Goal: Task Accomplishment & Management: Manage account settings

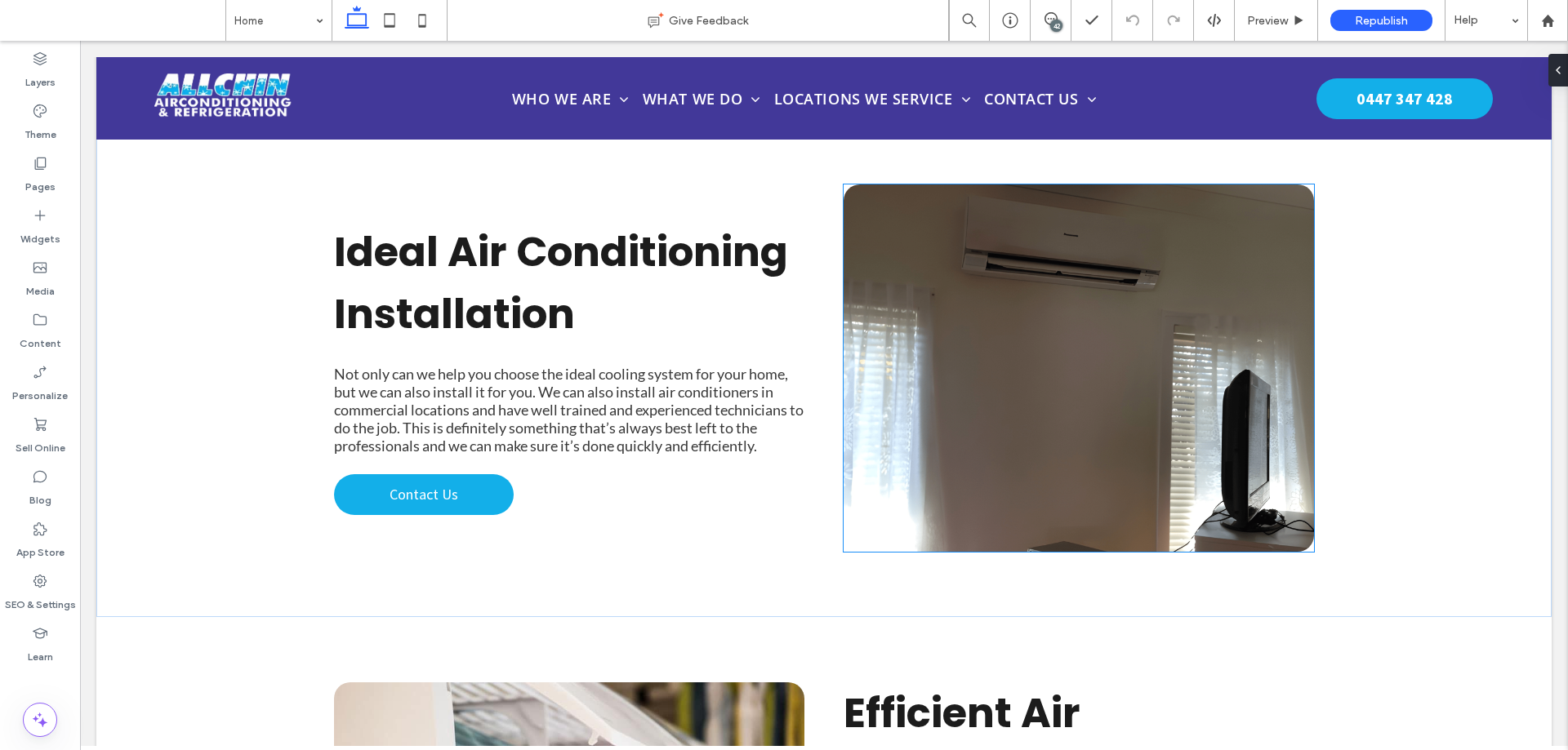
scroll to position [4736, 0]
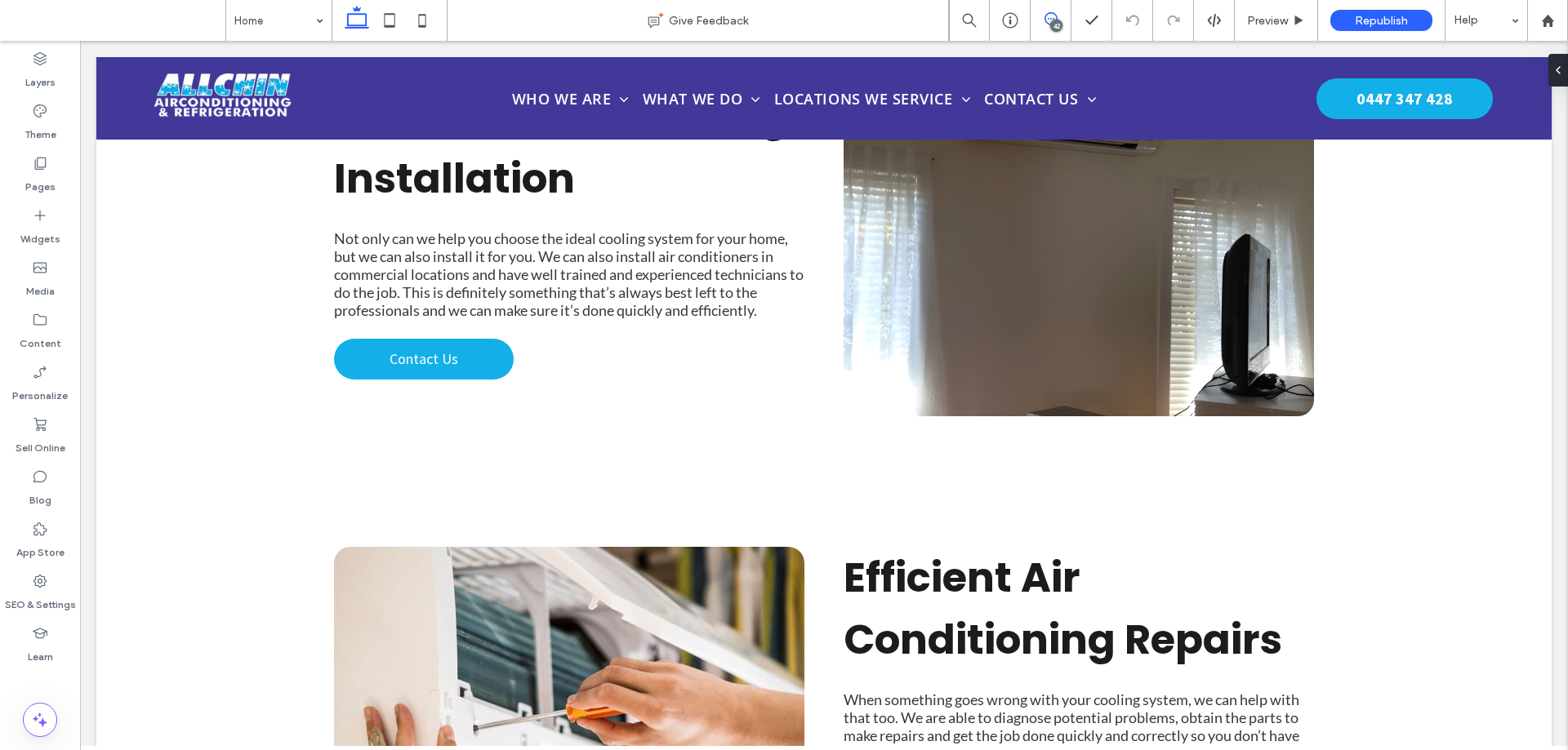
click at [1063, 24] on span at bounding box center [1051, 19] width 40 height 13
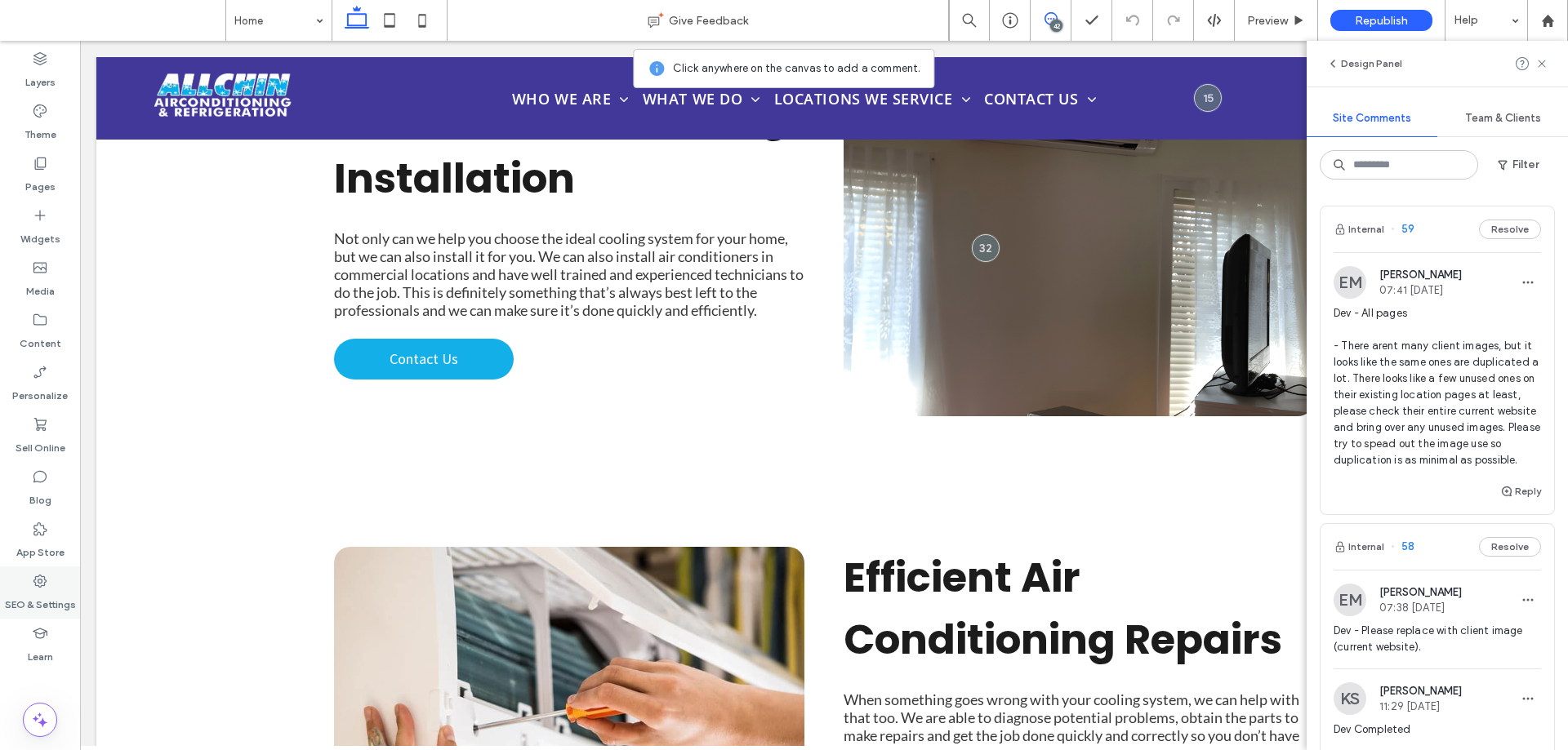
click at [51, 587] on div "SEO & Settings" at bounding box center [39, 592] width 80 height 52
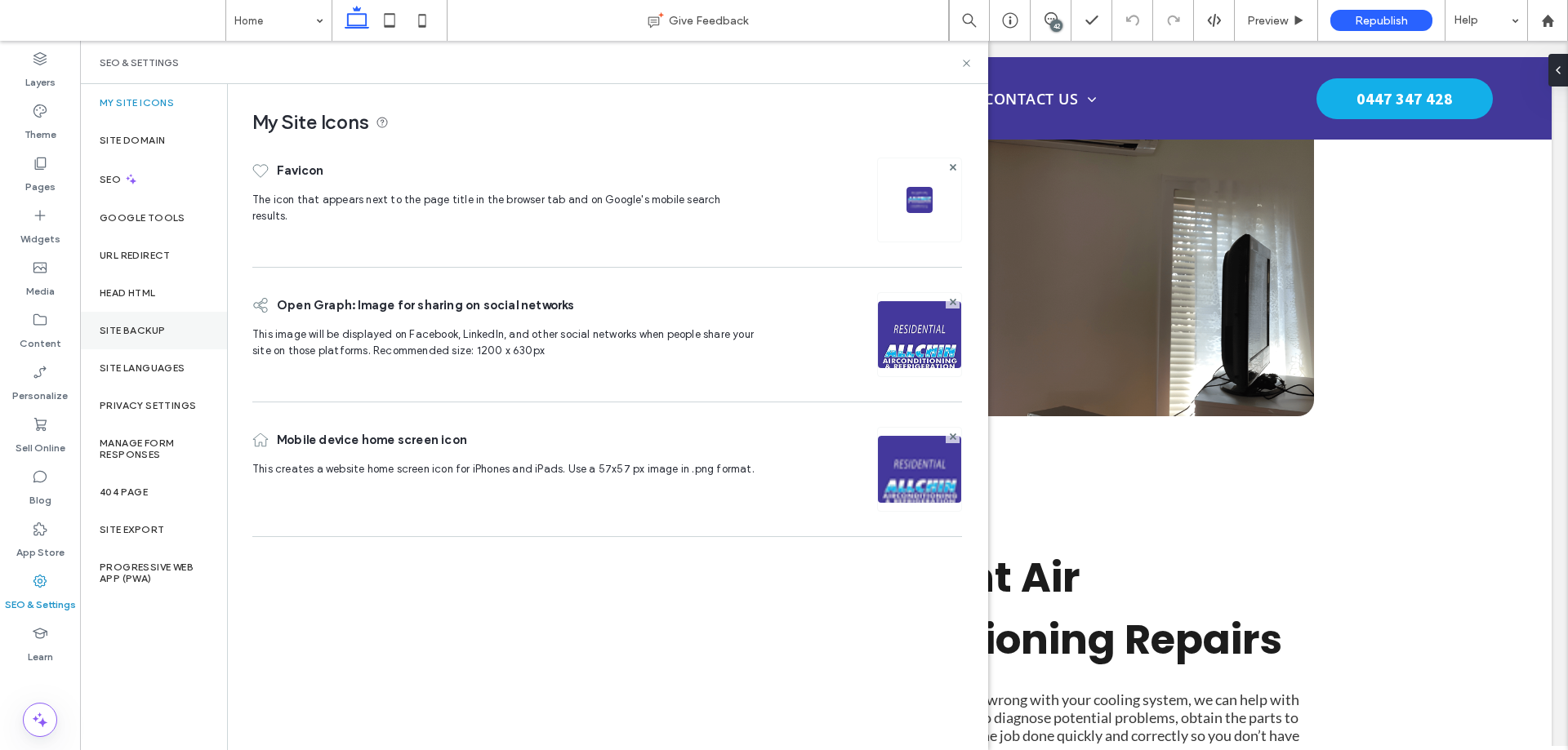
click at [170, 318] on div "Site Backup" at bounding box center [153, 330] width 147 height 38
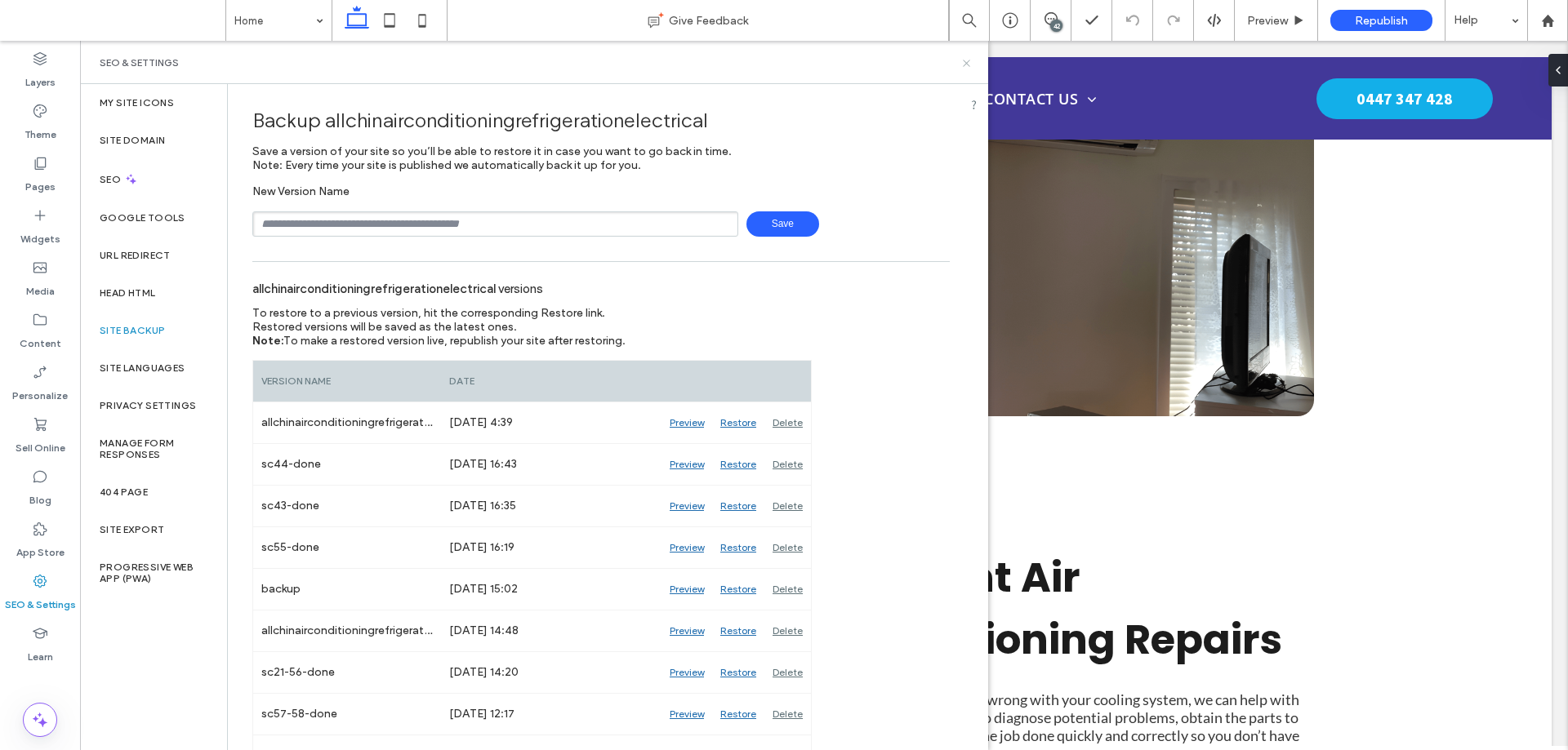
click at [969, 63] on icon at bounding box center [967, 62] width 13 height 12
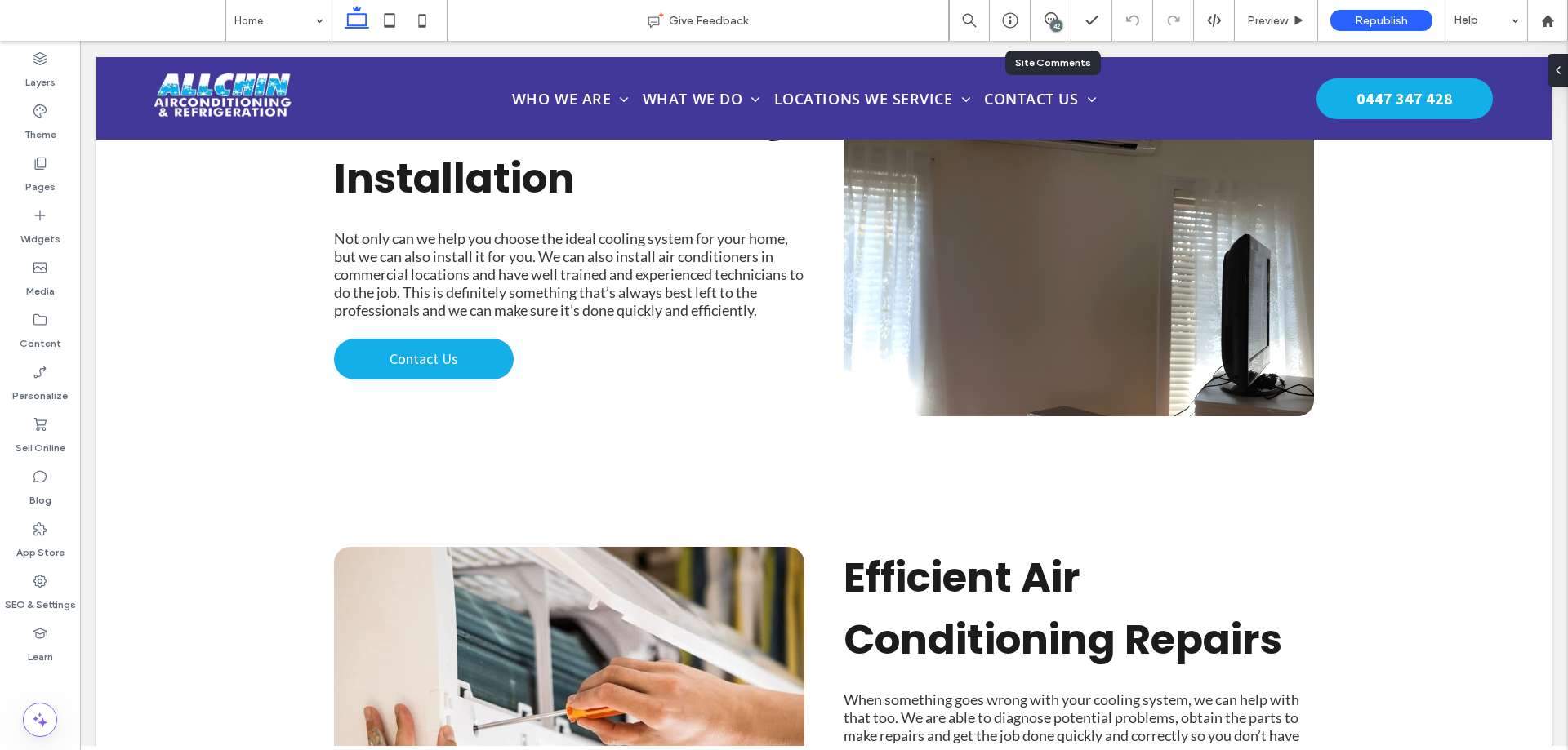
click at [1043, 30] on div "42" at bounding box center [1051, 20] width 40 height 40
click at [1051, 24] on div "42" at bounding box center [1056, 25] width 13 height 12
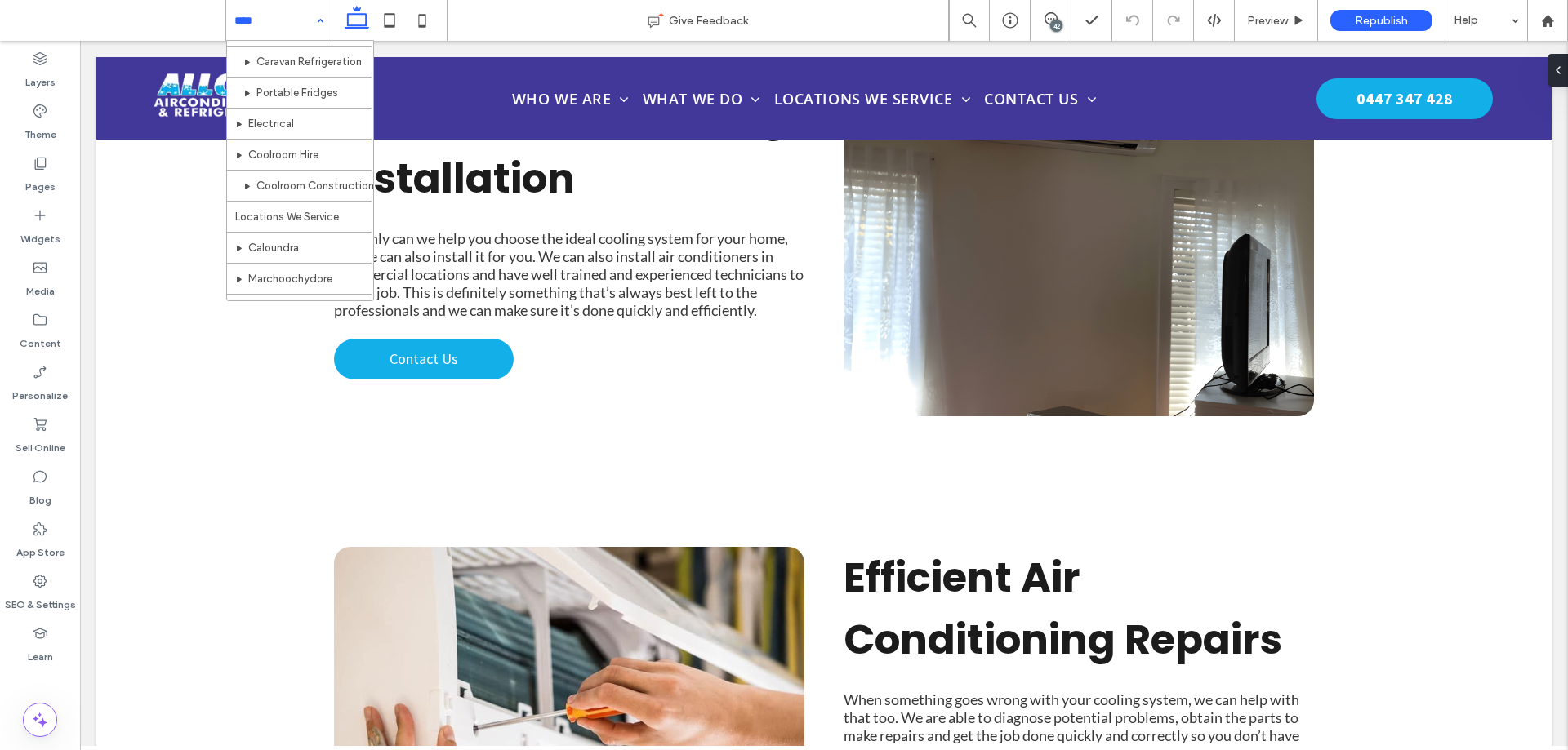
scroll to position [409, 0]
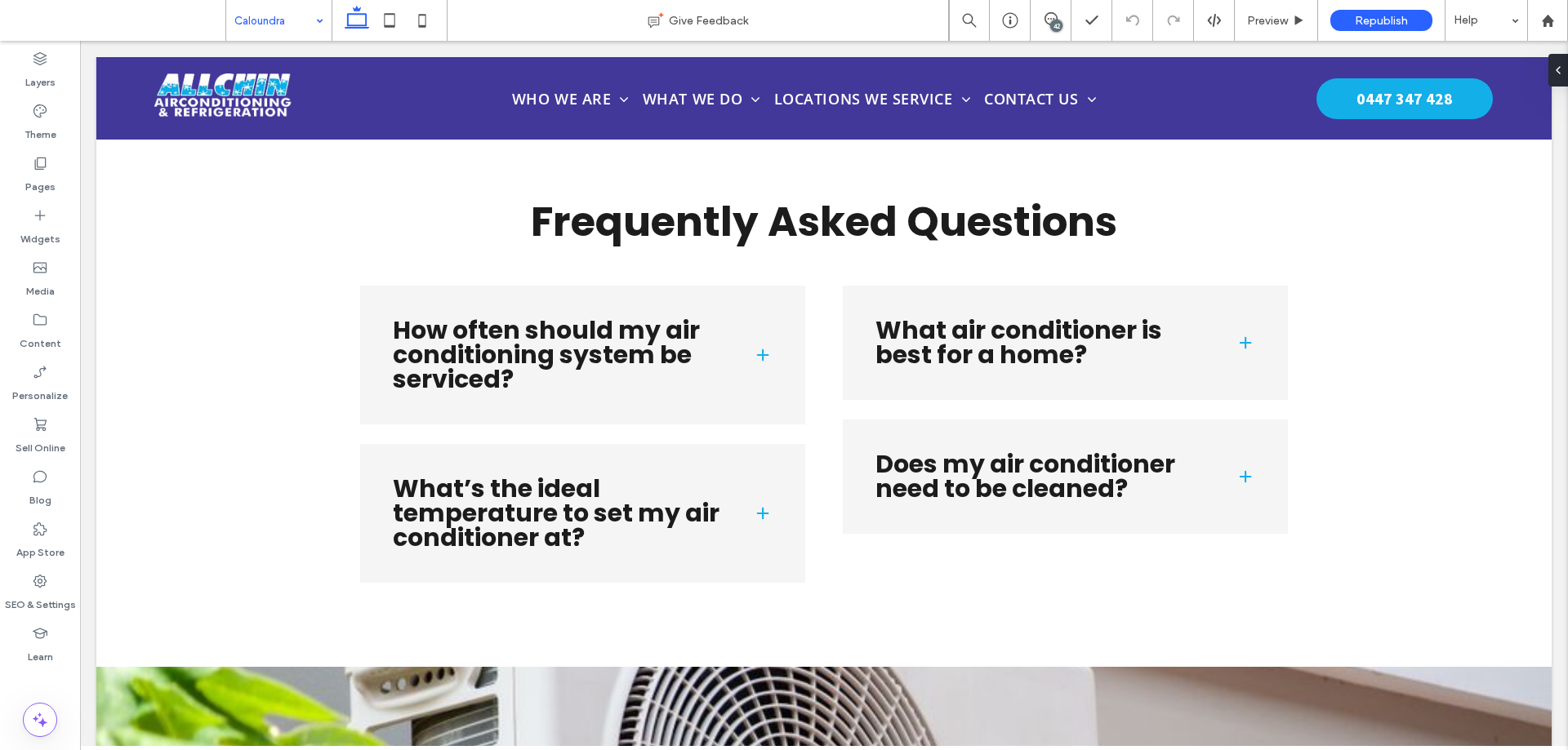
scroll to position [9631, 0]
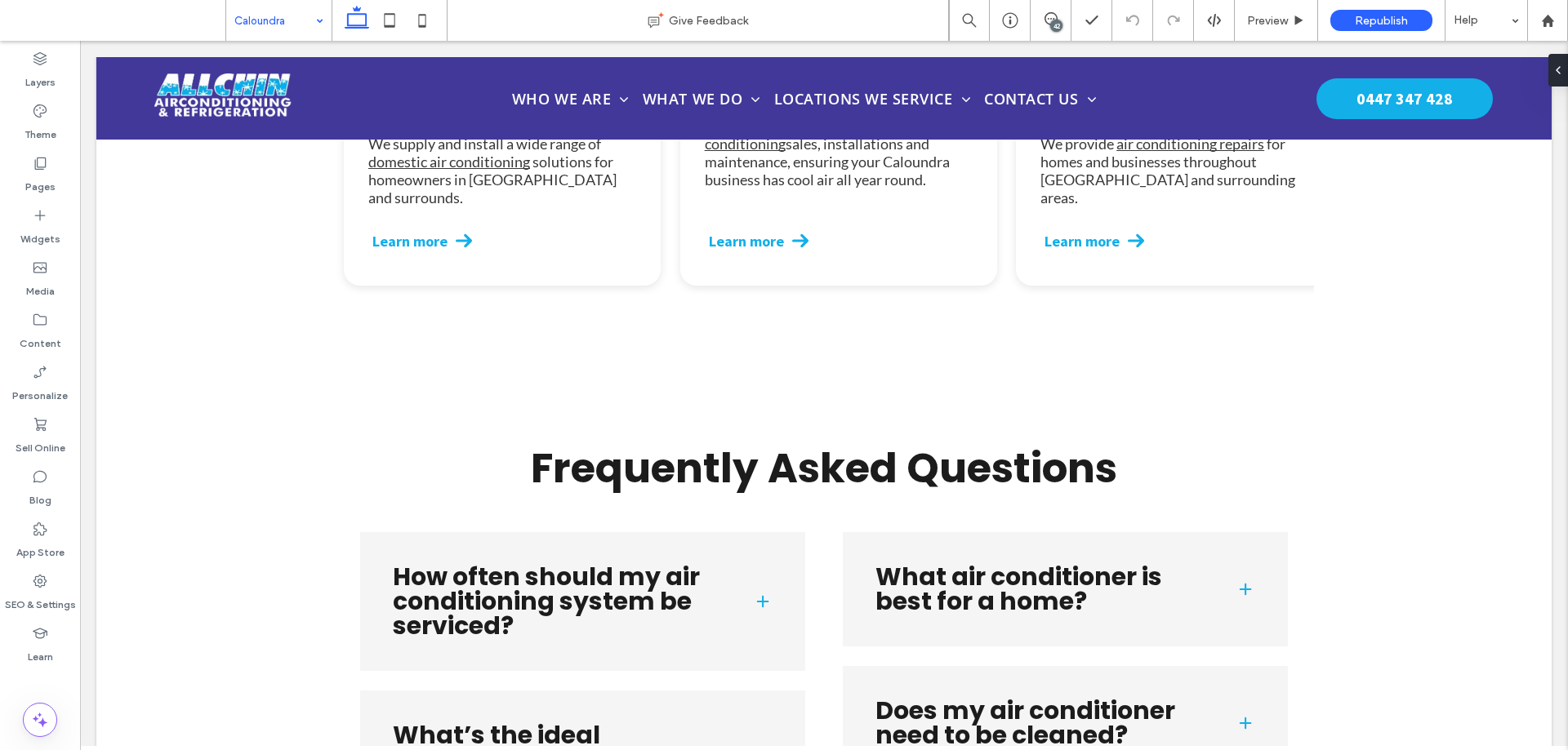
click at [284, 22] on input at bounding box center [275, 20] width 81 height 40
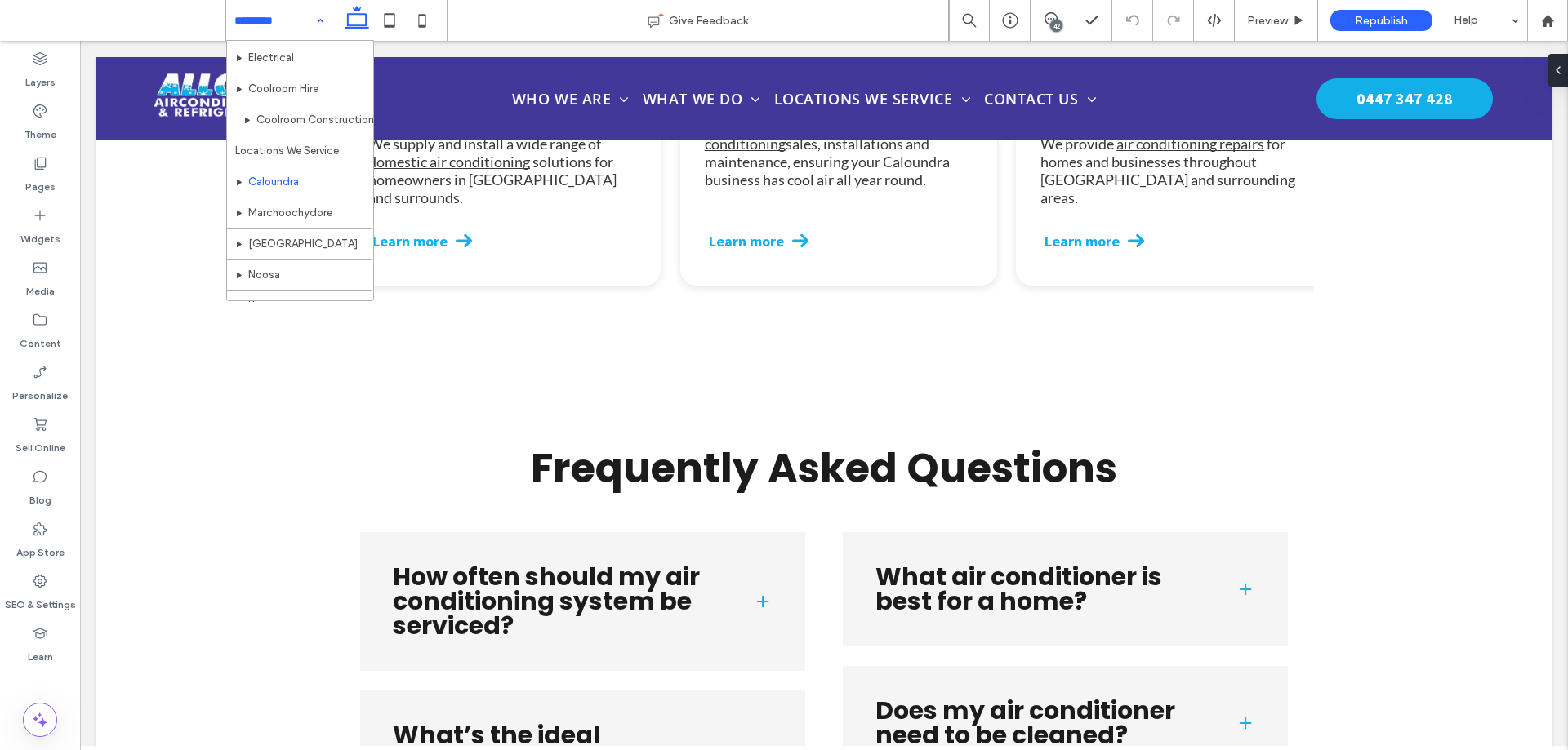
scroll to position [490, 0]
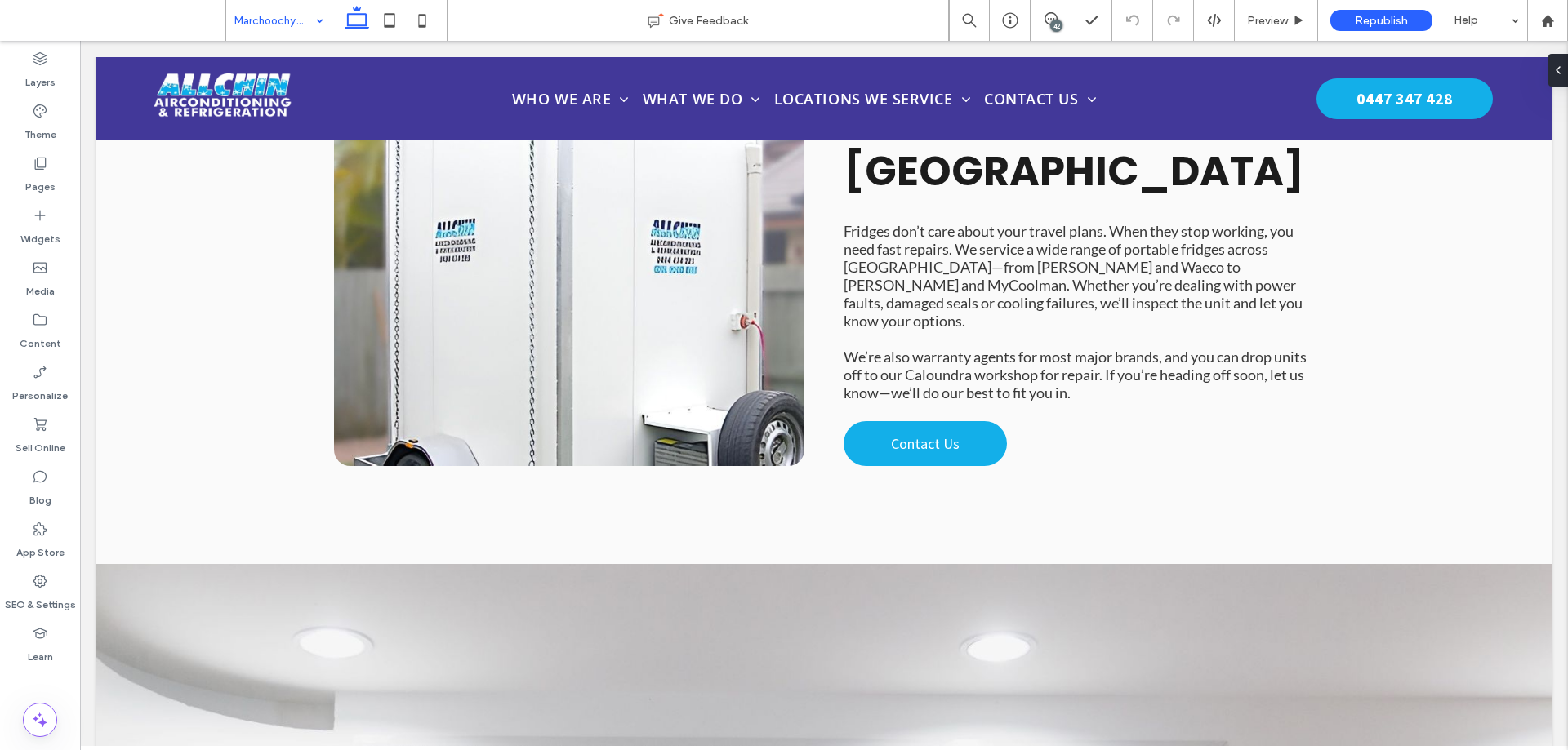
scroll to position [4572, 0]
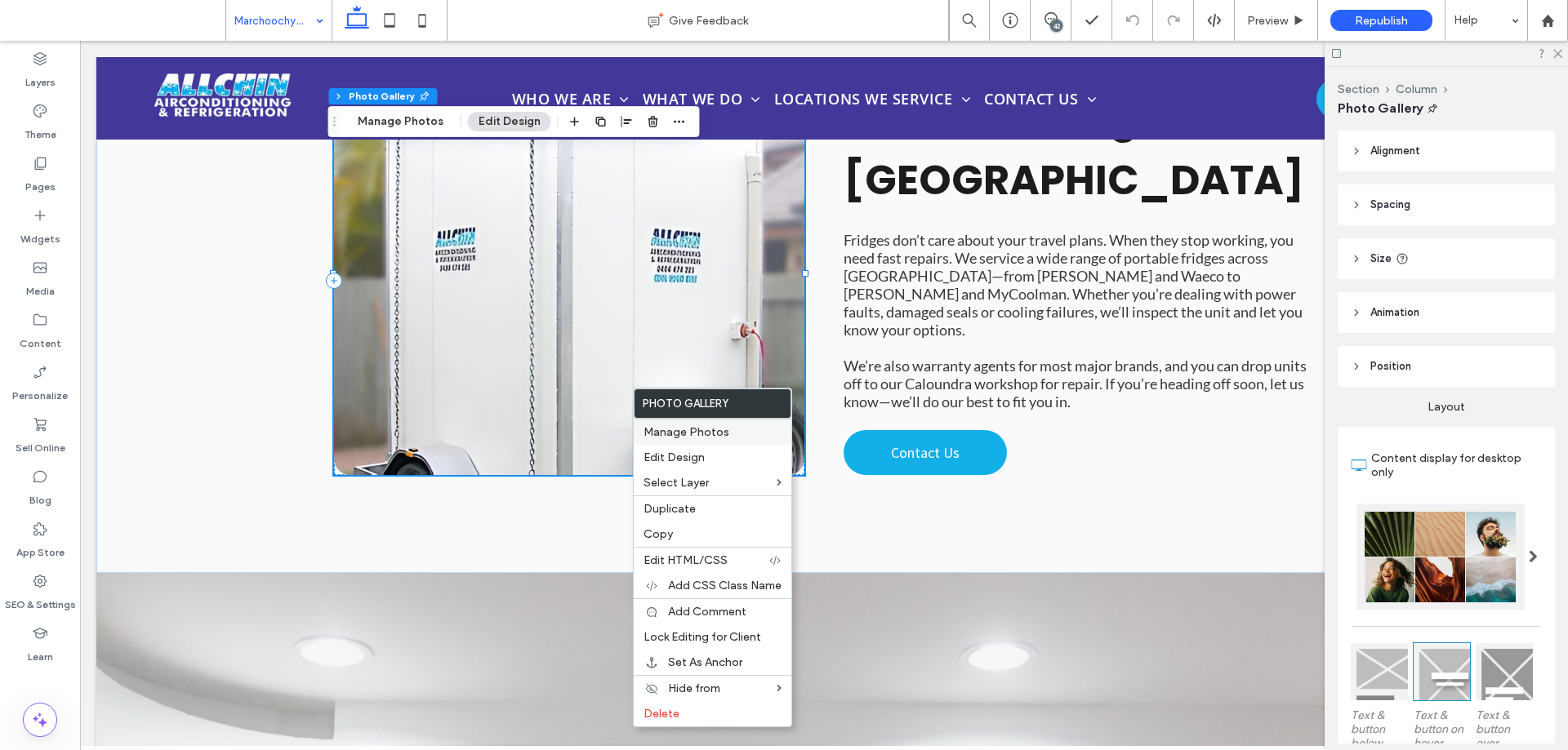
click at [663, 433] on span "Manage Photos" at bounding box center [686, 432] width 86 height 13
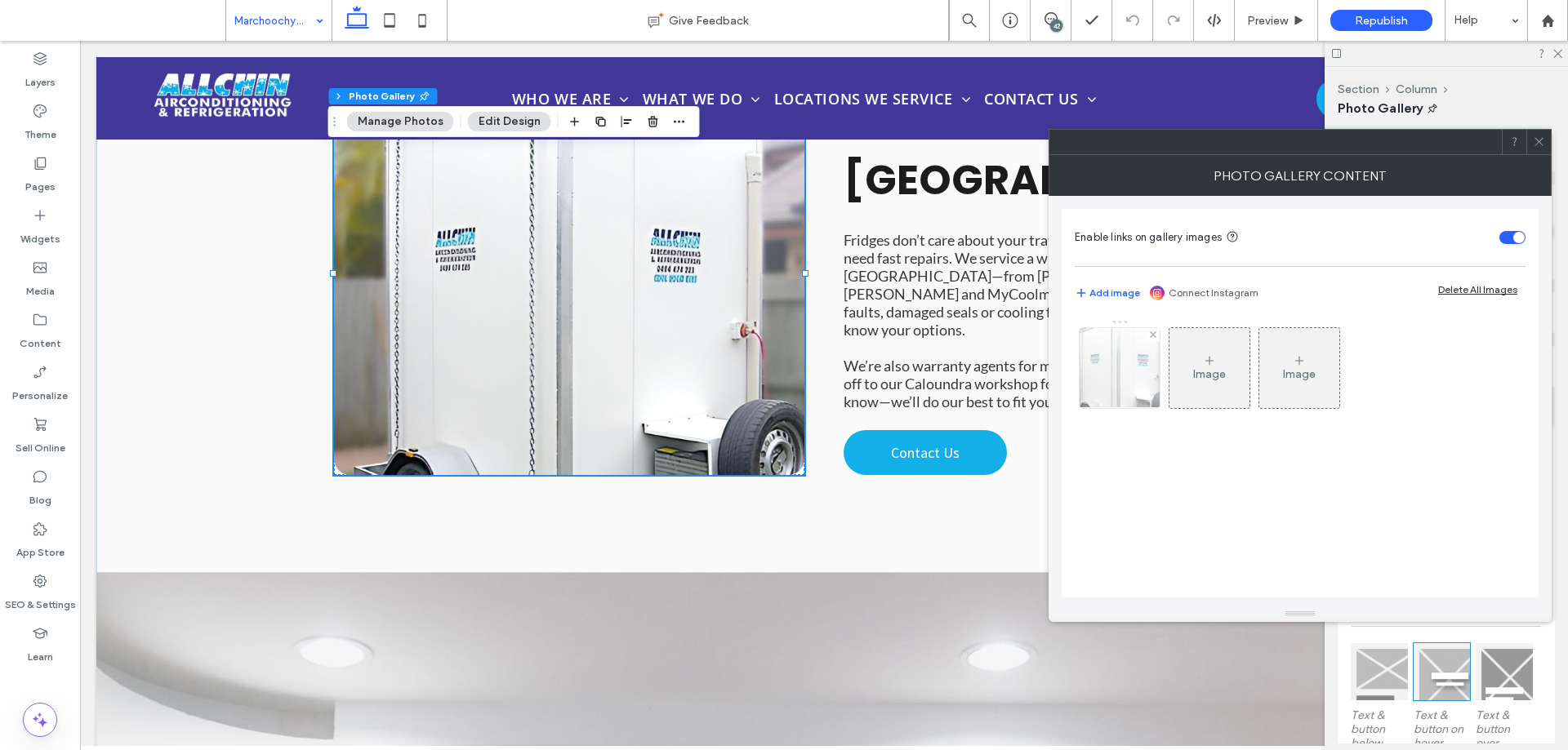
click at [1132, 392] on img at bounding box center [1121, 367] width 114 height 80
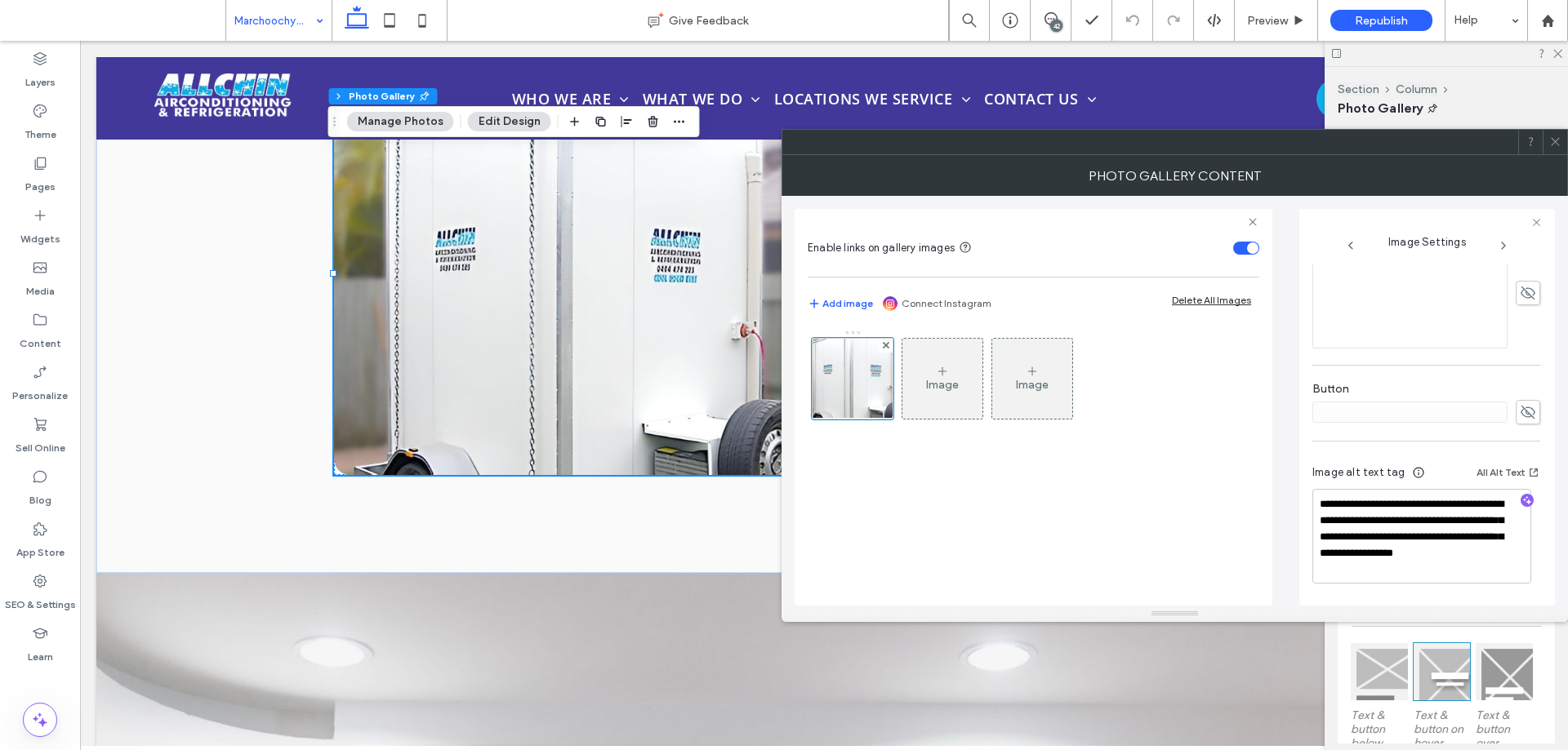
scroll to position [500, 0]
click at [1555, 149] on span at bounding box center [1555, 141] width 13 height 24
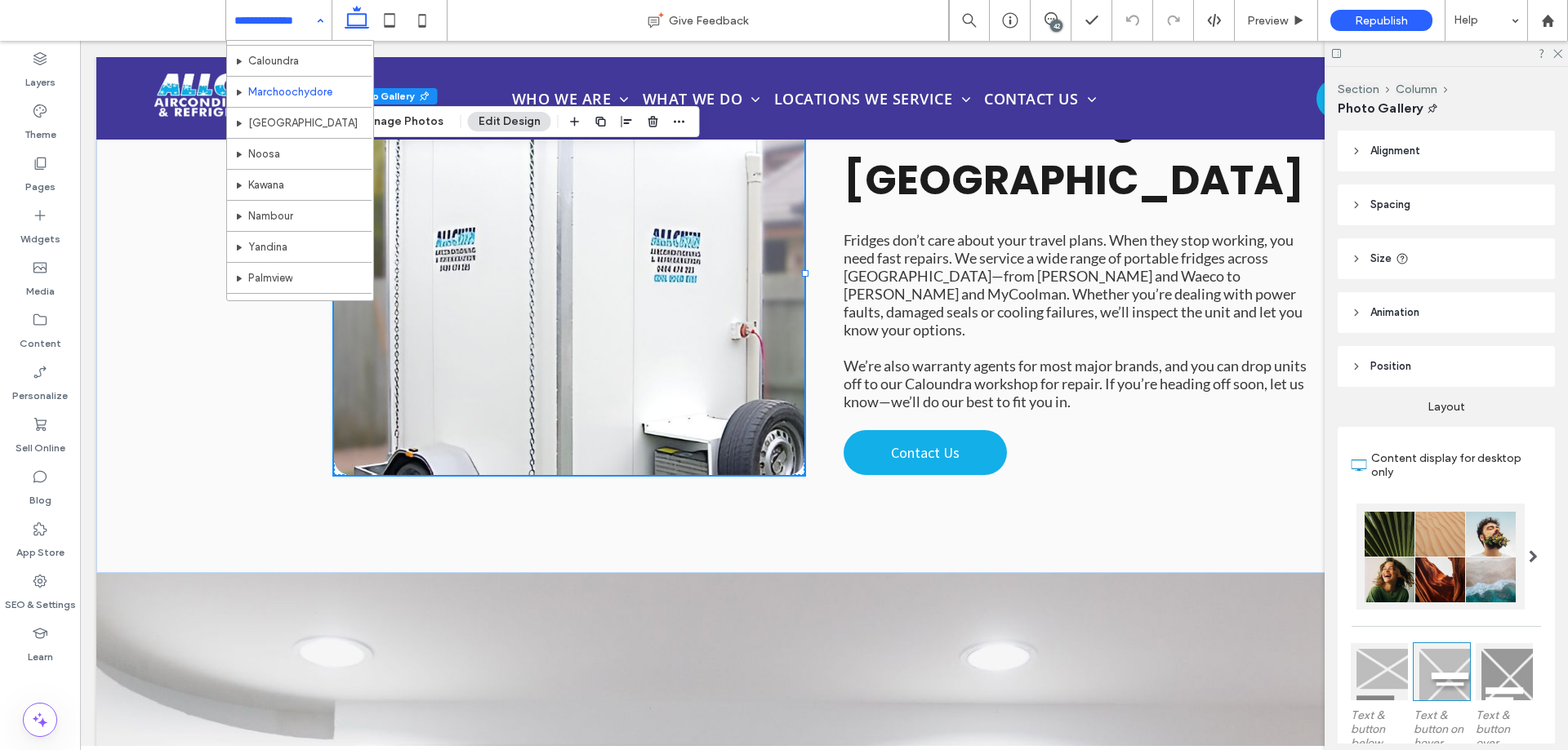
scroll to position [556, 0]
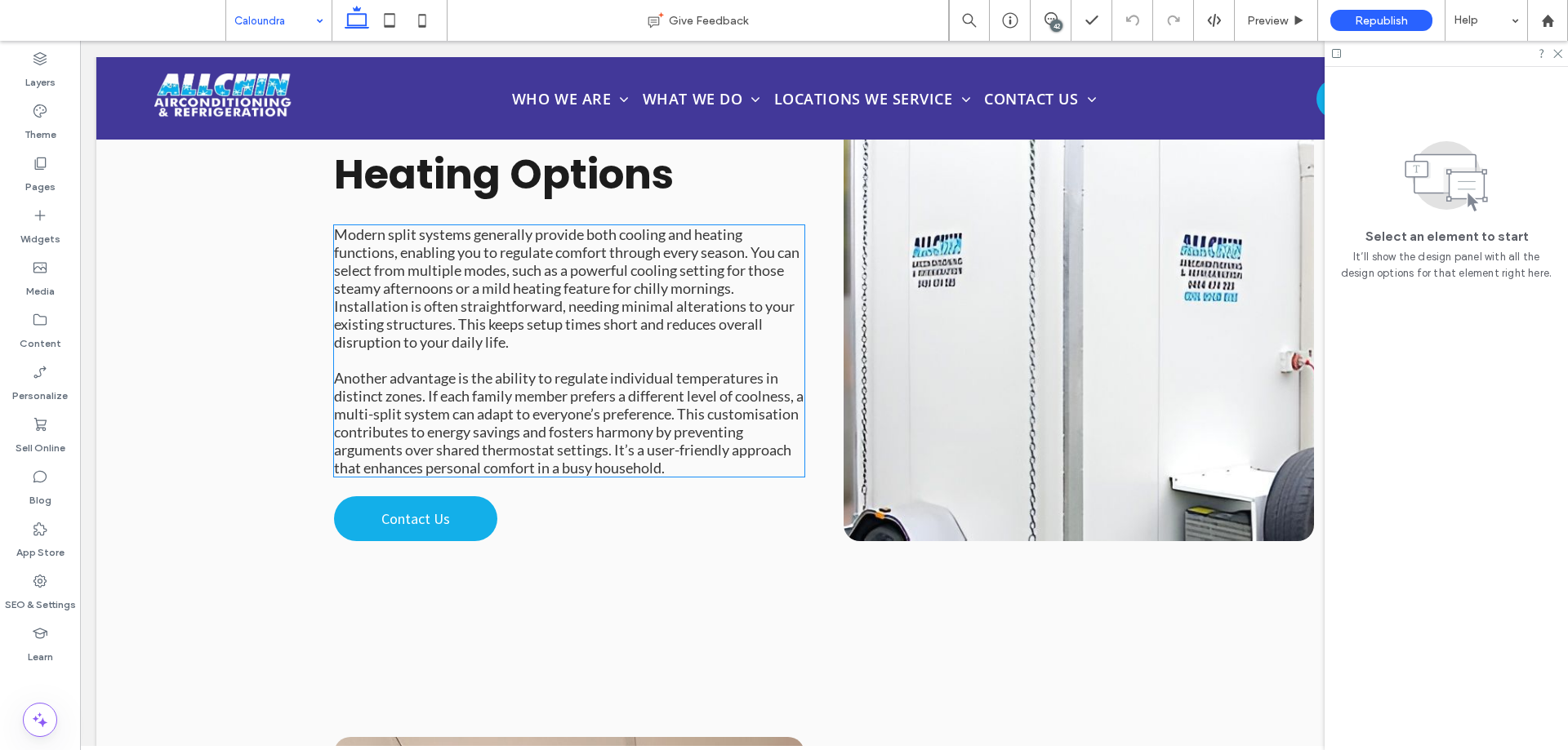
scroll to position [5471, 0]
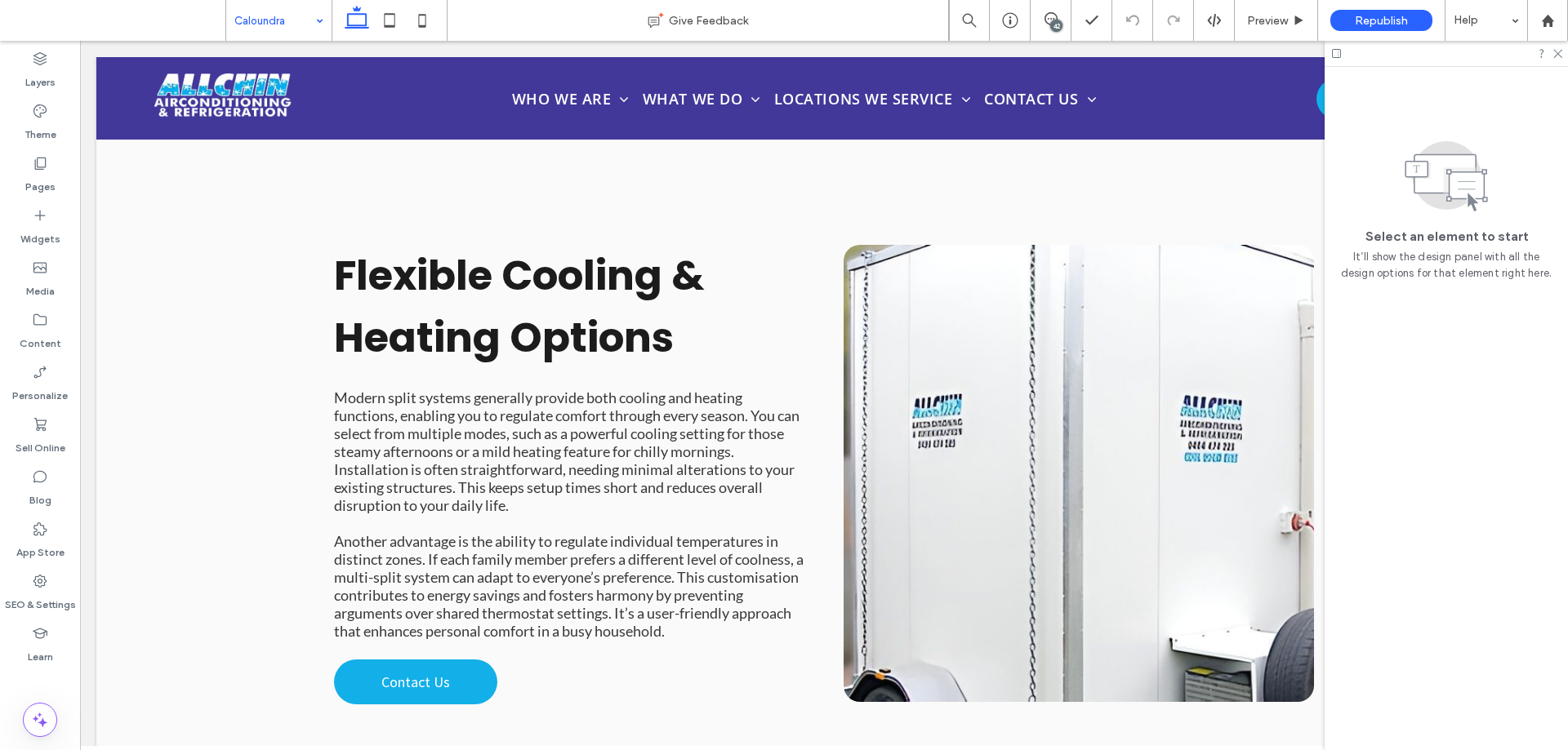
click at [300, 23] on input at bounding box center [275, 20] width 81 height 40
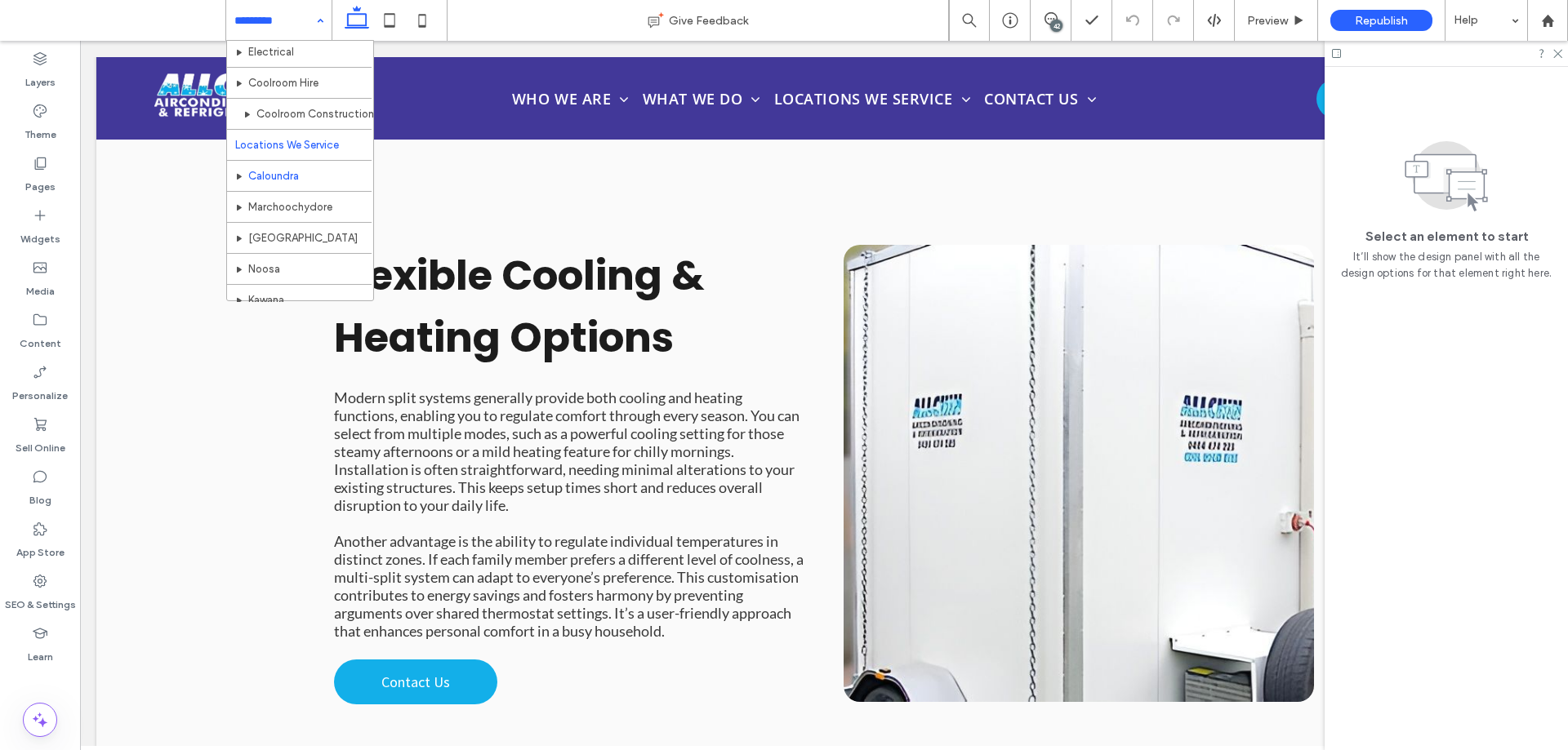
scroll to position [490, 0]
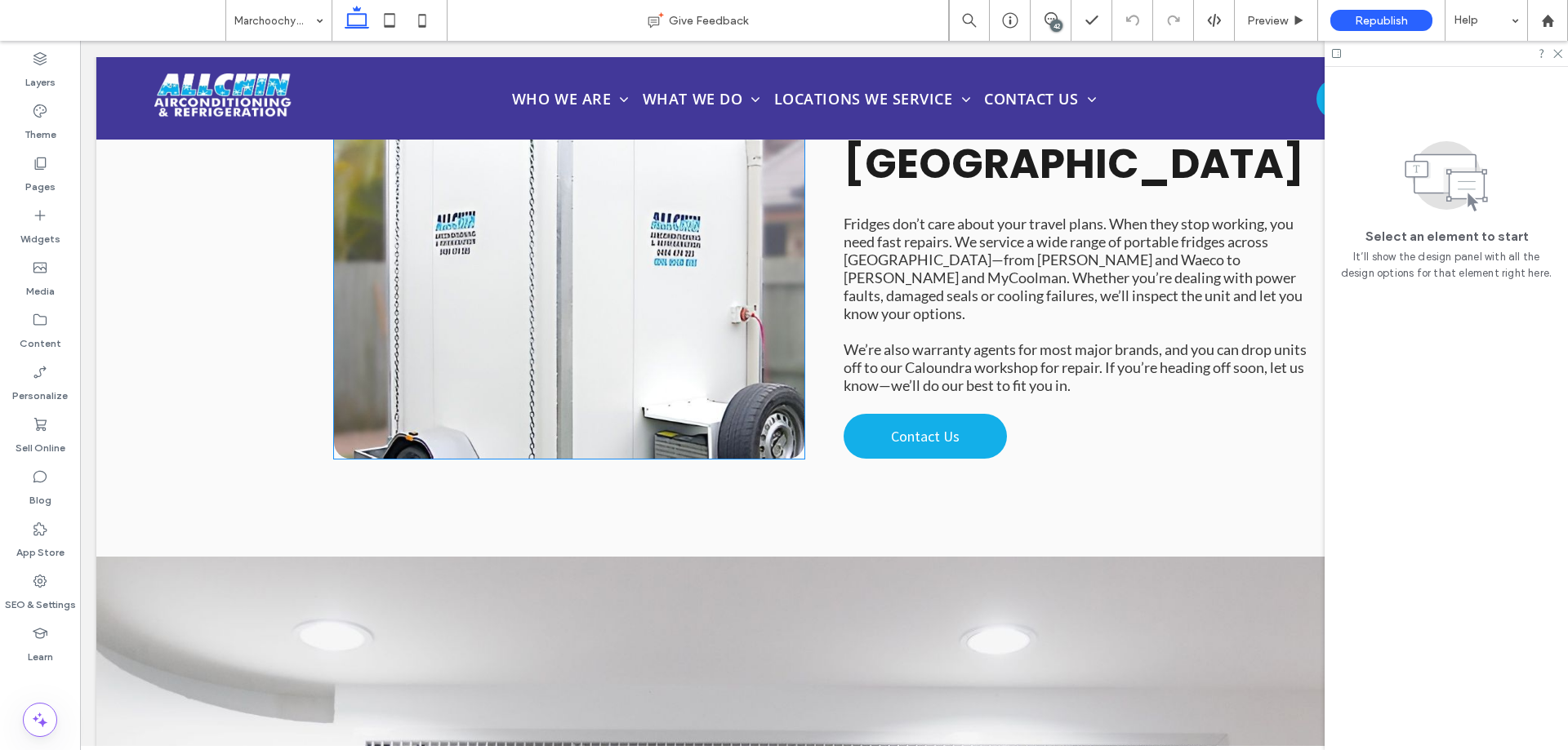
scroll to position [4426, 0]
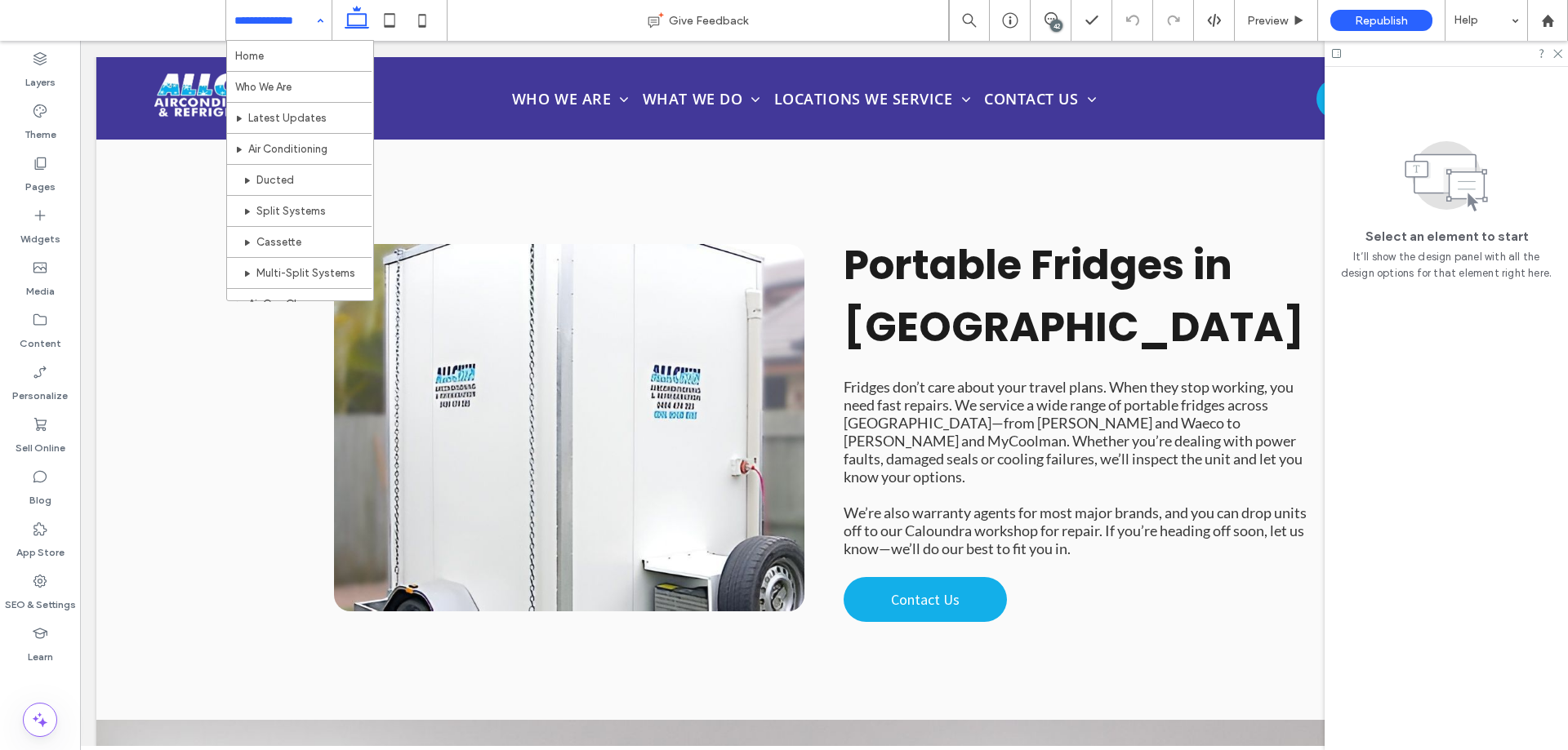
click at [300, 31] on input at bounding box center [275, 20] width 81 height 40
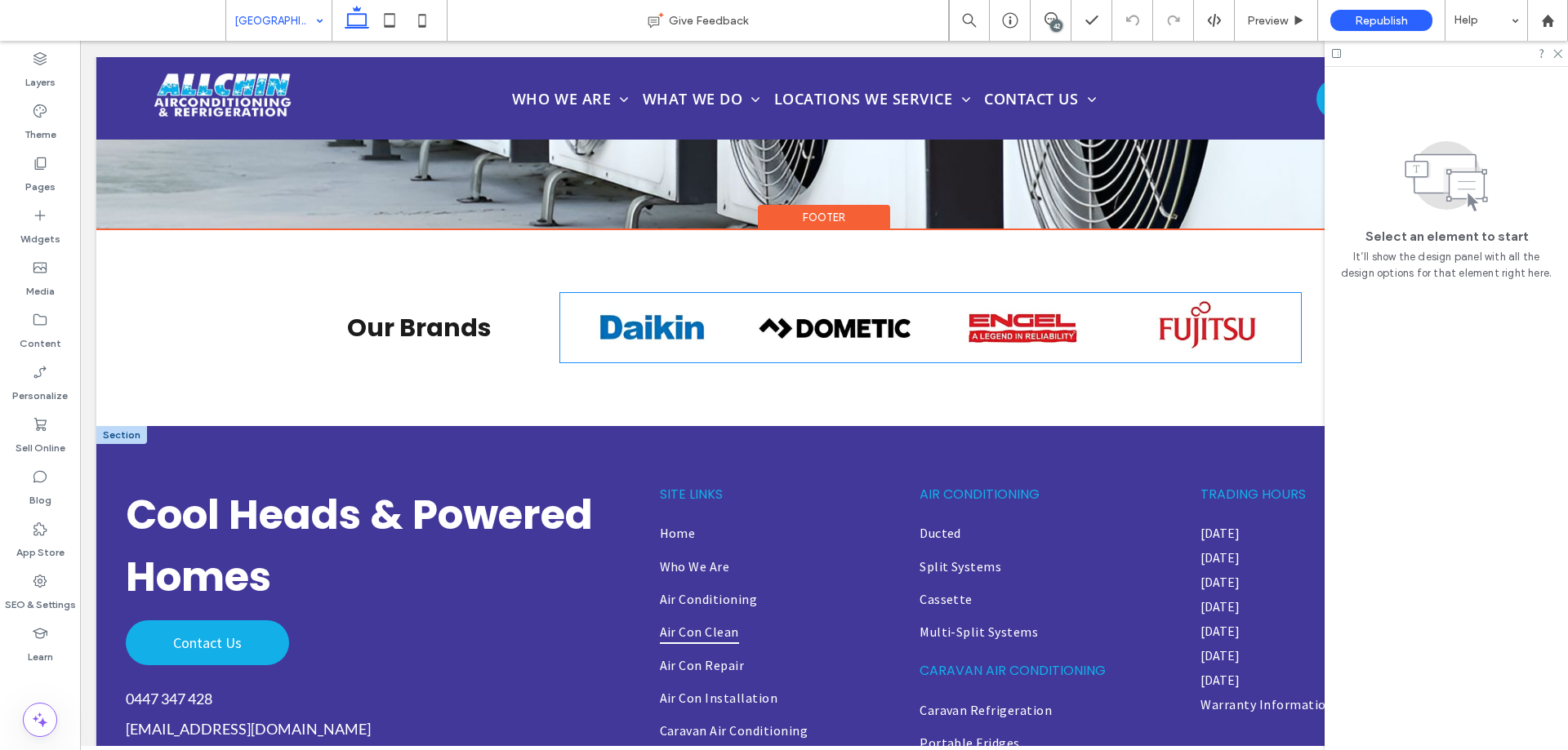
scroll to position [5634, 0]
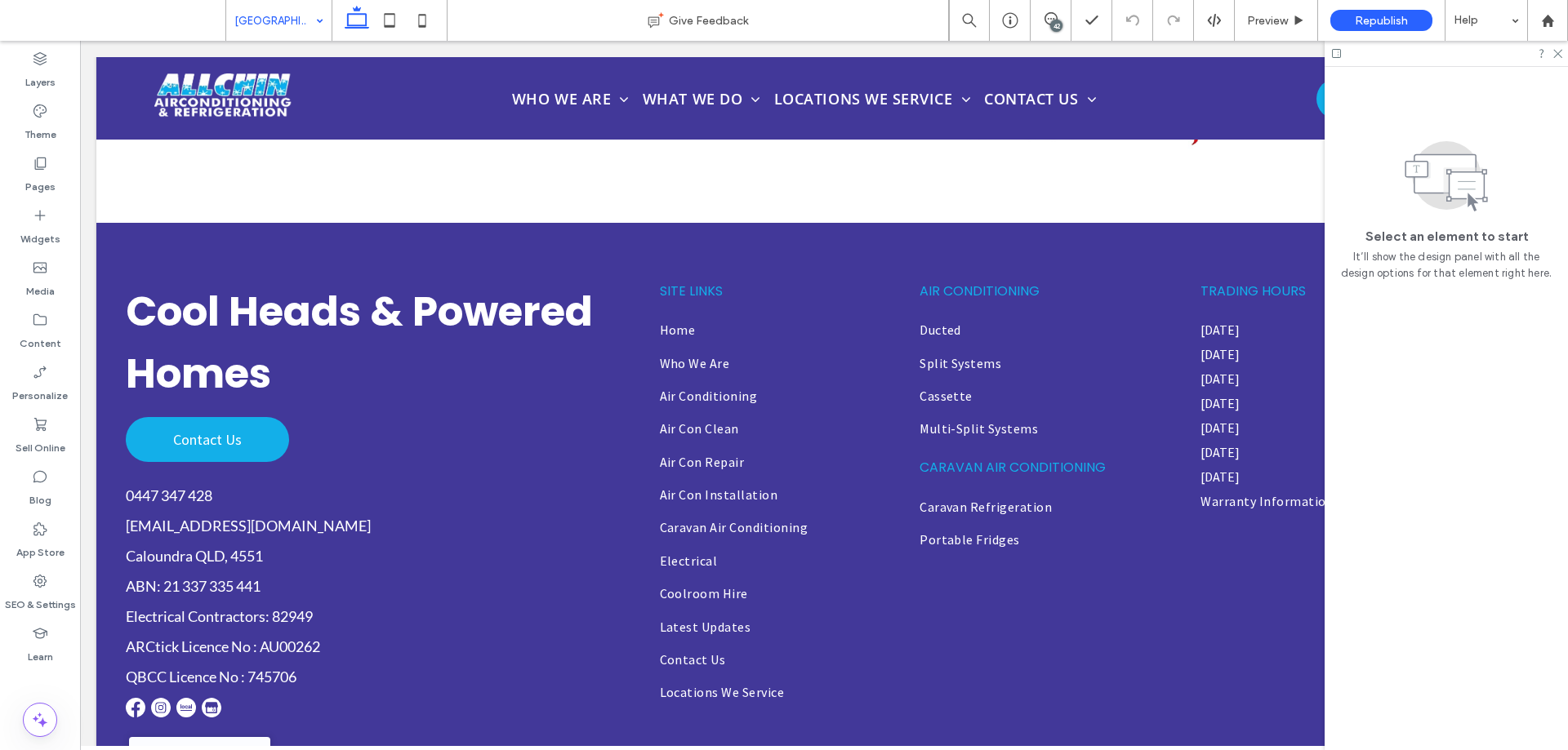
click at [295, 16] on input at bounding box center [275, 20] width 81 height 40
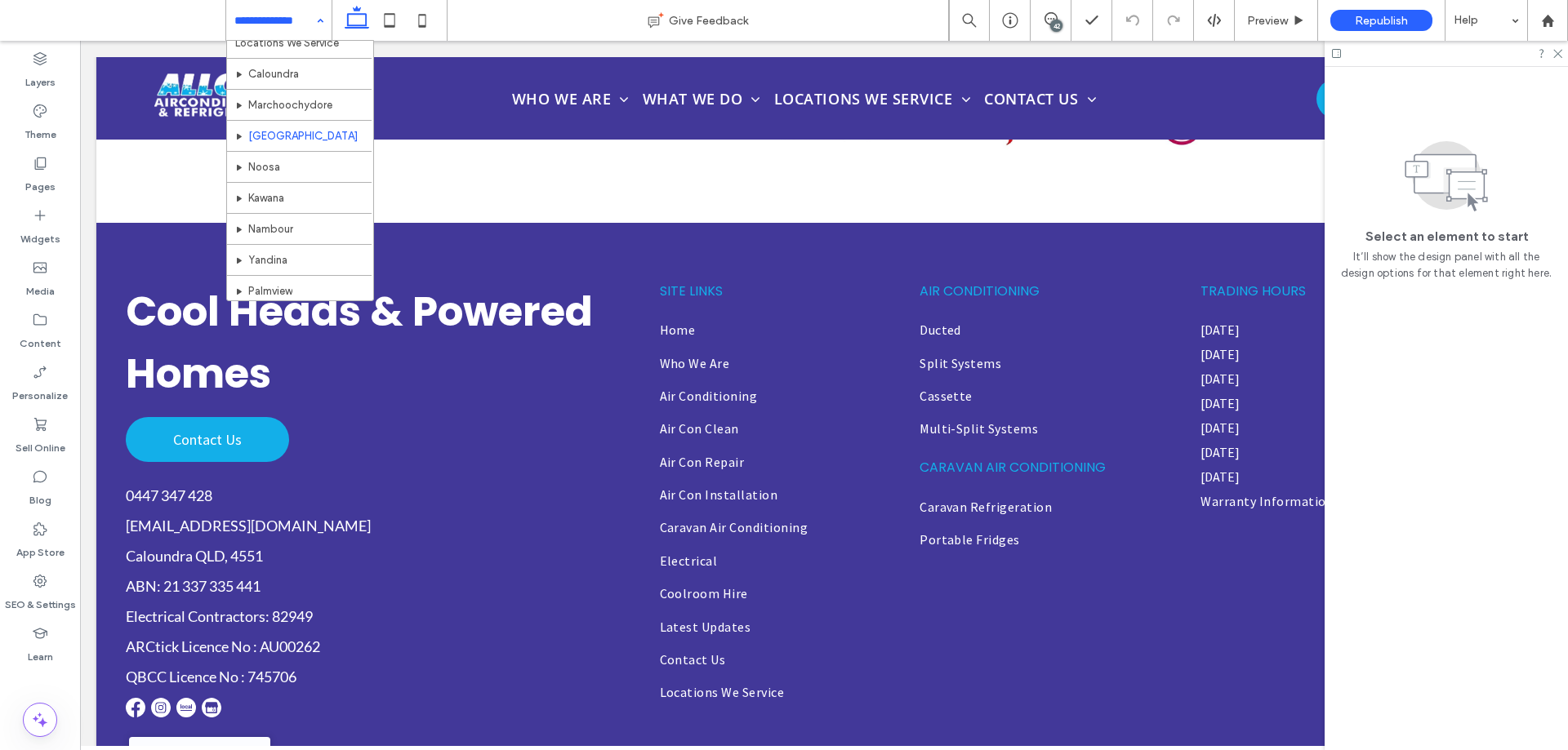
scroll to position [638, 0]
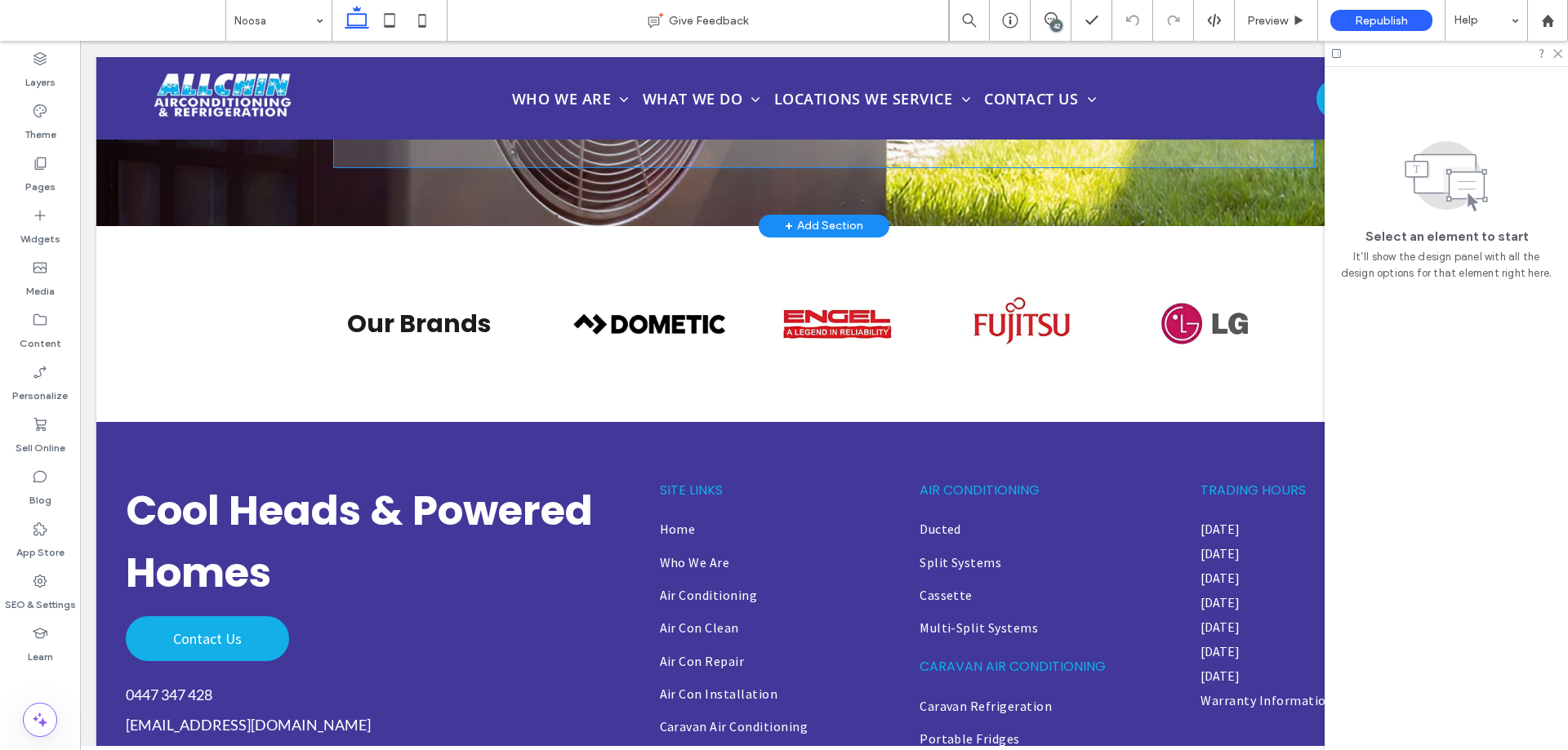
scroll to position [5960, 0]
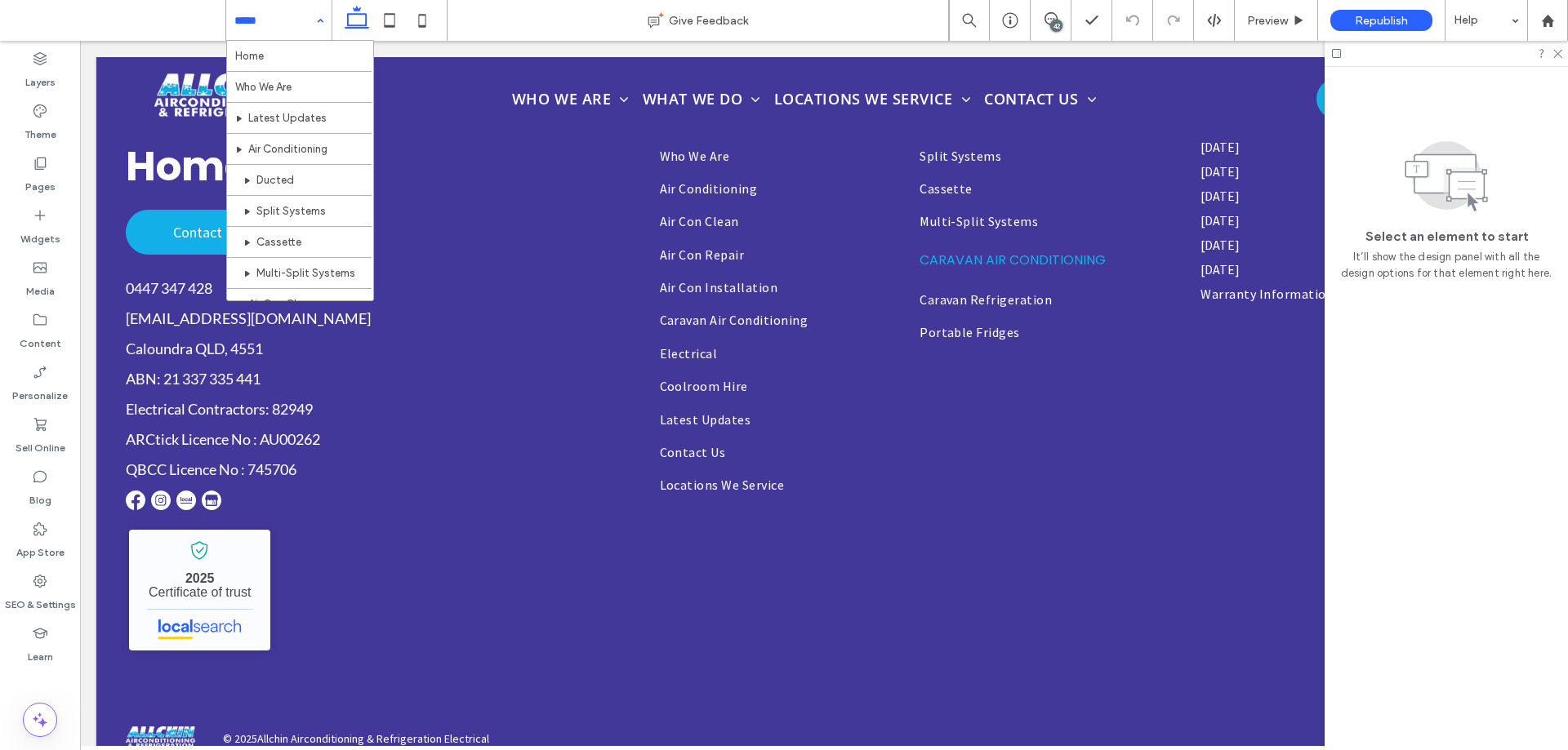
click at [298, 32] on input at bounding box center [275, 20] width 81 height 40
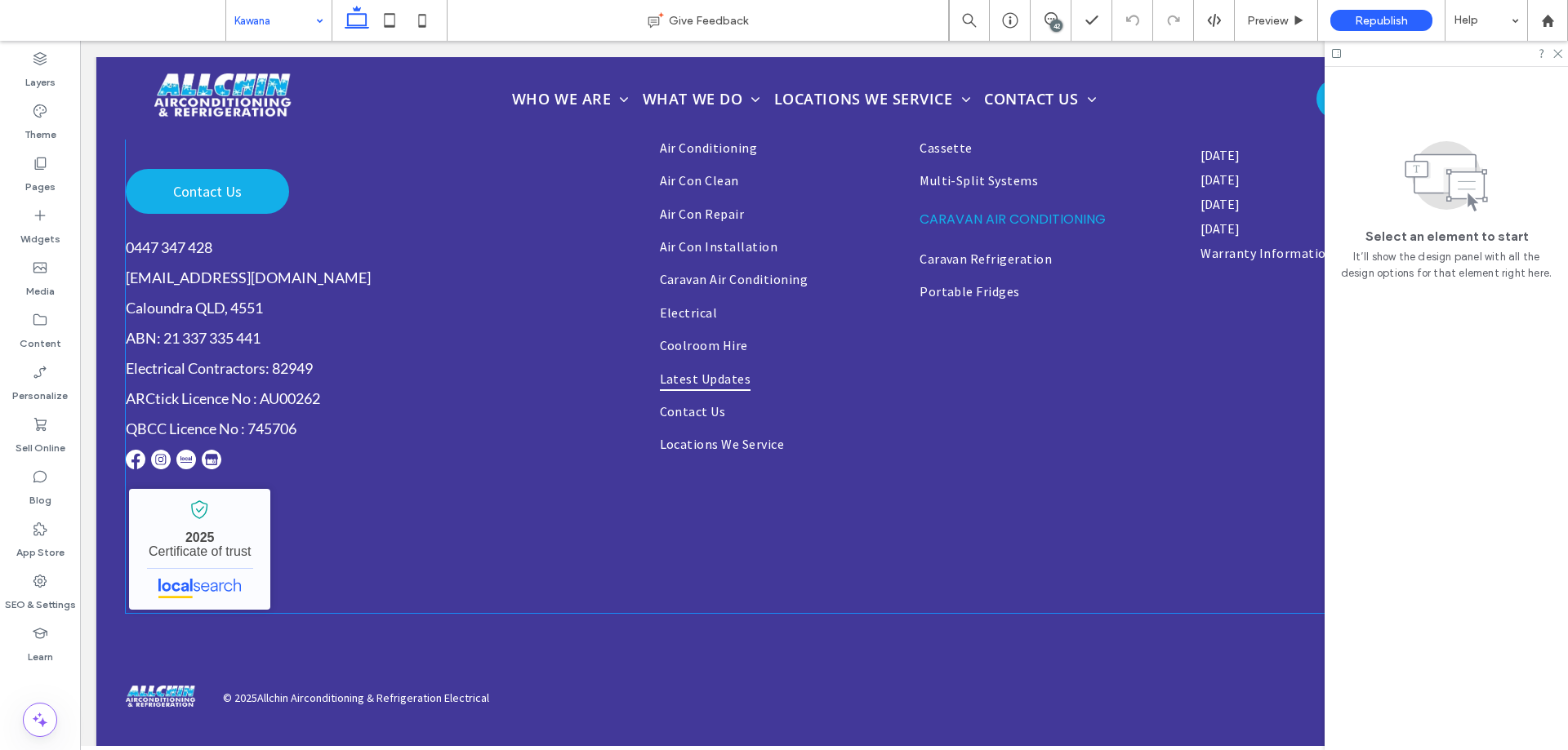
scroll to position [5870, 0]
click at [302, 21] on input at bounding box center [275, 20] width 81 height 40
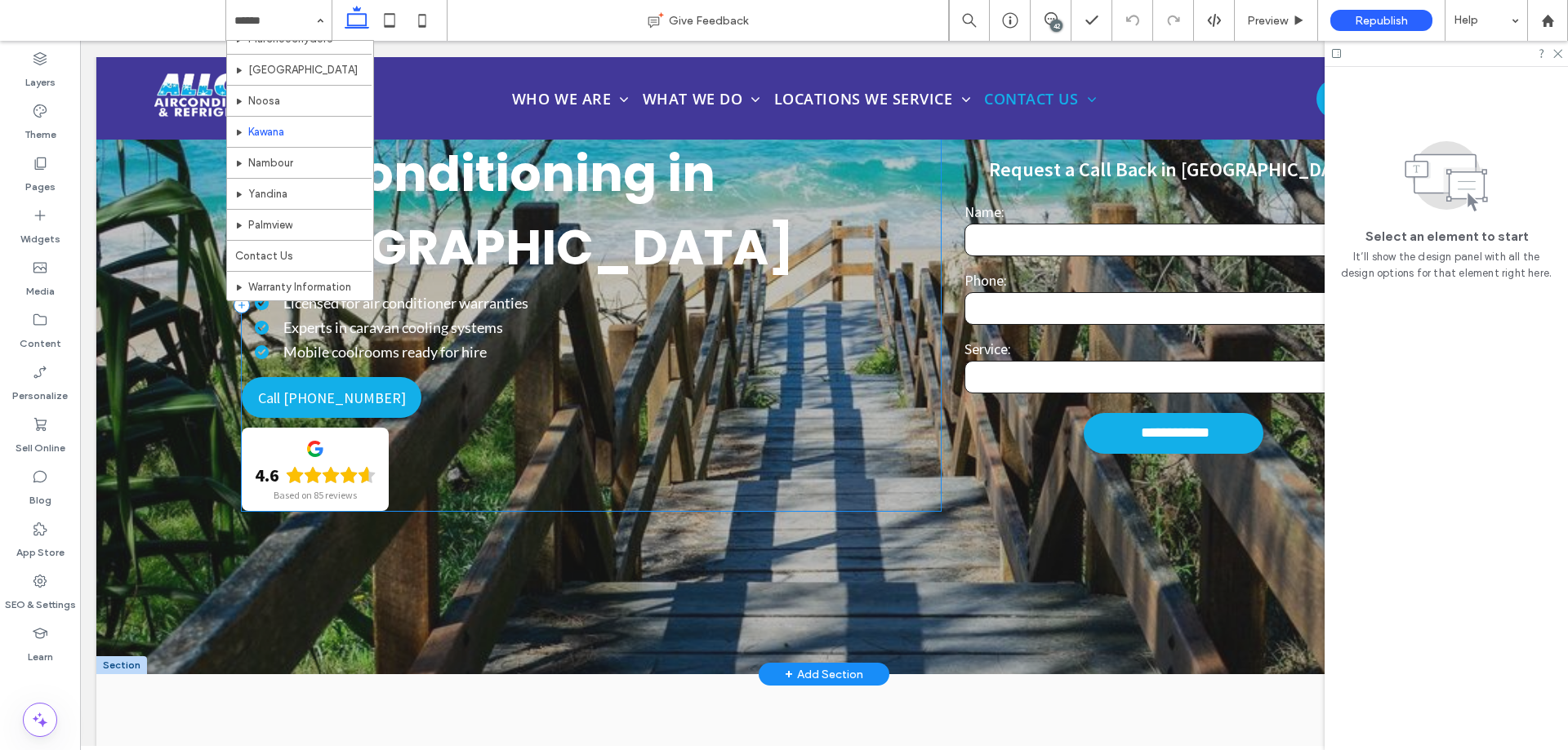
scroll to position [0, 0]
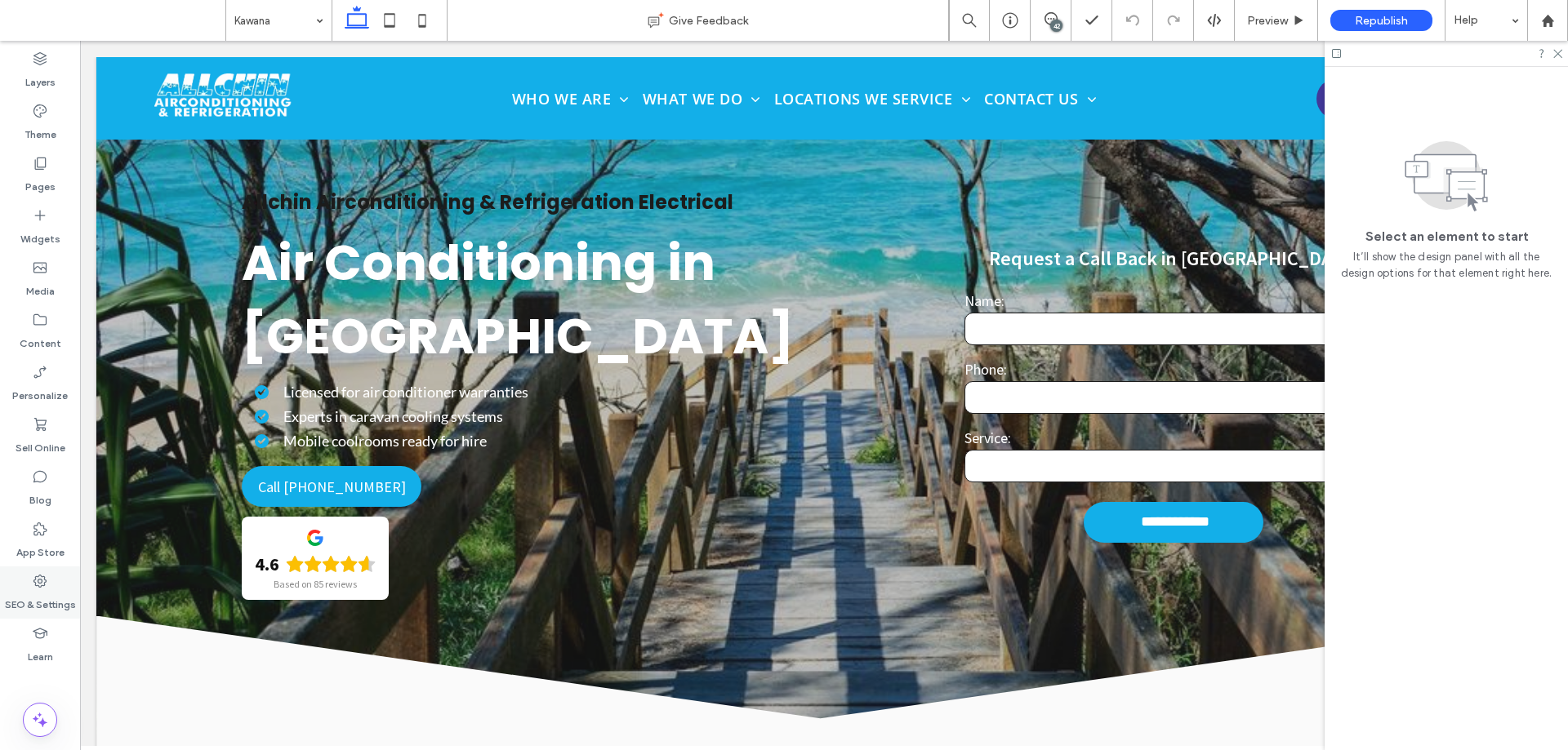
click at [43, 590] on label "SEO & Settings" at bounding box center [40, 601] width 71 height 23
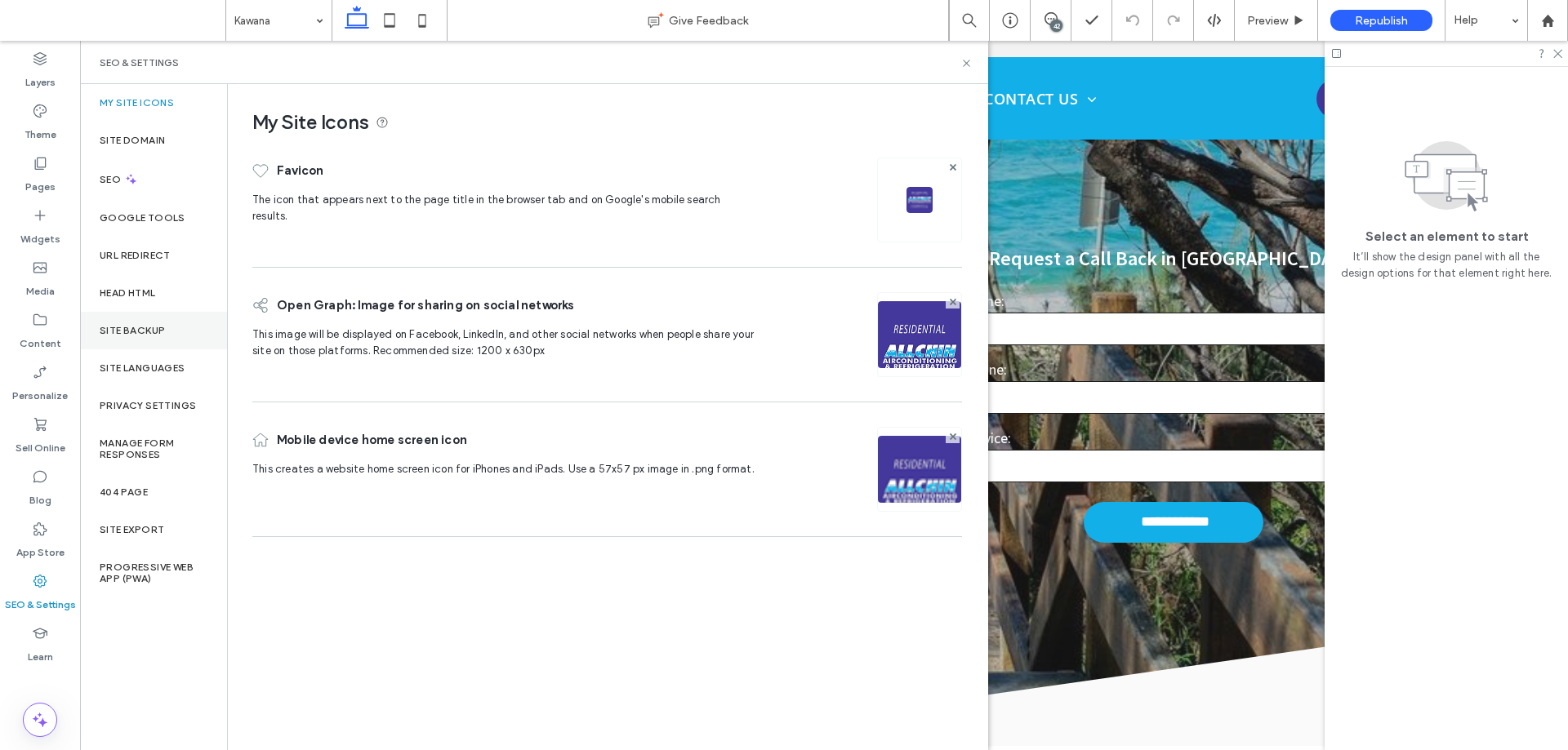
click at [141, 338] on div "Site Backup" at bounding box center [153, 330] width 147 height 38
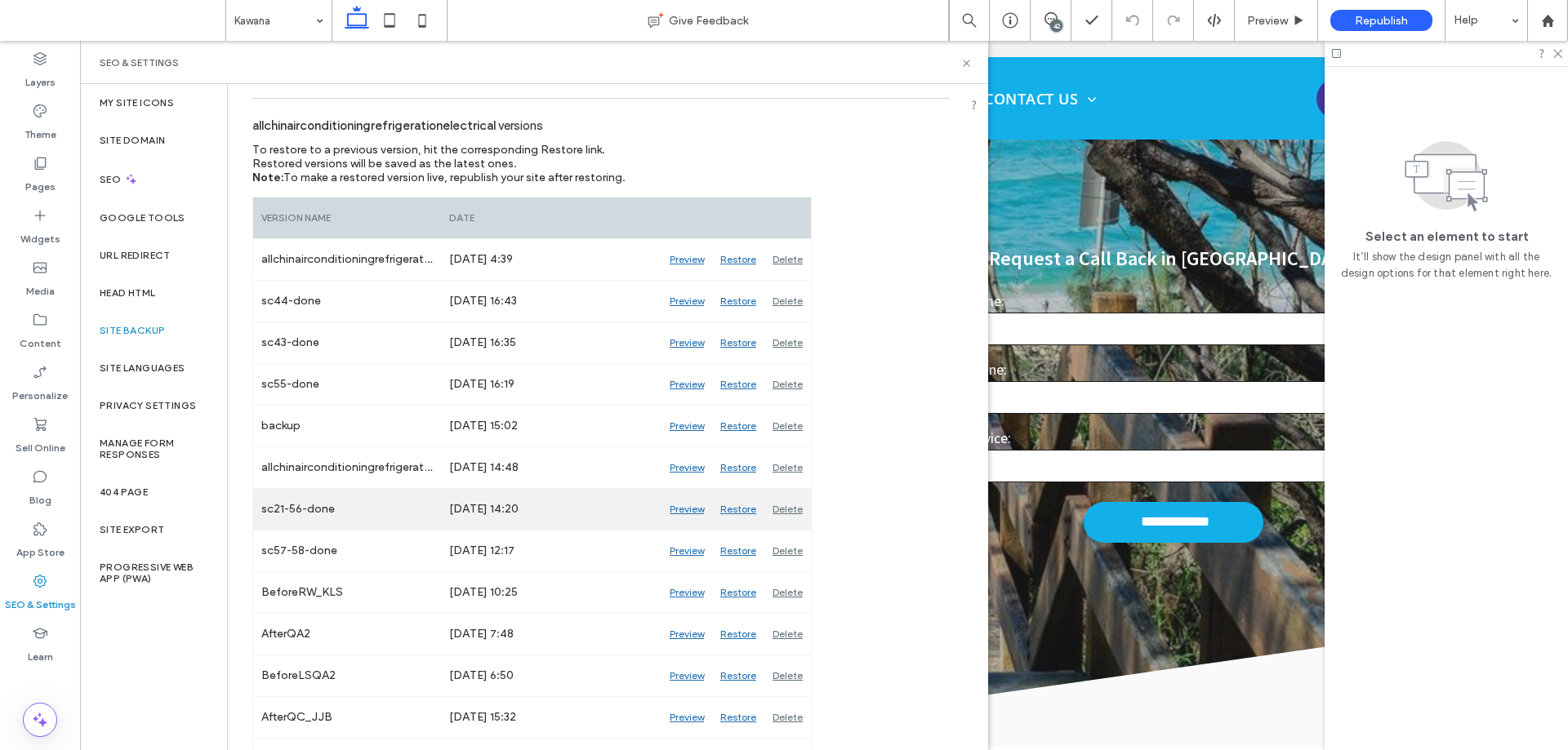
scroll to position [245, 0]
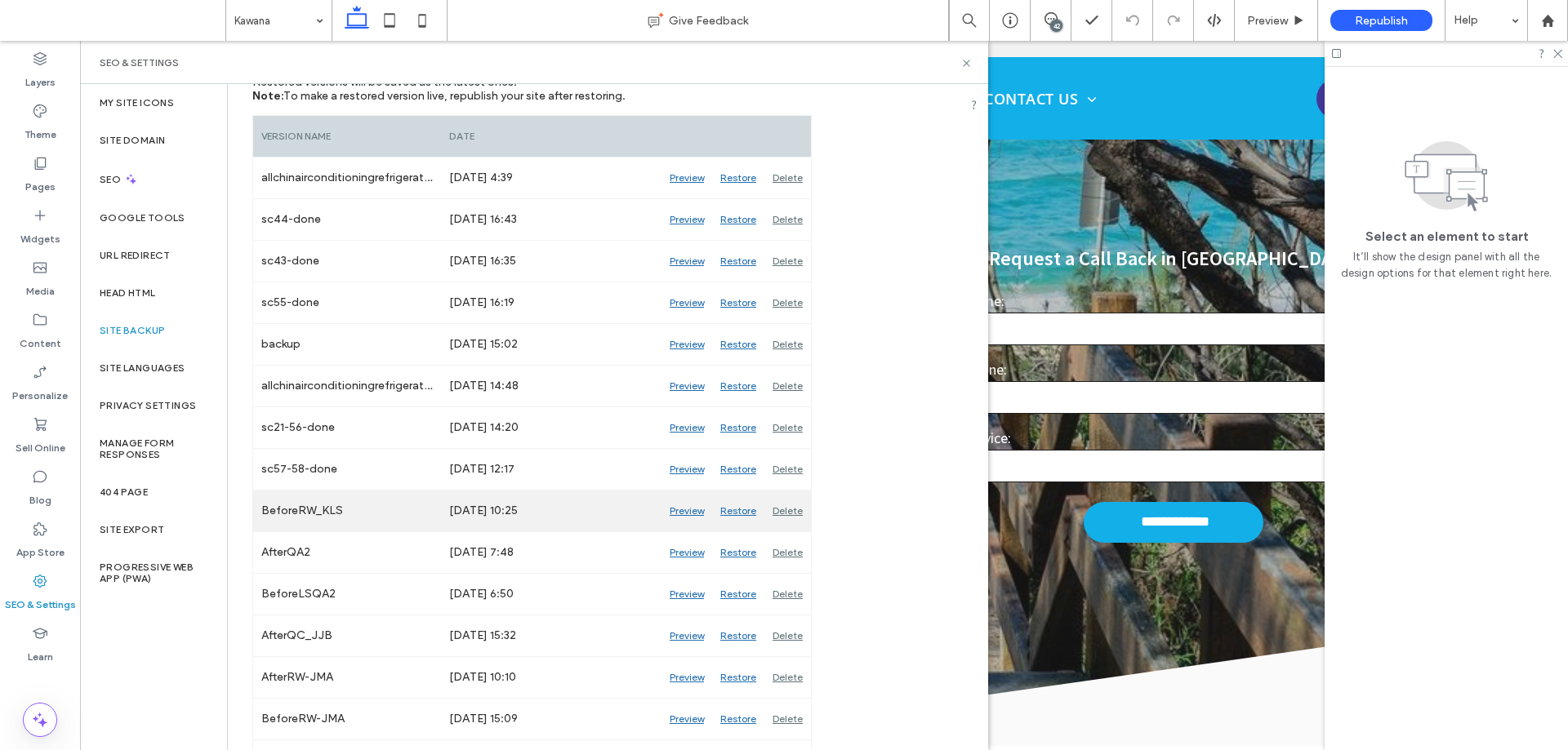
click at [683, 512] on div "Preview" at bounding box center [687, 511] width 51 height 40
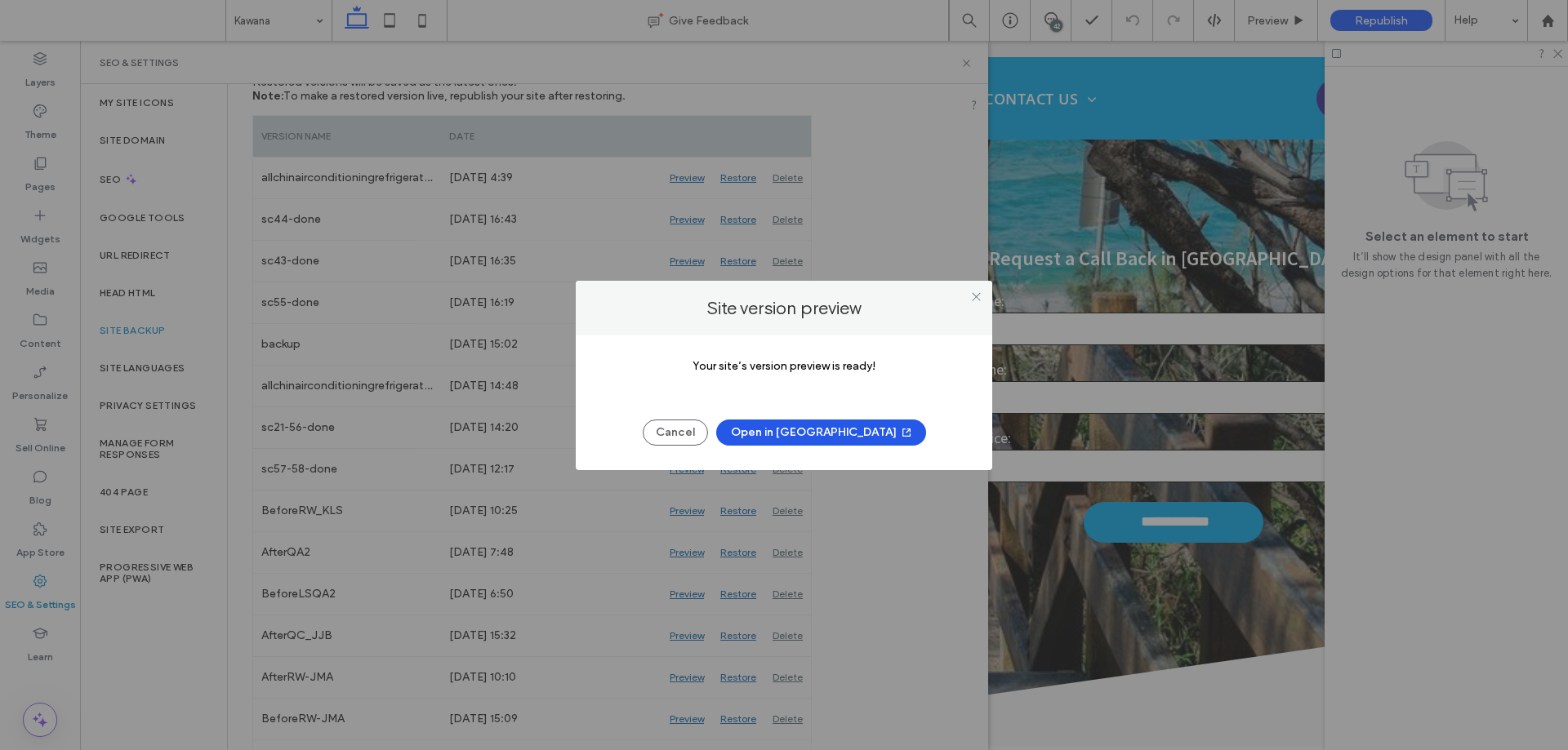
click at [821, 428] on button "Open in New Tab" at bounding box center [822, 432] width 210 height 26
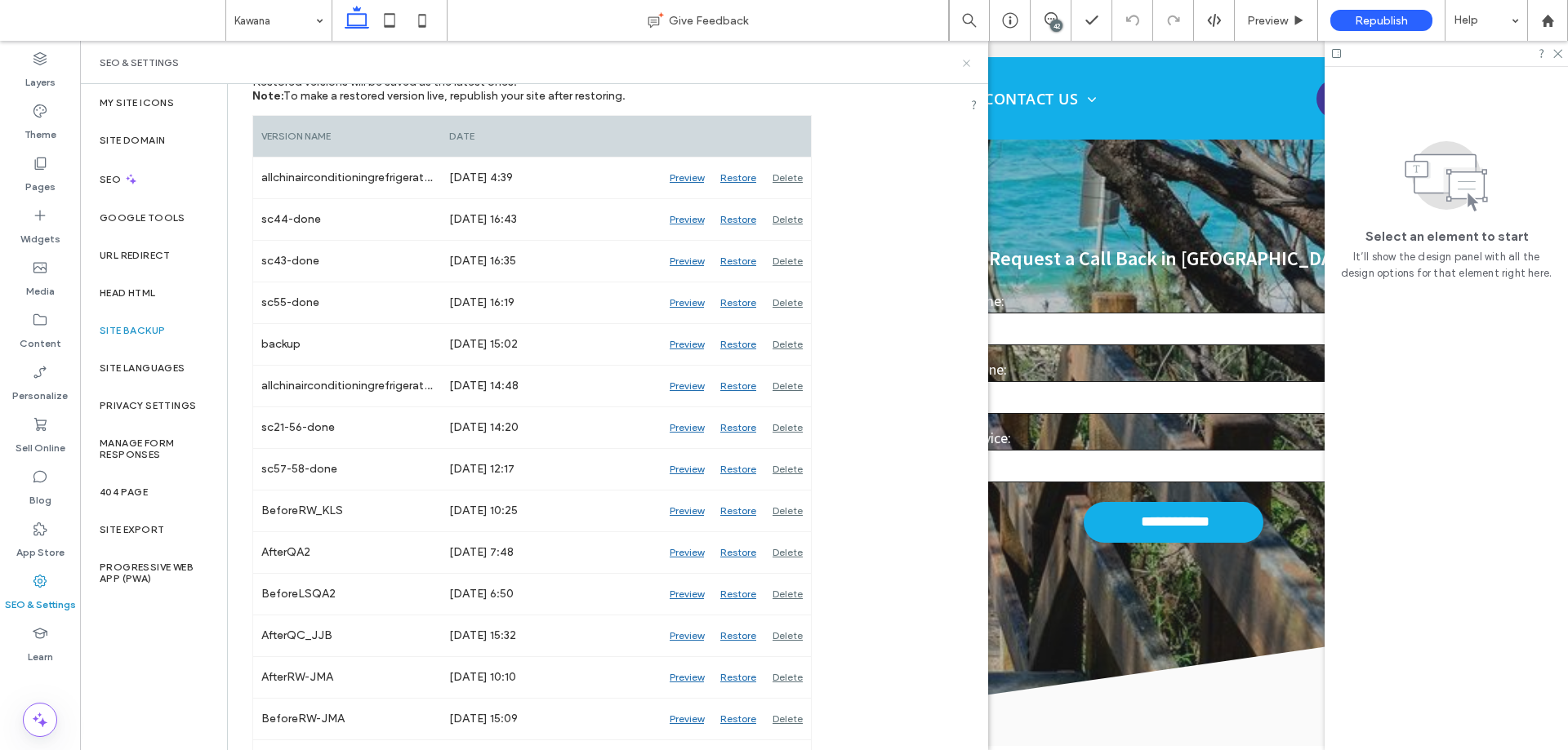
click at [968, 63] on use at bounding box center [966, 62] width 7 height 7
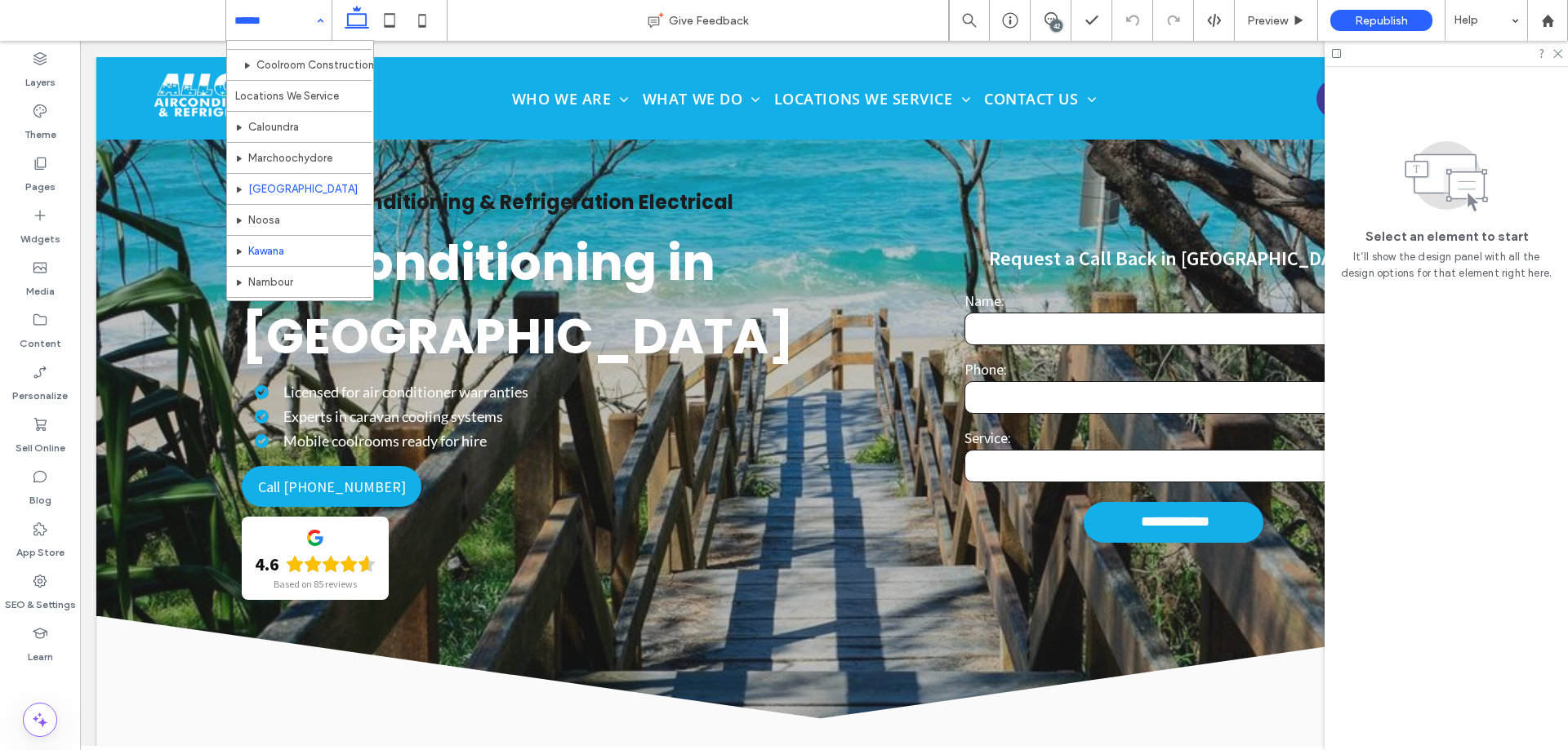
scroll to position [490, 0]
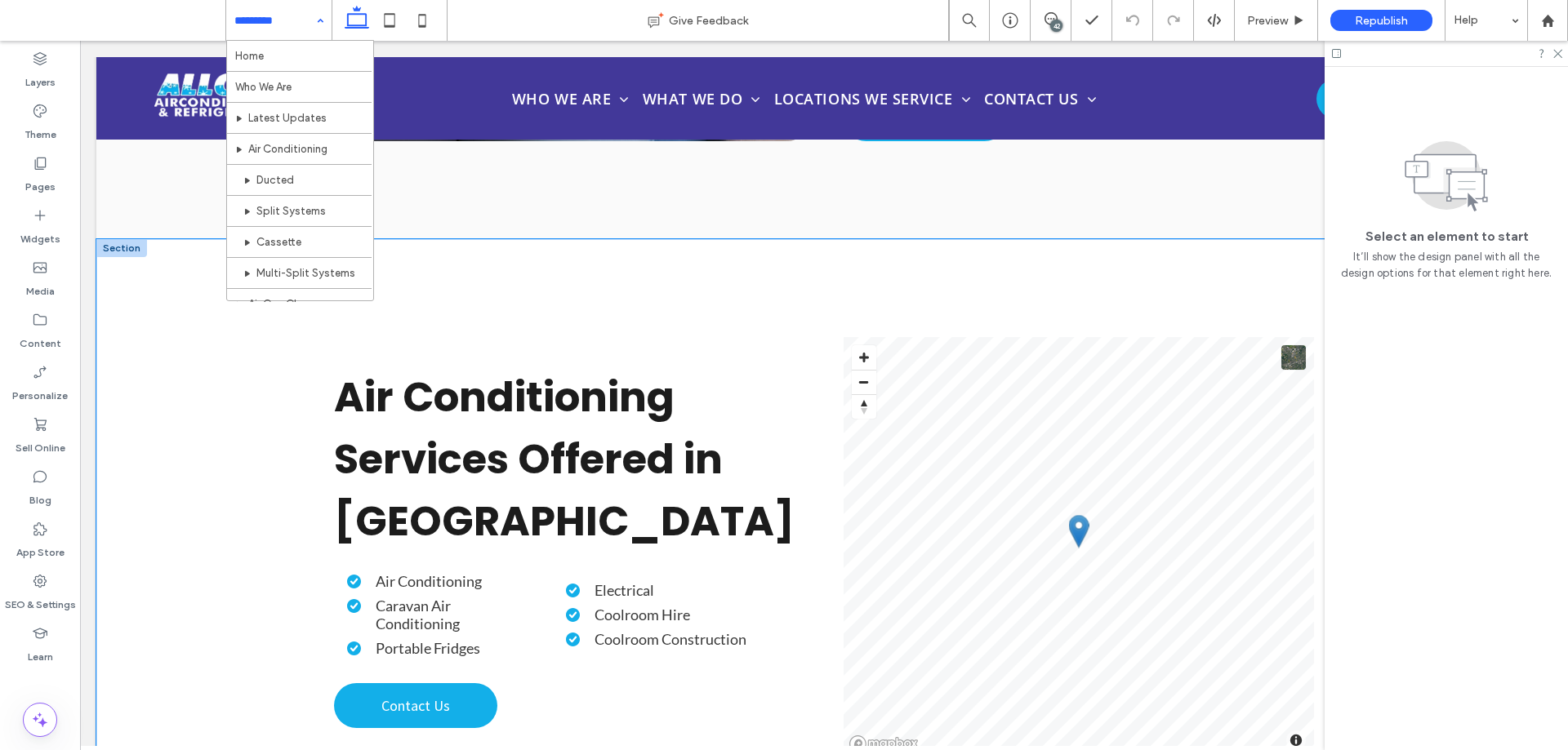
scroll to position [1470, 0]
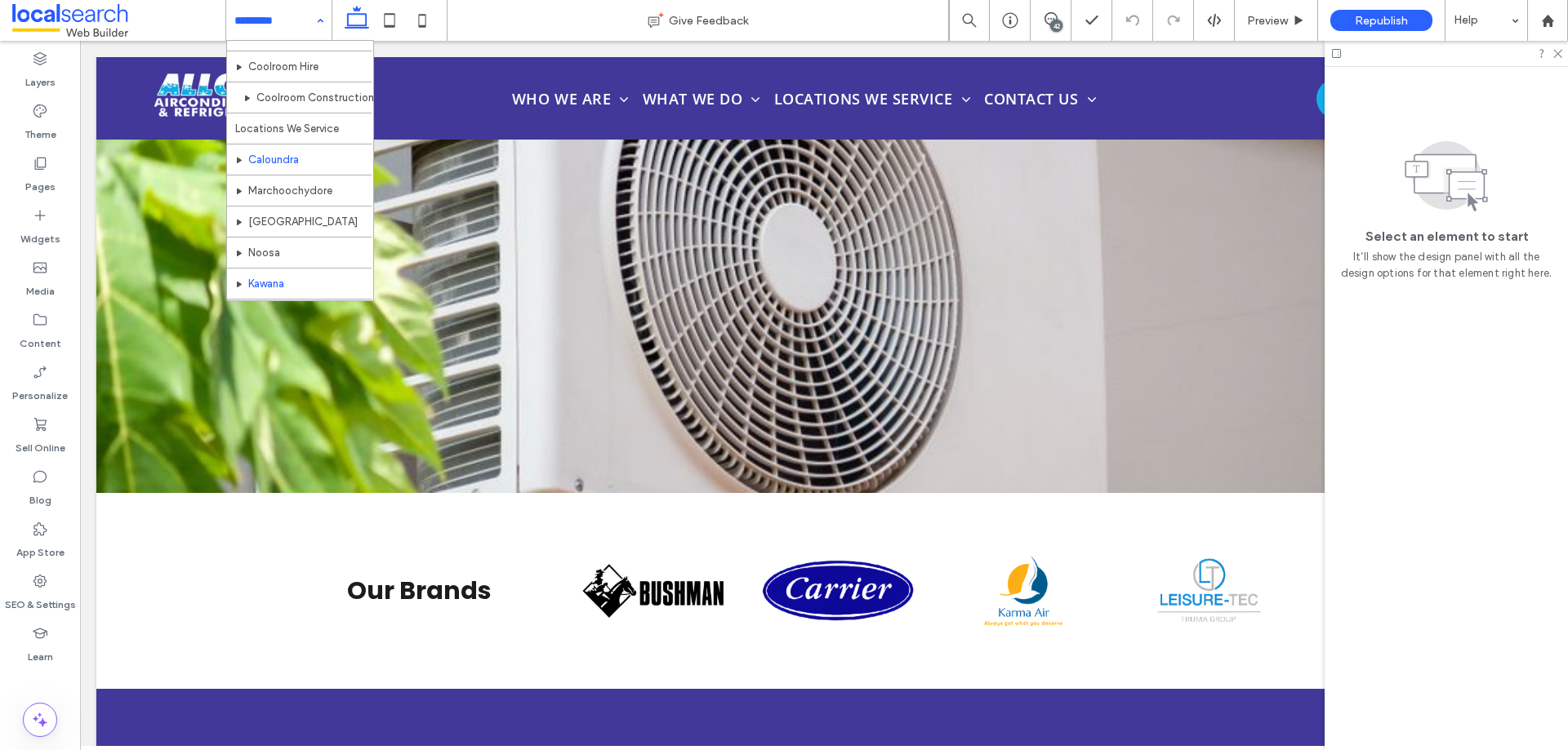
scroll to position [474, 0]
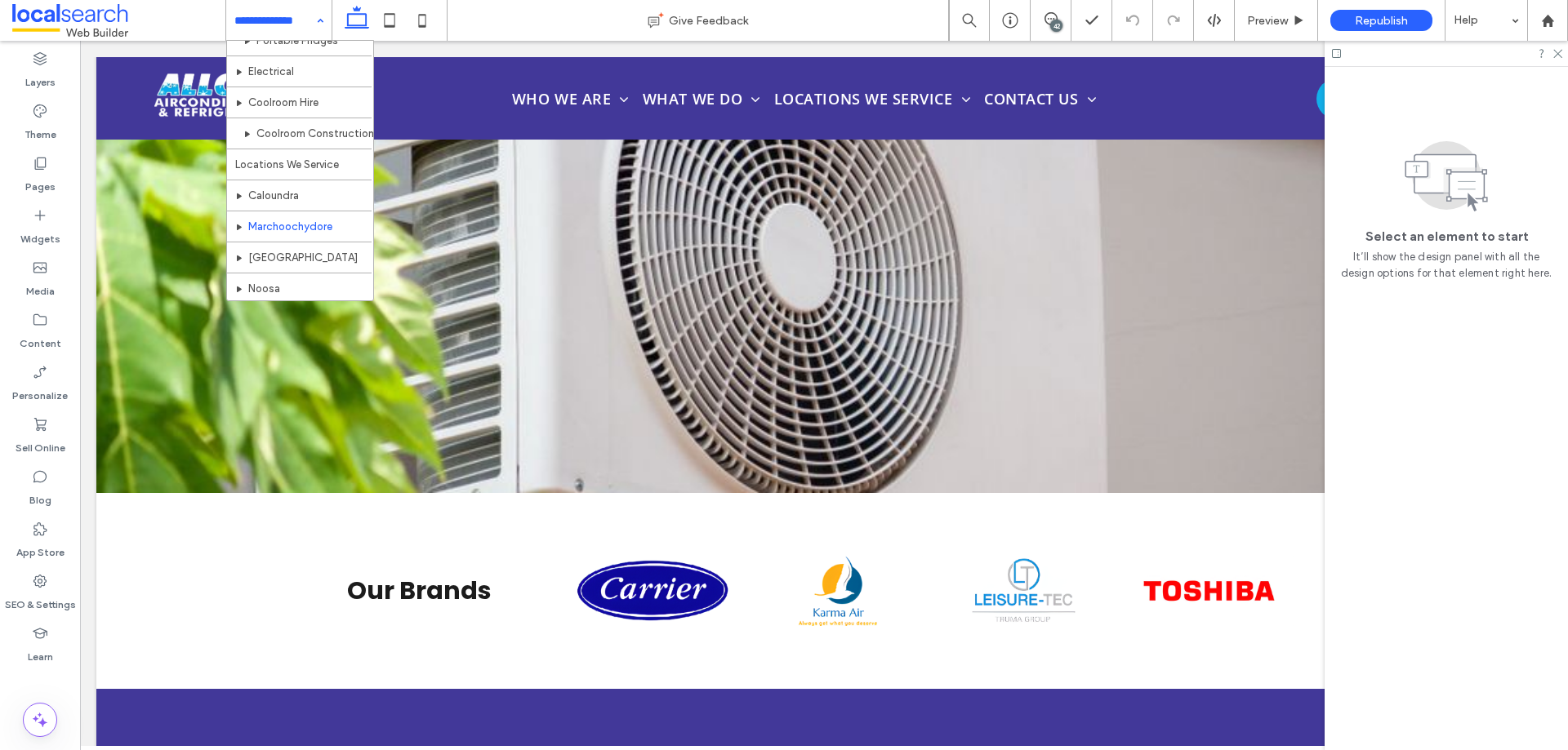
scroll to position [490, 0]
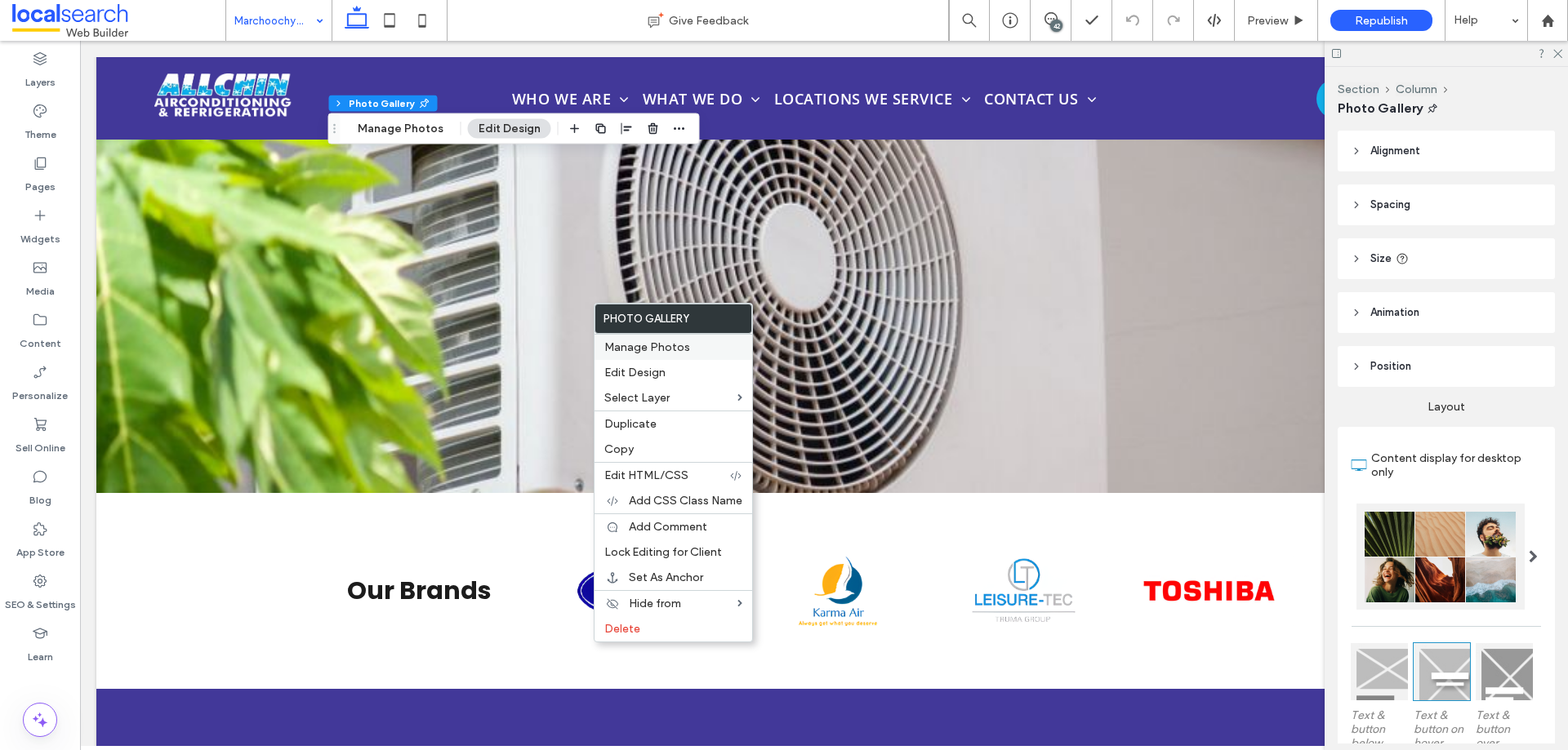
click at [676, 348] on span "Manage Photos" at bounding box center [646, 347] width 86 height 13
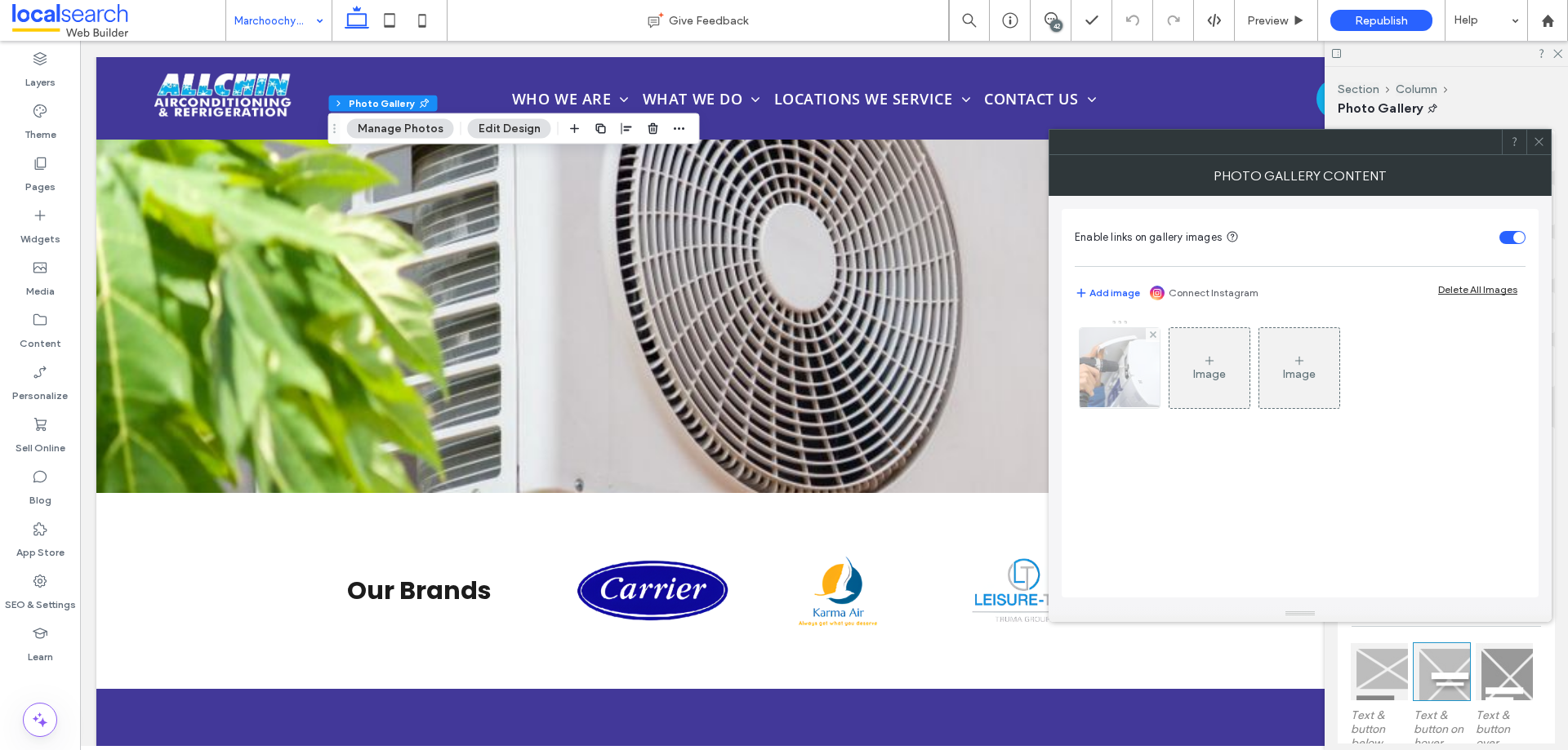
click at [1096, 380] on img at bounding box center [1120, 367] width 121 height 80
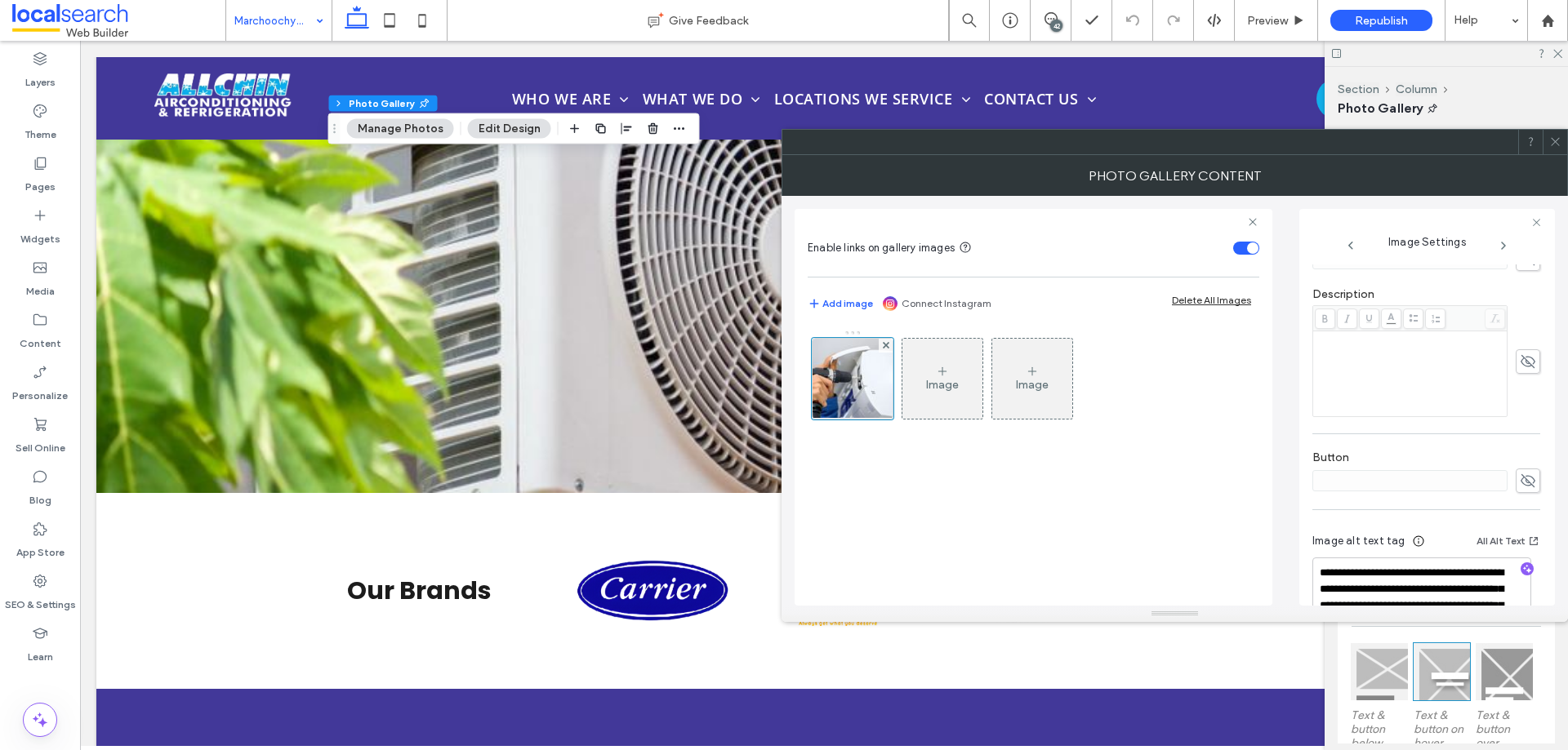
scroll to position [462, 0]
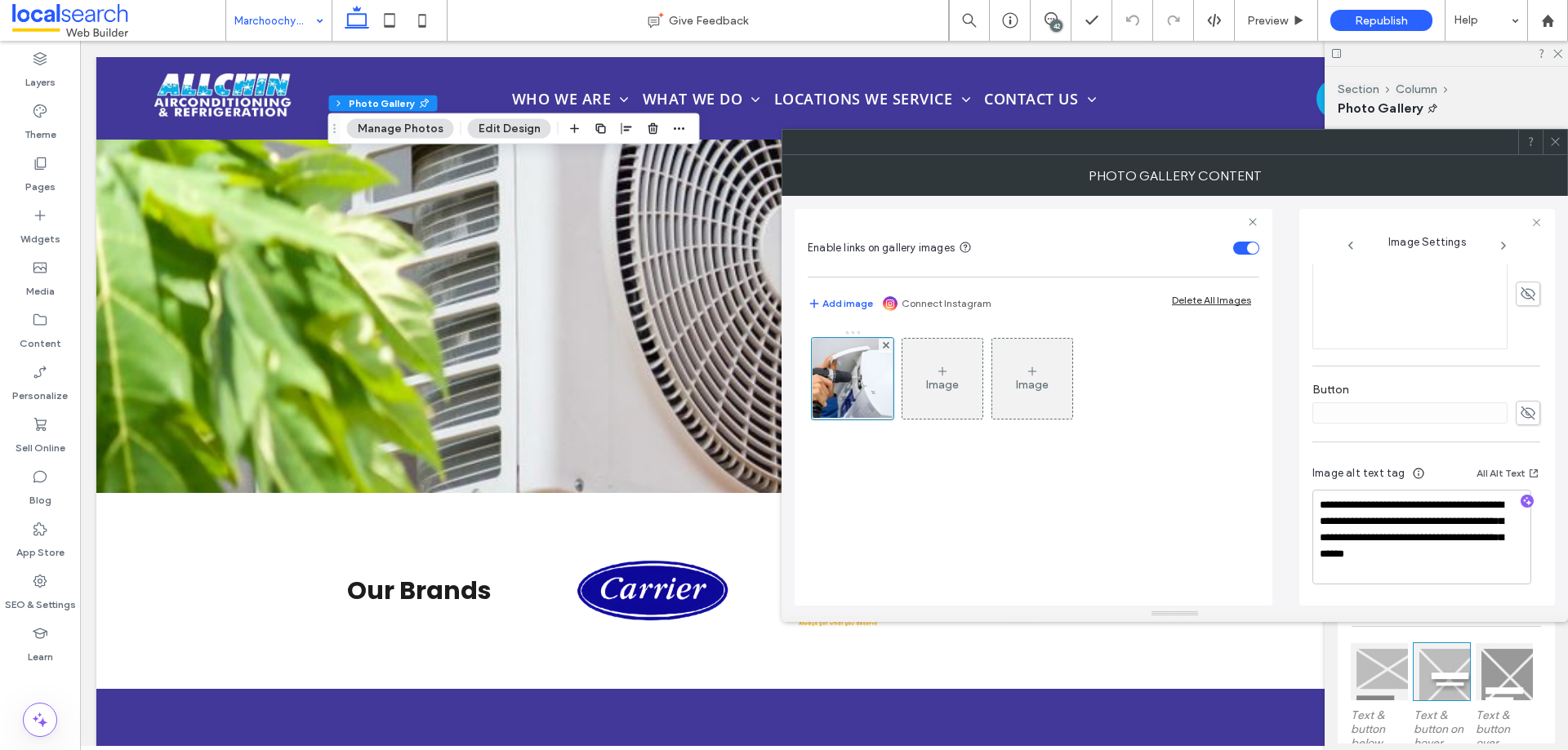
click at [1553, 149] on span at bounding box center [1555, 141] width 13 height 24
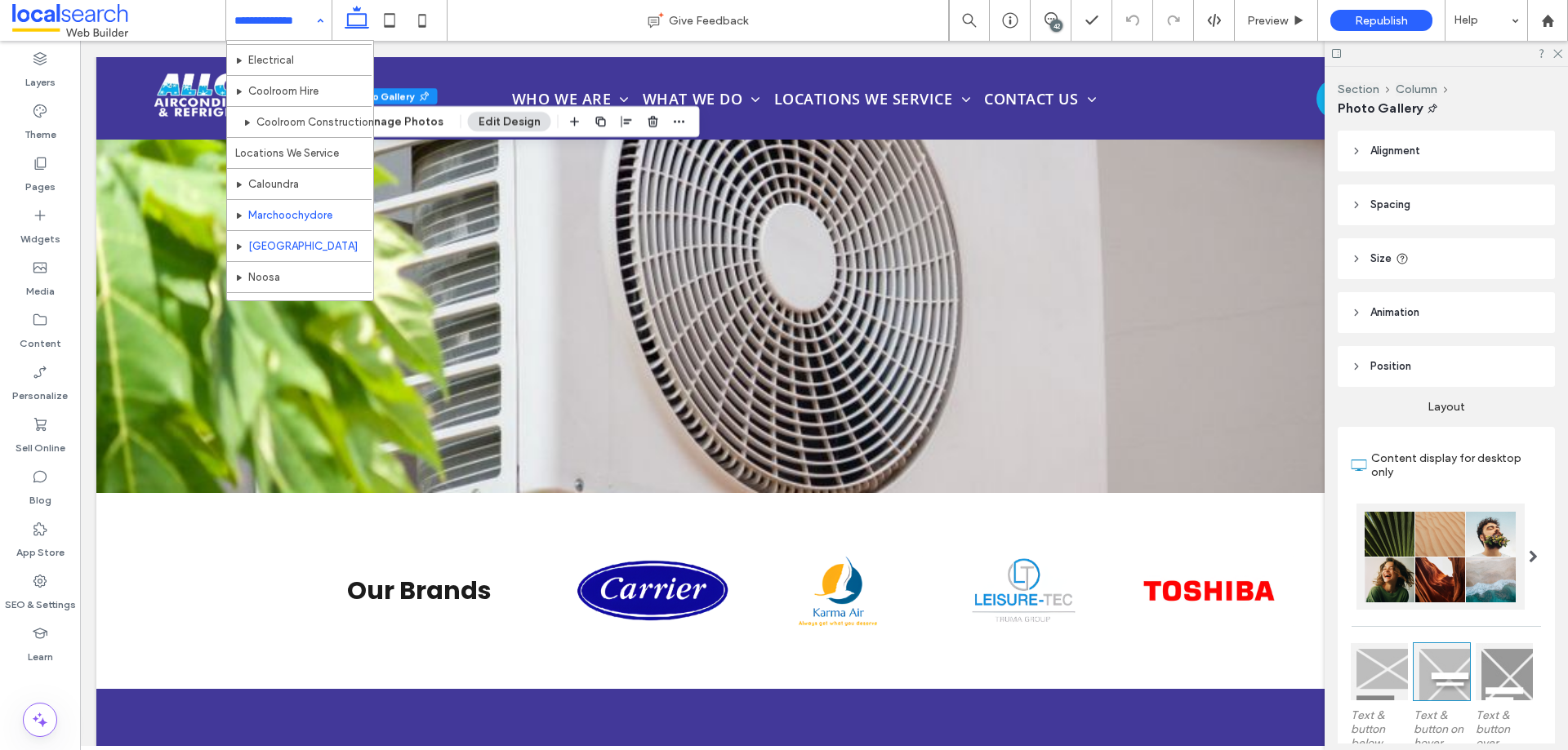
scroll to position [490, 0]
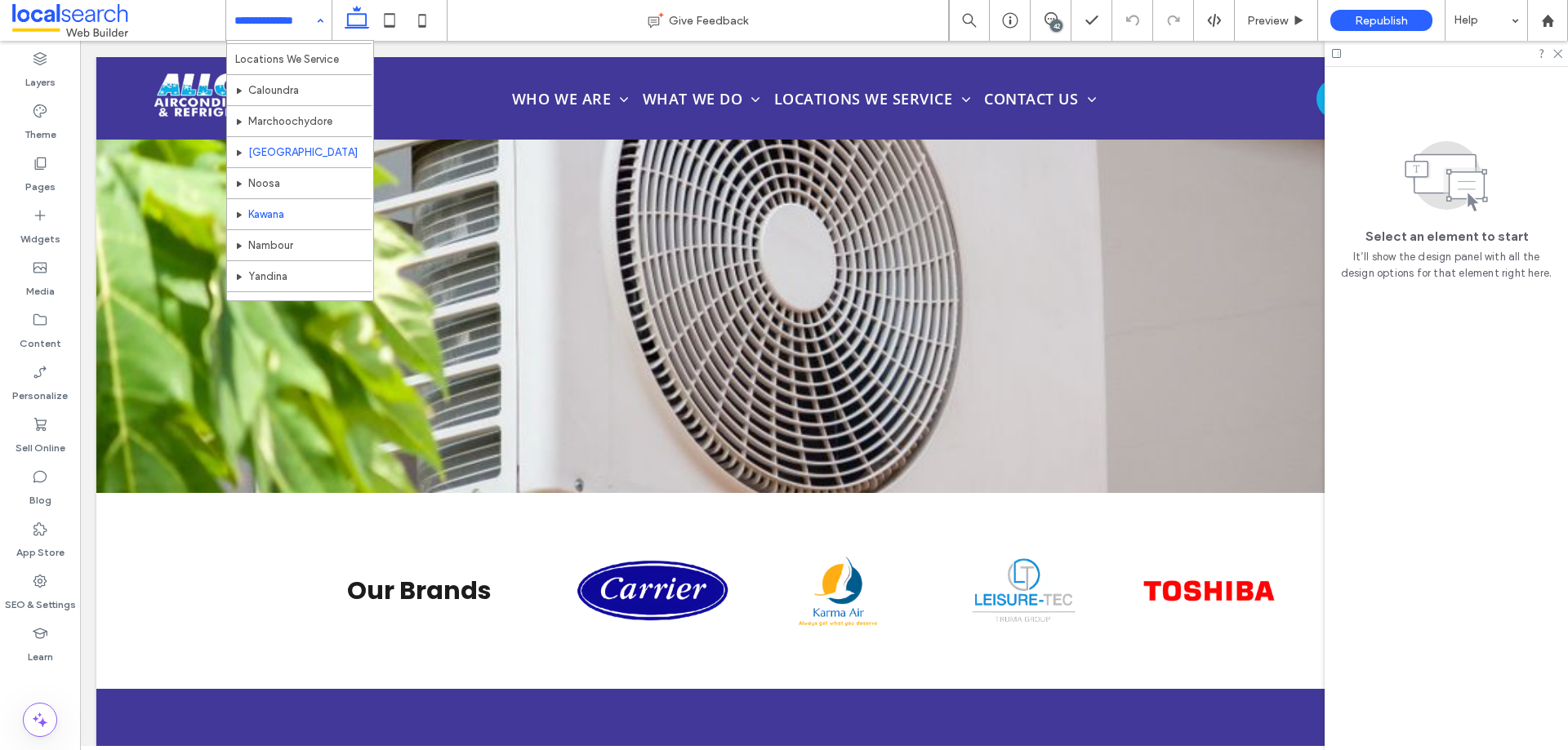
scroll to position [571, 0]
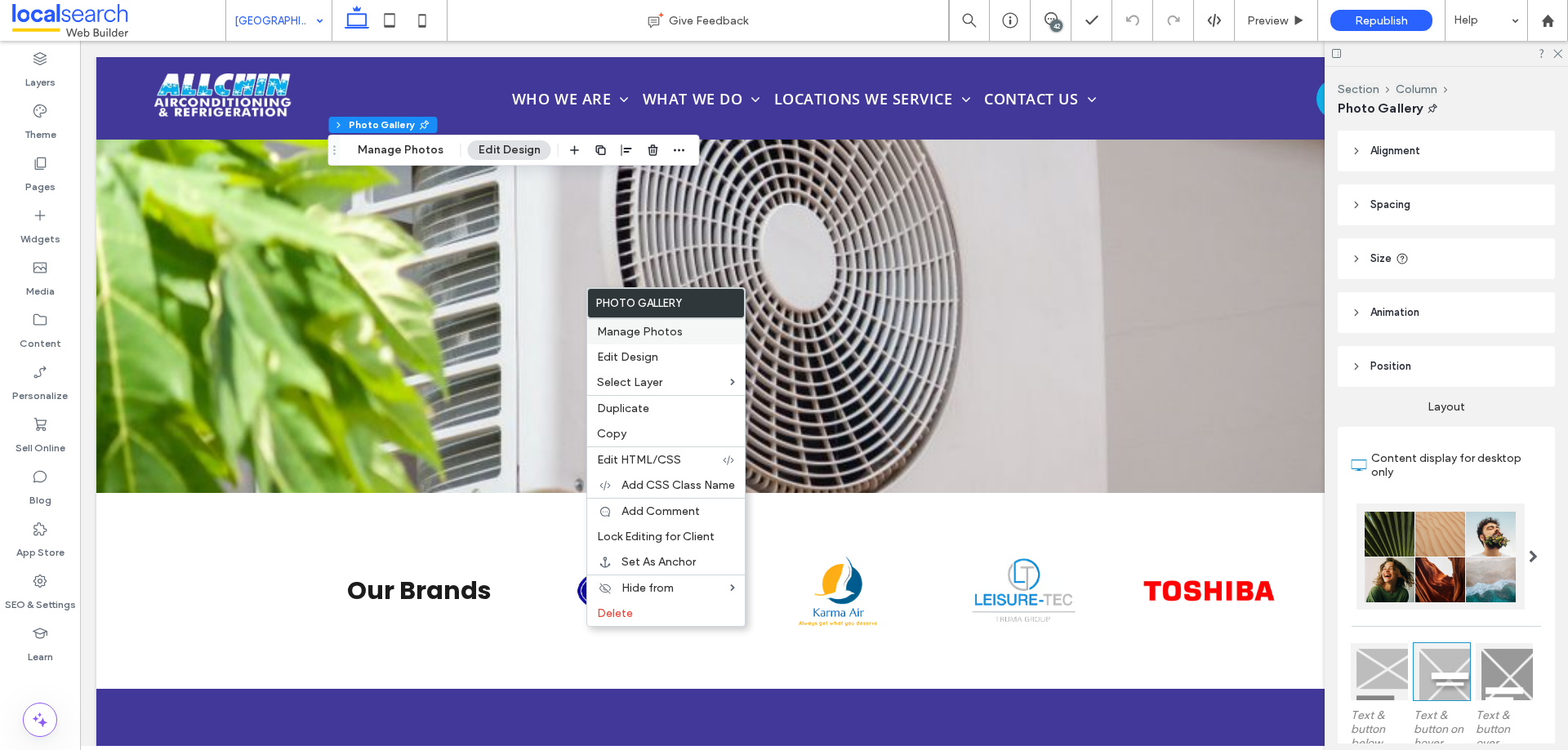
click at [620, 323] on div "Manage Photos" at bounding box center [667, 331] width 158 height 26
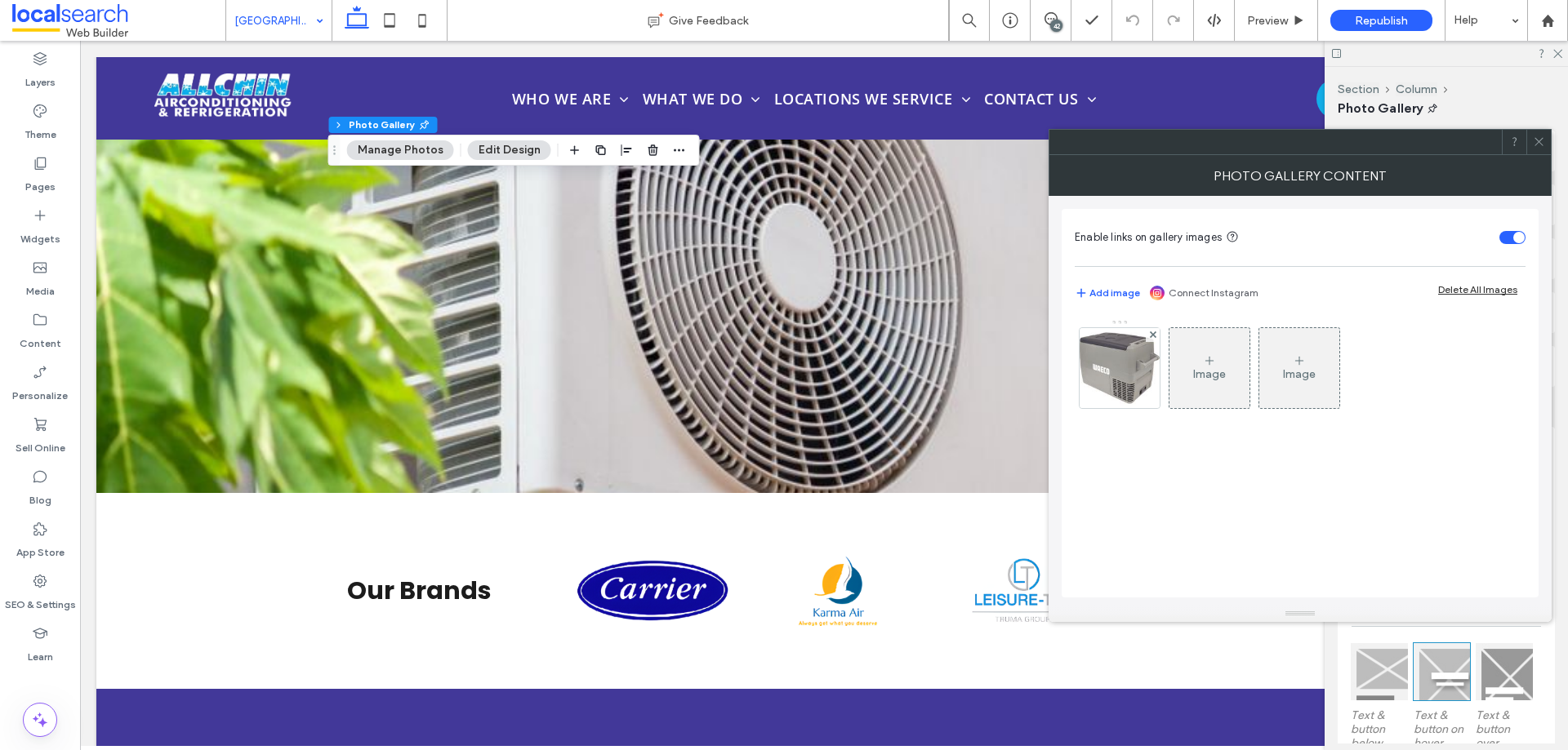
drag, startPoint x: 1098, startPoint y: 361, endPoint x: 1150, endPoint y: 368, distance: 52.5
click at [1099, 361] on img at bounding box center [1120, 367] width 80 height 80
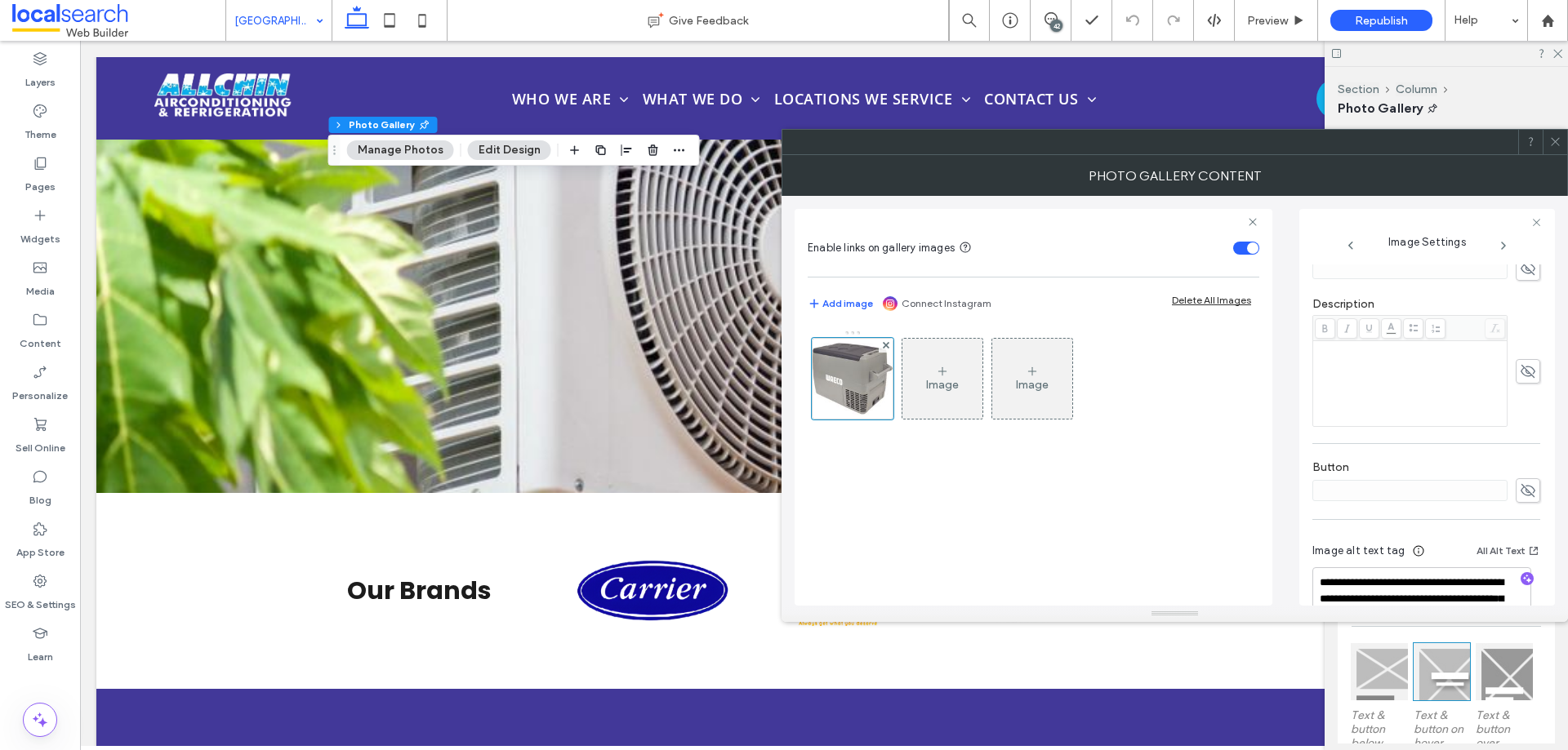
scroll to position [447, 0]
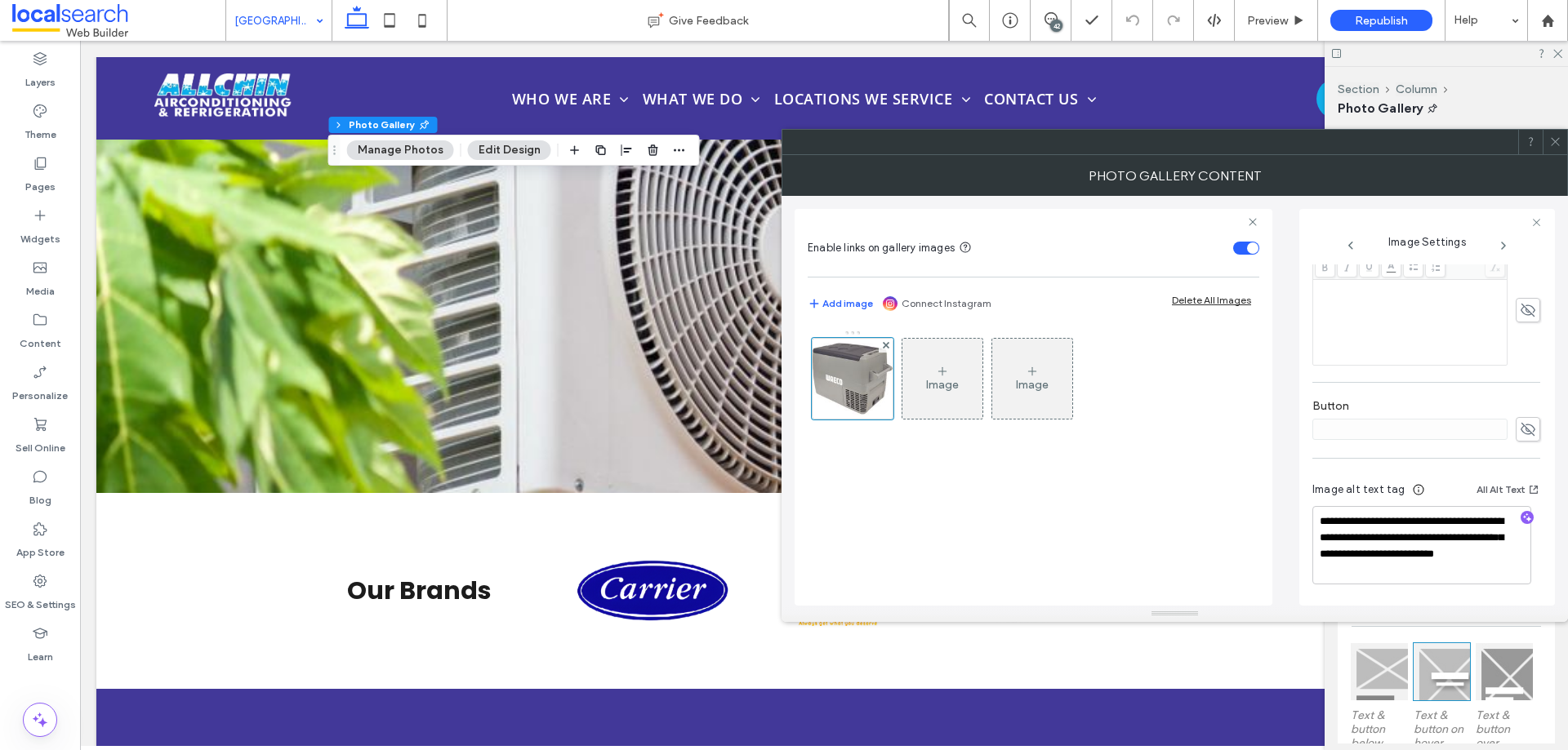
click at [1557, 144] on icon at bounding box center [1555, 141] width 13 height 12
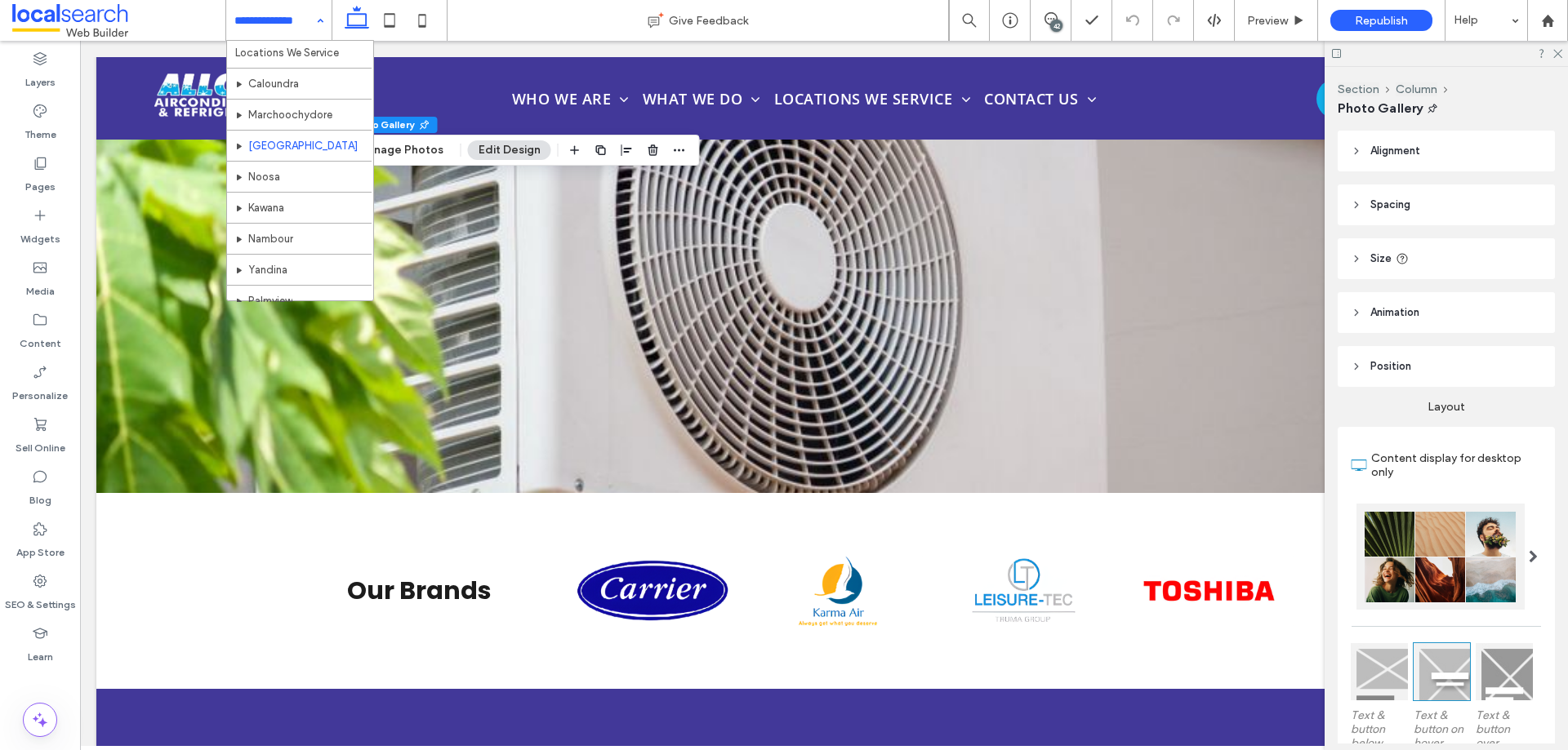
scroll to position [571, 0]
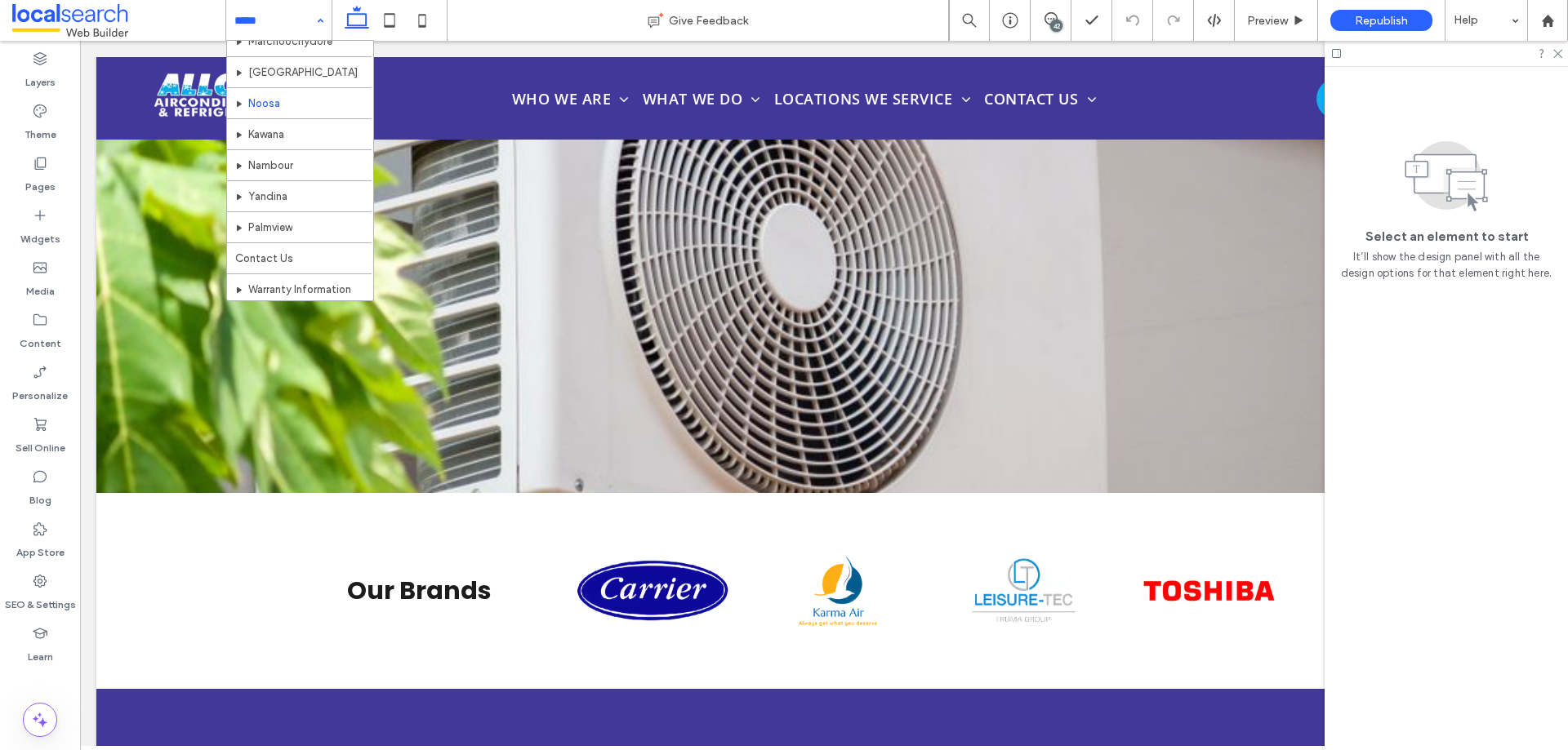
scroll to position [638, 0]
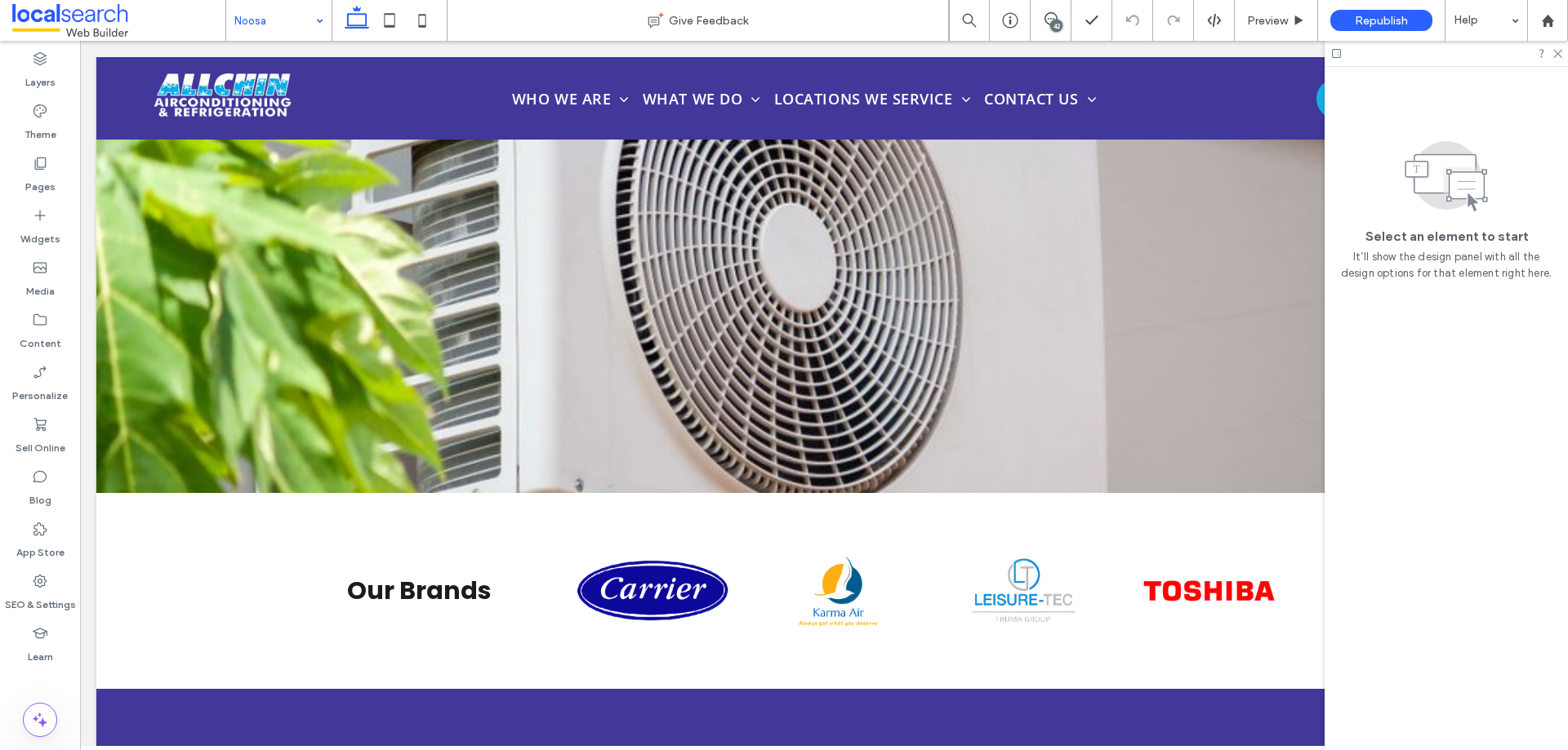
click at [324, 19] on div "Noosa" at bounding box center [279, 20] width 106 height 40
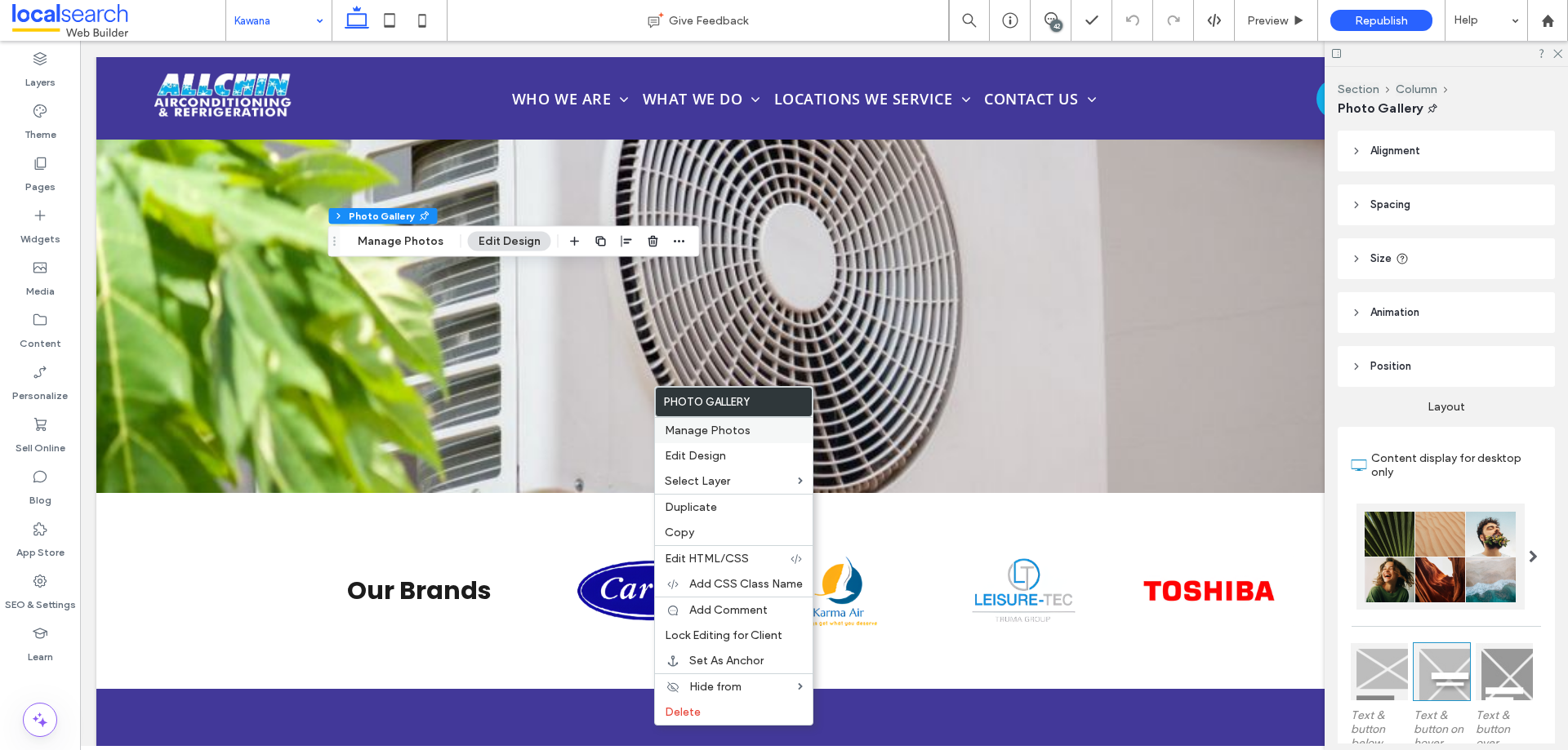
click at [734, 426] on span "Manage Photos" at bounding box center [707, 431] width 86 height 13
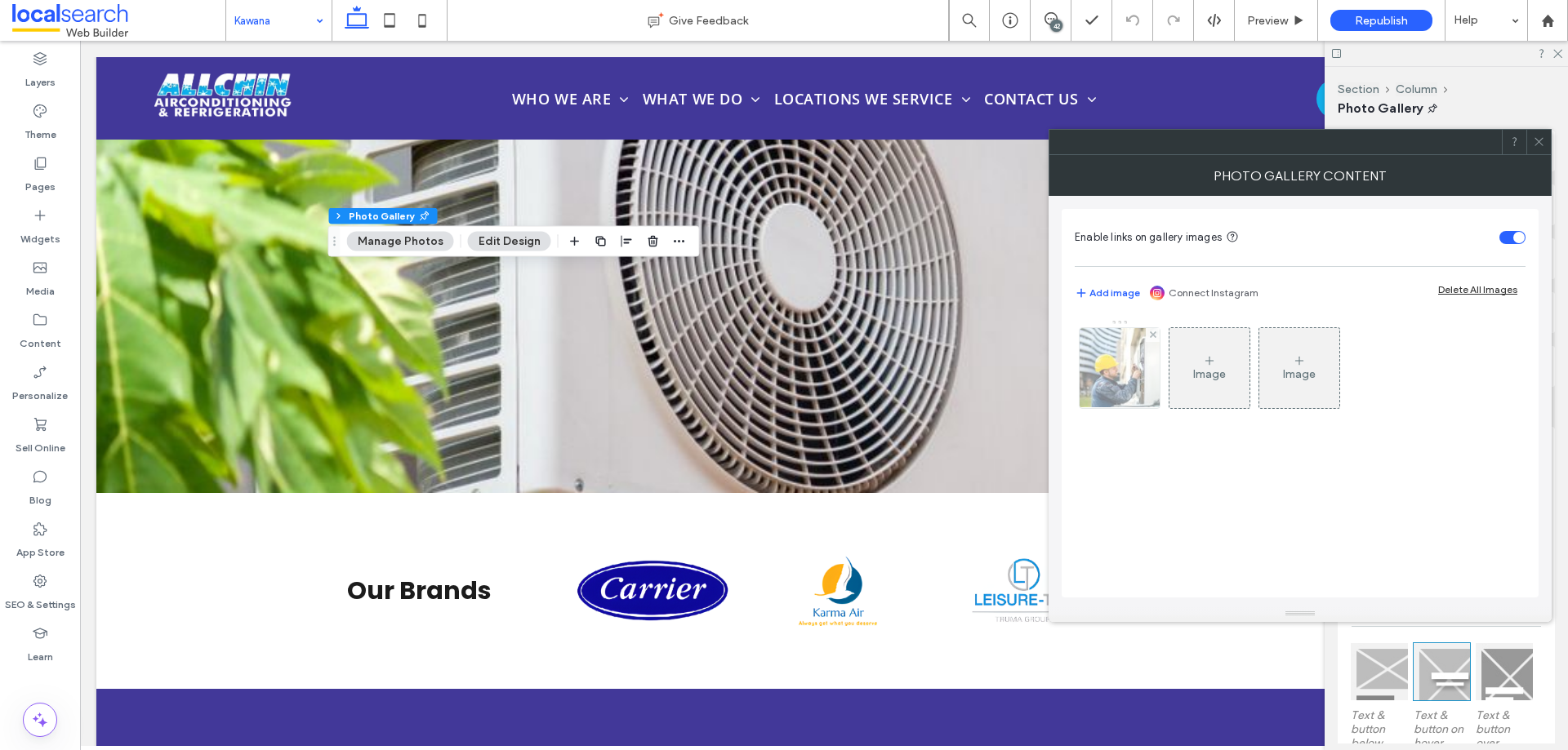
click at [1114, 387] on img at bounding box center [1120, 367] width 121 height 80
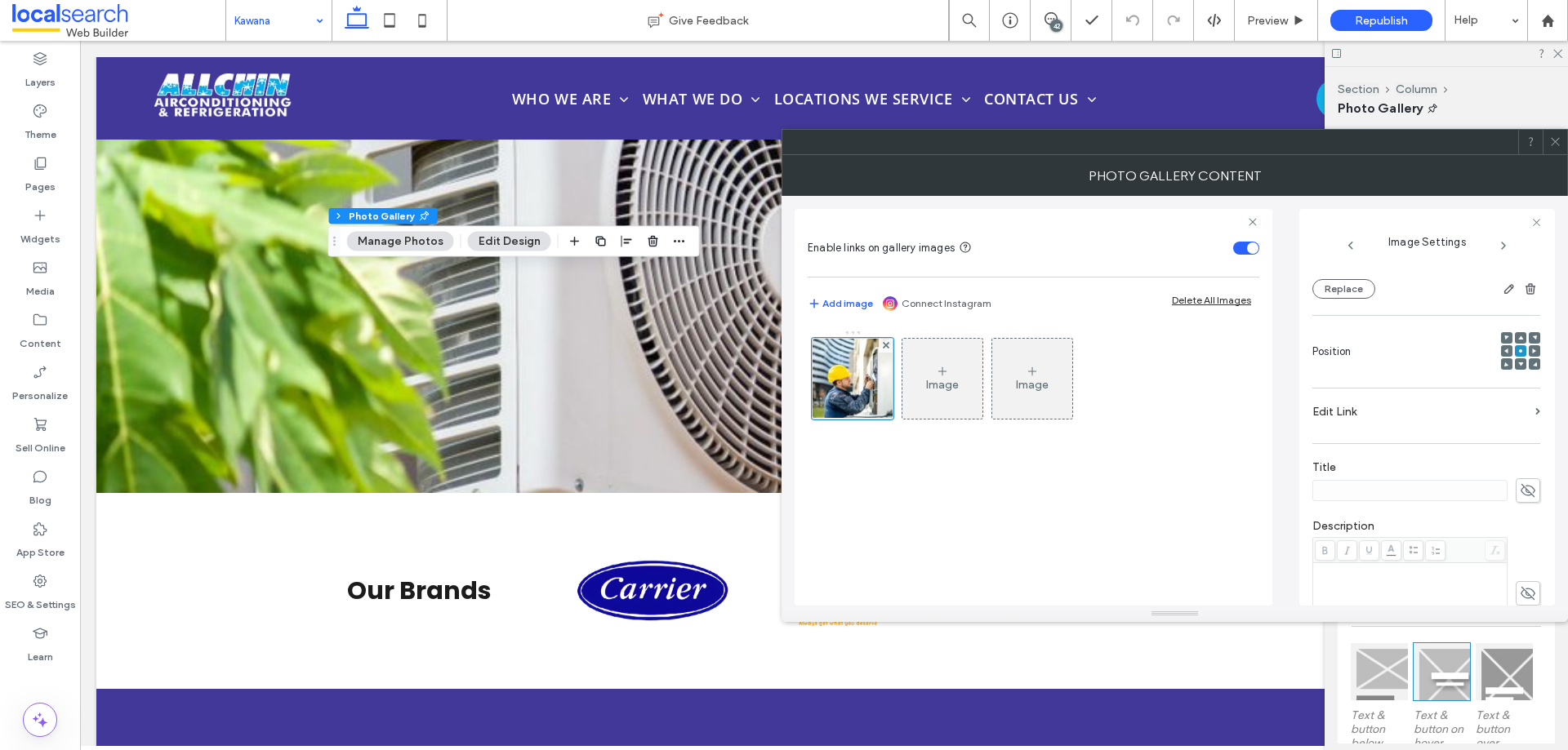
scroll to position [82, 0]
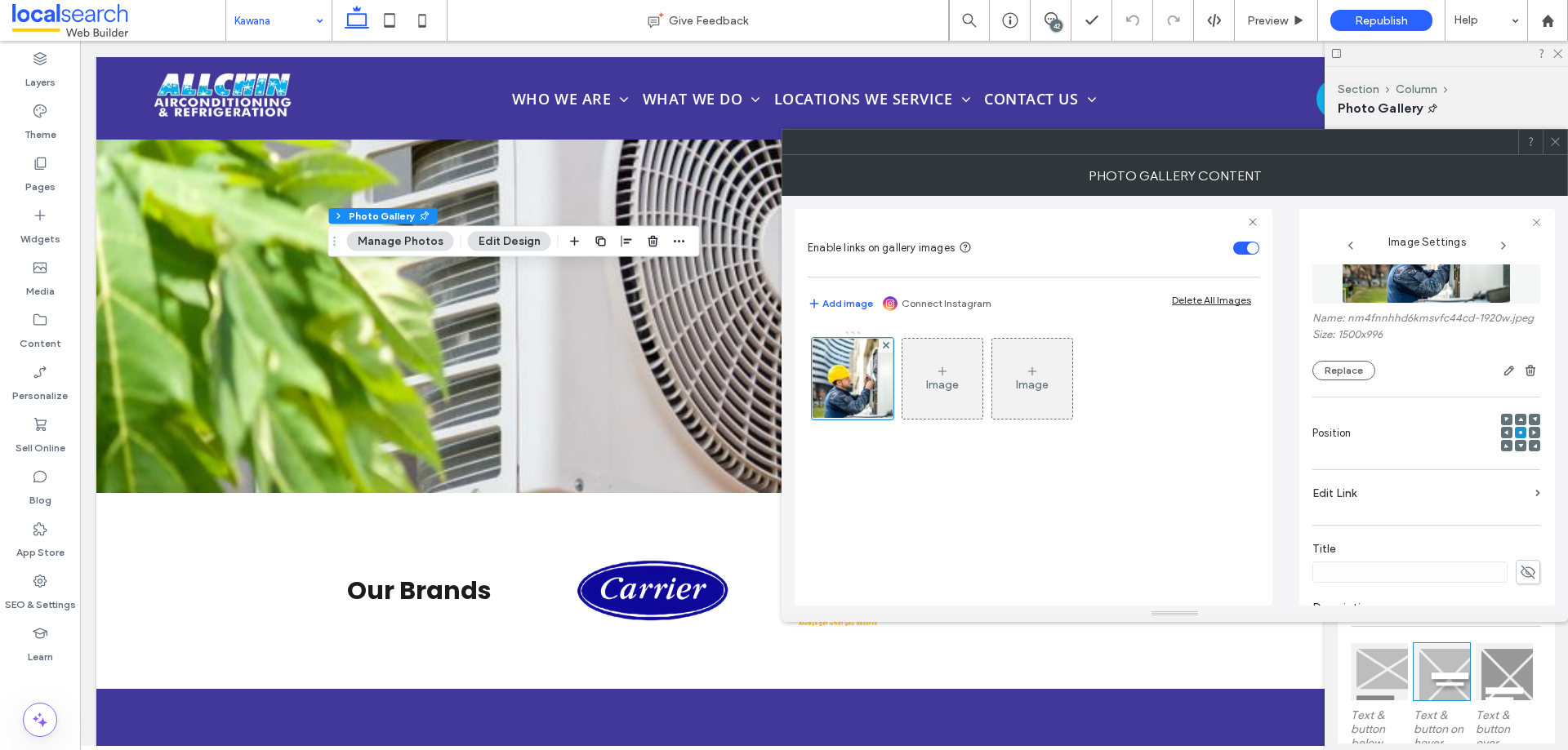
drag, startPoint x: 1555, startPoint y: 144, endPoint x: 1436, endPoint y: 192, distance: 128.3
click at [1555, 144] on icon at bounding box center [1555, 141] width 13 height 12
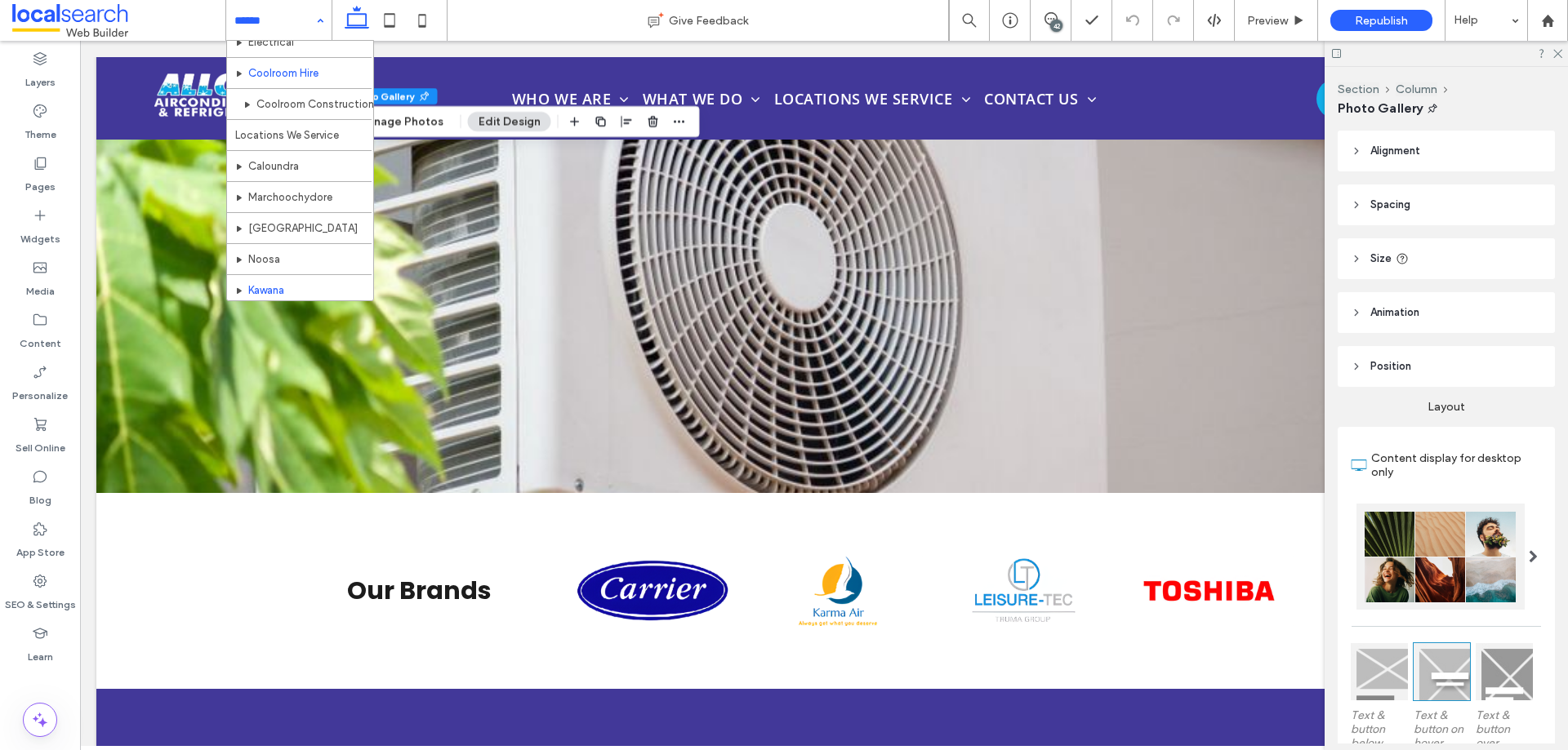
scroll to position [571, 0]
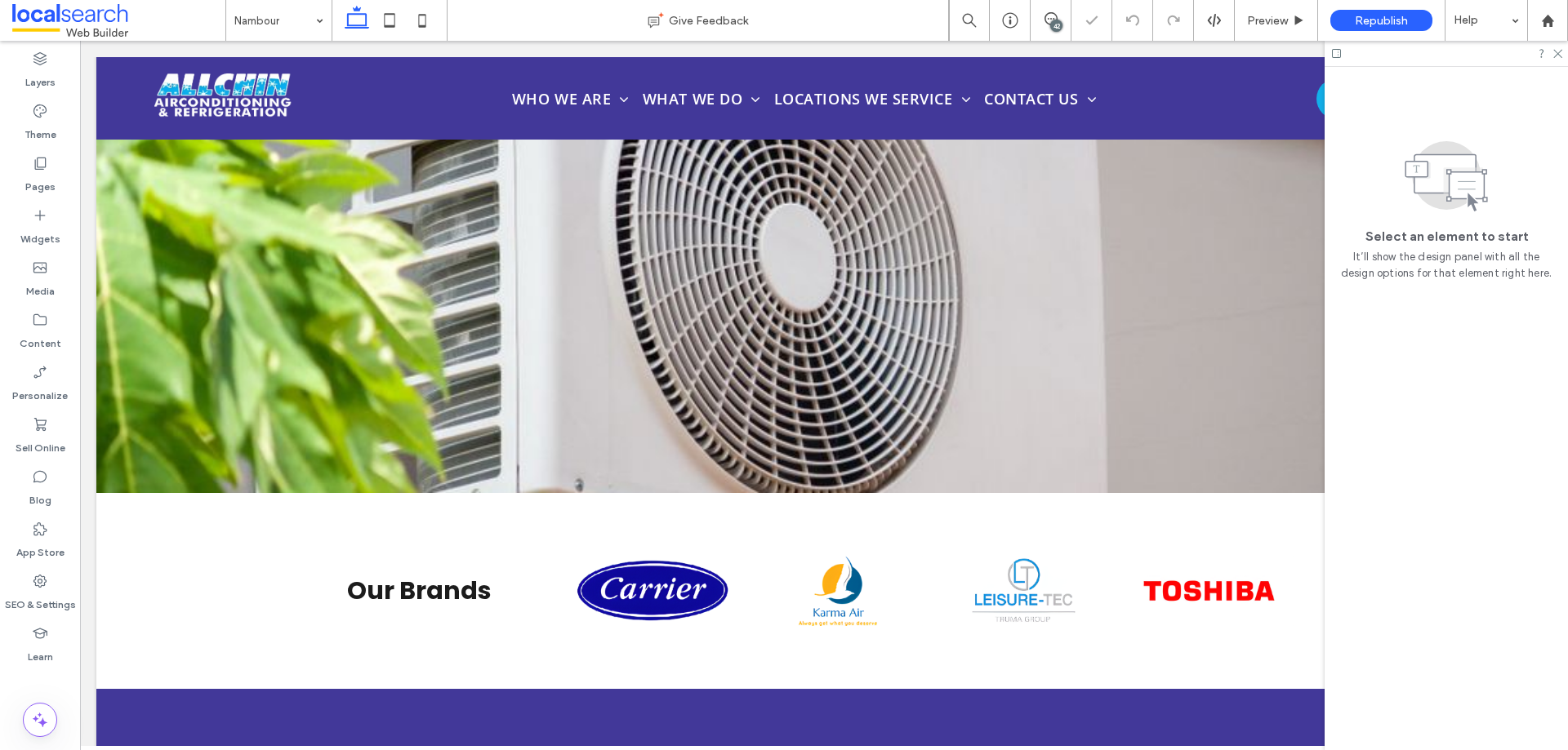
click at [1056, 23] on div "42" at bounding box center [1056, 25] width 13 height 12
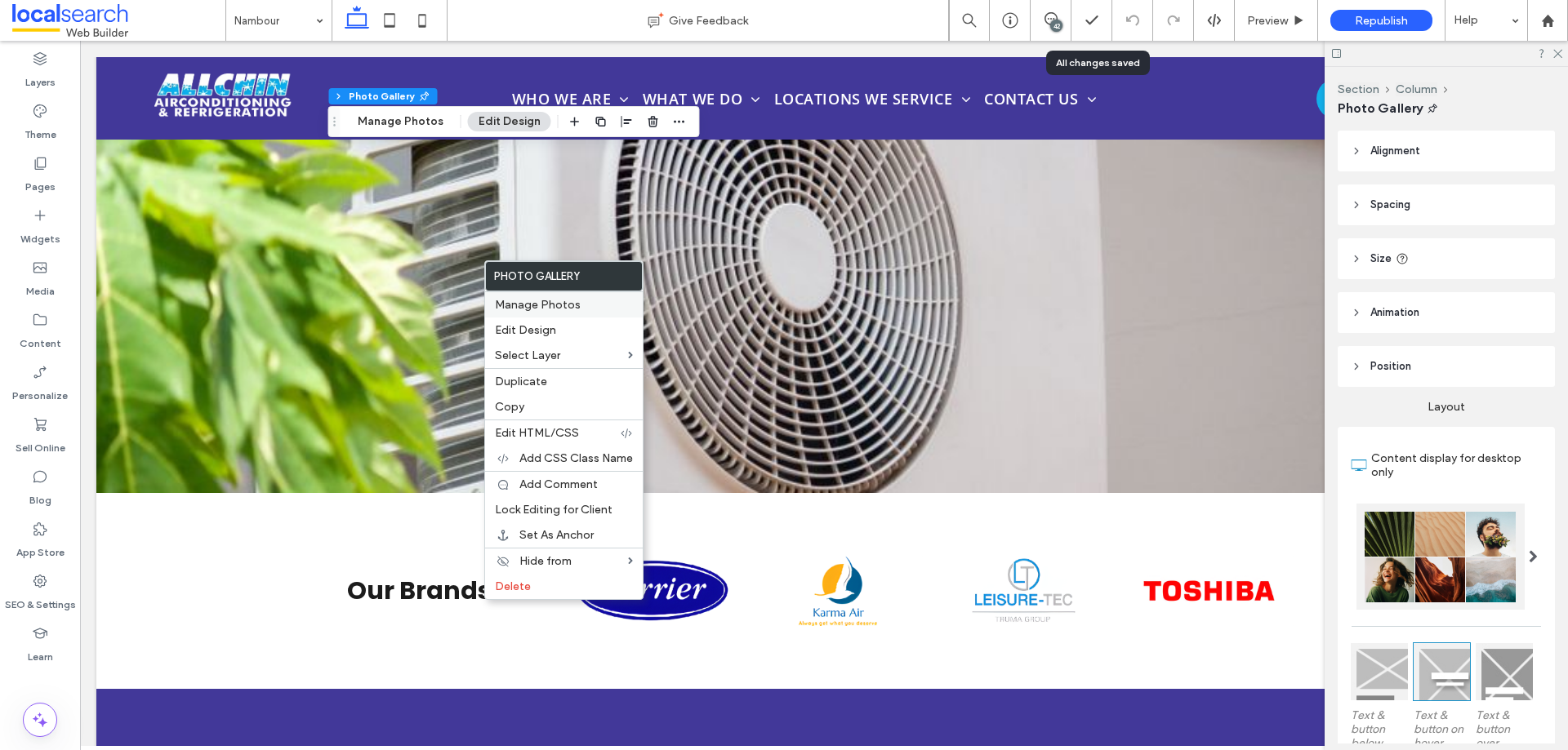
click at [526, 295] on div "Manage Photos" at bounding box center [564, 304] width 158 height 26
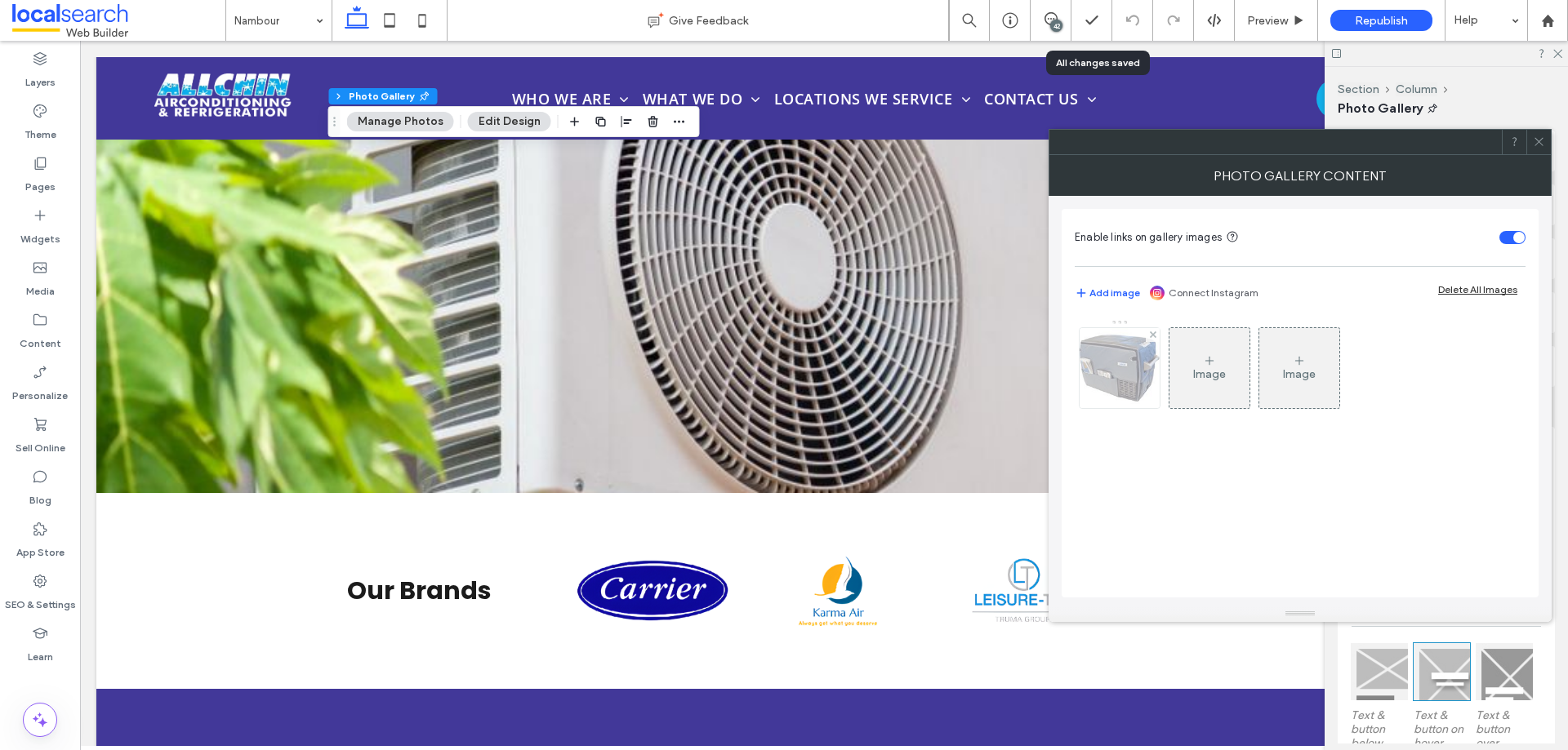
click at [1119, 388] on img at bounding box center [1120, 367] width 80 height 80
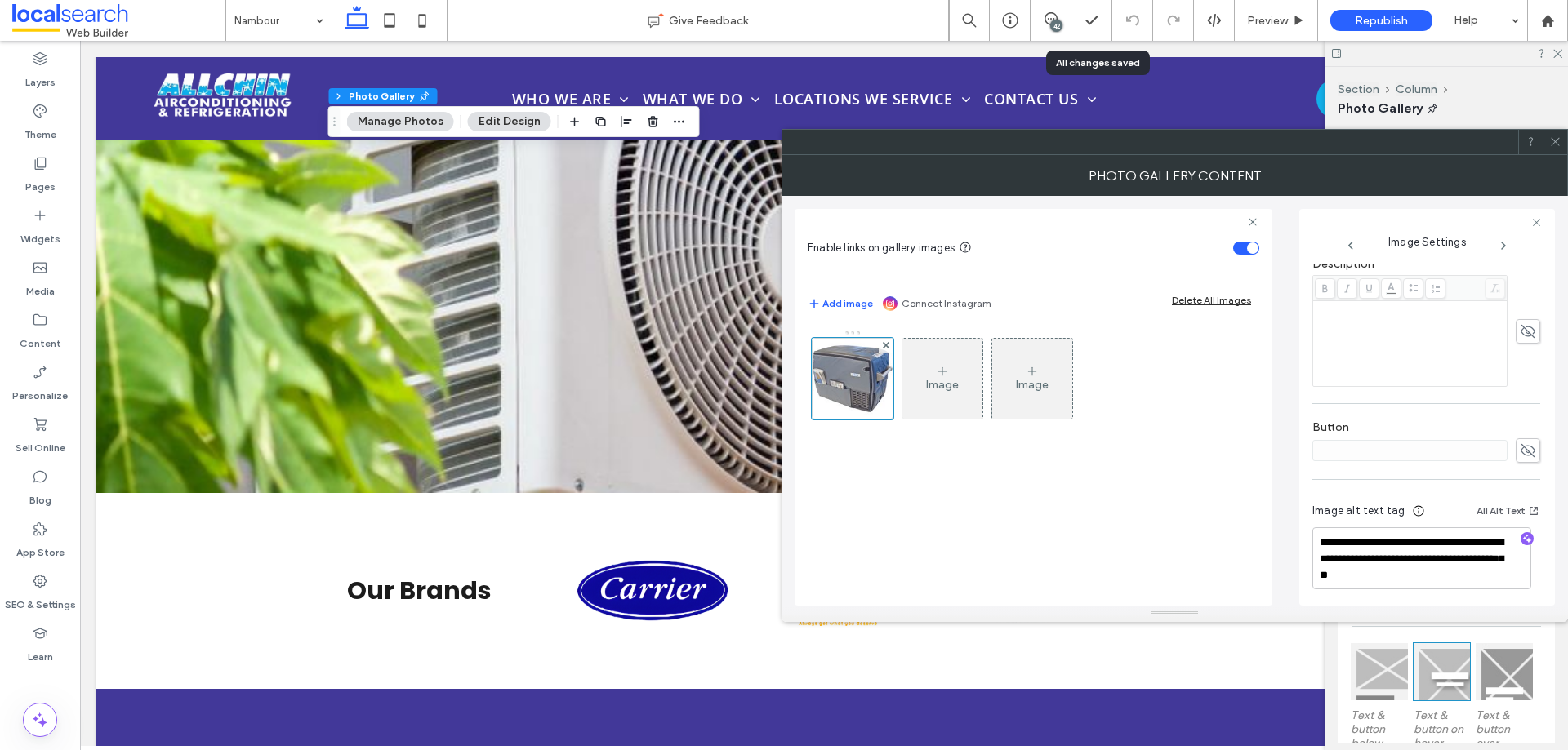
scroll to position [431, 0]
click at [1556, 144] on icon at bounding box center [1555, 141] width 13 height 12
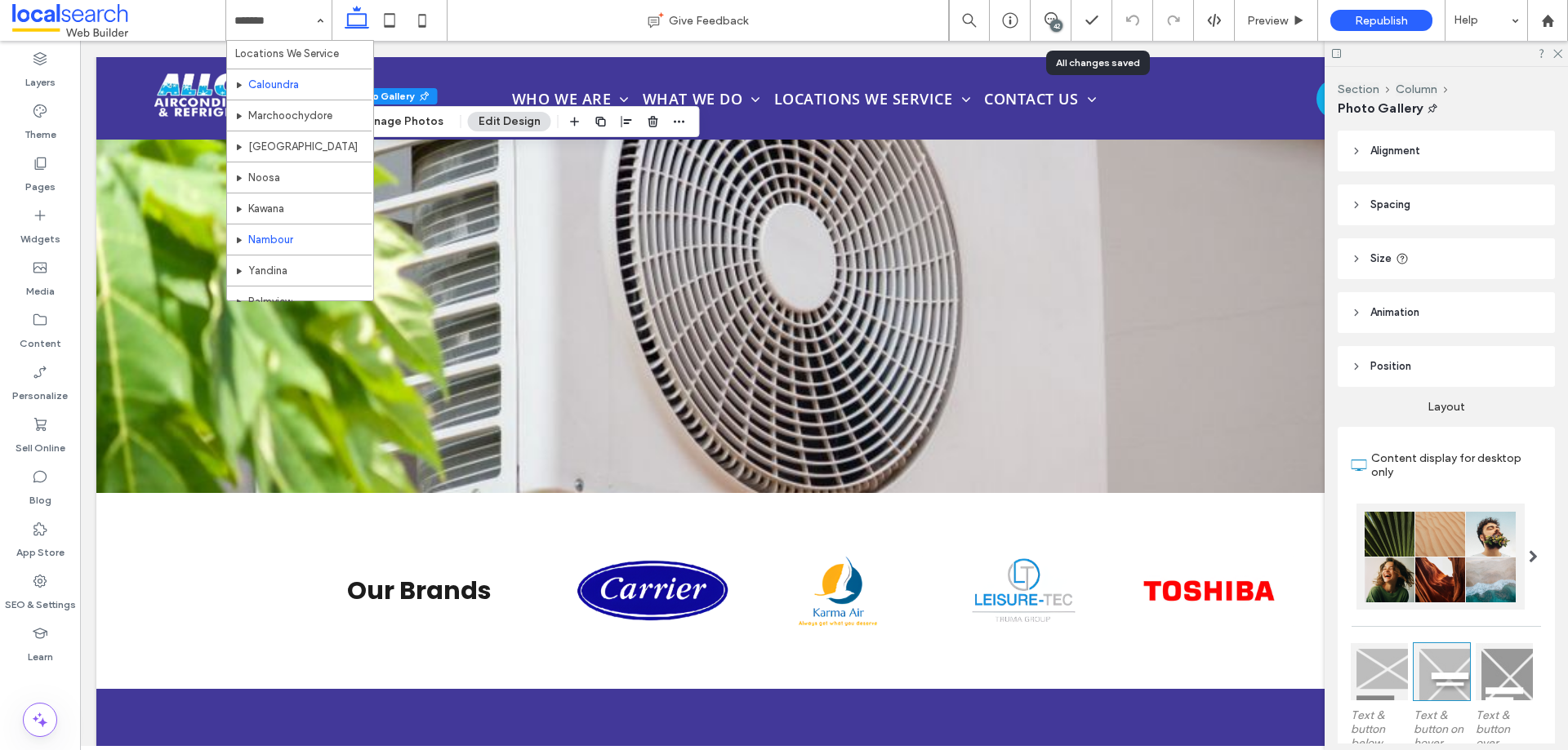
scroll to position [638, 0]
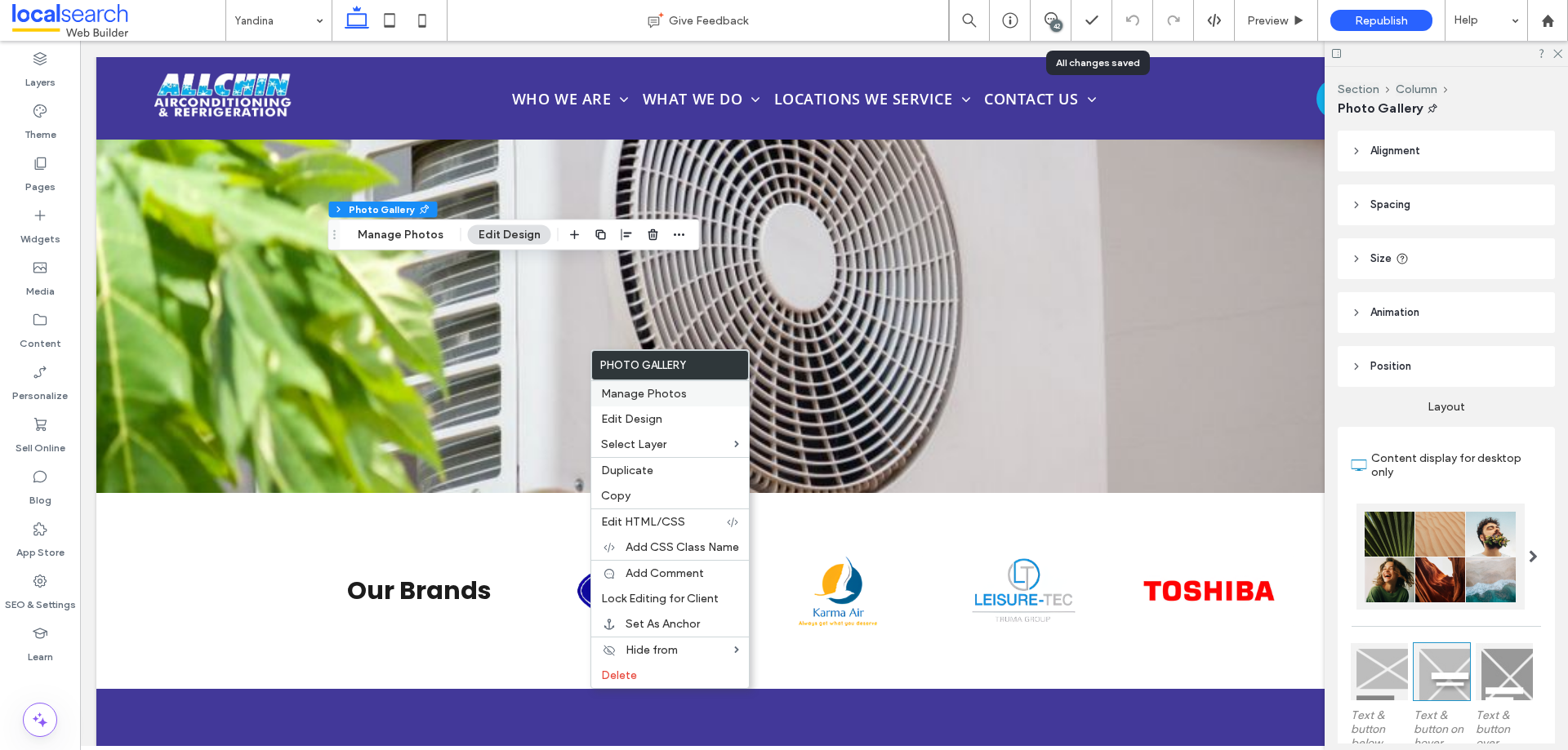
click at [630, 382] on div "Manage Photos" at bounding box center [670, 393] width 158 height 26
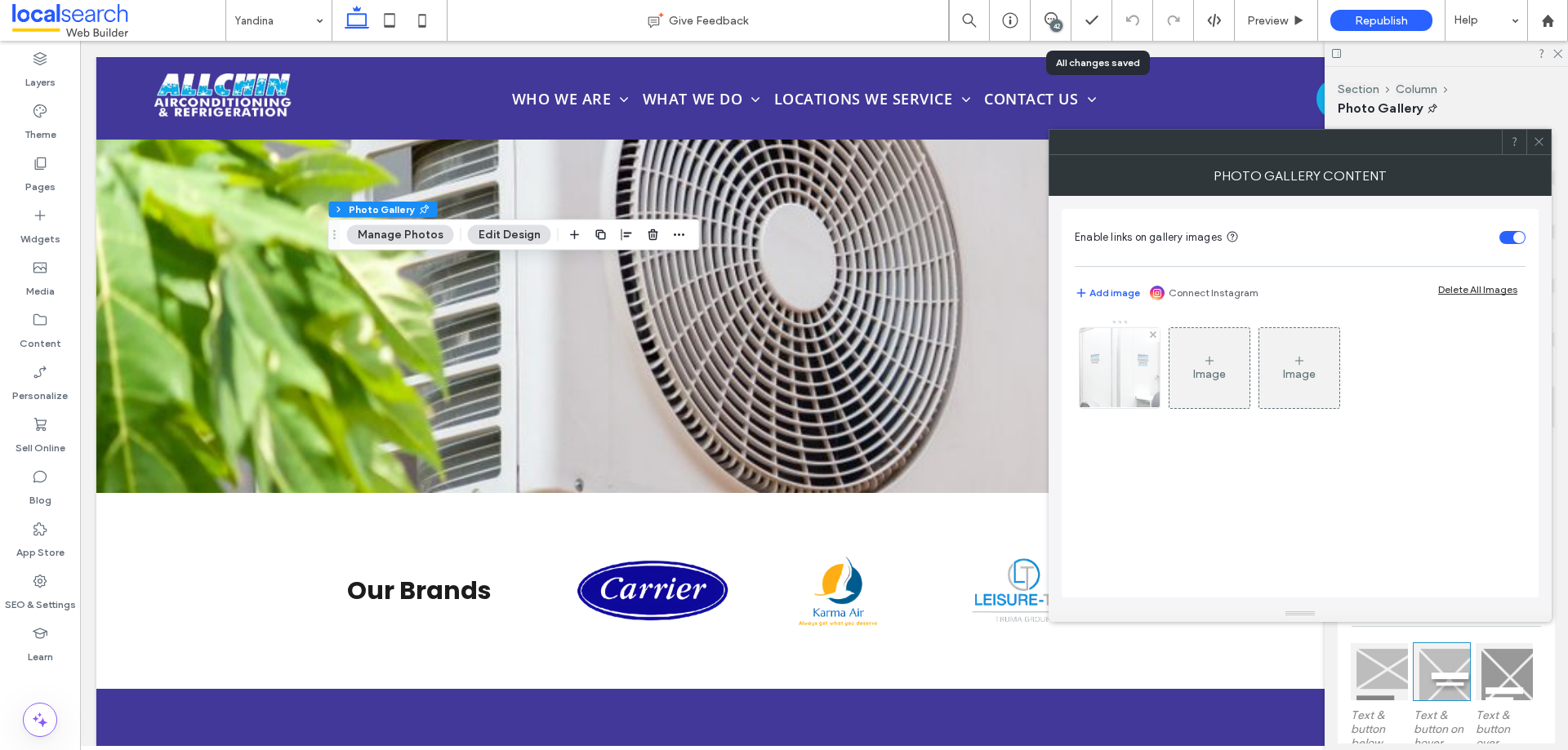
click at [1113, 401] on img at bounding box center [1121, 367] width 114 height 80
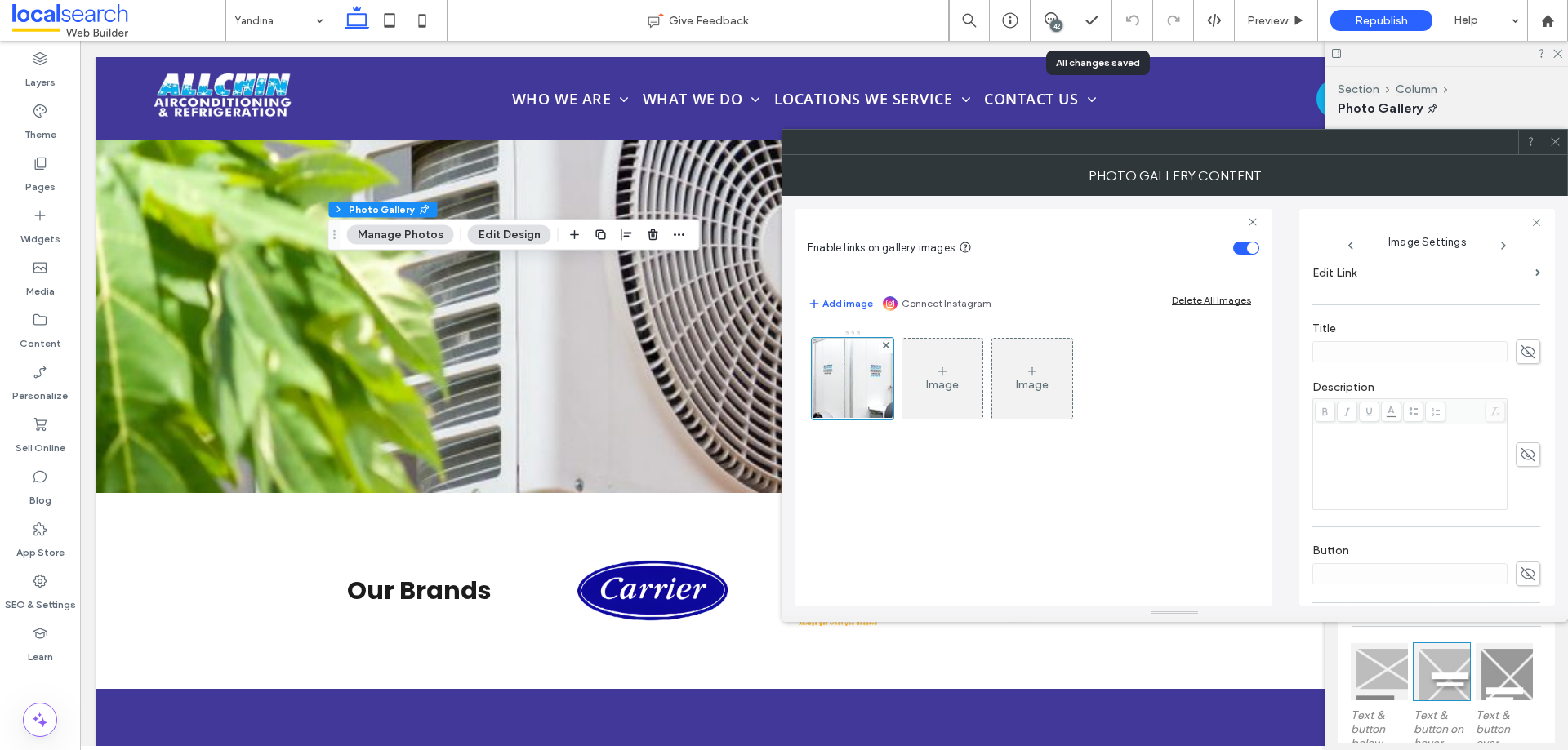
scroll to position [484, 0]
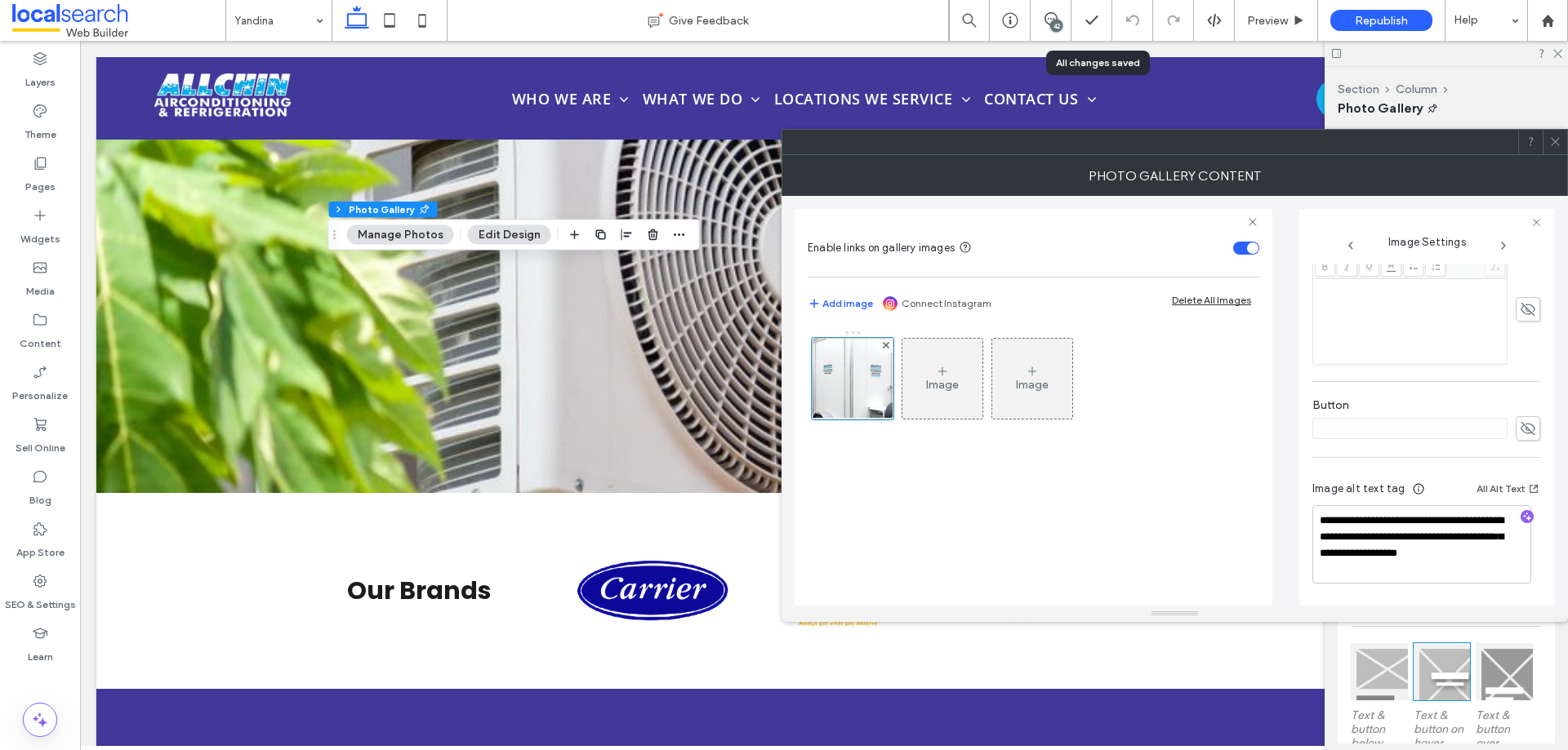
click at [1556, 153] on span at bounding box center [1555, 141] width 13 height 24
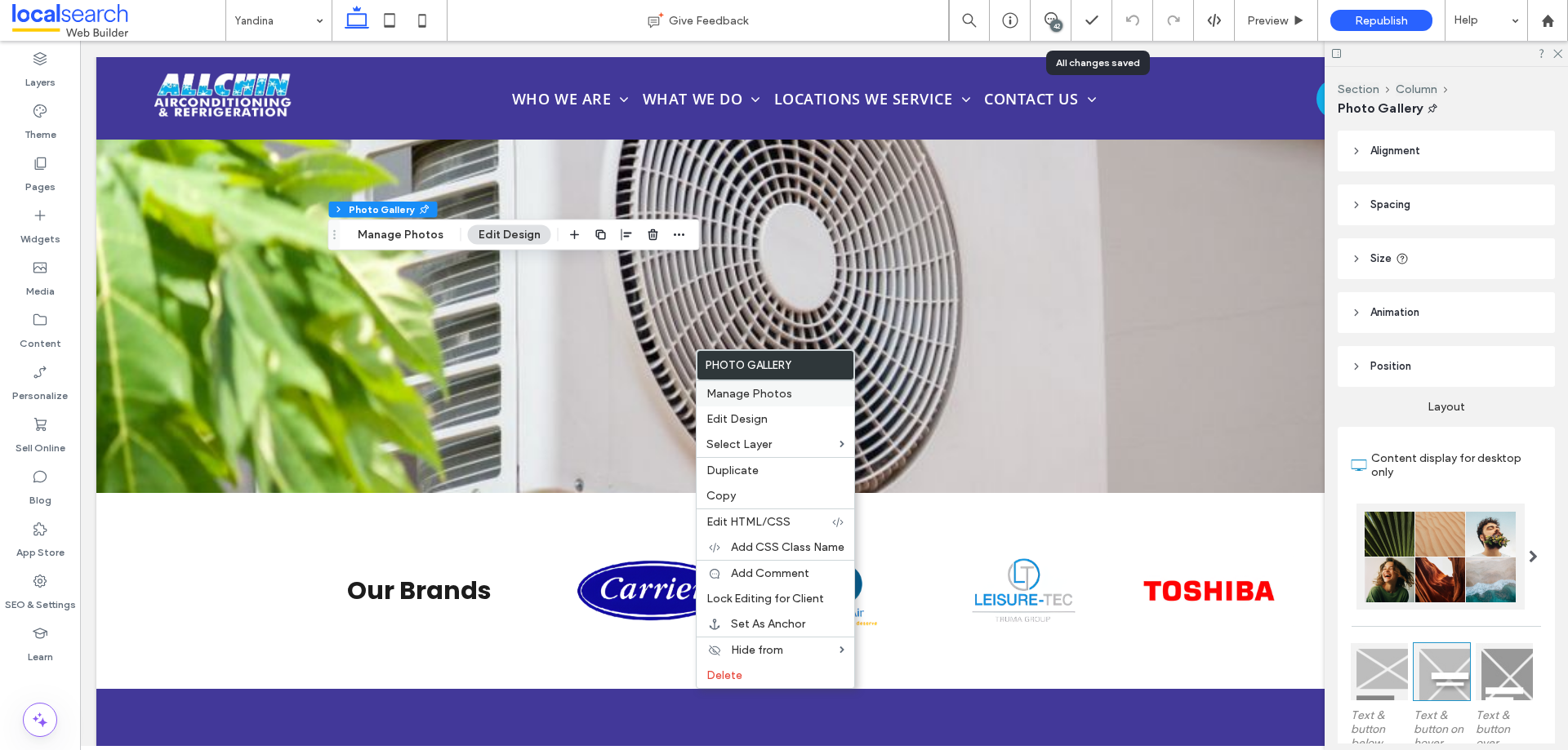
click at [745, 386] on div "Manage Photos" at bounding box center [775, 393] width 158 height 26
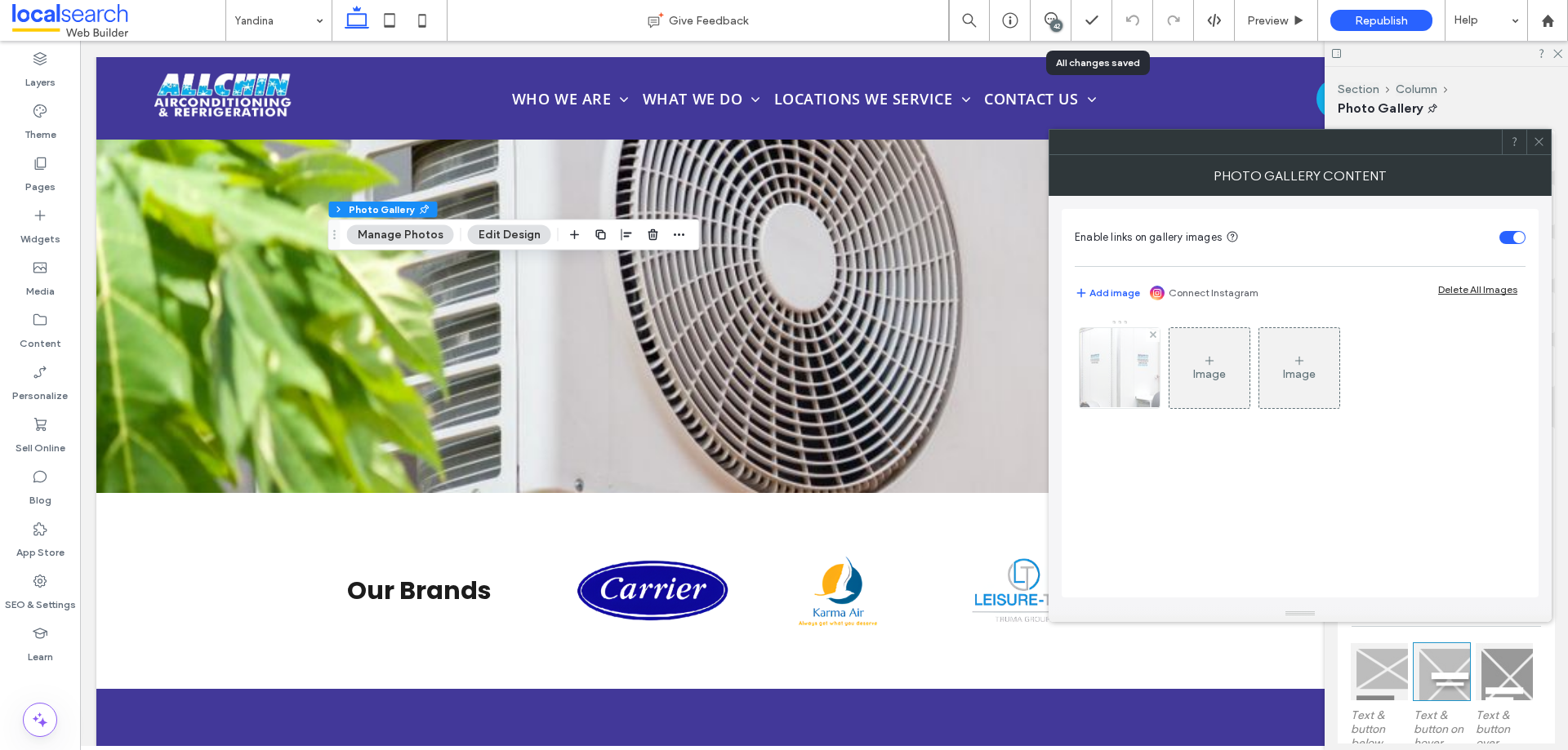
drag, startPoint x: 1092, startPoint y: 390, endPoint x: 1104, endPoint y: 390, distance: 12.0
click at [1093, 390] on img at bounding box center [1121, 367] width 114 height 80
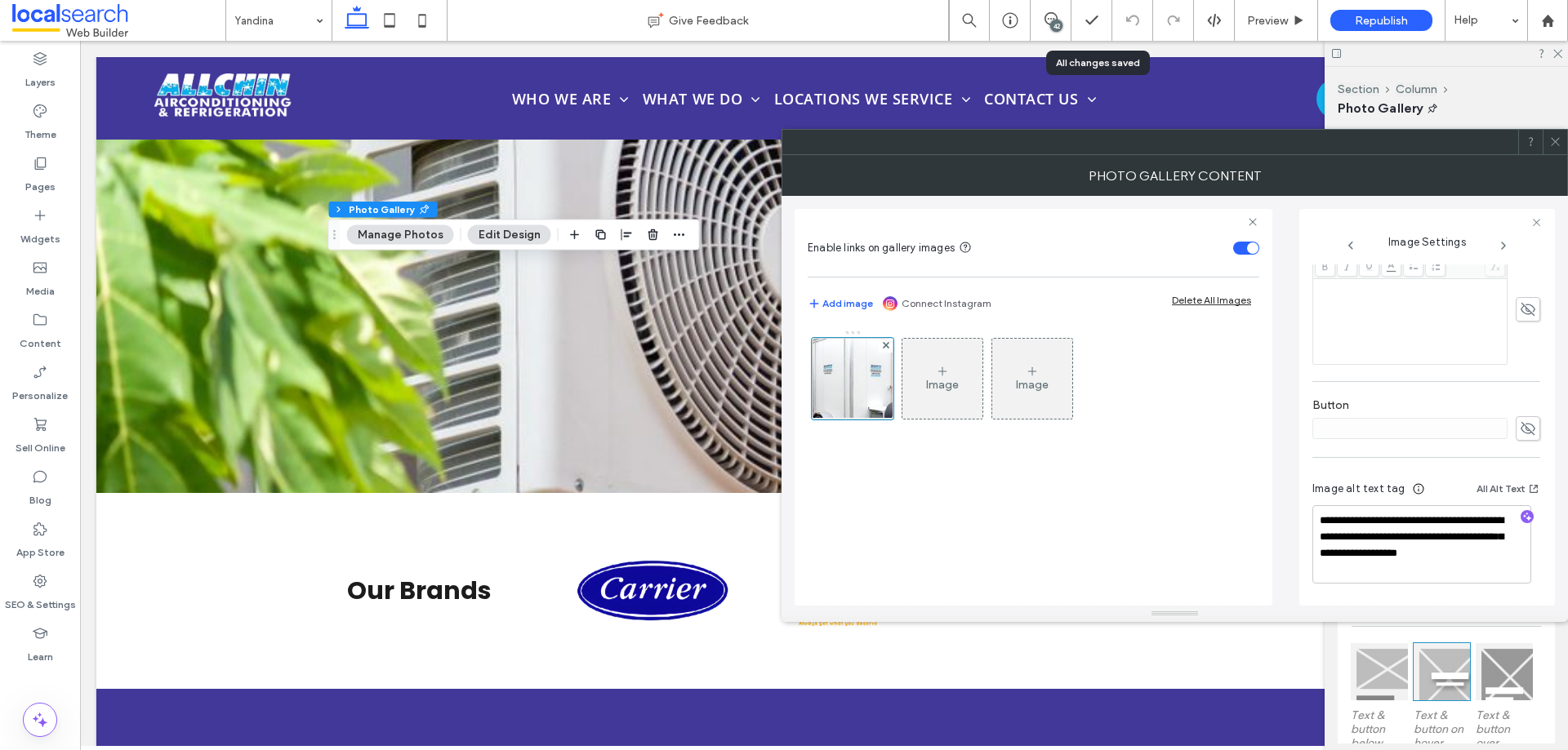
click at [1556, 148] on span at bounding box center [1555, 141] width 13 height 24
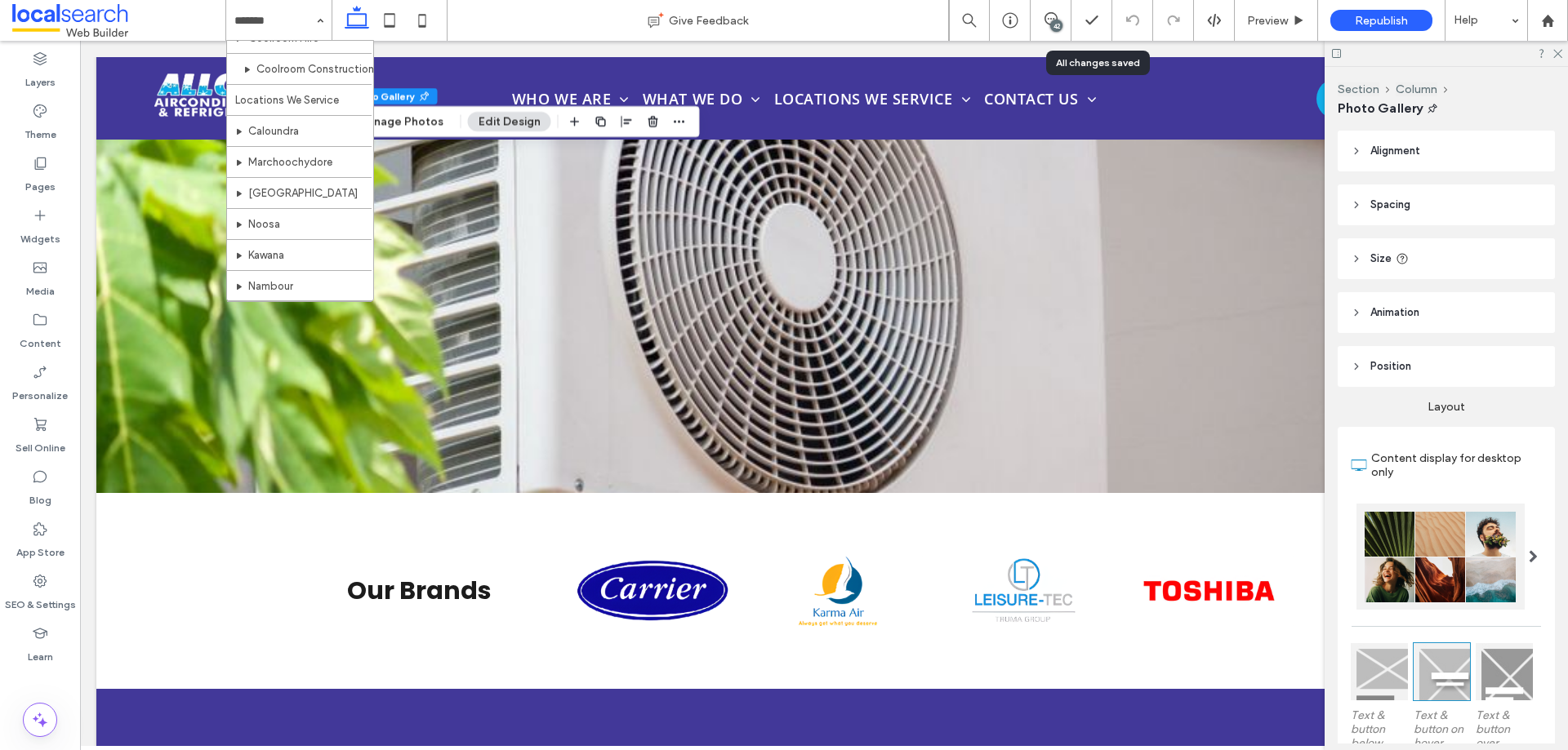
scroll to position [638, 0]
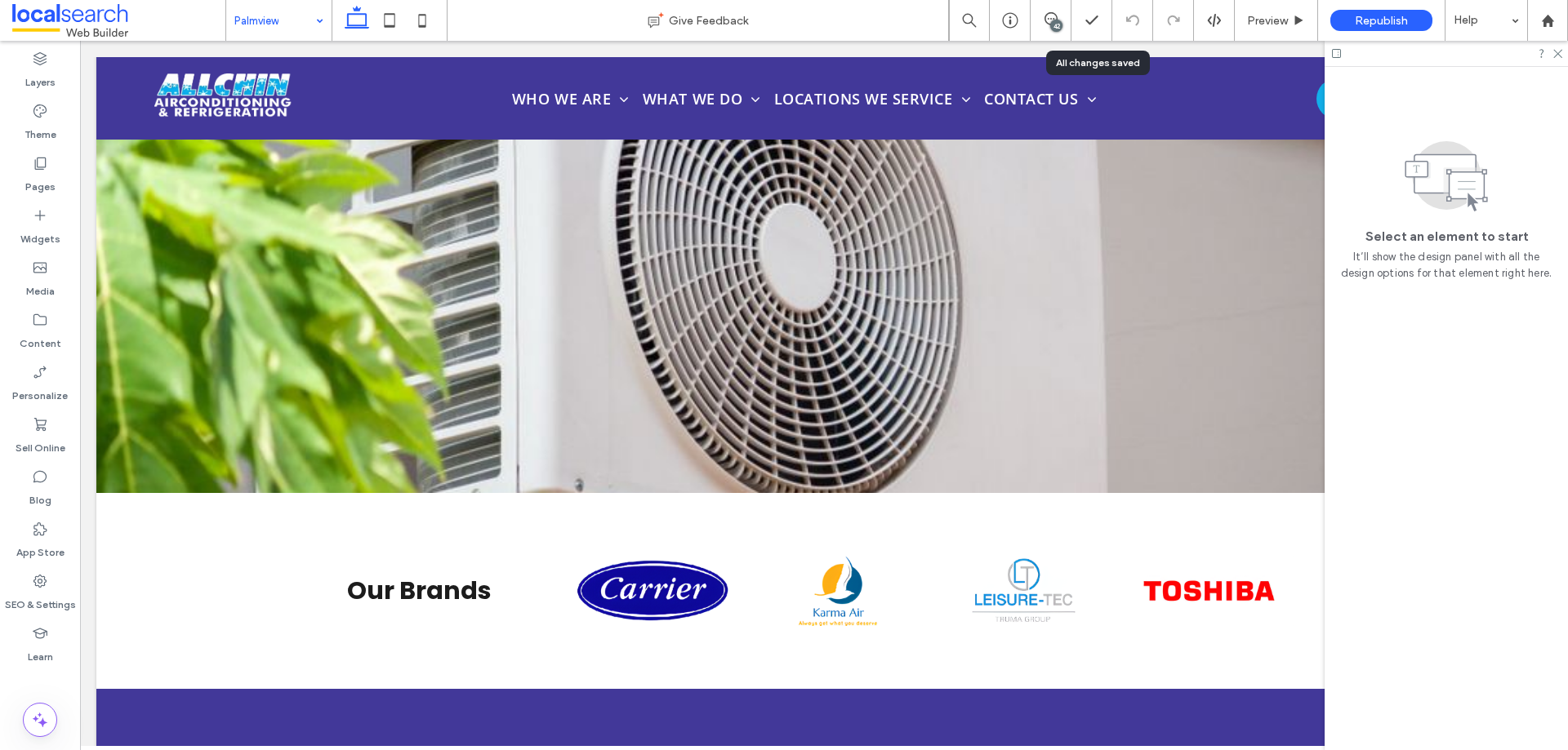
click at [316, 21] on div "Palmview" at bounding box center [279, 20] width 106 height 40
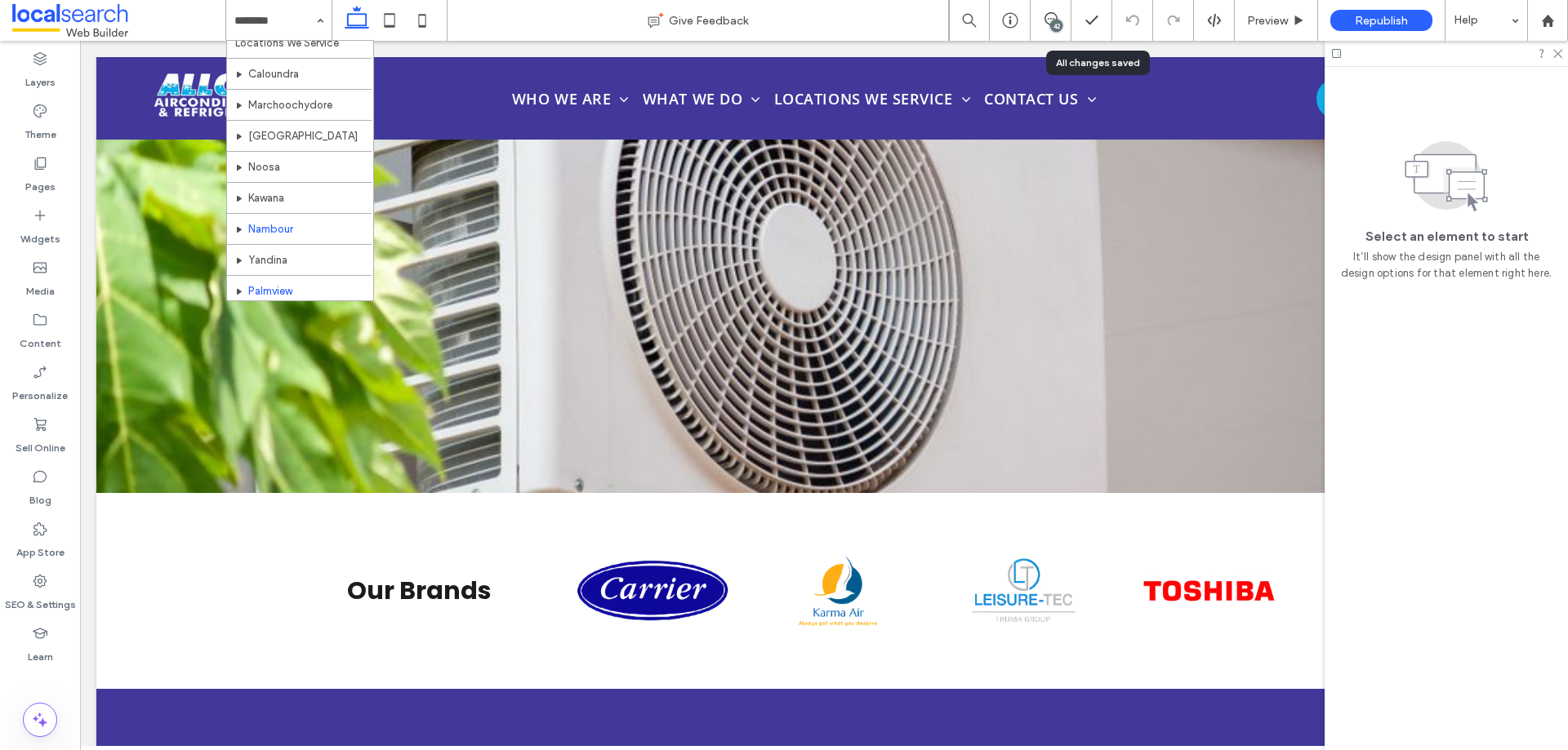
scroll to position [638, 0]
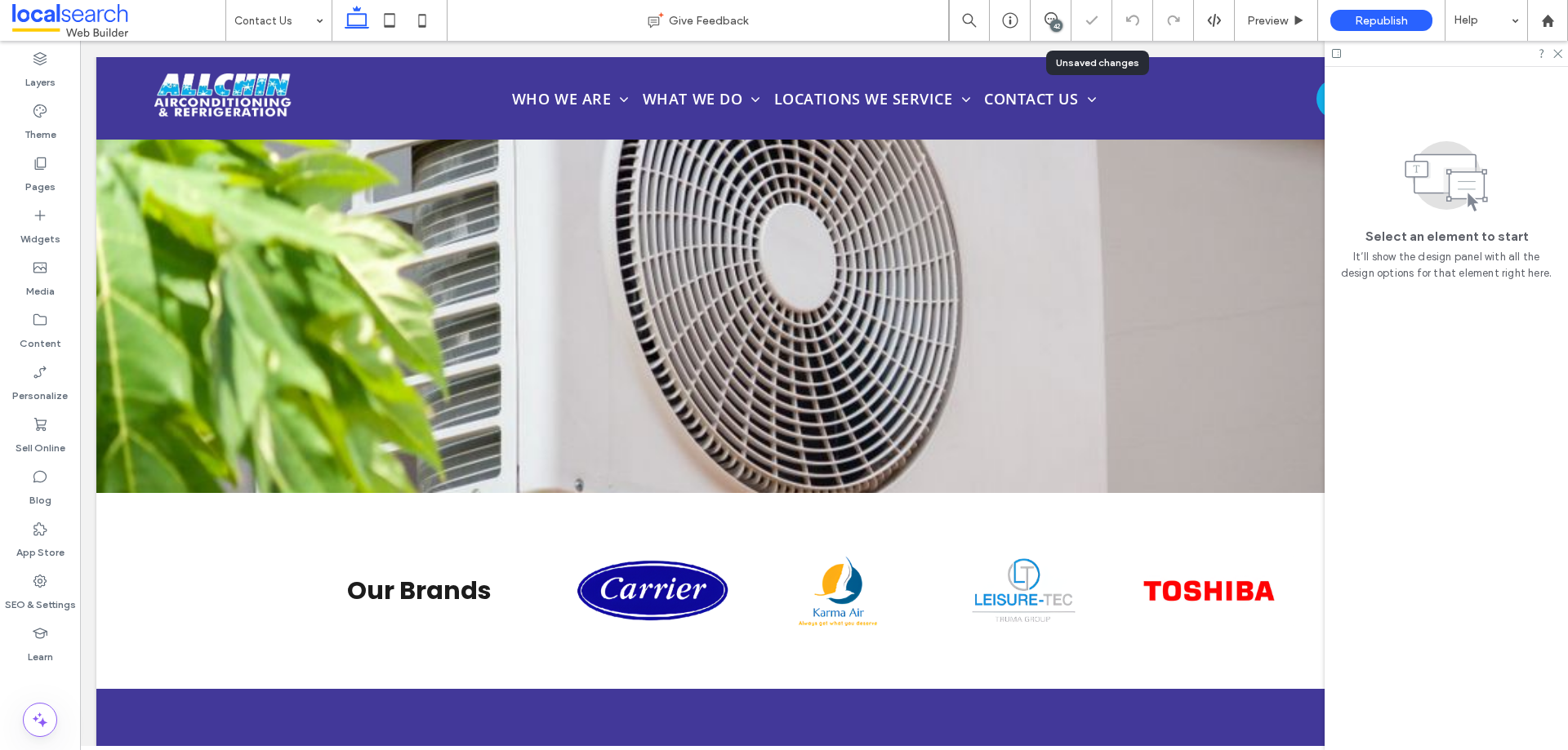
click at [274, 29] on input at bounding box center [275, 20] width 81 height 40
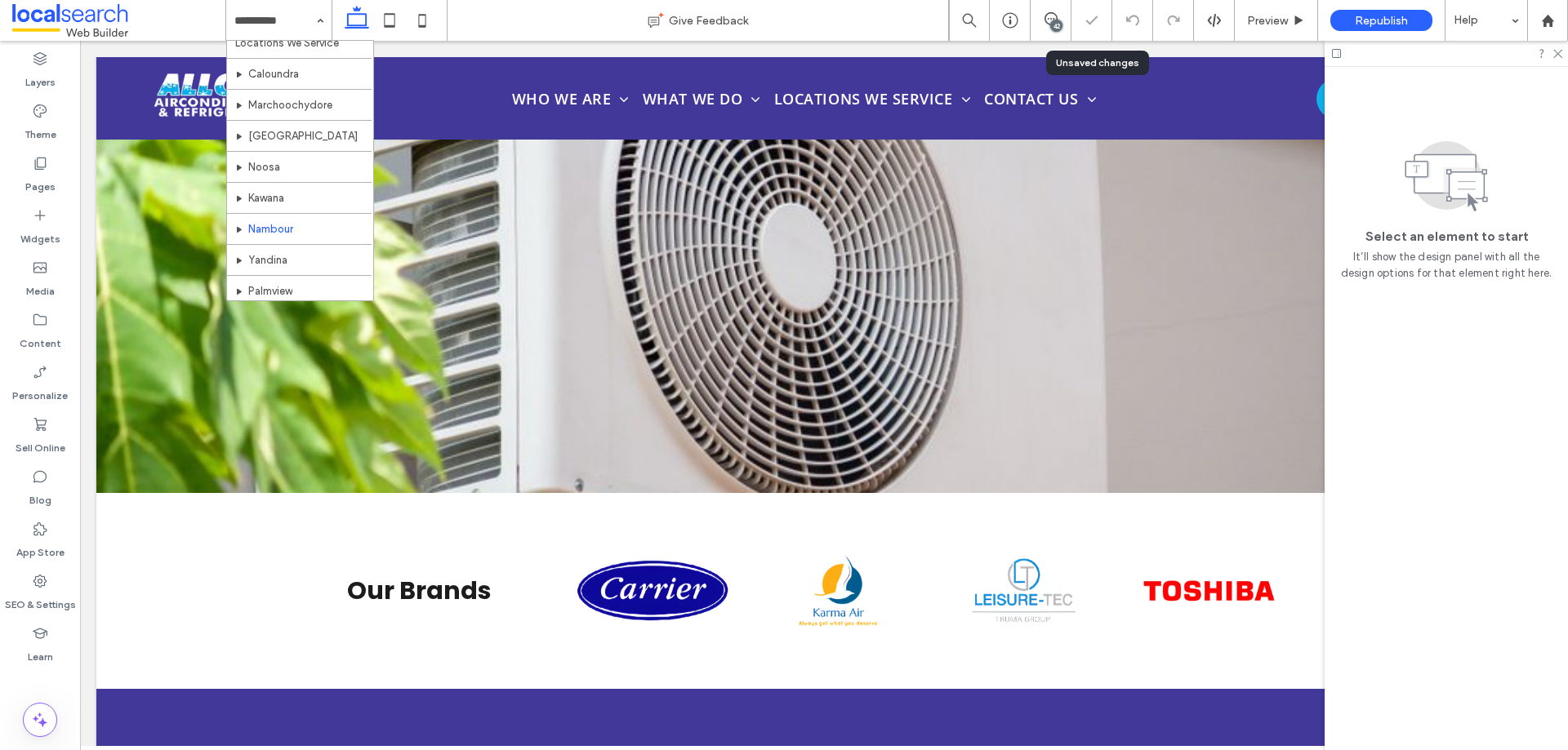
scroll to position [638, 0]
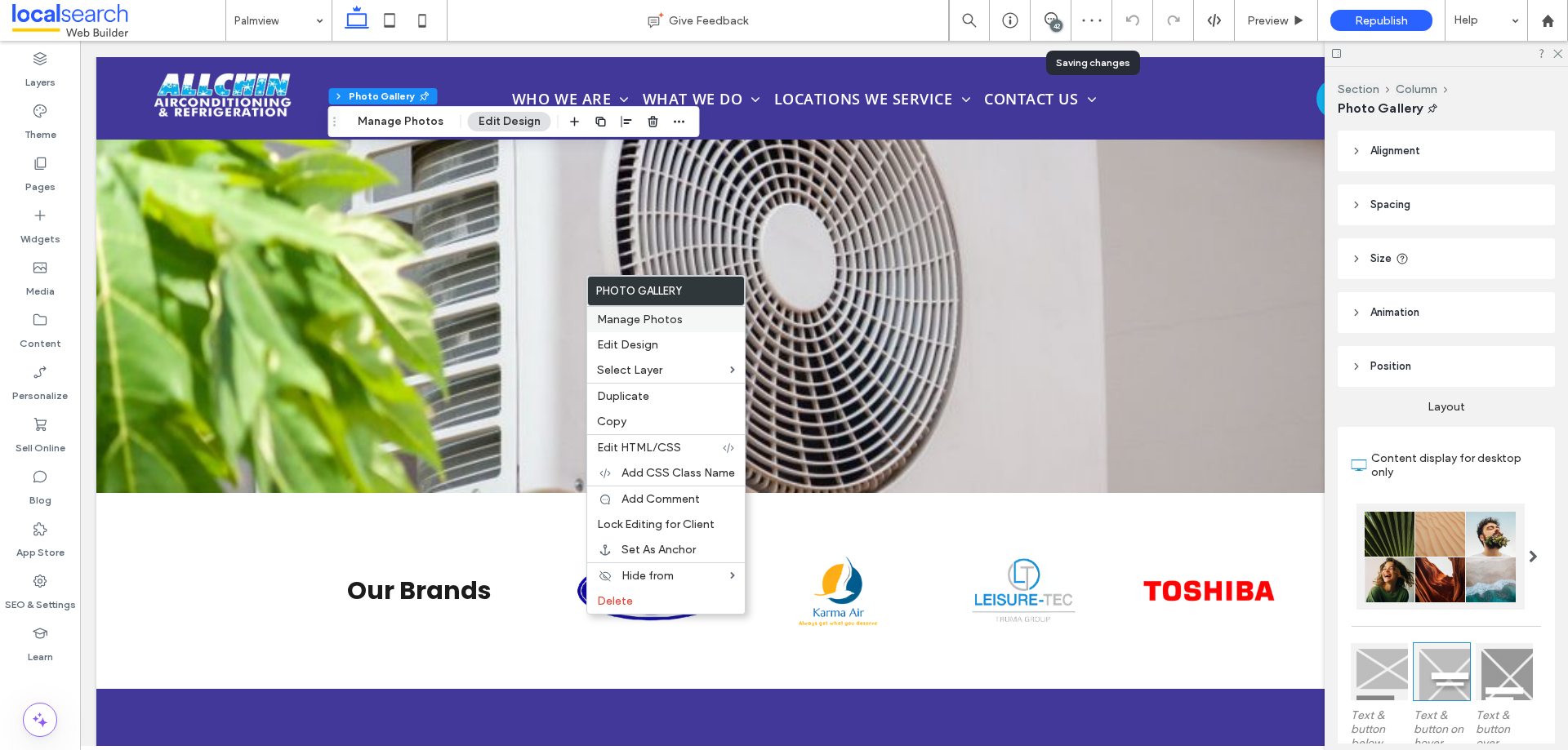
click at [647, 314] on span "Manage Photos" at bounding box center [640, 319] width 86 height 13
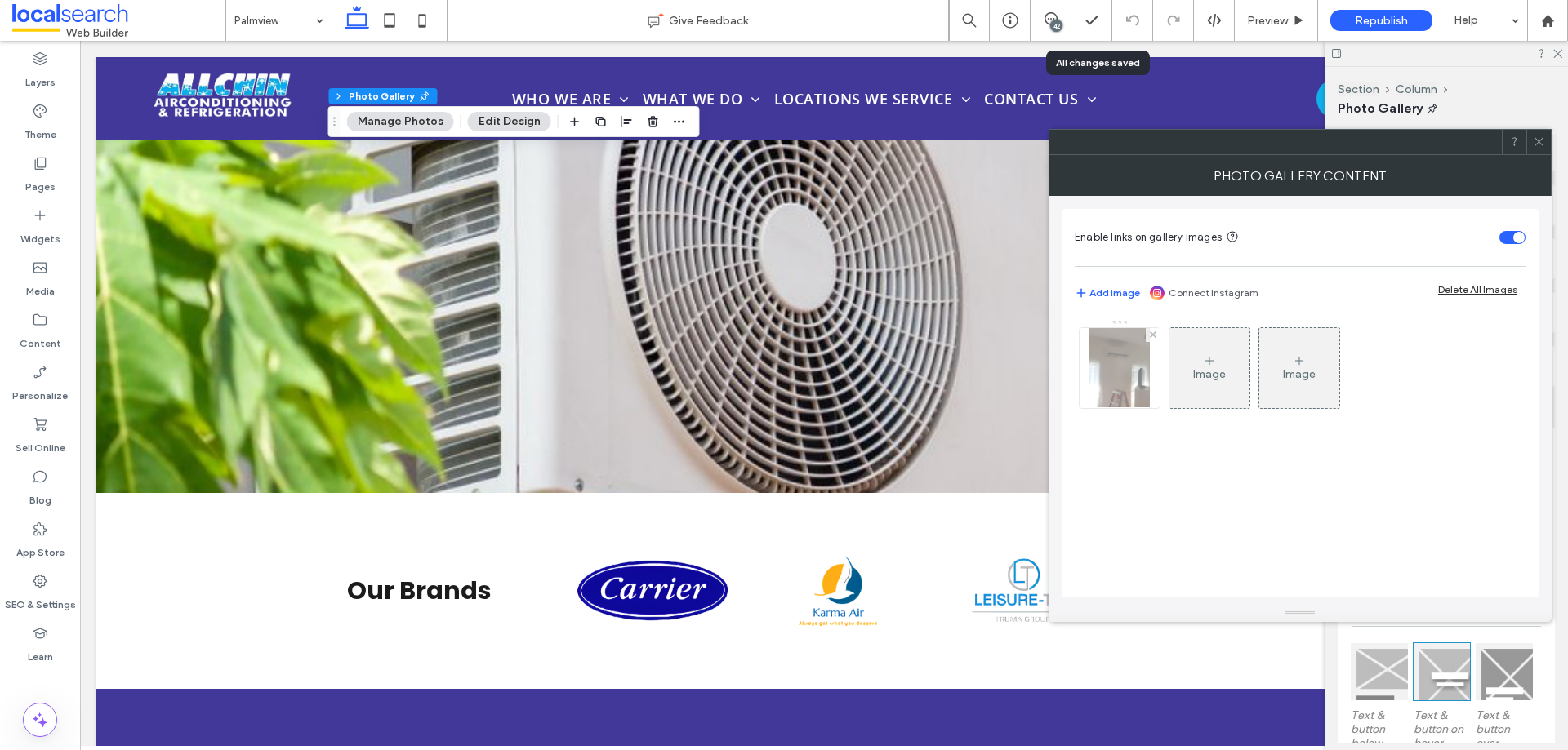
click at [1132, 378] on img at bounding box center [1120, 367] width 61 height 80
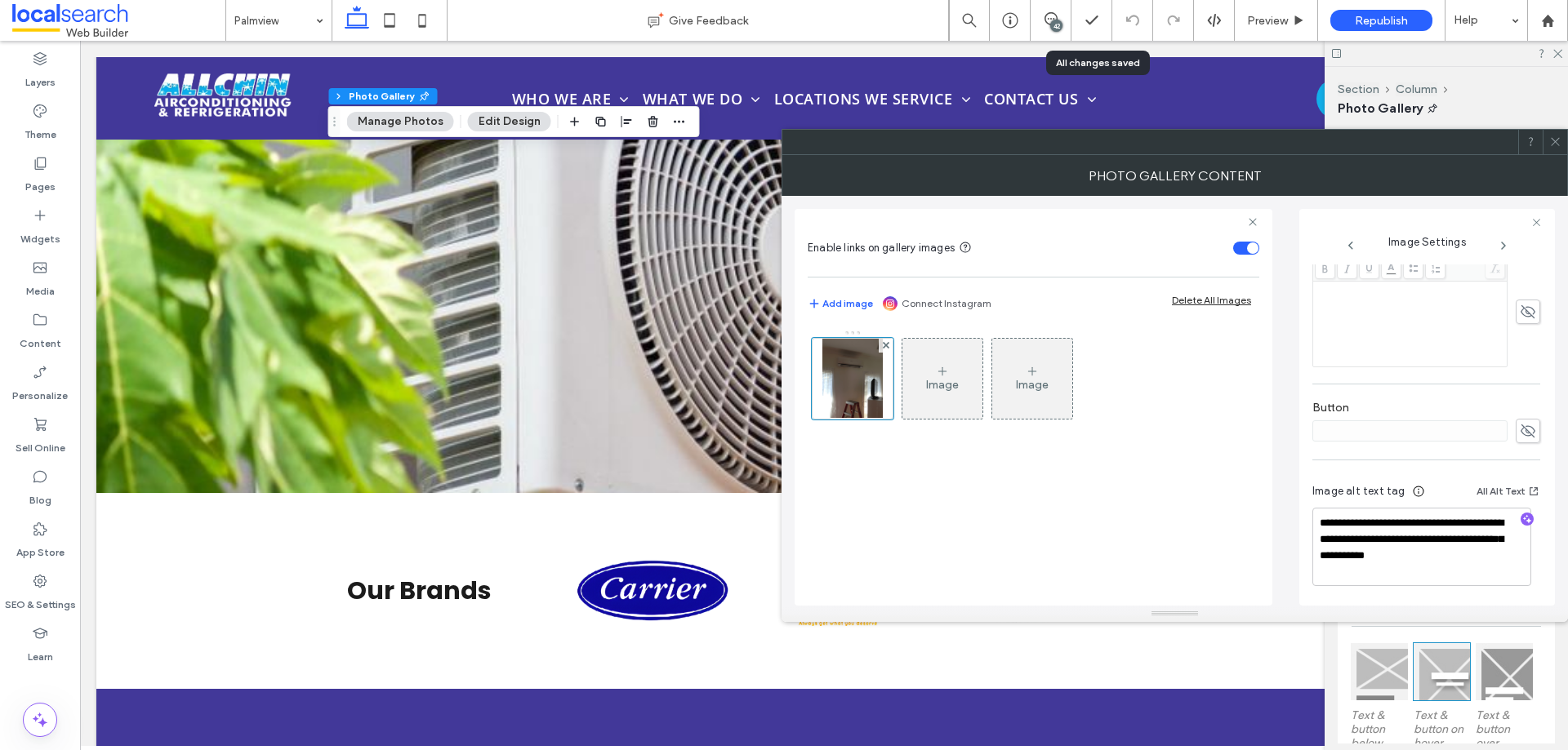
scroll to position [447, 0]
click at [1555, 144] on icon at bounding box center [1555, 141] width 13 height 12
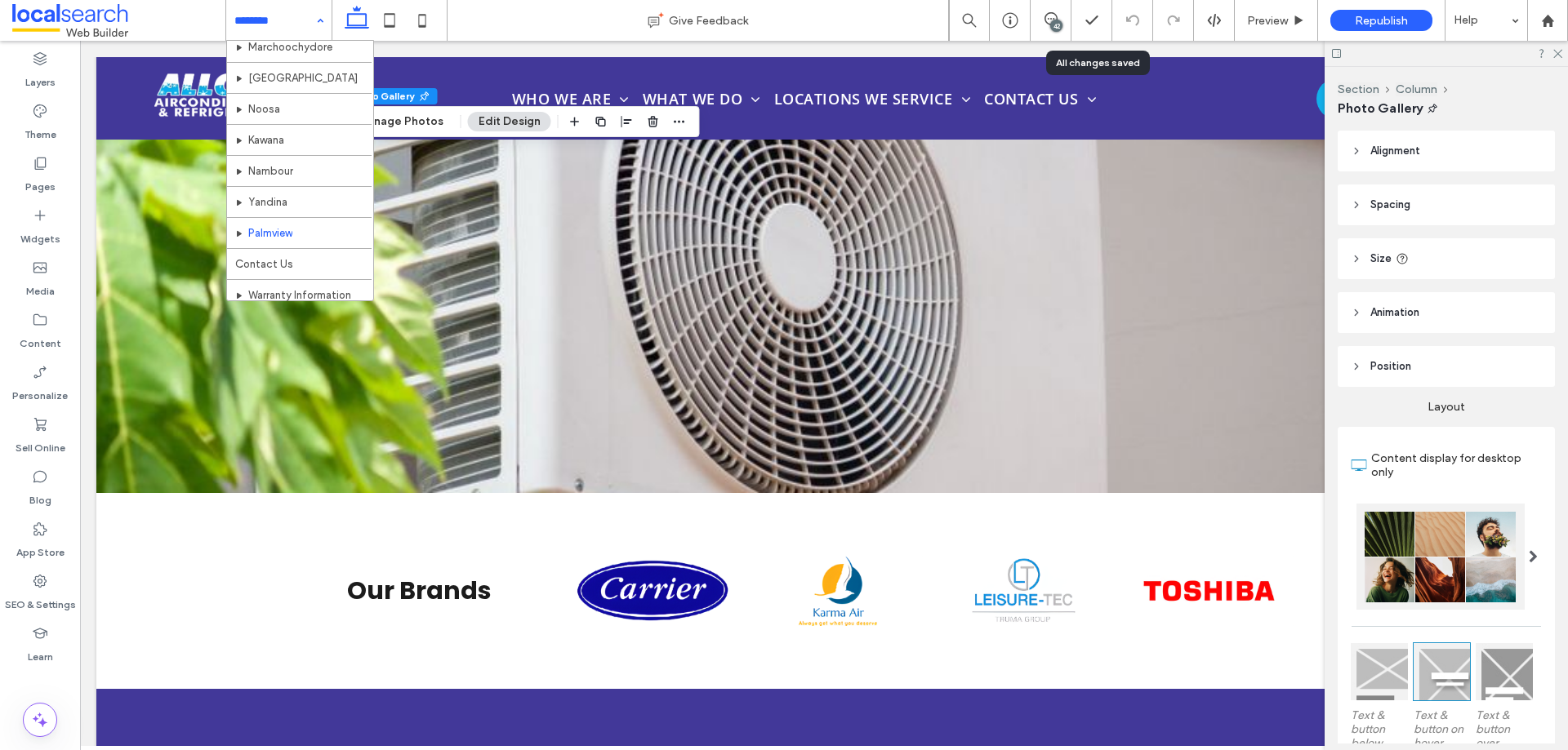
scroll to position [638, 0]
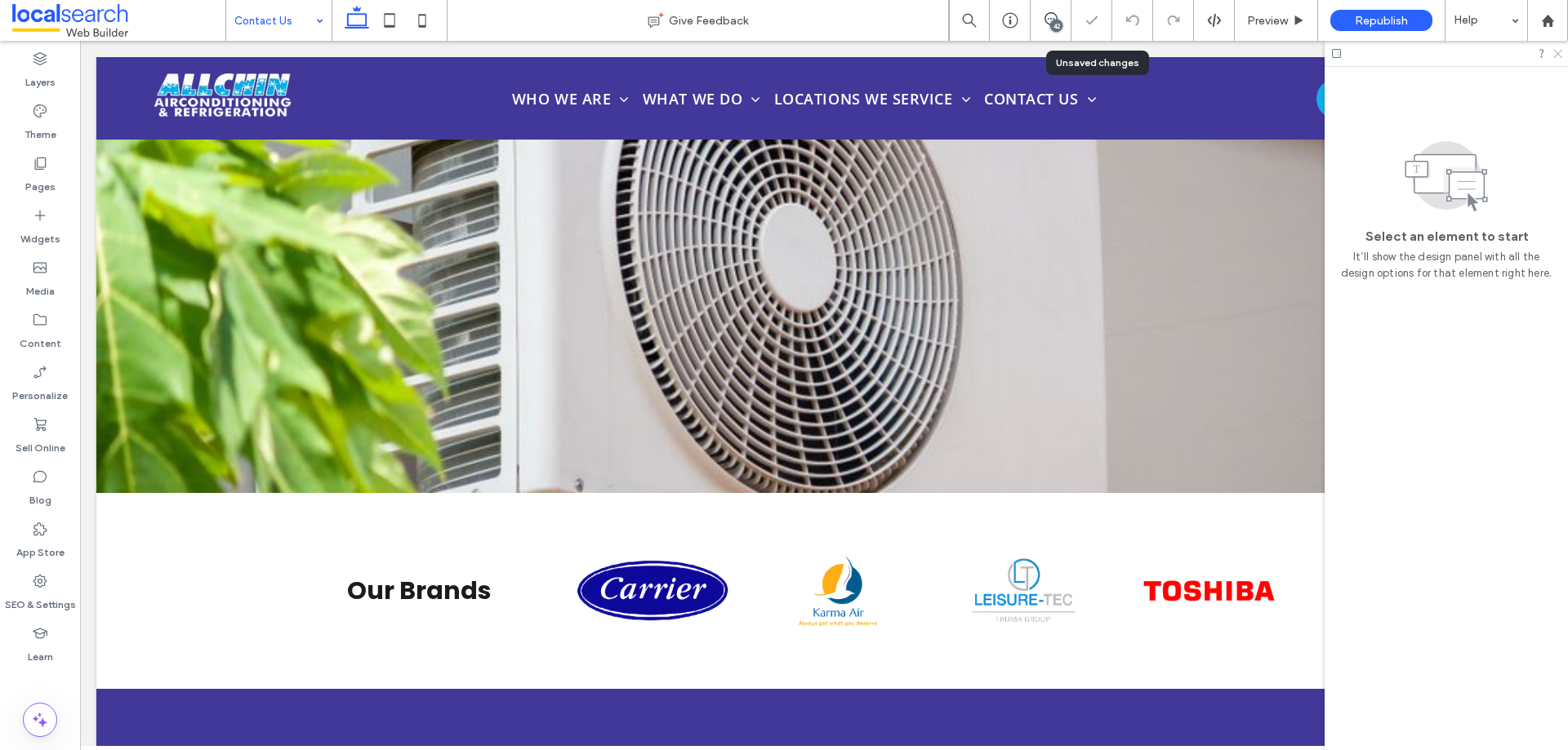
click at [1559, 54] on icon at bounding box center [1556, 52] width 11 height 11
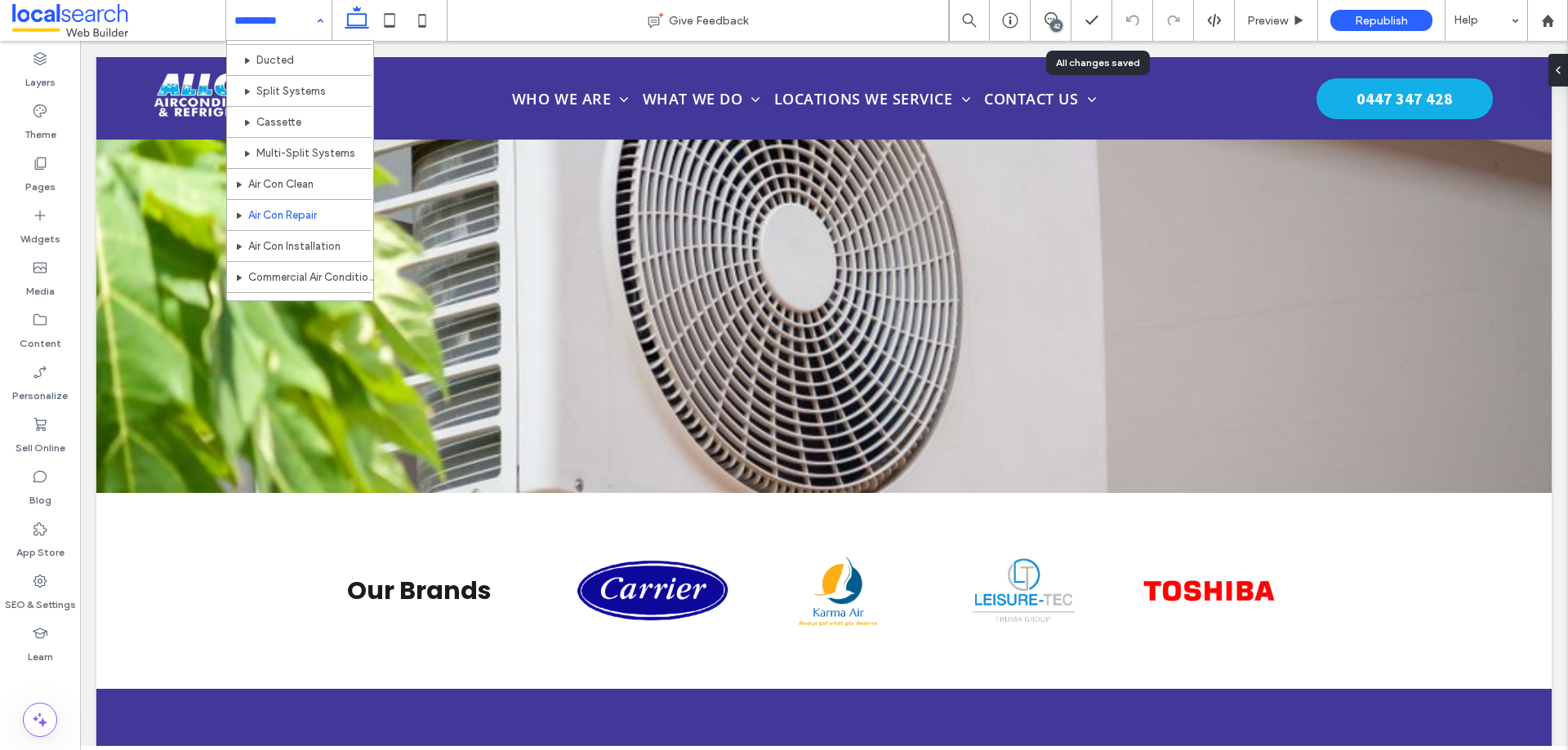
scroll to position [163, 0]
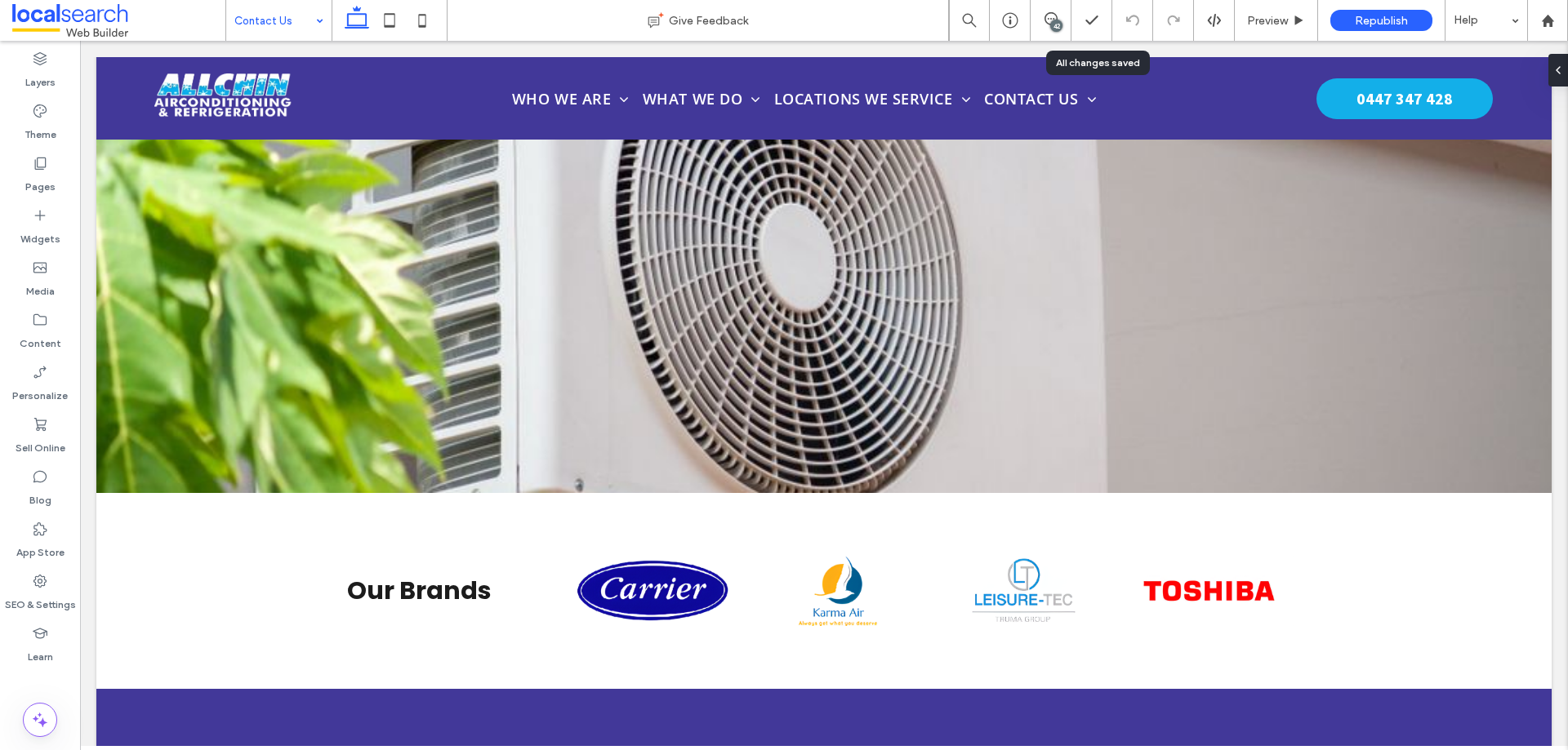
click at [309, 28] on div "Contact Us" at bounding box center [279, 20] width 106 height 40
click at [1049, 14] on icon at bounding box center [1051, 19] width 13 height 13
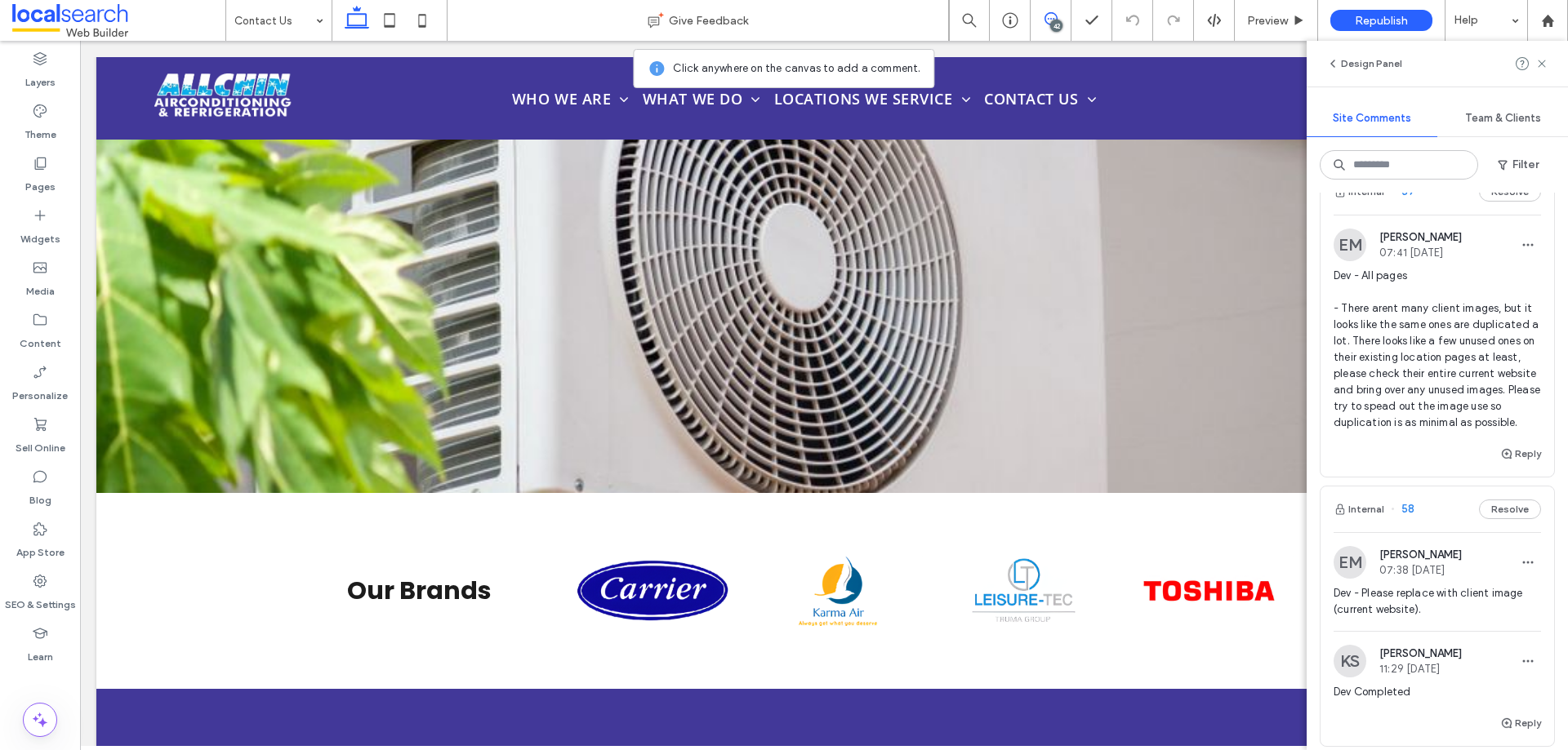
scroll to position [0, 0]
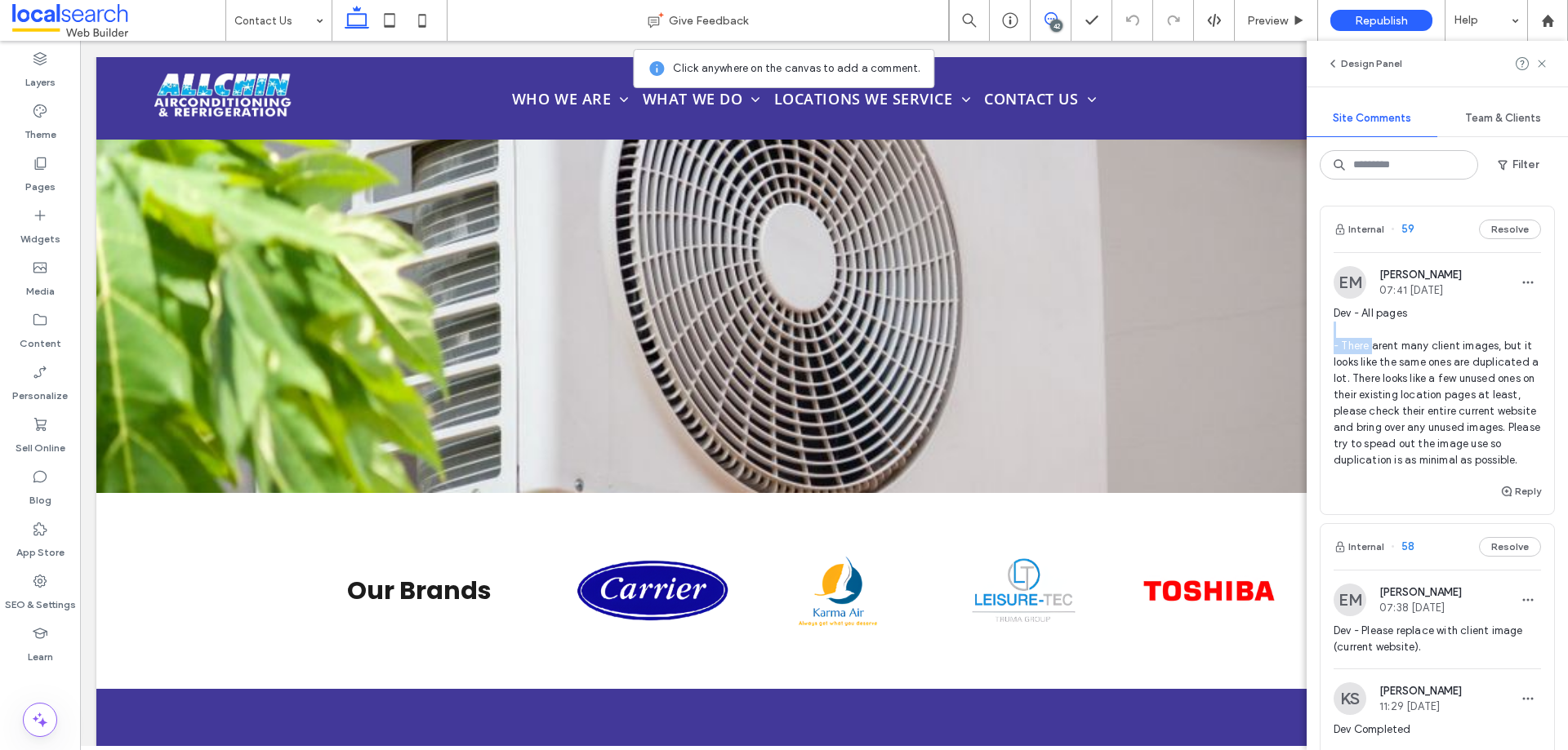
click at [1372, 338] on span "Dev - All pages - There arent many client images, but it looks like the same on…" at bounding box center [1438, 388] width 208 height 163
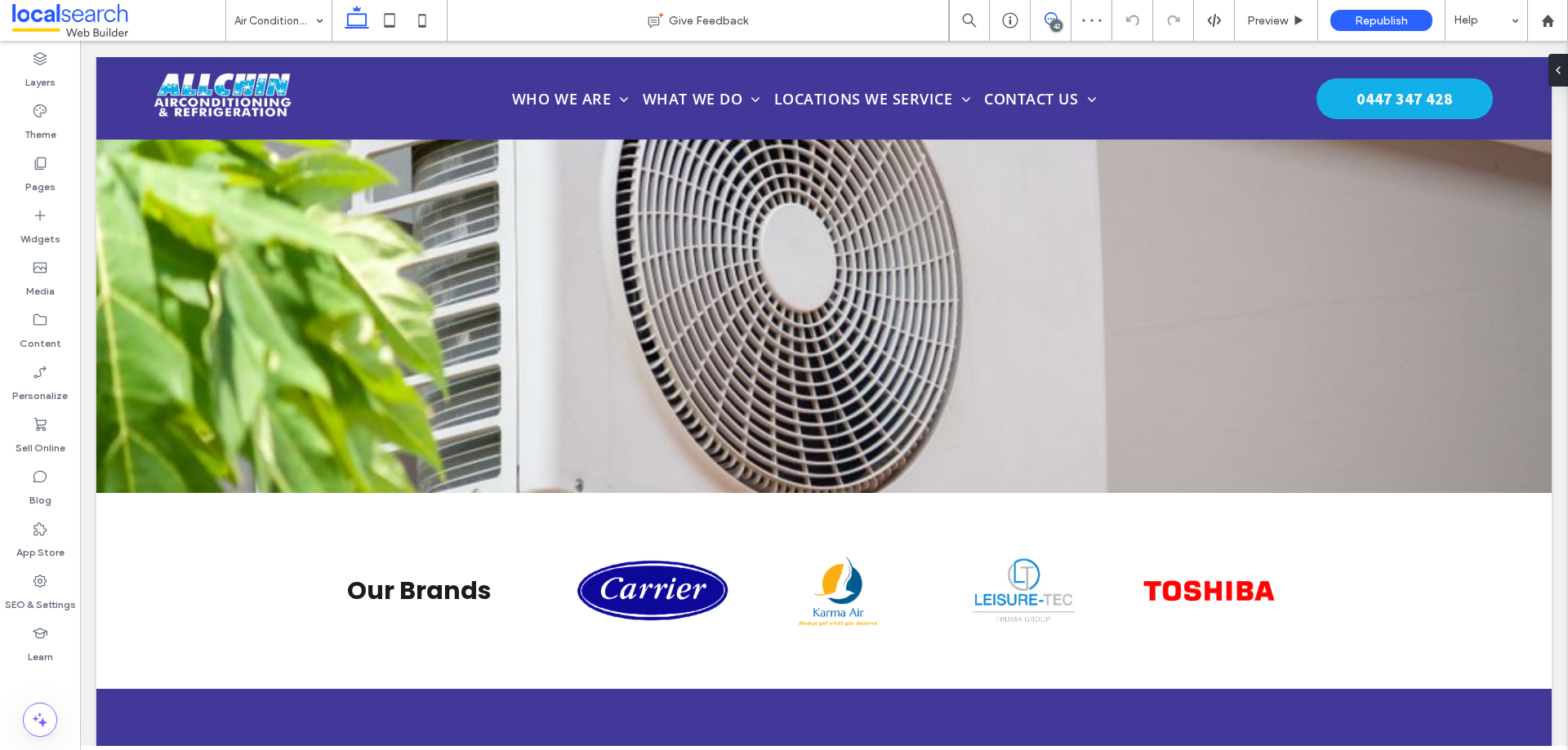
click at [1049, 24] on icon at bounding box center [1051, 19] width 13 height 13
click at [324, 22] on div "Home" at bounding box center [279, 20] width 106 height 40
click at [1044, 16] on span at bounding box center [1051, 19] width 40 height 13
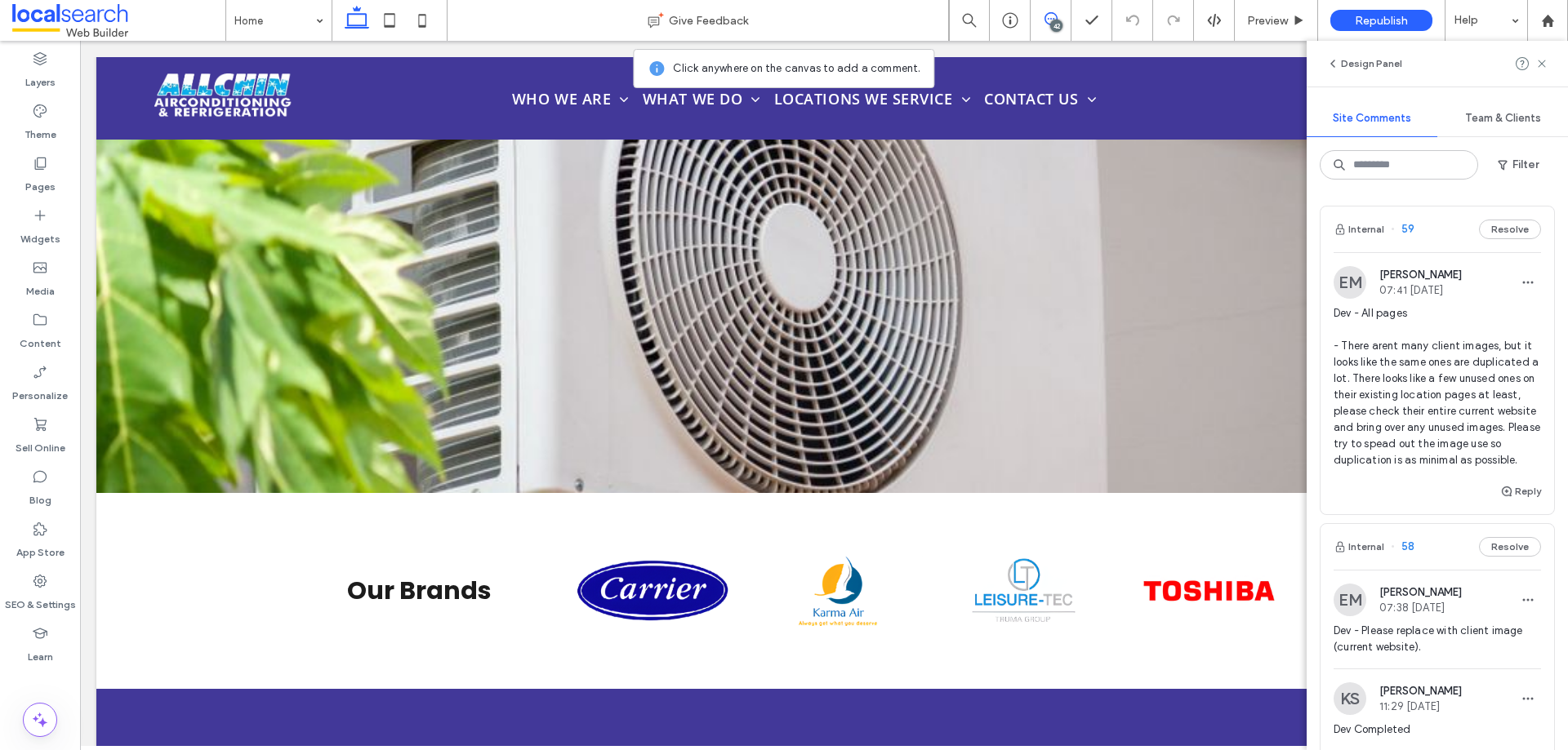
click at [1047, 18] on icon at bounding box center [1051, 19] width 13 height 13
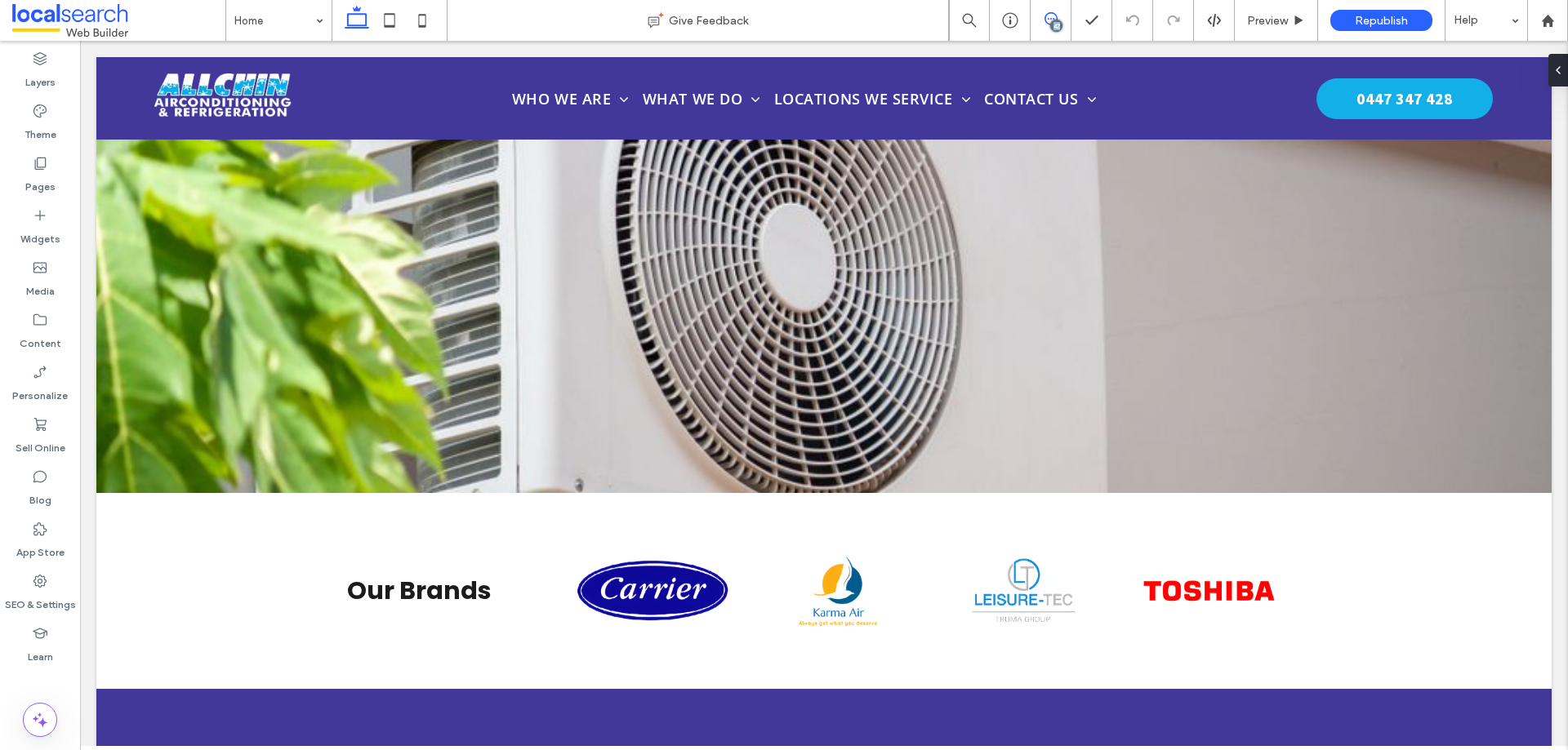
click at [1047, 18] on icon at bounding box center [1051, 19] width 13 height 13
click at [257, 23] on input at bounding box center [275, 20] width 81 height 40
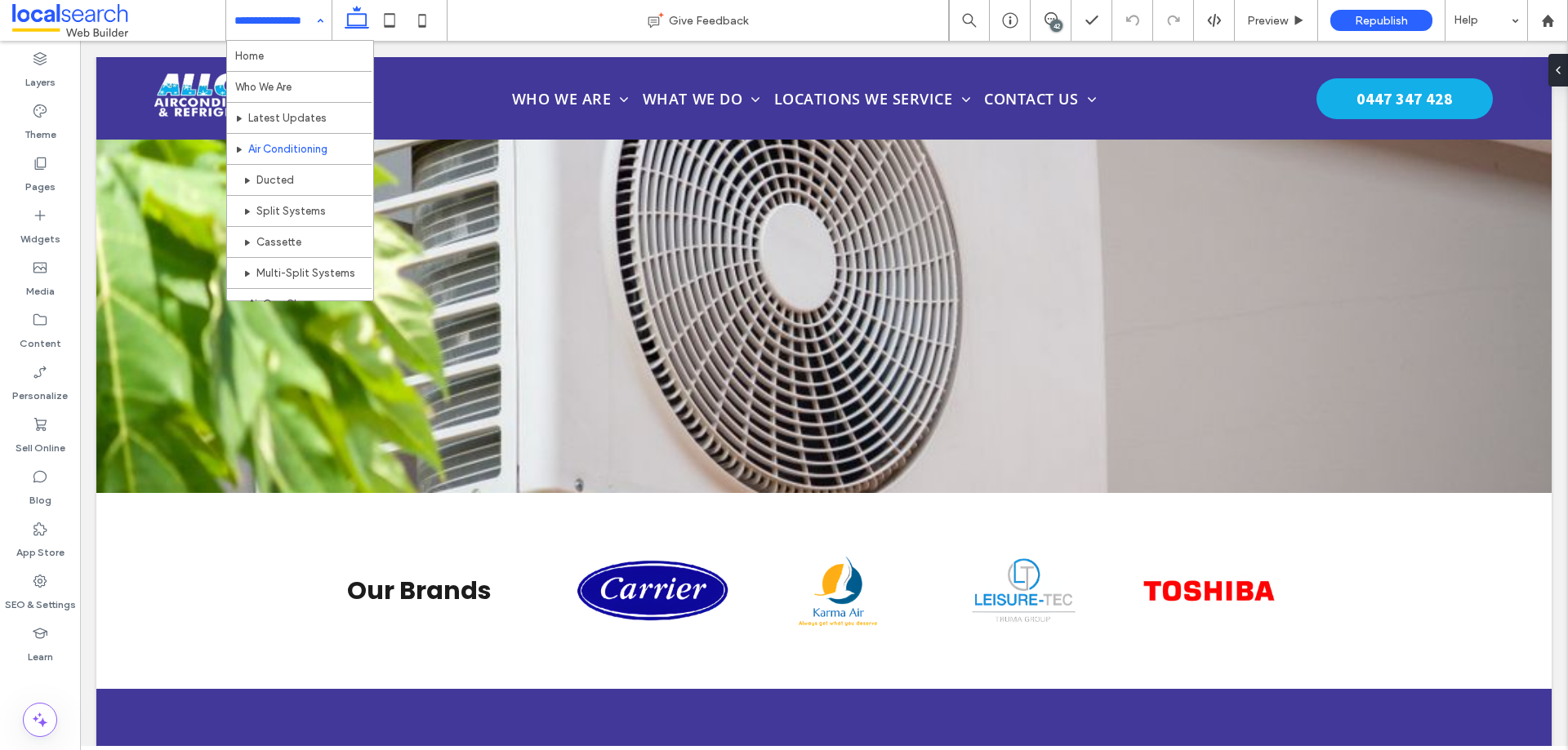
click at [295, 24] on input at bounding box center [275, 20] width 81 height 40
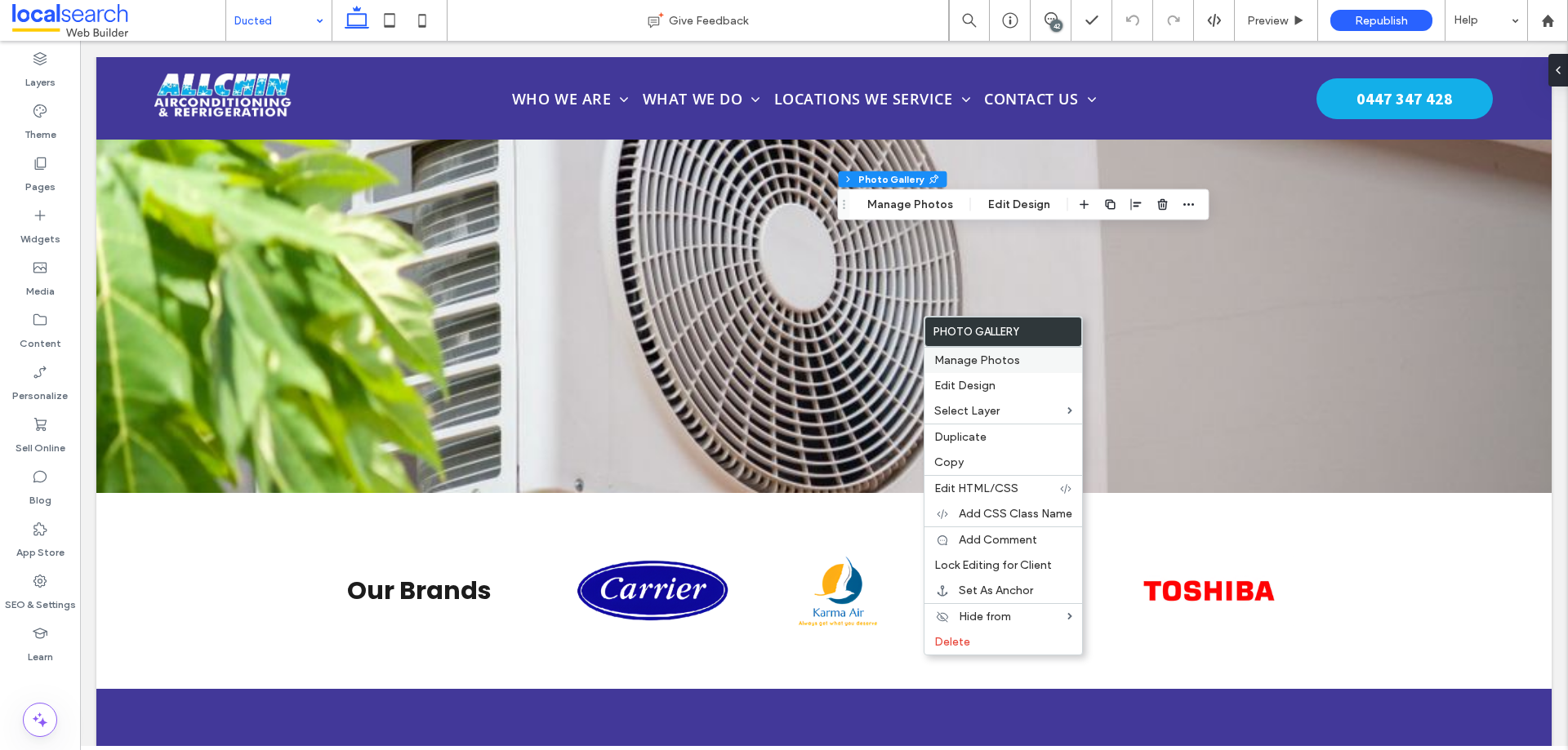
click at [945, 353] on div "Manage Photos" at bounding box center [1003, 360] width 158 height 26
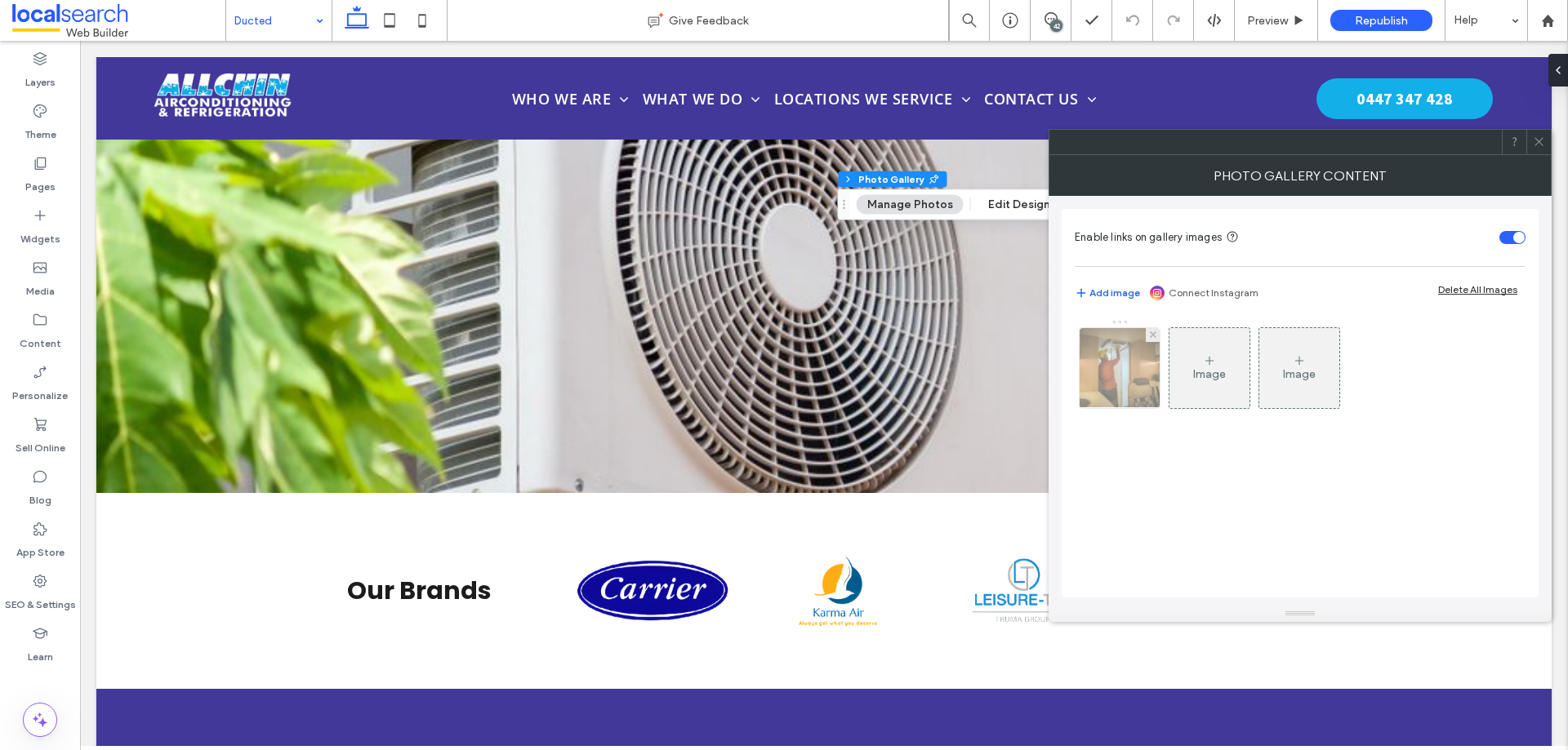
click at [1131, 356] on img at bounding box center [1120, 367] width 121 height 80
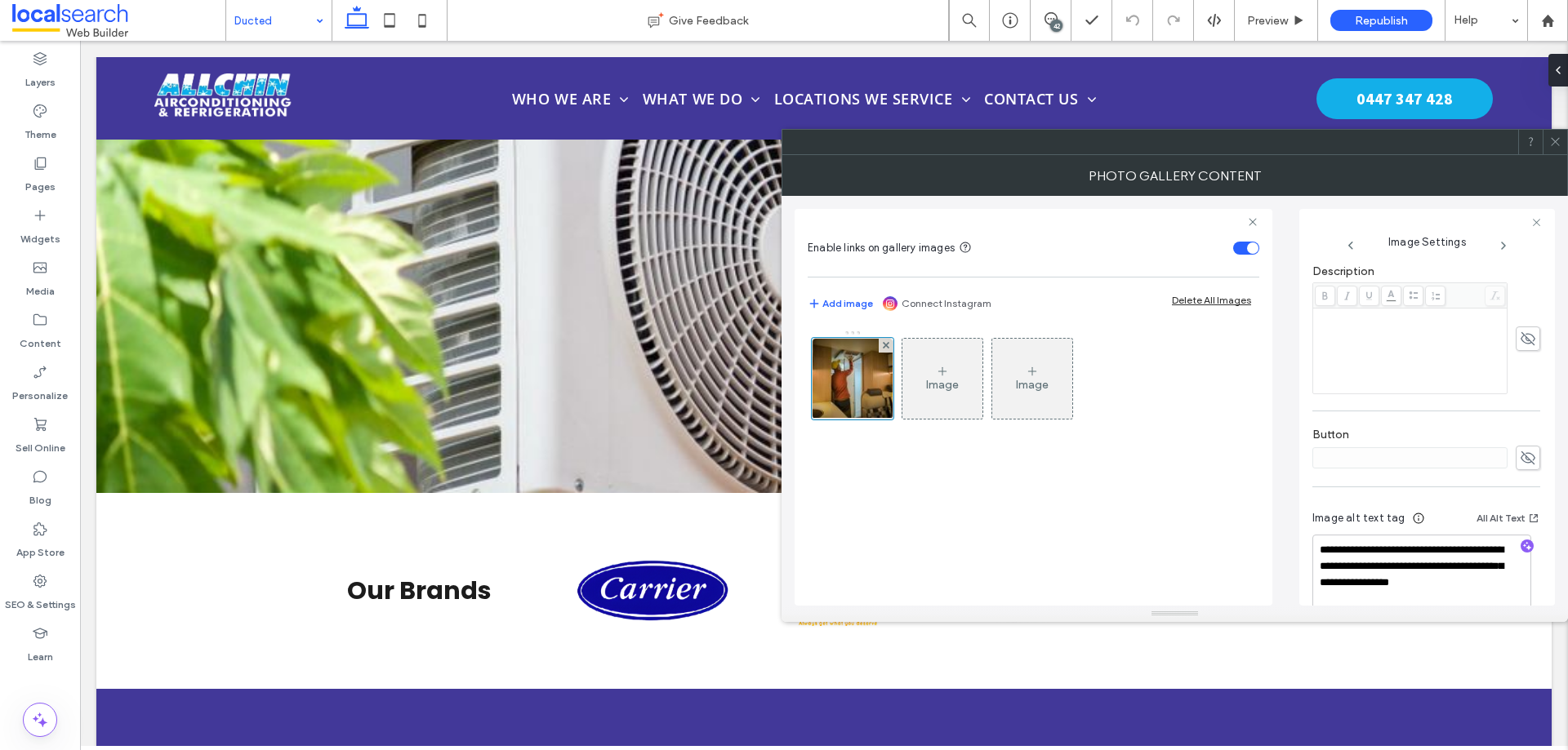
scroll to position [447, 0]
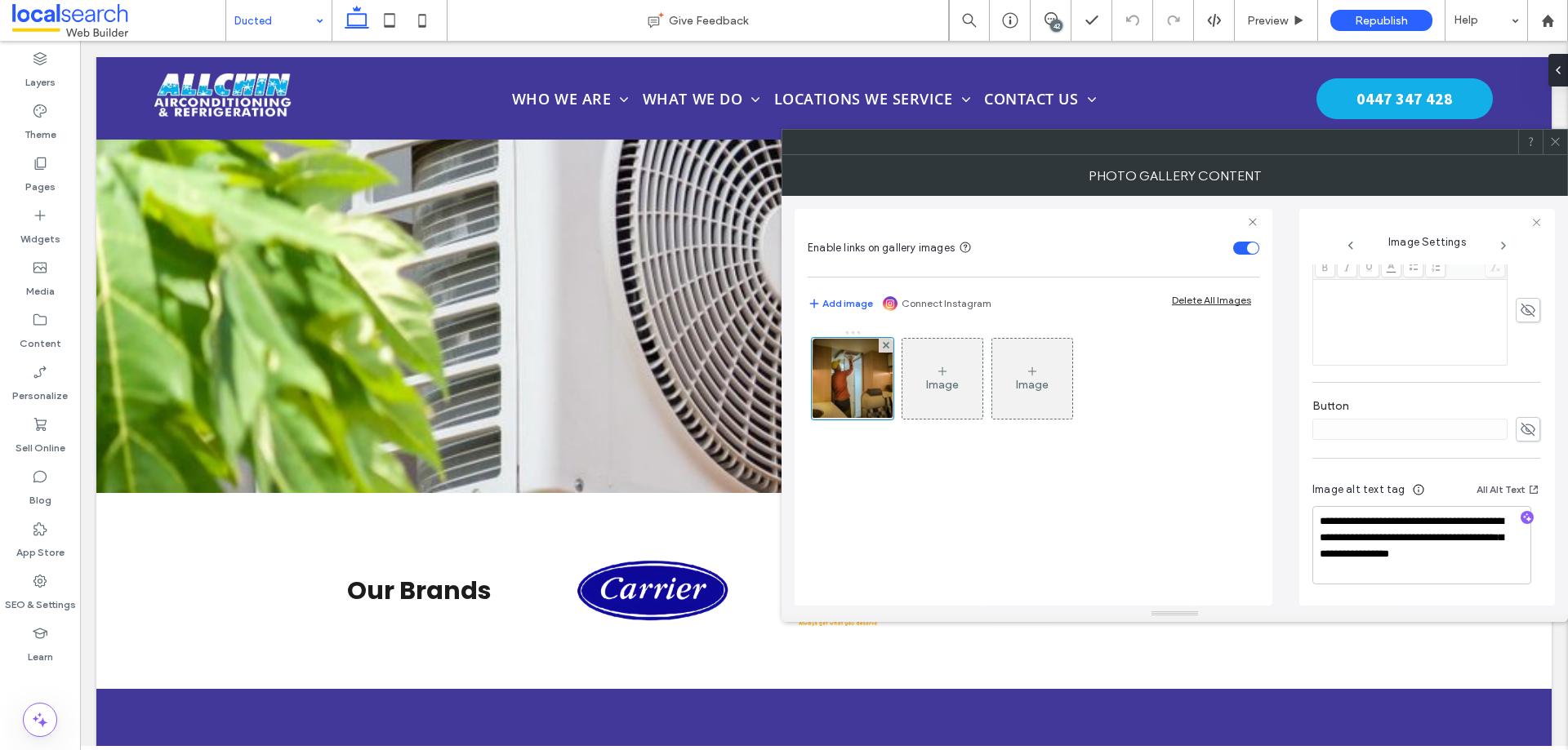
click at [1554, 141] on icon at bounding box center [1555, 141] width 13 height 12
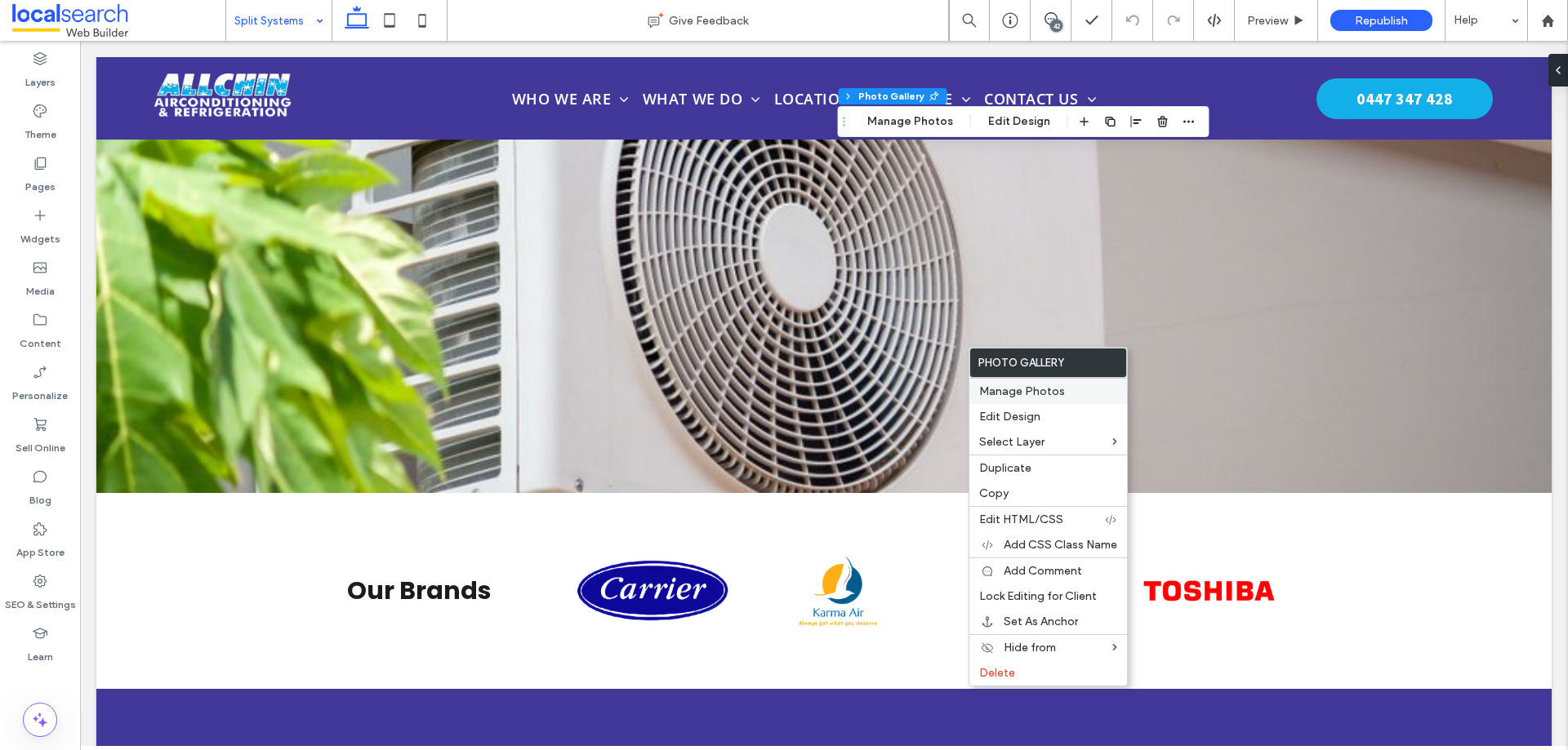
click at [990, 390] on span "Manage Photos" at bounding box center [1022, 391] width 86 height 13
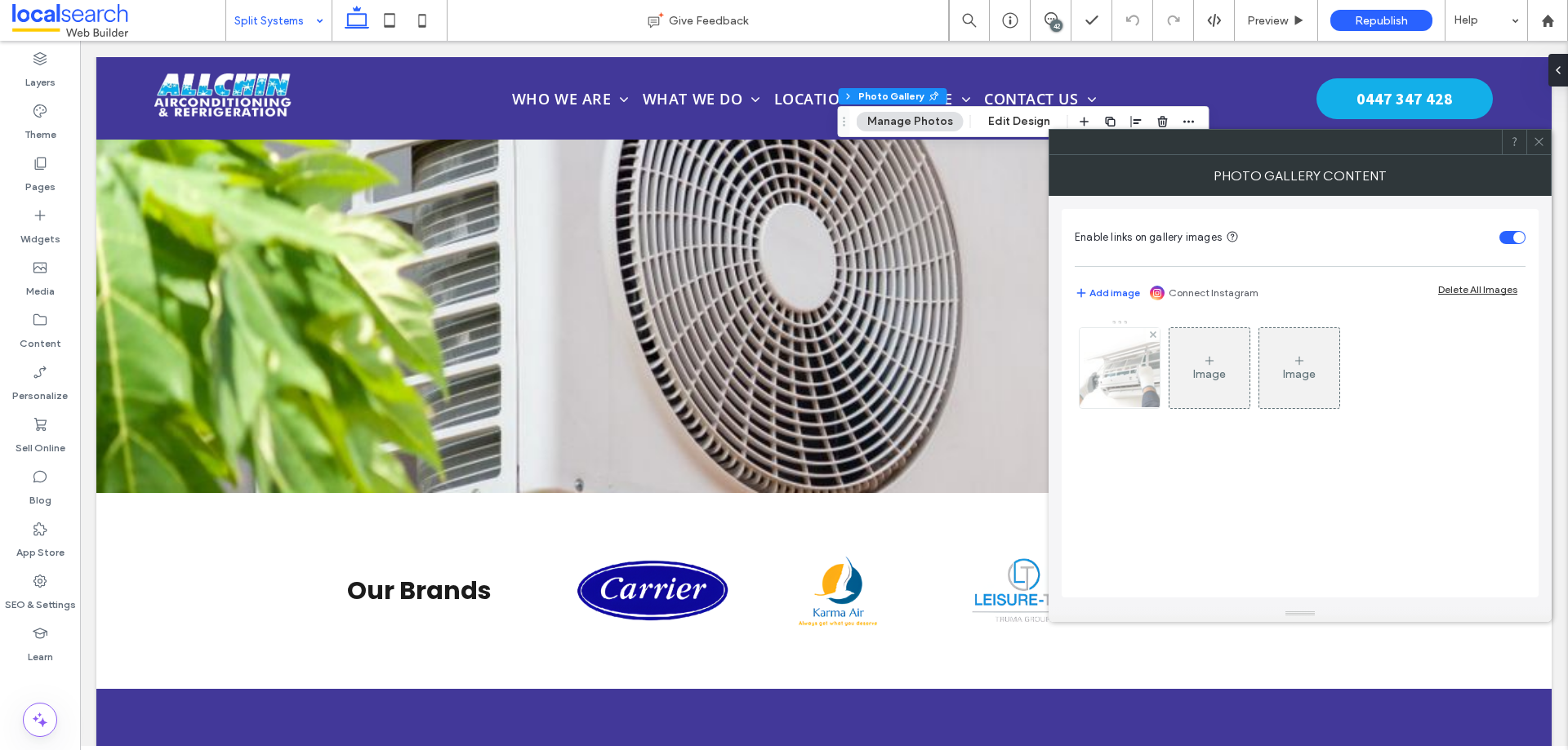
click at [1148, 393] on img at bounding box center [1120, 367] width 120 height 80
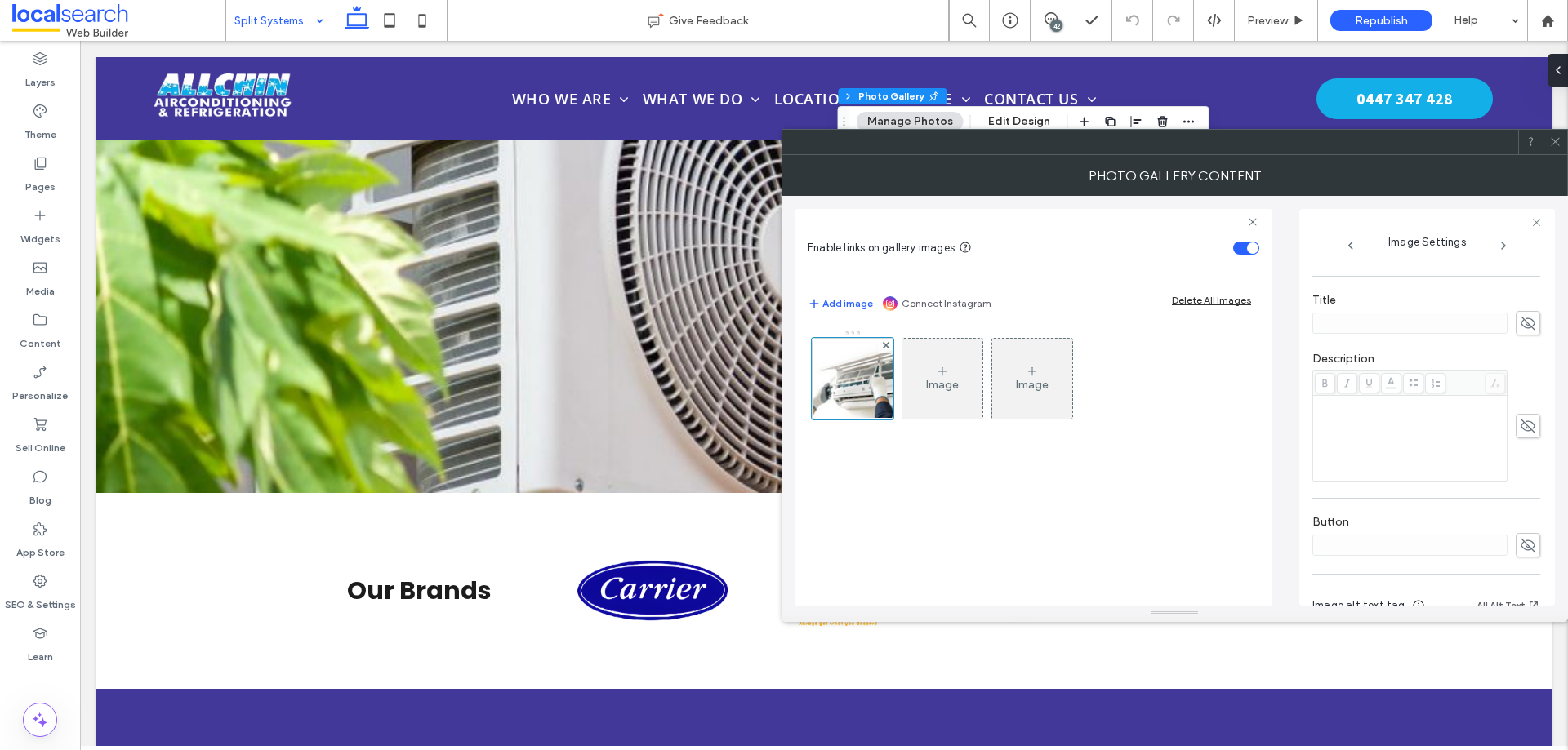
scroll to position [462, 0]
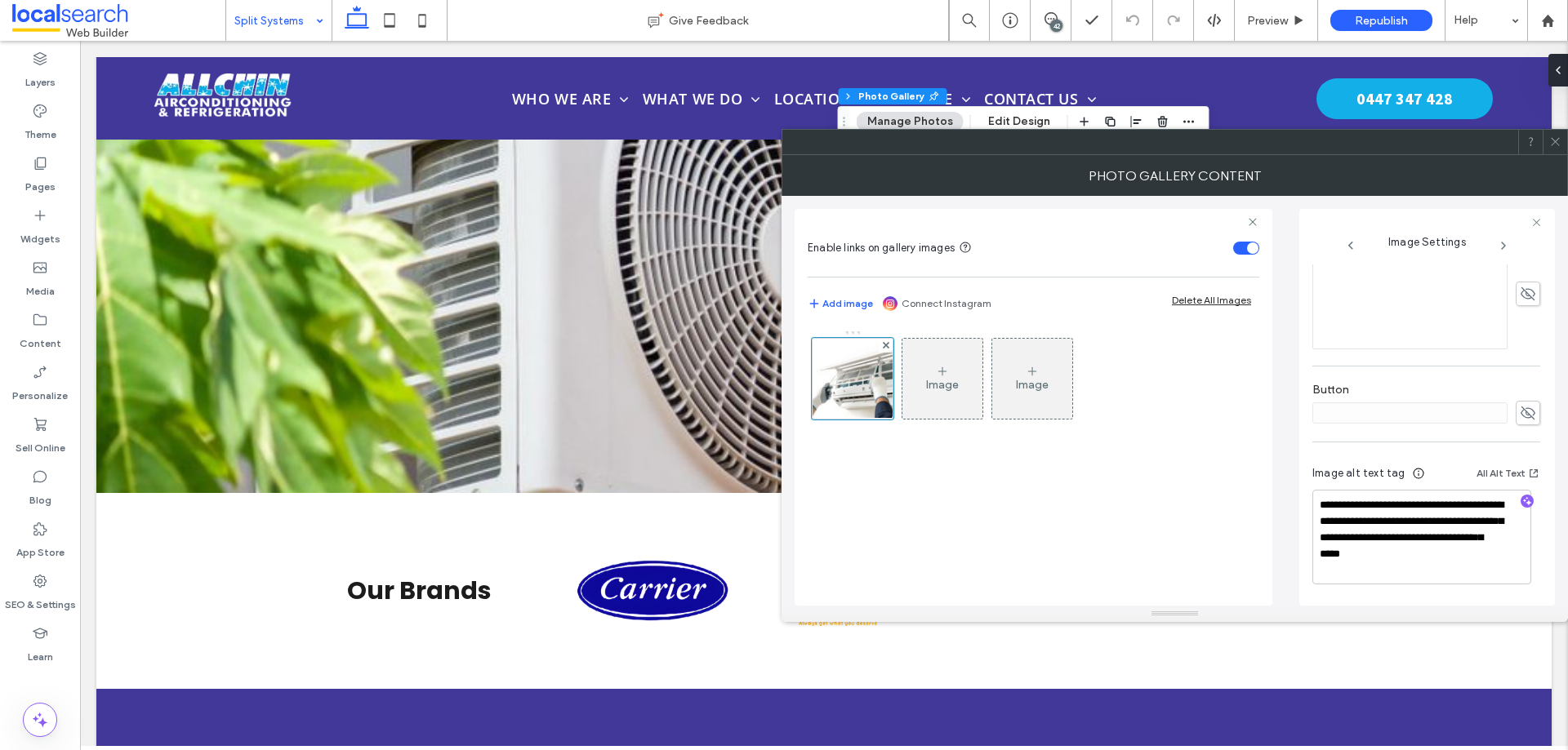
click at [1552, 140] on icon at bounding box center [1555, 141] width 13 height 12
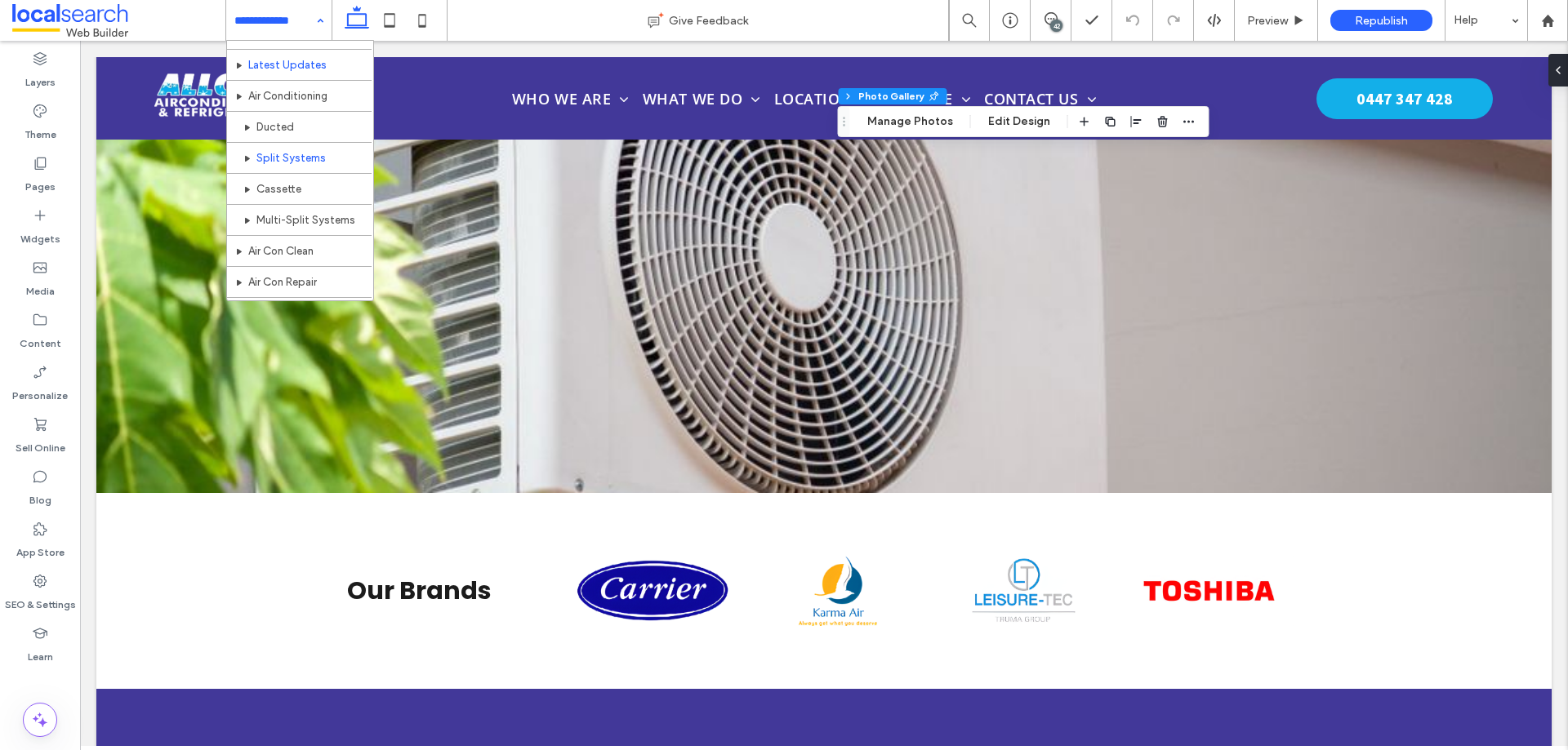
scroll to position [82, 0]
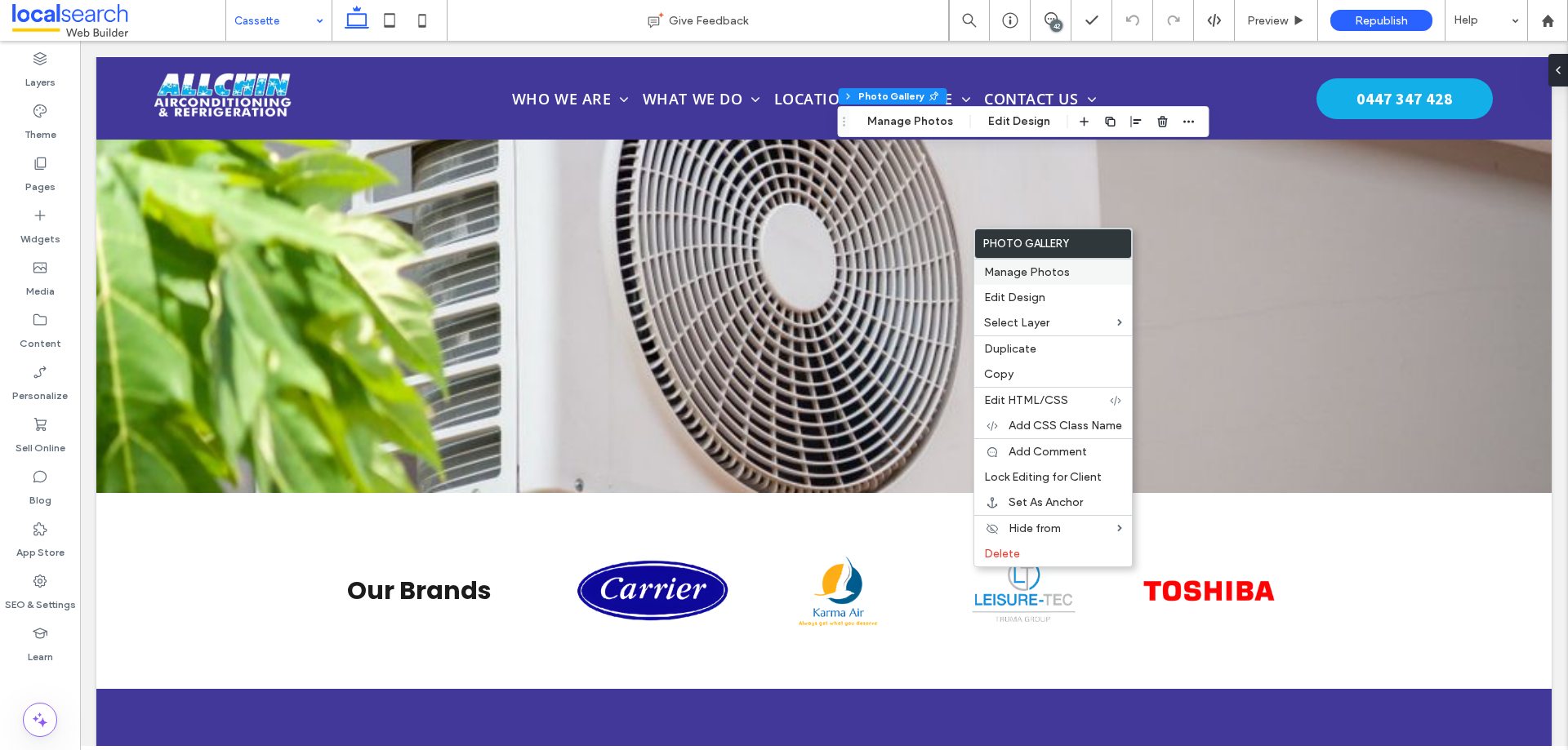
click at [999, 270] on span "Manage Photos" at bounding box center [1026, 272] width 86 height 13
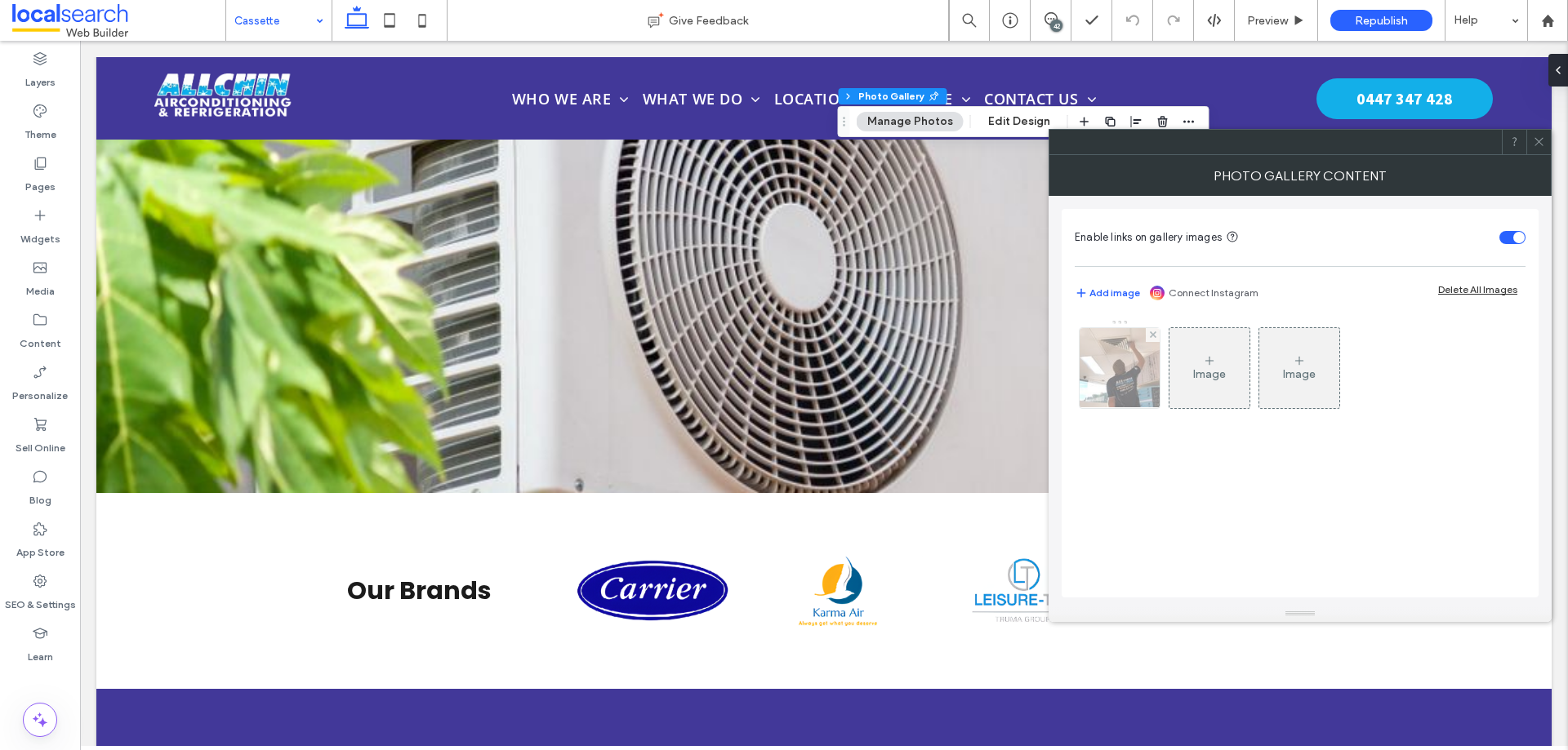
click at [1103, 354] on img at bounding box center [1120, 367] width 108 height 80
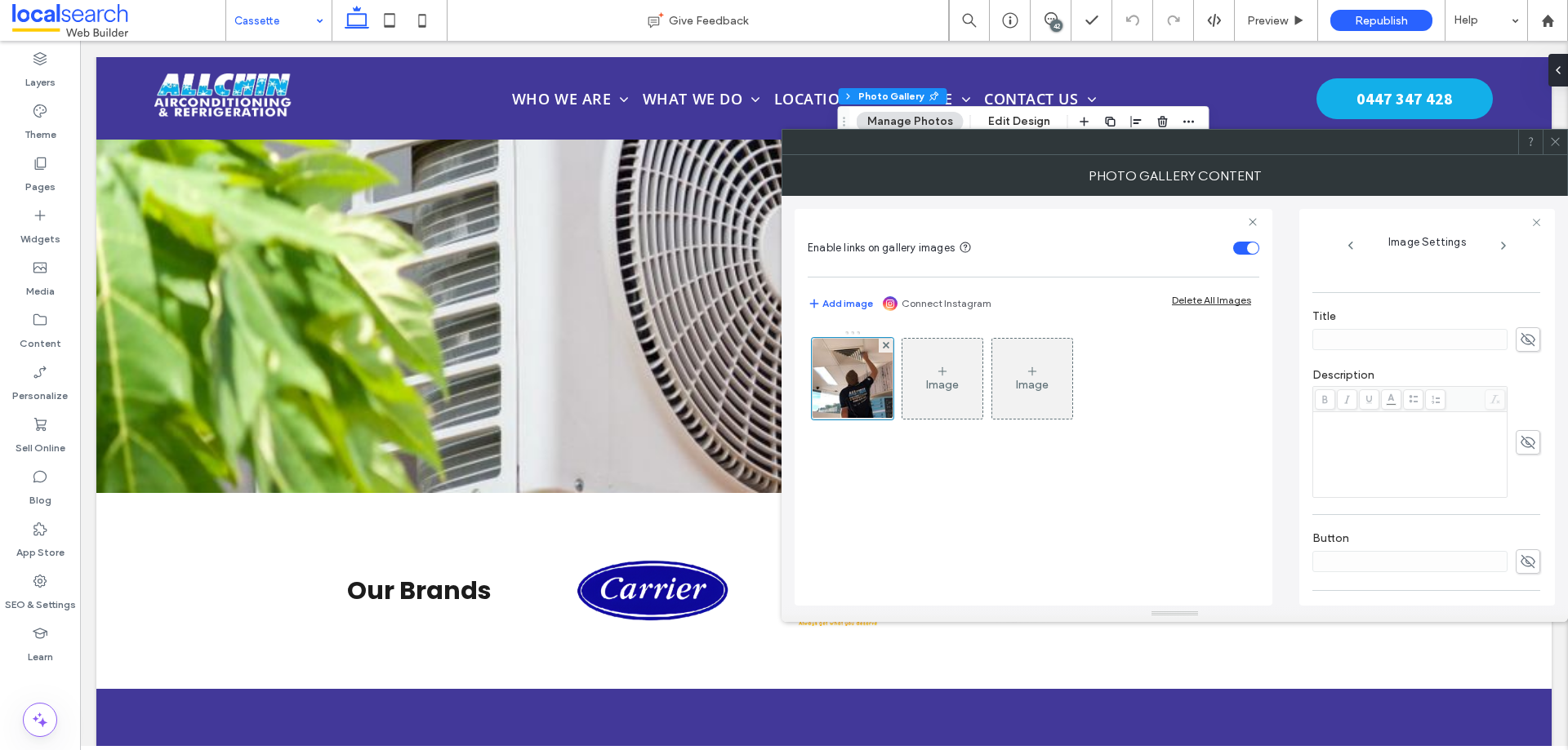
scroll to position [459, 0]
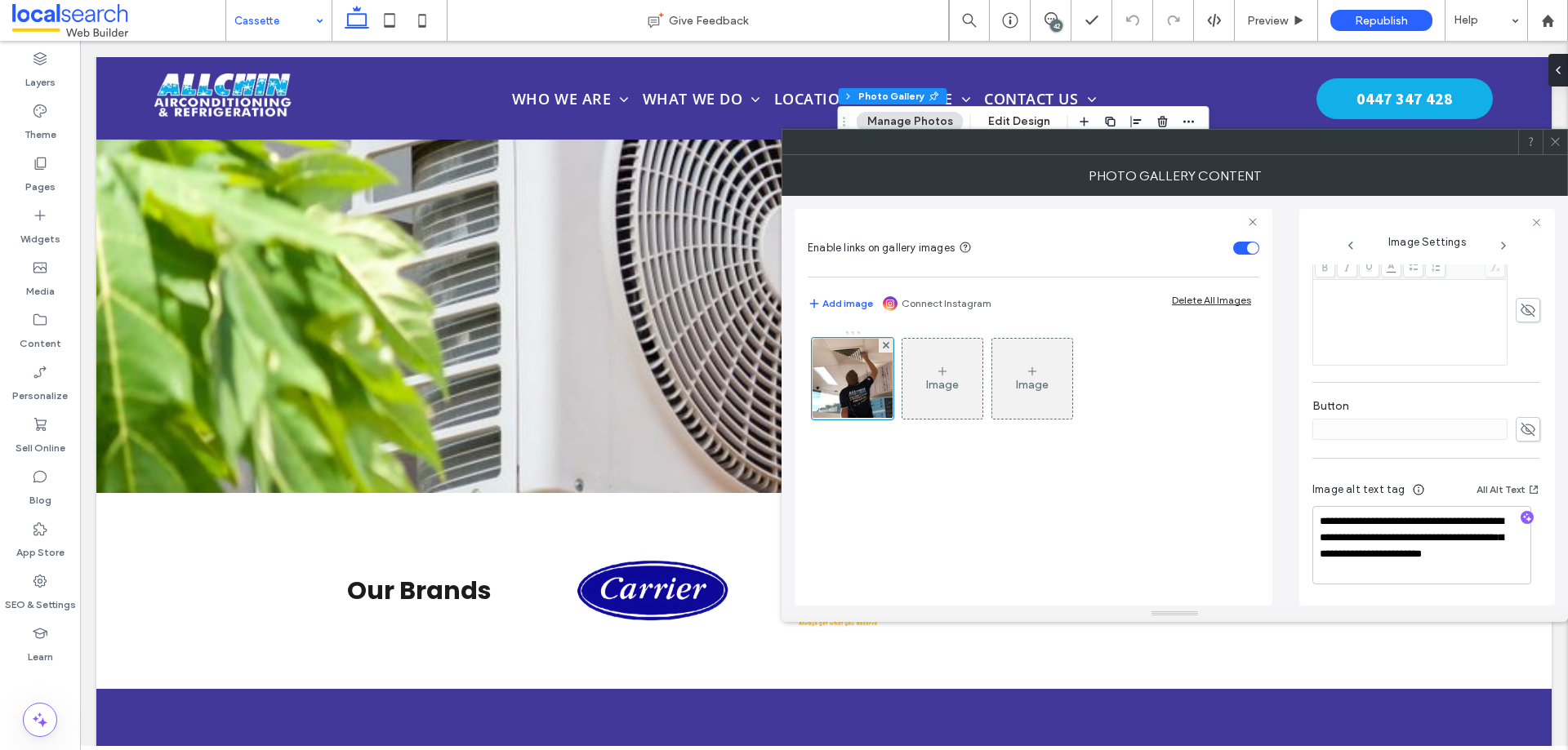
click at [1555, 144] on icon at bounding box center [1555, 141] width 13 height 12
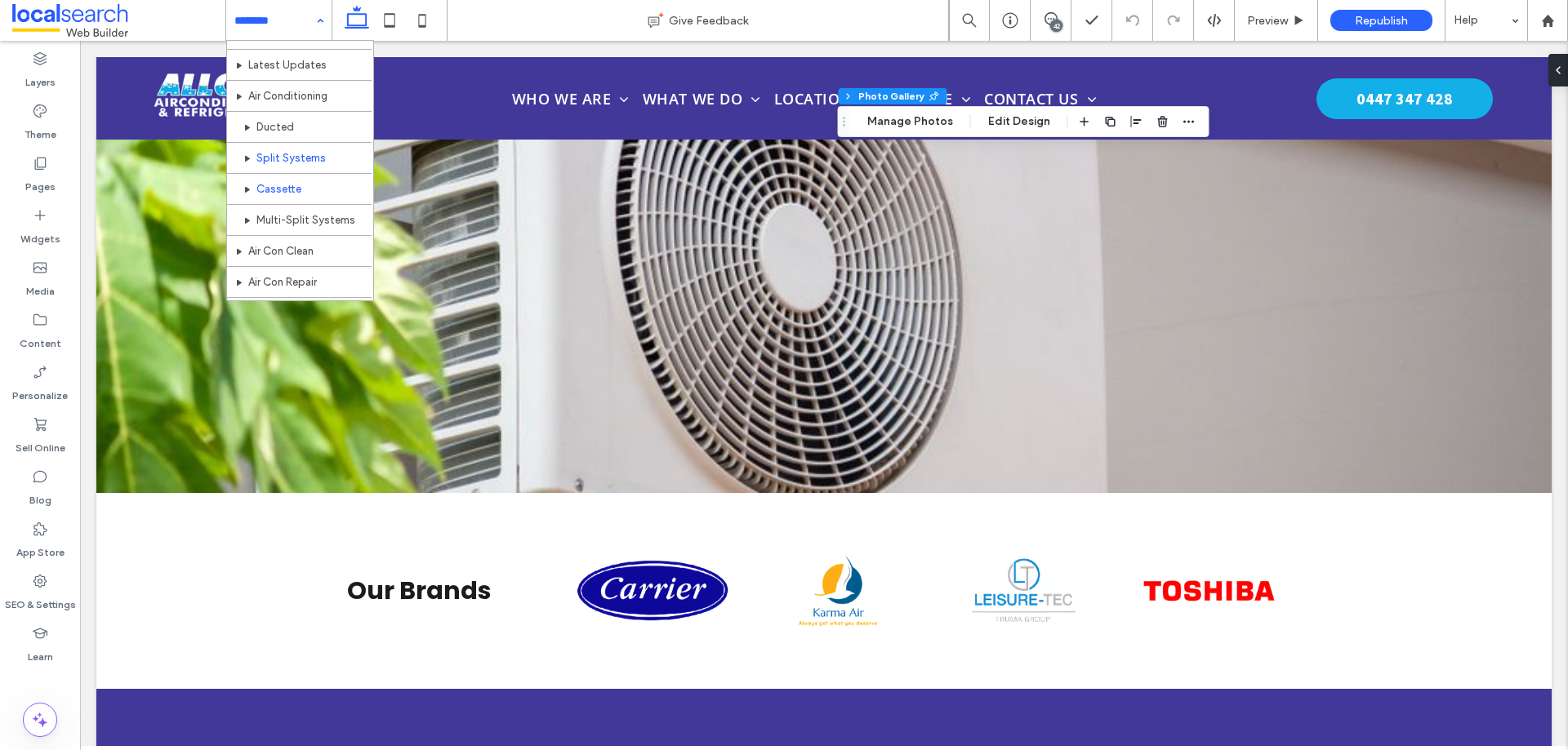
scroll to position [82, 0]
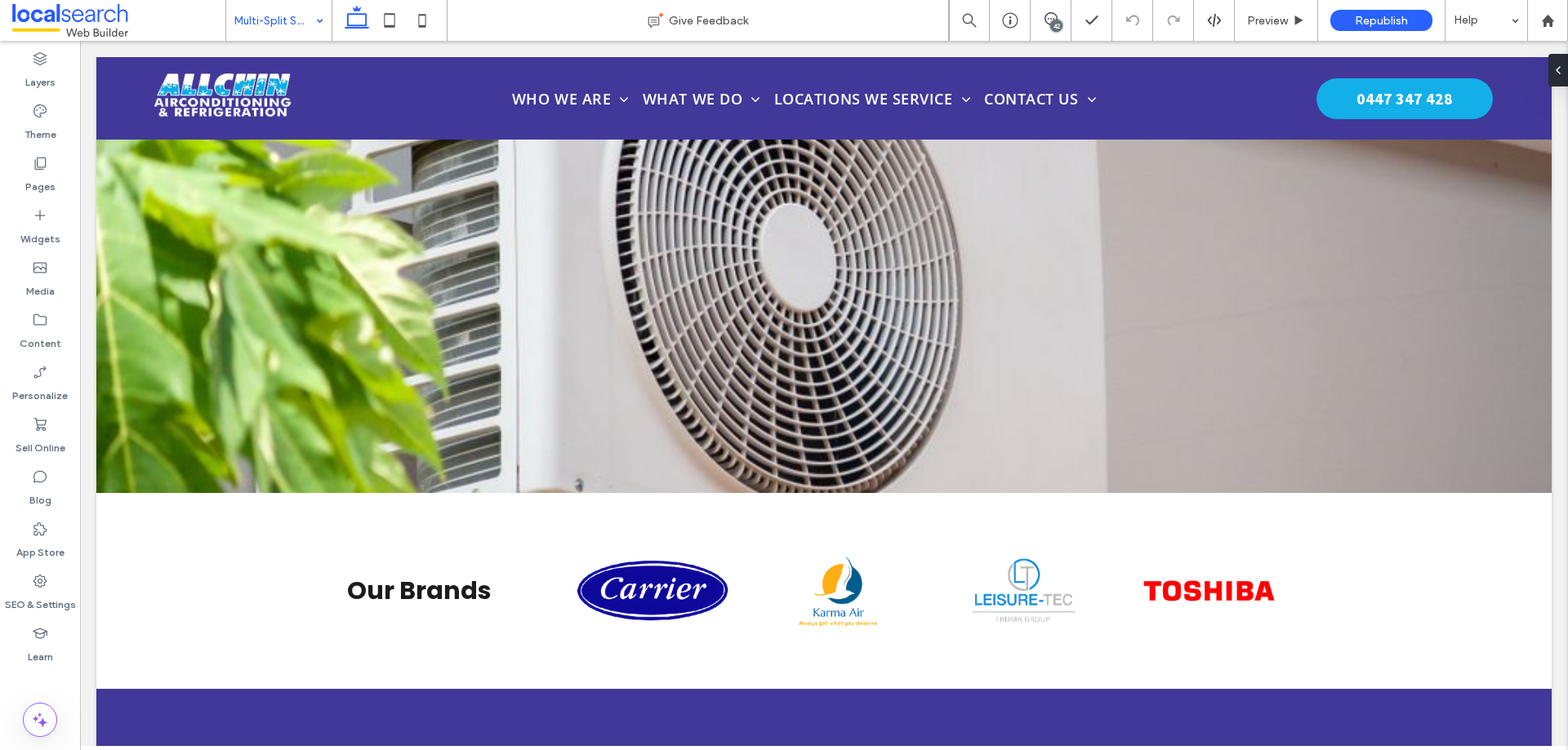
click at [309, 34] on div "Multi-Split Systems" at bounding box center [279, 20] width 106 height 40
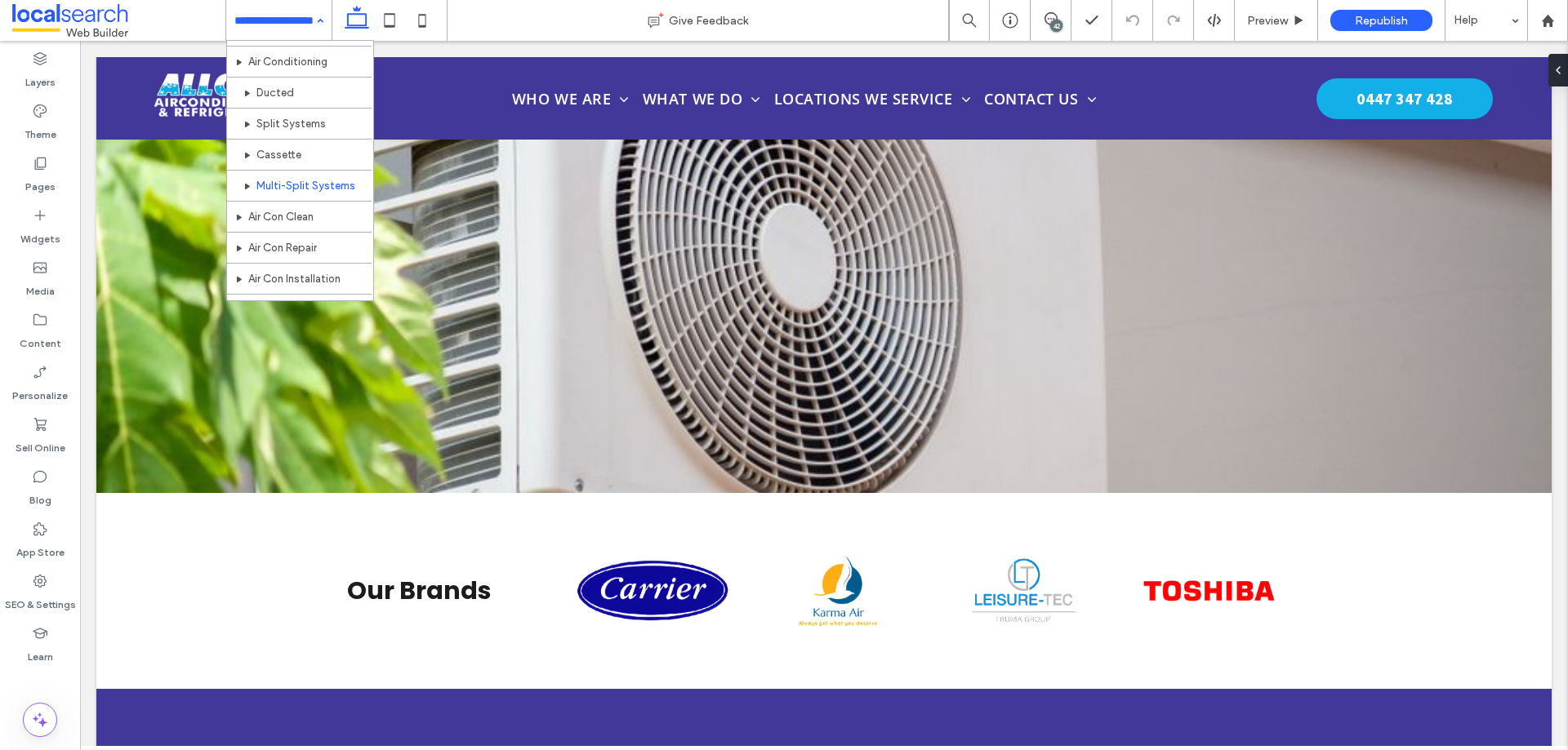
scroll to position [163, 0]
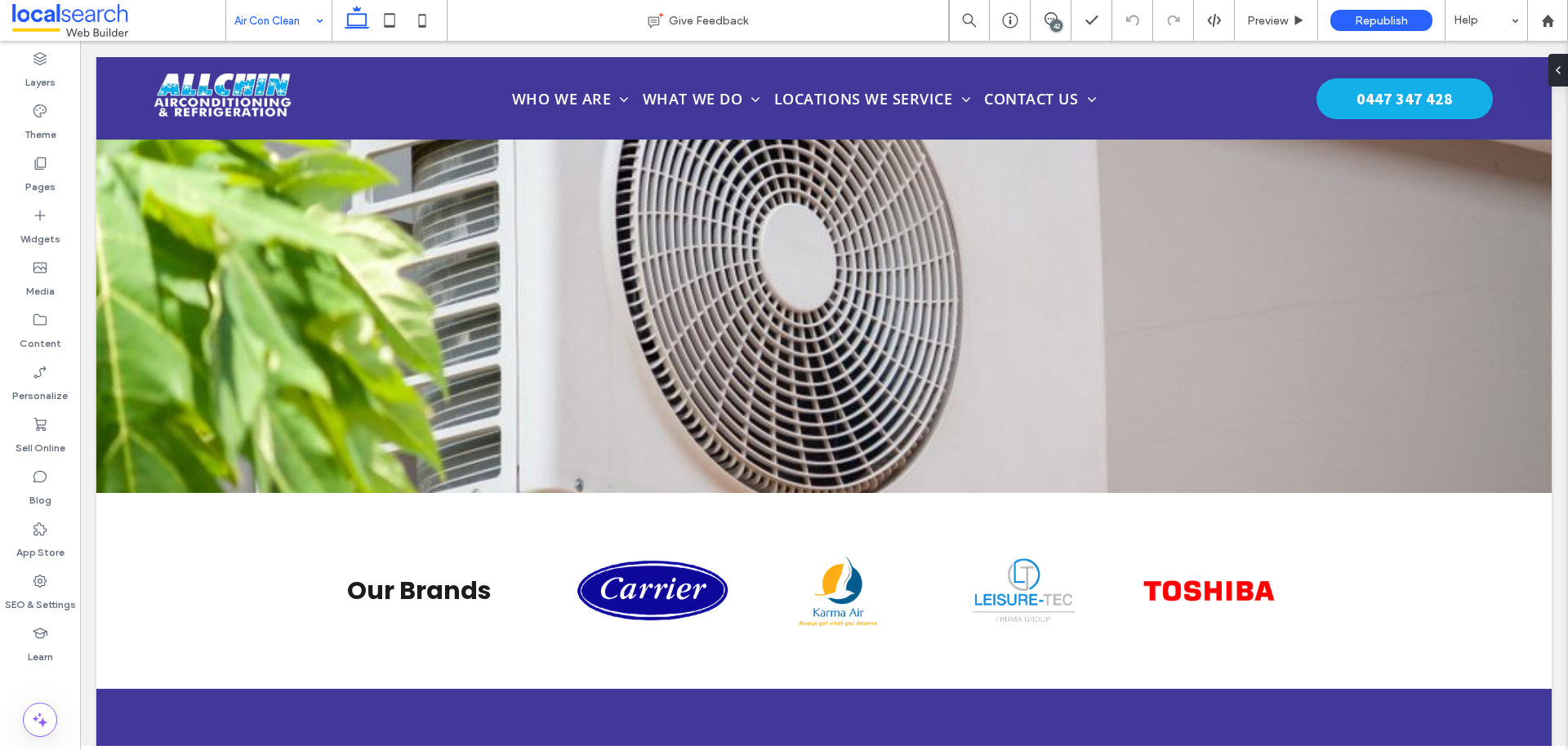
click at [310, 32] on div "Air Con Clean" at bounding box center [279, 20] width 106 height 40
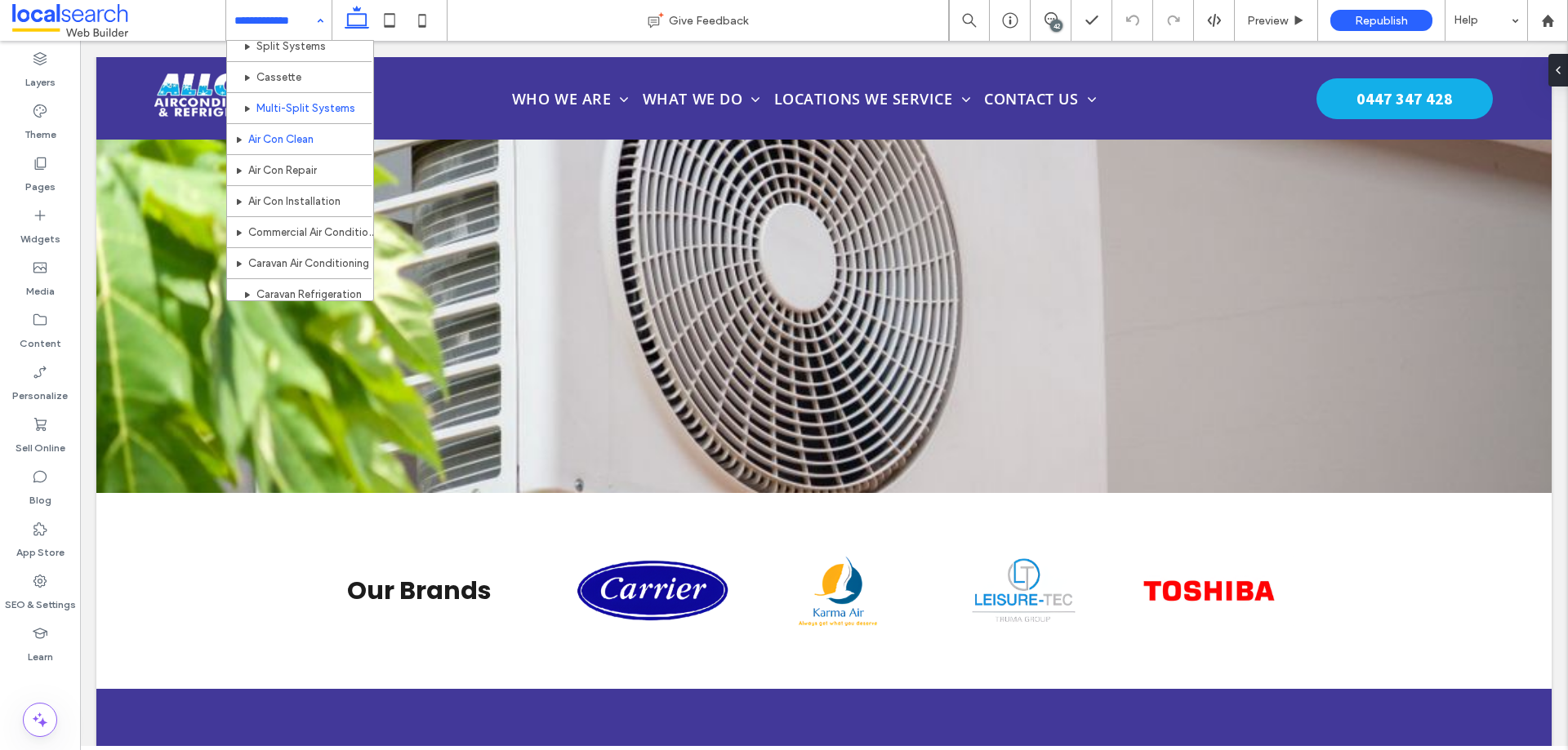
scroll to position [163, 0]
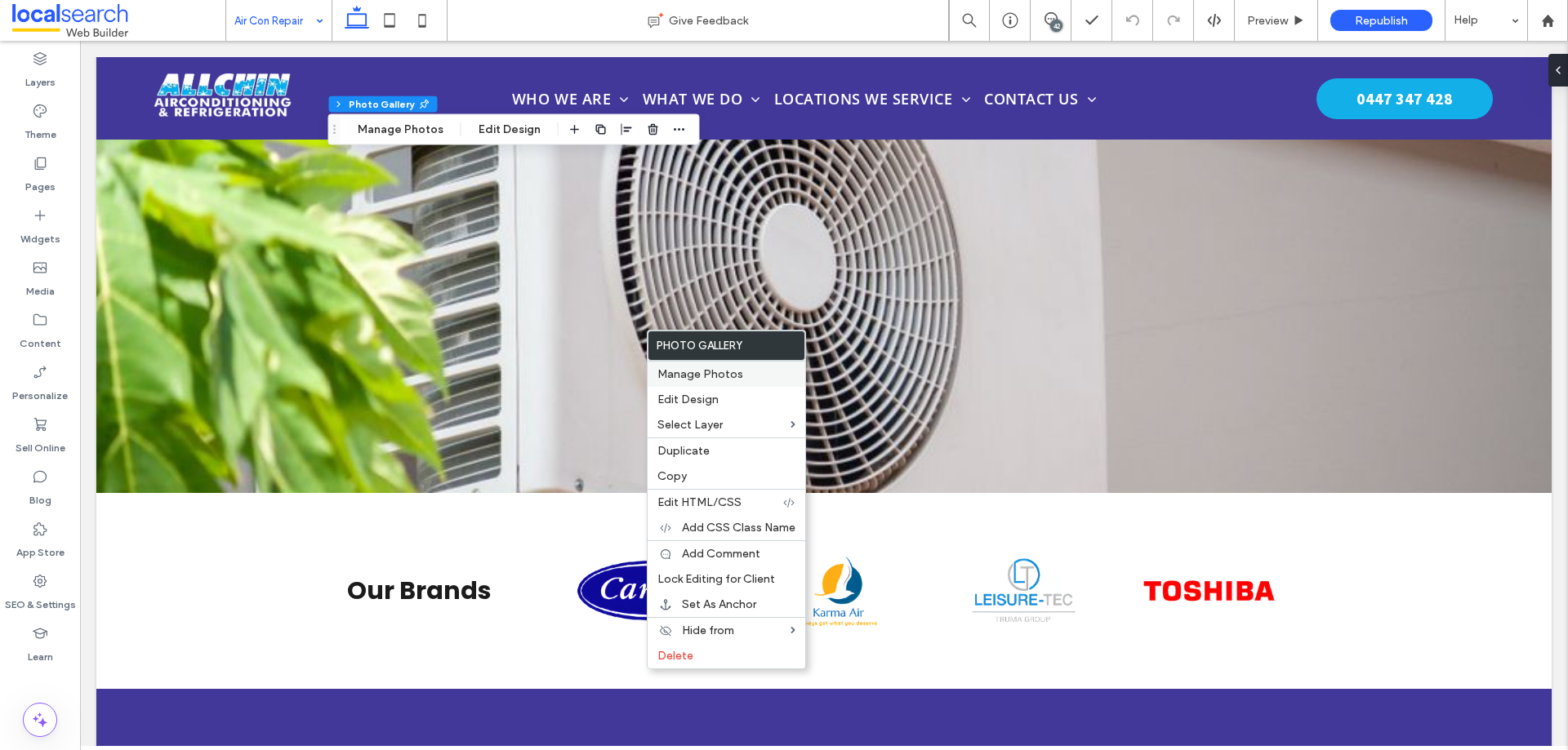
click at [690, 368] on span "Manage Photos" at bounding box center [700, 374] width 86 height 13
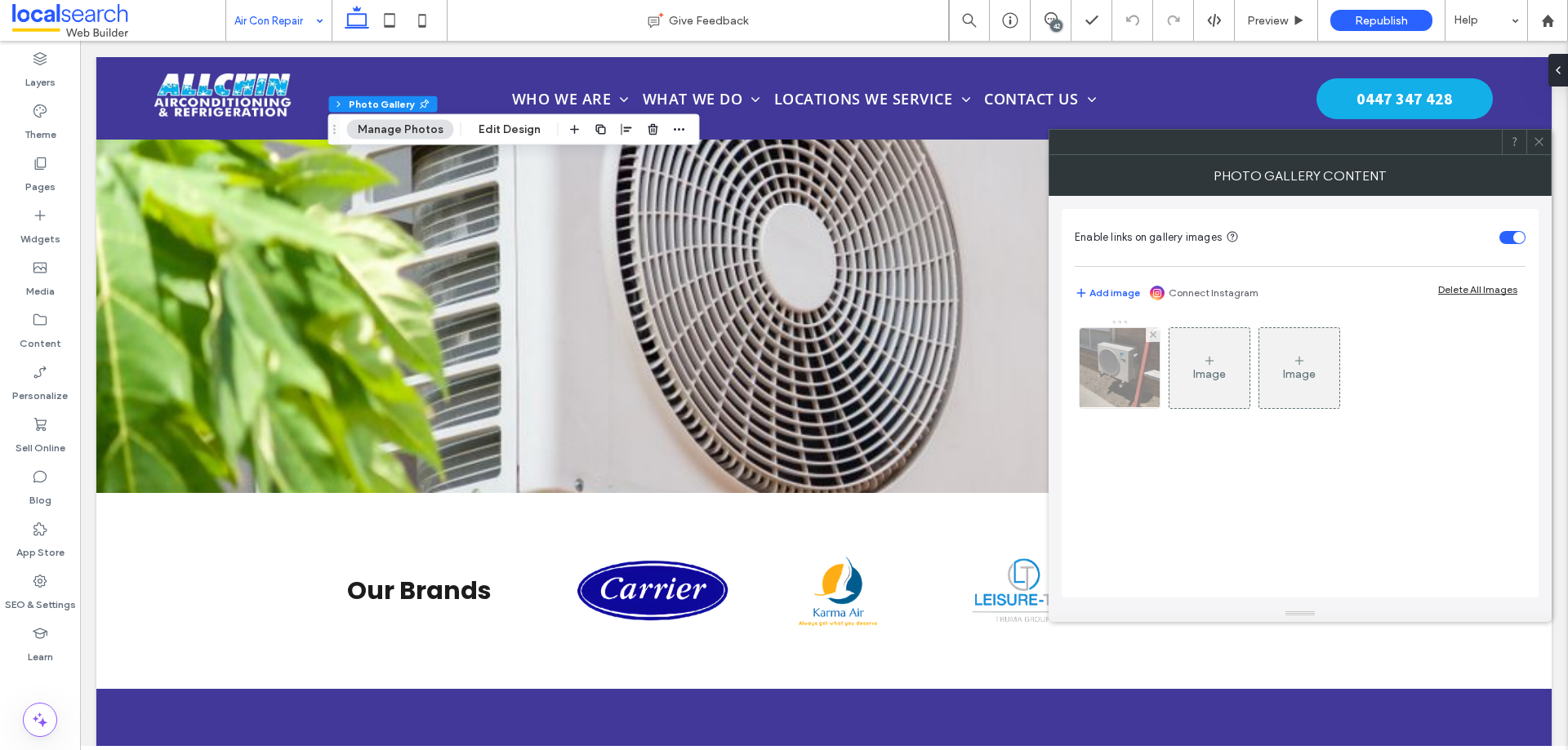
click at [1140, 379] on img at bounding box center [1120, 367] width 100 height 80
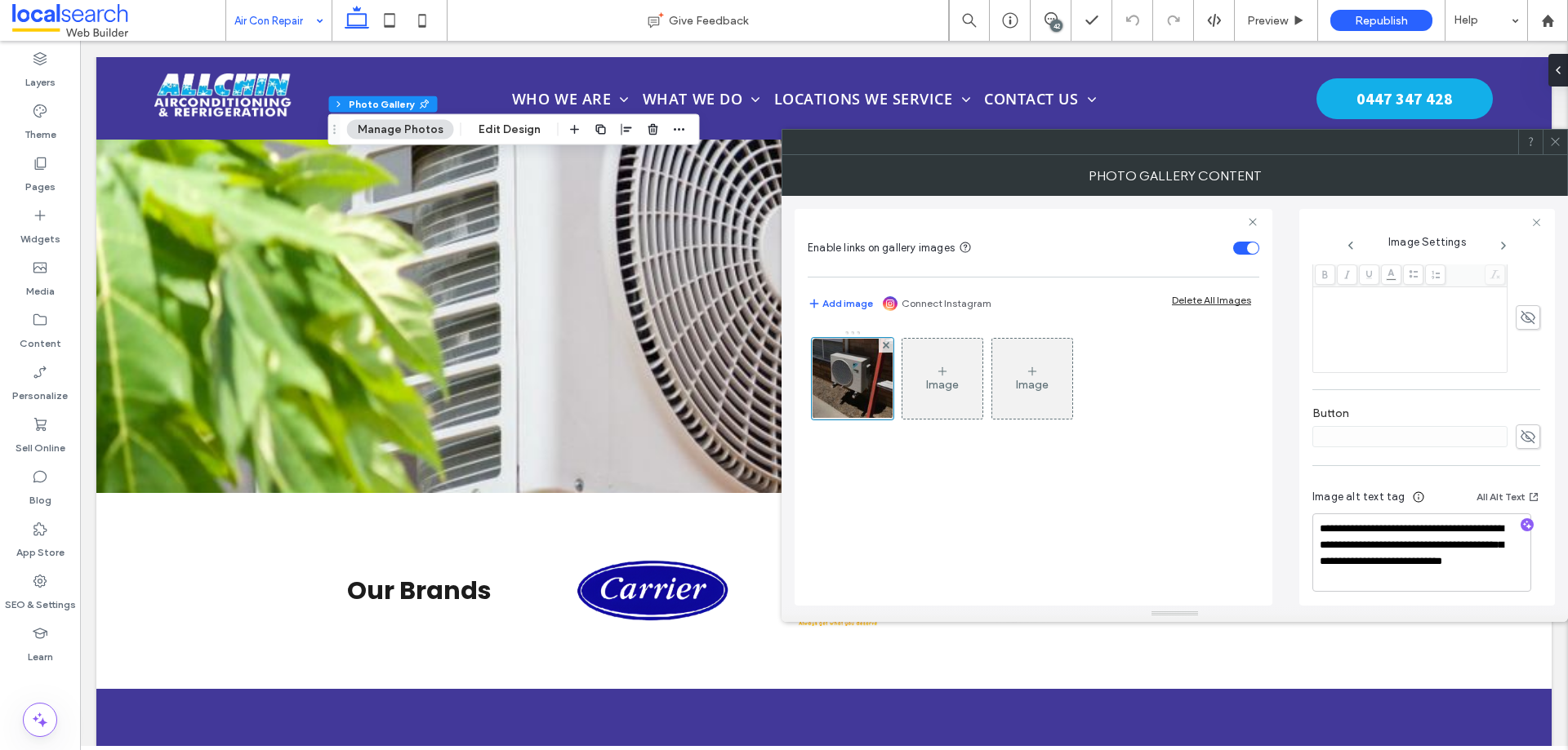
scroll to position [459, 0]
click at [1551, 144] on icon at bounding box center [1555, 141] width 13 height 12
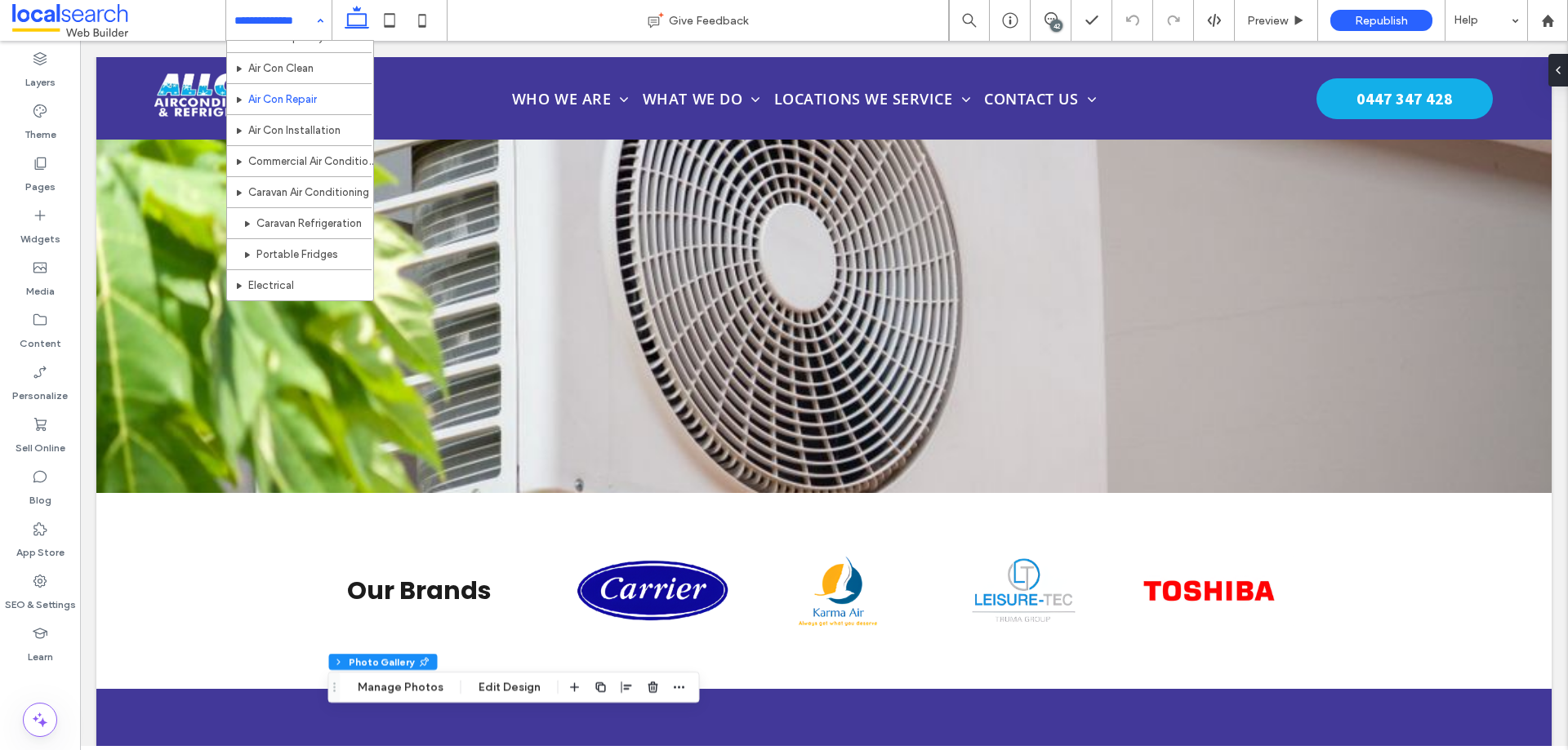
scroll to position [230, 0]
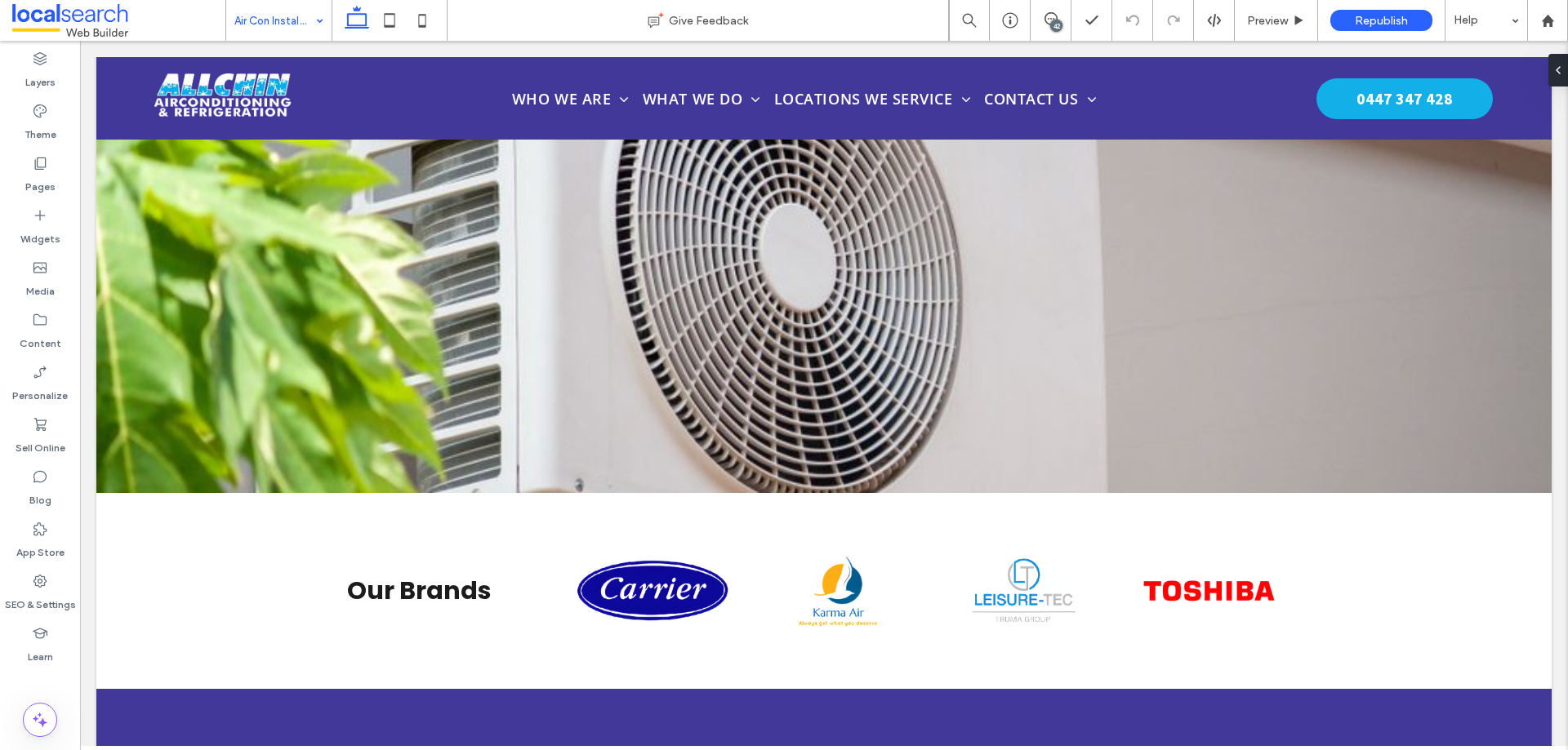
click at [316, 32] on div "Air Con Installation" at bounding box center [279, 20] width 106 height 40
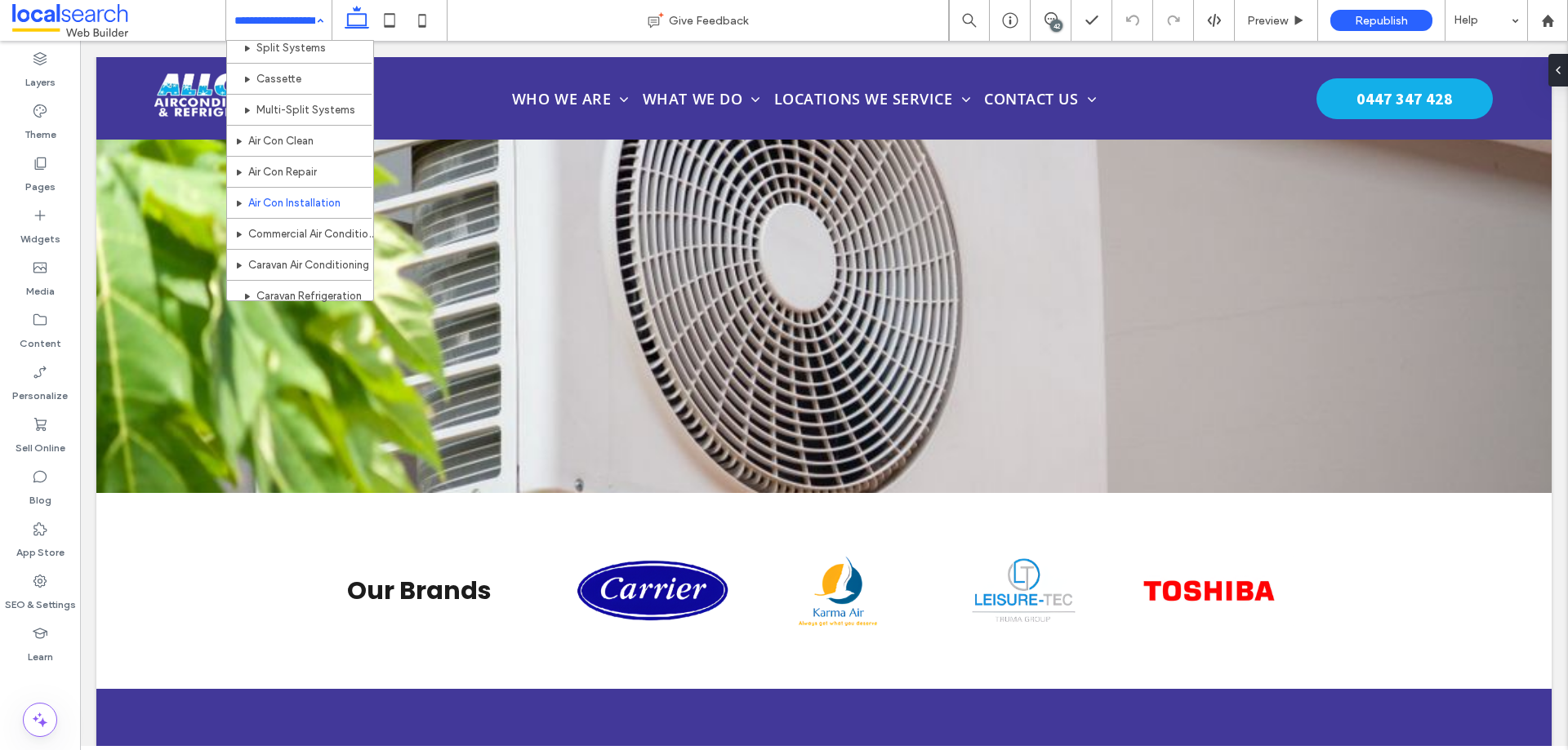
scroll to position [245, 0]
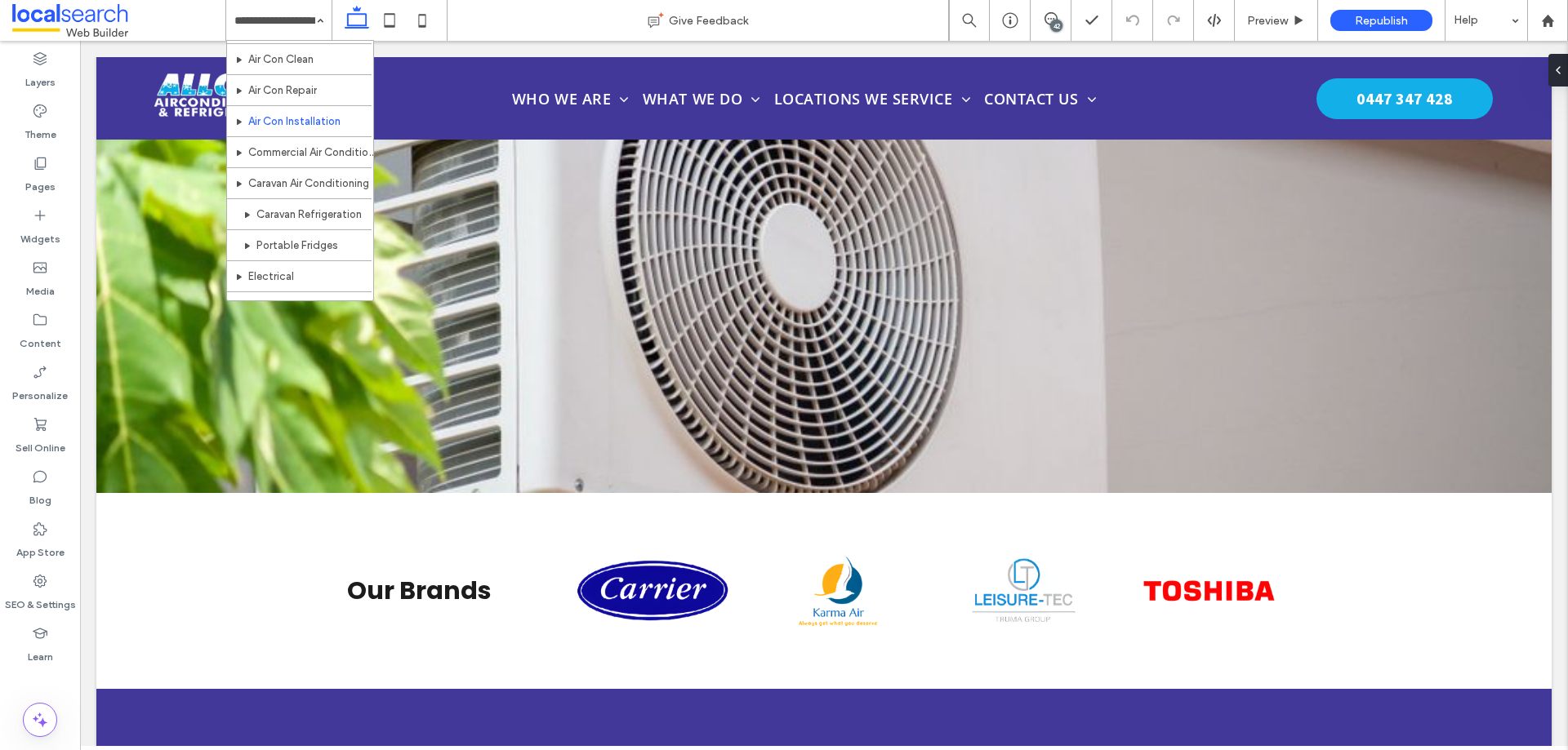
drag, startPoint x: 316, startPoint y: 160, endPoint x: 339, endPoint y: 164, distance: 23.3
click at [318, 30] on div "Home Who We Are Latest Updates Air Conditioning Ducted Split Systems Cassette M…" at bounding box center [279, 20] width 106 height 40
click at [305, 28] on input at bounding box center [275, 20] width 81 height 40
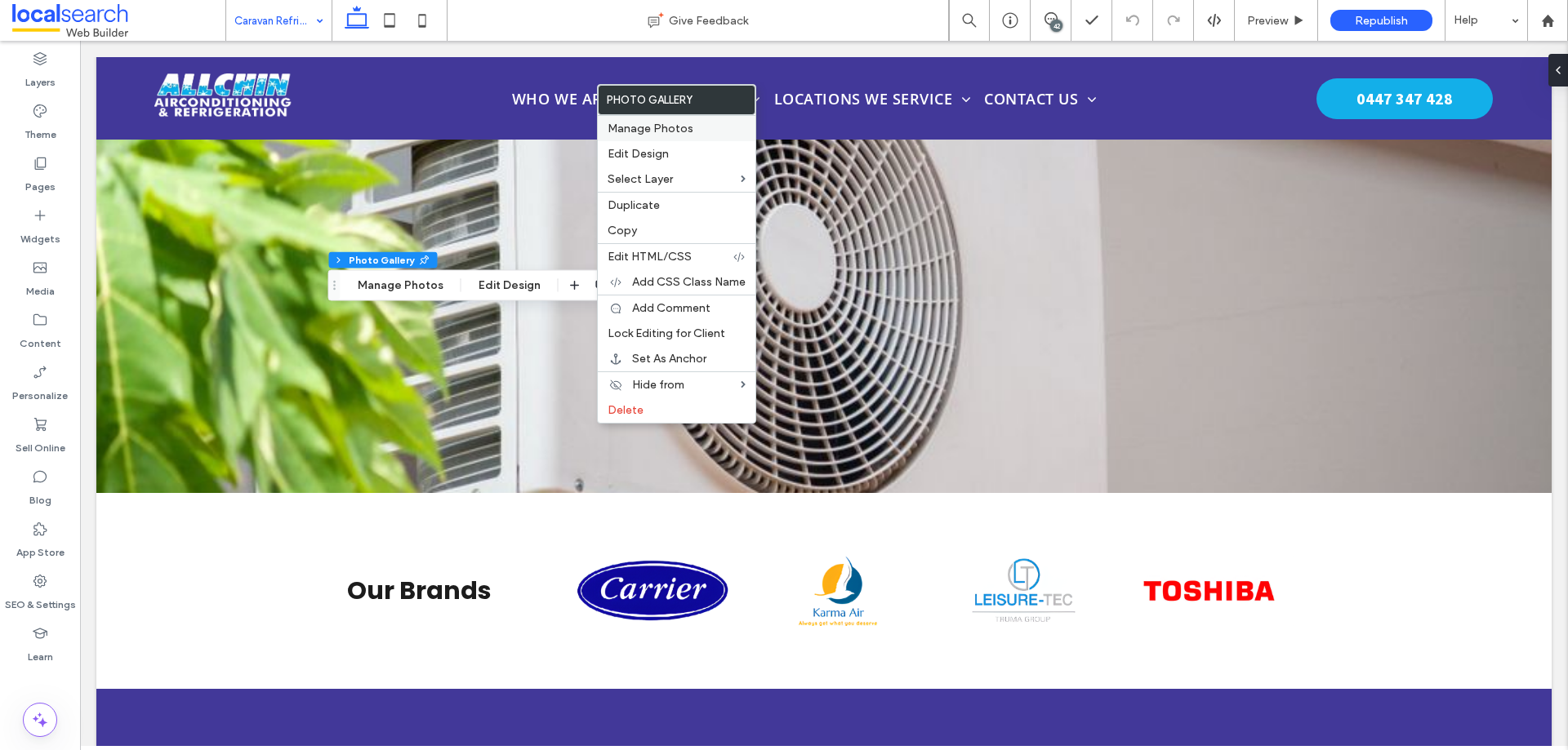
click at [669, 123] on span "Manage Photos" at bounding box center [650, 129] width 86 height 13
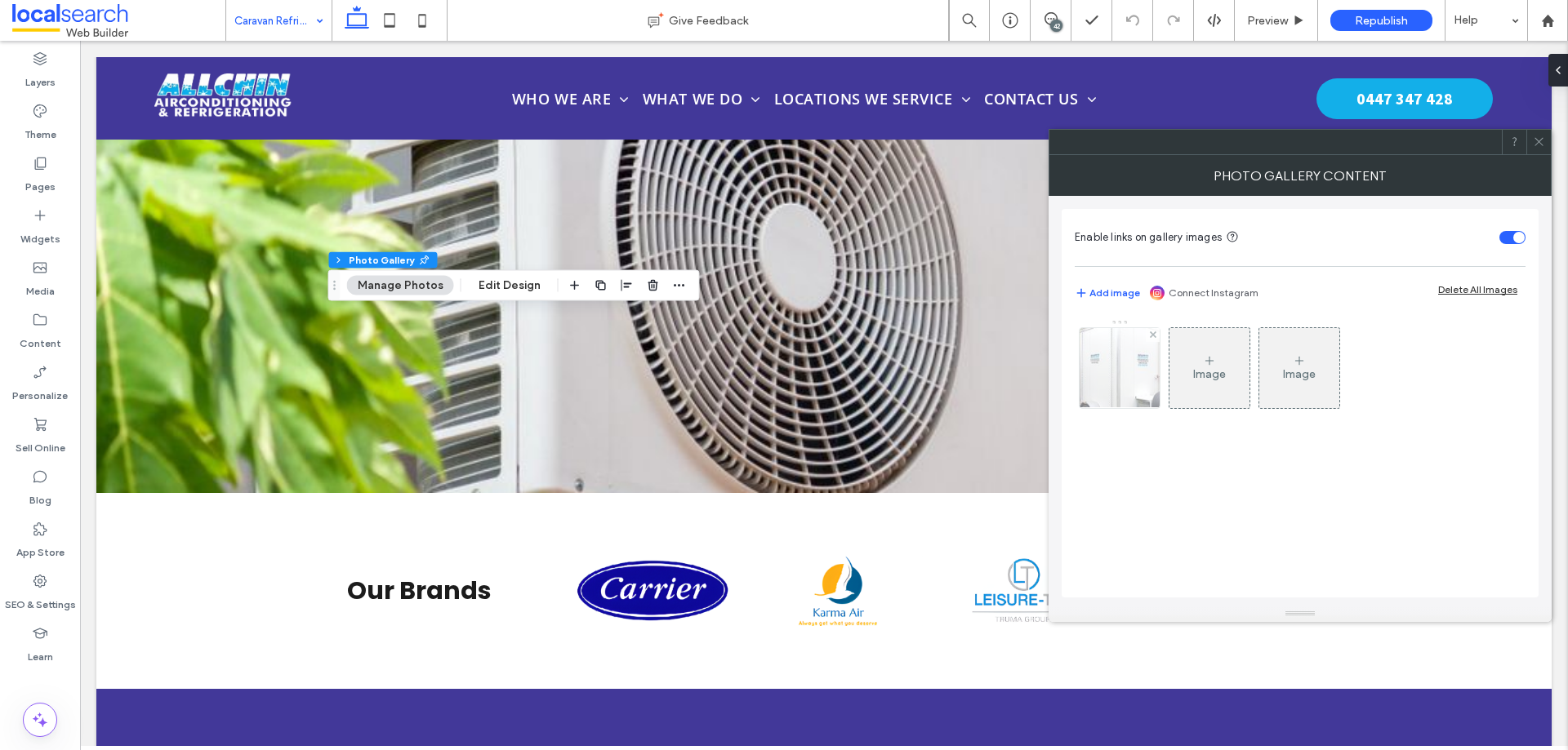
click at [1101, 377] on img at bounding box center [1121, 367] width 114 height 80
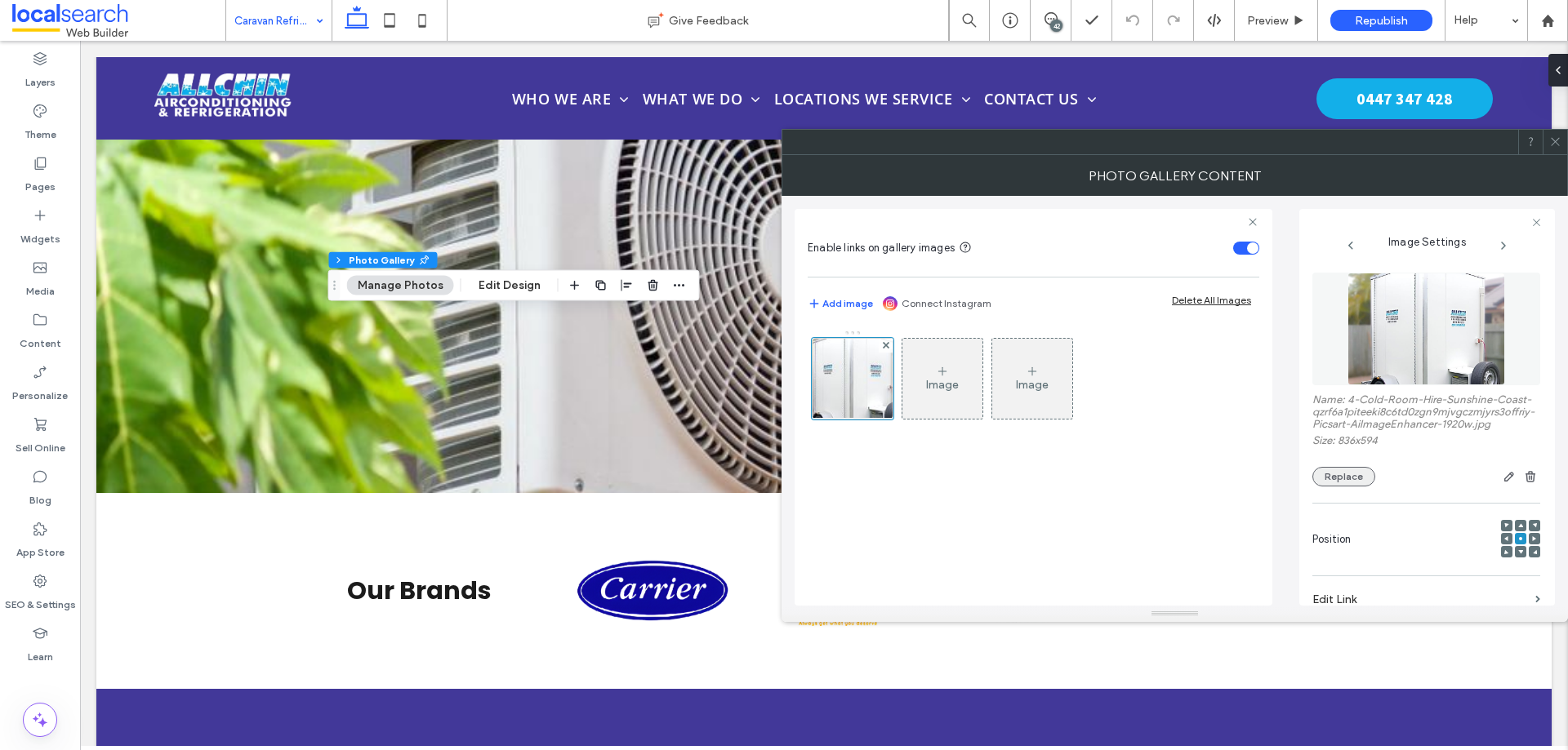
click at [1336, 487] on button "Replace" at bounding box center [1344, 477] width 63 height 19
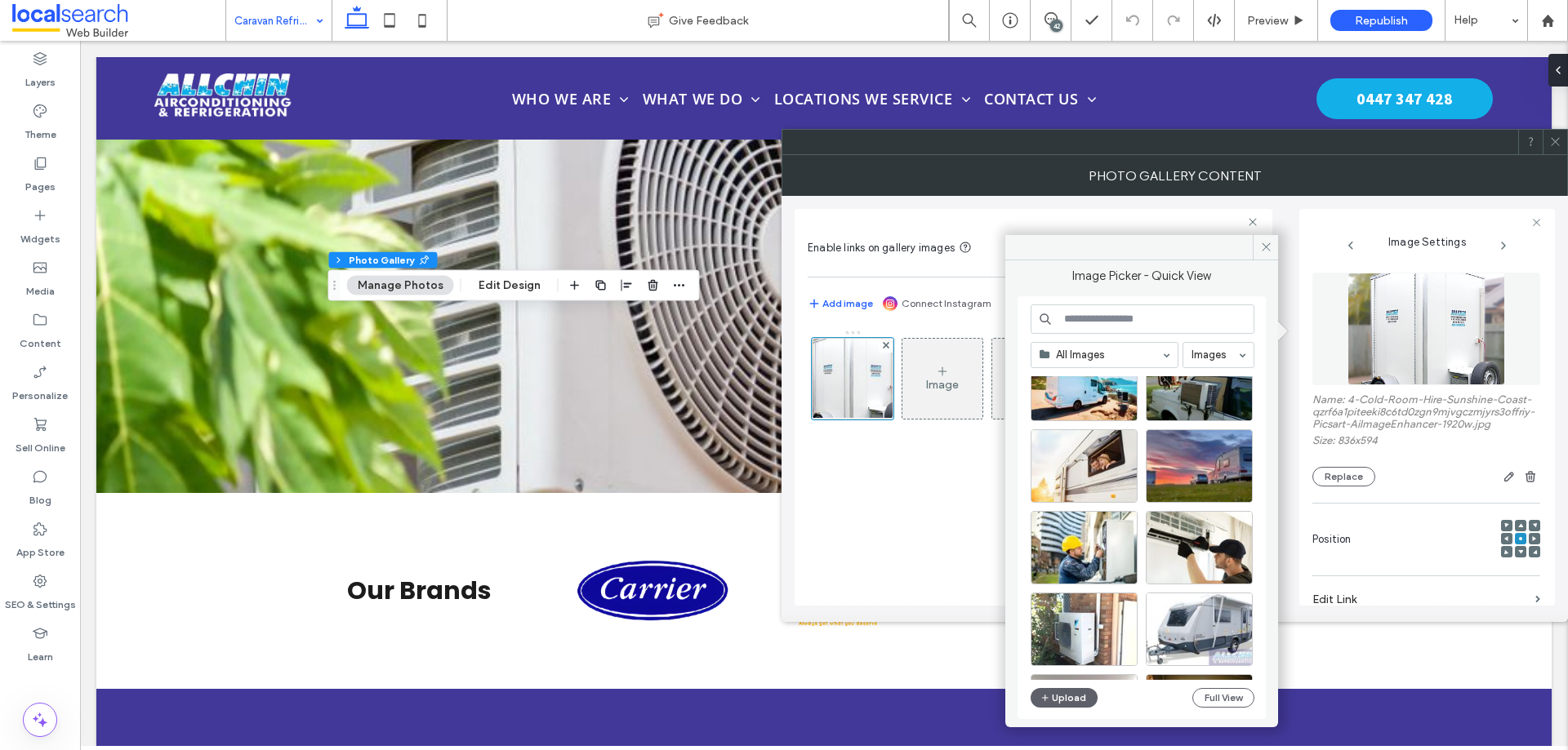
scroll to position [490, 0]
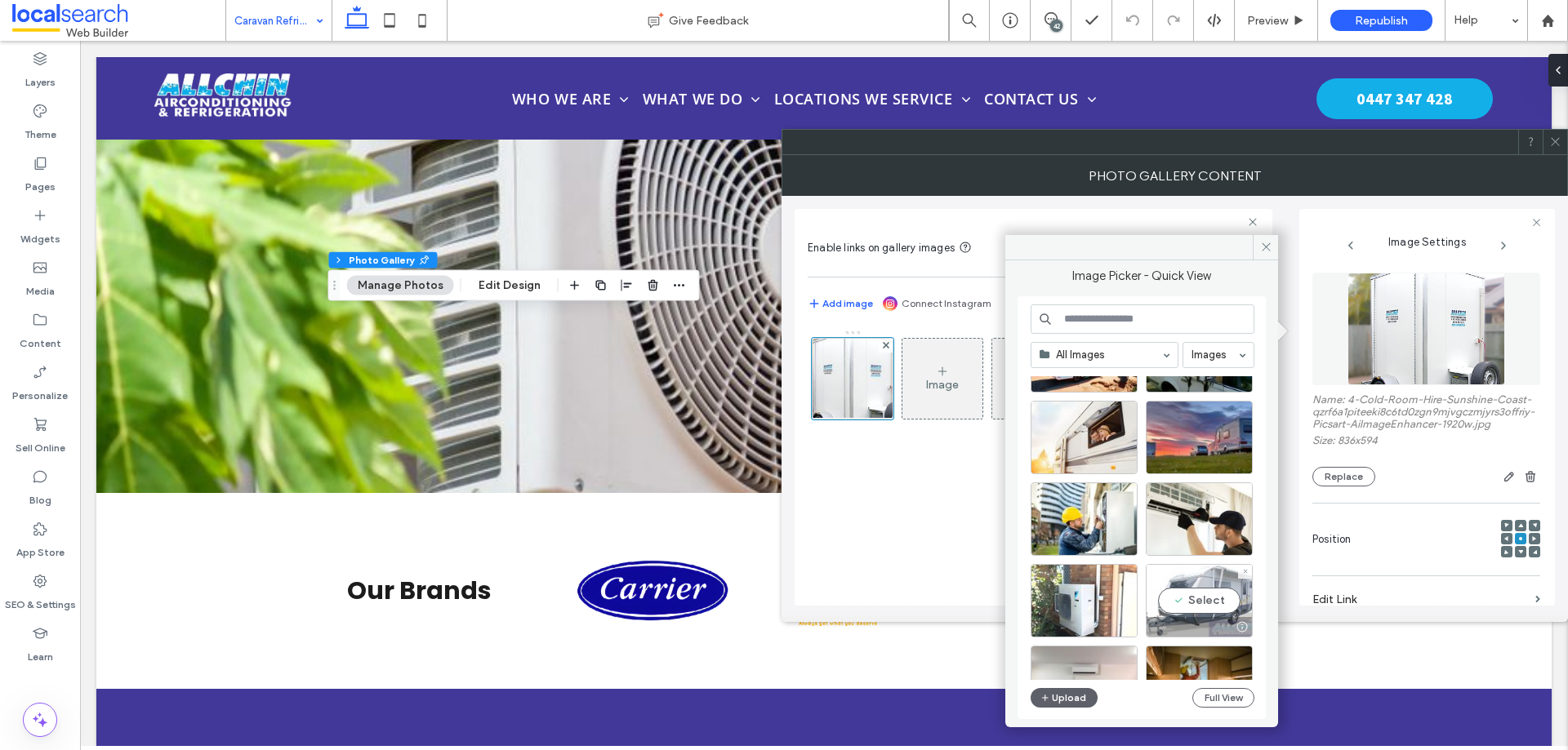
click at [1200, 595] on div "Select" at bounding box center [1199, 601] width 107 height 73
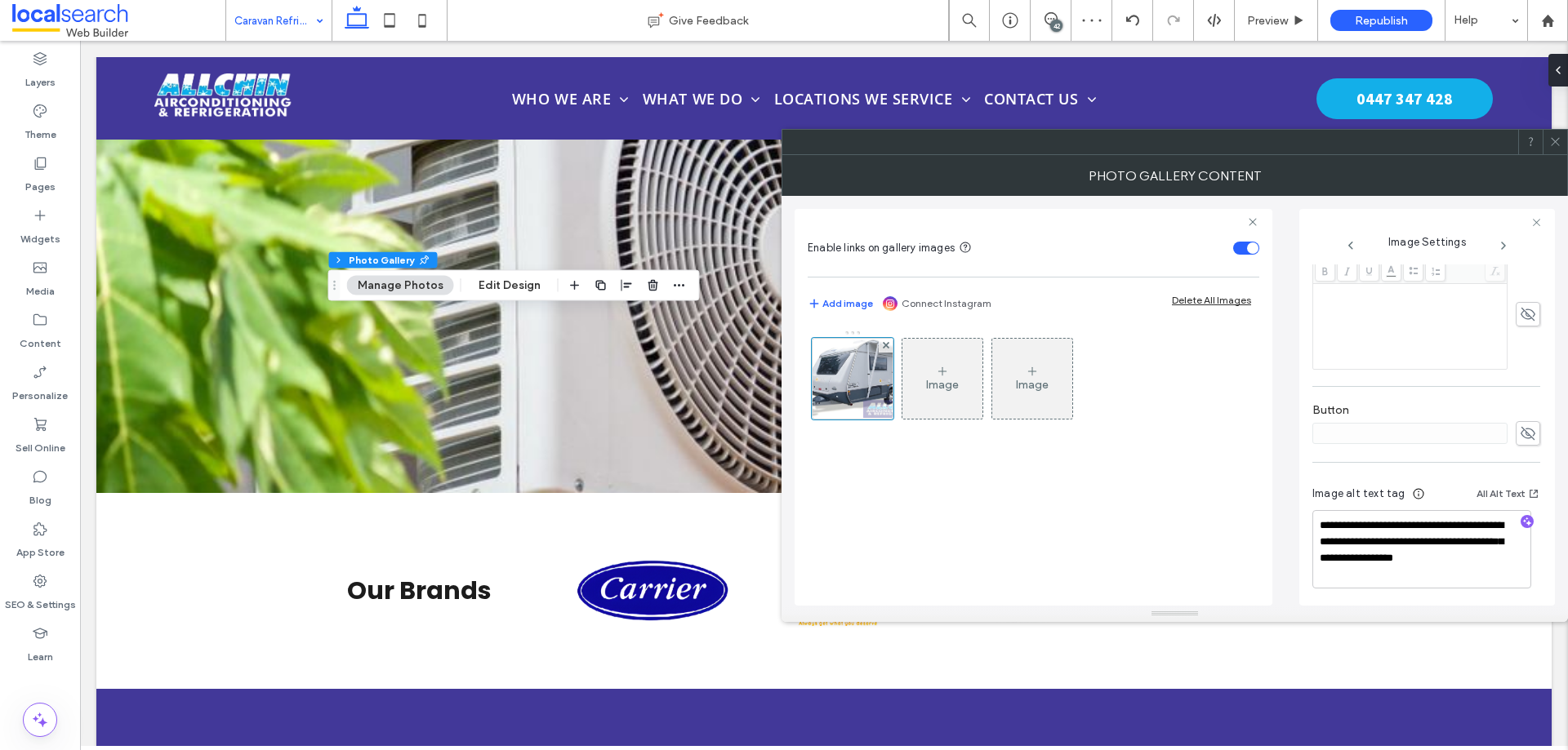
scroll to position [447, 0]
click at [1429, 565] on textarea "**********" at bounding box center [1423, 546] width 219 height 79
drag, startPoint x: 1422, startPoint y: 566, endPoint x: 1366, endPoint y: 541, distance: 61.3
click at [1366, 541] on textarea "**********" at bounding box center [1423, 546] width 219 height 79
click at [1389, 565] on textarea "**********" at bounding box center [1423, 546] width 219 height 79
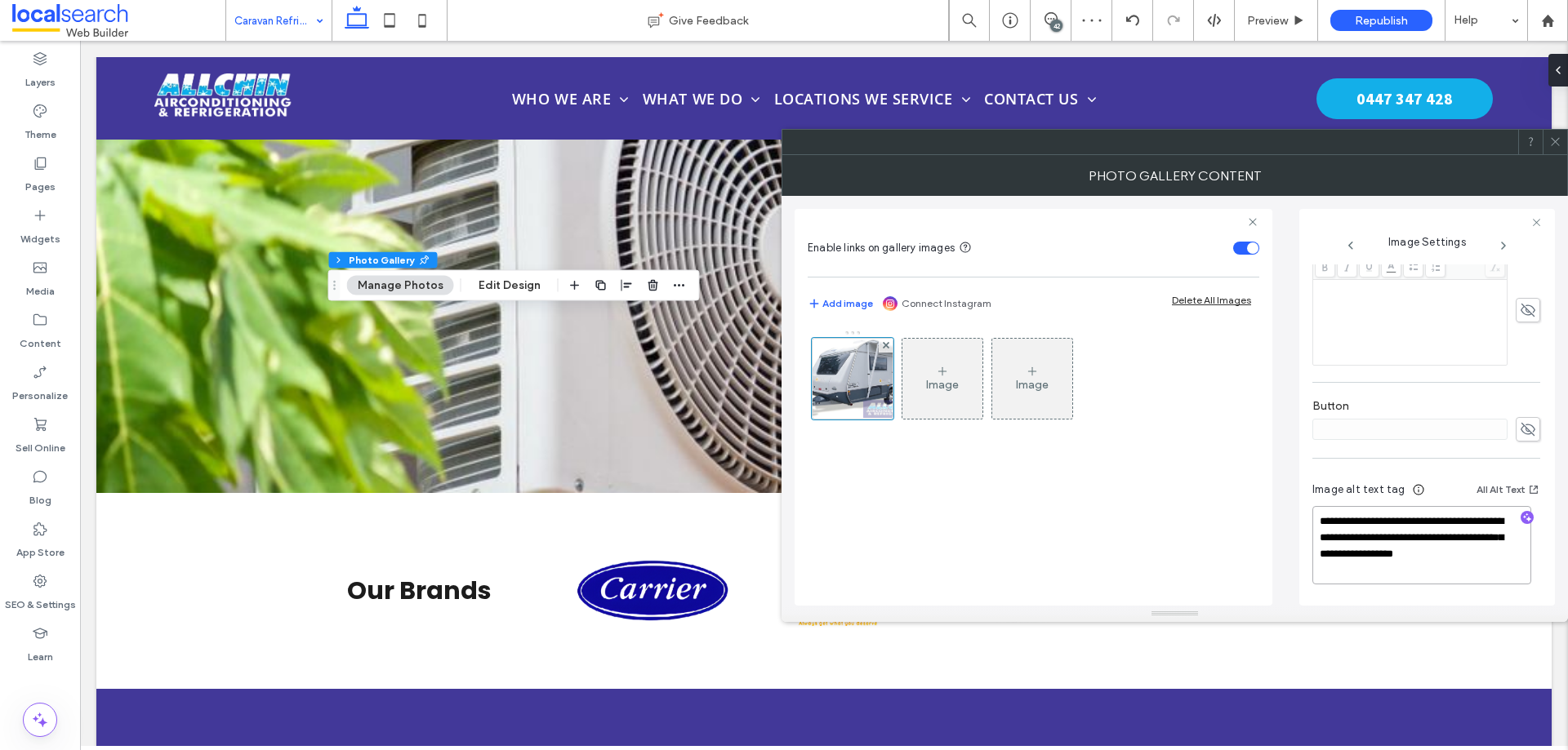
drag, startPoint x: 1405, startPoint y: 575, endPoint x: 1354, endPoint y: 543, distance: 60.2
click at [1354, 543] on textarea "**********" at bounding box center [1423, 546] width 219 height 79
type textarea "**********"
click at [1522, 519] on icon "button" at bounding box center [1528, 518] width 12 height 12
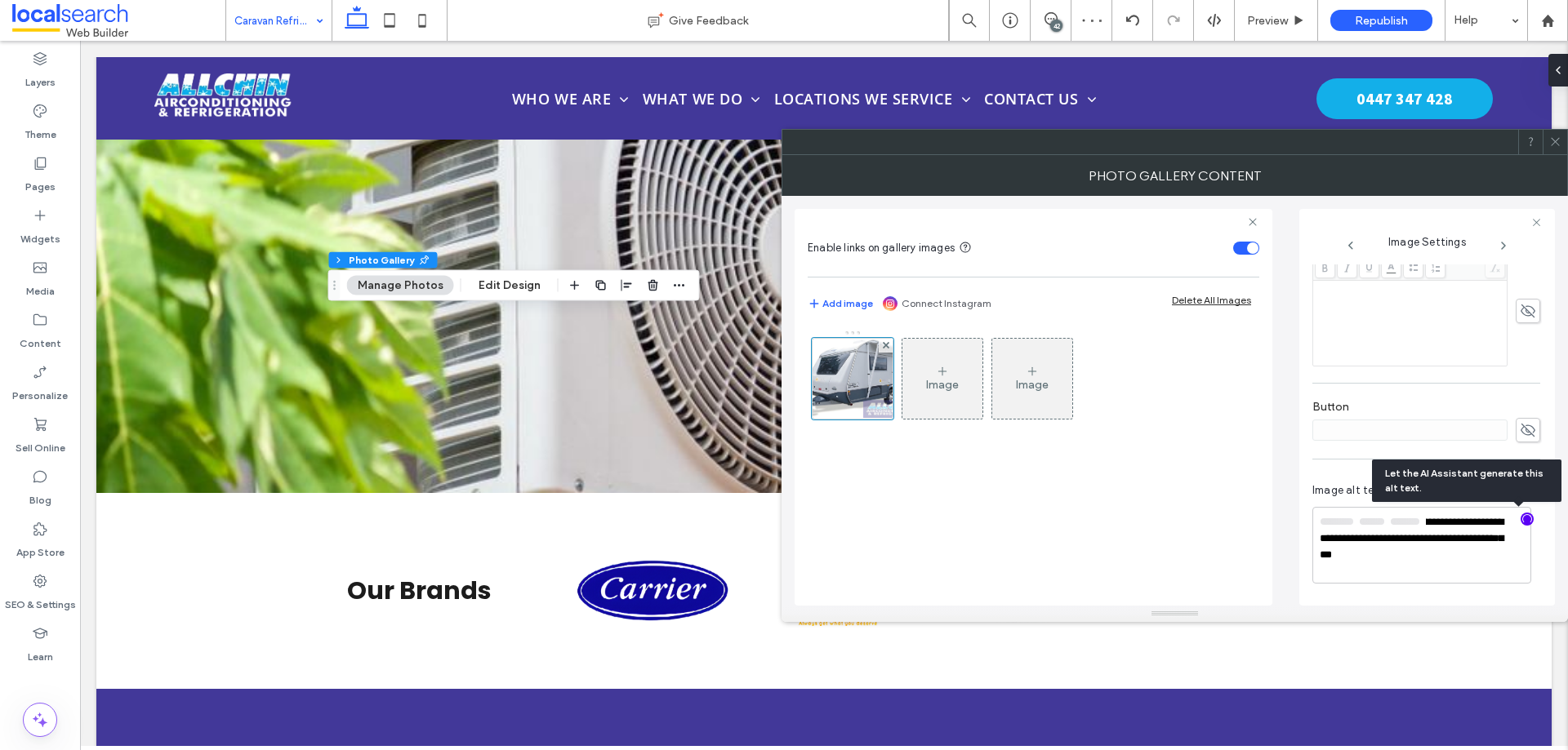
scroll to position [444, 0]
drag, startPoint x: 1465, startPoint y: 562, endPoint x: 1440, endPoint y: 528, distance: 42.2
click at [1440, 528] on textarea "**********" at bounding box center [1423, 546] width 219 height 75
paste textarea
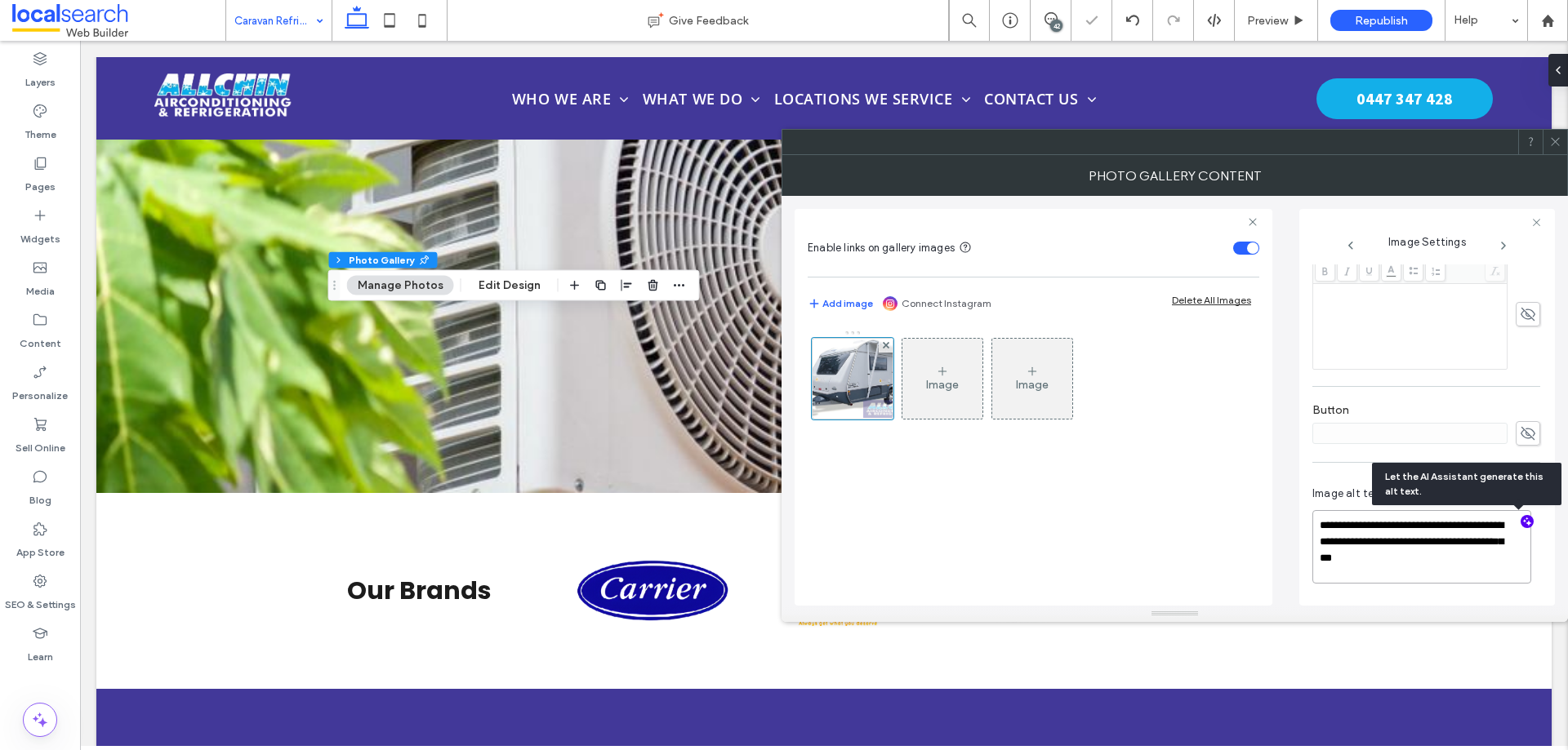
drag, startPoint x: 1434, startPoint y: 531, endPoint x: 1347, endPoint y: 518, distance: 88.0
click at [1347, 518] on textarea "**********" at bounding box center [1423, 547] width 219 height 73
click at [1459, 558] on textarea "**********" at bounding box center [1423, 547] width 219 height 73
type textarea "**********"
click at [1430, 176] on div "Photo Gallery Content" at bounding box center [1176, 175] width 787 height 40
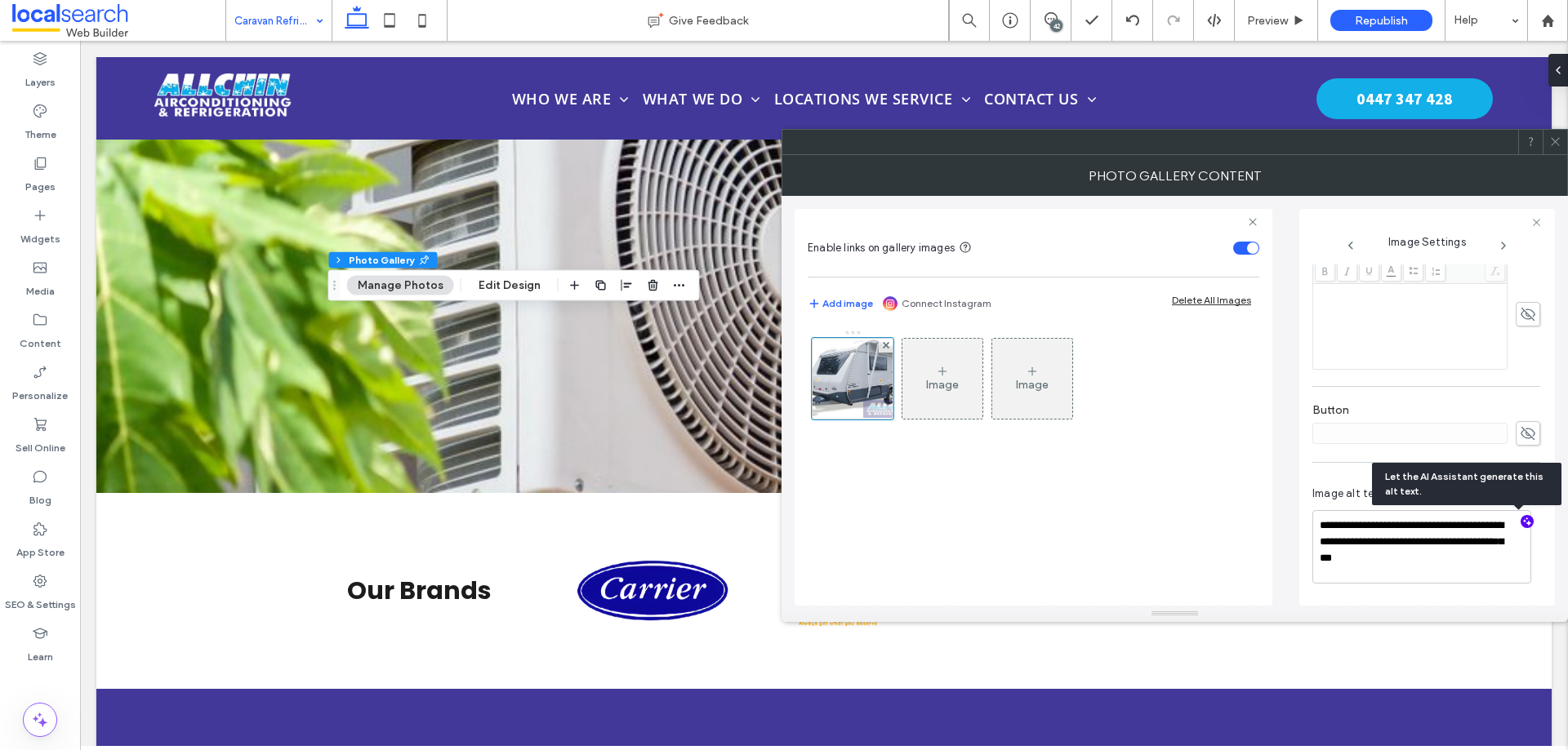
scroll to position [441, 0]
click at [1555, 142] on icon at bounding box center [1555, 141] width 13 height 12
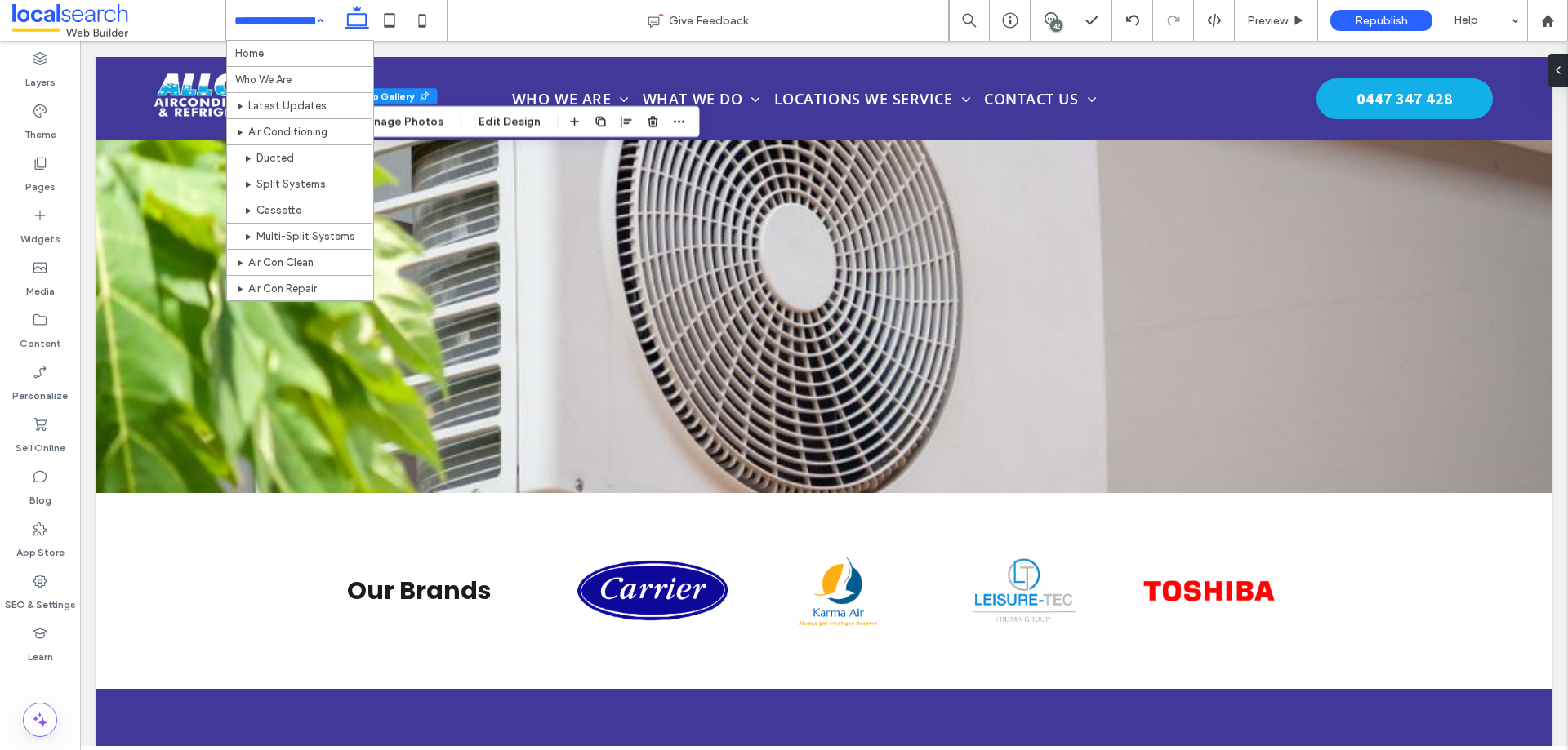
drag, startPoint x: 300, startPoint y: 34, endPoint x: 308, endPoint y: 90, distance: 56.6
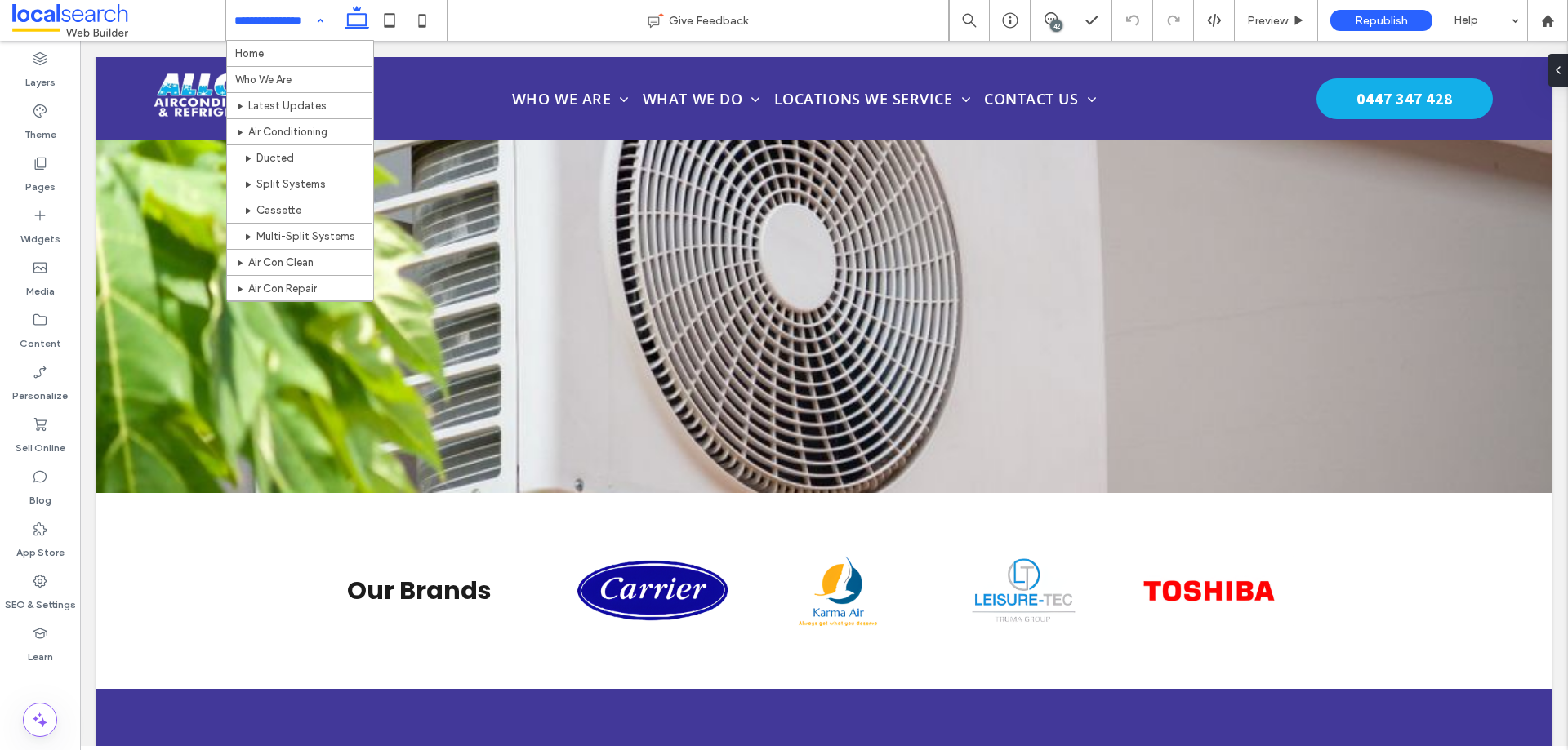
click at [304, 35] on input at bounding box center [275, 20] width 81 height 40
drag, startPoint x: 273, startPoint y: 28, endPoint x: 322, endPoint y: 95, distance: 83.0
click at [274, 28] on input at bounding box center [275, 20] width 81 height 40
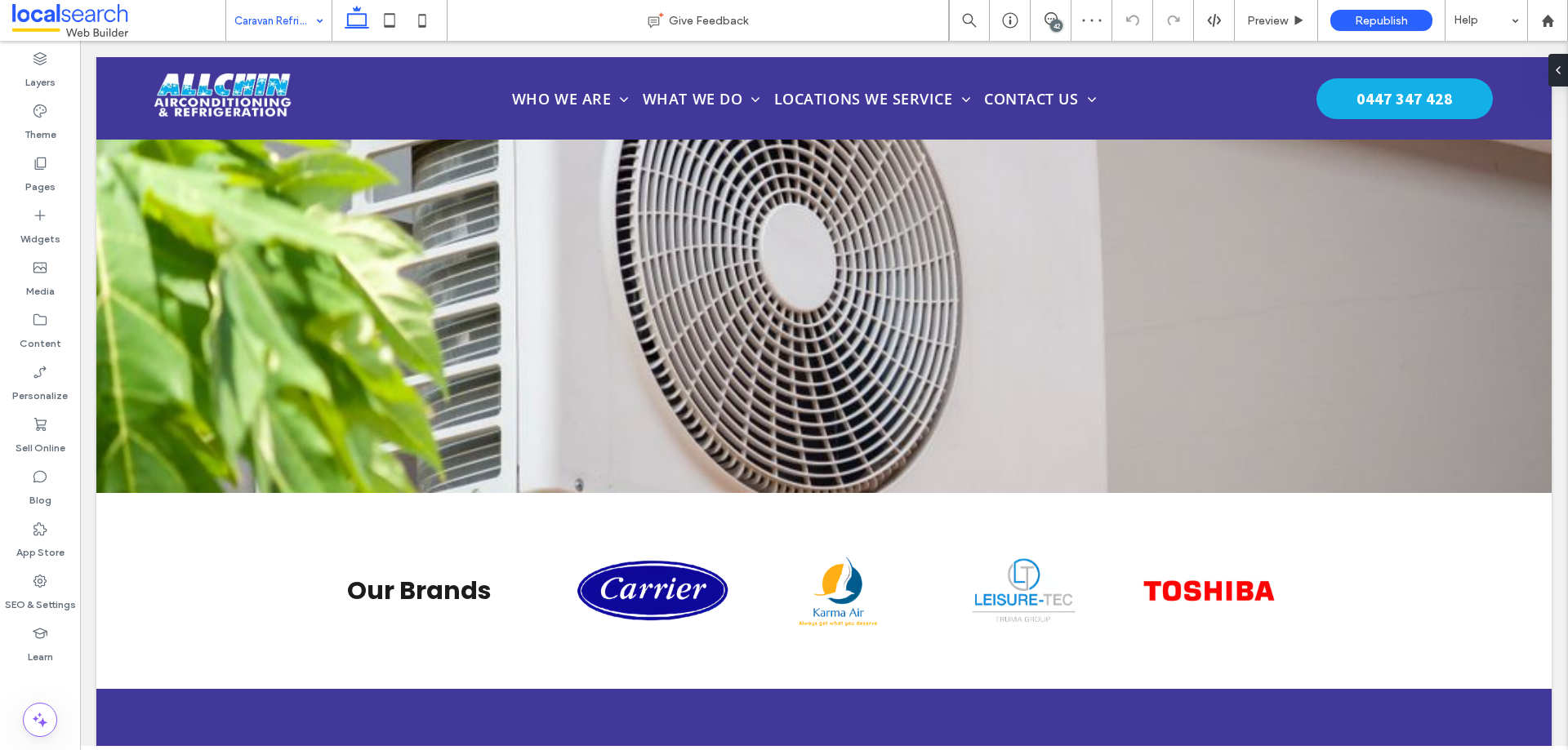
click at [271, 32] on input at bounding box center [275, 20] width 81 height 40
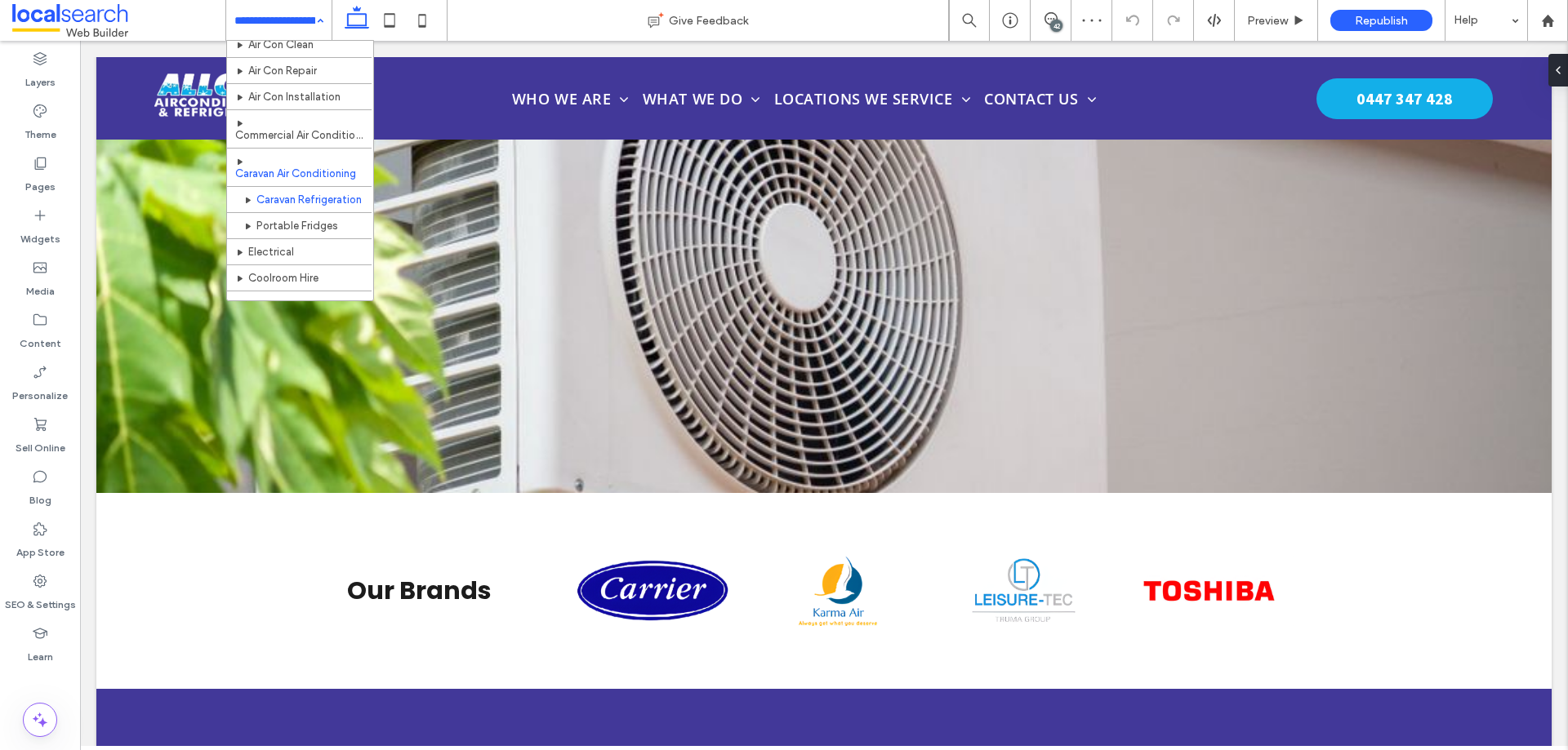
scroll to position [245, 0]
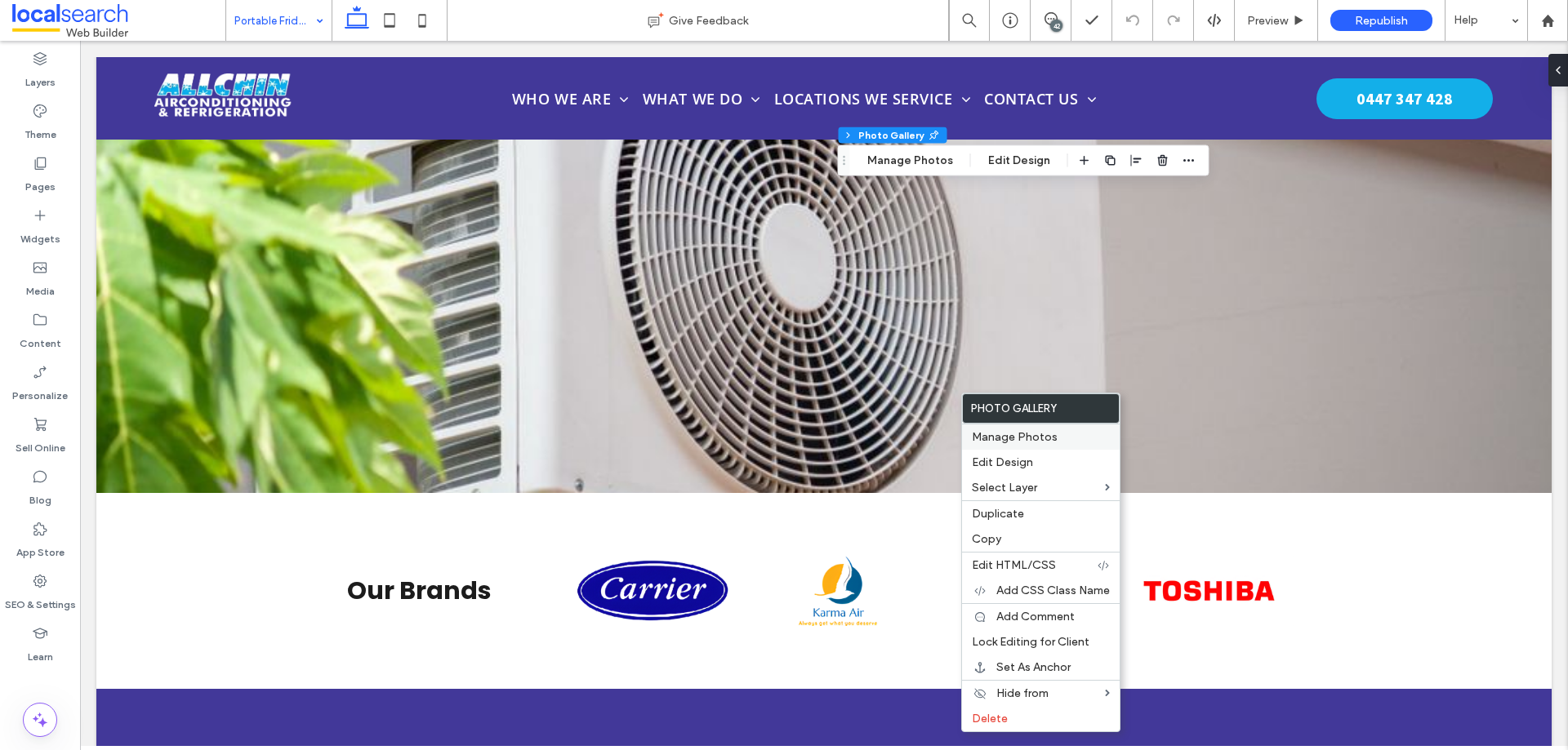
click at [996, 428] on div "Manage Photos" at bounding box center [1041, 437] width 158 height 26
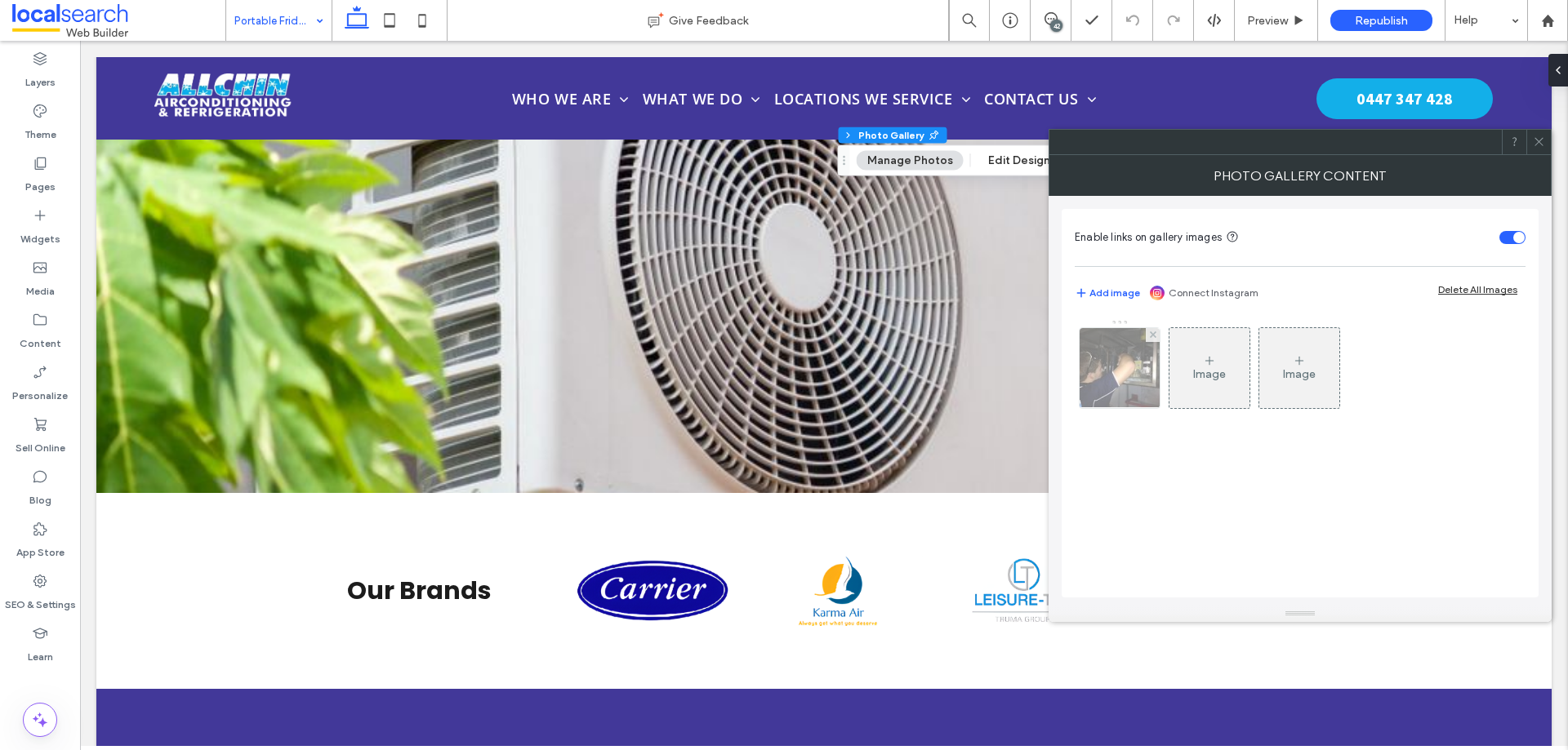
click at [1097, 388] on img at bounding box center [1120, 367] width 107 height 80
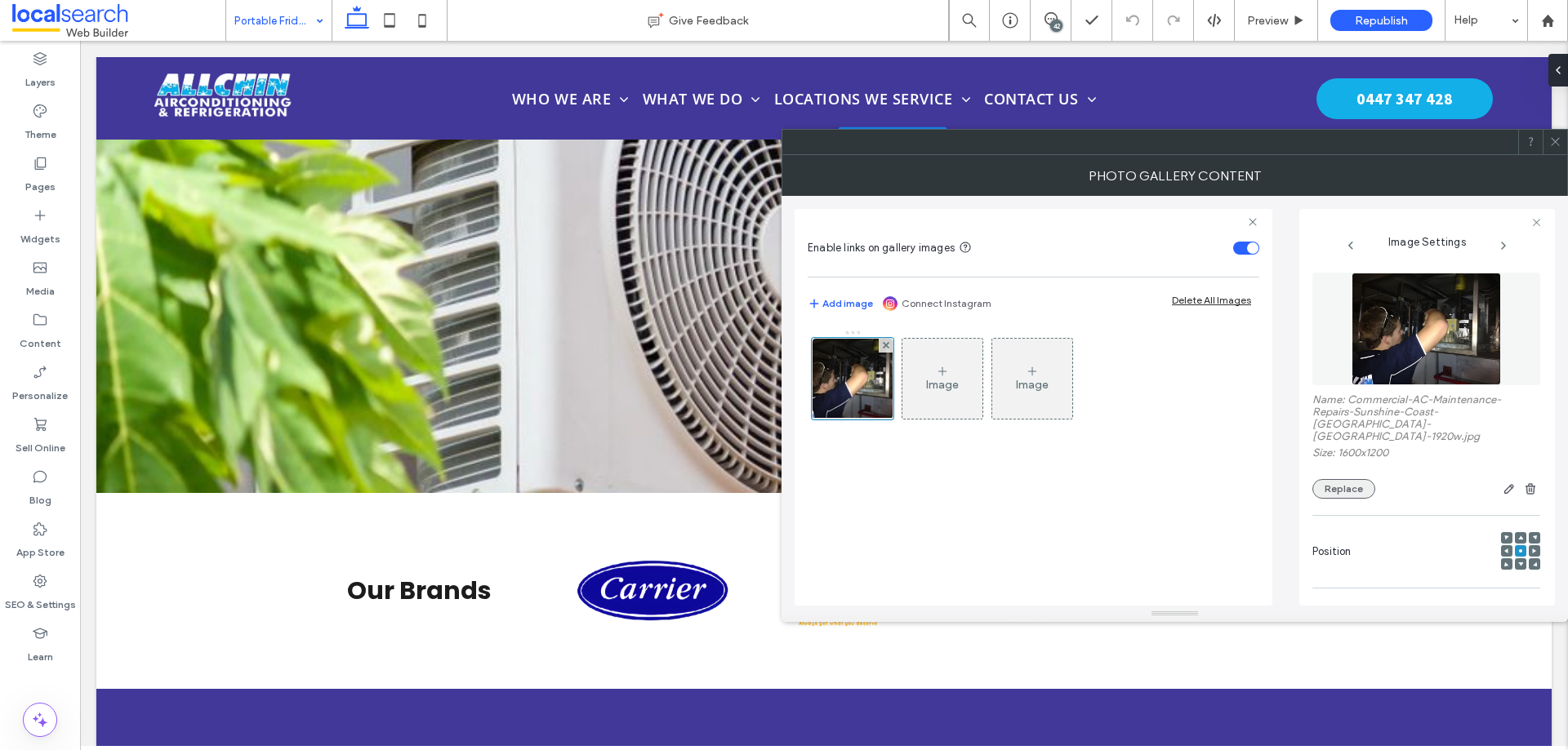
click at [1346, 479] on button "Replace" at bounding box center [1344, 488] width 63 height 19
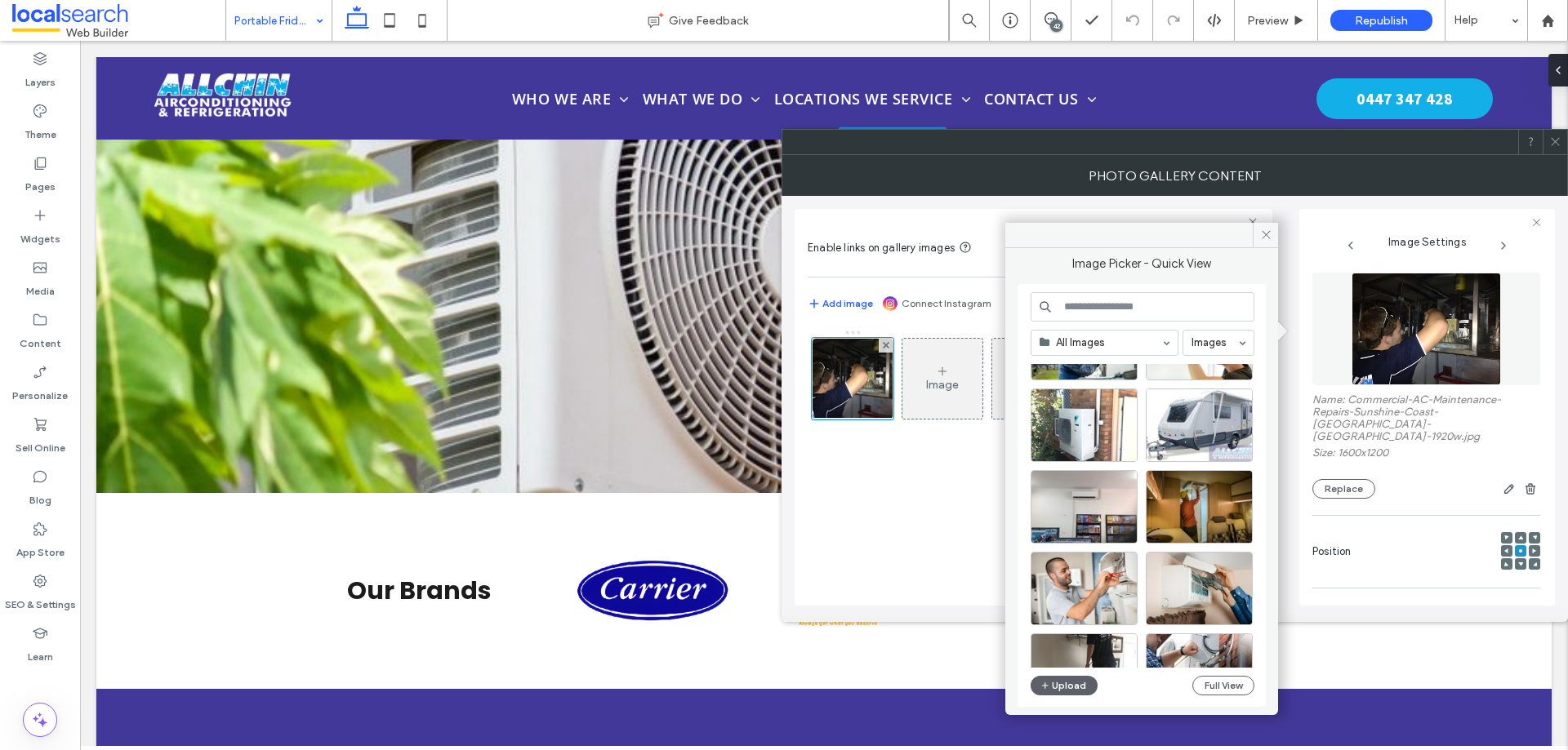
scroll to position [701, 0]
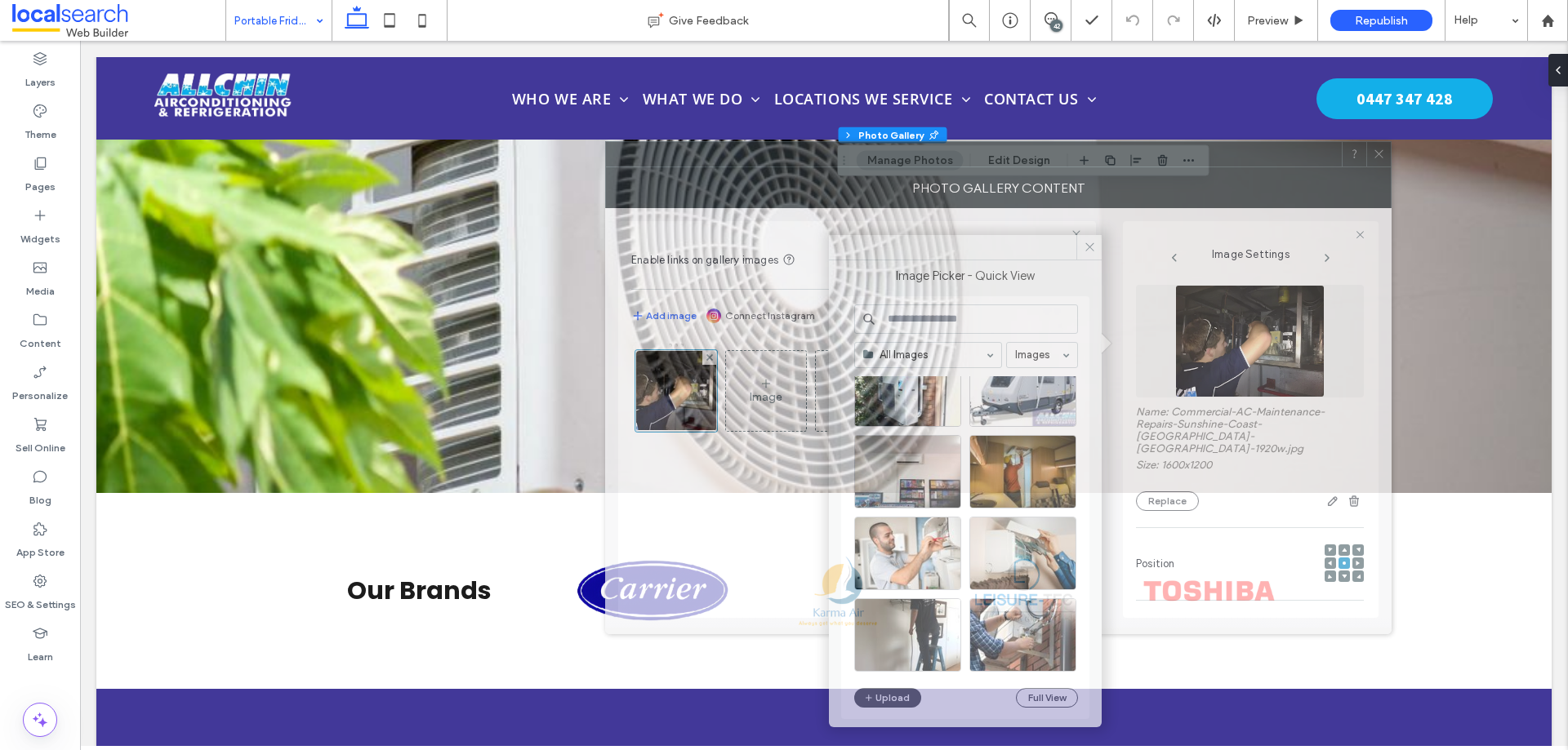
drag, startPoint x: 1182, startPoint y: 164, endPoint x: 1129, endPoint y: 172, distance: 53.6
click at [1113, 165] on div at bounding box center [974, 154] width 736 height 24
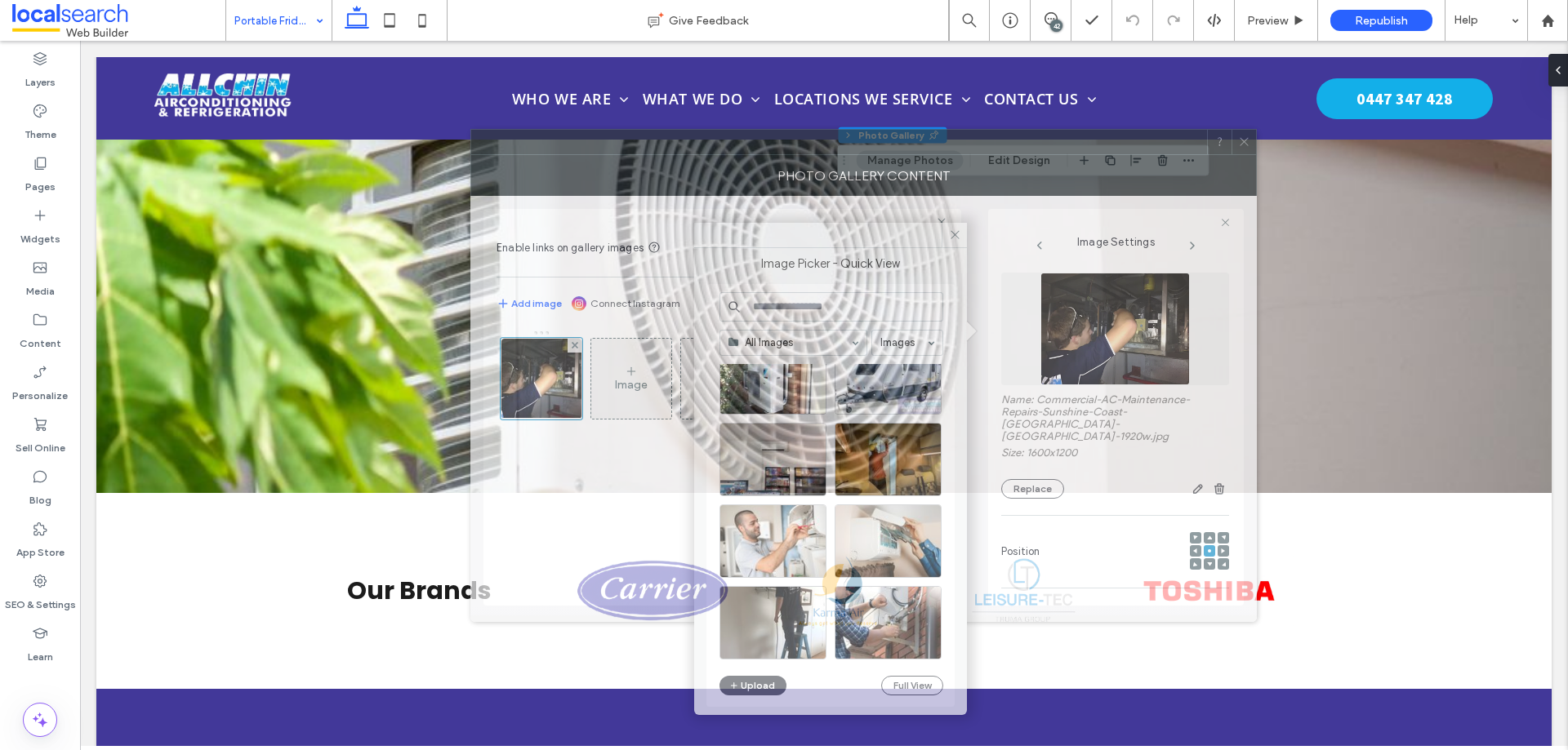
drag, startPoint x: 1132, startPoint y: 169, endPoint x: 1018, endPoint y: 155, distance: 114.9
click at [1018, 155] on div "Photo Gallery Content" at bounding box center [864, 175] width 787 height 40
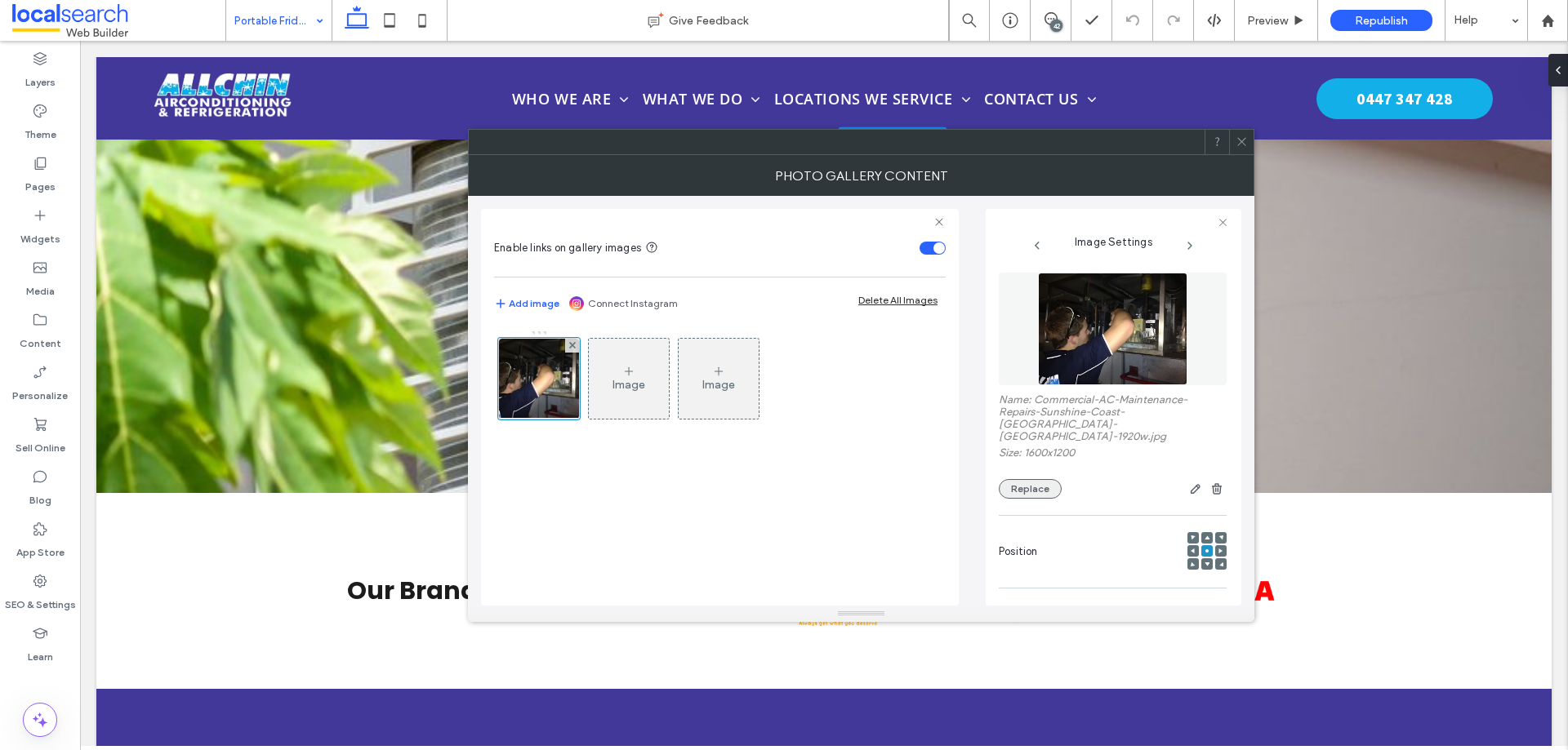
click at [1034, 479] on button "Replace" at bounding box center [1030, 488] width 63 height 19
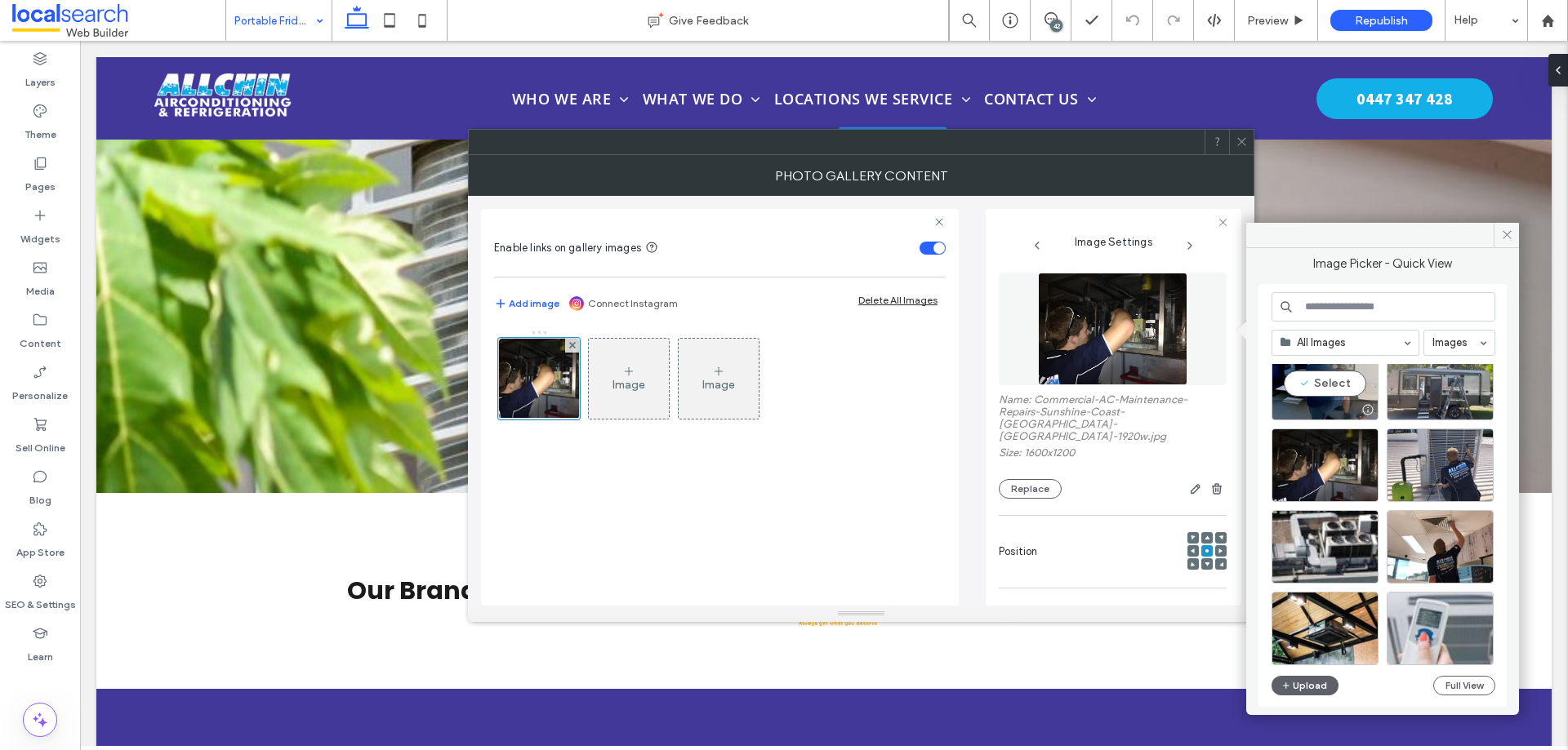
scroll to position [2497, 0]
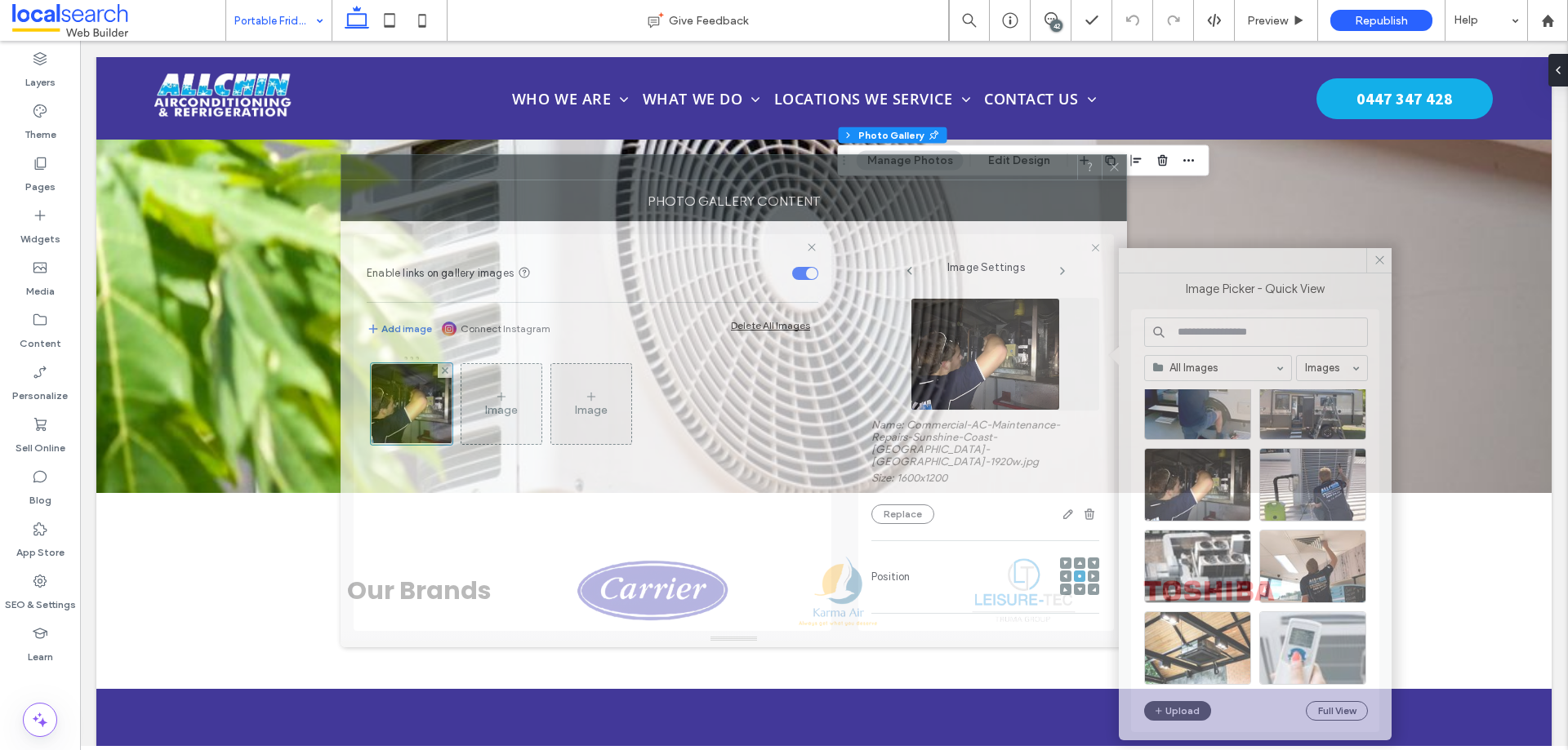
drag, startPoint x: 1125, startPoint y: 148, endPoint x: 985, endPoint y: 174, distance: 142.4
click at [986, 173] on div at bounding box center [709, 166] width 736 height 24
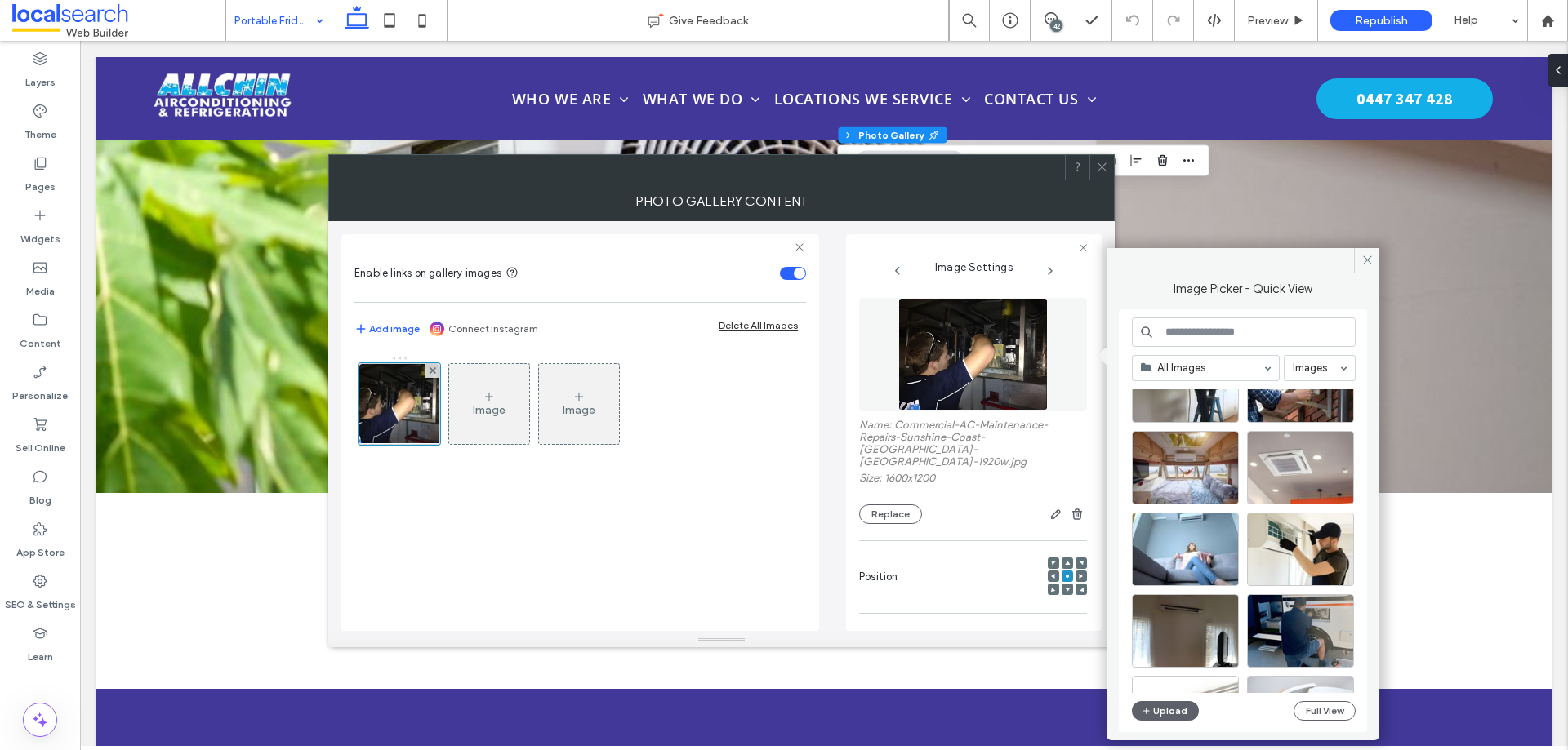
scroll to position [1062, 0]
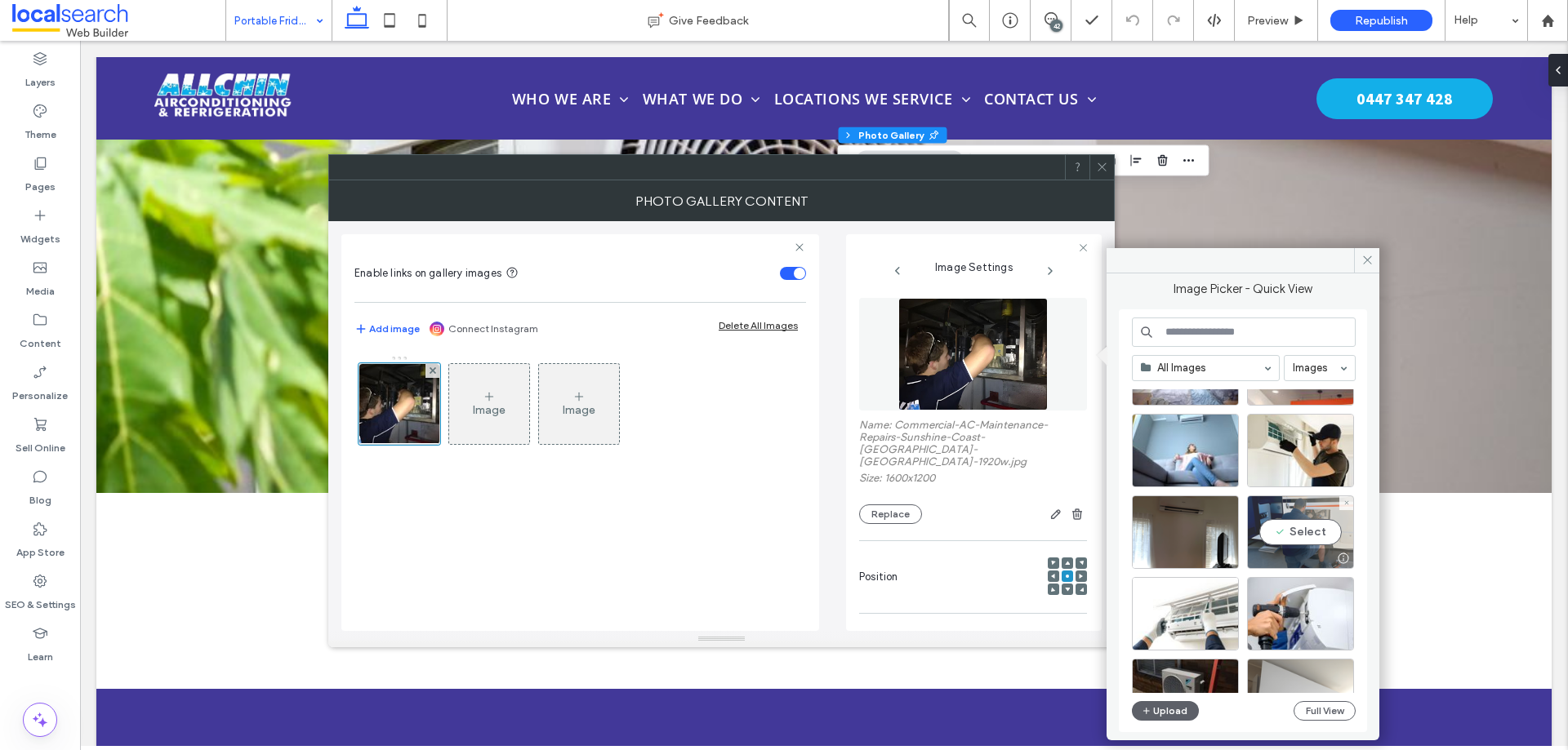
click at [1286, 532] on div "Select" at bounding box center [1301, 532] width 107 height 73
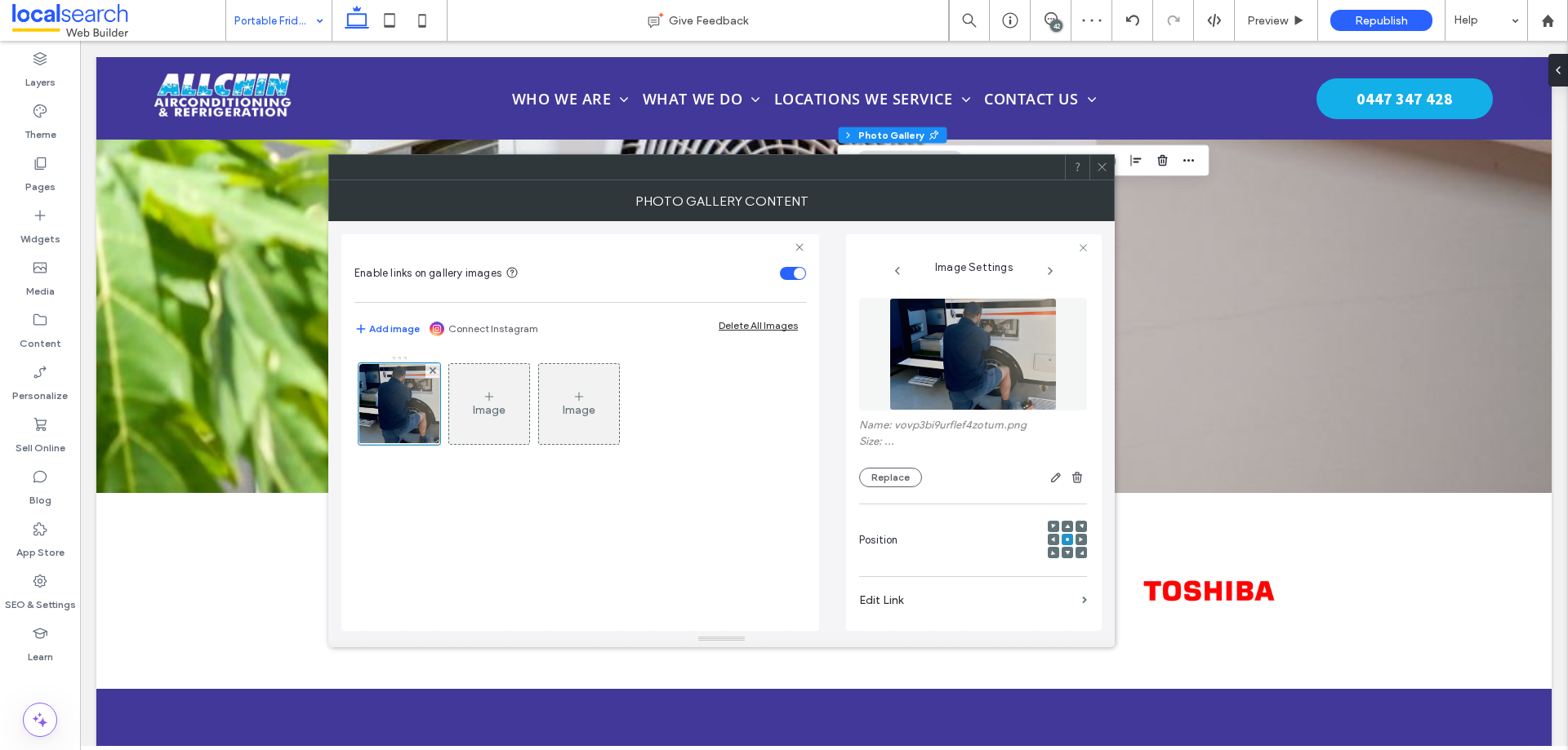
click at [1102, 168] on icon at bounding box center [1102, 166] width 13 height 12
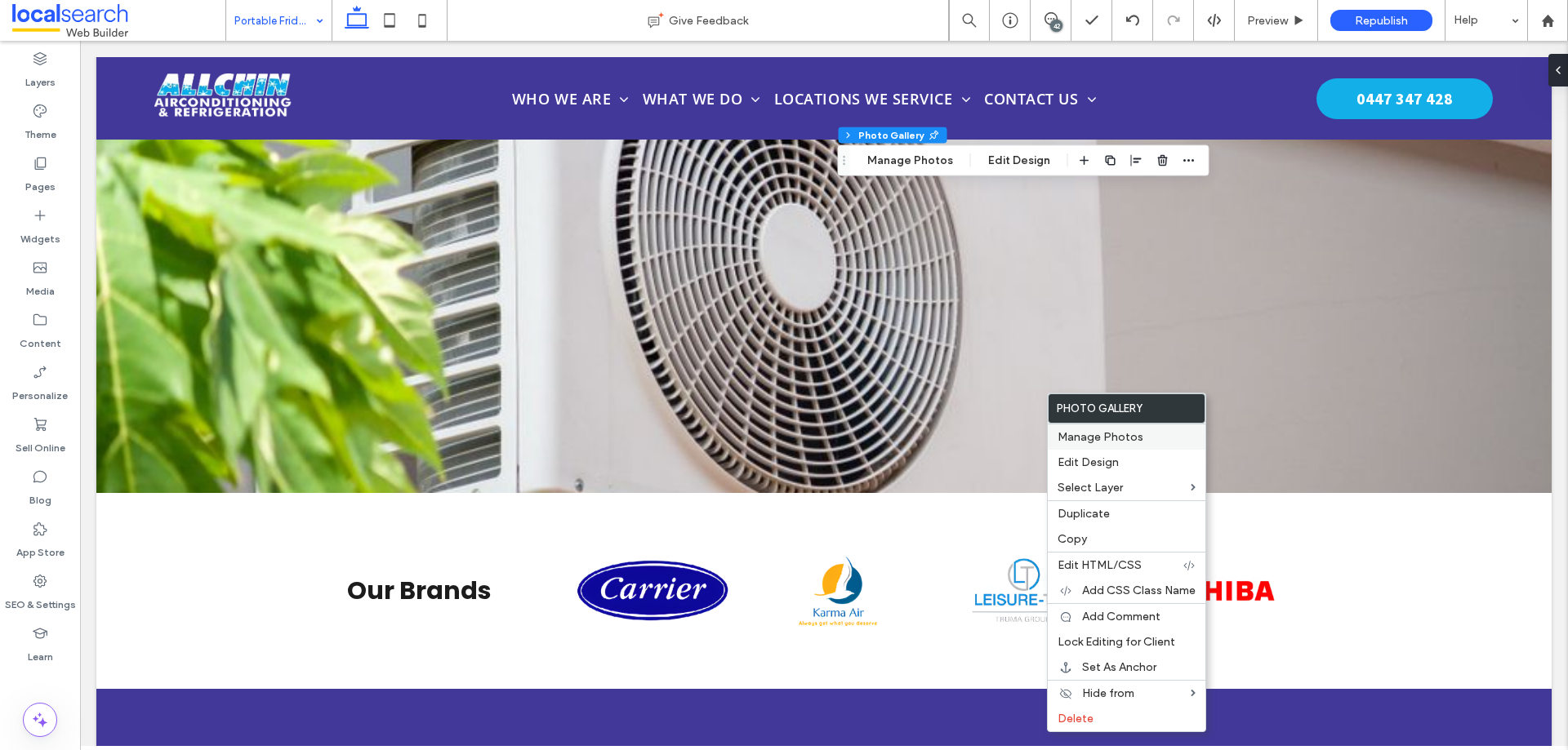
click at [1142, 435] on label "Manage Photos" at bounding box center [1127, 438] width 139 height 13
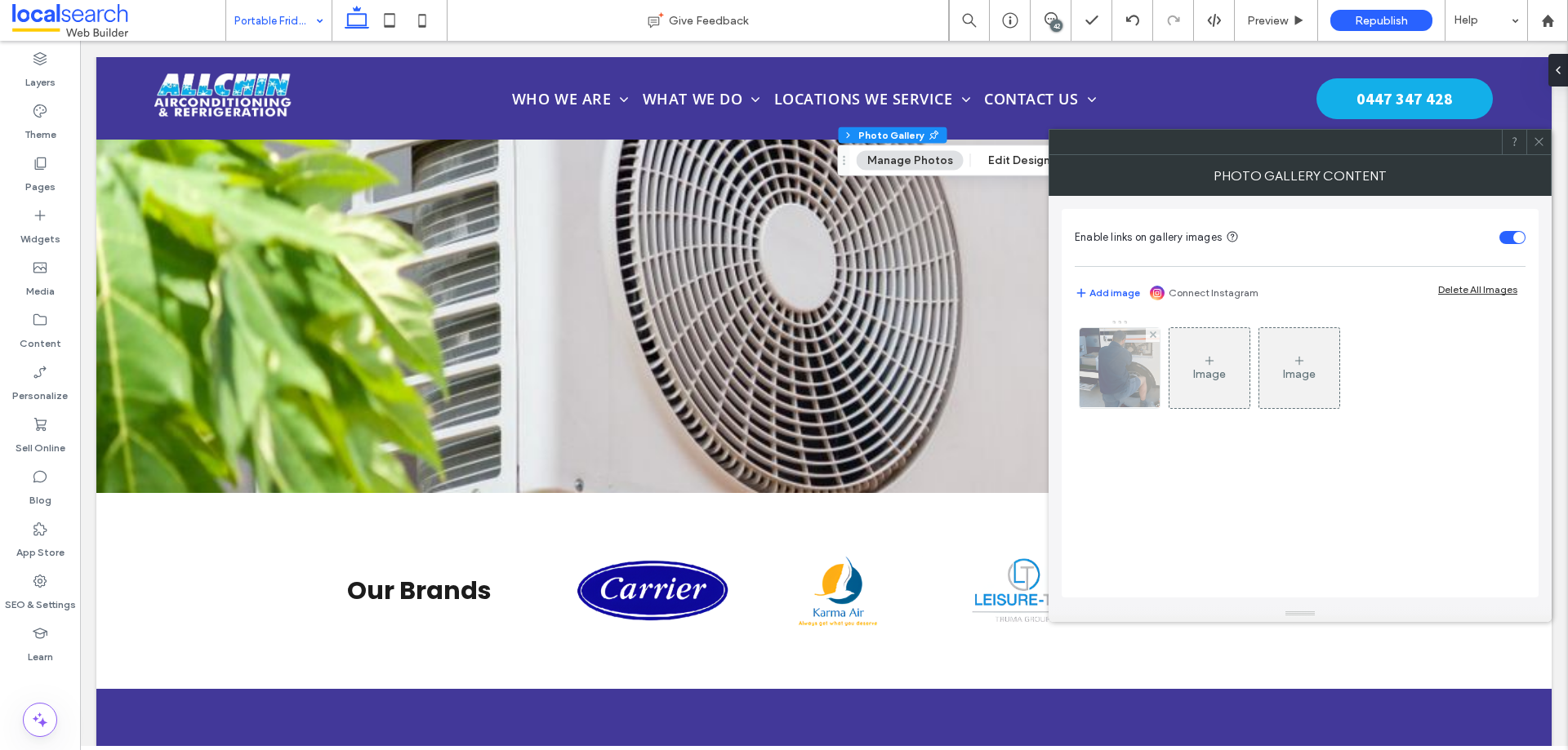
click at [1115, 385] on img at bounding box center [1120, 367] width 120 height 80
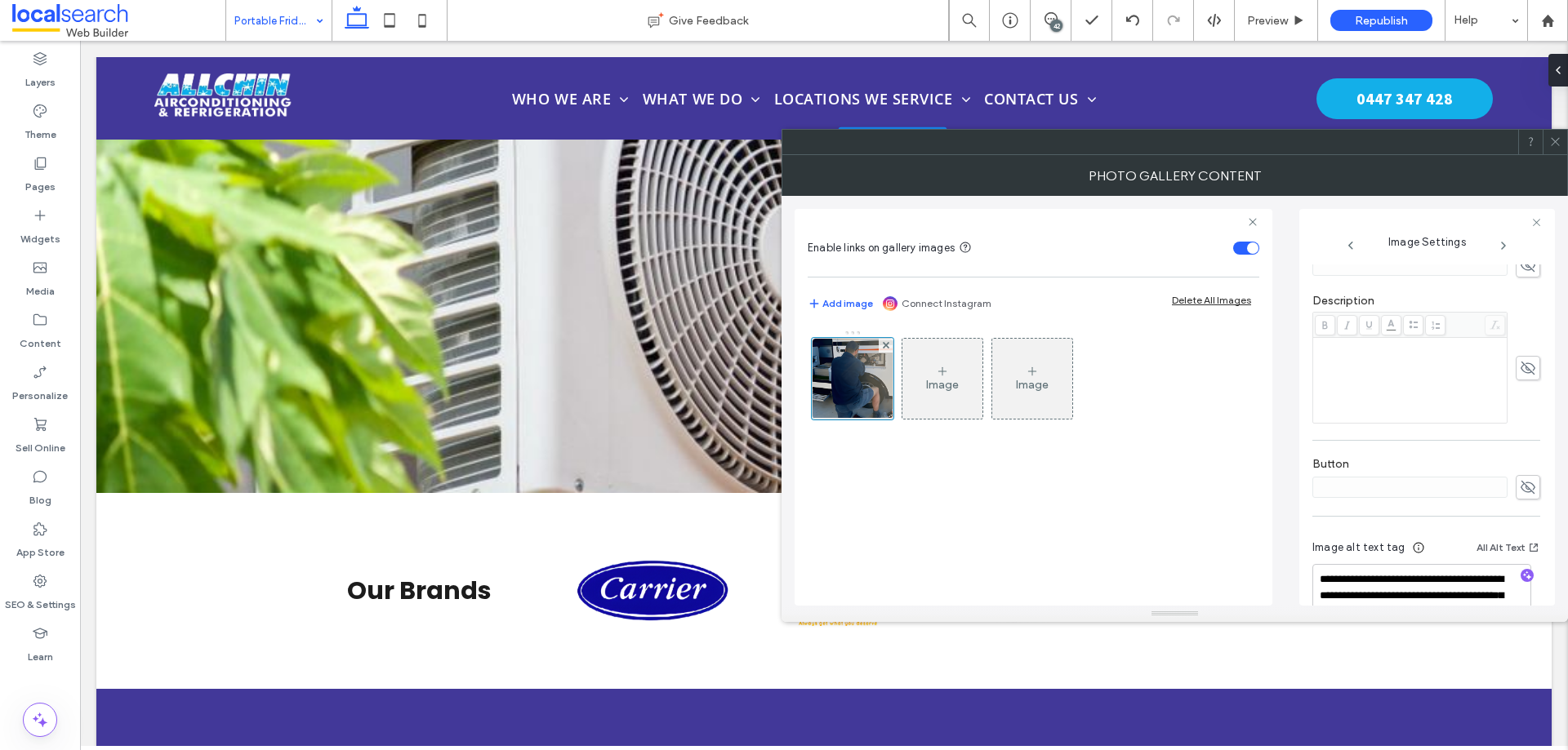
scroll to position [447, 0]
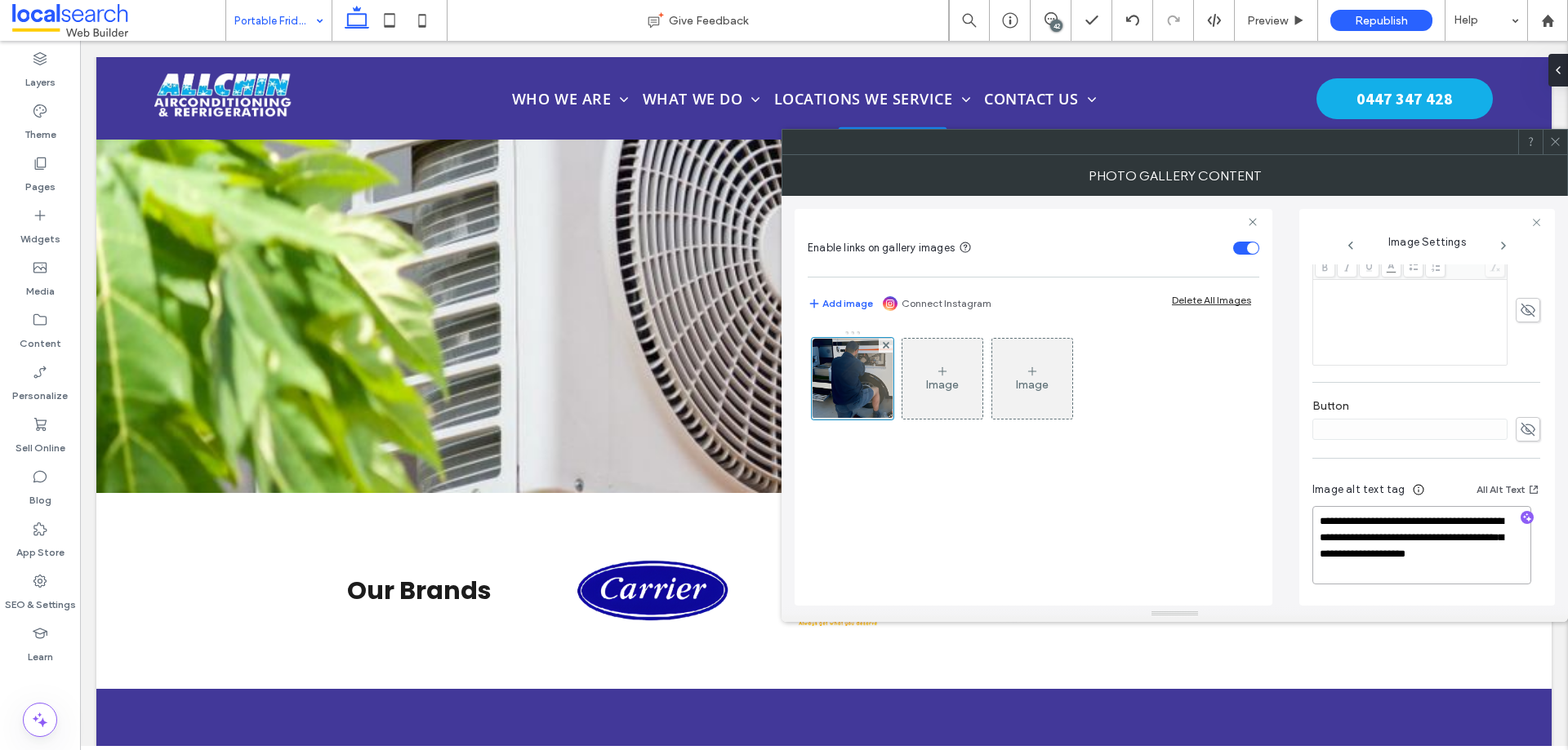
drag, startPoint x: 1434, startPoint y: 570, endPoint x: 1353, endPoint y: 540, distance: 86.4
click at [1353, 540] on textarea "**********" at bounding box center [1423, 546] width 219 height 79
type textarea "**********"
click at [1522, 522] on icon "button" at bounding box center [1528, 518] width 12 height 12
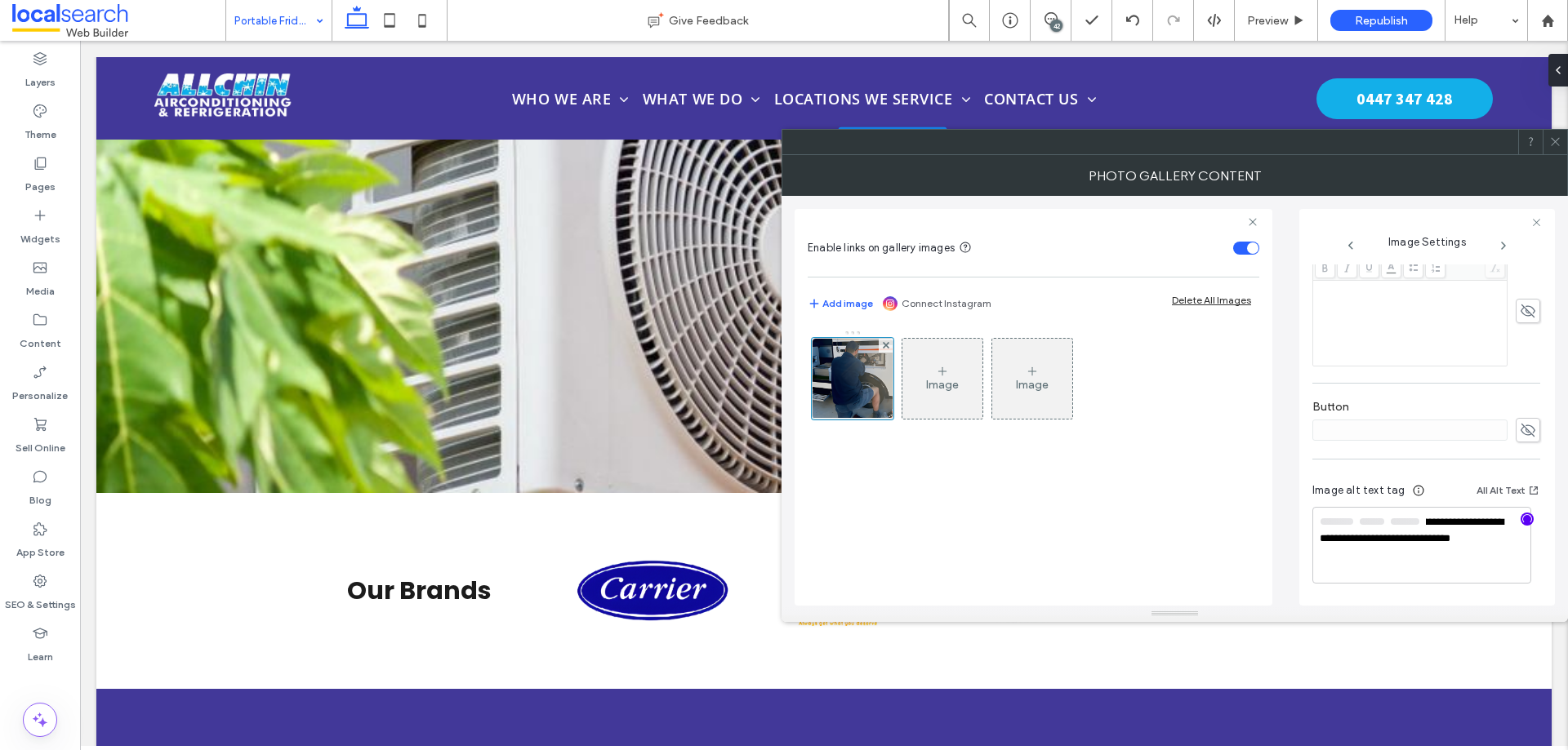
scroll to position [444, 0]
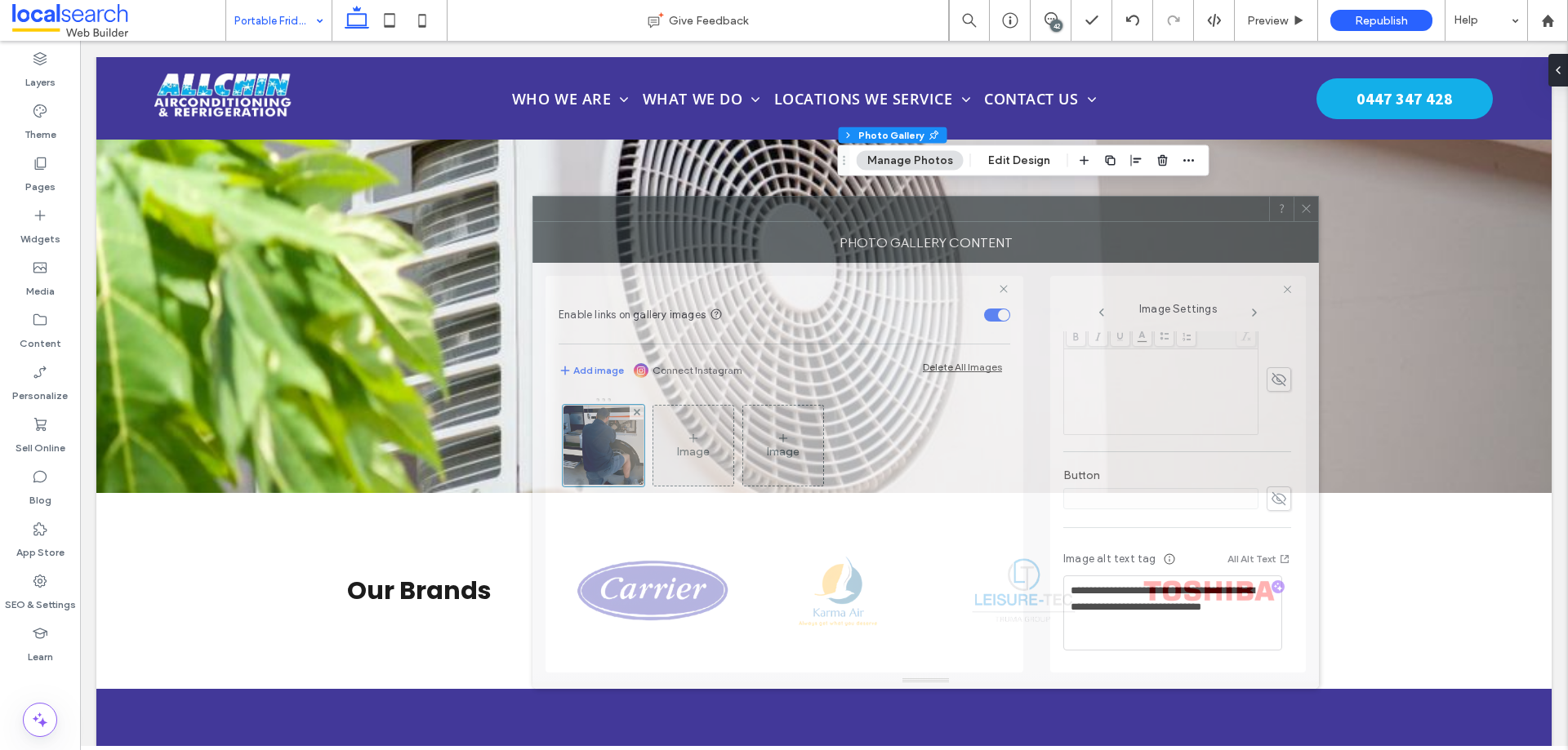
drag, startPoint x: 1269, startPoint y: 154, endPoint x: 1020, endPoint y: 221, distance: 257.9
click at [1020, 222] on div "Photo Gallery Content" at bounding box center [926, 242] width 787 height 40
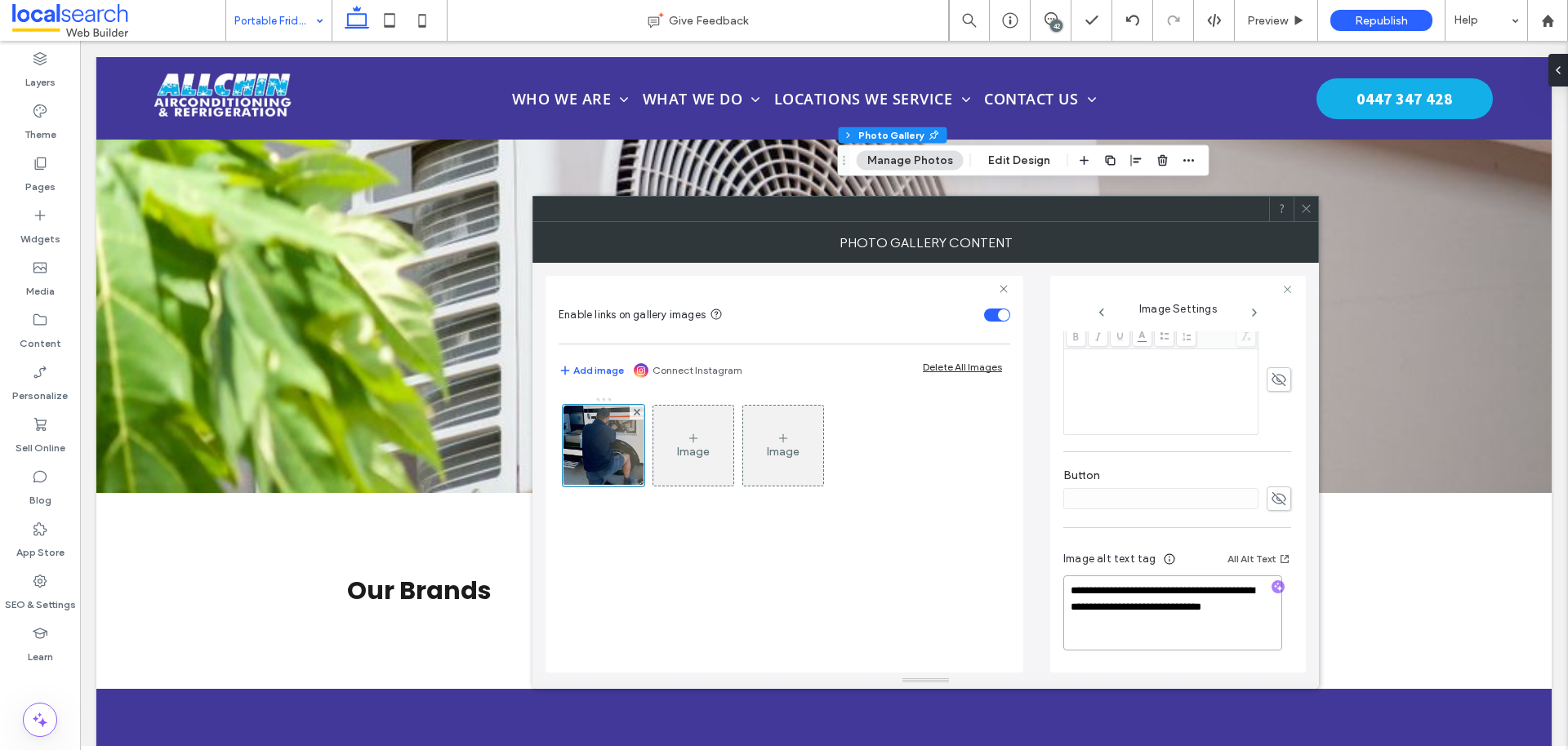
drag, startPoint x: 1146, startPoint y: 625, endPoint x: 1065, endPoint y: 587, distance: 89.5
click at [1065, 587] on textarea "**********" at bounding box center [1174, 613] width 219 height 75
click at [1150, 619] on textarea "**********" at bounding box center [1174, 613] width 219 height 75
drag, startPoint x: 1152, startPoint y: 627, endPoint x: 1111, endPoint y: 611, distance: 44.0
click at [1111, 611] on textarea "**********" at bounding box center [1174, 613] width 219 height 75
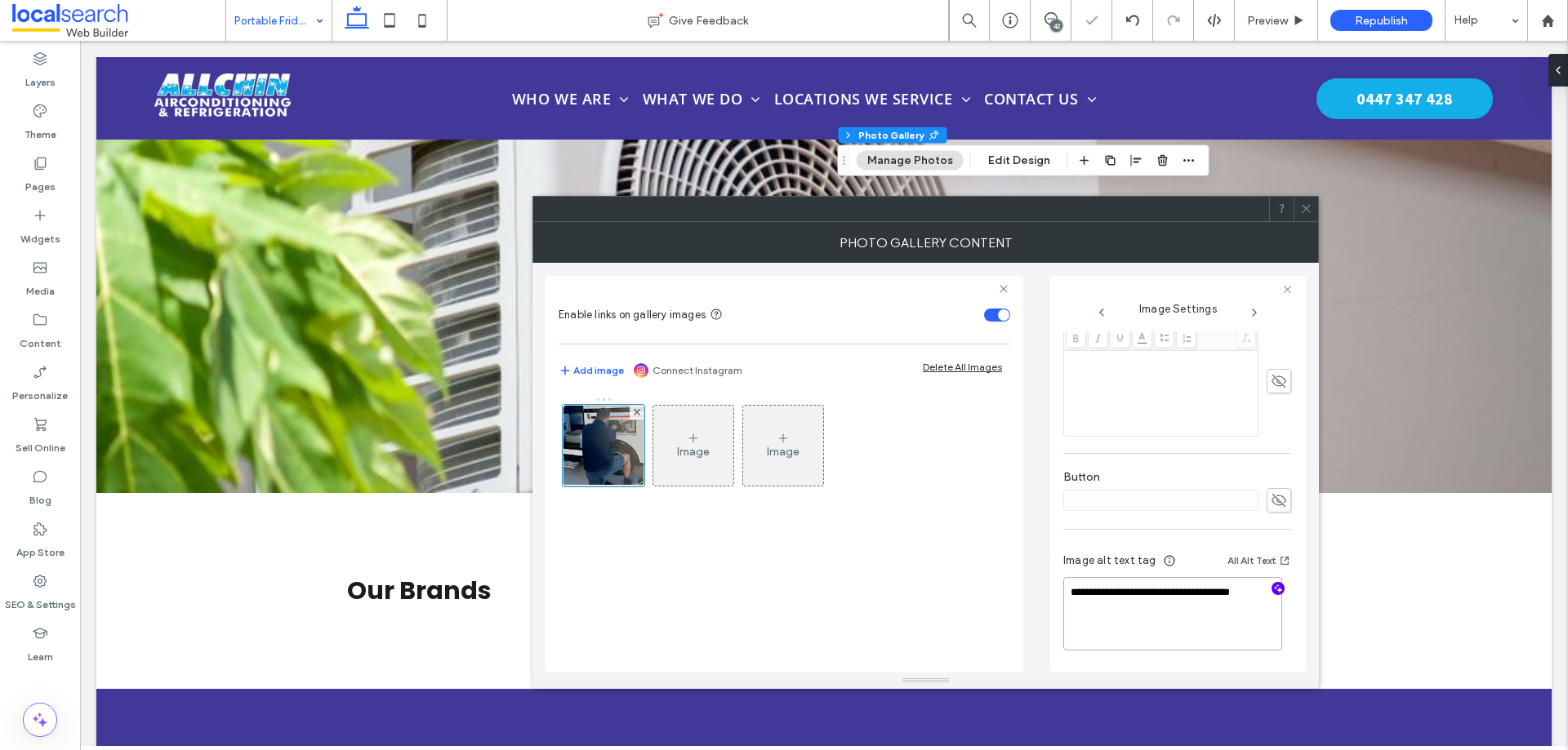
scroll to position [441, 0]
drag, startPoint x: 1122, startPoint y: 608, endPoint x: 1094, endPoint y: 600, distance: 29.1
click at [1094, 600] on textarea "**********" at bounding box center [1174, 614] width 219 height 72
click at [1121, 616] on textarea "**********" at bounding box center [1174, 614] width 219 height 72
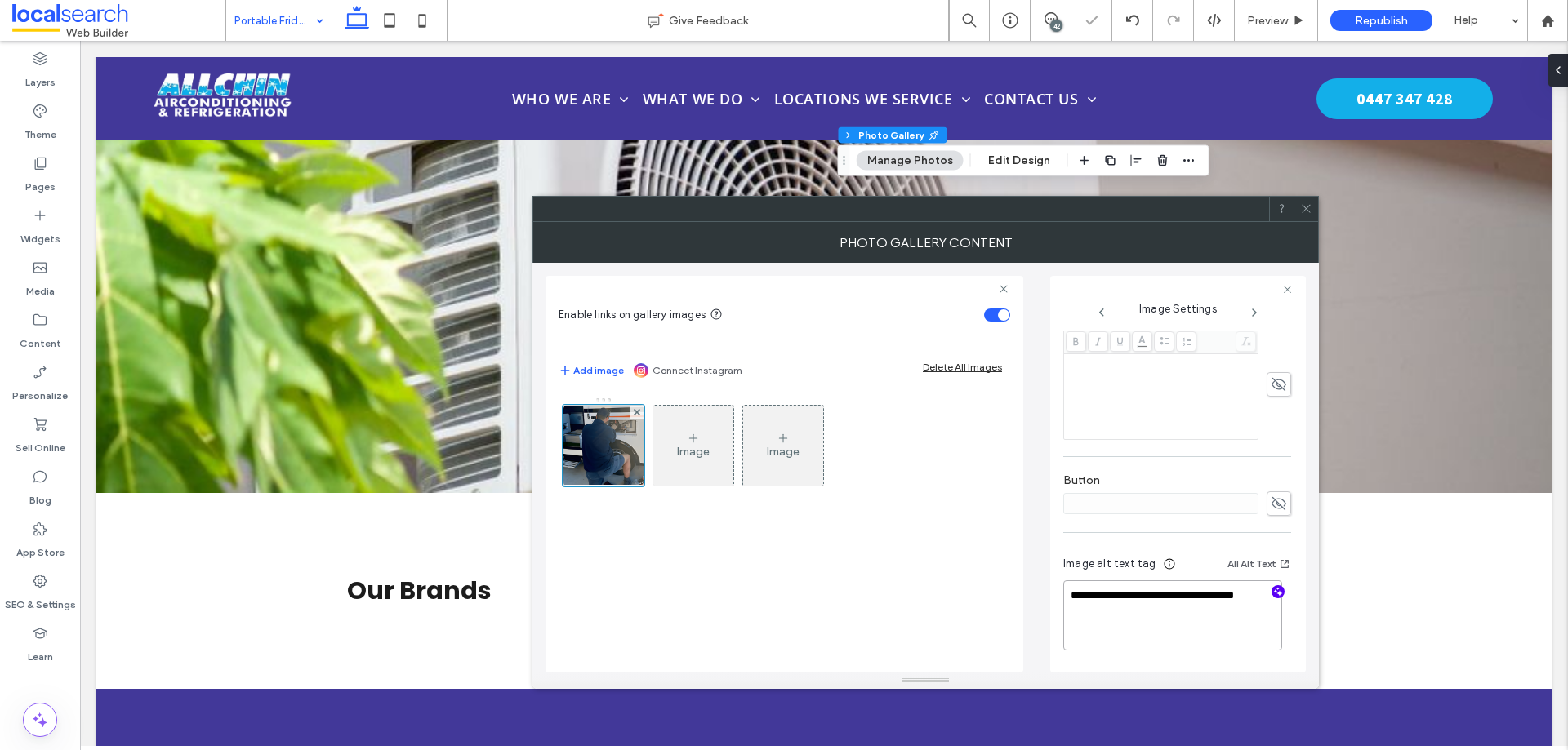
paste textarea "**********"
drag, startPoint x: 1108, startPoint y: 610, endPoint x: 1184, endPoint y: 598, distance: 76.9
click at [1184, 598] on textarea "**********" at bounding box center [1174, 620] width 219 height 79
type textarea "**********"
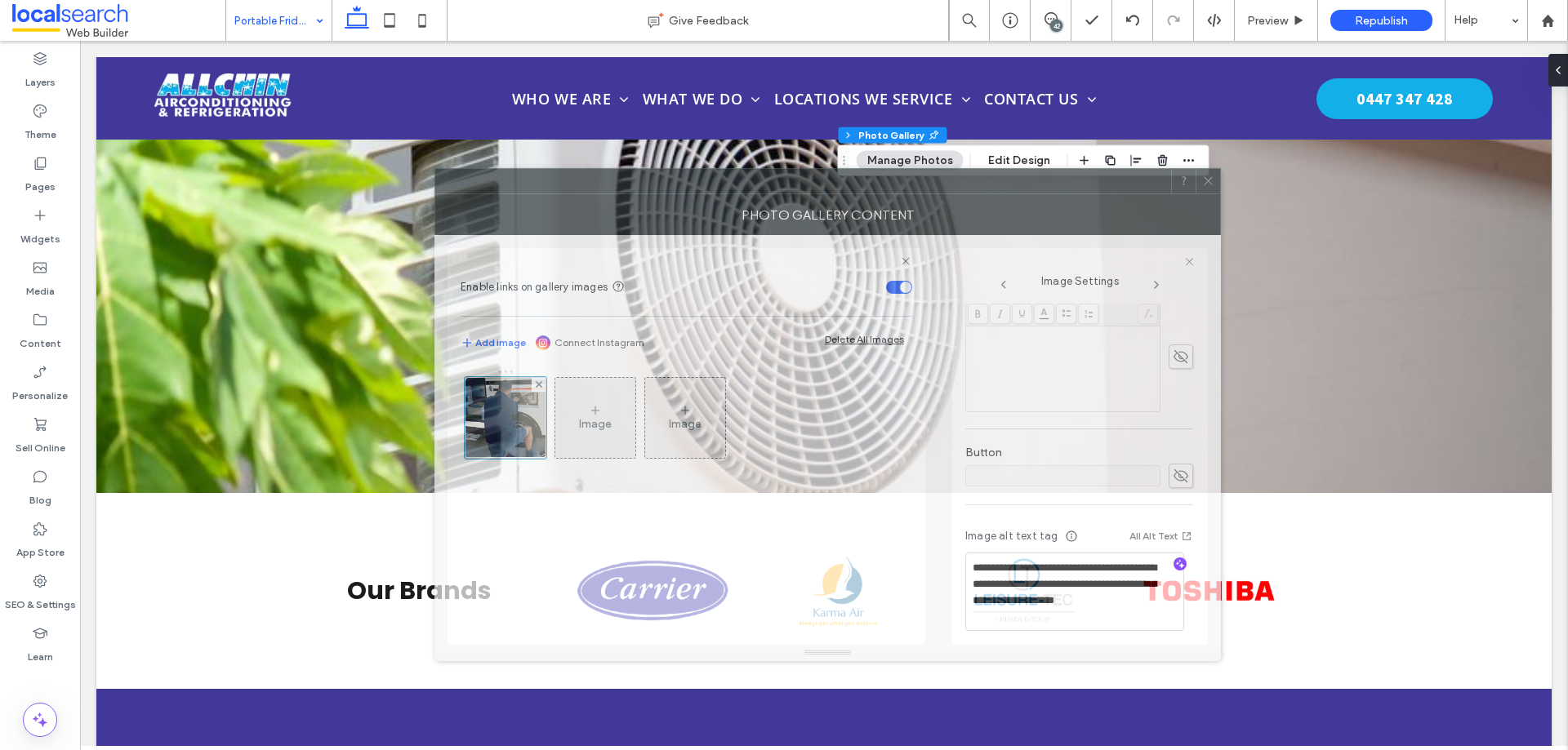
drag, startPoint x: 1083, startPoint y: 227, endPoint x: 984, endPoint y: 200, distance: 102.6
click at [984, 200] on div "Photo Gallery Content" at bounding box center [828, 214] width 787 height 40
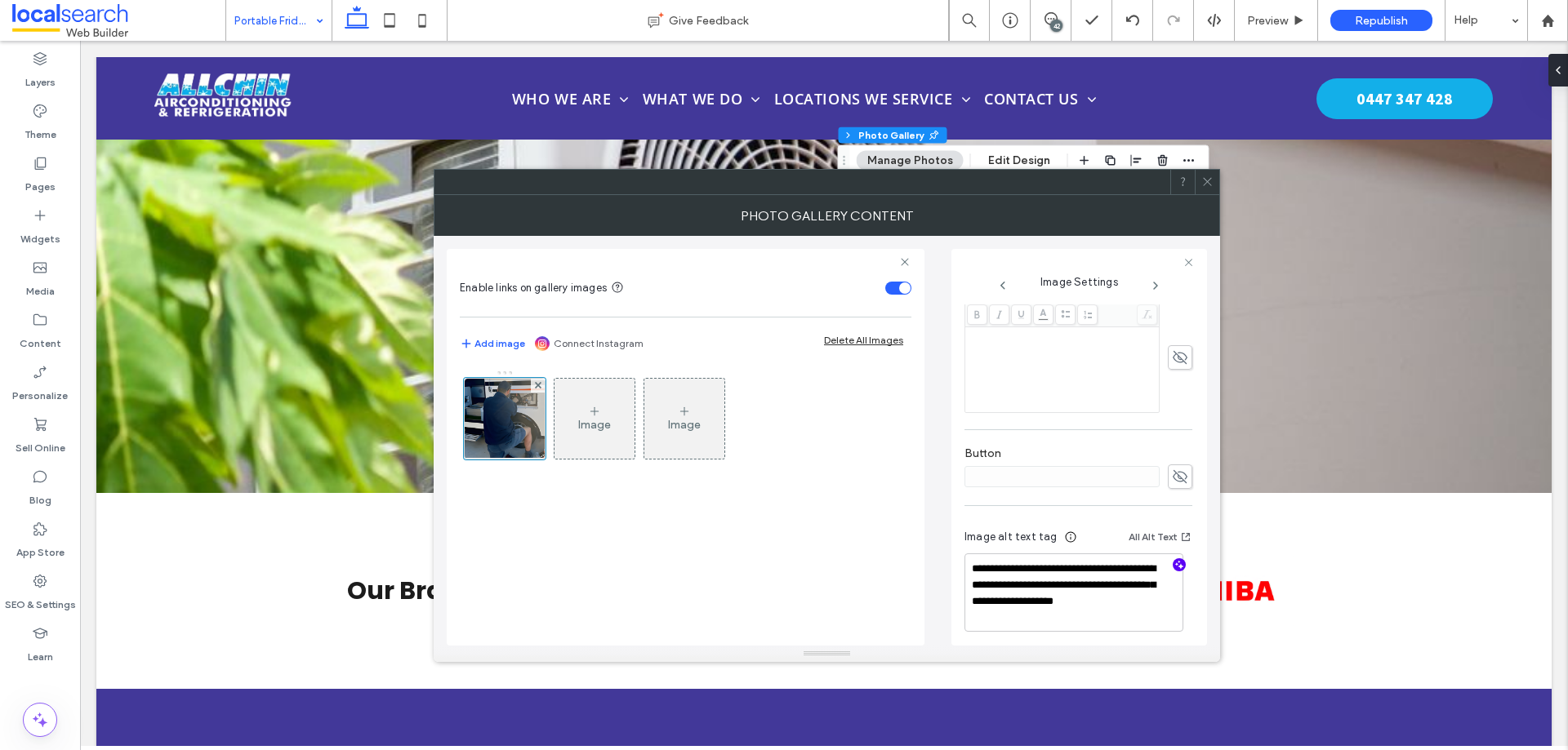
click at [1208, 187] on icon at bounding box center [1207, 182] width 13 height 12
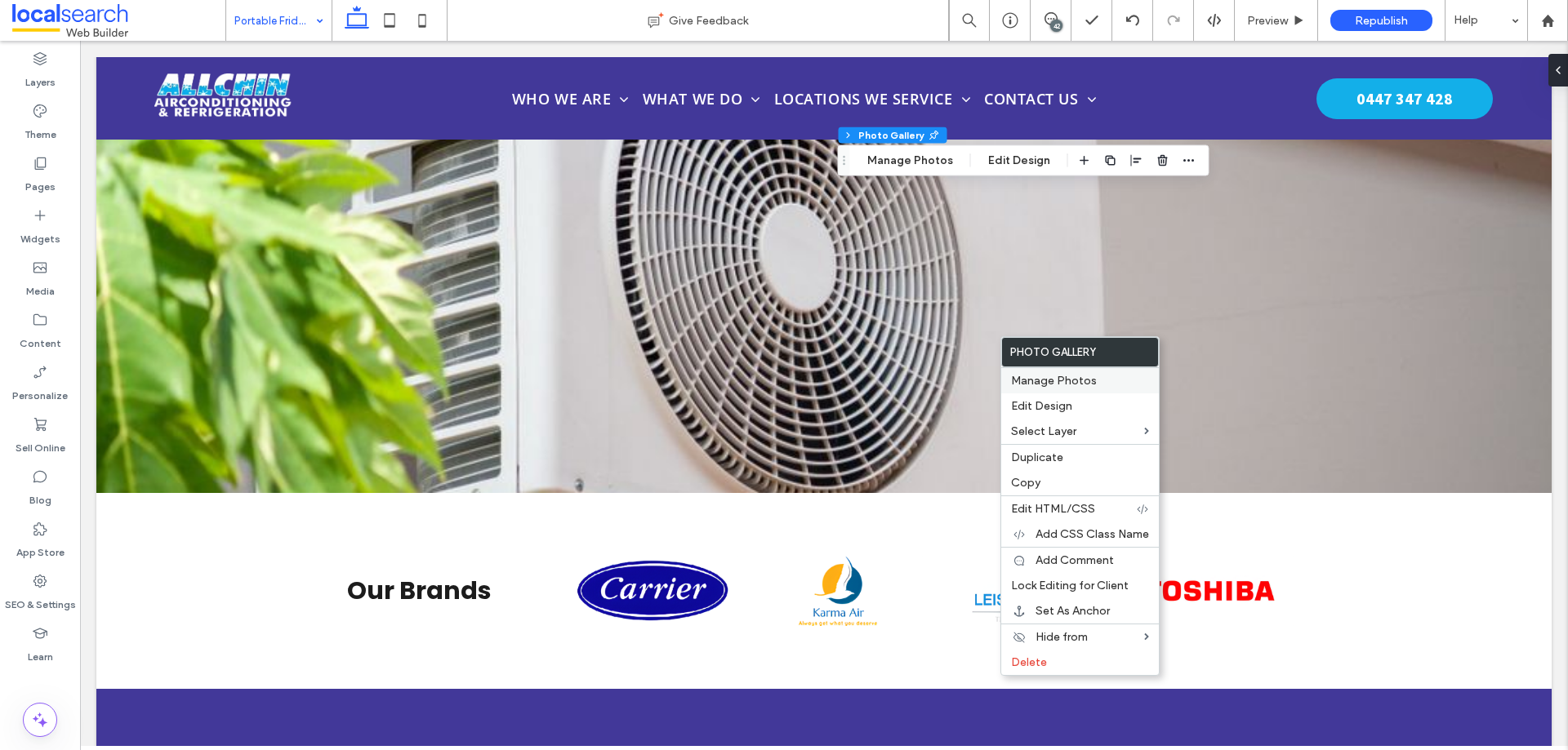
click at [1043, 385] on span "Manage Photos" at bounding box center [1053, 381] width 86 height 13
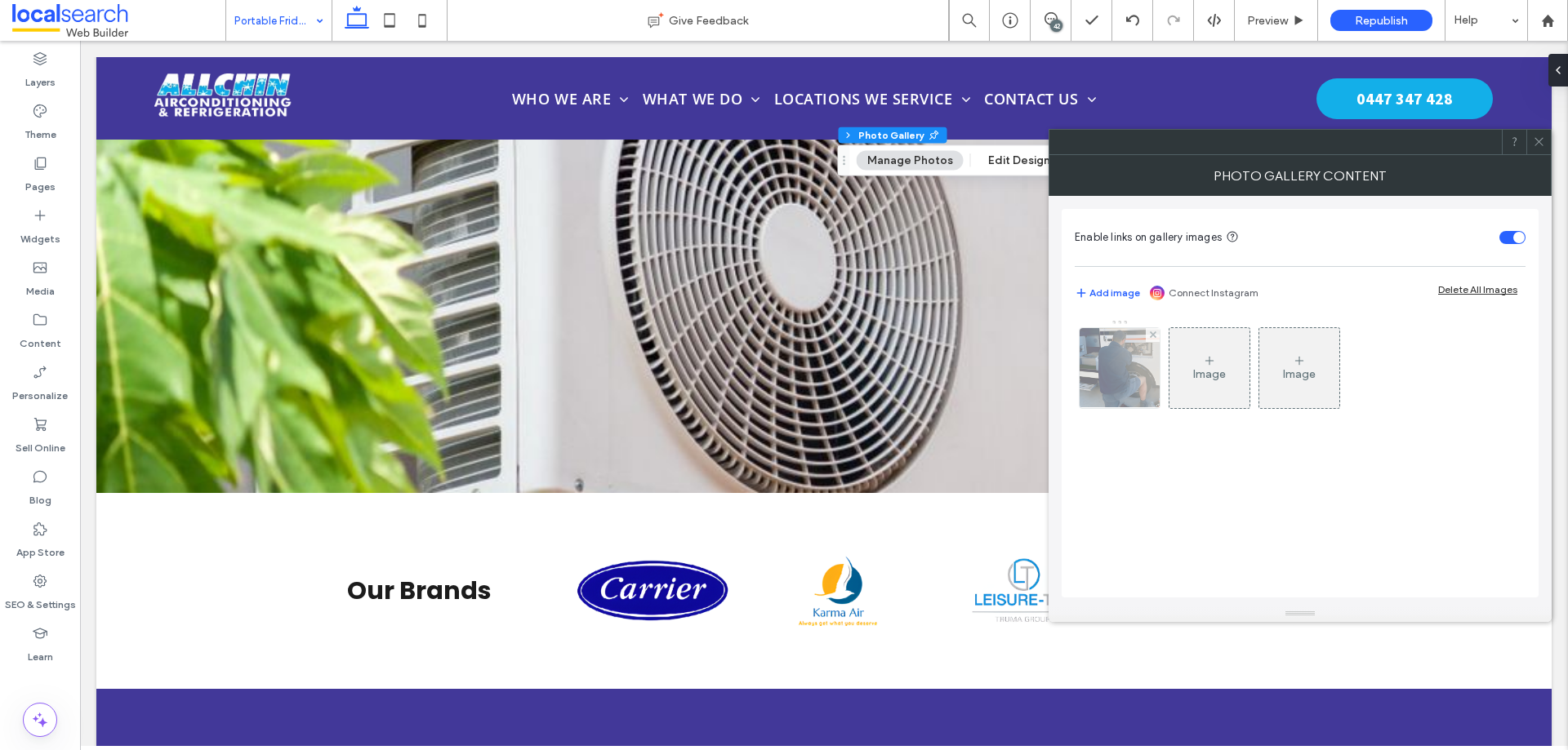
click at [1123, 383] on img at bounding box center [1120, 367] width 120 height 80
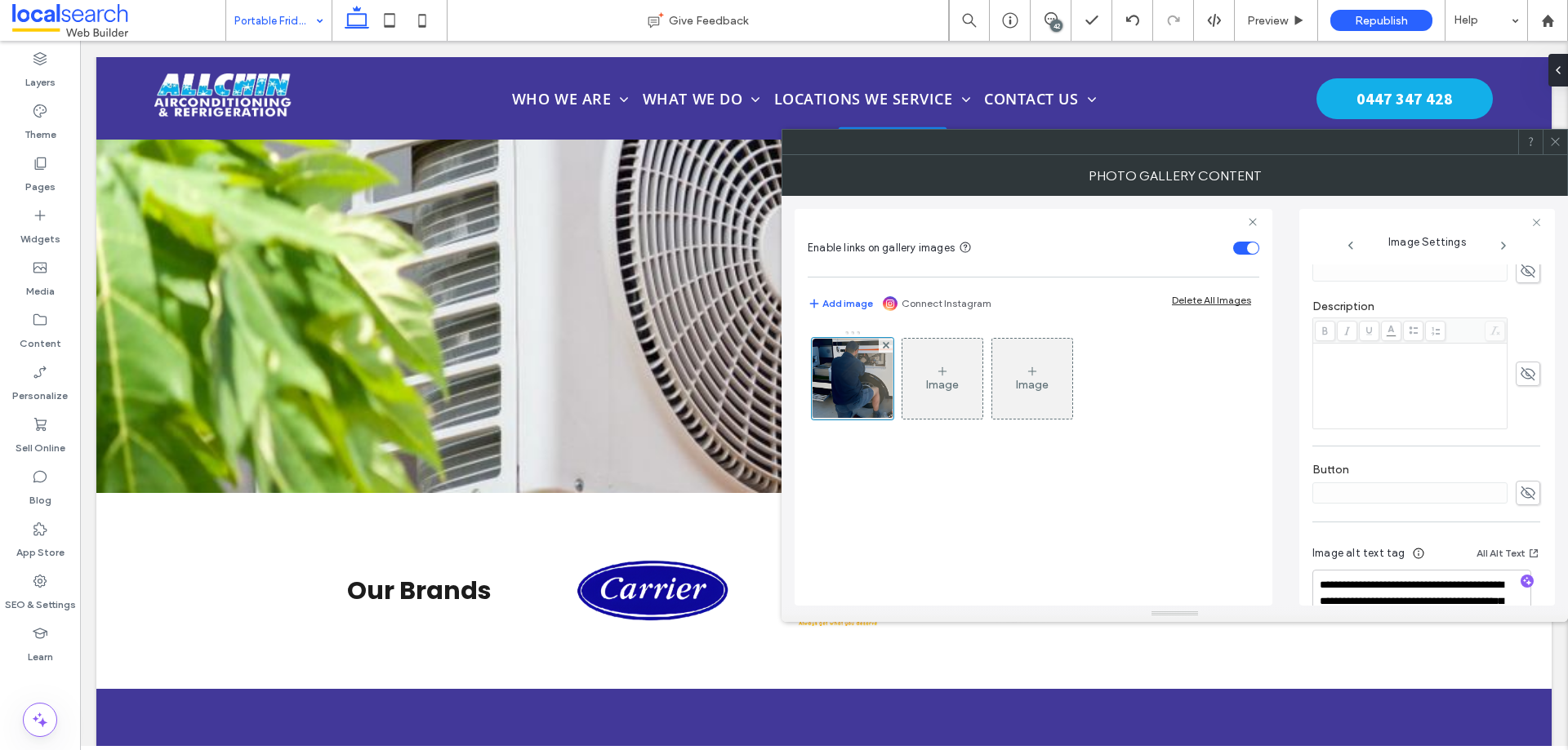
scroll to position [447, 0]
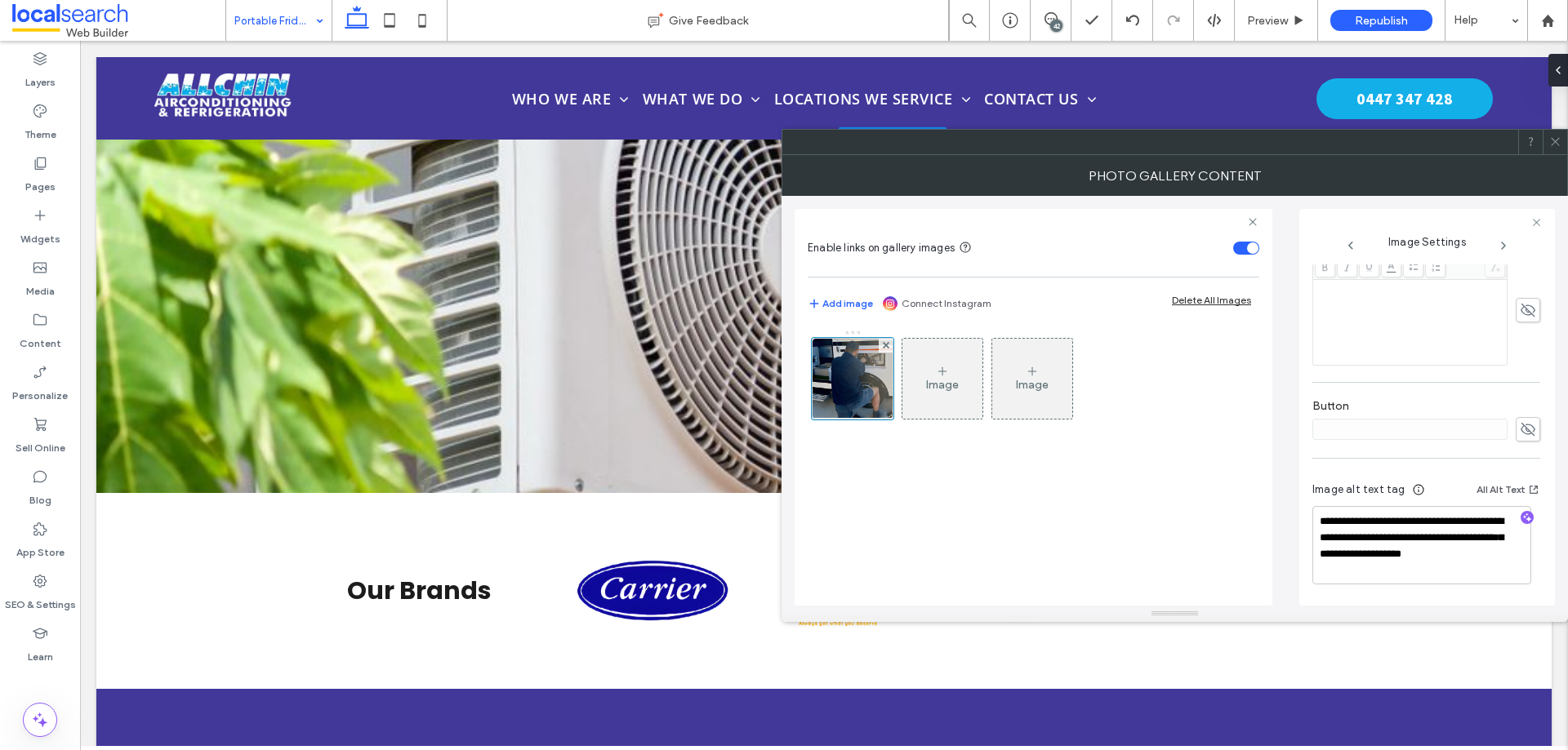
click at [1552, 137] on icon at bounding box center [1555, 141] width 13 height 12
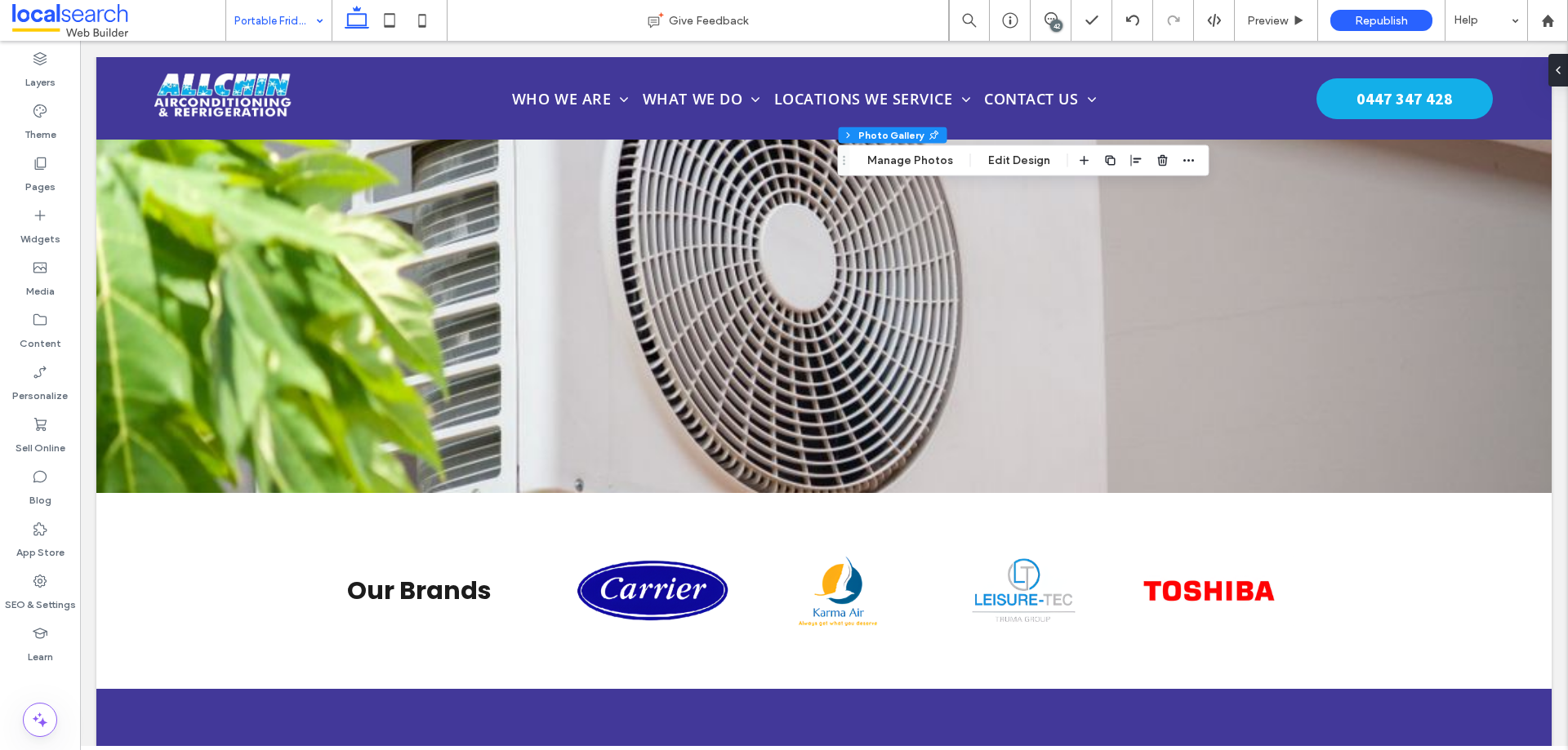
drag, startPoint x: 283, startPoint y: 19, endPoint x: 285, endPoint y: 39, distance: 20.1
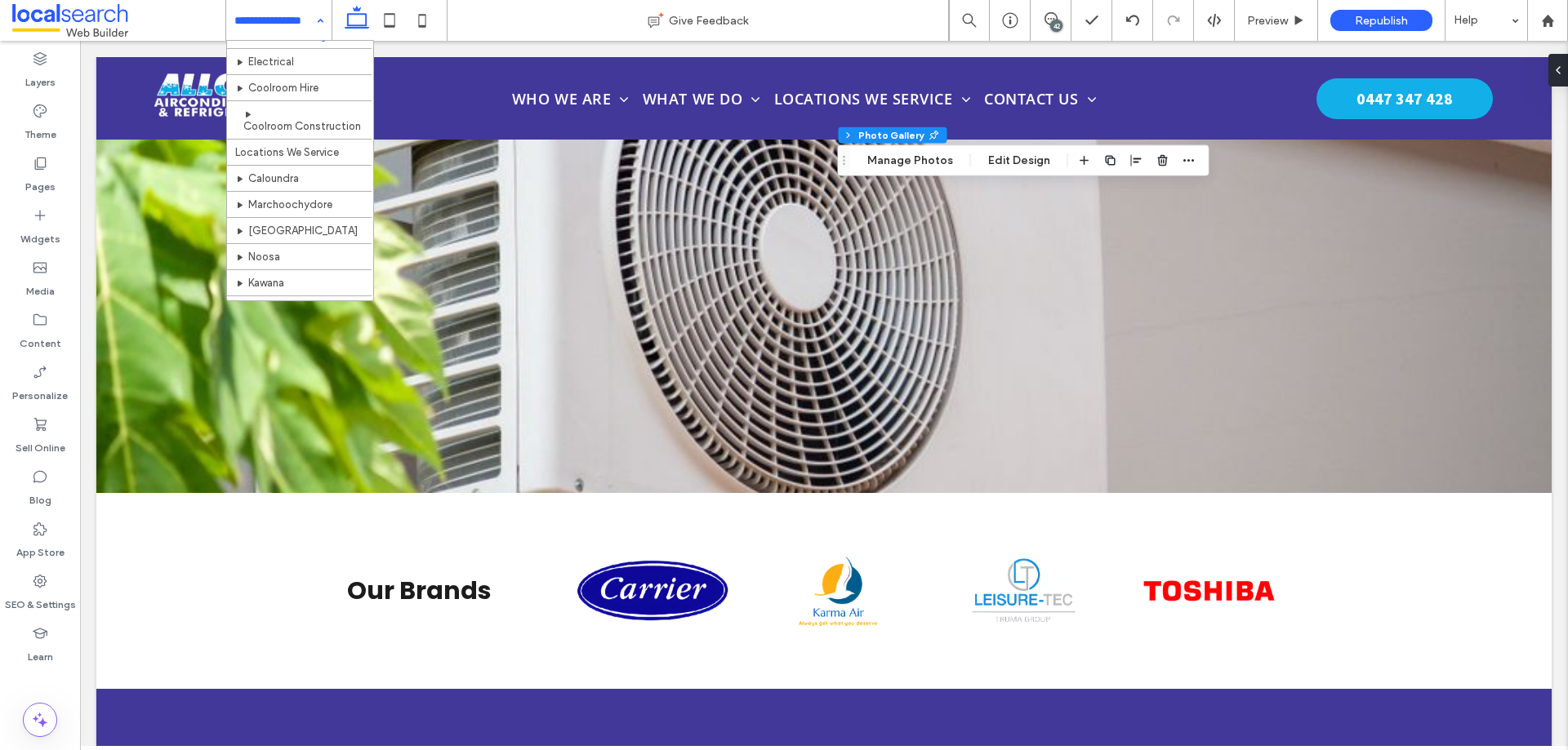
scroll to position [327, 0]
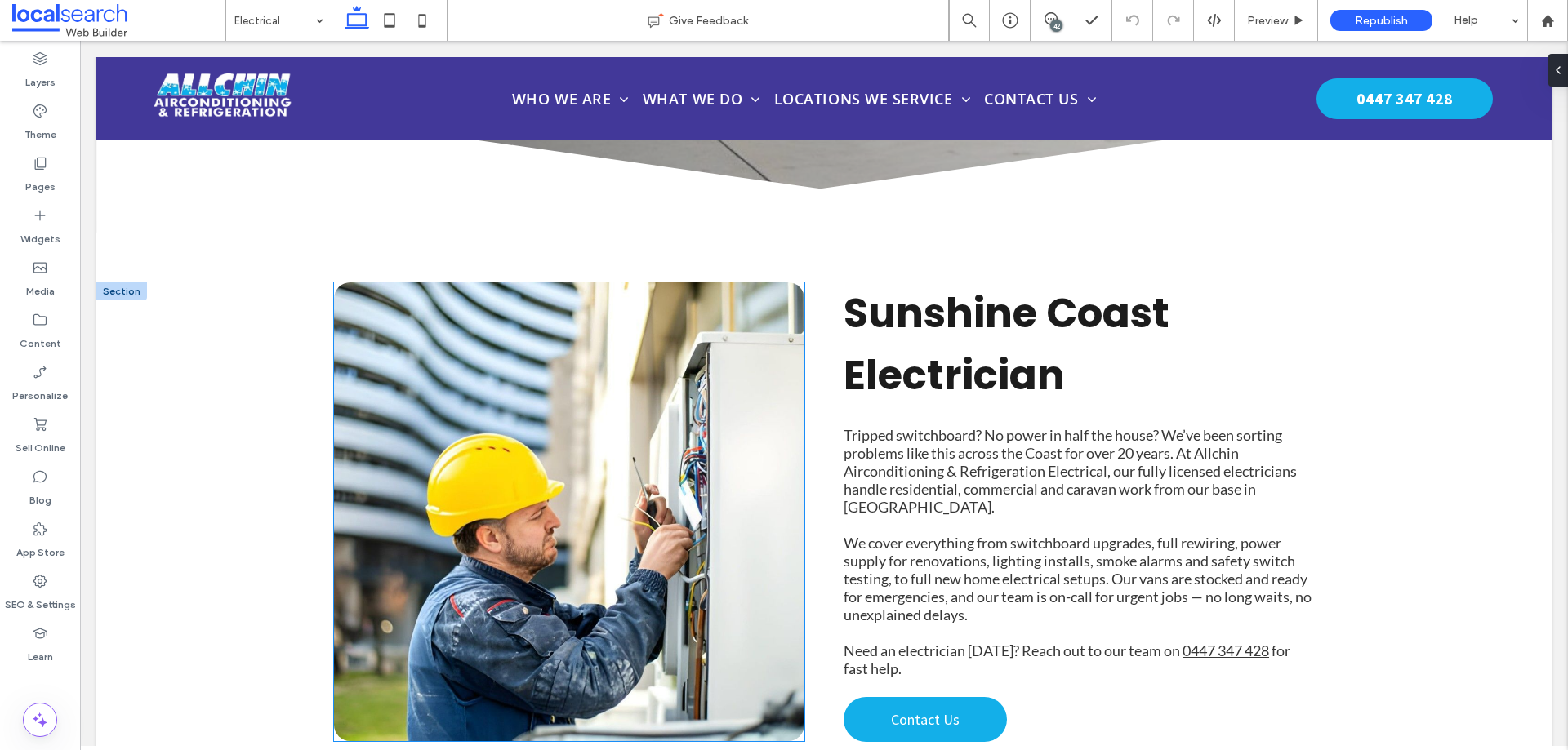
scroll to position [507, 0]
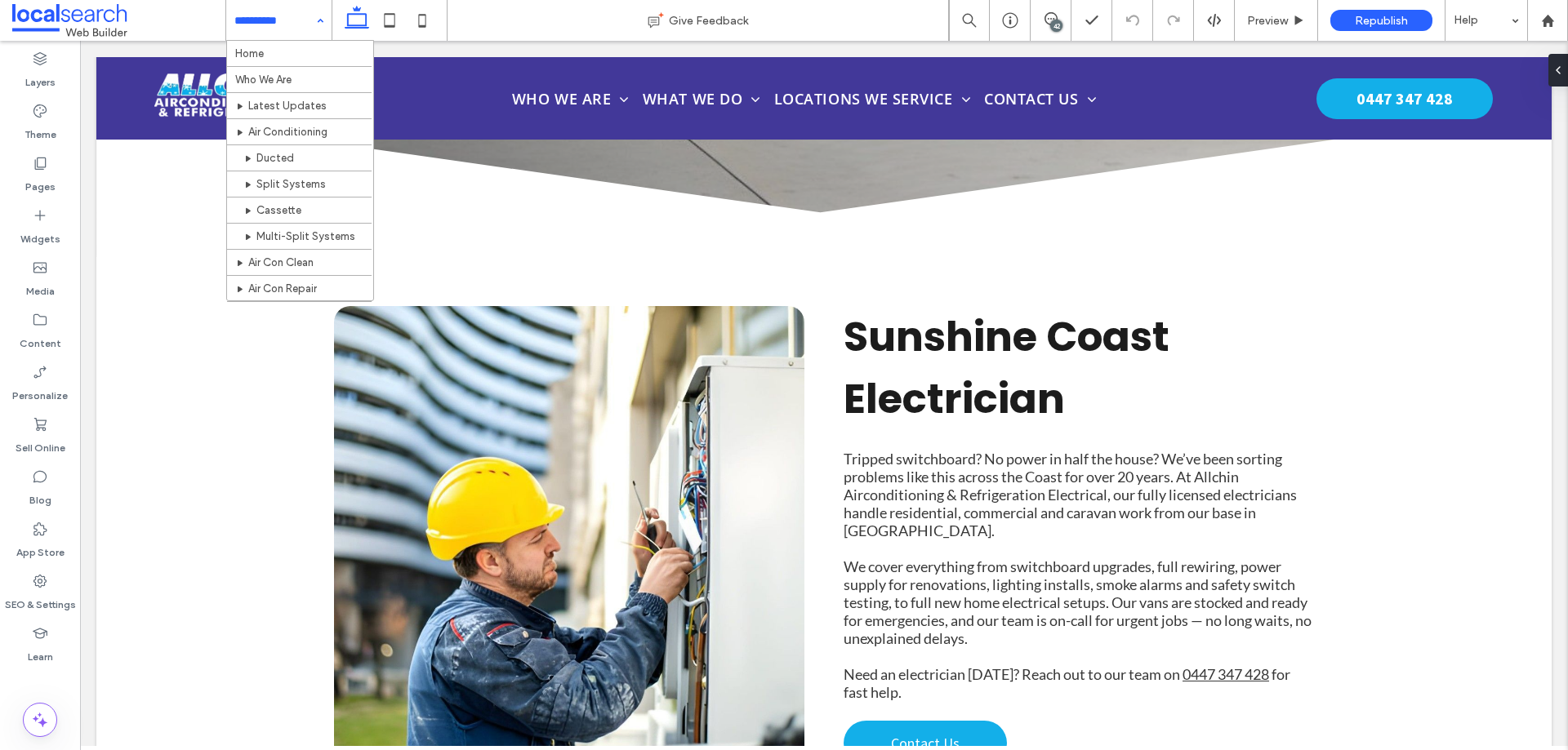
click at [266, 18] on input at bounding box center [275, 20] width 81 height 40
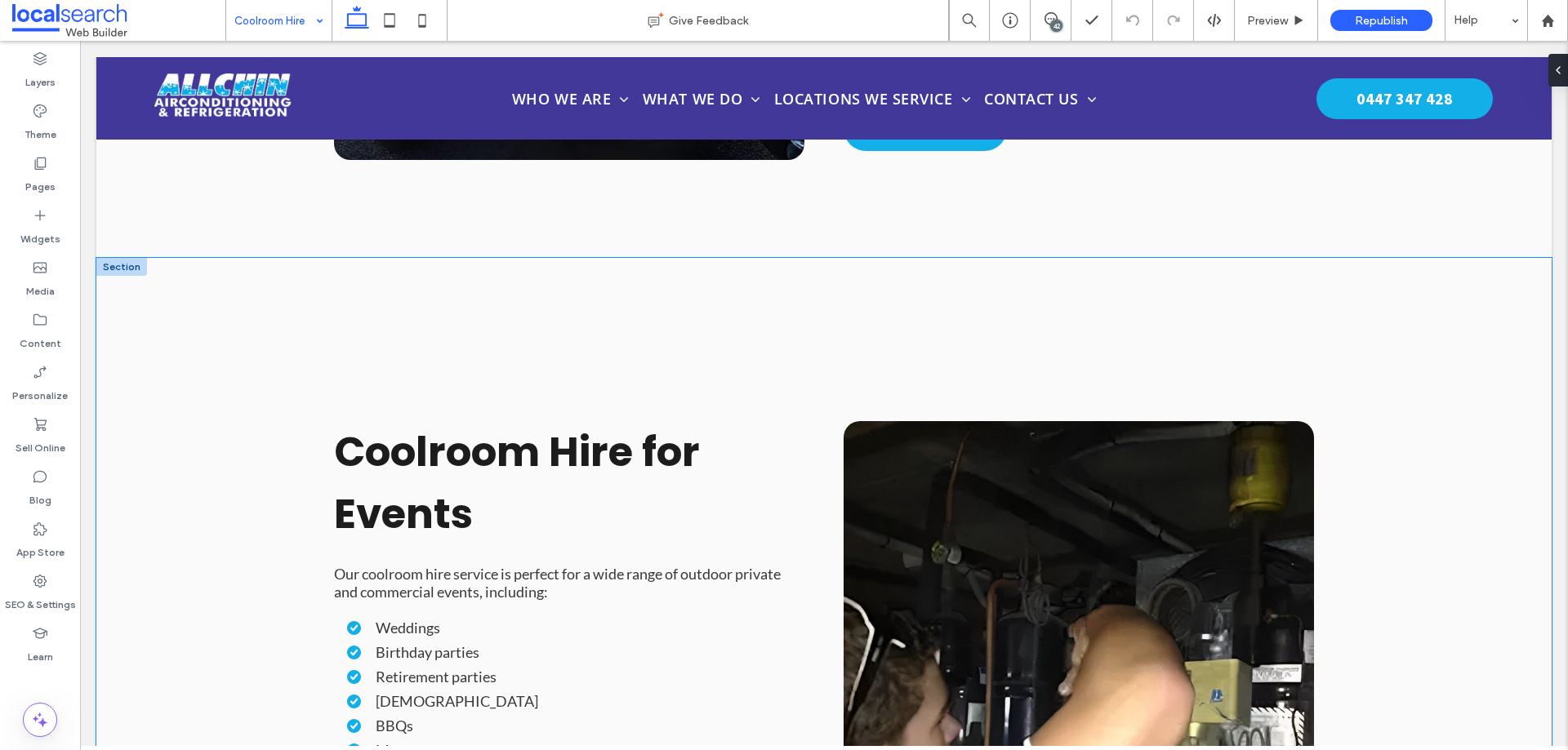
scroll to position [2532, 0]
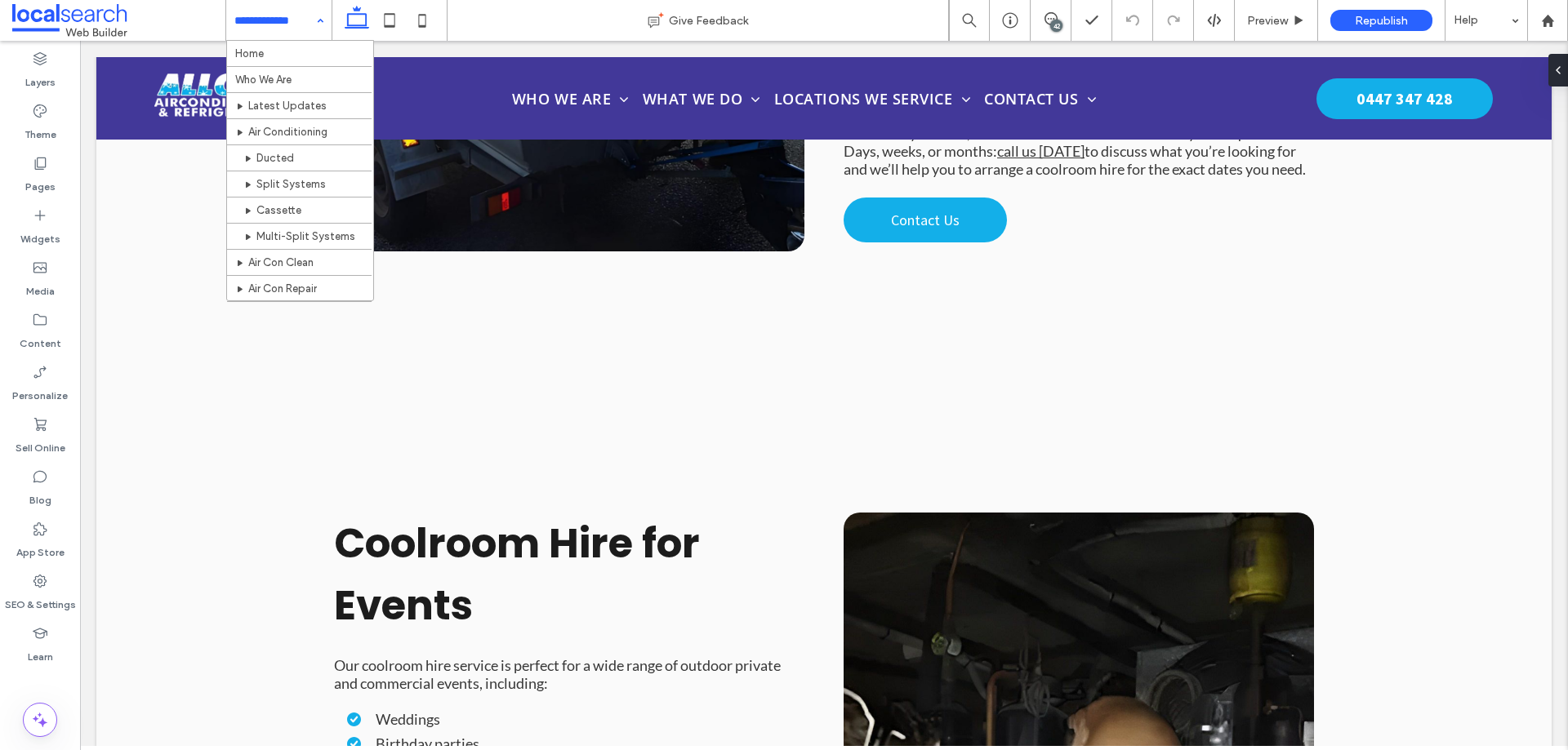
click at [284, 29] on input at bounding box center [275, 20] width 81 height 40
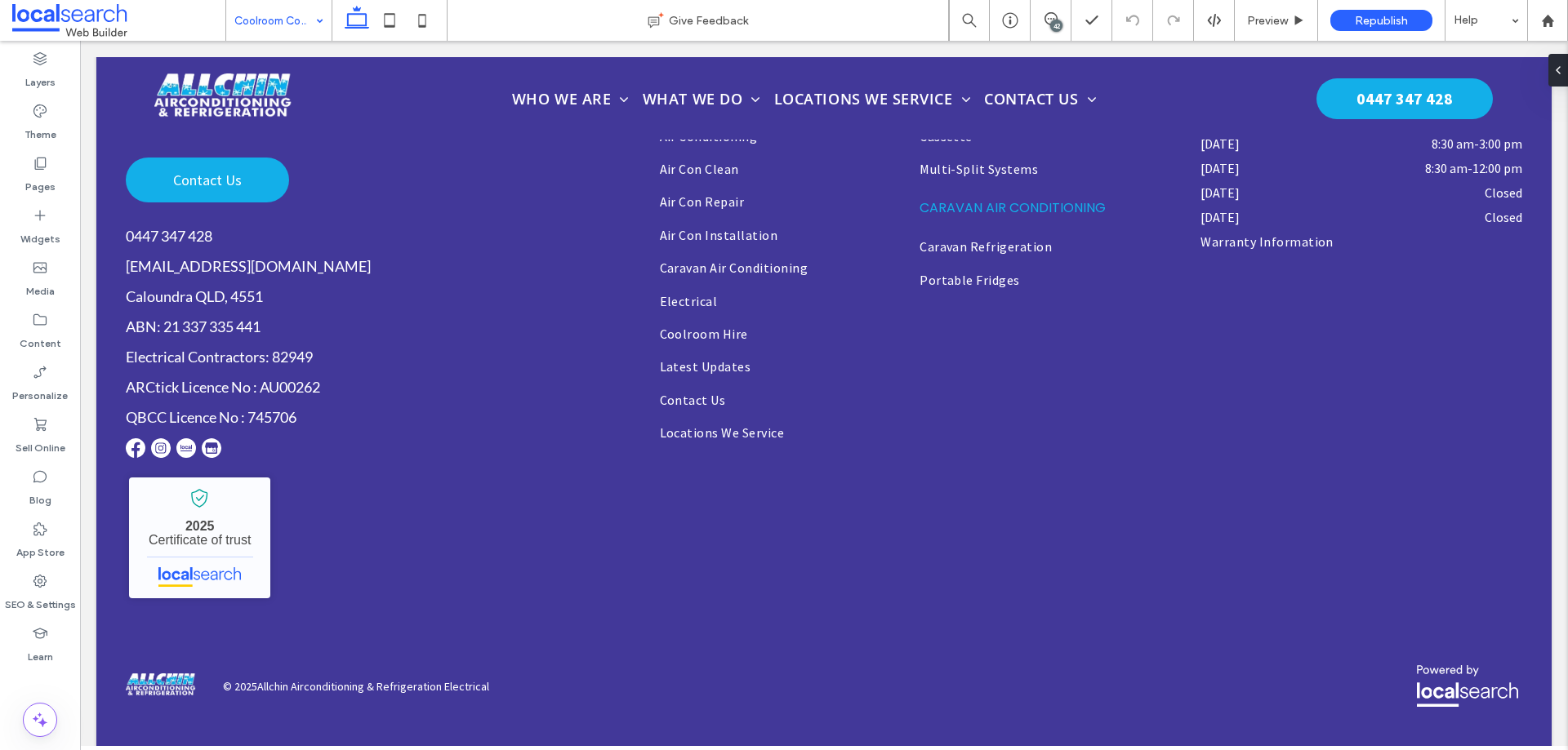
scroll to position [3936, 0]
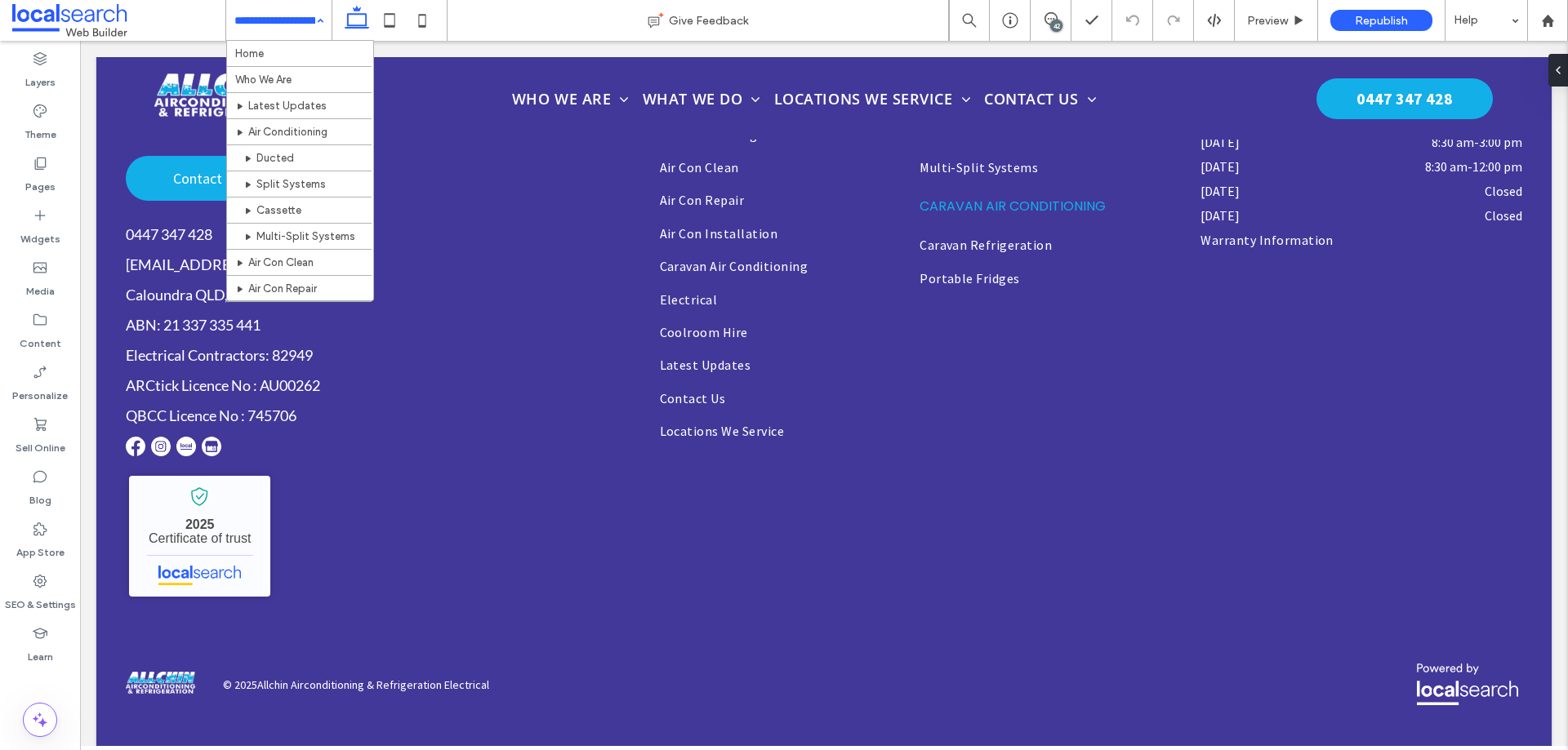
click at [298, 33] on input at bounding box center [275, 20] width 81 height 40
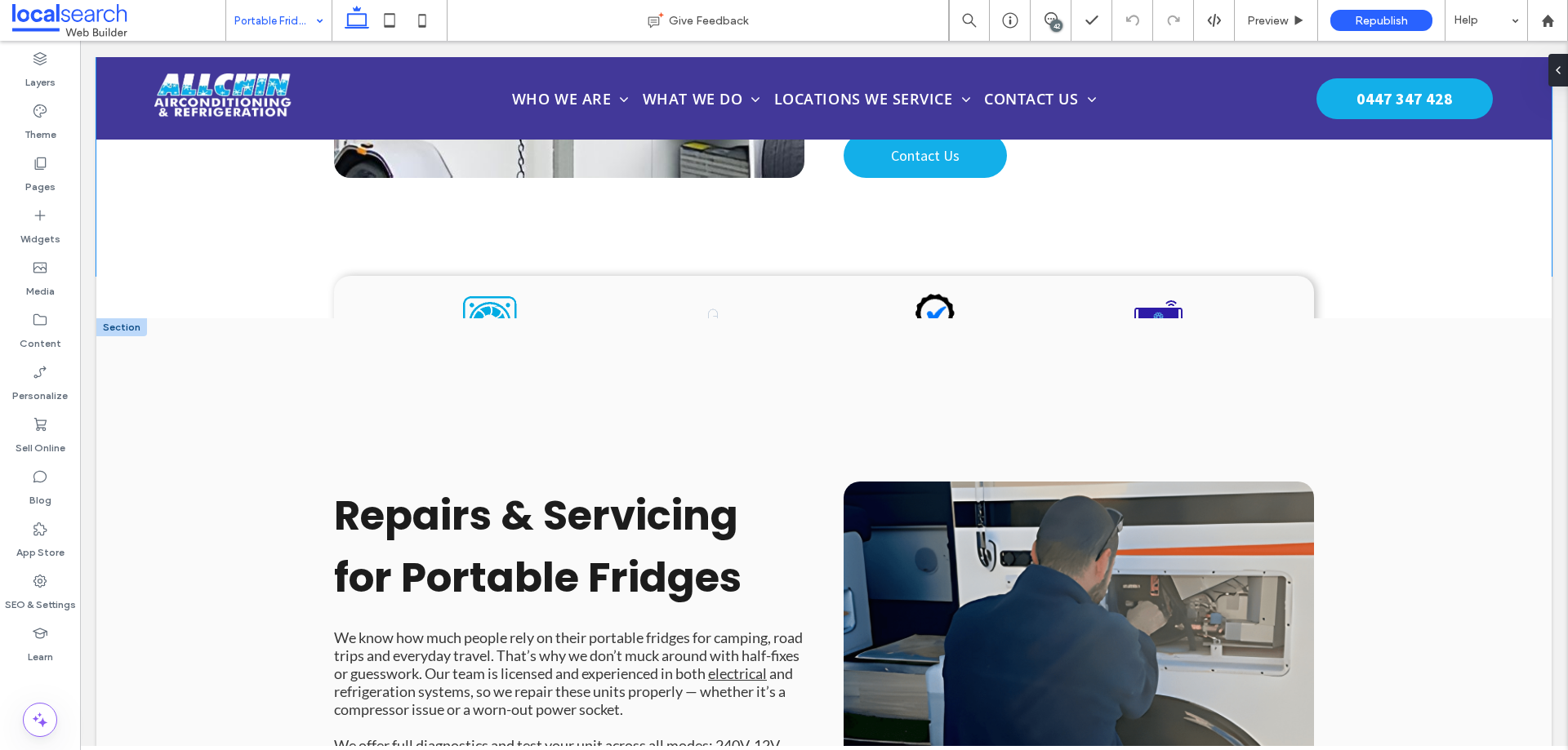
scroll to position [1307, 0]
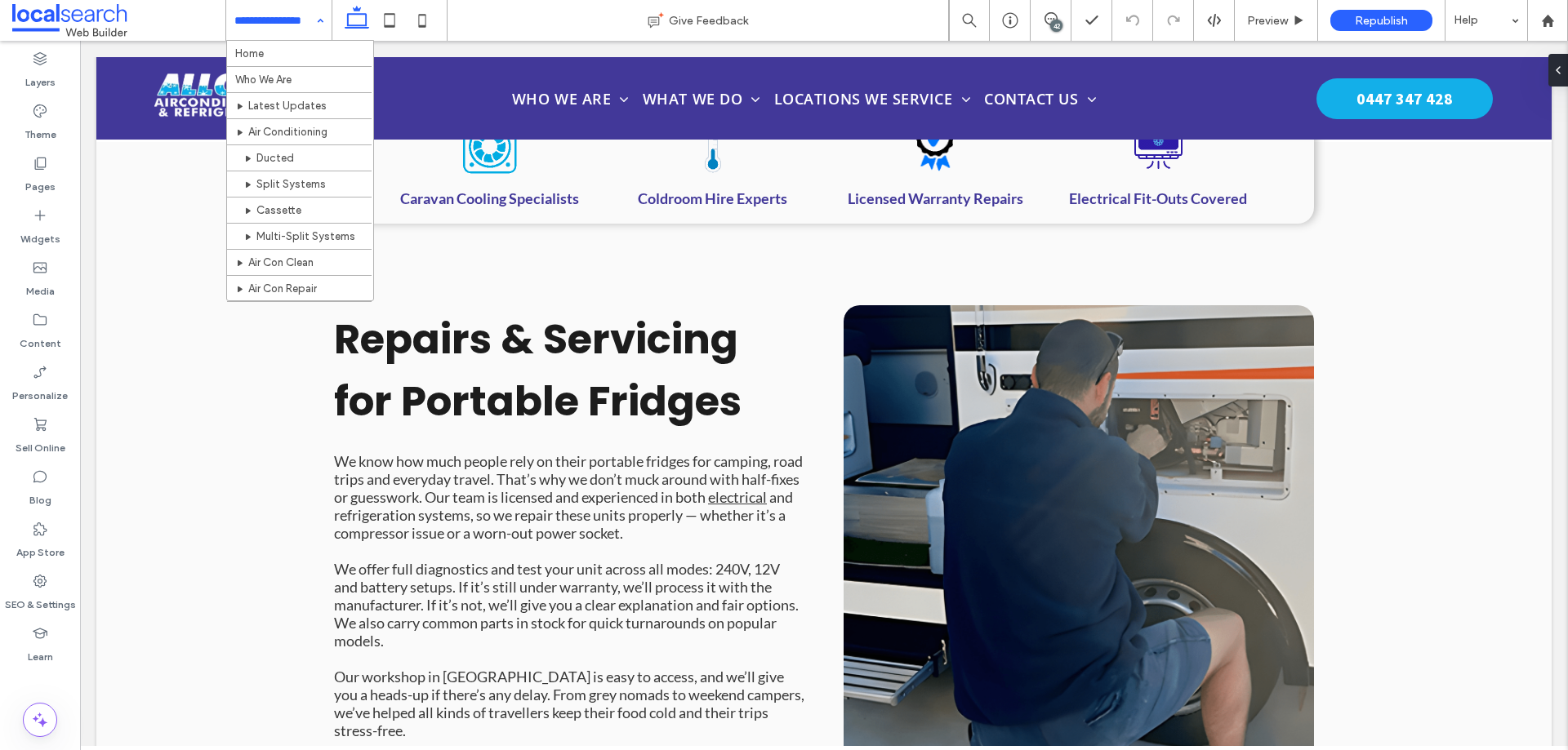
click at [284, 33] on input at bounding box center [275, 20] width 81 height 40
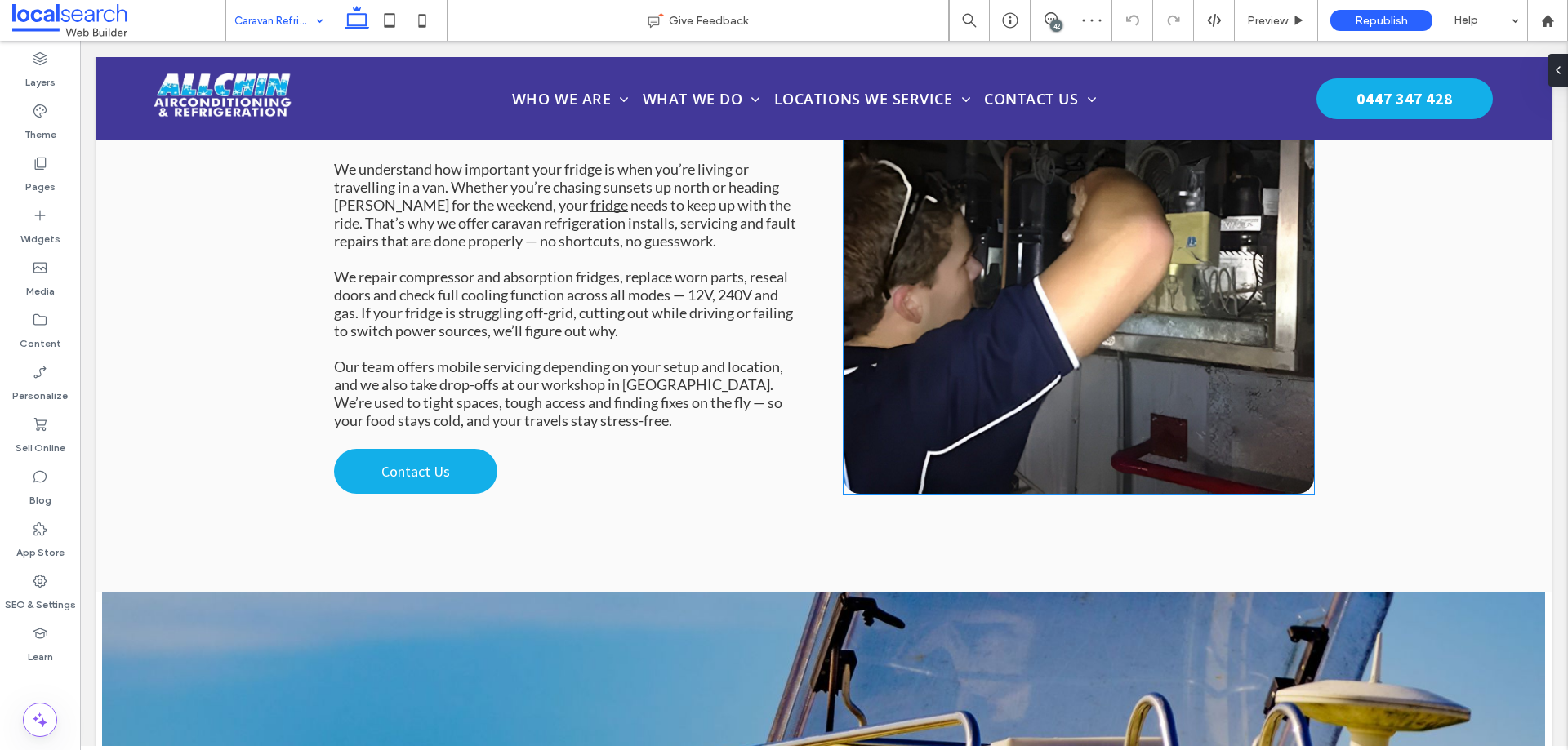
scroll to position [1405, 0]
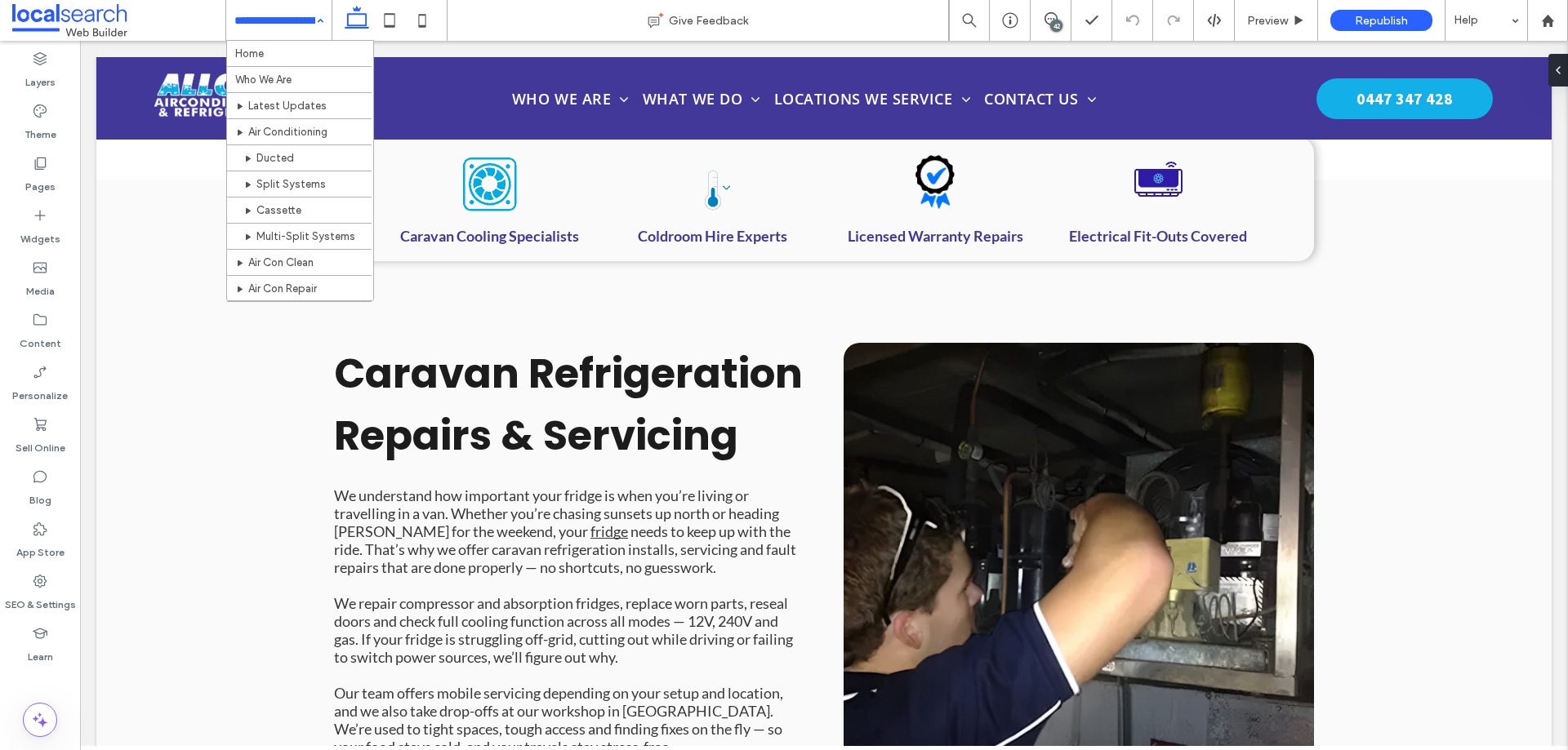
click at [310, 27] on div "Home Who We Are Latest Updates Air Conditioning Ducted Split Systems Cassette M…" at bounding box center [279, 20] width 106 height 40
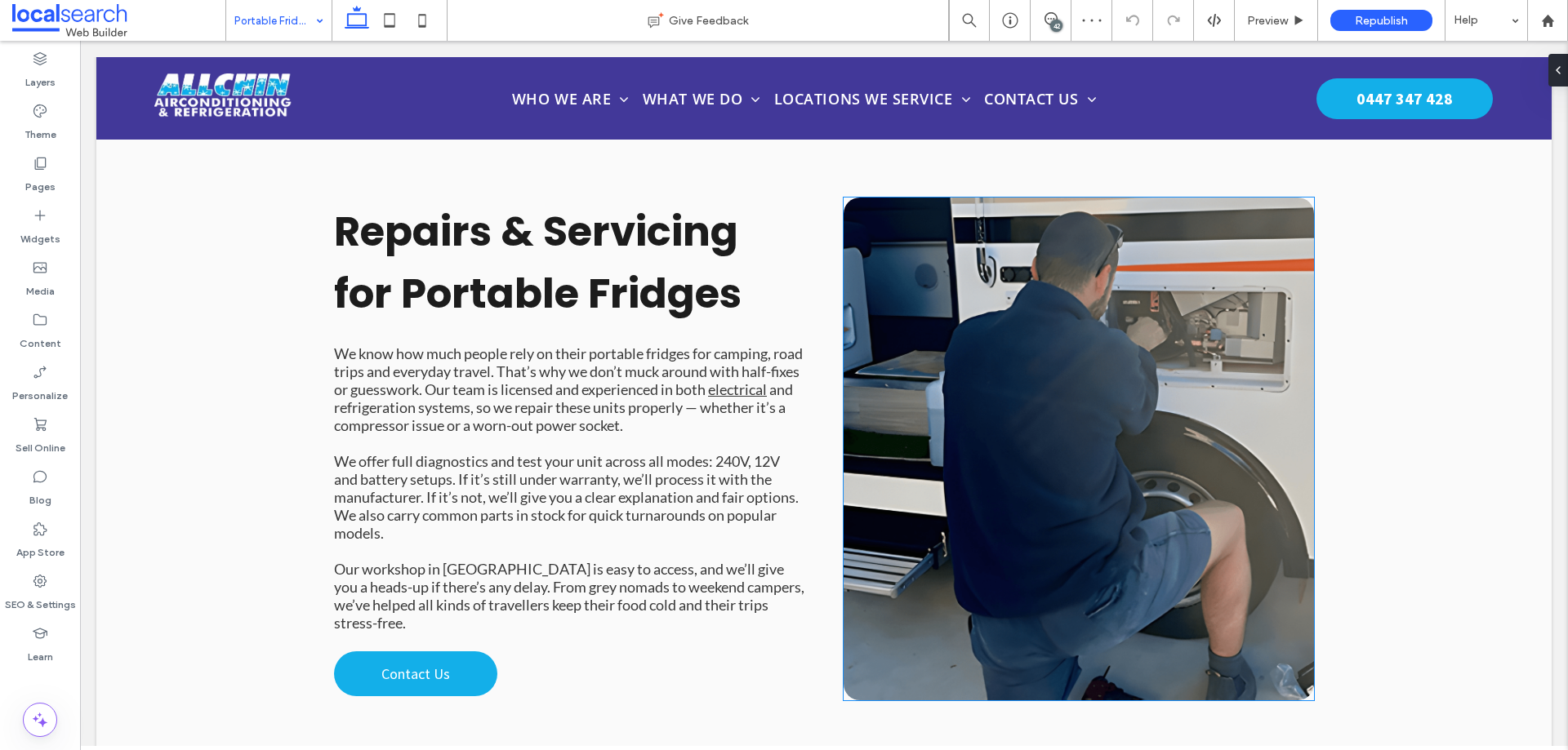
scroll to position [1470, 0]
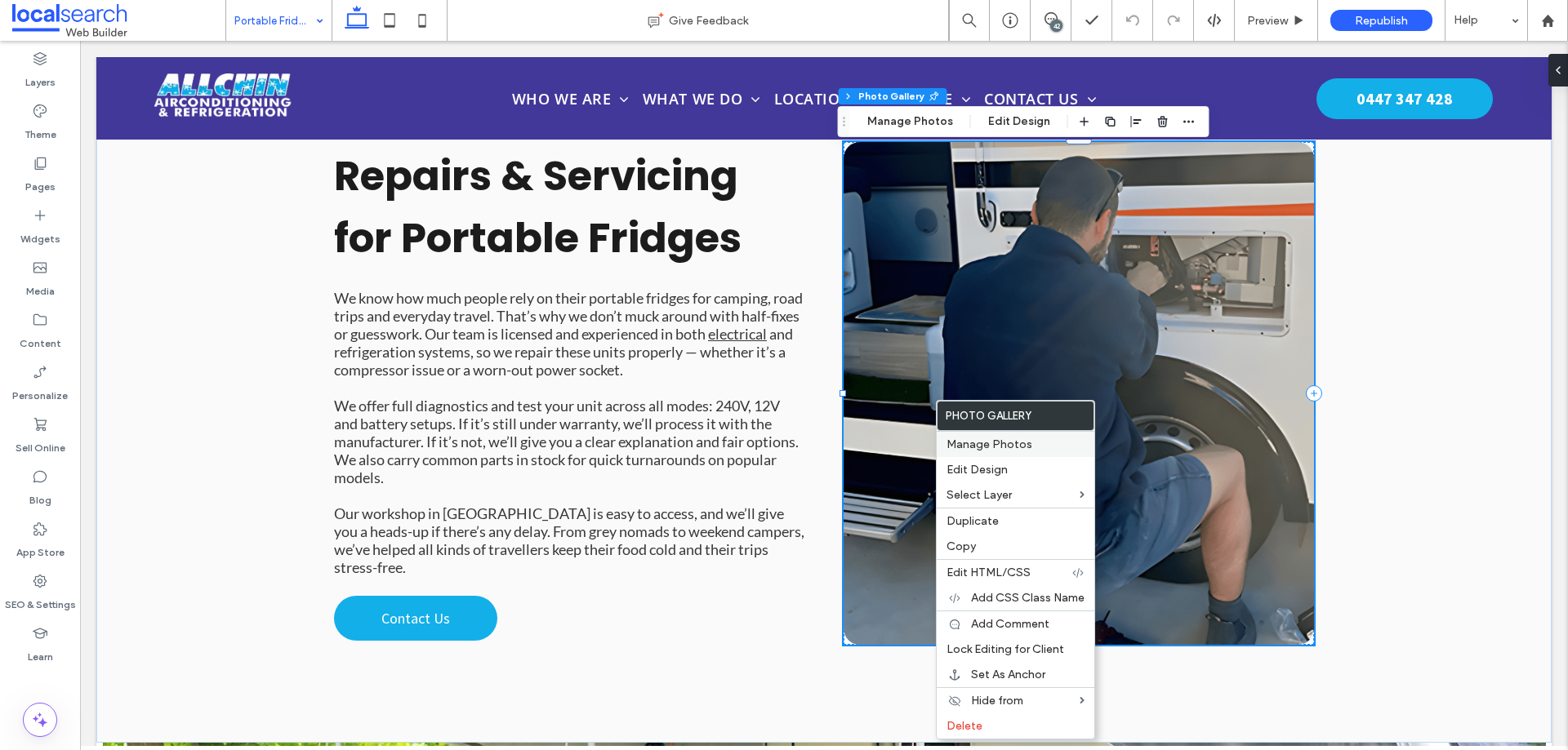
click at [965, 437] on div "Manage Photos" at bounding box center [1016, 443] width 158 height 26
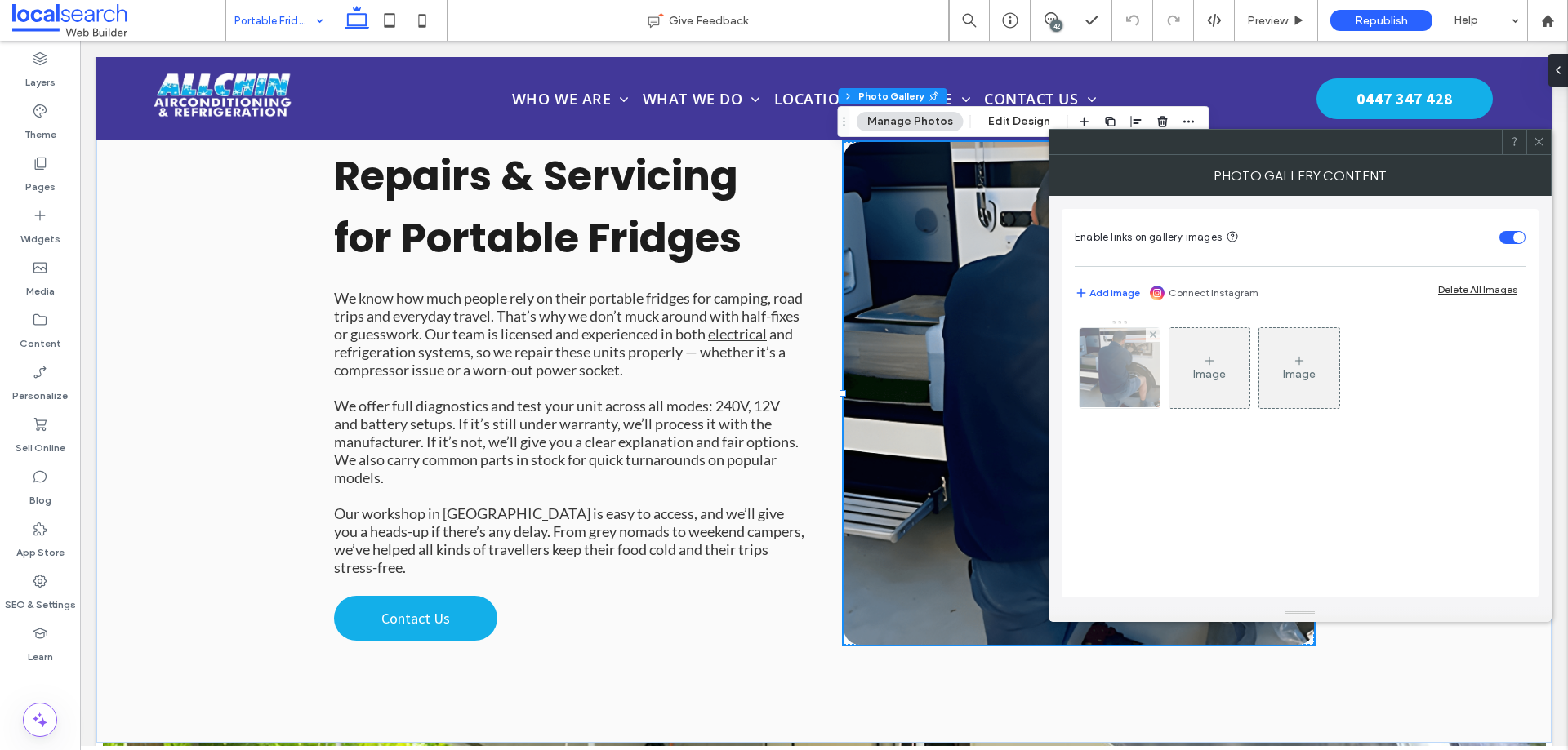
click at [1092, 388] on img at bounding box center [1120, 367] width 120 height 80
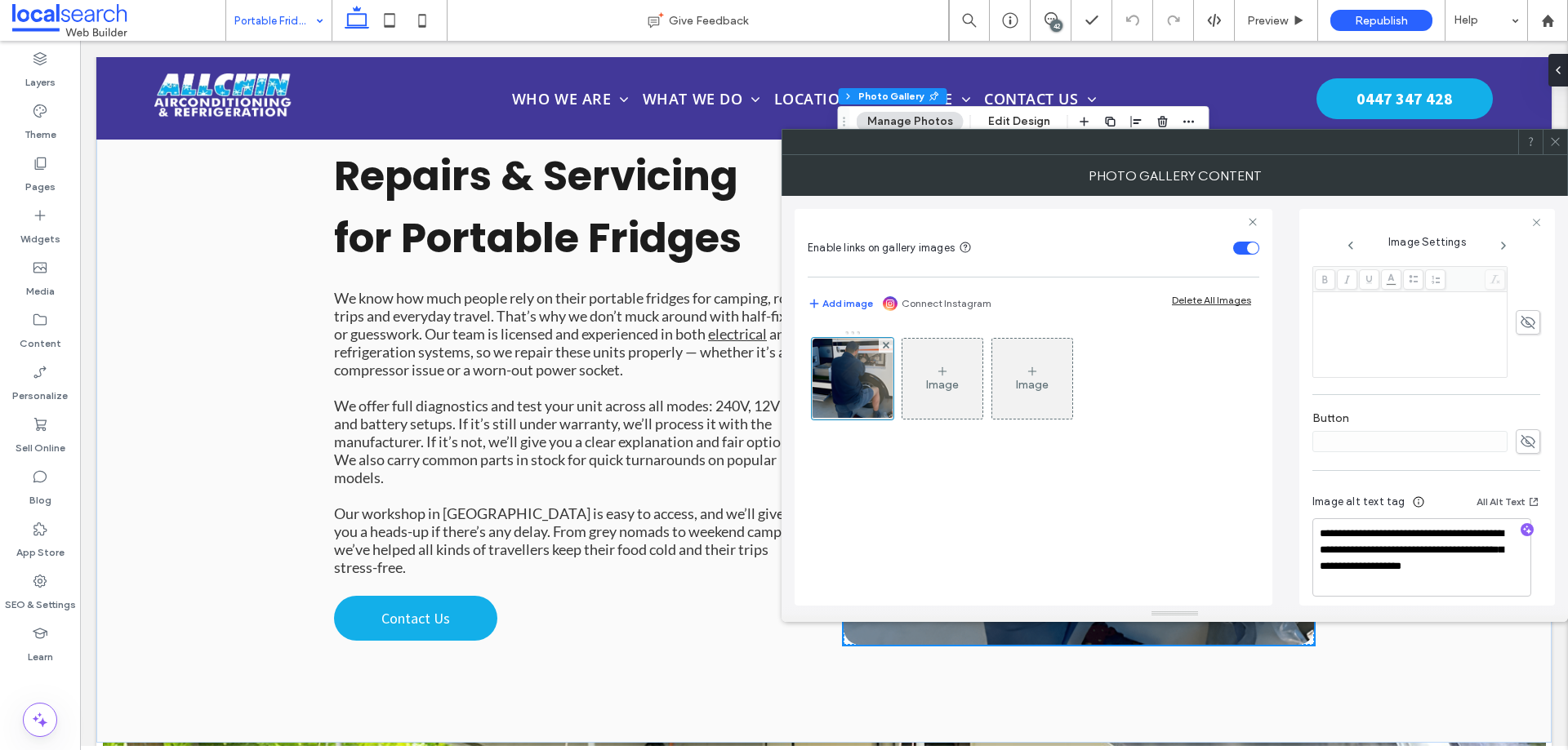
scroll to position [447, 0]
drag, startPoint x: 1353, startPoint y: 538, endPoint x: 1343, endPoint y: 519, distance: 21.5
click at [1343, 519] on textarea "**********" at bounding box center [1423, 546] width 219 height 79
click at [1359, 548] on textarea "**********" at bounding box center [1423, 546] width 219 height 79
click at [1355, 543] on textarea "**********" at bounding box center [1423, 546] width 219 height 79
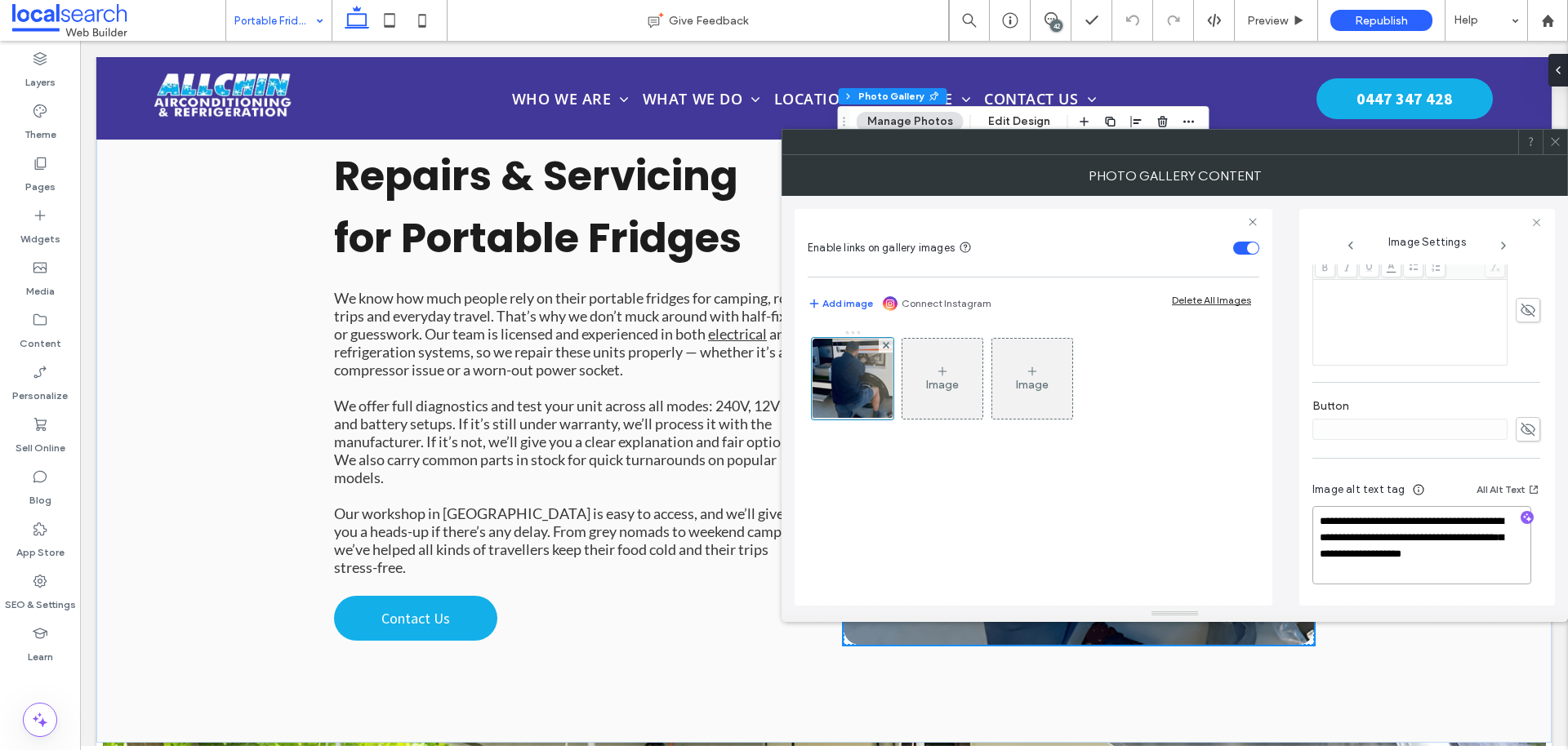
click at [1358, 540] on textarea "**********" at bounding box center [1423, 546] width 219 height 79
drag, startPoint x: 1359, startPoint y: 539, endPoint x: 1345, endPoint y: 525, distance: 19.8
click at [1345, 525] on textarea "**********" at bounding box center [1423, 546] width 219 height 79
click at [1557, 155] on div "Photo Gallery Content" at bounding box center [1176, 175] width 787 height 40
click at [859, 382] on div at bounding box center [852, 379] width 82 height 82
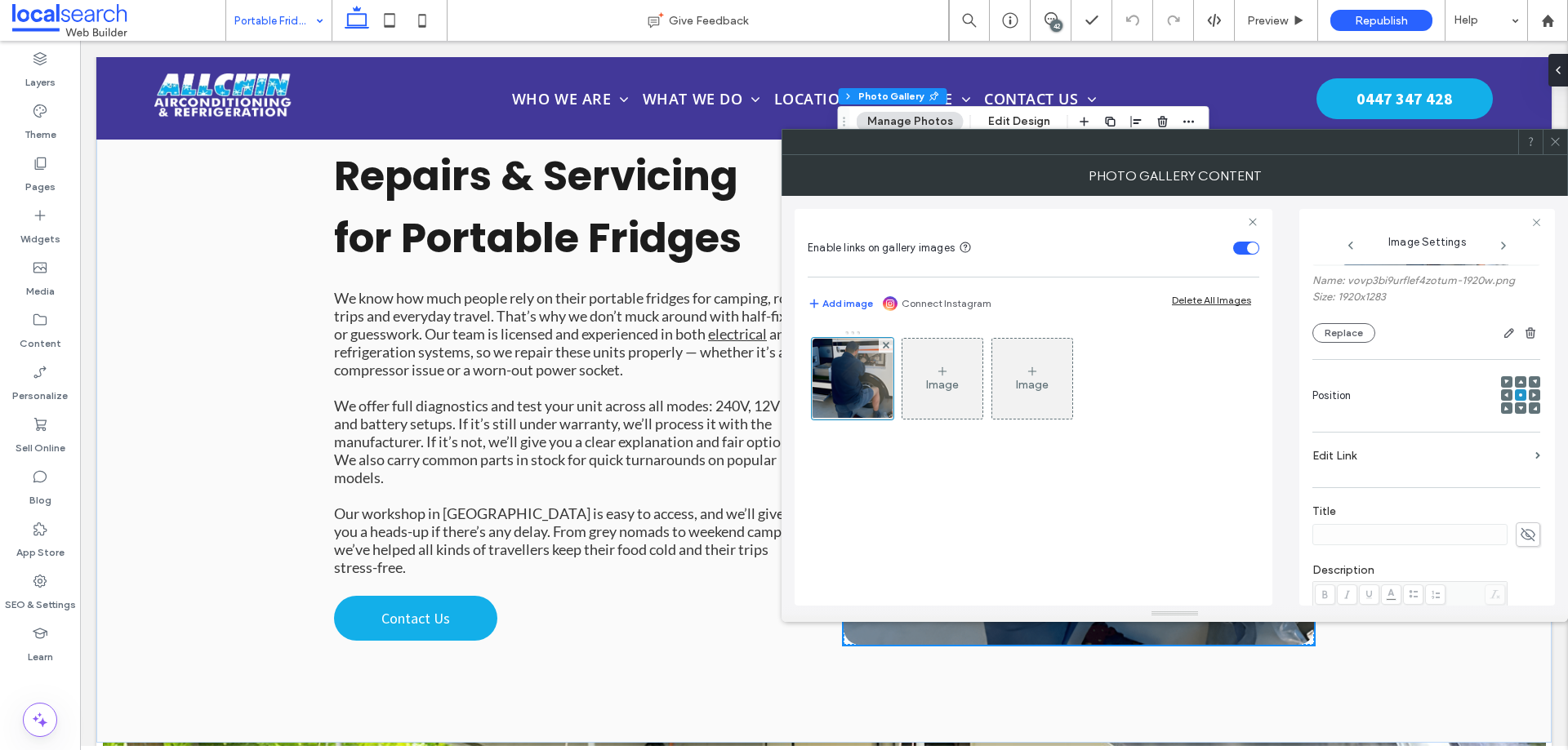
scroll to position [0, 0]
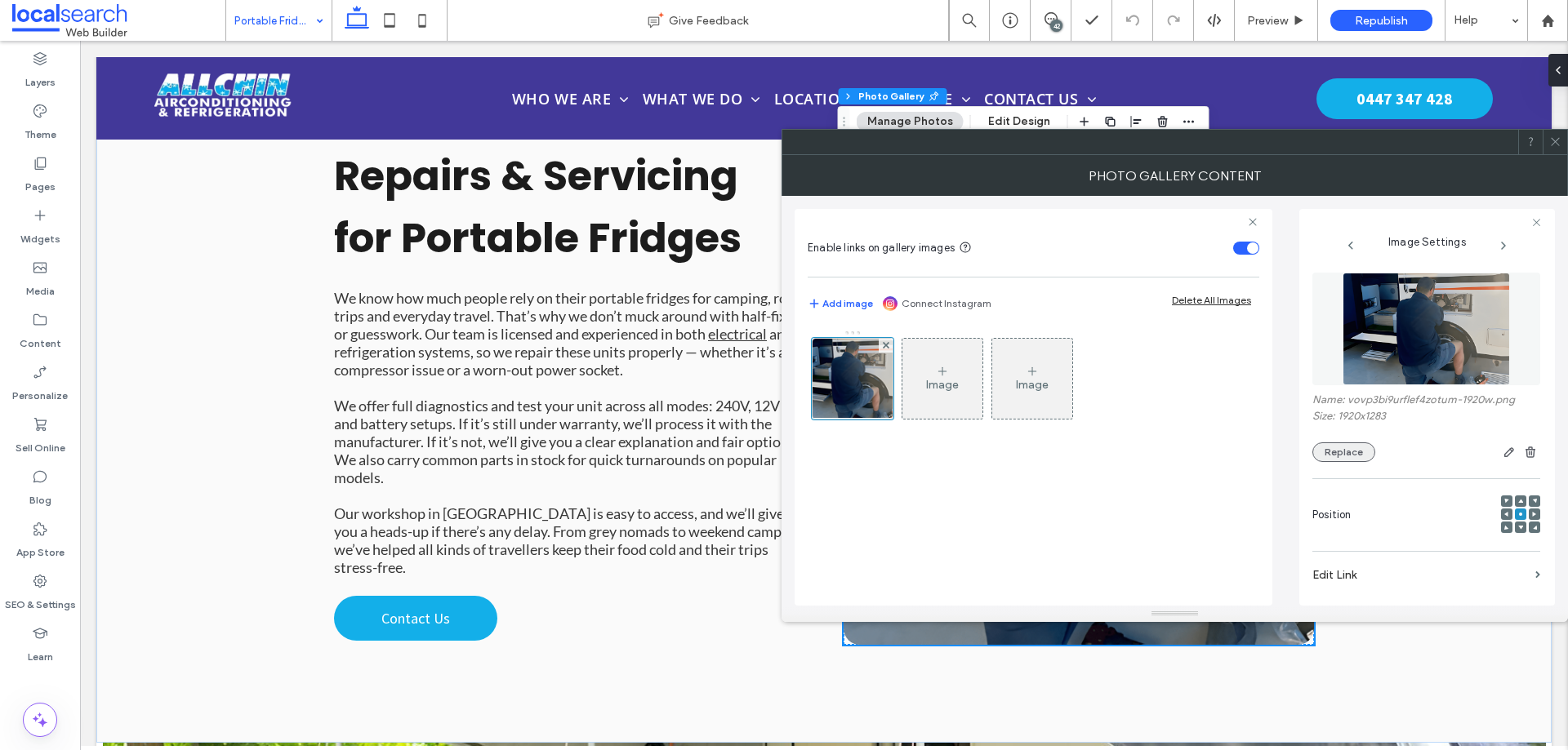
click at [1337, 449] on button "Replace" at bounding box center [1344, 452] width 63 height 19
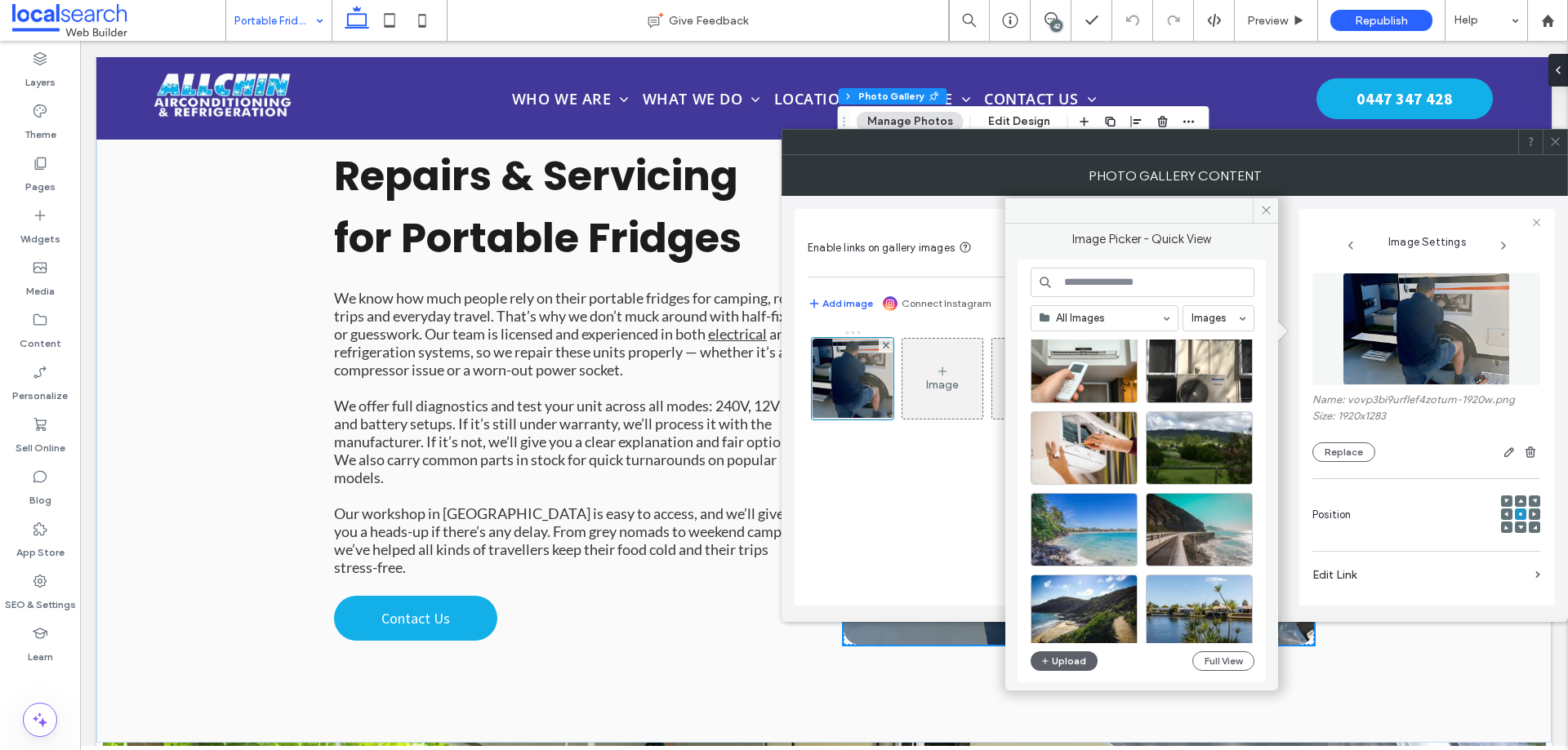
scroll to position [1778, 0]
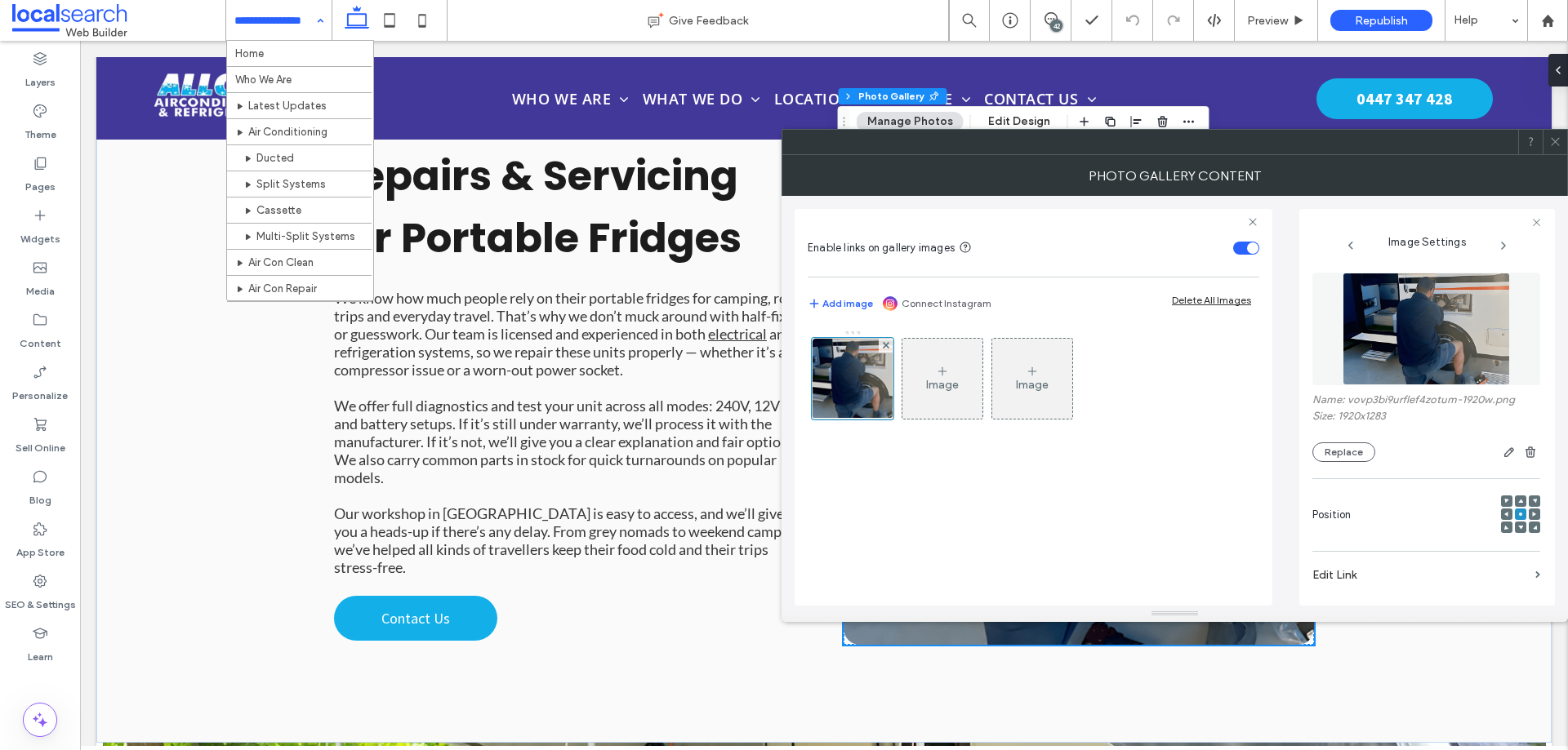
drag, startPoint x: 314, startPoint y: 32, endPoint x: 311, endPoint y: 84, distance: 52.1
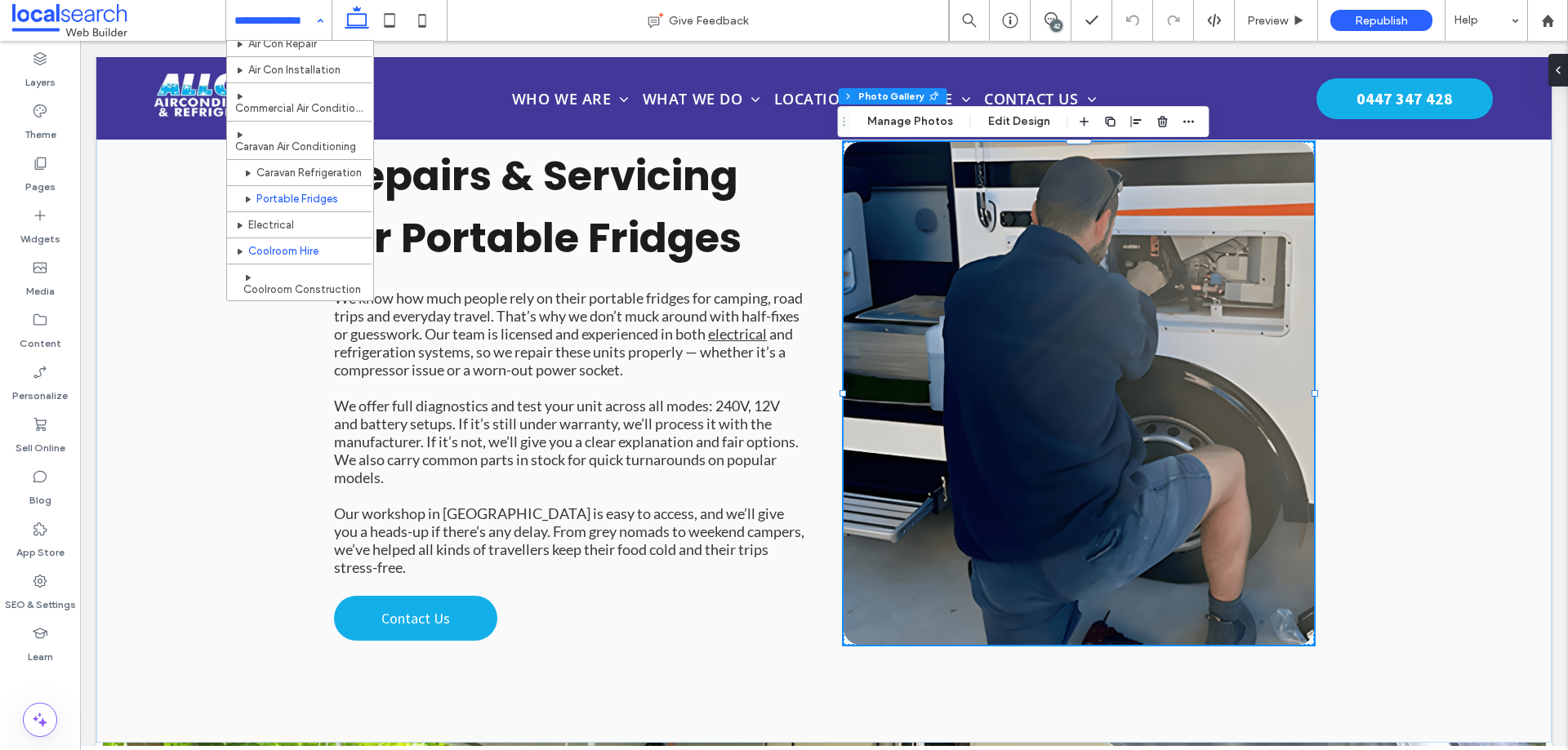
scroll to position [327, 0]
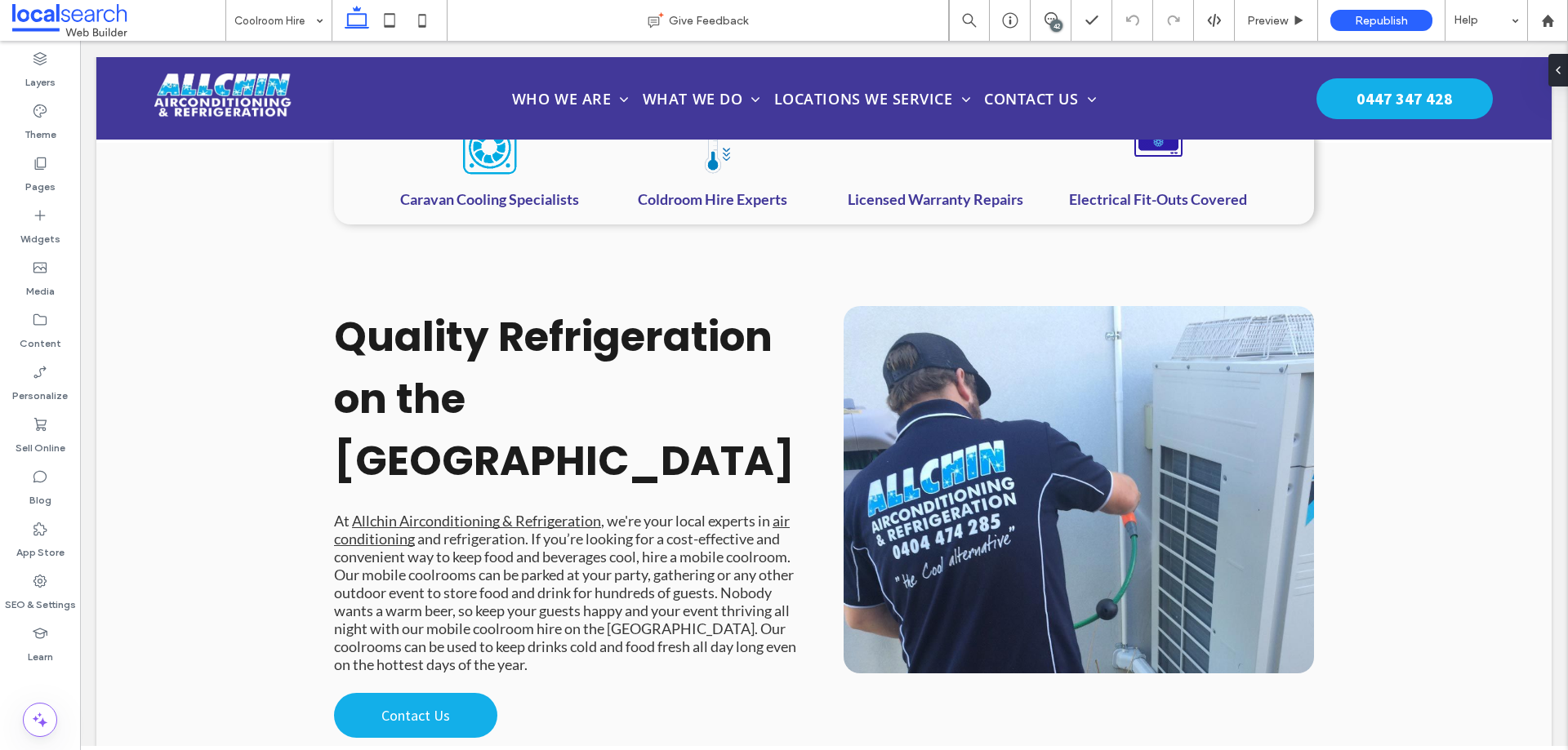
scroll to position [1323, 0]
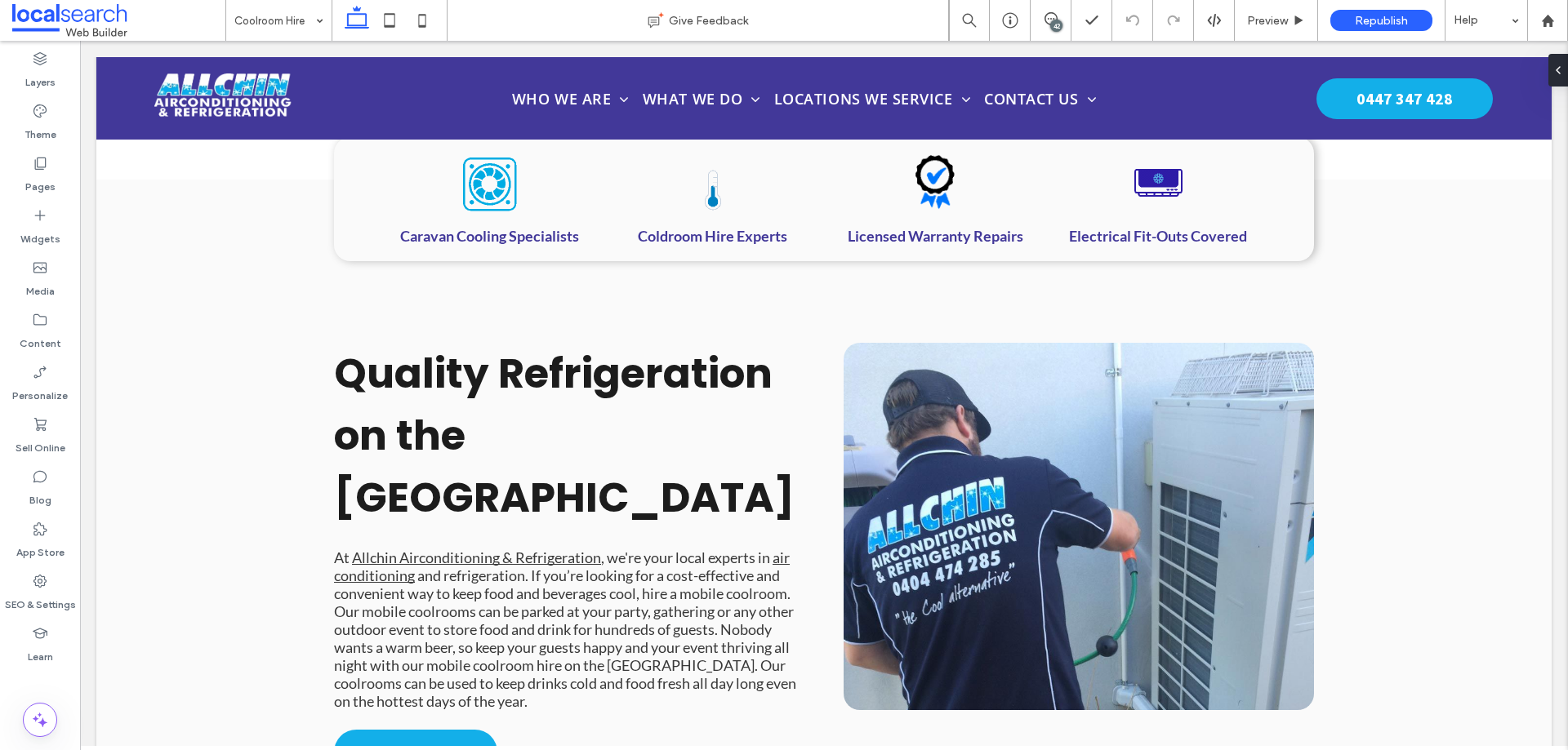
click at [306, 32] on input at bounding box center [275, 20] width 81 height 40
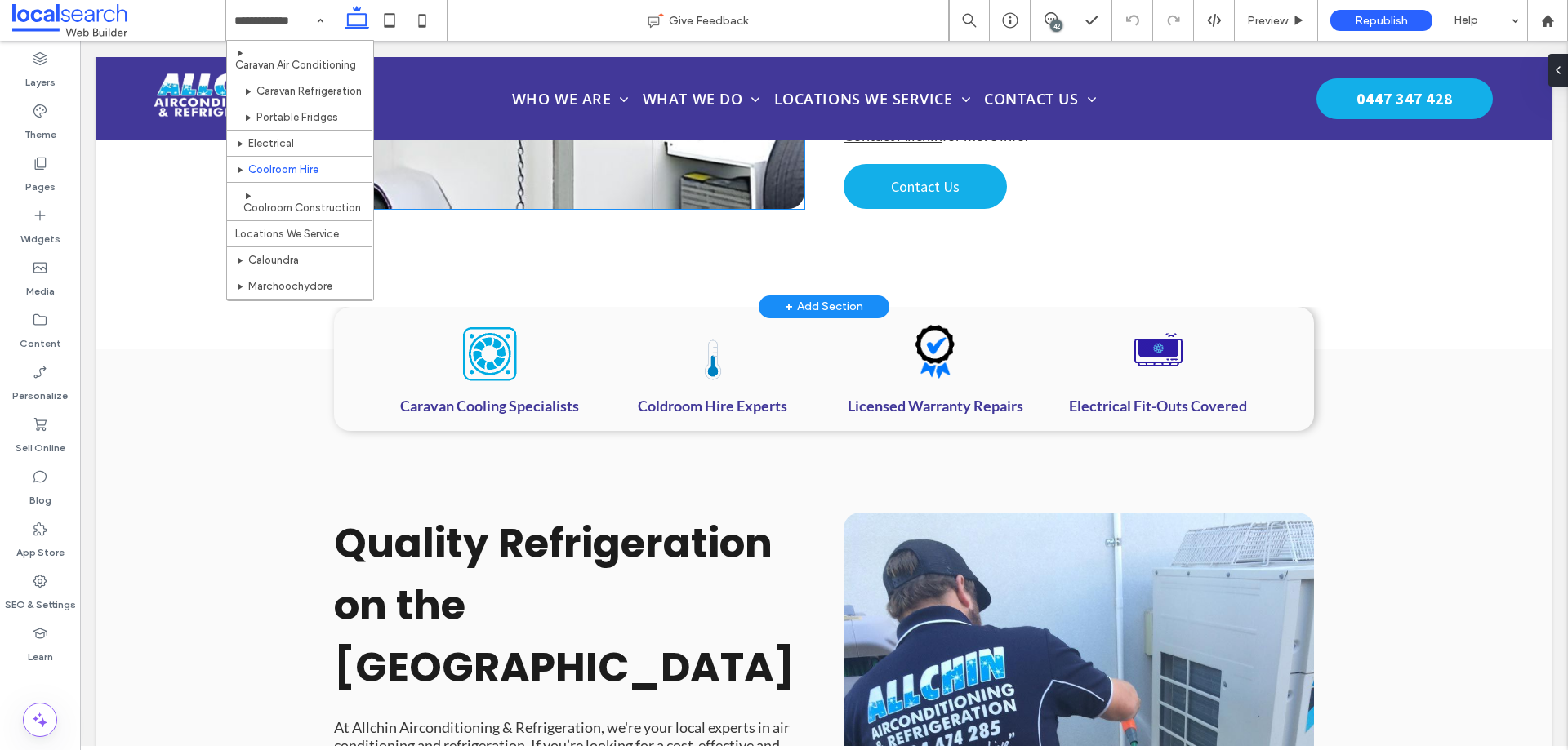
scroll to position [1160, 0]
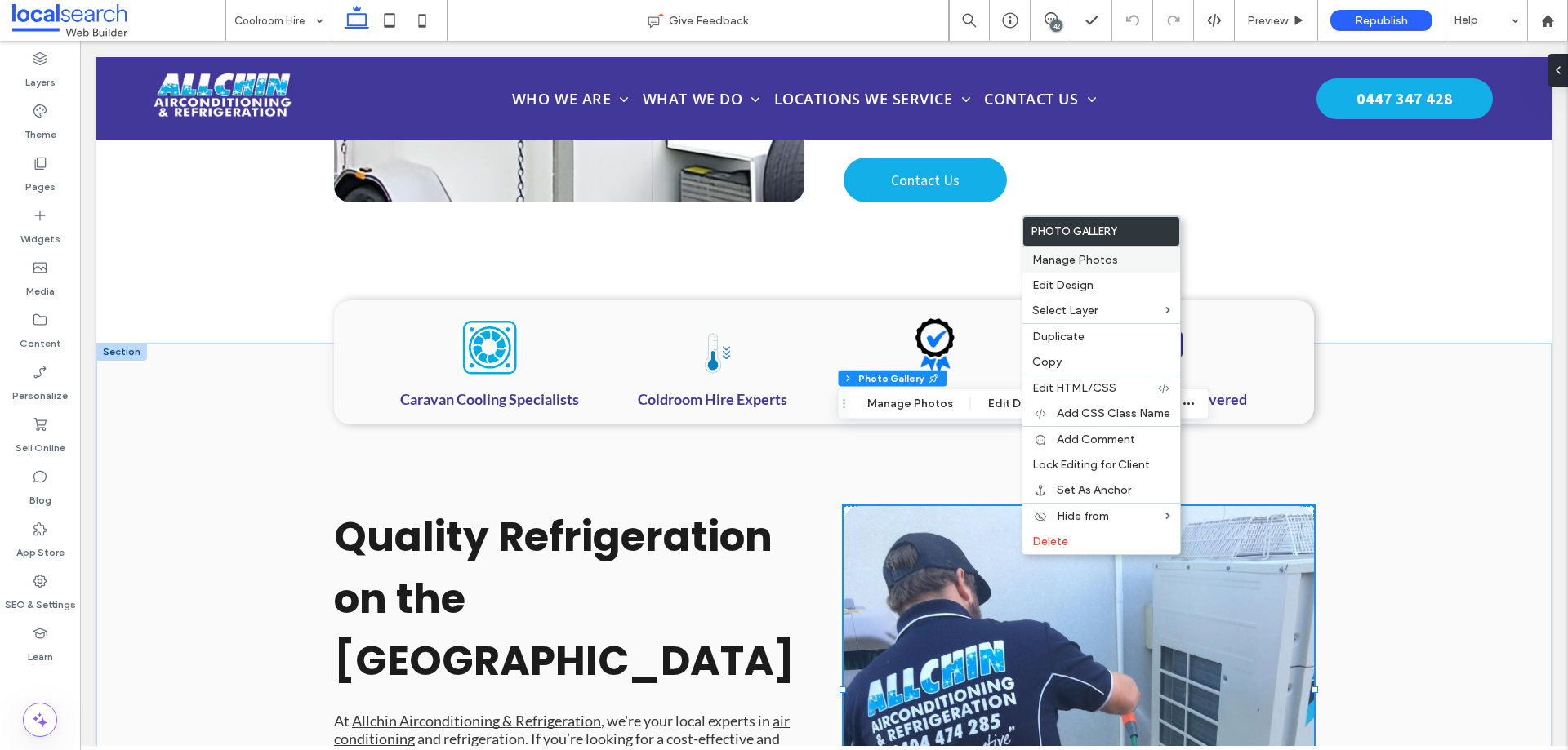
click at [1050, 265] on span "Manage Photos" at bounding box center [1075, 260] width 86 height 13
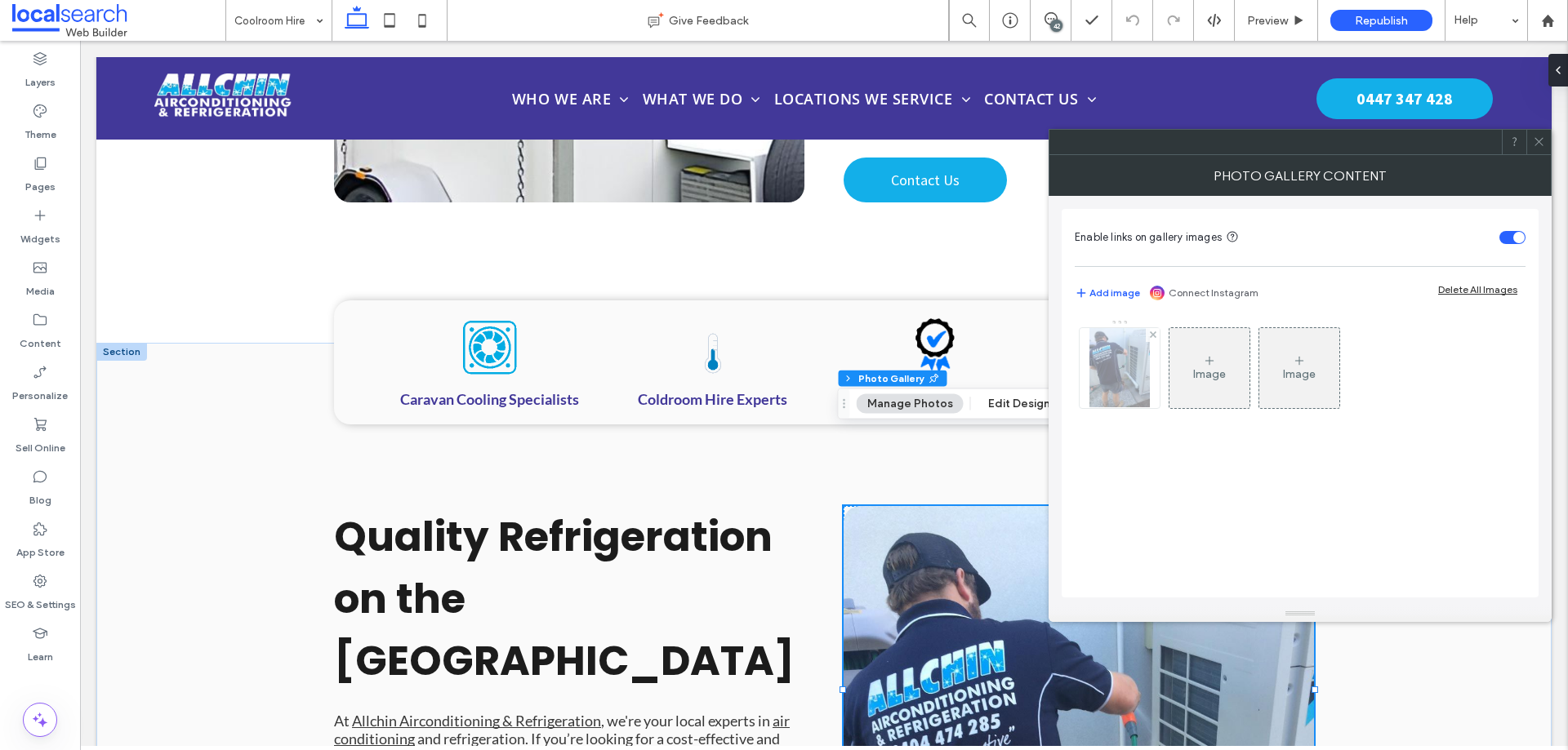
click at [1129, 378] on img at bounding box center [1120, 367] width 61 height 80
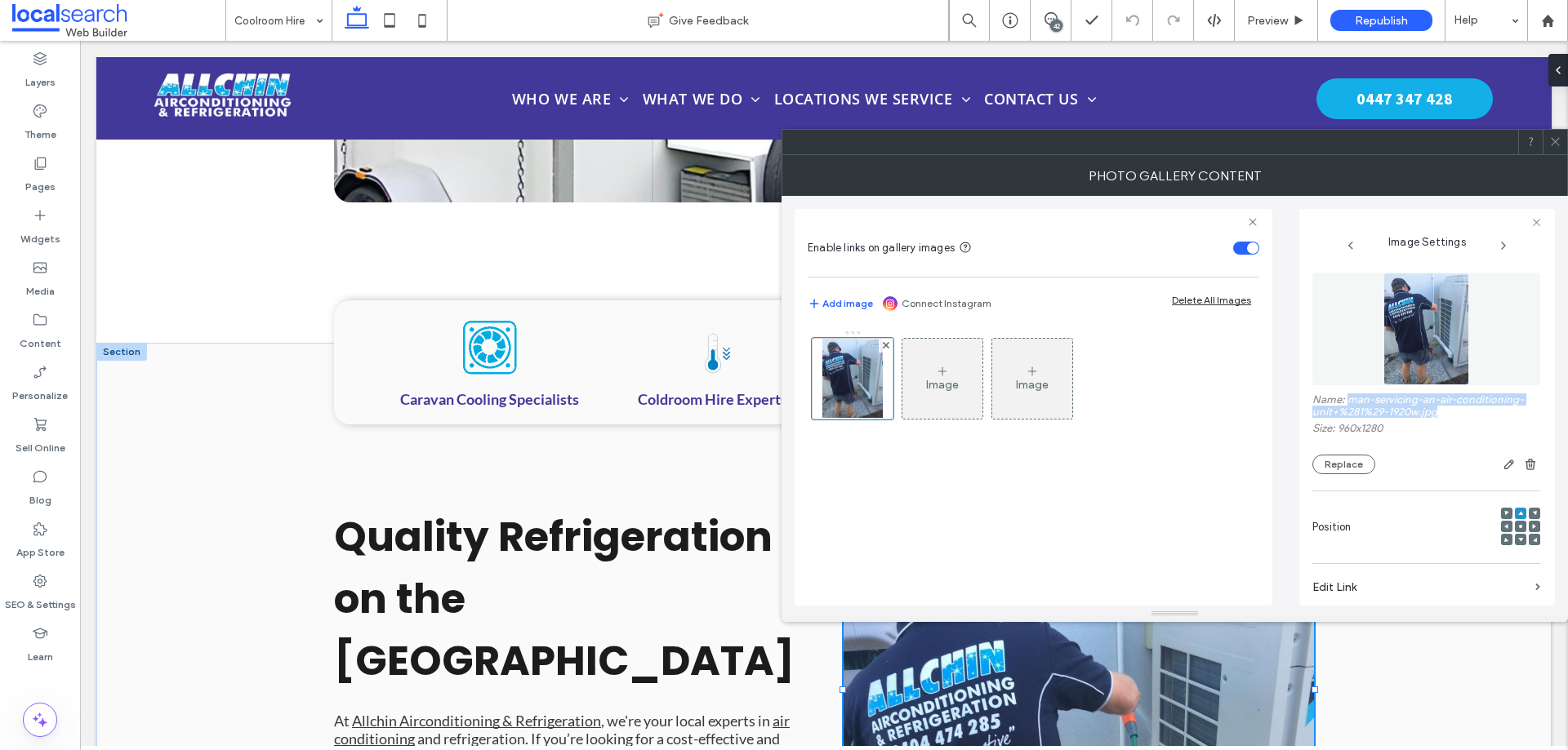
drag, startPoint x: 1440, startPoint y: 413, endPoint x: 1351, endPoint y: 402, distance: 89.7
click at [1351, 402] on label "Name: man-servicing-an-air-conditioning-unit+%281%29-1920w.jpg" at bounding box center [1427, 408] width 228 height 29
copy label "man-servicing-an-air-conditioning-unit+%281%29-1920w.jpg"
click at [1555, 151] on span at bounding box center [1555, 141] width 13 height 24
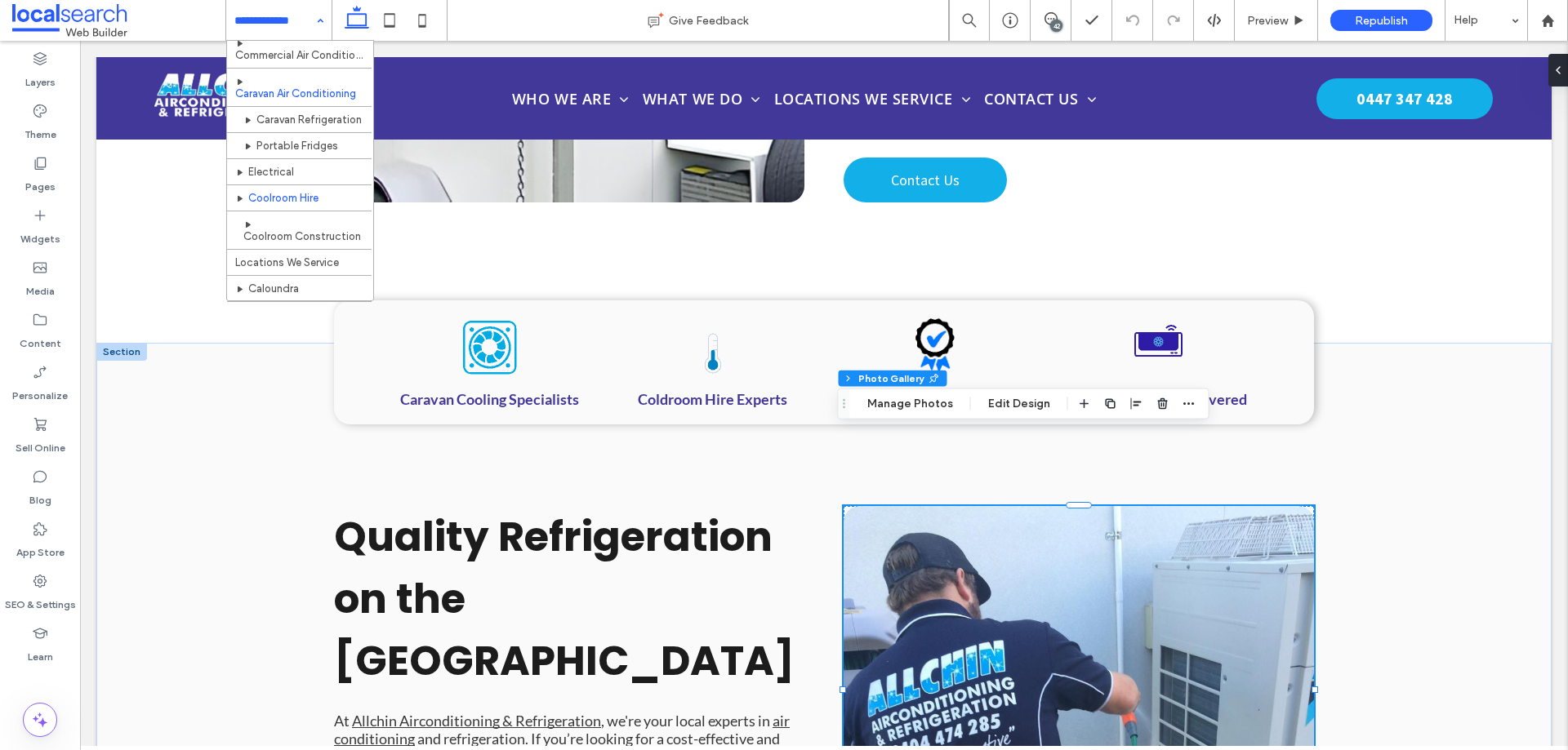
scroll to position [327, 0]
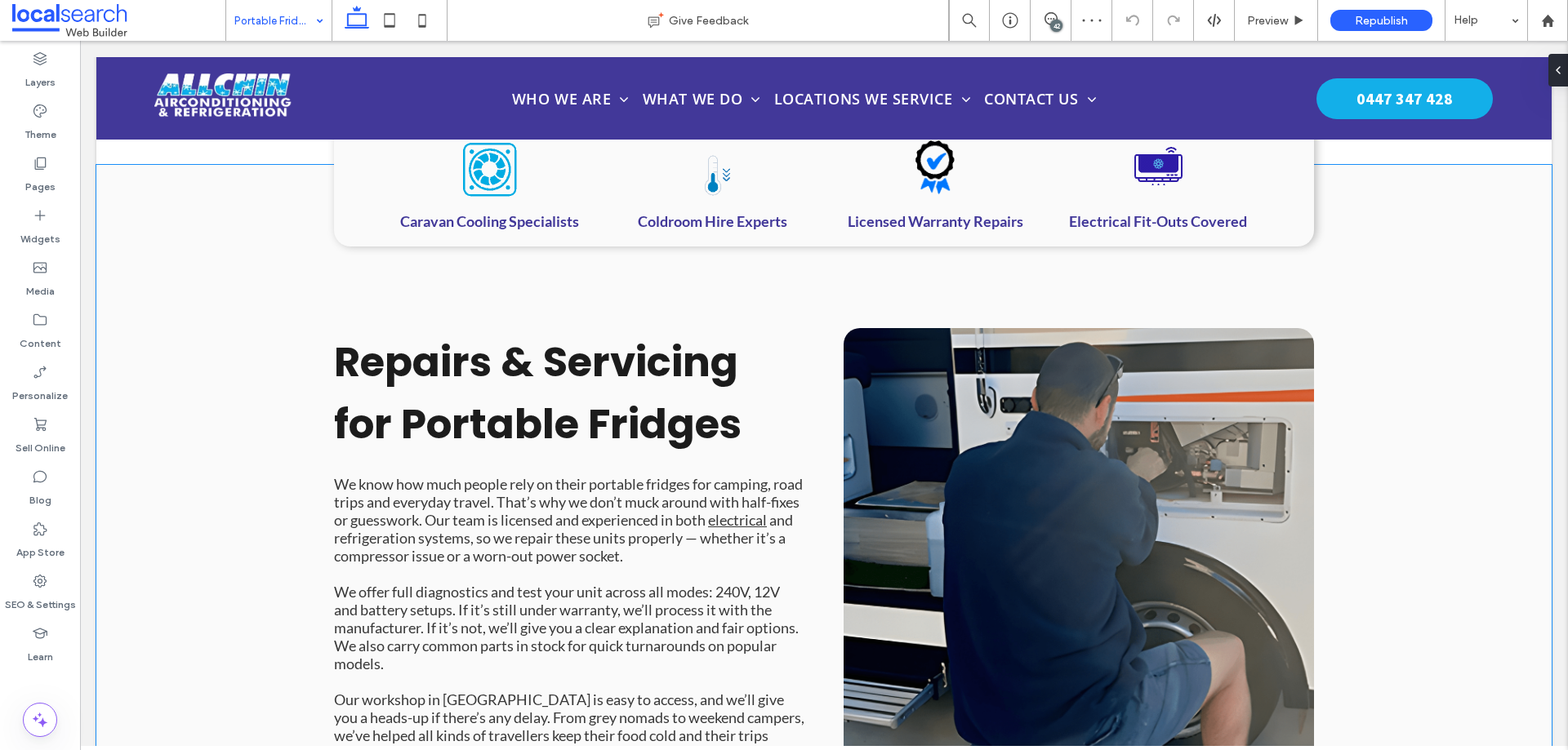
scroll to position [1323, 0]
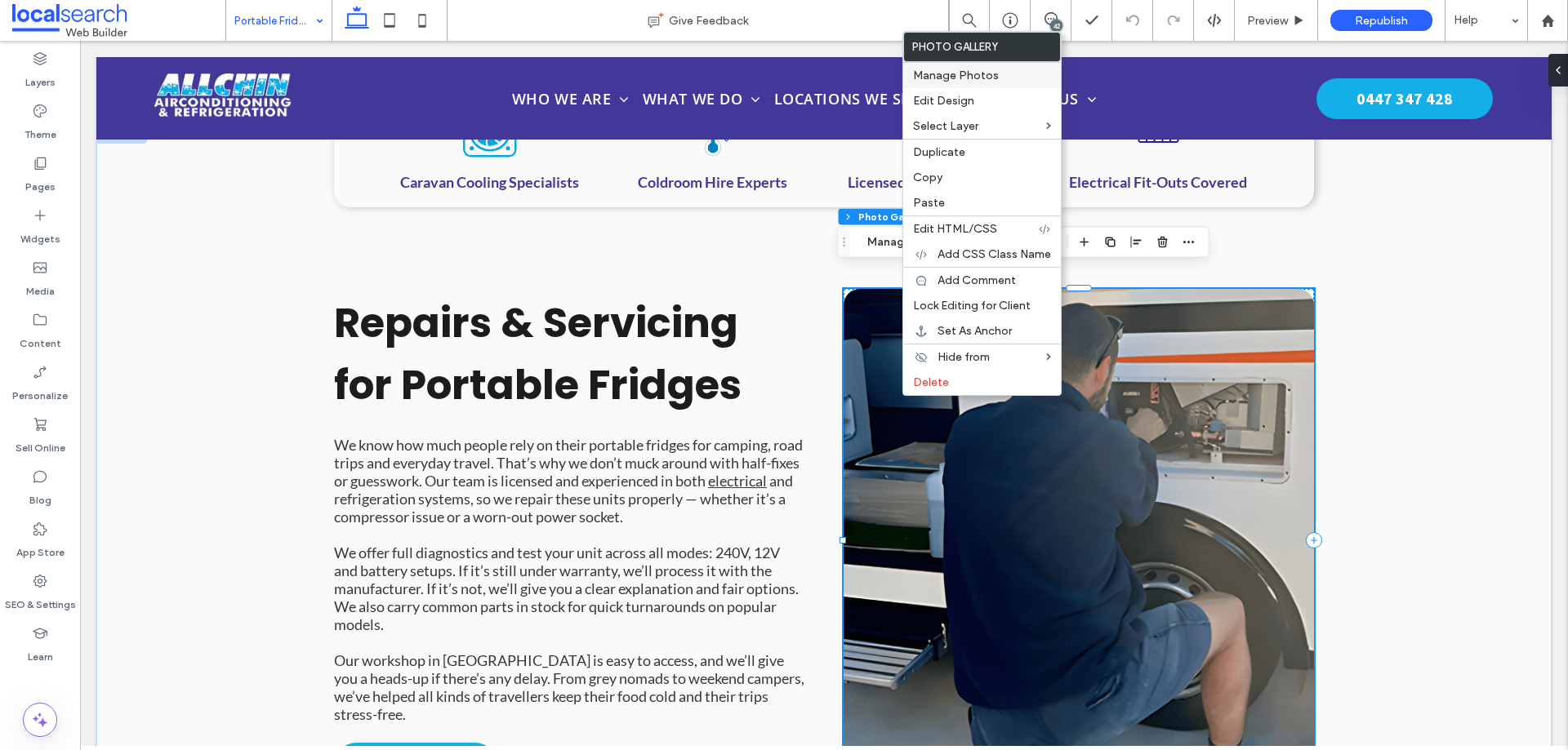
click at [950, 80] on span "Manage Photos" at bounding box center [955, 75] width 86 height 13
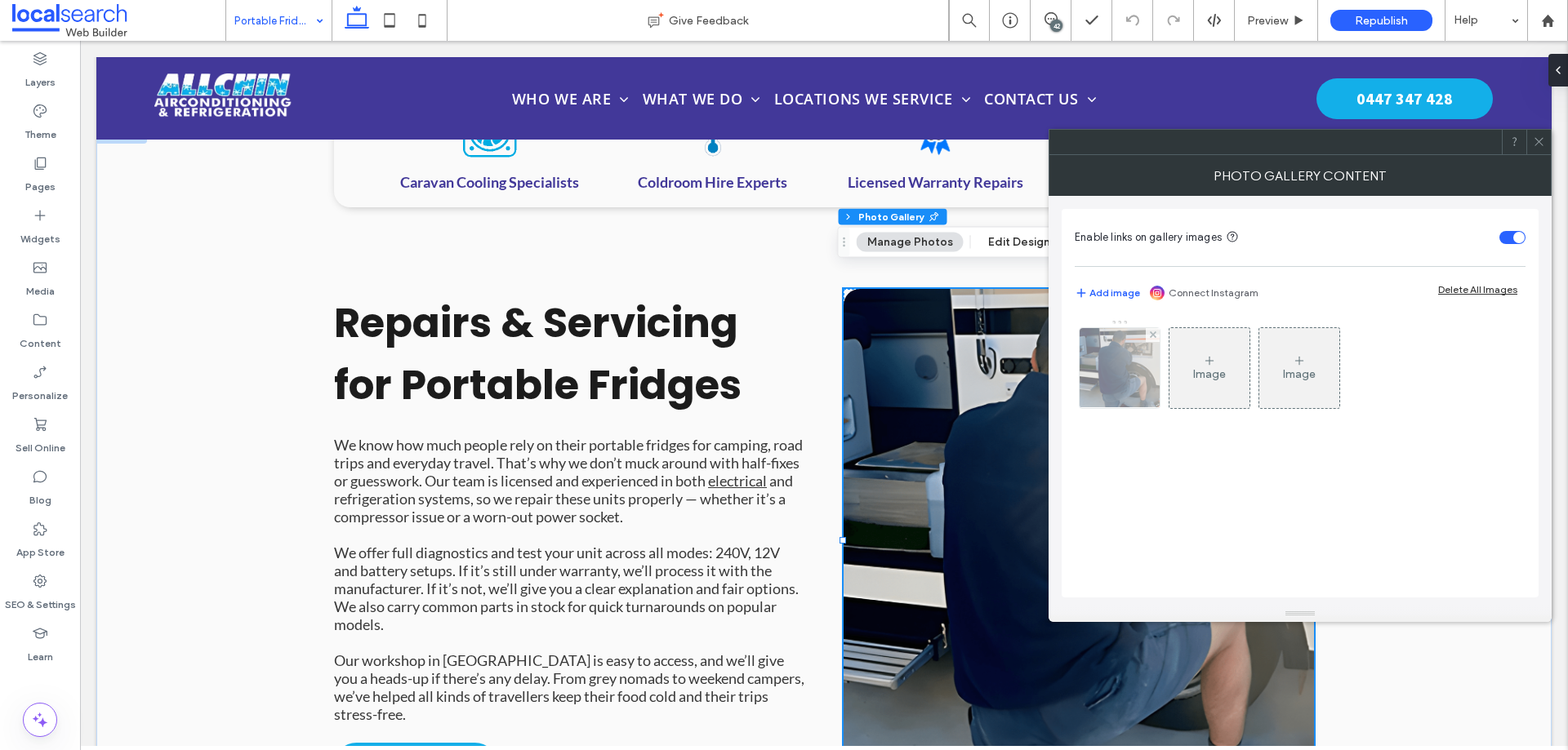
click at [1122, 382] on img at bounding box center [1120, 367] width 120 height 80
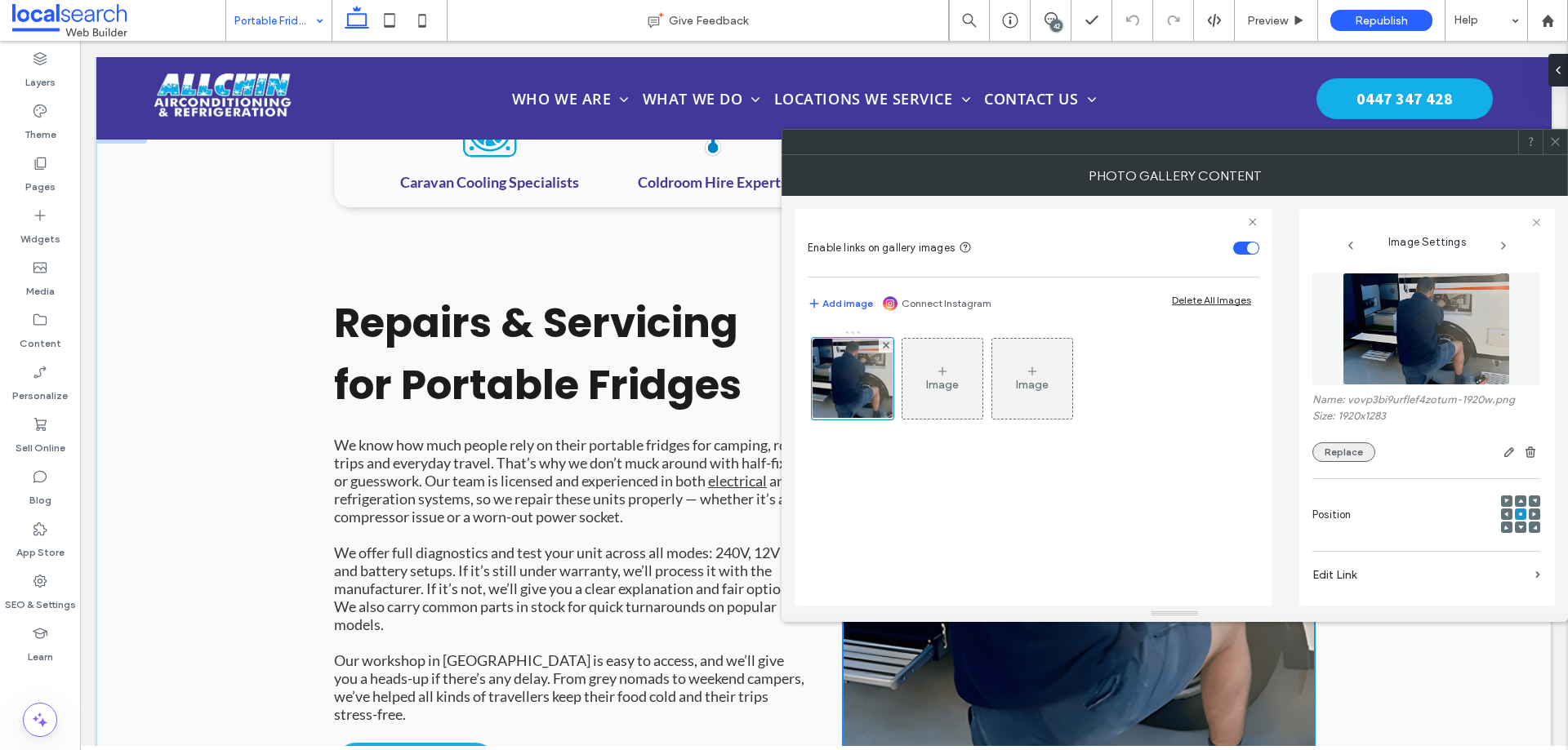
click at [1325, 453] on button "Replace" at bounding box center [1344, 452] width 63 height 19
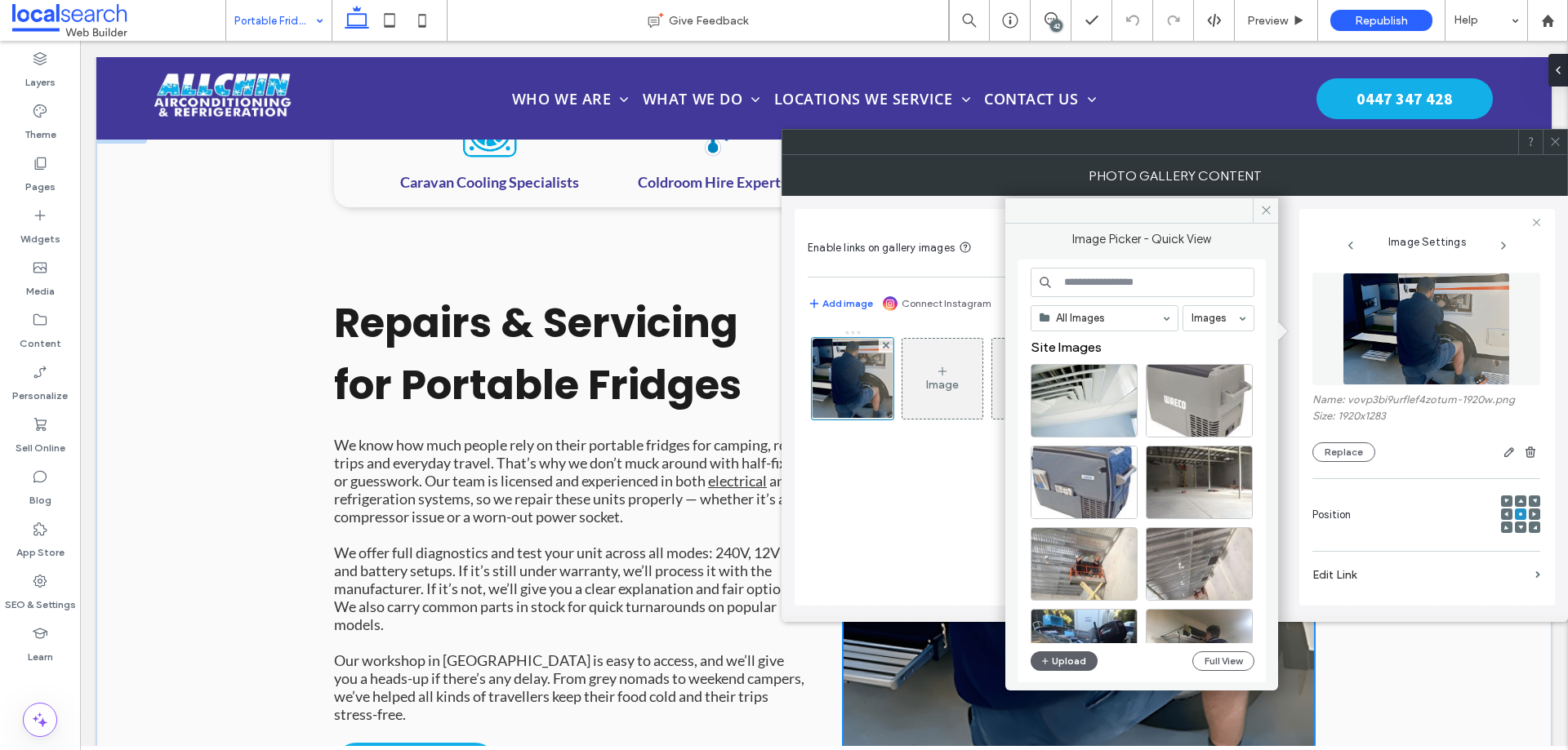
click at [1081, 282] on input at bounding box center [1143, 283] width 224 height 30
paste input "**********"
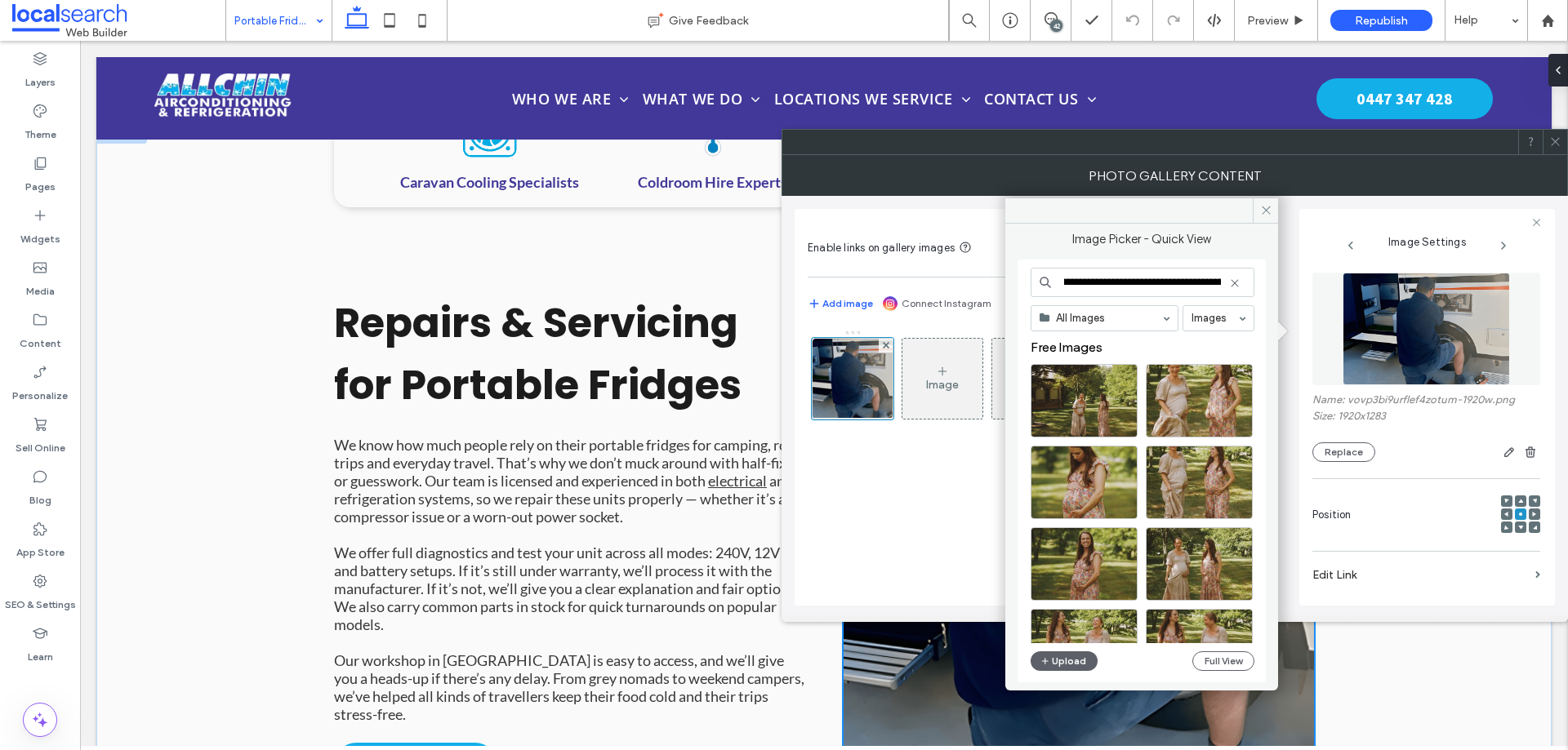
scroll to position [0, 0]
drag, startPoint x: 1222, startPoint y: 282, endPoint x: 1179, endPoint y: 290, distance: 43.7
click at [1179, 290] on input "**********" at bounding box center [1143, 283] width 224 height 30
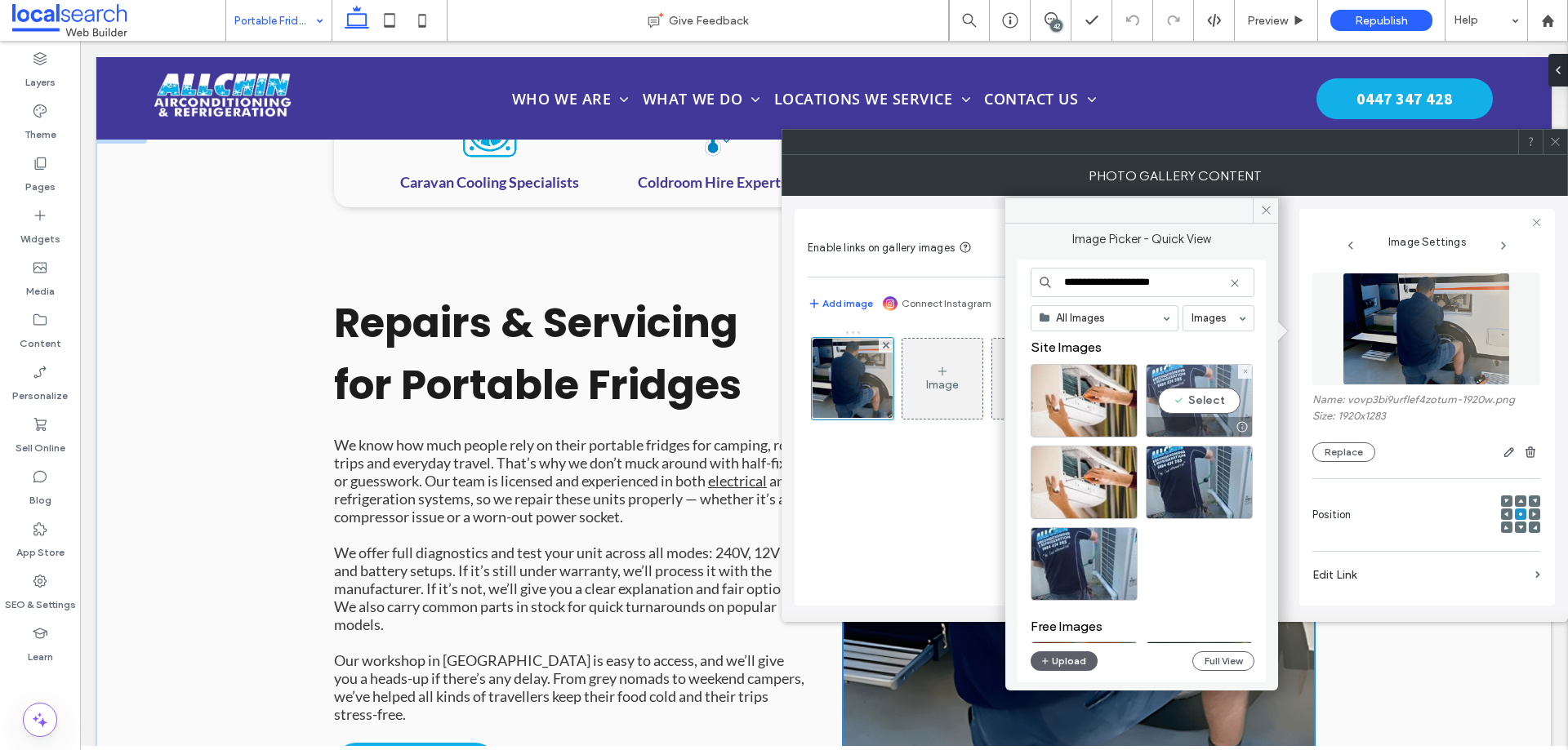
type input "**********"
click at [1190, 392] on div "Select" at bounding box center [1199, 401] width 107 height 73
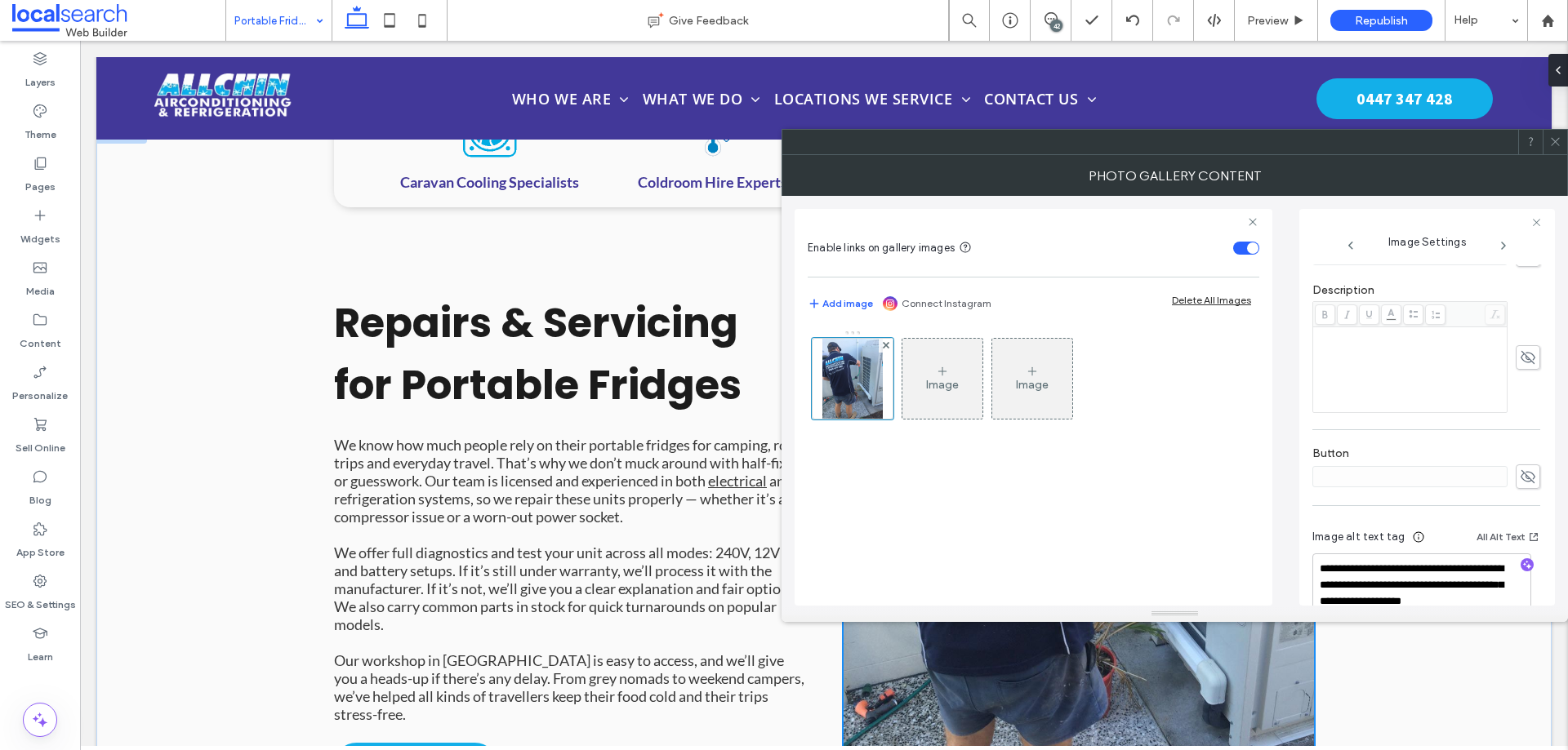
scroll to position [459, 0]
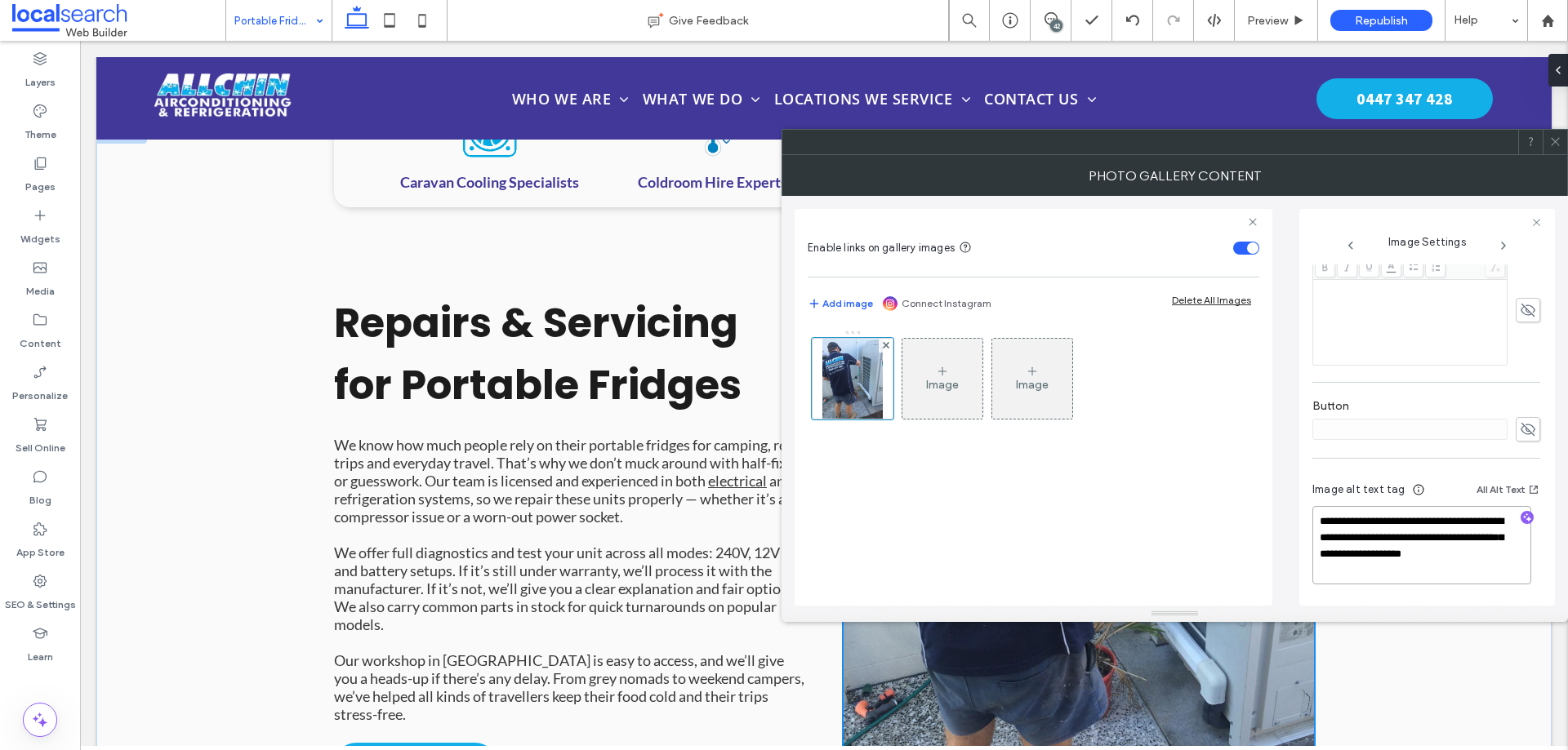
drag, startPoint x: 1429, startPoint y: 561, endPoint x: 1363, endPoint y: 538, distance: 69.9
click at [1363, 538] on textarea "**********" at bounding box center [1423, 546] width 219 height 79
type textarea "**********"
click at [1522, 518] on icon "button" at bounding box center [1528, 518] width 12 height 12
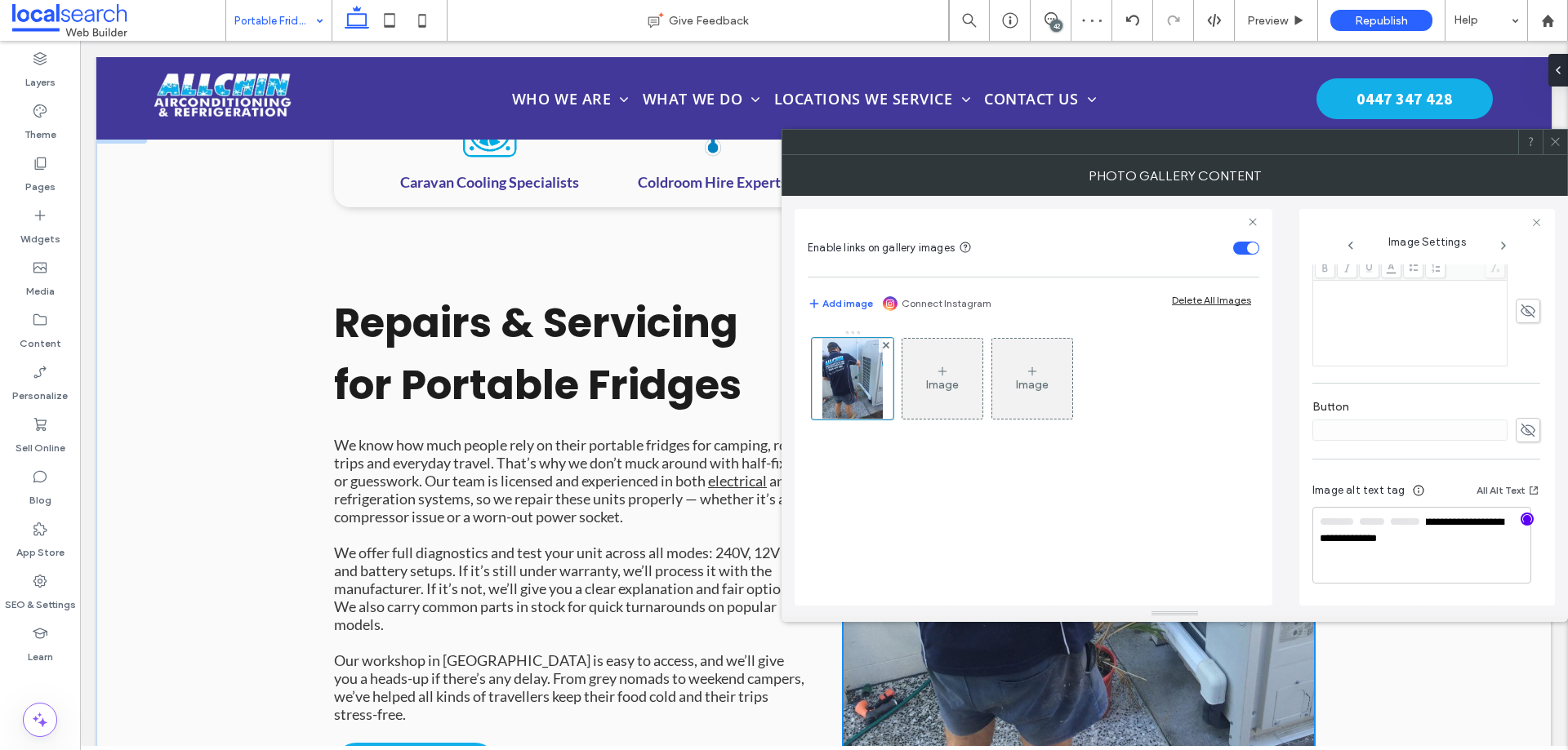
scroll to position [457, 0]
click at [1473, 548] on textarea "**********" at bounding box center [1423, 546] width 219 height 75
drag, startPoint x: 1470, startPoint y: 541, endPoint x: 1348, endPoint y: 529, distance: 122.6
click at [1348, 529] on textarea "**********" at bounding box center [1423, 547] width 219 height 73
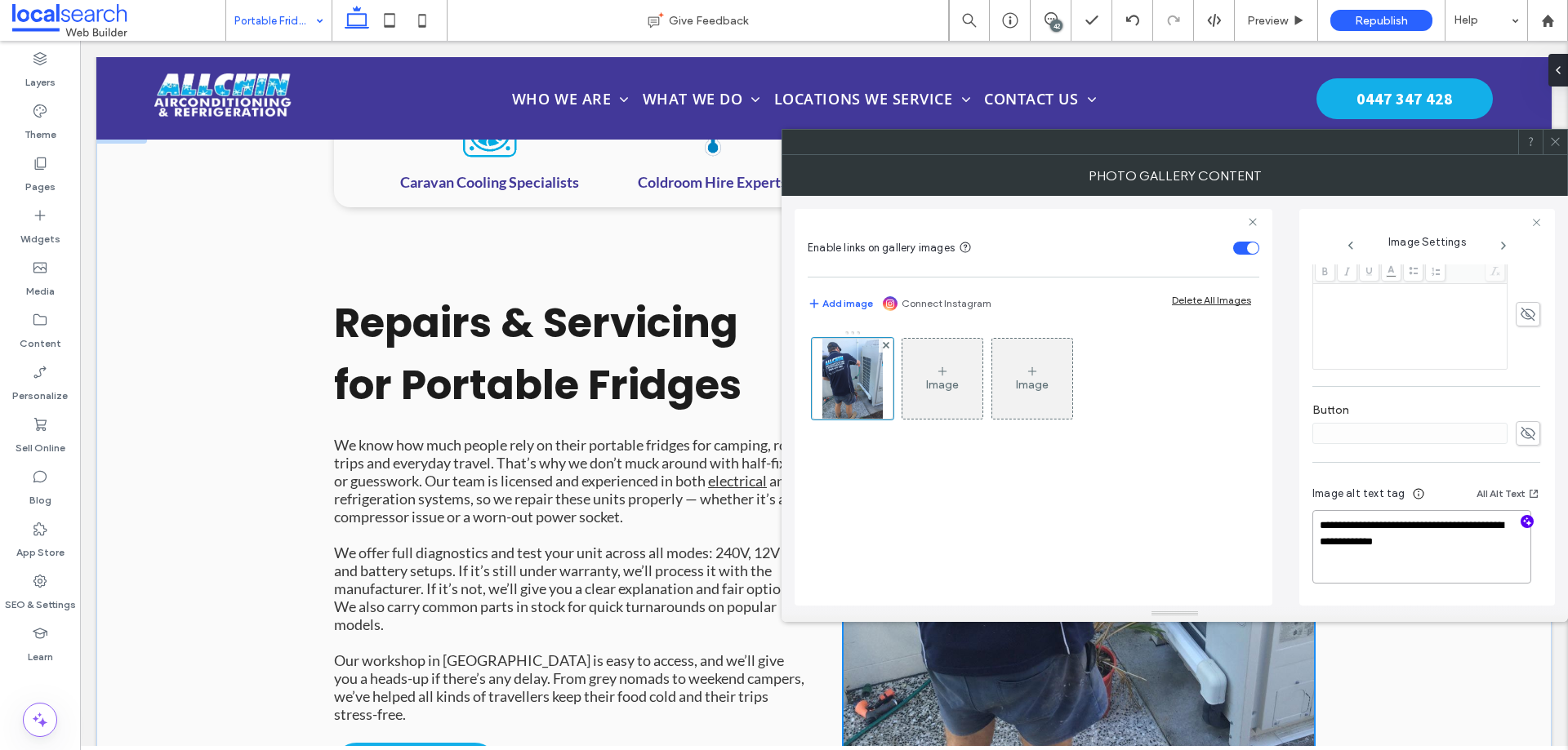
click at [1403, 544] on textarea "**********" at bounding box center [1423, 547] width 219 height 73
drag, startPoint x: 1454, startPoint y: 544, endPoint x: 1344, endPoint y: 525, distance: 111.6
click at [1344, 525] on textarea "**********" at bounding box center [1423, 547] width 219 height 73
type textarea "**********"
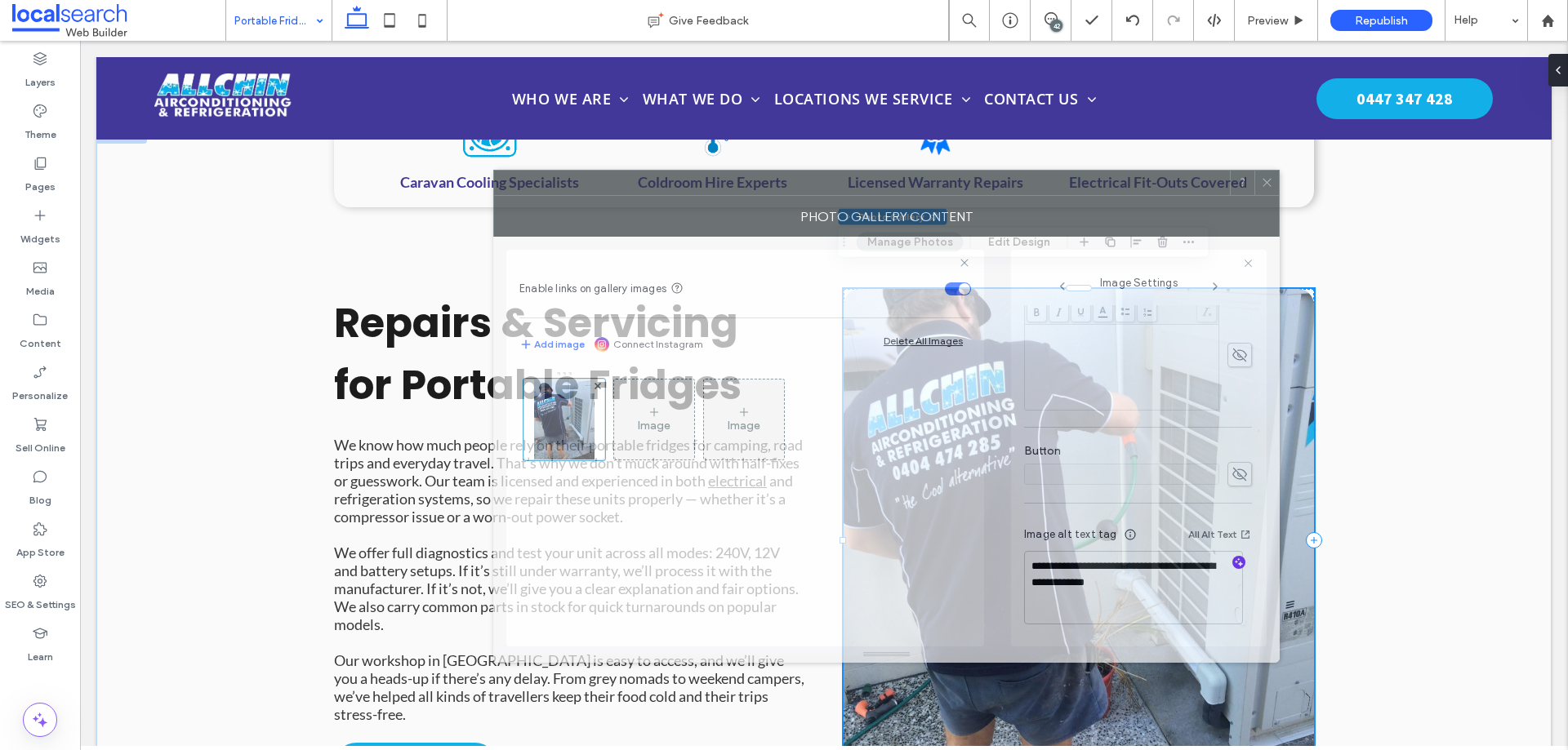
drag, startPoint x: 1370, startPoint y: 156, endPoint x: 1081, endPoint y: 198, distance: 292.0
click at [1081, 198] on div "Photo Gallery Content" at bounding box center [887, 216] width 787 height 40
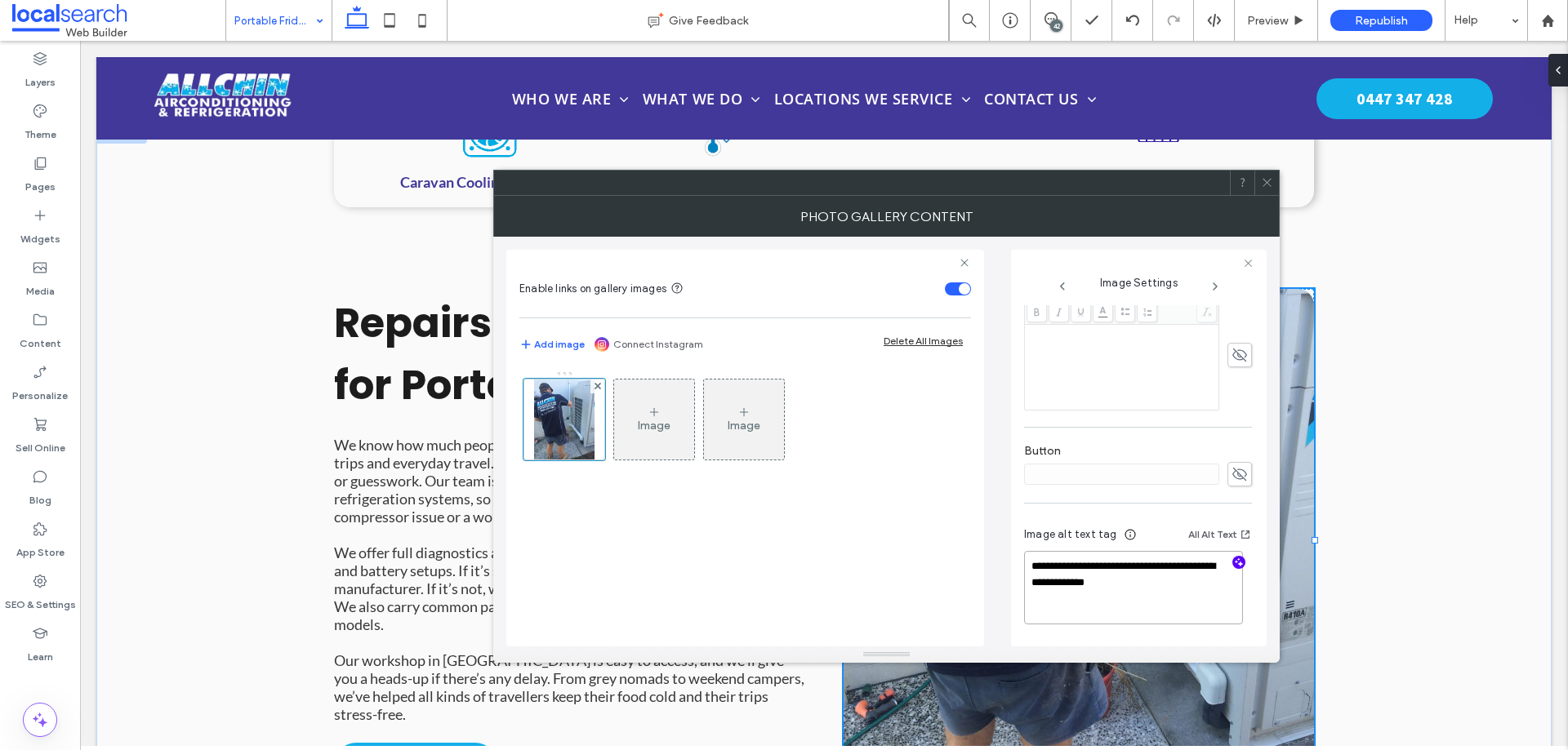
click at [1171, 586] on textarea "**********" at bounding box center [1134, 588] width 219 height 73
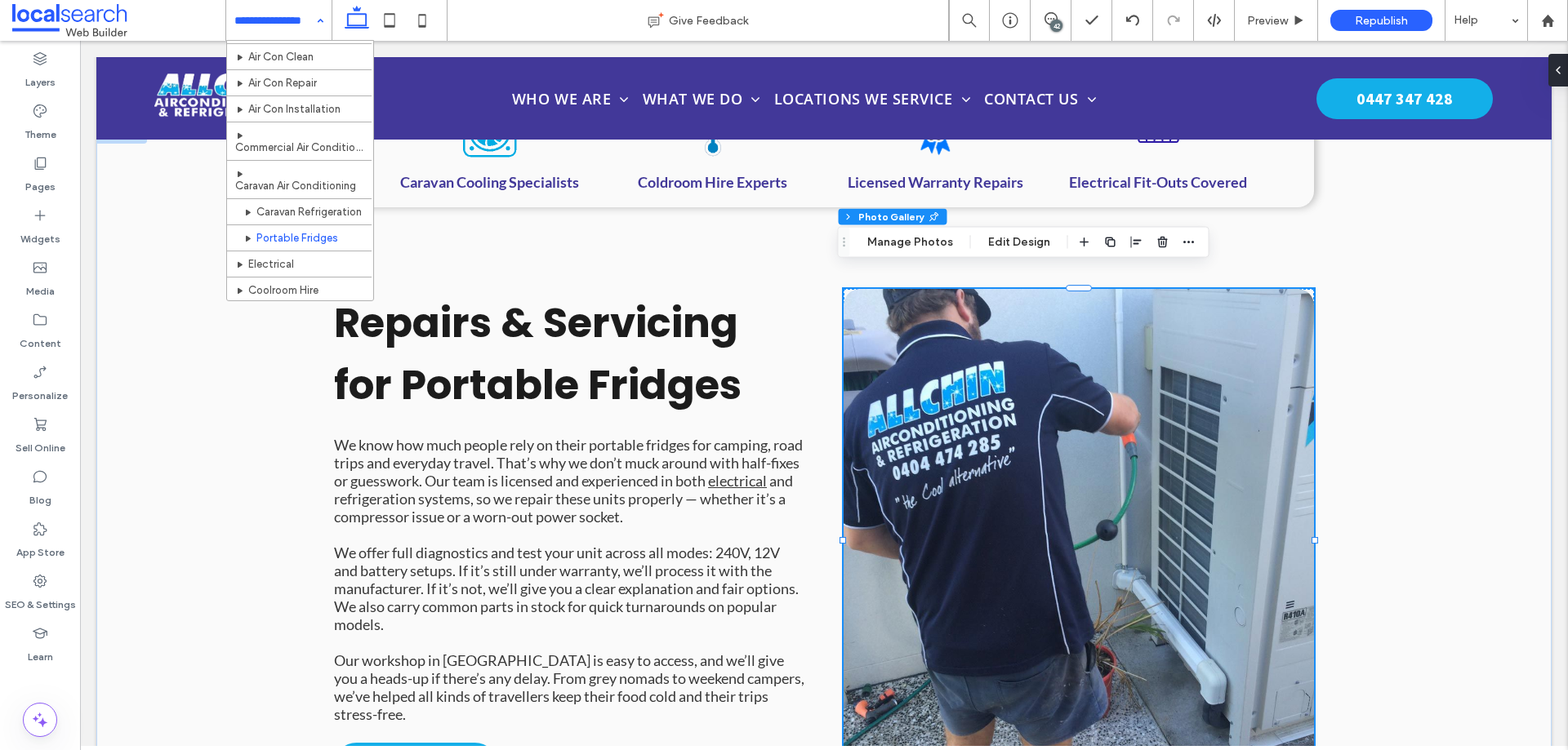
scroll to position [245, 0]
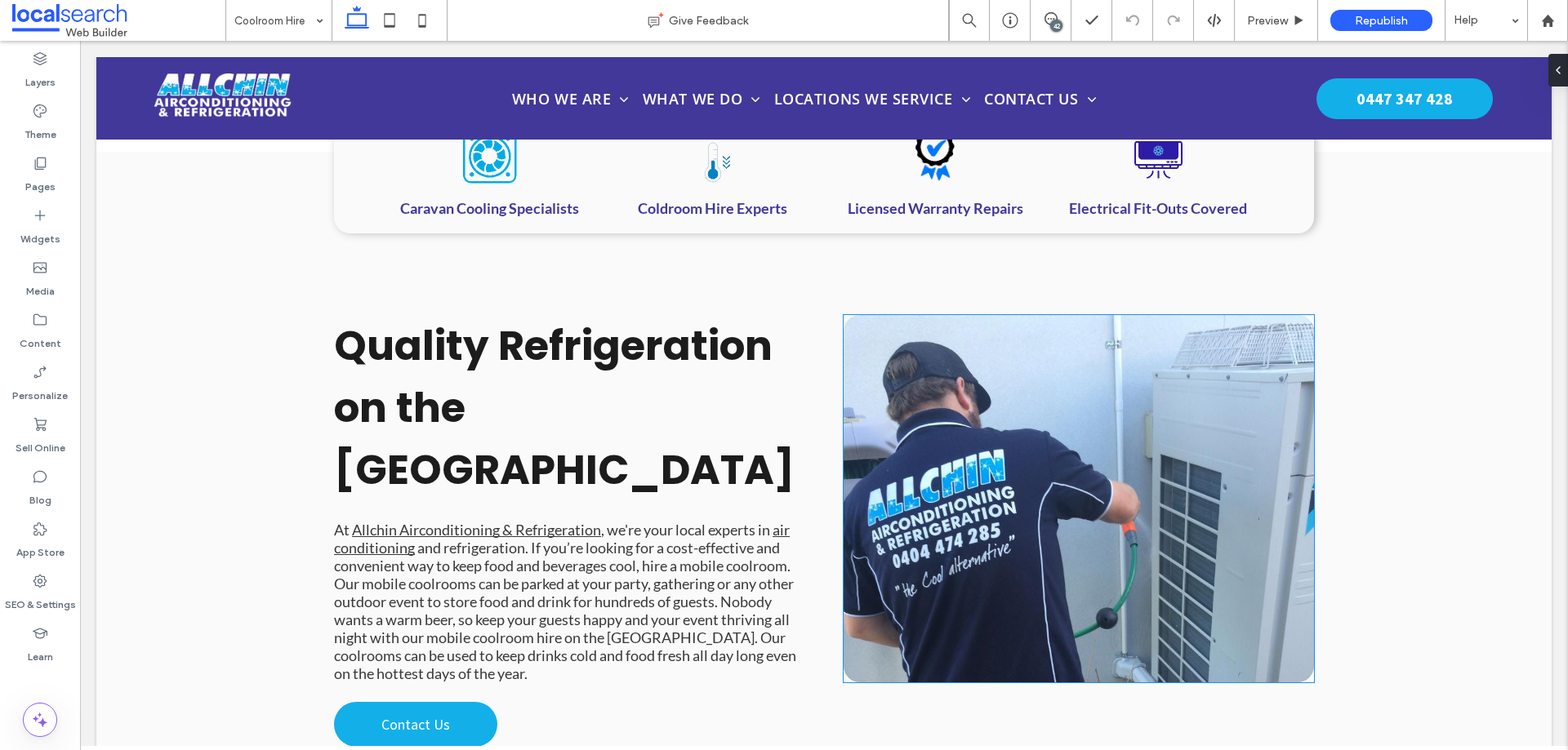
scroll to position [1330, 0]
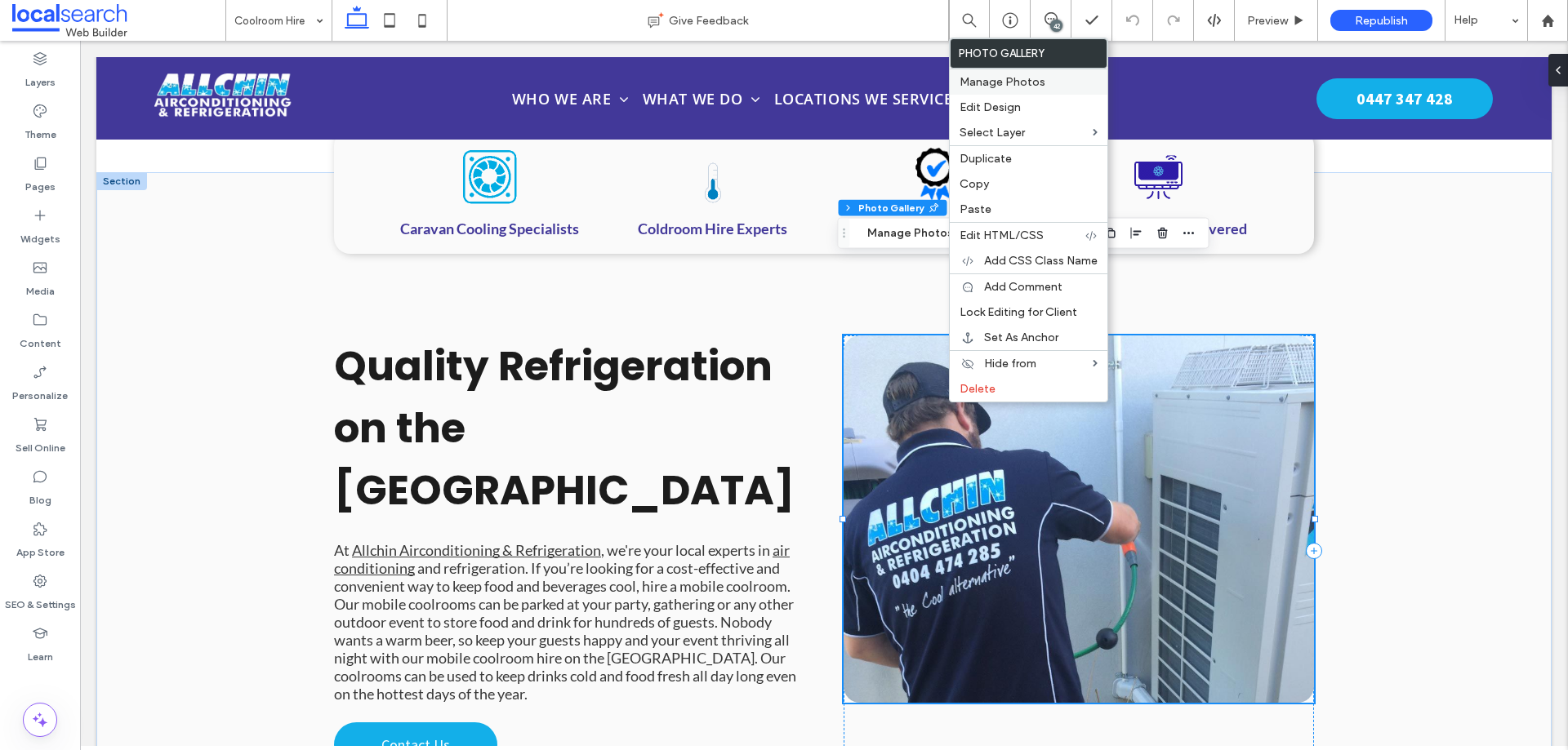
click at [1014, 81] on span "Manage Photos" at bounding box center [1002, 82] width 86 height 13
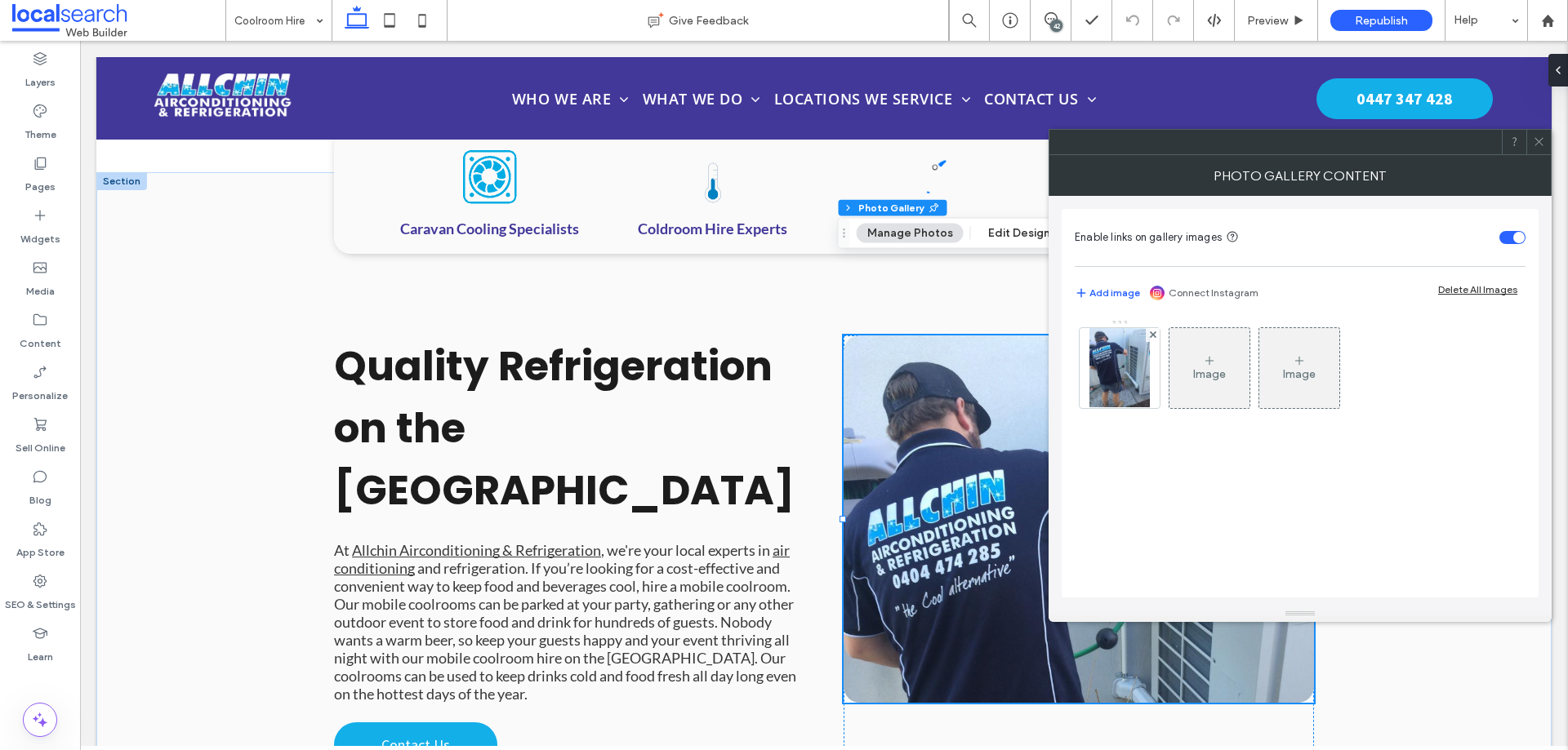
drag, startPoint x: 1110, startPoint y: 353, endPoint x: 1140, endPoint y: 365, distance: 32.3
click at [1111, 353] on img at bounding box center [1120, 367] width 61 height 80
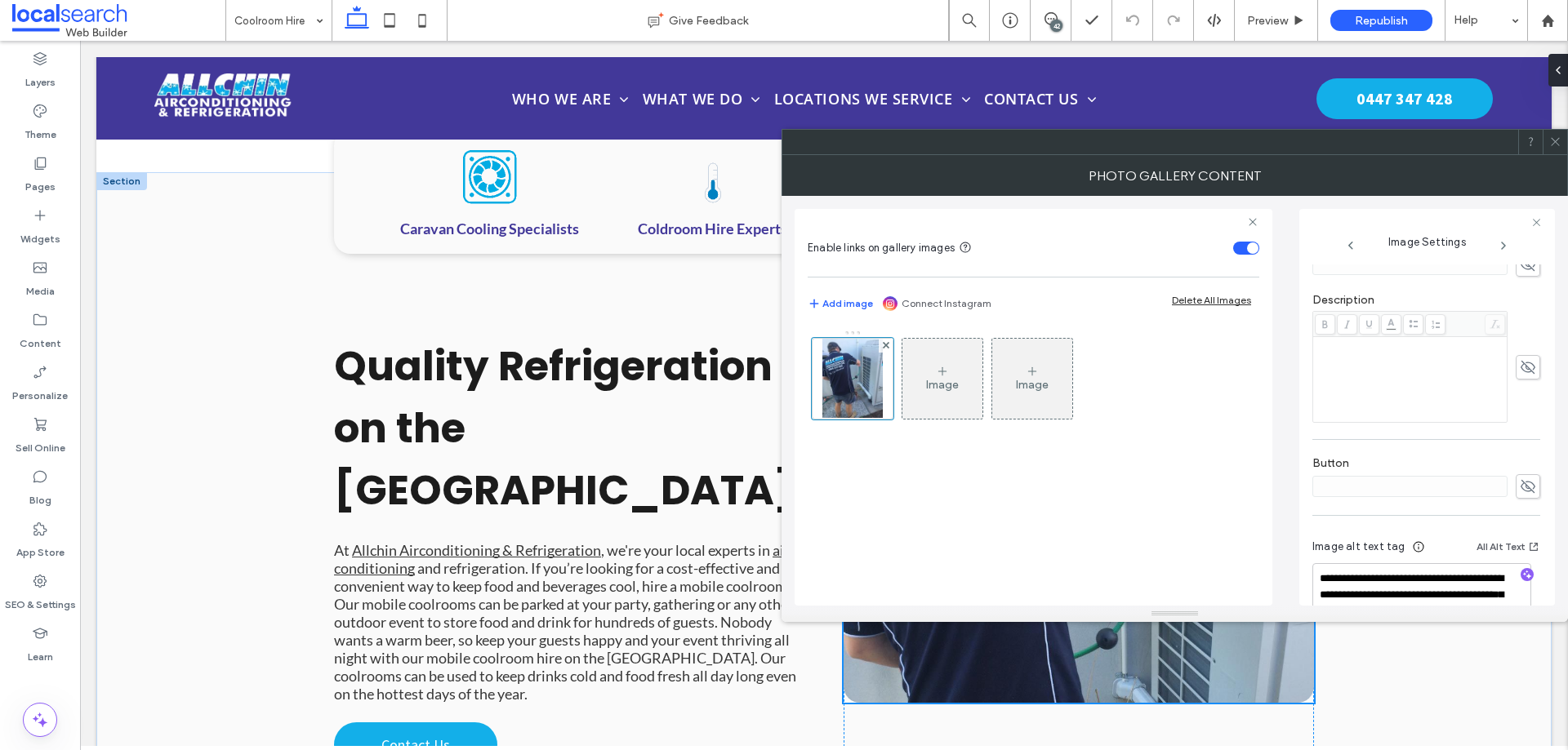
scroll to position [459, 0]
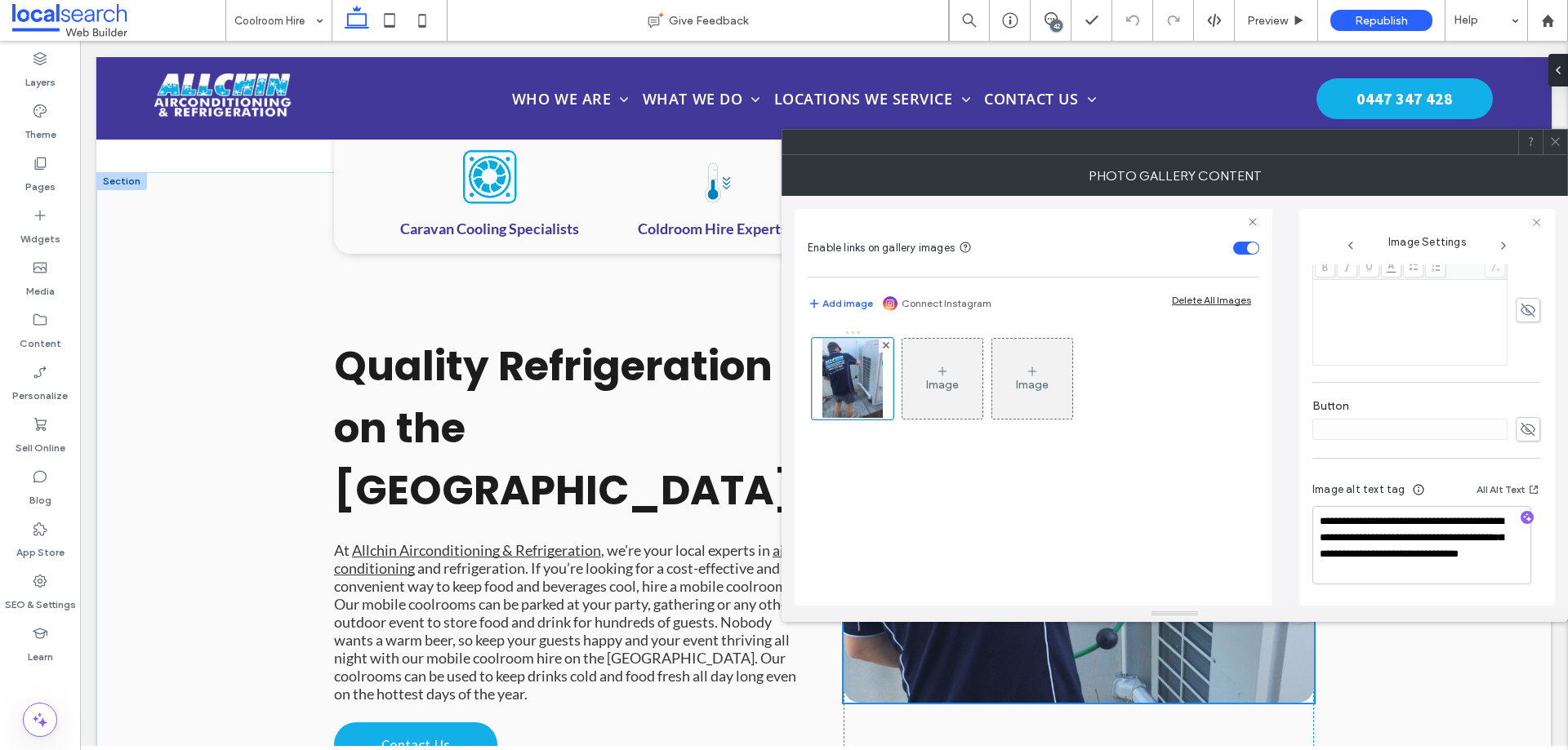
click at [1557, 151] on span at bounding box center [1555, 141] width 13 height 24
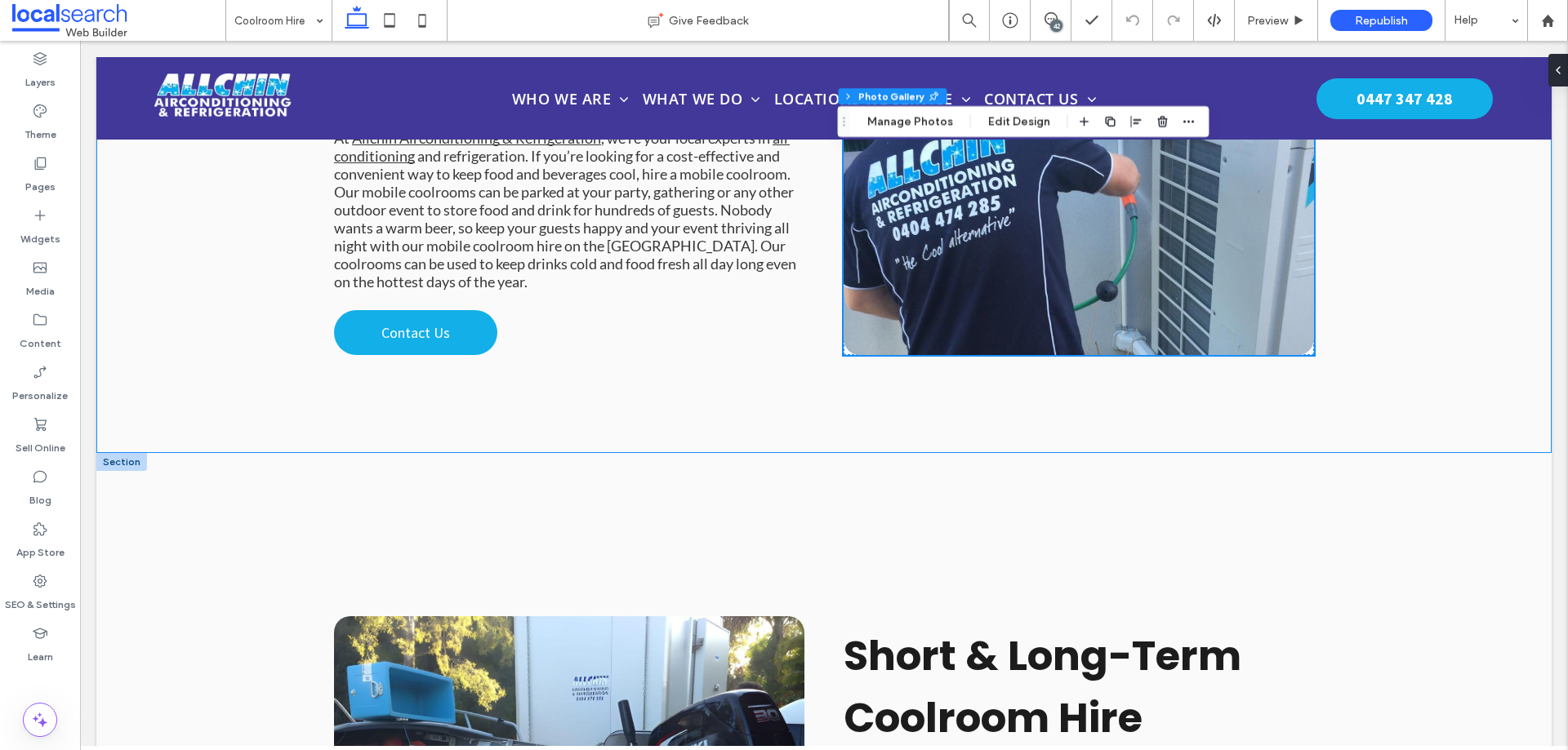
scroll to position [1902, 0]
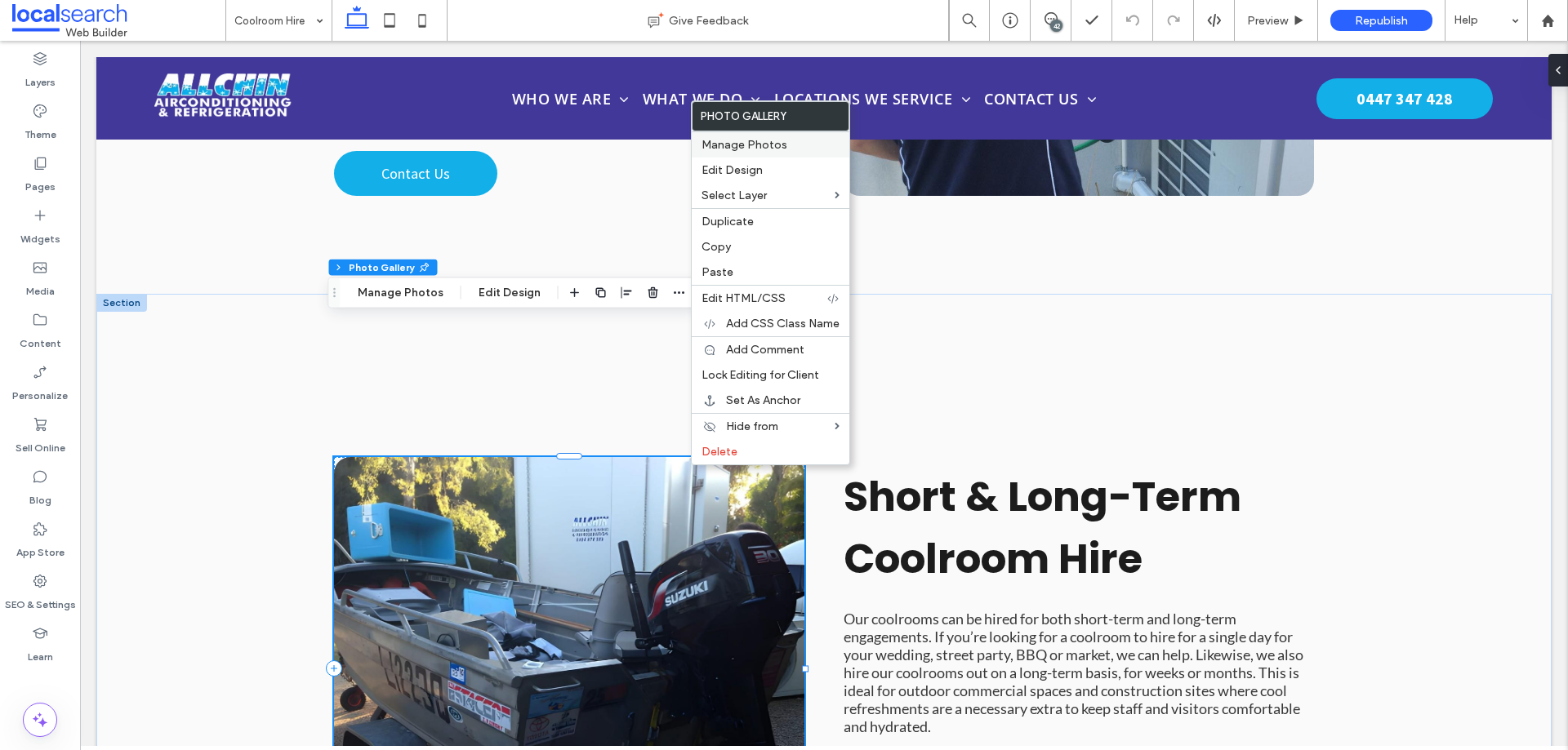
click at [742, 138] on div "Manage Photos" at bounding box center [771, 144] width 158 height 26
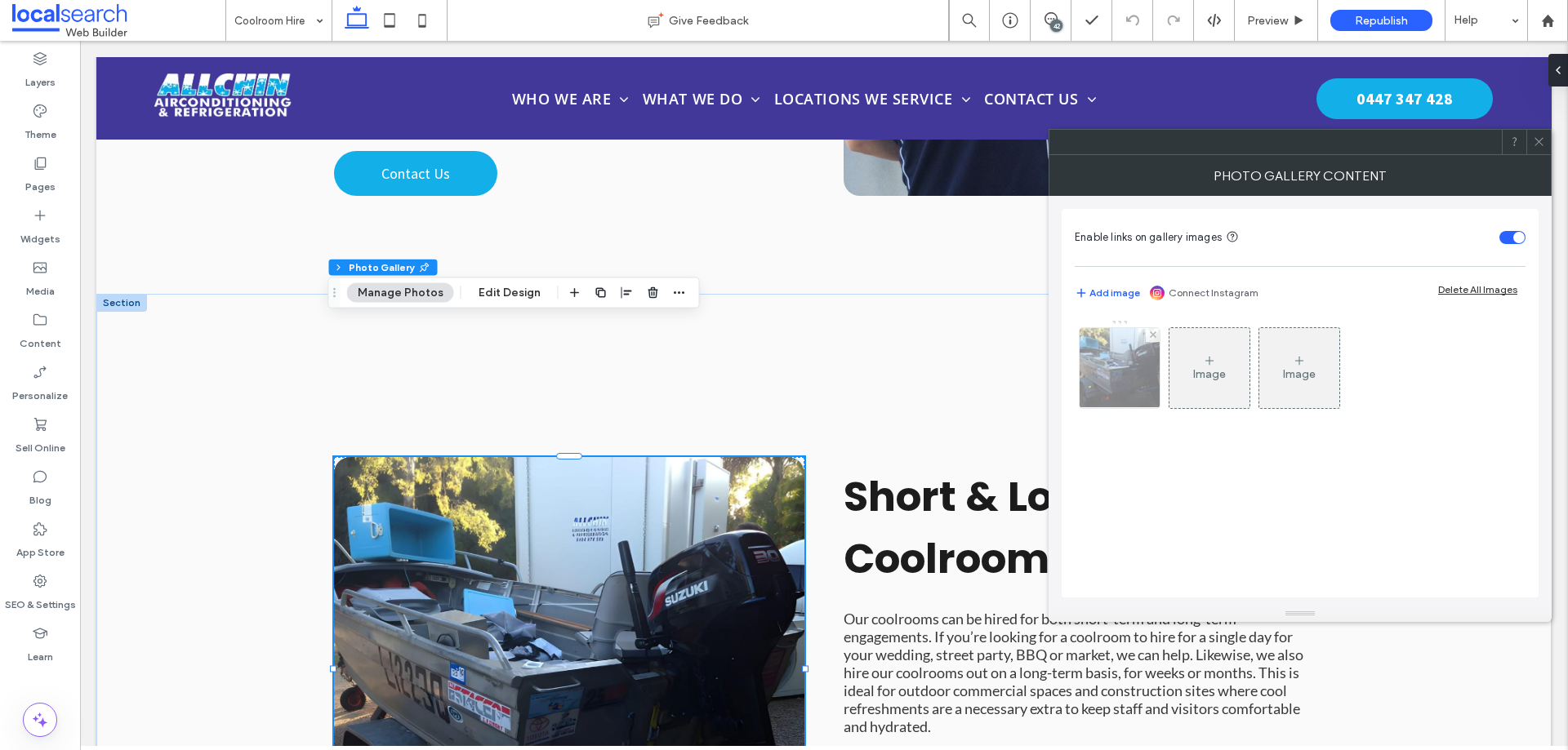
click at [1088, 359] on img at bounding box center [1120, 367] width 107 height 80
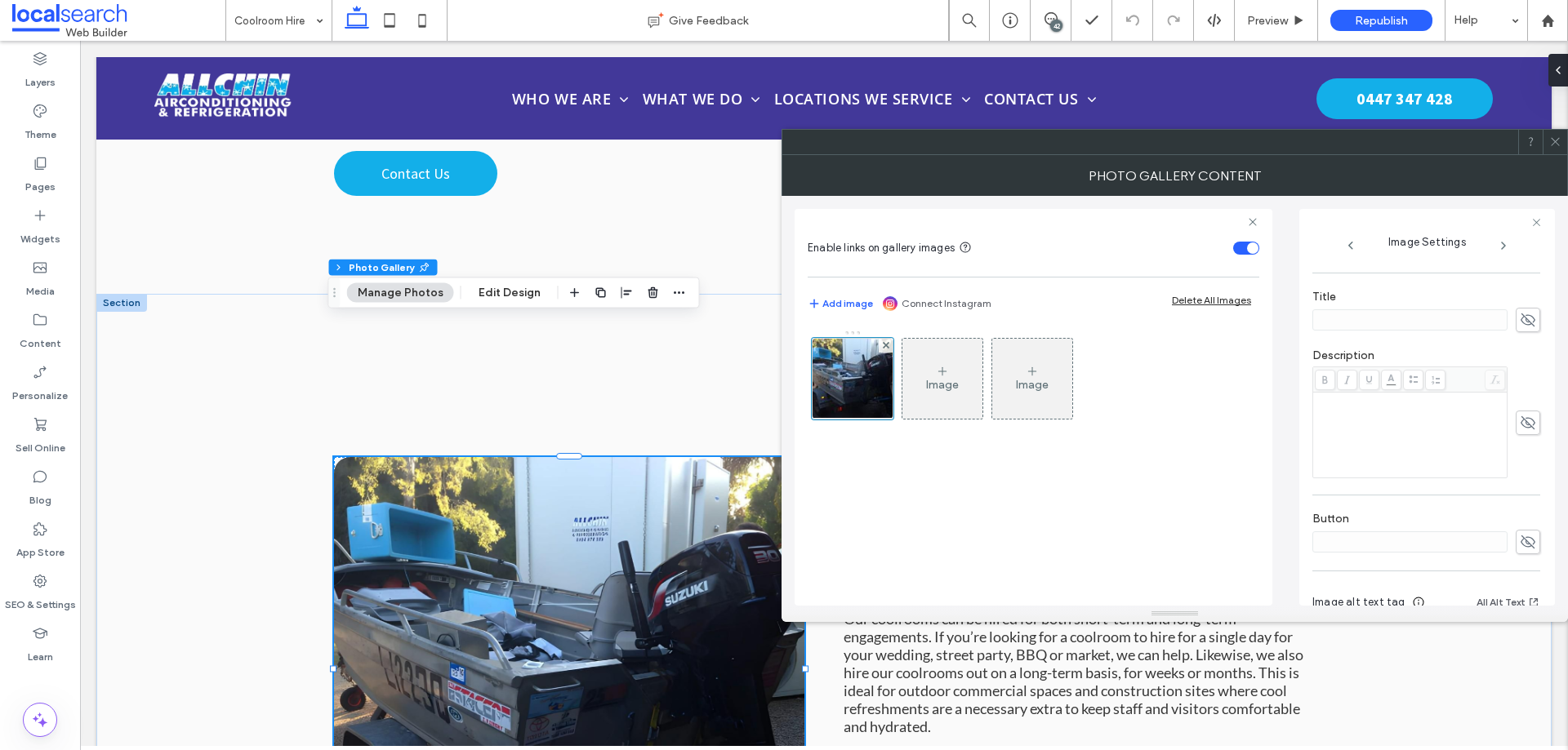
scroll to position [447, 0]
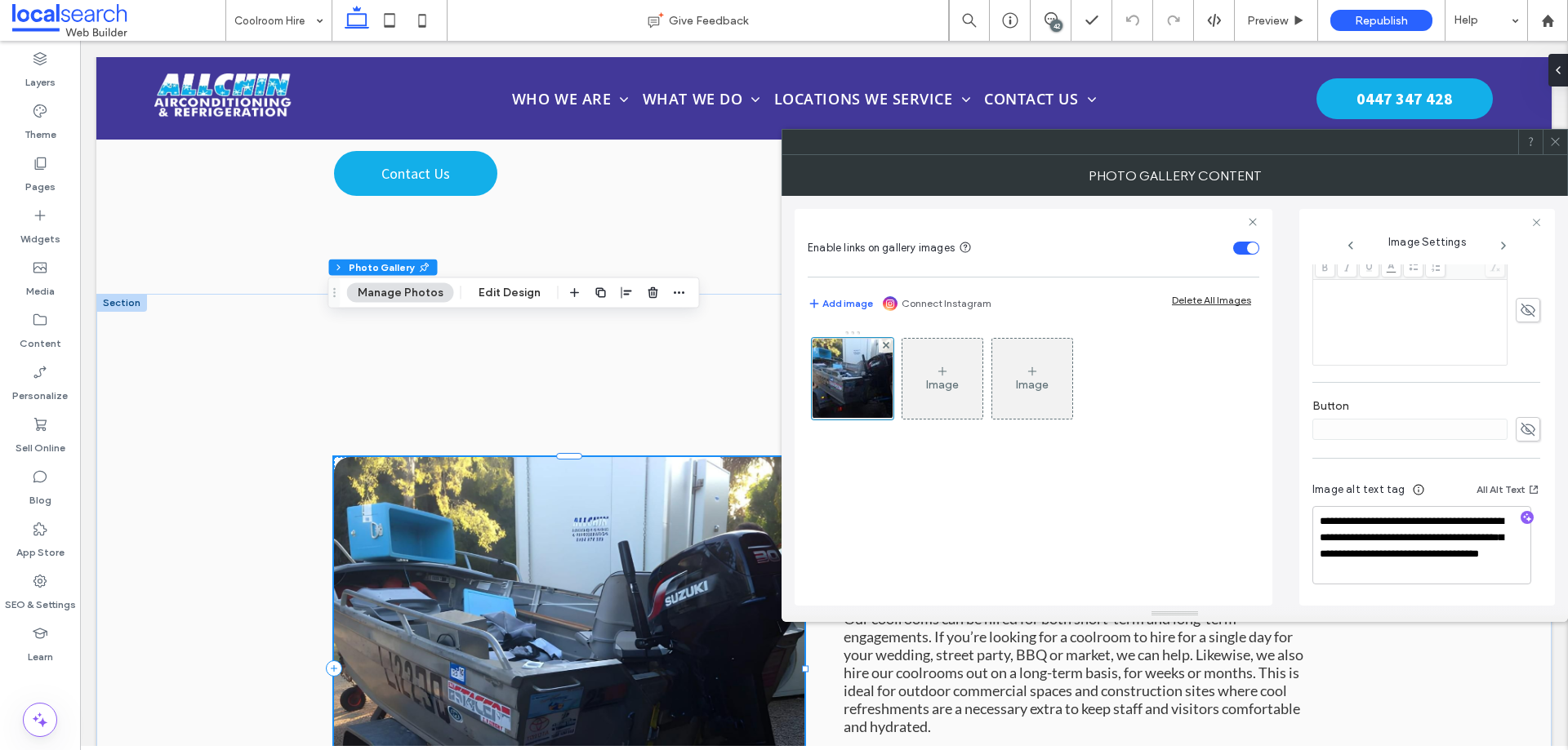
click at [1557, 138] on icon at bounding box center [1555, 141] width 13 height 12
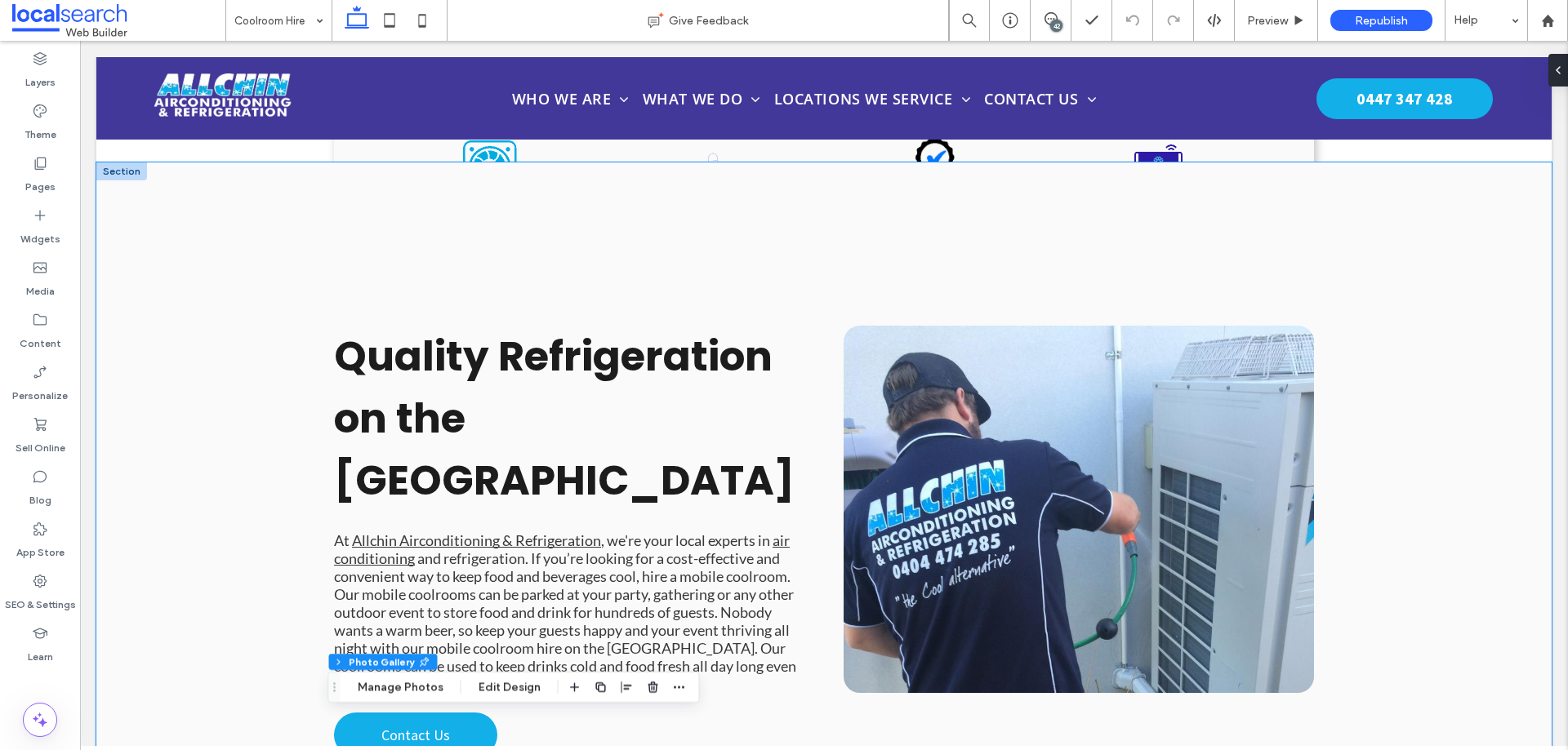
scroll to position [1330, 0]
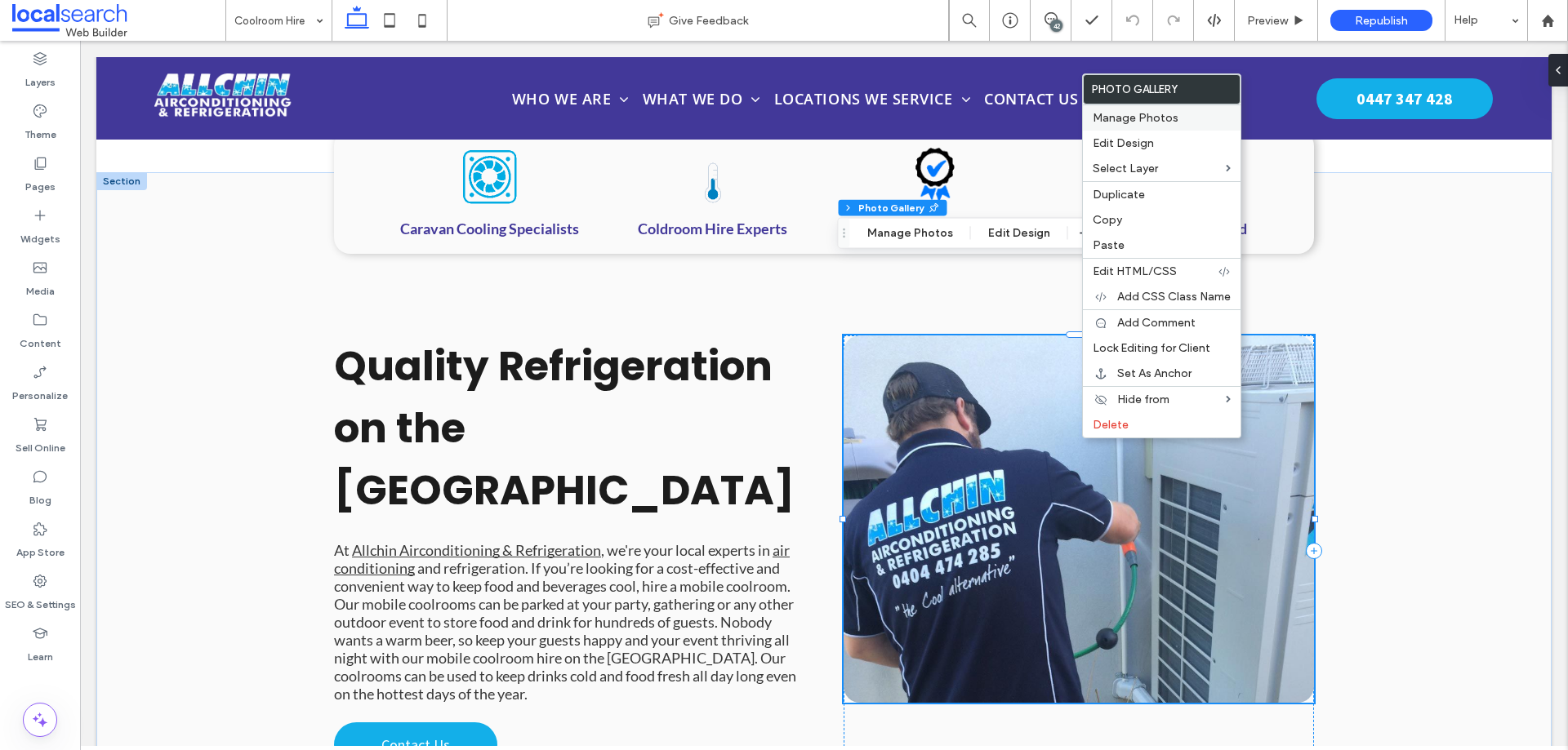
click at [1127, 122] on span "Manage Photos" at bounding box center [1135, 117] width 86 height 13
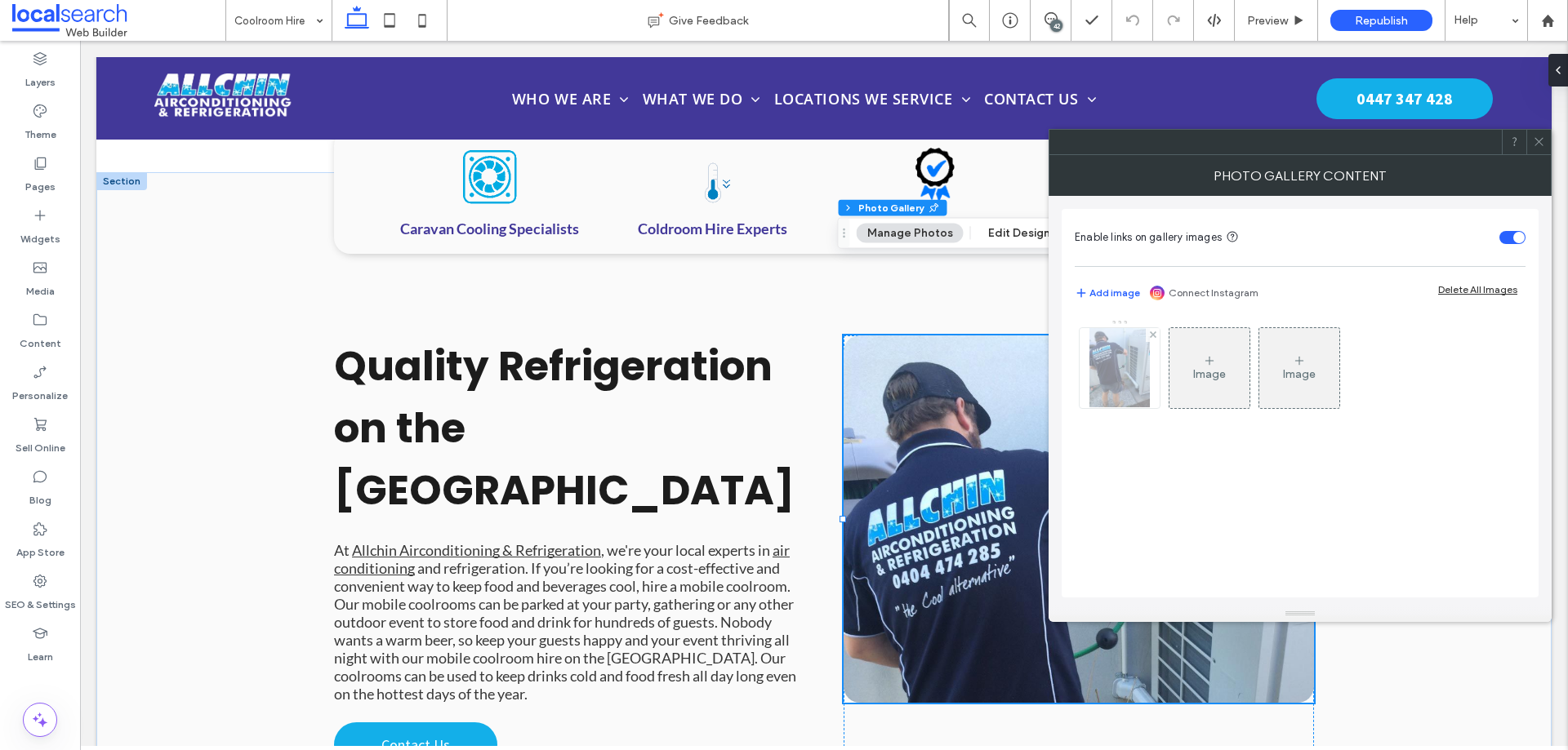
click at [1131, 355] on img at bounding box center [1120, 367] width 61 height 80
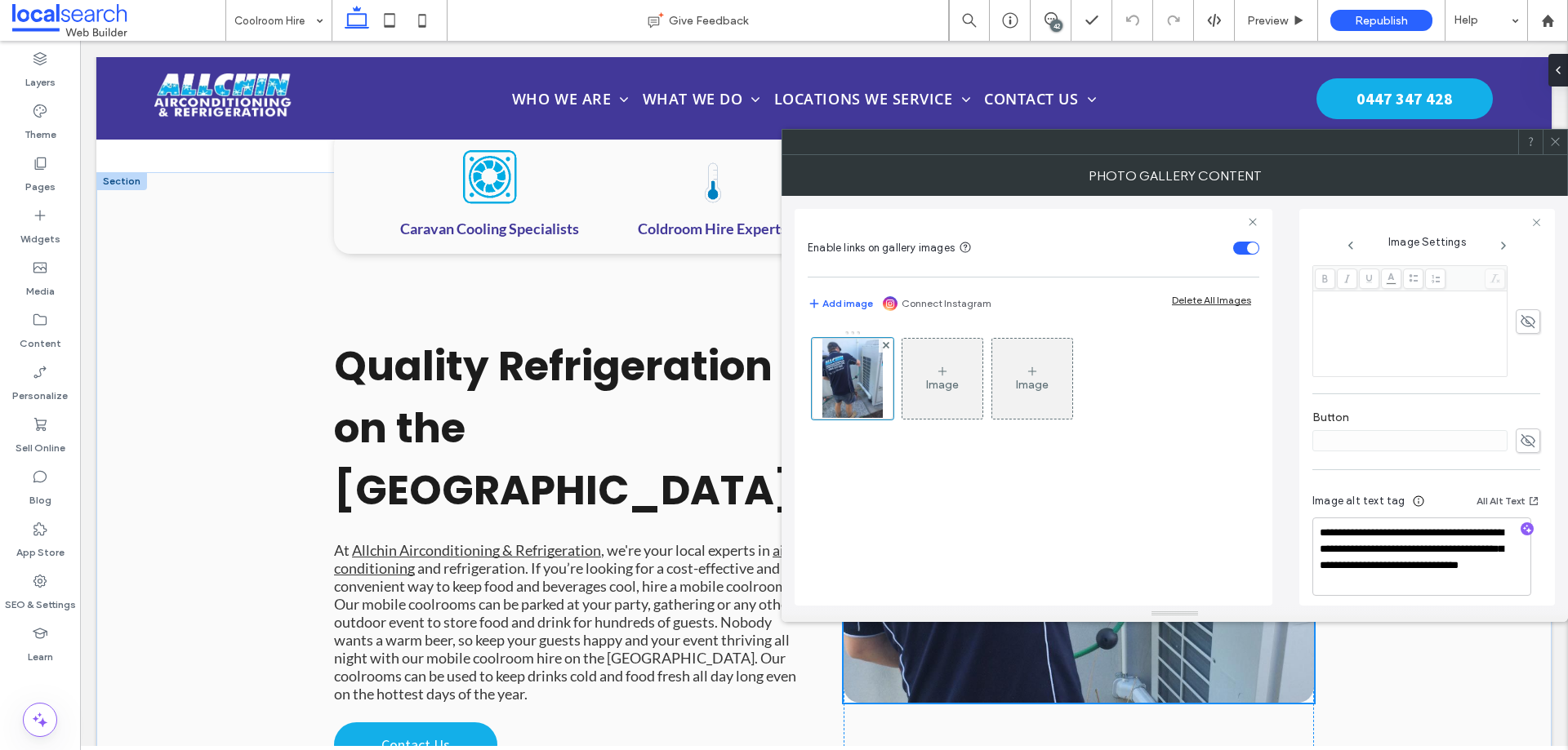
scroll to position [459, 0]
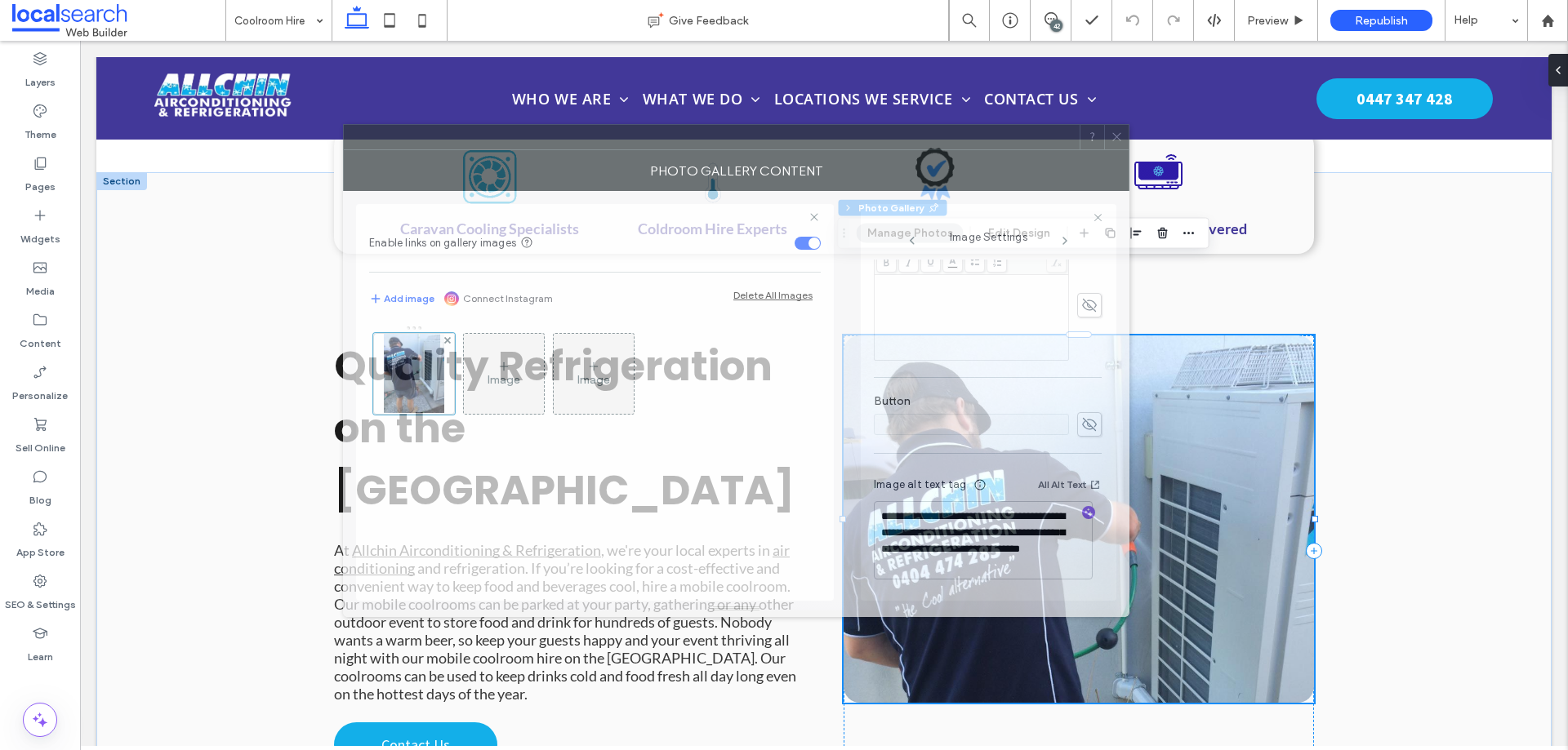
drag, startPoint x: 1230, startPoint y: 156, endPoint x: 792, endPoint y: 151, distance: 438.0
click at [792, 151] on div "Photo Gallery Content" at bounding box center [737, 170] width 787 height 40
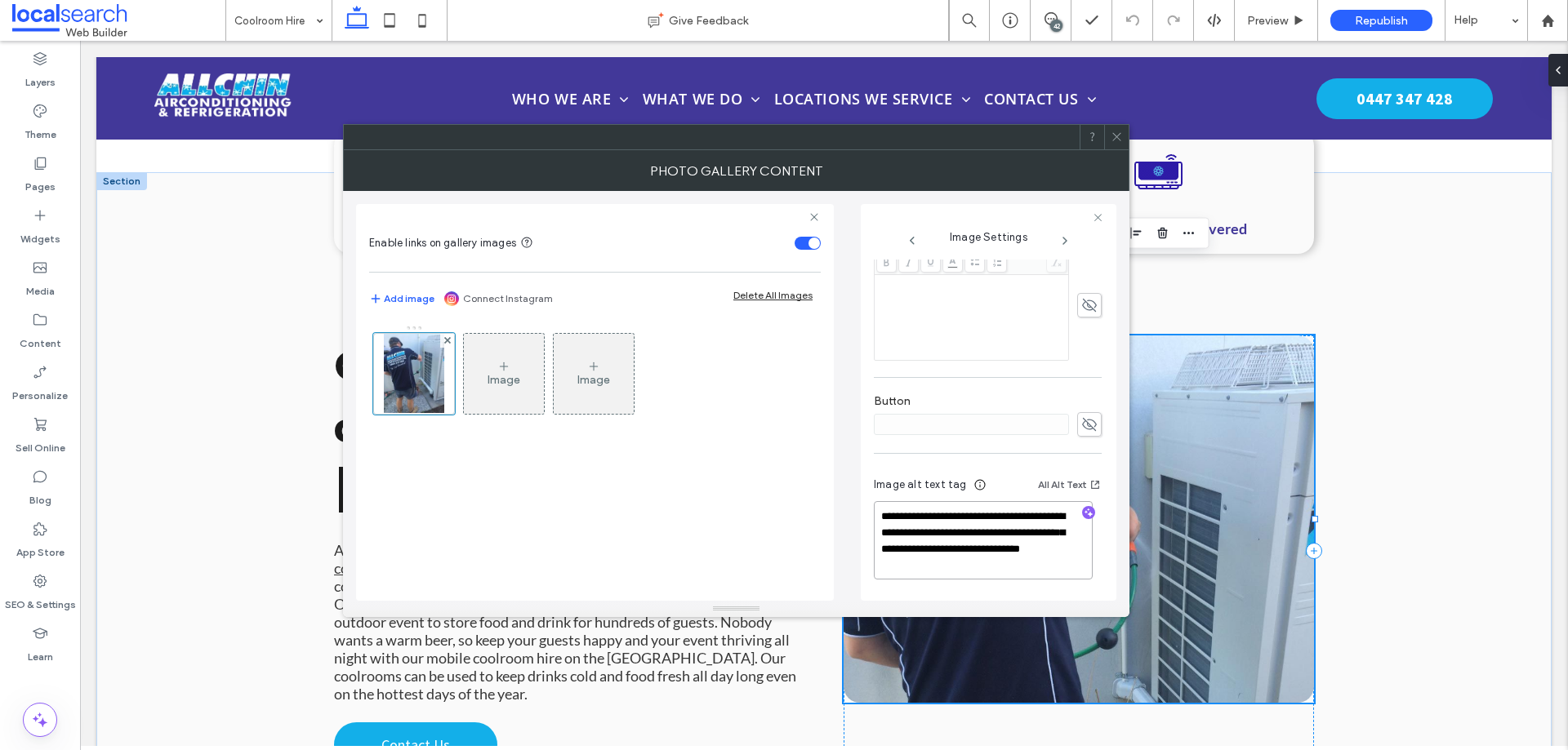
drag, startPoint x: 999, startPoint y: 533, endPoint x: 892, endPoint y: 515, distance: 108.5
click at [892, 515] on textarea "**********" at bounding box center [984, 540] width 219 height 79
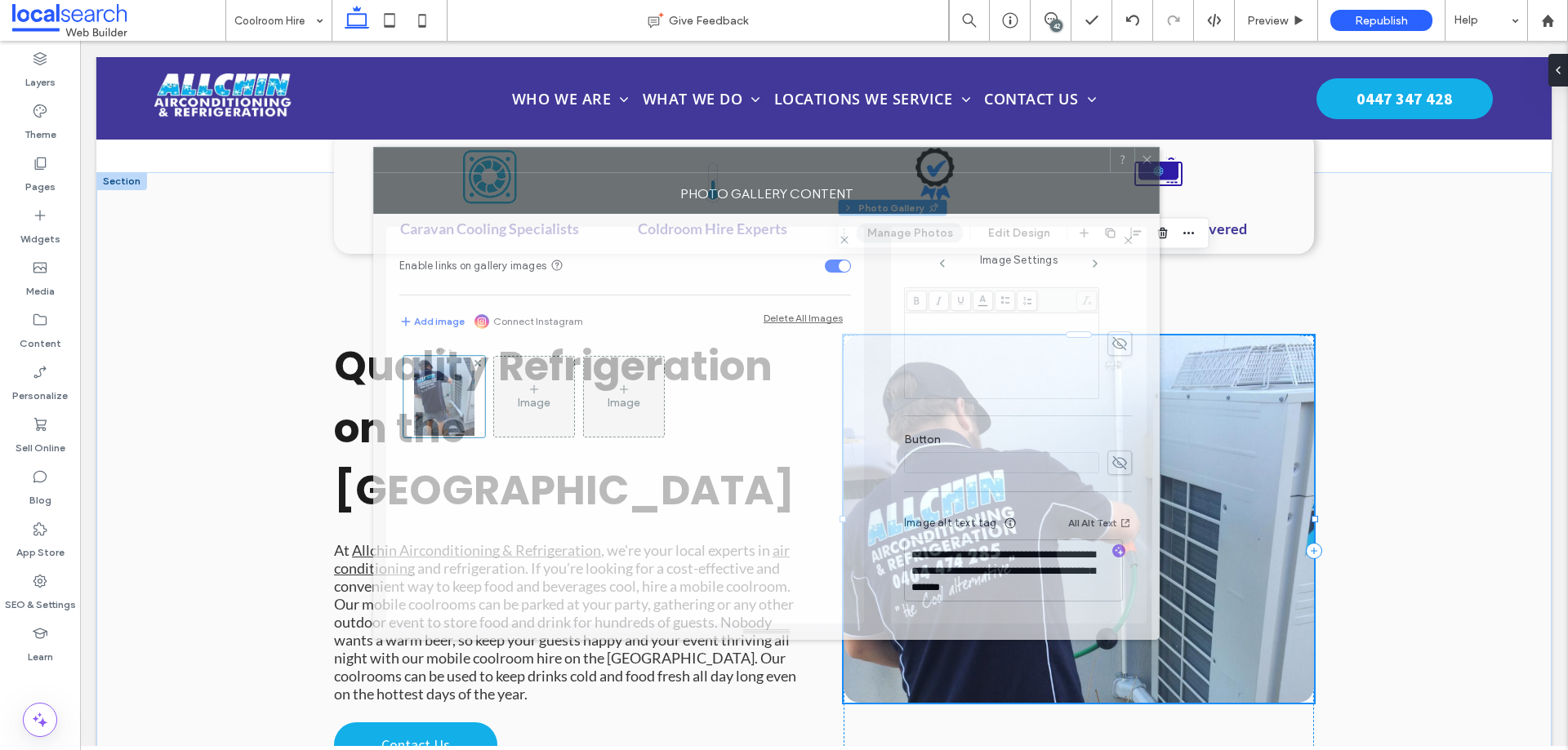
drag, startPoint x: 985, startPoint y: 150, endPoint x: 1016, endPoint y: 173, distance: 38.6
click at [1016, 173] on div "Photo Gallery Content" at bounding box center [767, 193] width 787 height 40
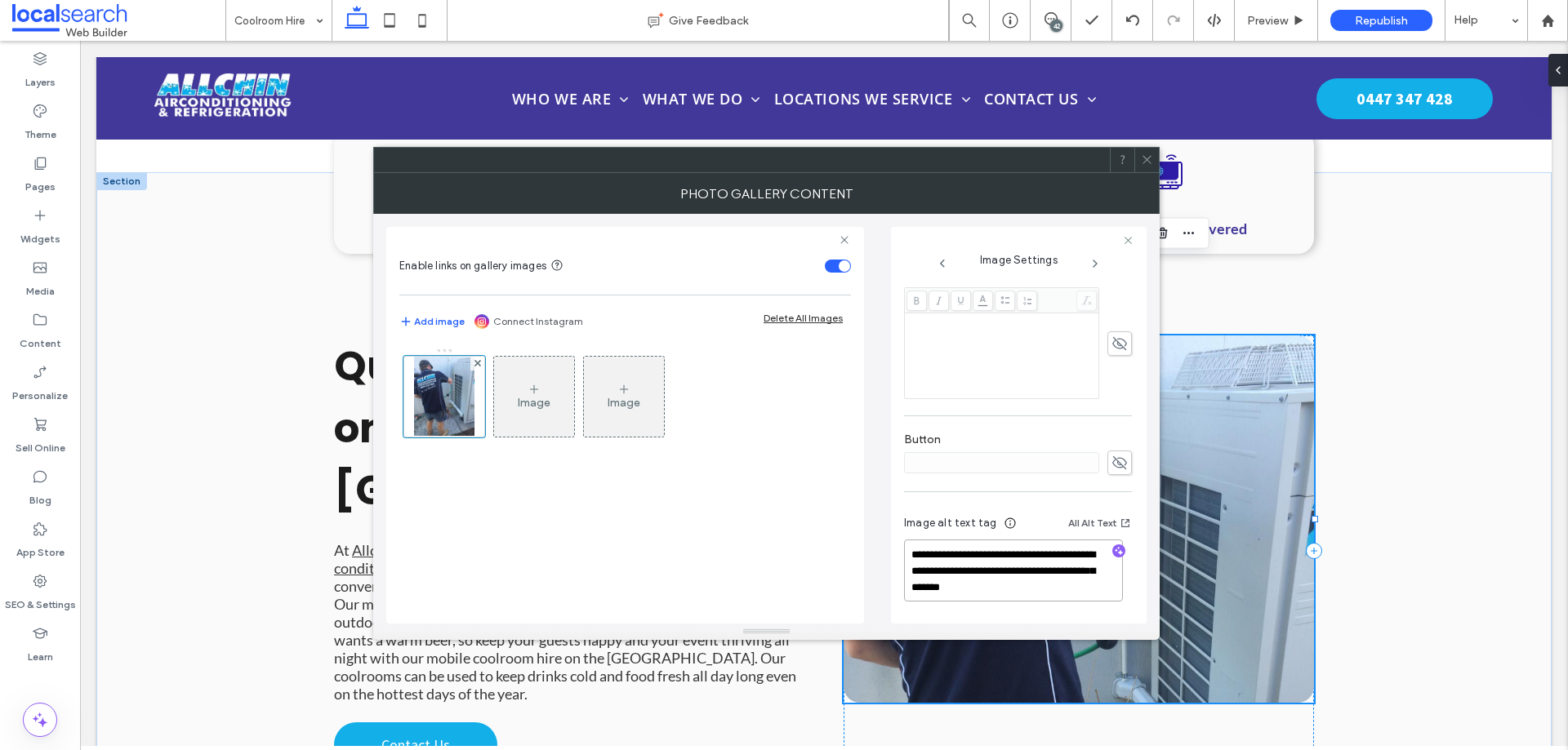
click at [1047, 549] on textarea "**********" at bounding box center [1014, 570] width 219 height 62
click at [1037, 550] on textarea "**********" at bounding box center [1014, 570] width 219 height 62
click at [1043, 550] on textarea "**********" at bounding box center [1014, 570] width 219 height 62
drag, startPoint x: 1071, startPoint y: 556, endPoint x: 924, endPoint y: 553, distance: 147.0
click at [924, 553] on textarea "**********" at bounding box center [1014, 579] width 219 height 79
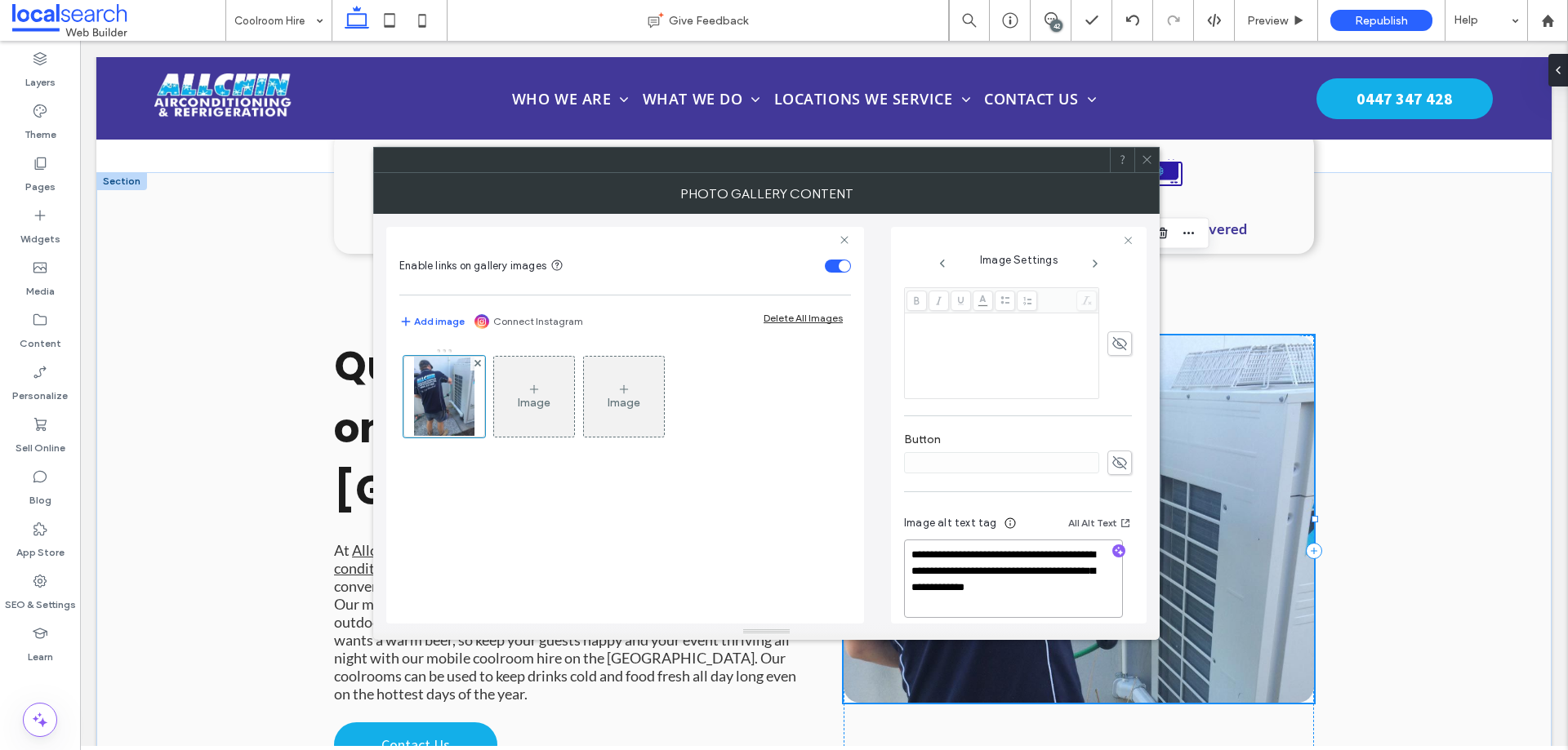
click at [1007, 591] on textarea "**********" at bounding box center [1014, 579] width 219 height 79
drag, startPoint x: 1002, startPoint y: 602, endPoint x: 911, endPoint y: 555, distance: 102.4
click at [911, 555] on textarea "**********" at bounding box center [1014, 579] width 219 height 79
click at [1001, 604] on textarea "**********" at bounding box center [1014, 579] width 219 height 79
type textarea "**********"
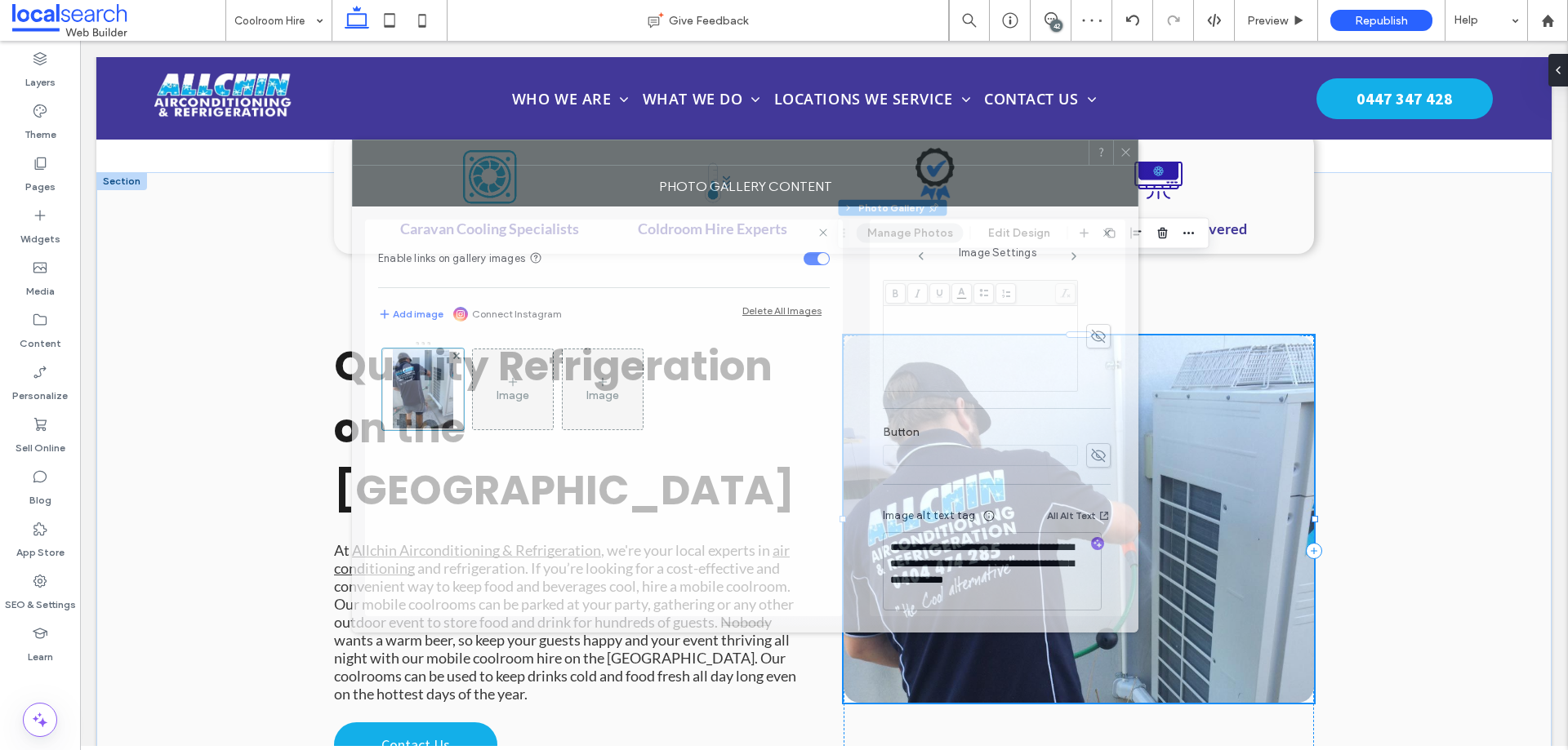
drag, startPoint x: 1069, startPoint y: 201, endPoint x: 1048, endPoint y: 193, distance: 22.5
click at [1048, 193] on div "Photo Gallery Content" at bounding box center [746, 186] width 787 height 40
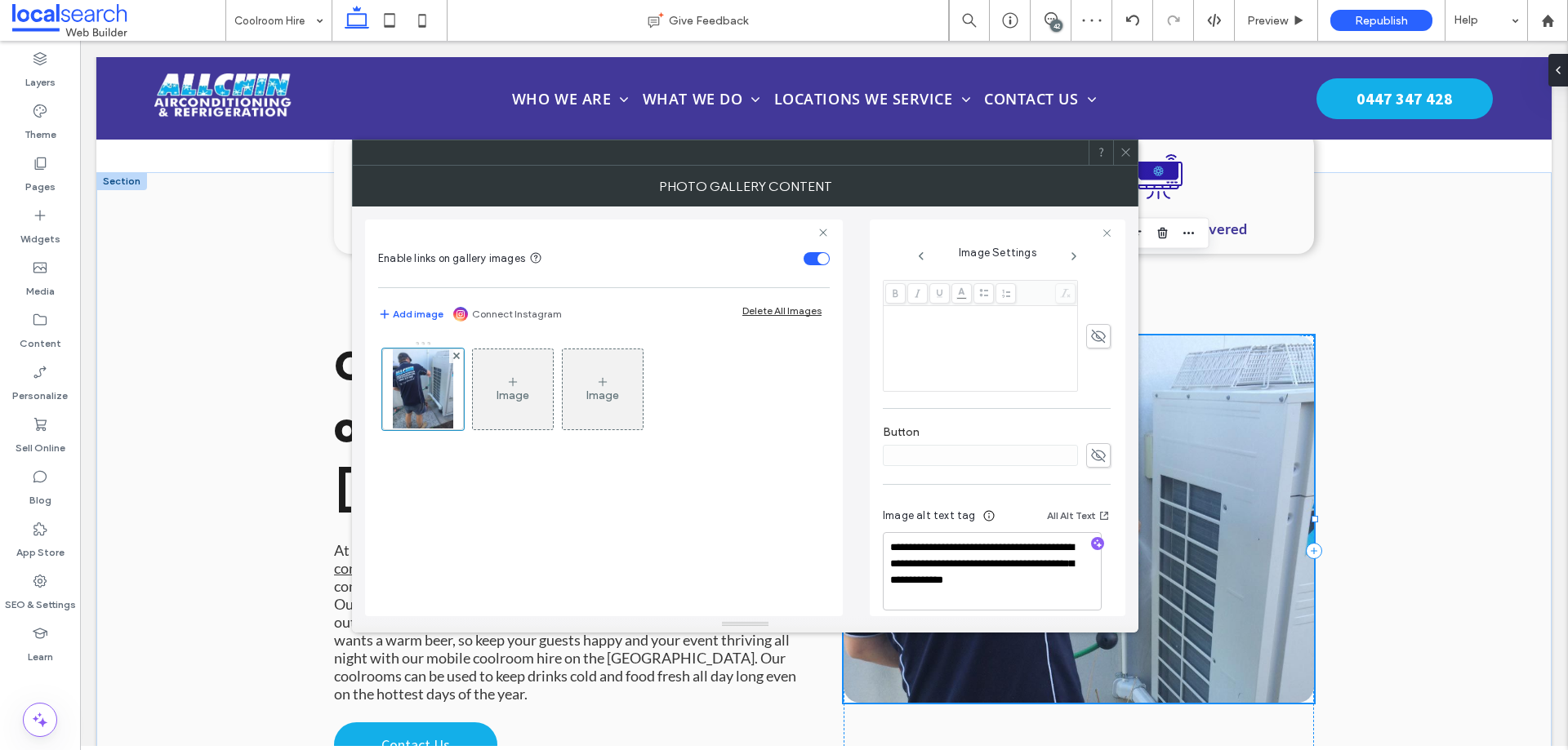
click at [1125, 159] on span at bounding box center [1125, 152] width 13 height 24
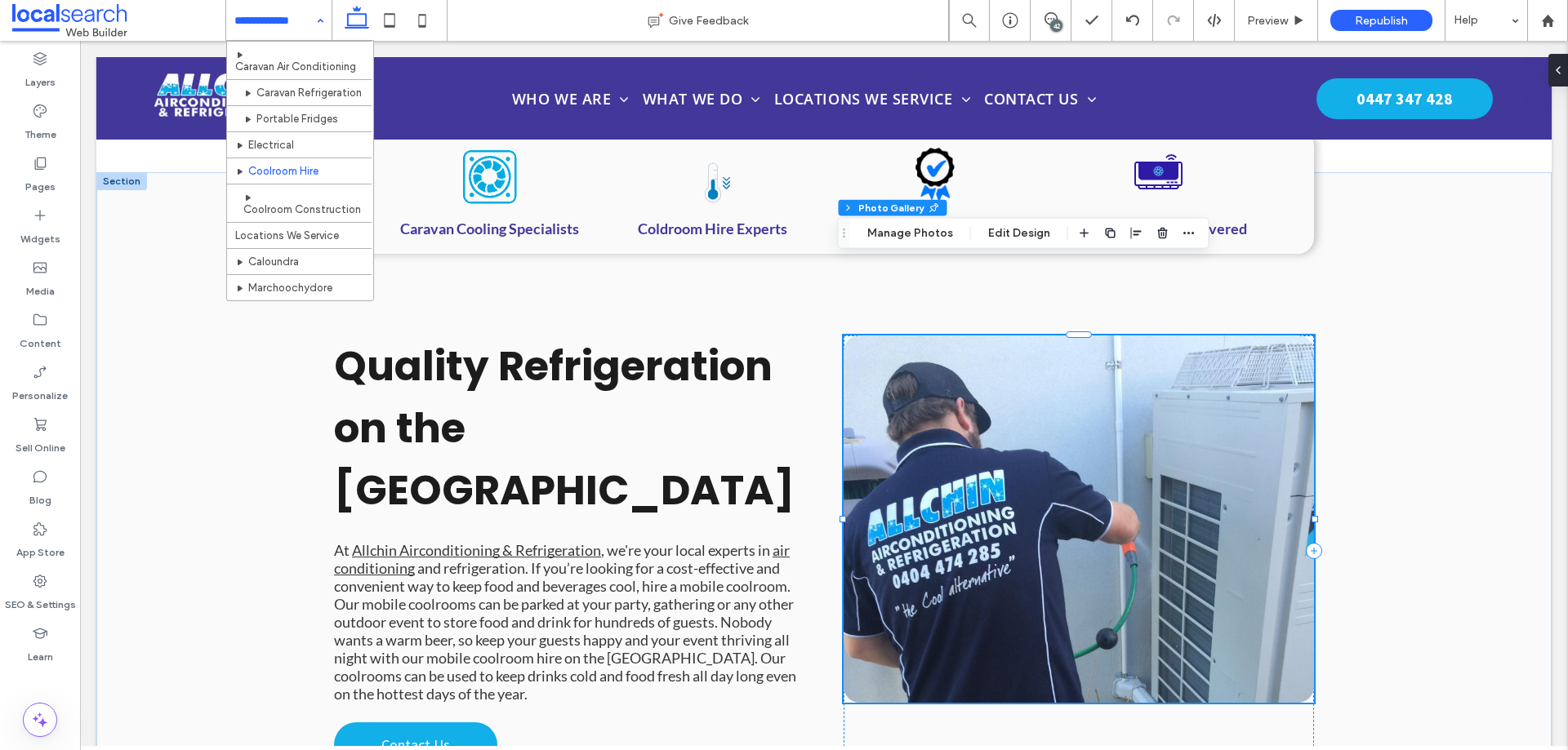
scroll to position [327, 0]
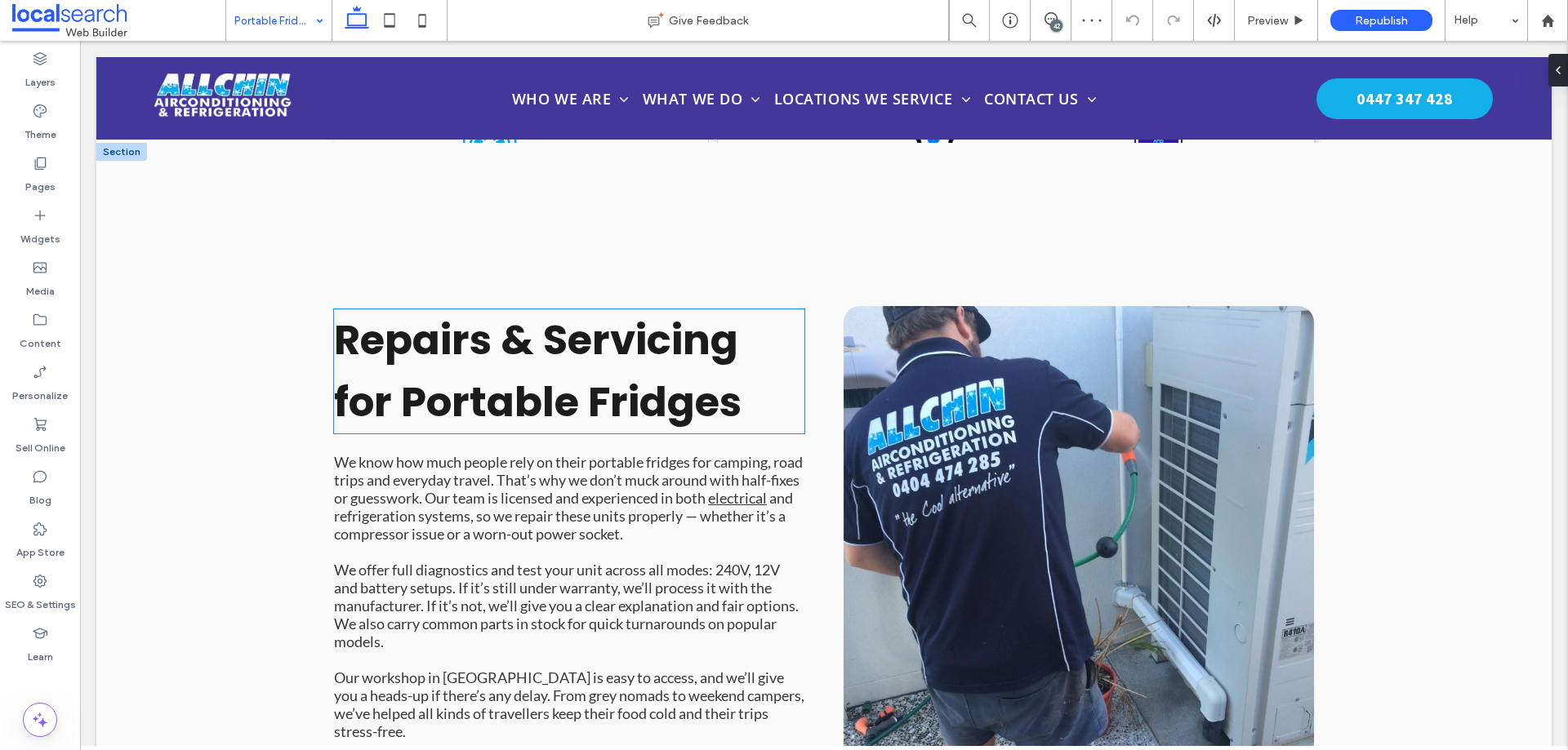
scroll to position [1307, 0]
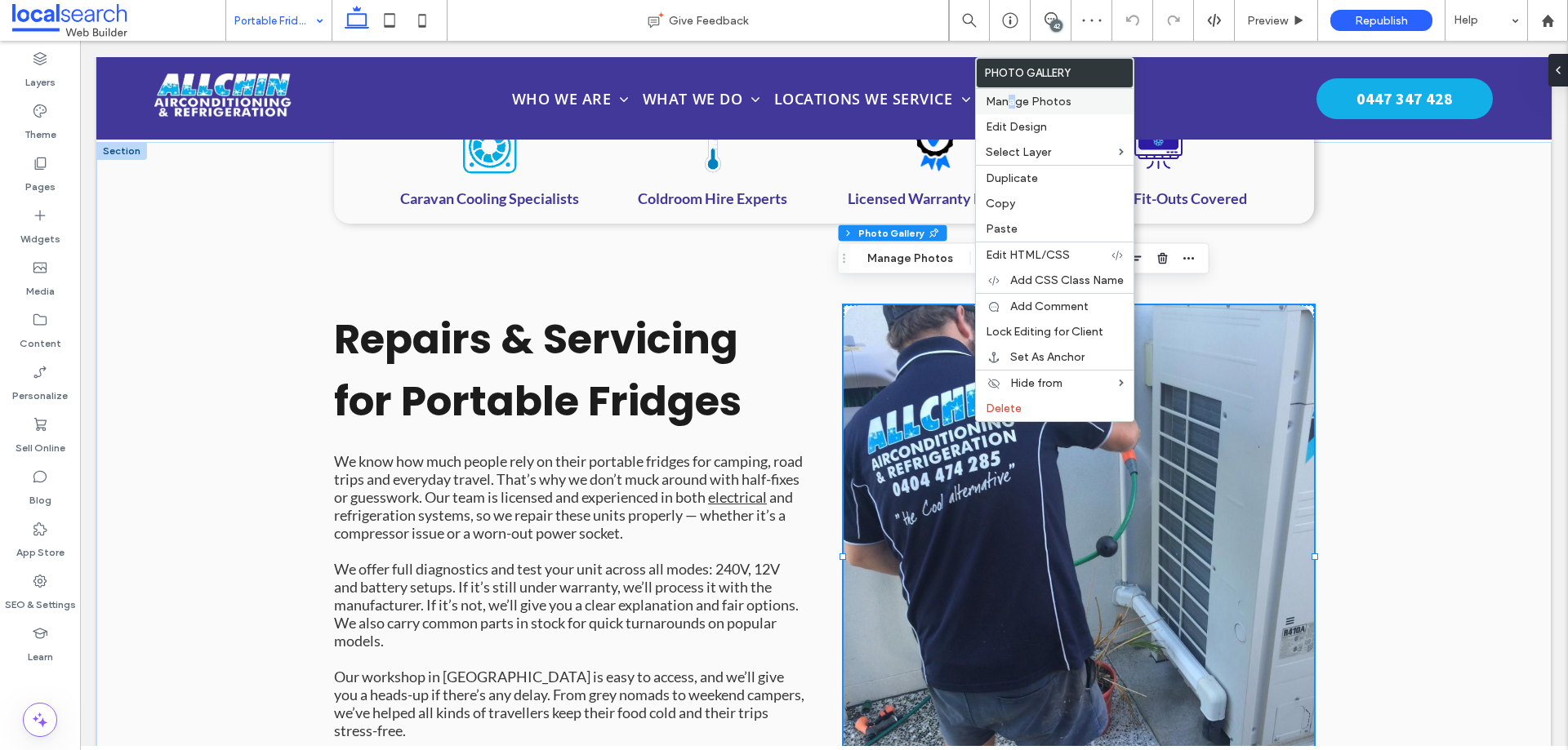
click at [1013, 100] on span "Manage Photos" at bounding box center [1028, 102] width 86 height 13
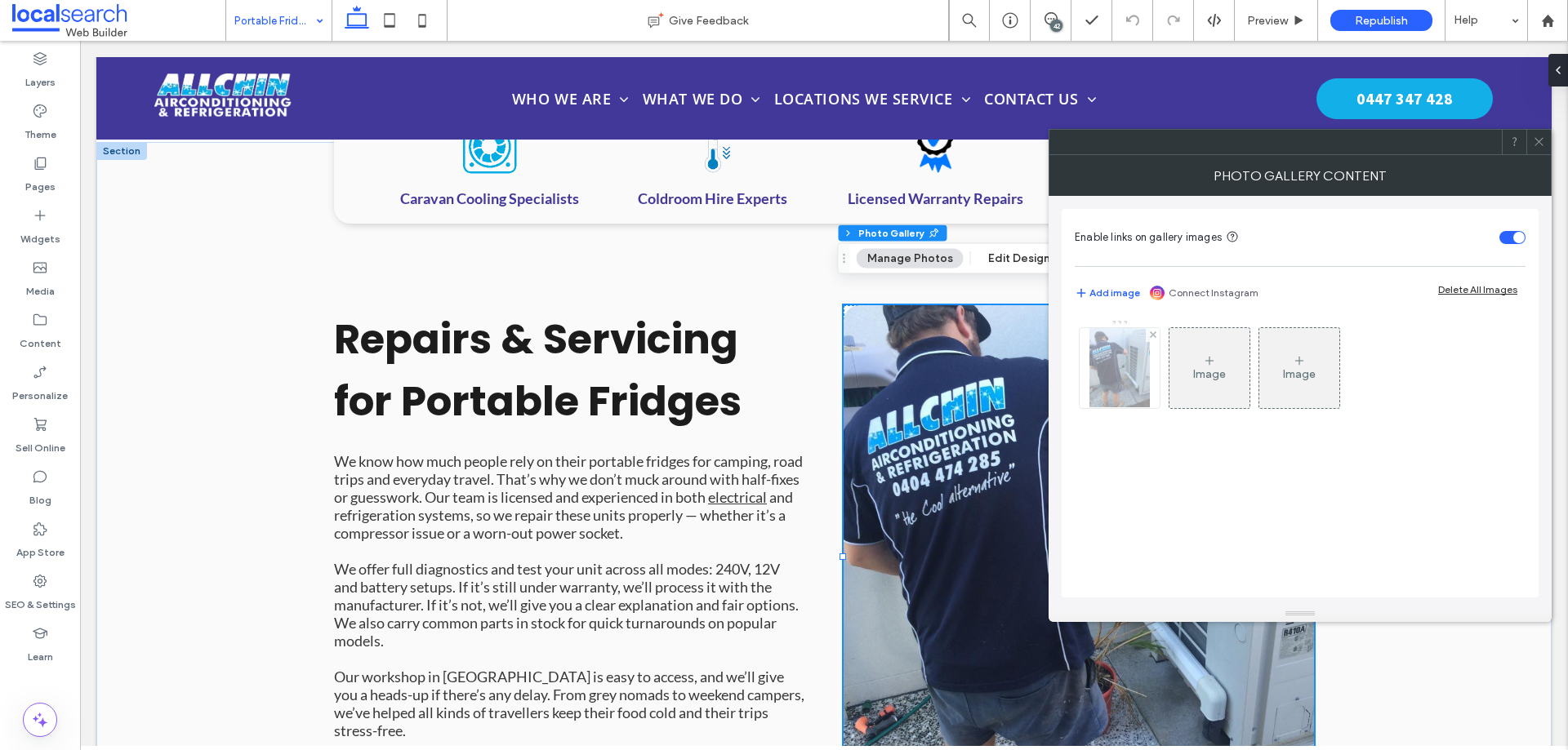
click at [1160, 363] on div at bounding box center [1120, 368] width 82 height 82
click at [1141, 365] on img at bounding box center [1120, 367] width 61 height 80
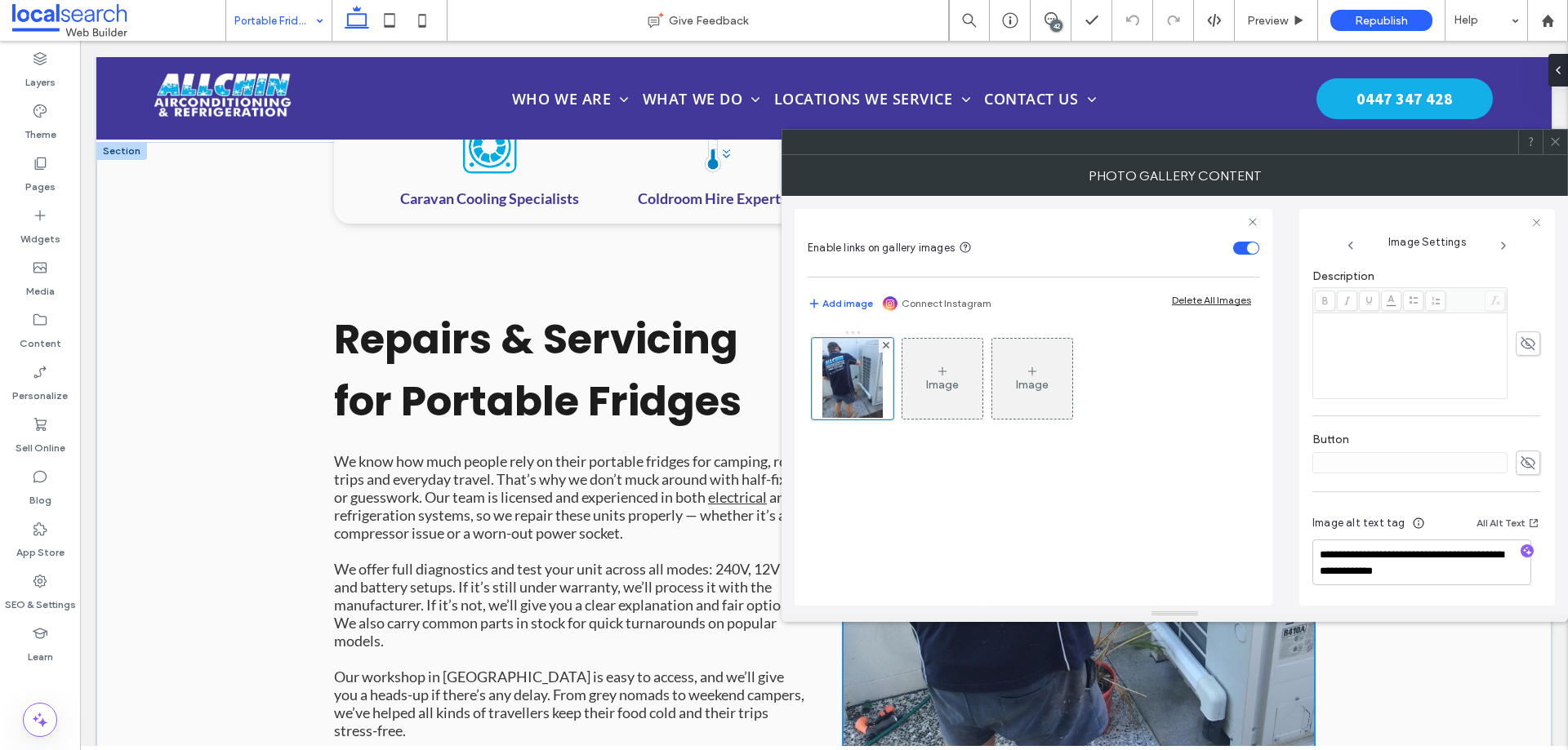
scroll to position [426, 0]
click at [1453, 561] on textarea "**********" at bounding box center [1423, 562] width 219 height 46
drag, startPoint x: 1455, startPoint y: 570, endPoint x: 1308, endPoint y: 555, distance: 147.8
click at [1308, 555] on div "**********" at bounding box center [1428, 407] width 256 height 397
paste textarea "**********"
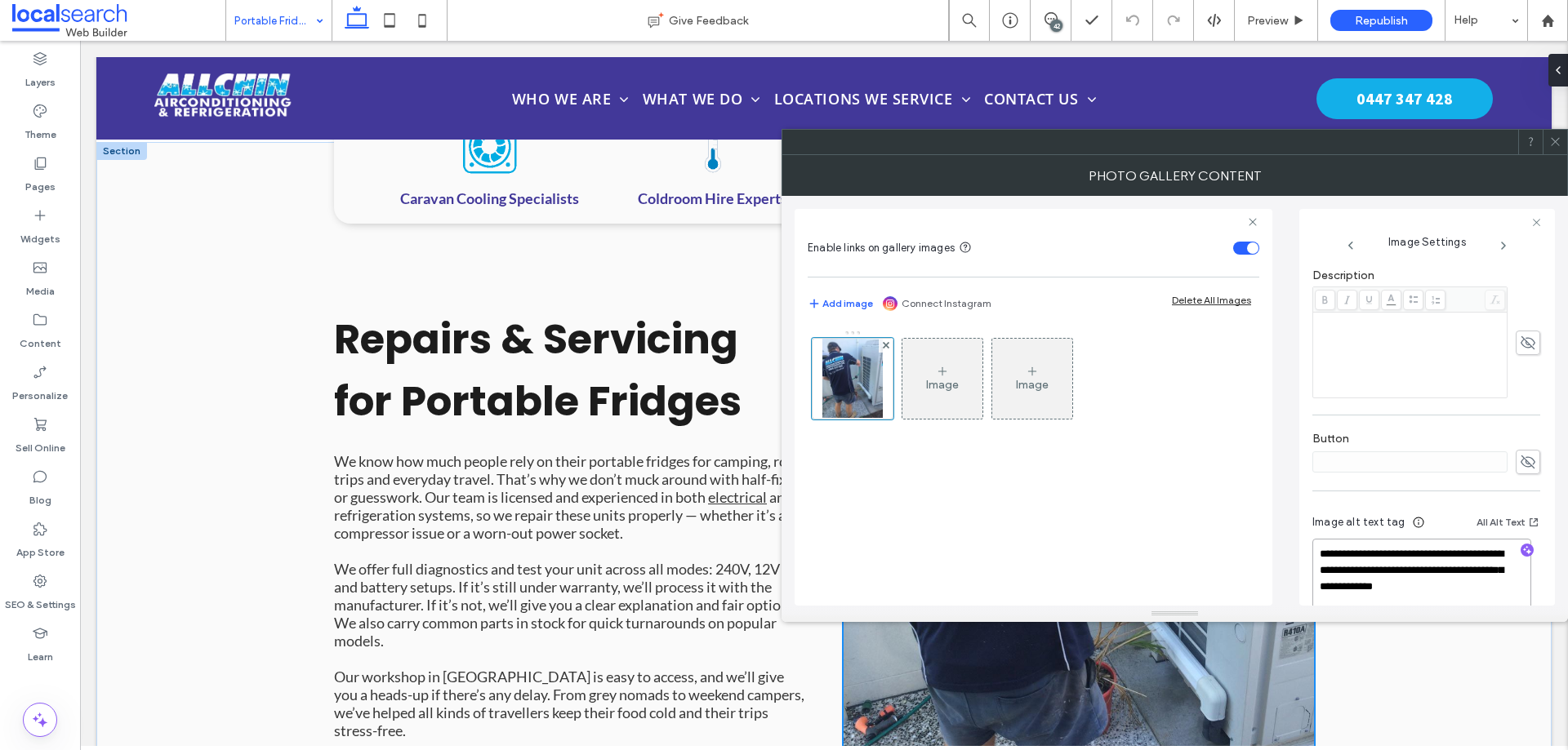
scroll to position [2, 0]
click at [1418, 559] on textarea "**********" at bounding box center [1423, 578] width 219 height 79
type textarea "**********"
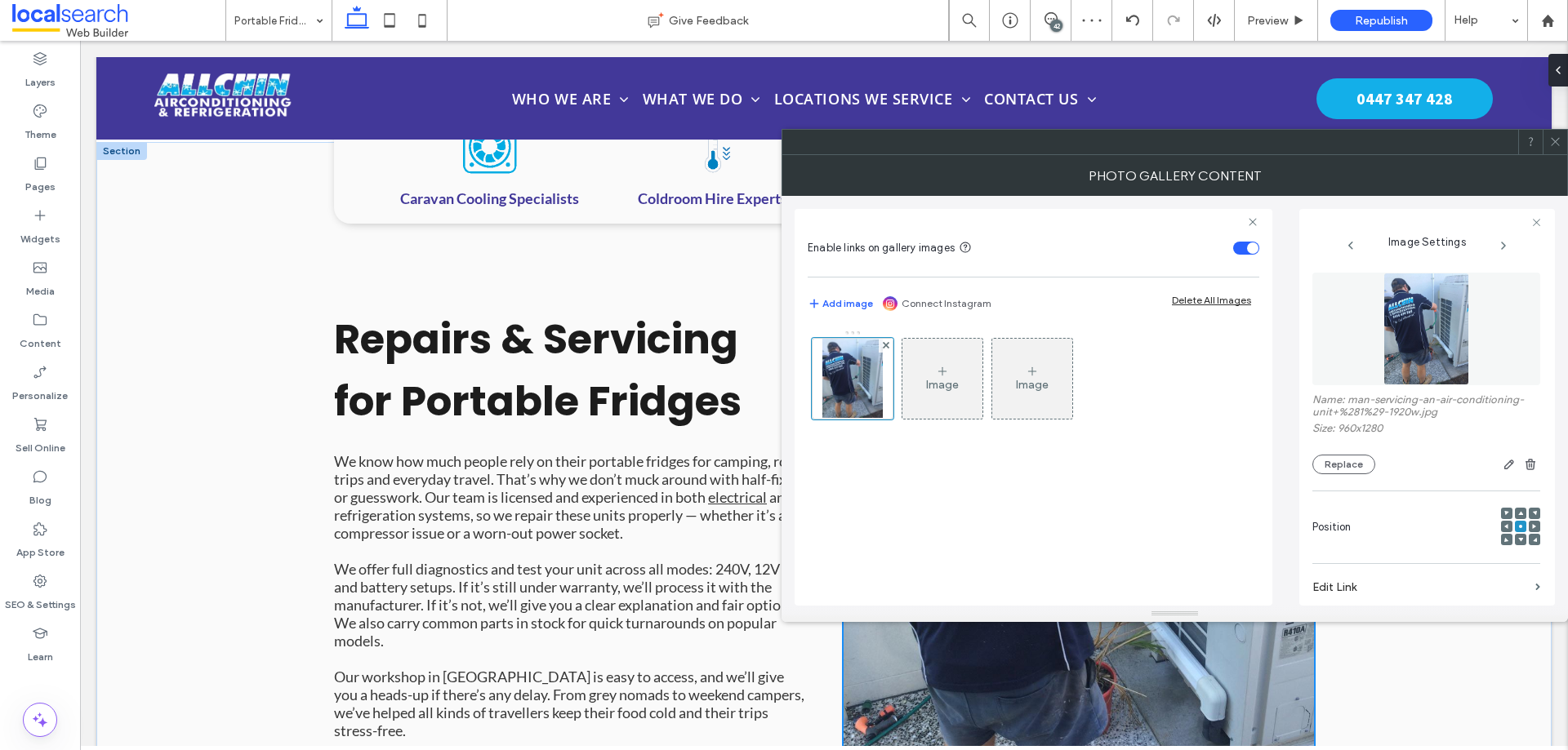
scroll to position [2, 0]
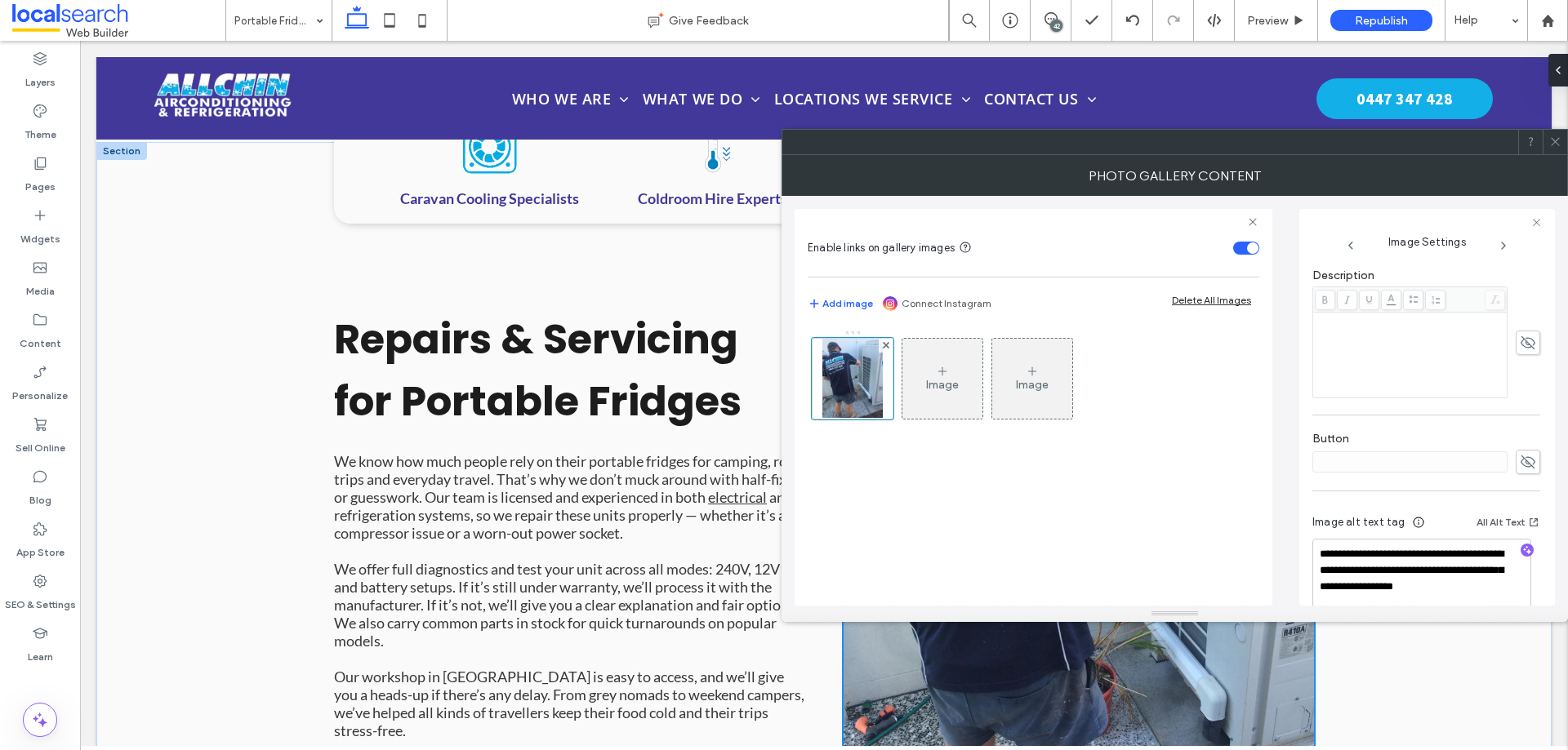
drag, startPoint x: 1387, startPoint y: 574, endPoint x: 1329, endPoint y: 556, distance: 60.7
click at [1329, 556] on textarea "**********" at bounding box center [1423, 578] width 219 height 79
click at [1476, 600] on textarea "**********" at bounding box center [1423, 578] width 219 height 79
type textarea "**********"
click at [1372, 178] on div "Photo Gallery Content" at bounding box center [1176, 175] width 787 height 40
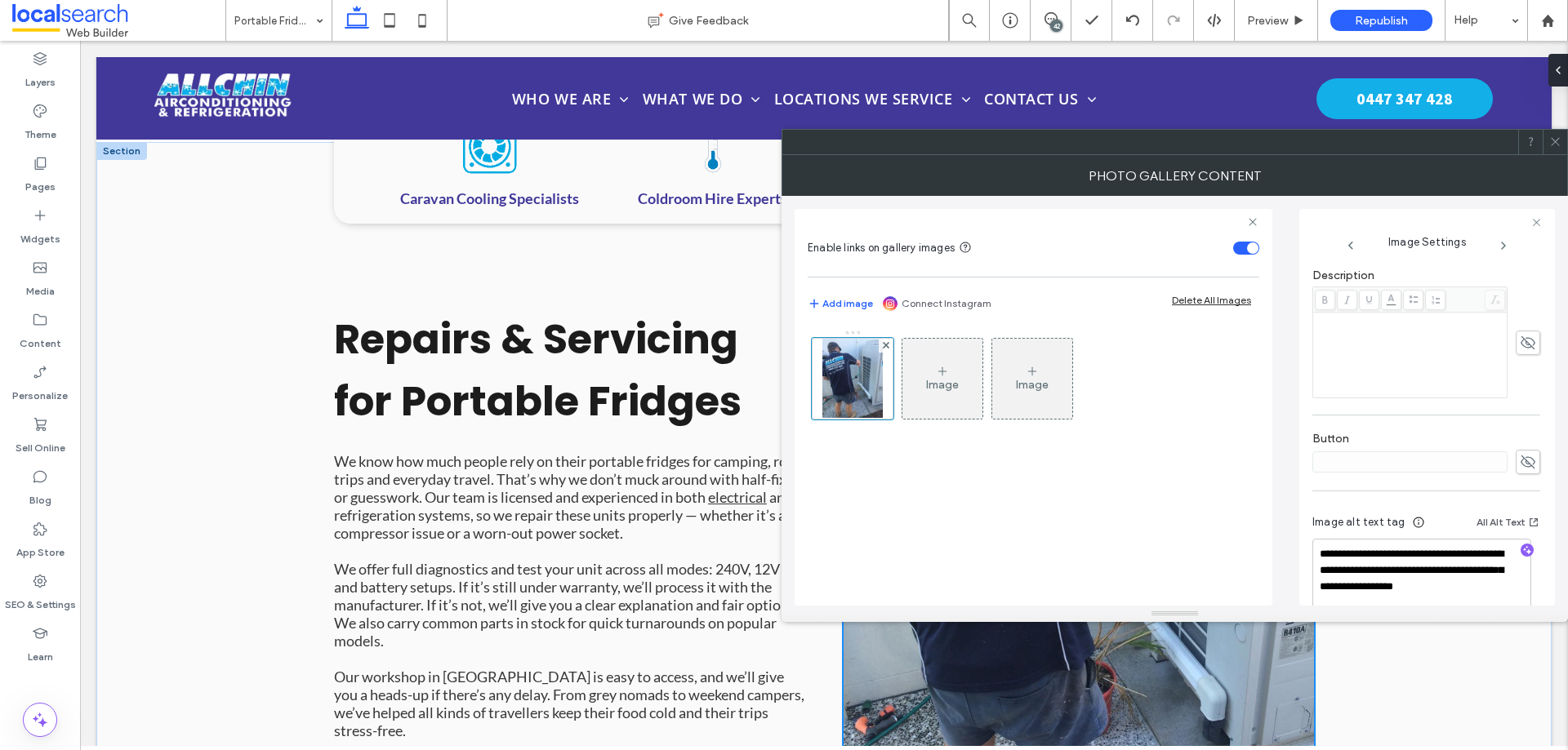
click at [1554, 143] on icon at bounding box center [1555, 141] width 13 height 12
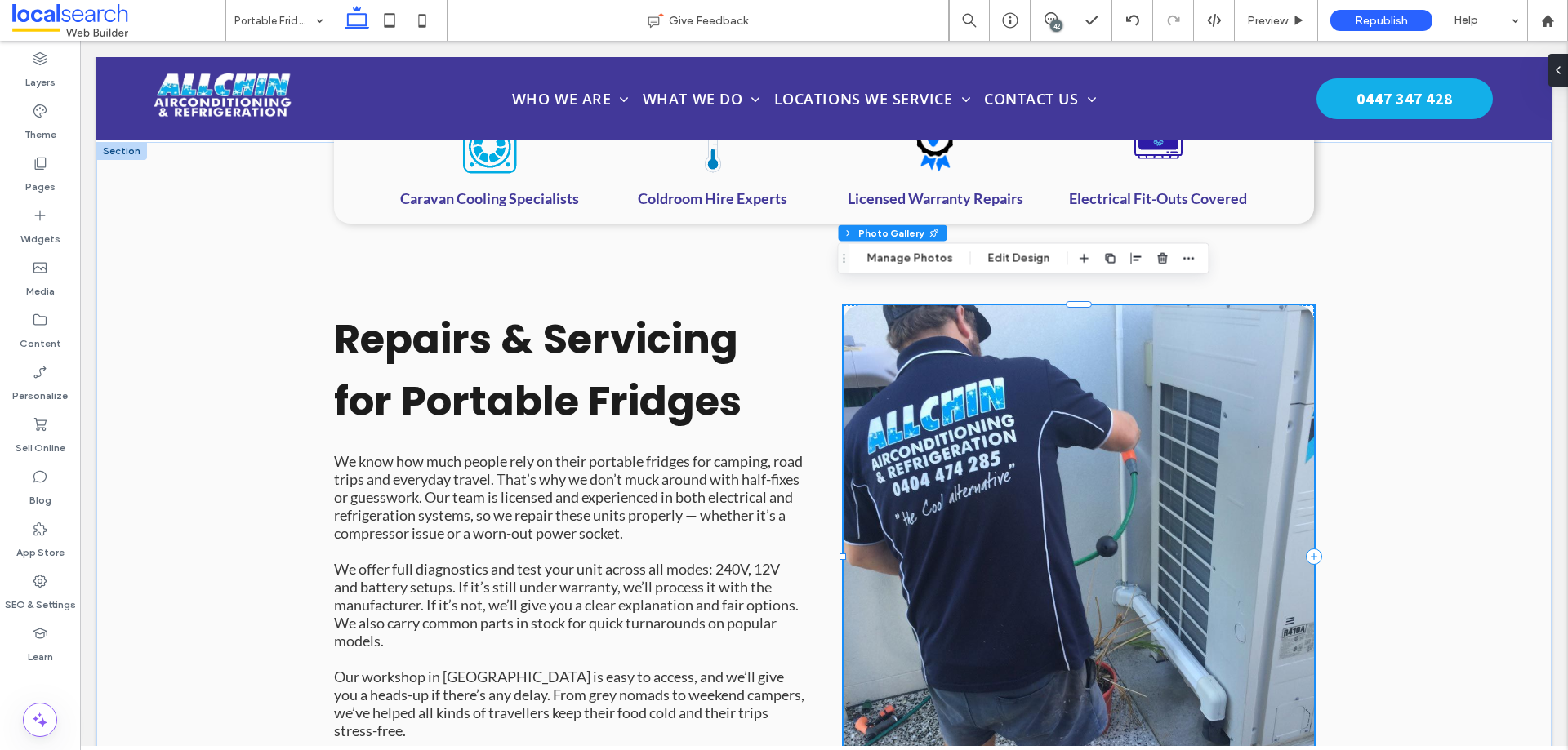
click at [1052, 25] on div "42" at bounding box center [1056, 25] width 13 height 12
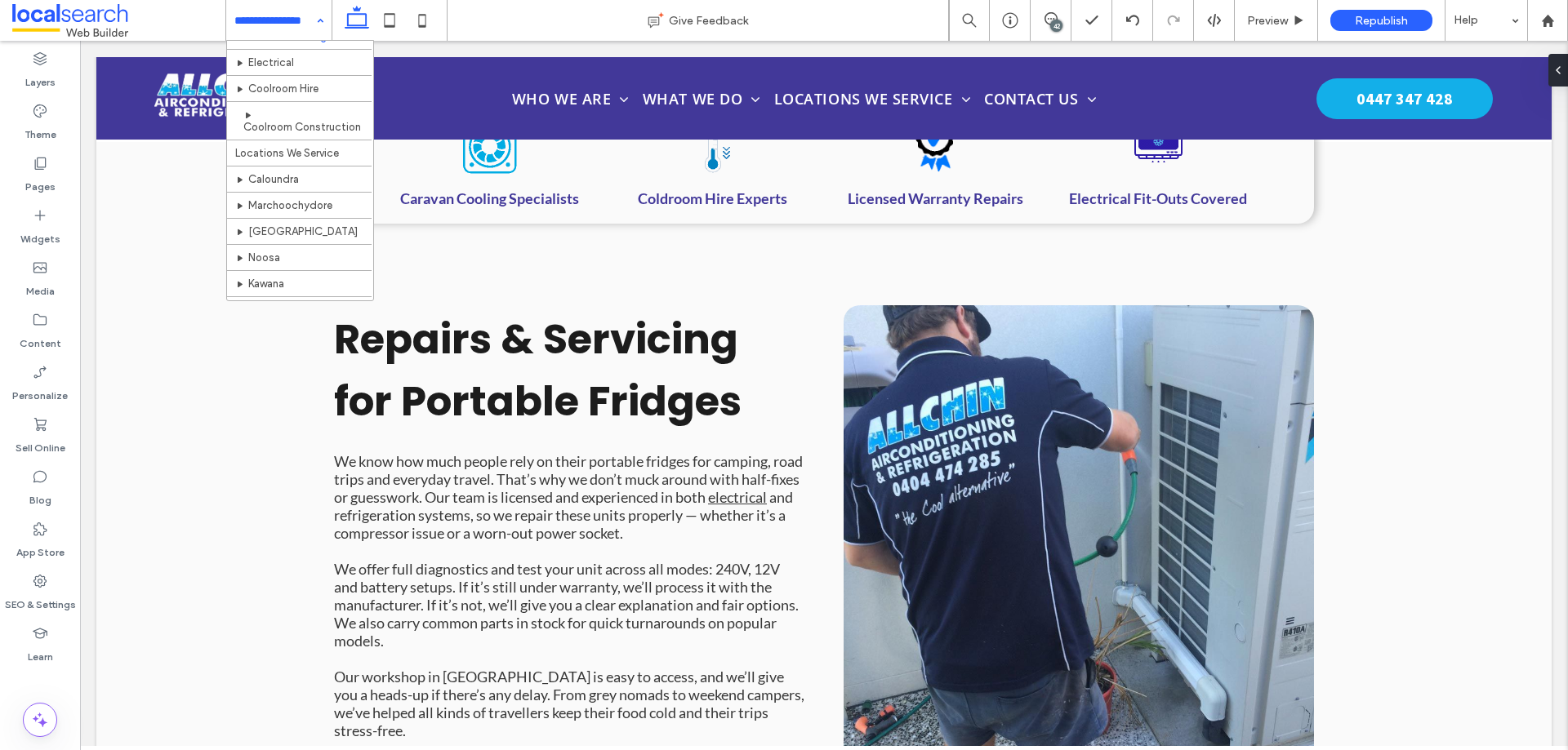
scroll to position [409, 0]
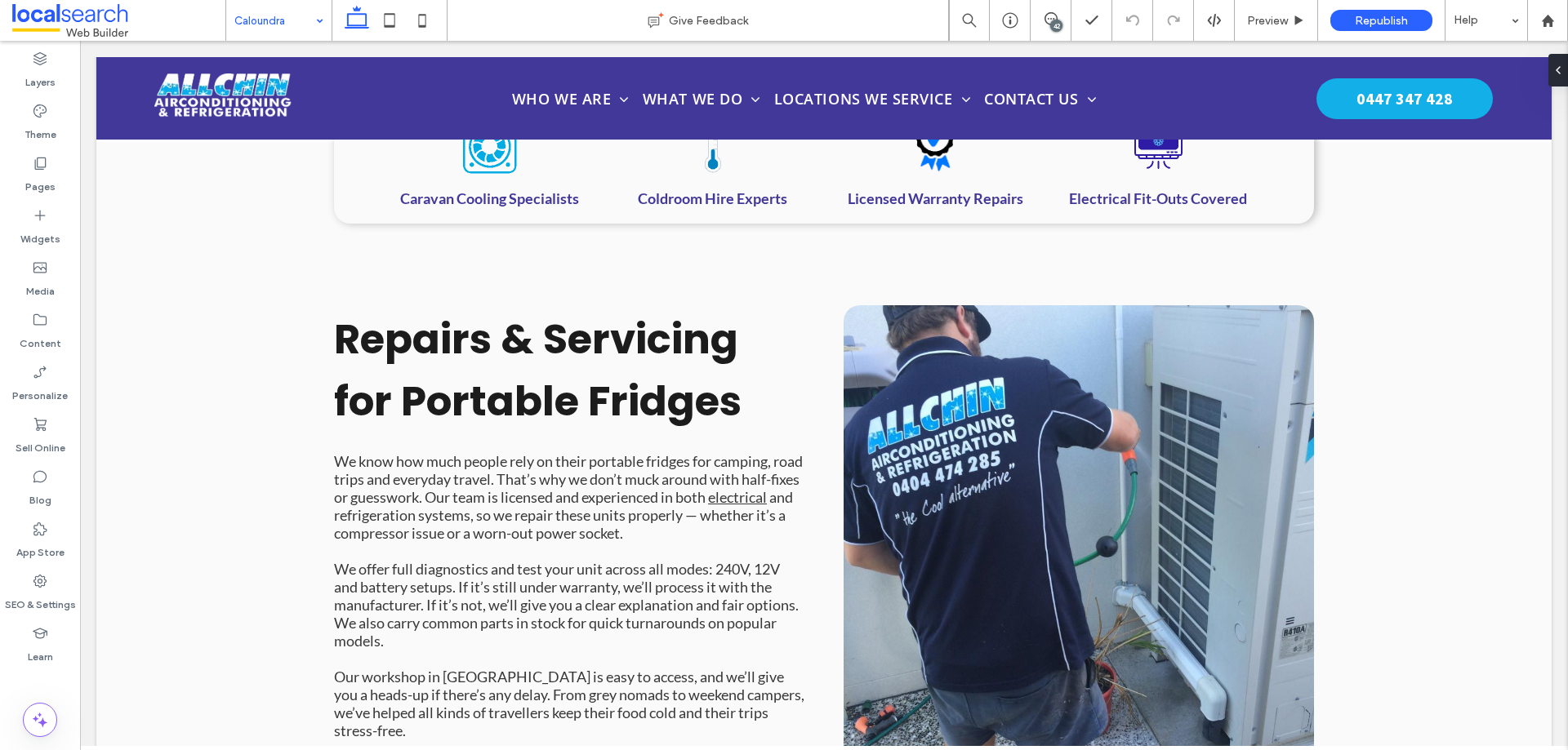
click at [306, 30] on input at bounding box center [275, 20] width 81 height 40
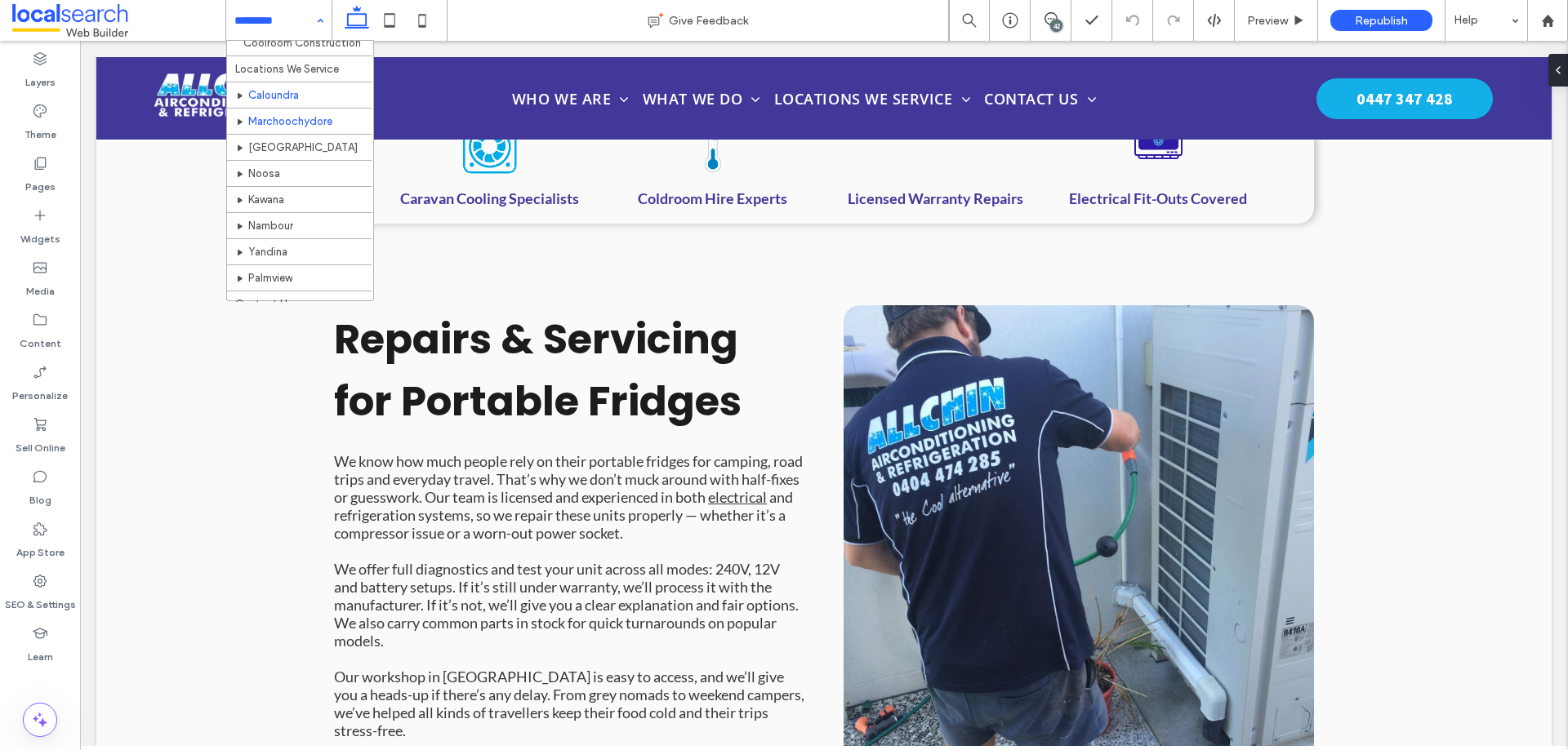
scroll to position [462, 0]
click at [310, 33] on div "Home Who We Are Latest Updates Air Conditioning Ducted Split Systems Cassette M…" at bounding box center [279, 20] width 106 height 40
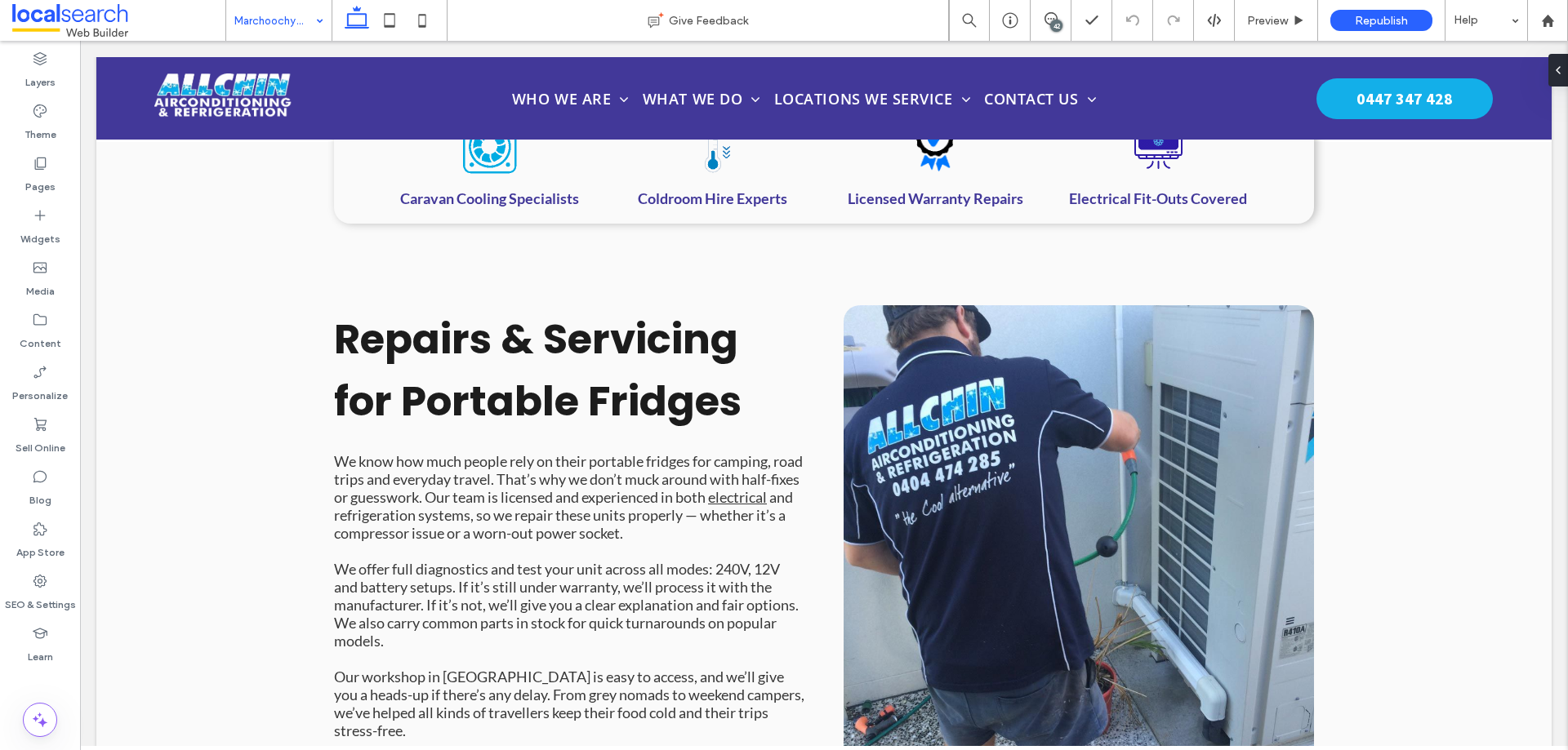
click at [322, 24] on div "Marchoochydore" at bounding box center [279, 20] width 106 height 40
click at [1045, 20] on use at bounding box center [1051, 19] width 13 height 13
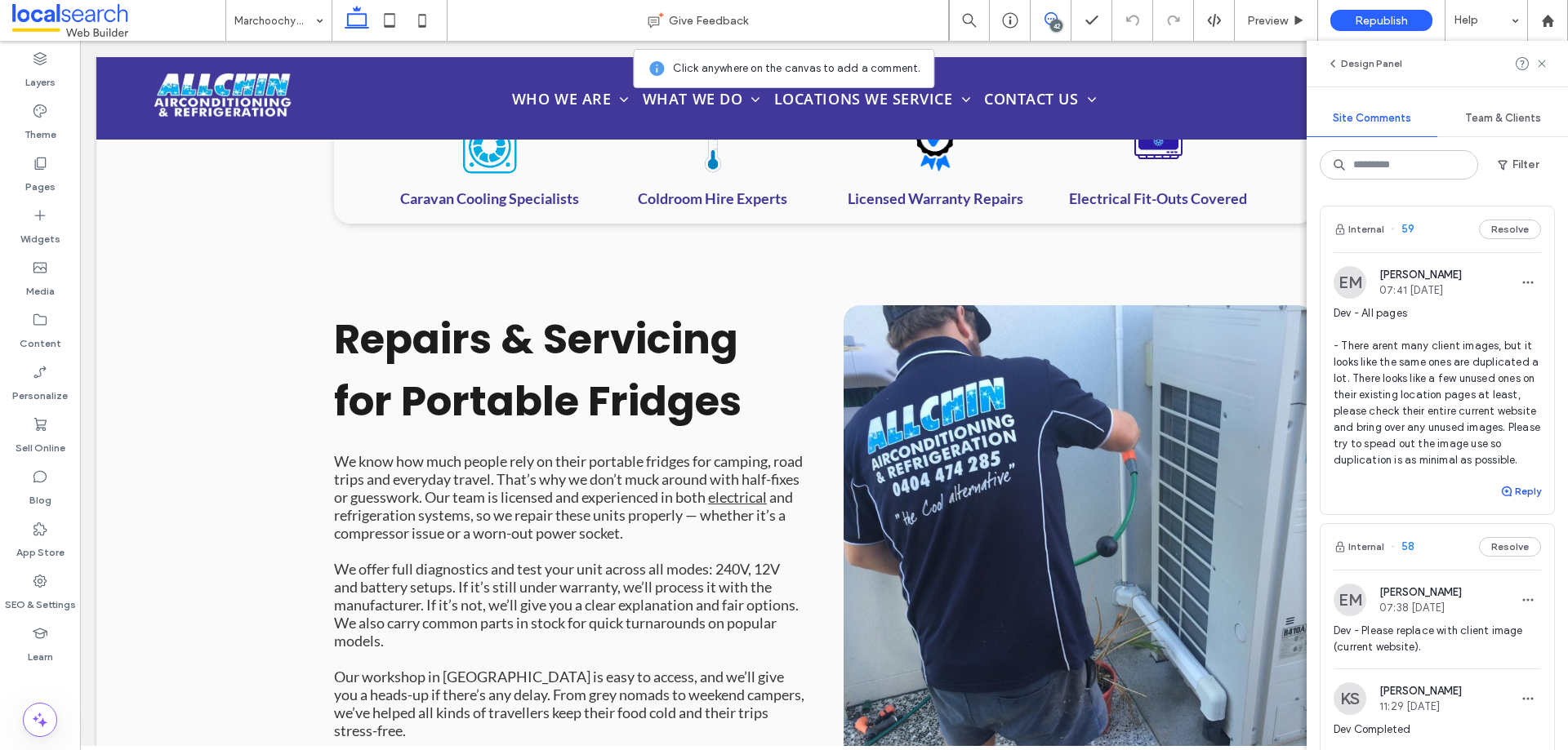
click at [1503, 496] on use "button" at bounding box center [1507, 491] width 10 height 10
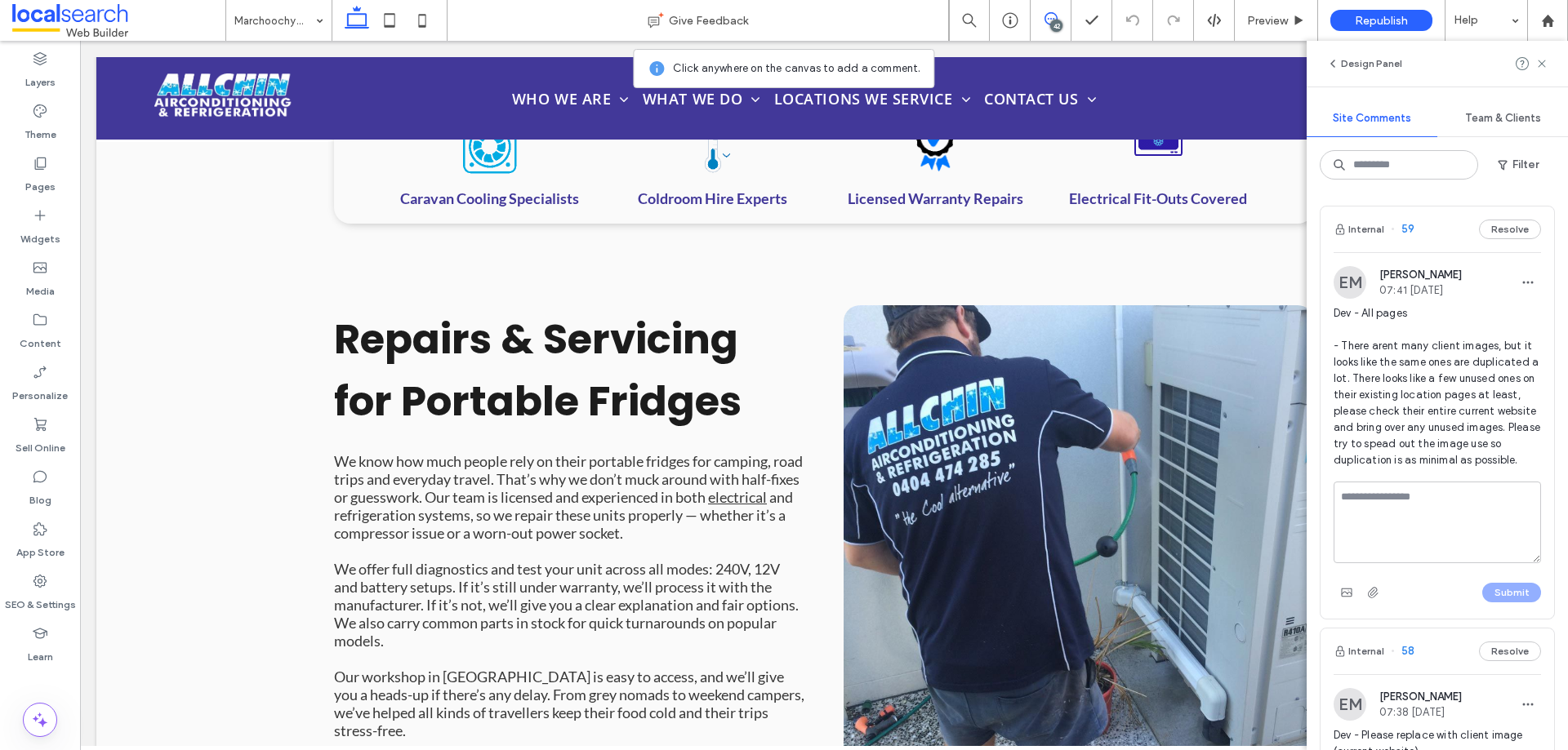
click at [1411, 528] on textarea at bounding box center [1438, 522] width 208 height 82
type textarea "**********"
click at [1487, 603] on button "Submit" at bounding box center [1511, 592] width 59 height 19
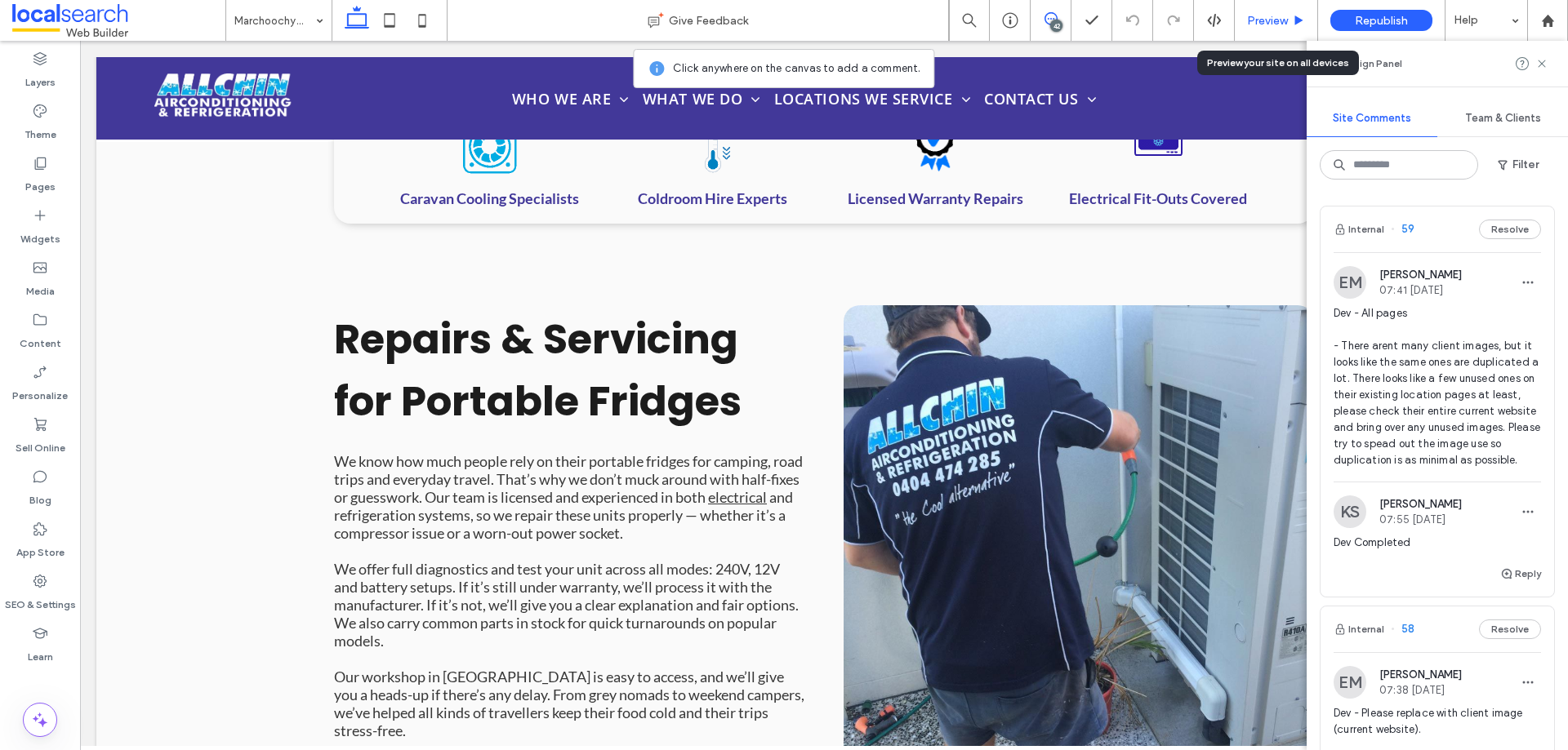
click at [1256, 29] on div "Preview" at bounding box center [1277, 20] width 84 height 40
click at [1260, 19] on span "Preview" at bounding box center [1268, 20] width 40 height 13
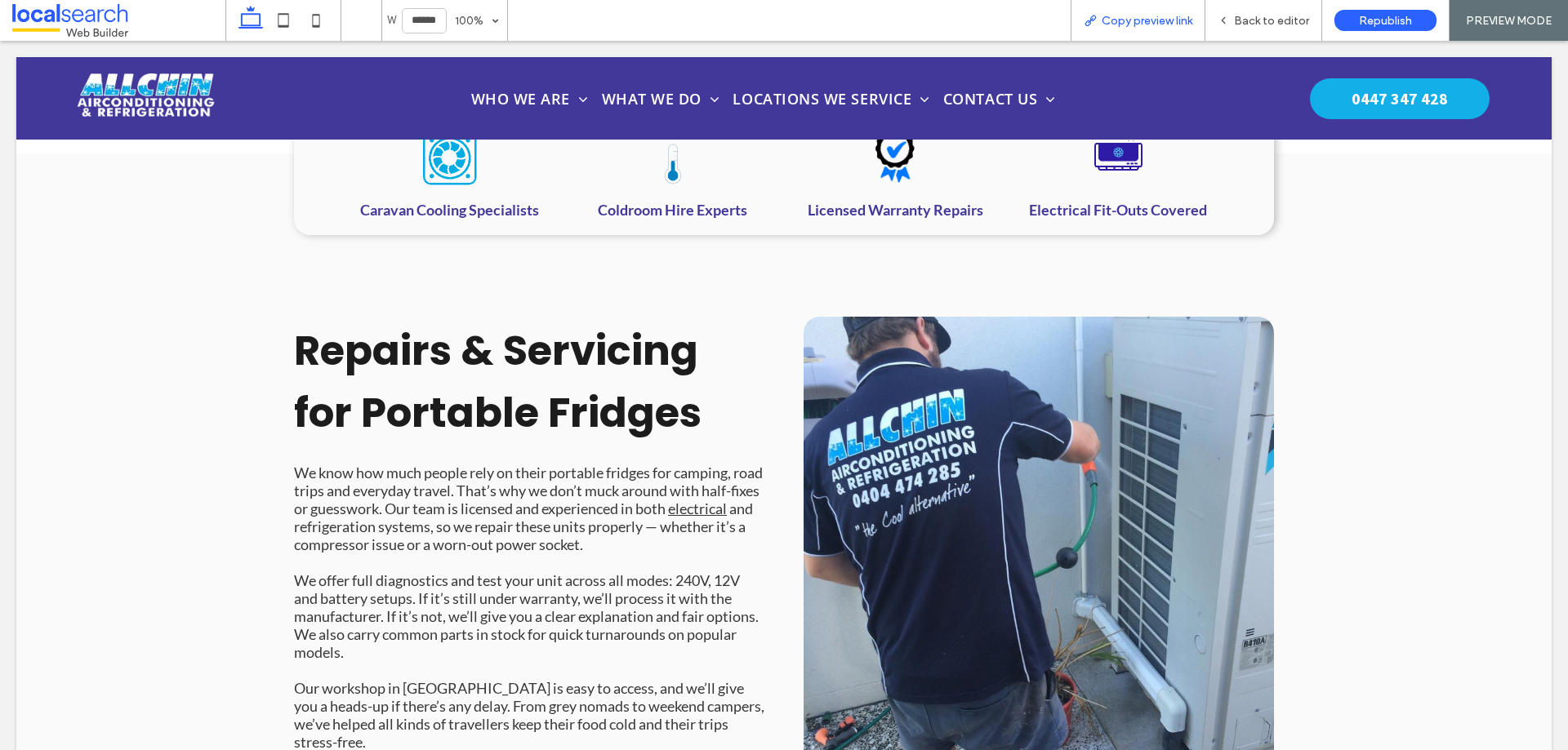
click at [1181, 24] on span "Copy preview link" at bounding box center [1148, 20] width 90 height 13
click at [1251, 17] on span "Back to editor" at bounding box center [1272, 20] width 75 height 13
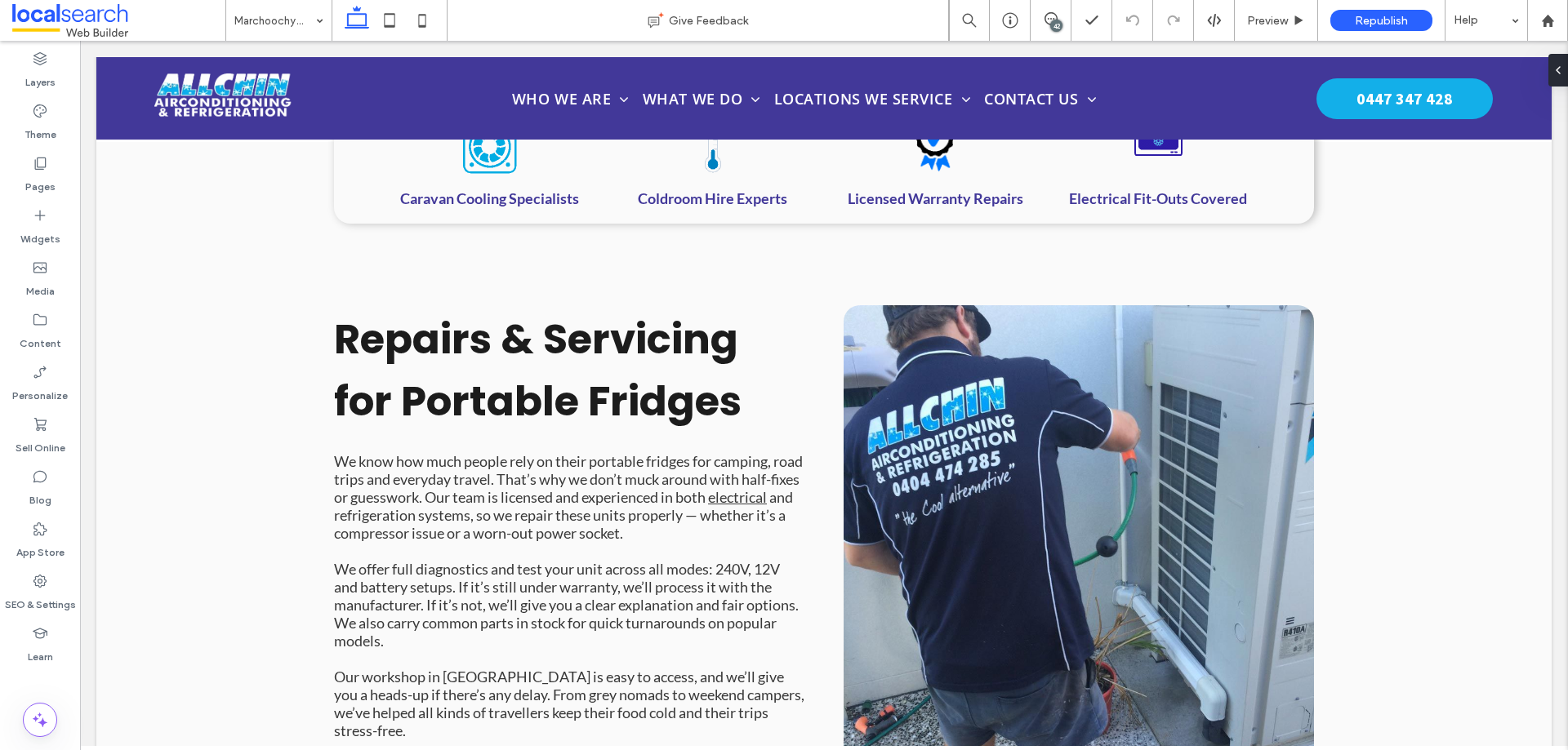
click at [1049, 25] on div "42" at bounding box center [1051, 20] width 40 height 16
click at [1049, 22] on icon at bounding box center [1051, 19] width 13 height 13
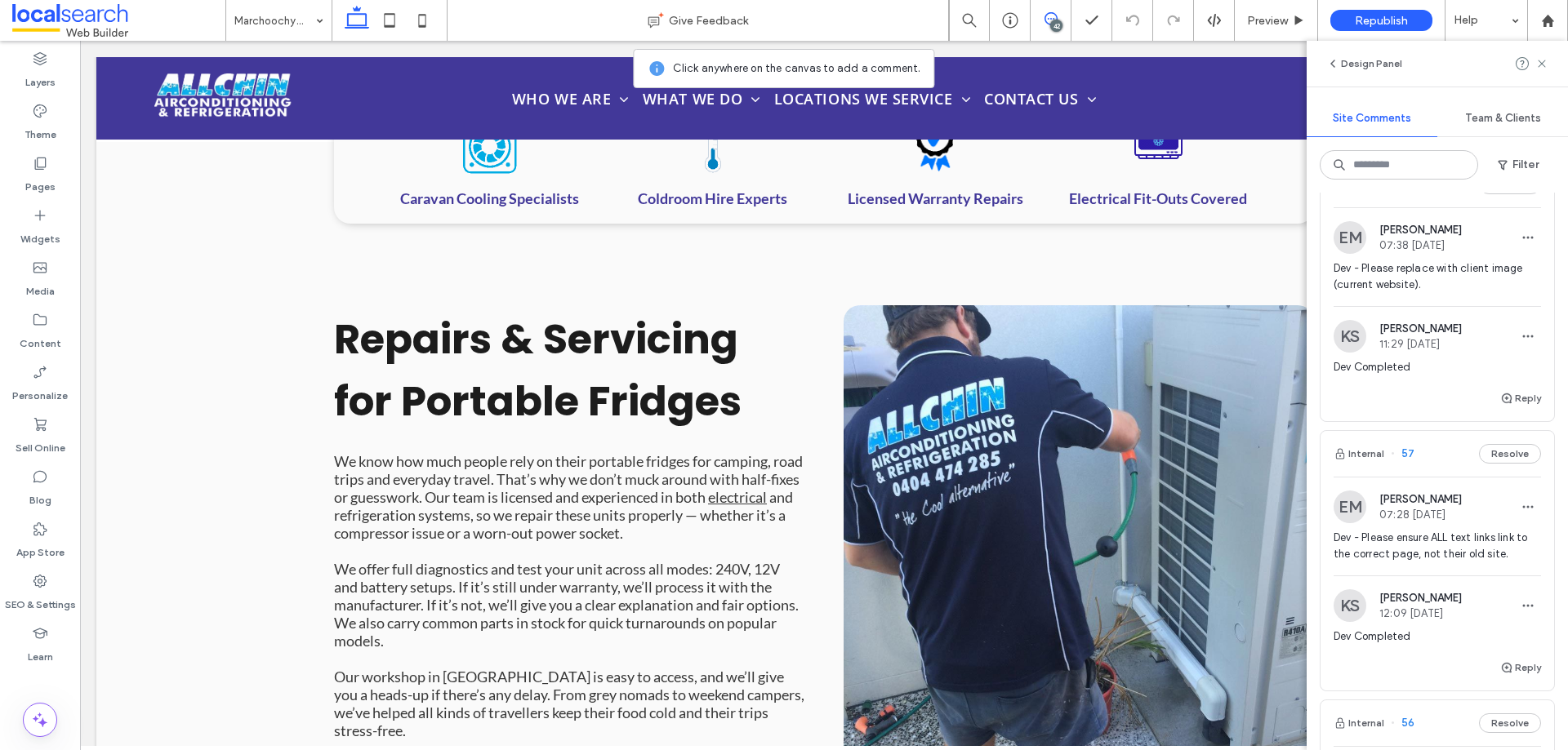
scroll to position [409, 0]
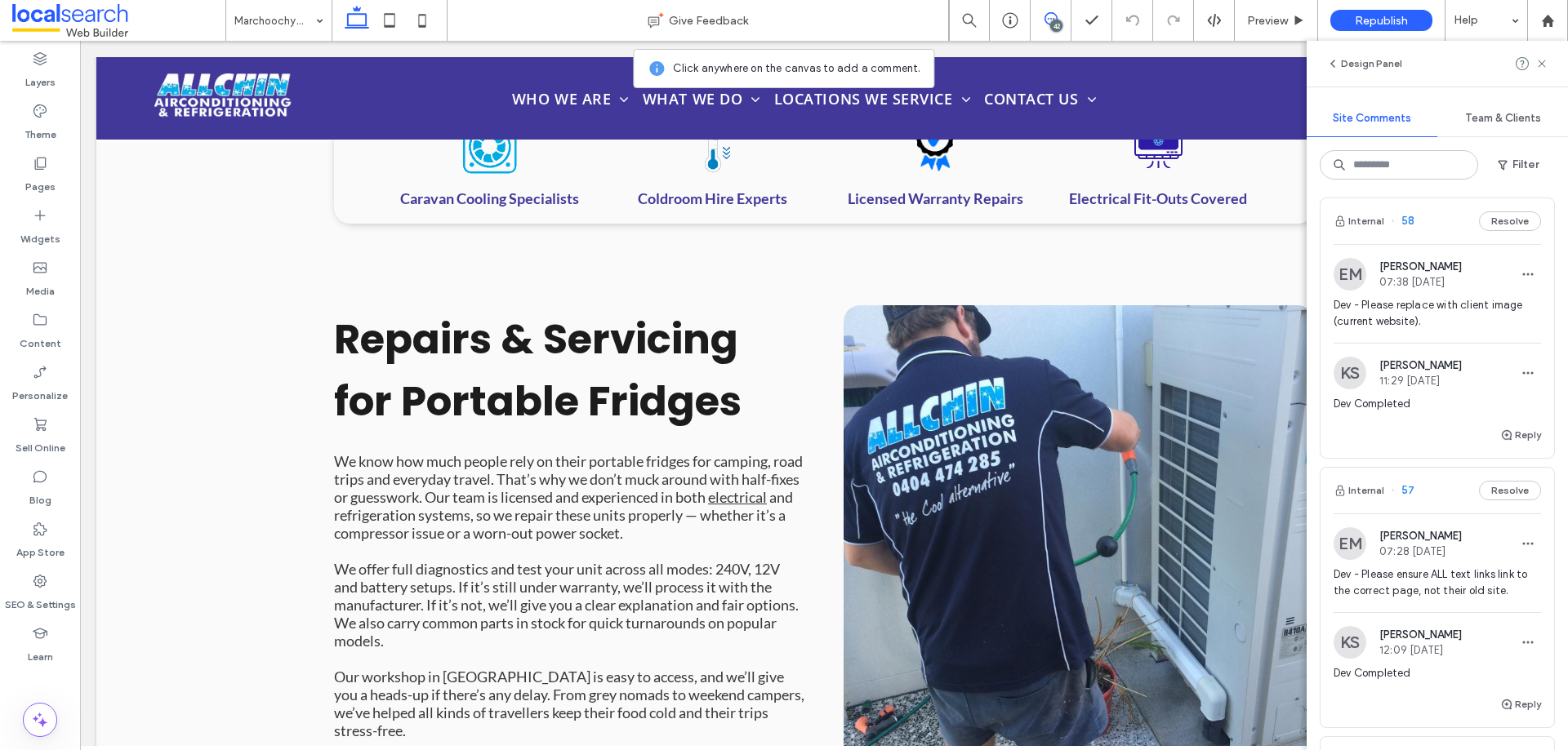
click at [1434, 323] on span "Dev - Please replace with client image (current website)." at bounding box center [1438, 313] width 208 height 33
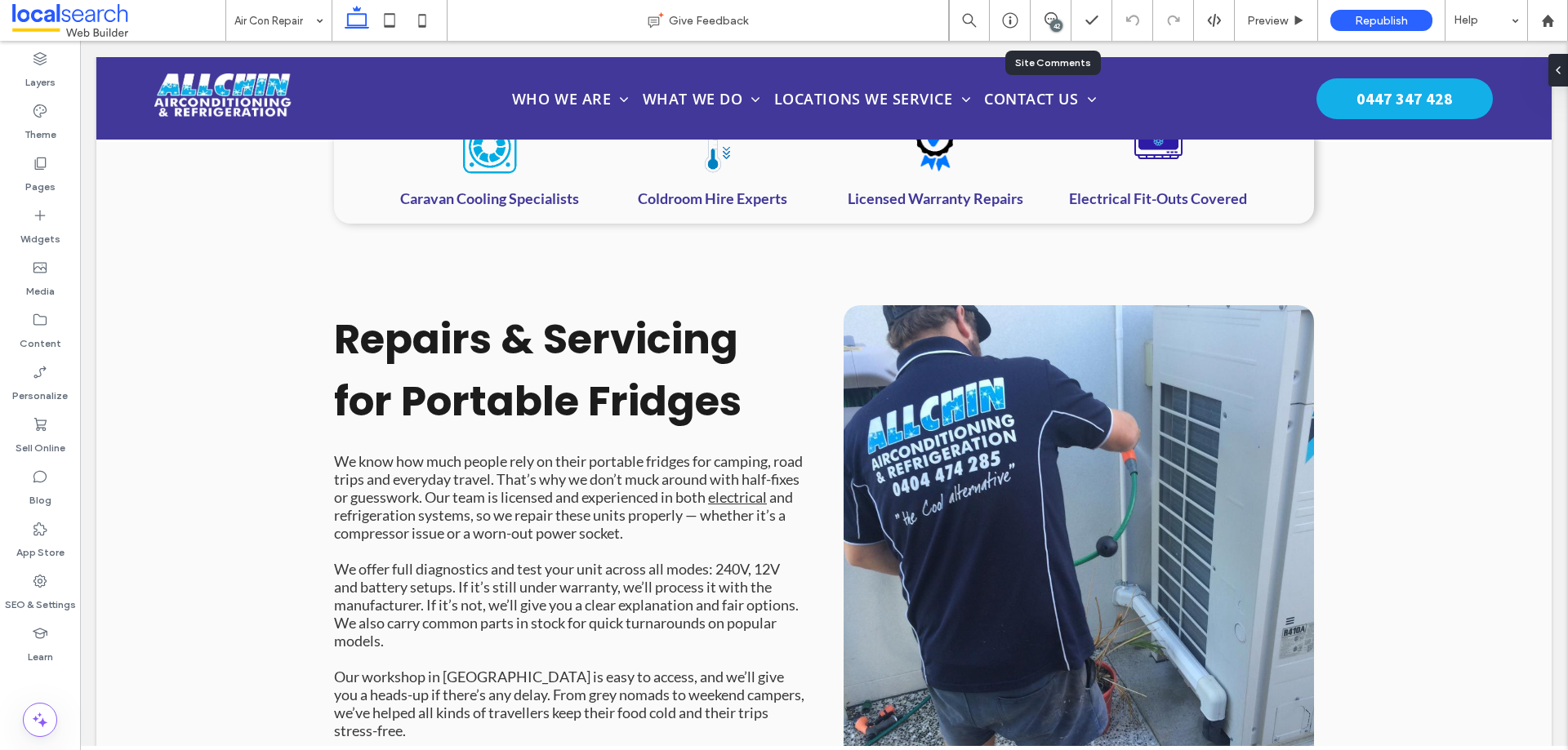
click at [1050, 30] on div "42" at bounding box center [1051, 20] width 40 height 40
click at [1054, 26] on div "42" at bounding box center [1056, 25] width 13 height 12
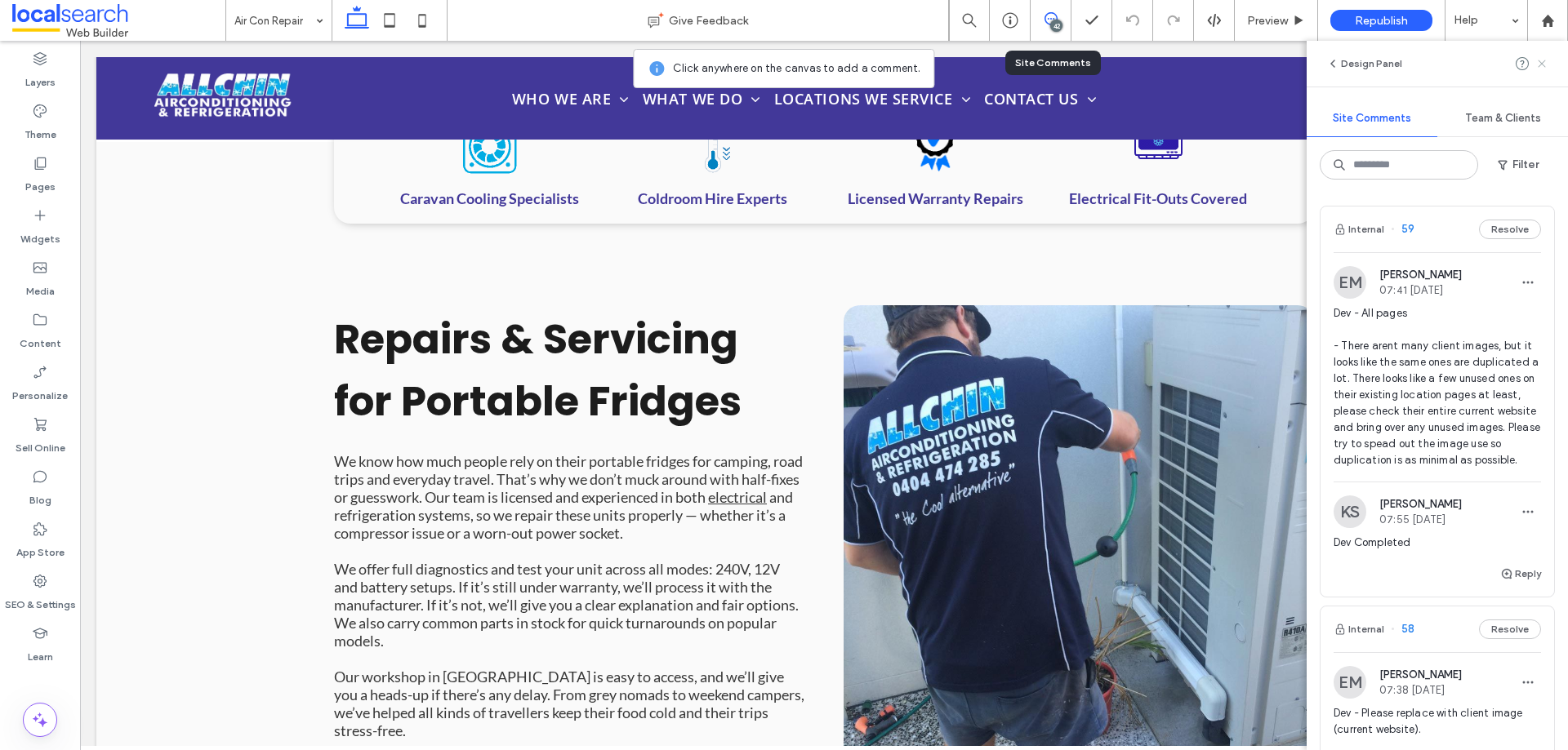
click at [1541, 68] on icon at bounding box center [1542, 63] width 13 height 13
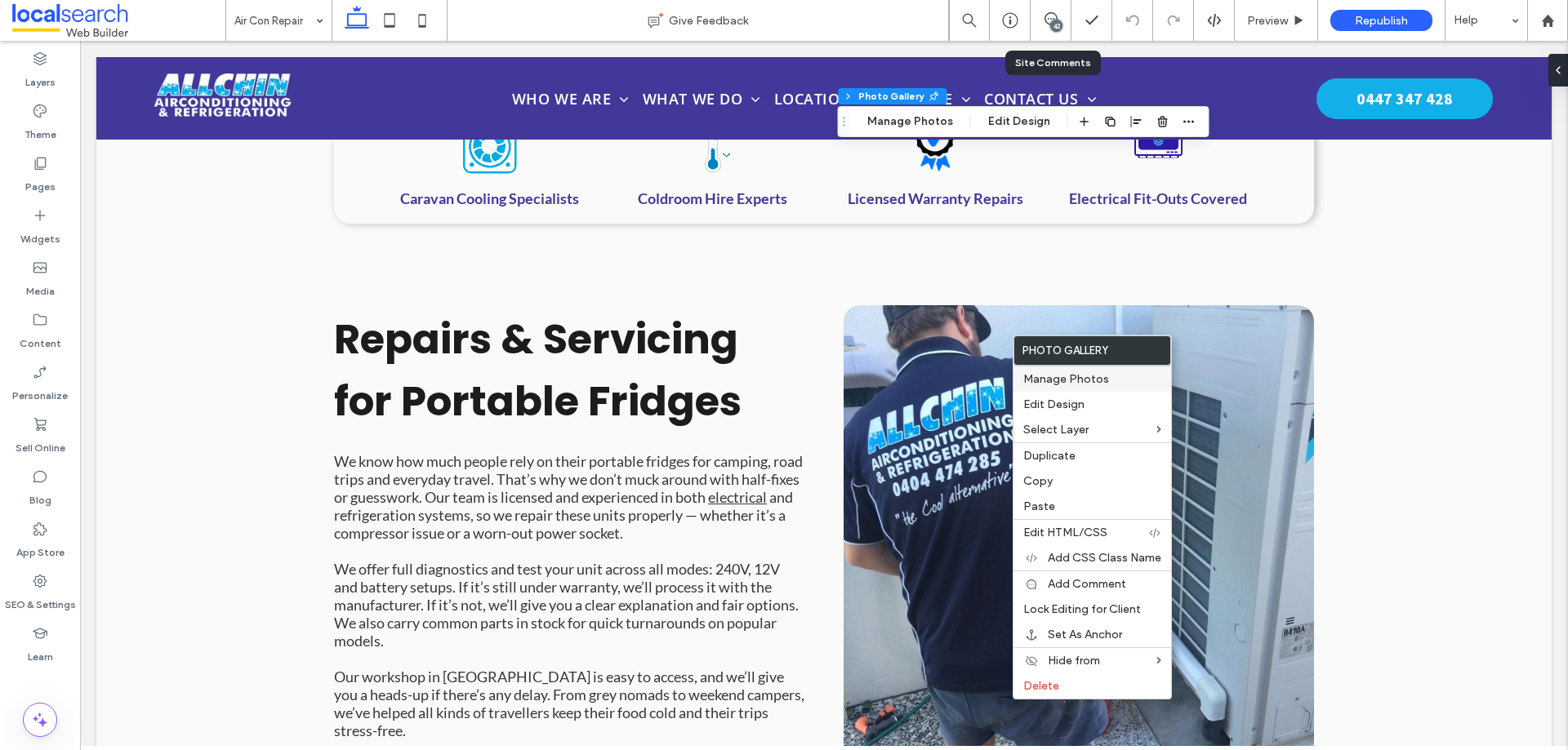
click at [1039, 371] on div "Manage Photos" at bounding box center [1093, 378] width 158 height 26
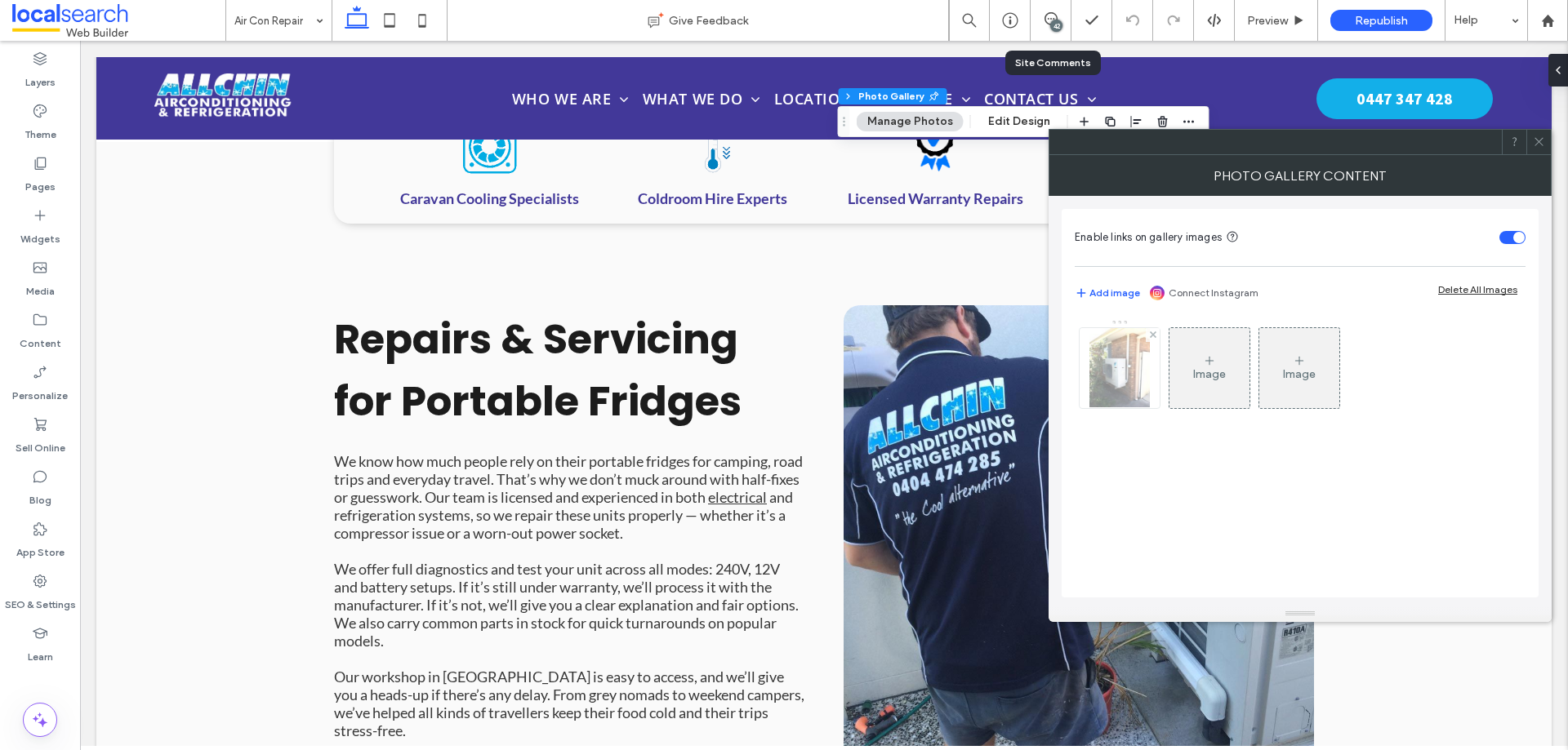
click at [1113, 371] on img at bounding box center [1120, 367] width 60 height 80
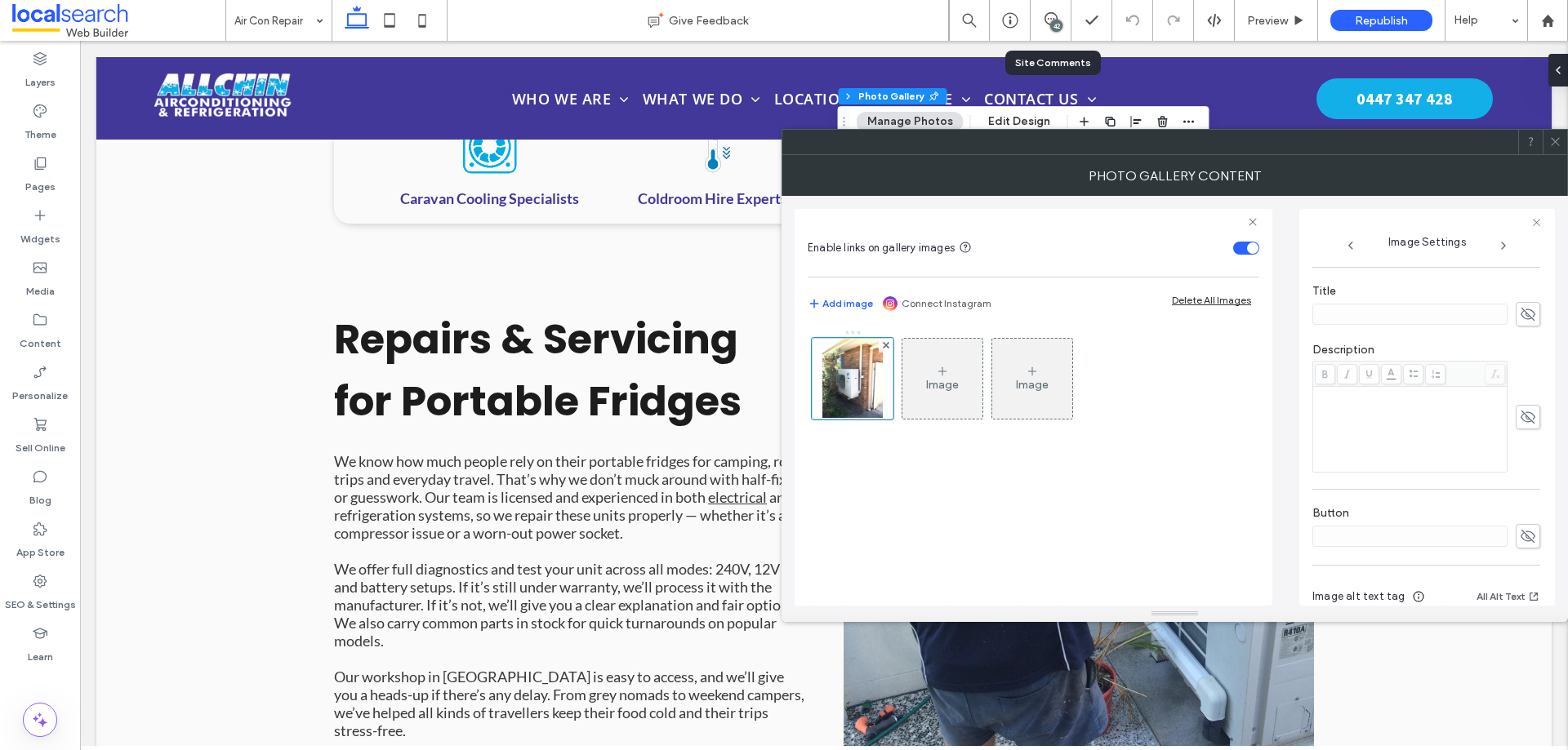
scroll to position [447, 0]
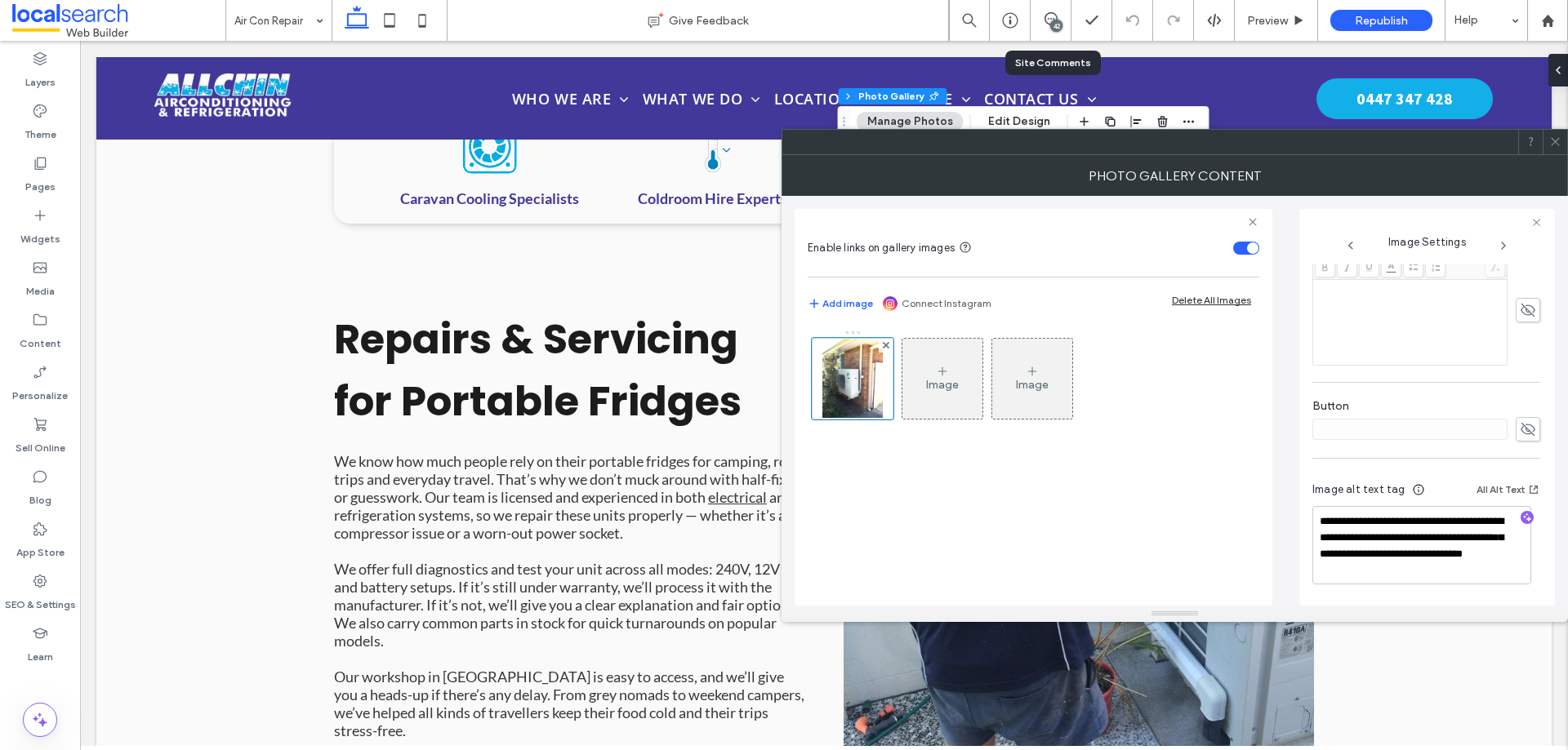
click at [1557, 144] on icon at bounding box center [1555, 141] width 13 height 12
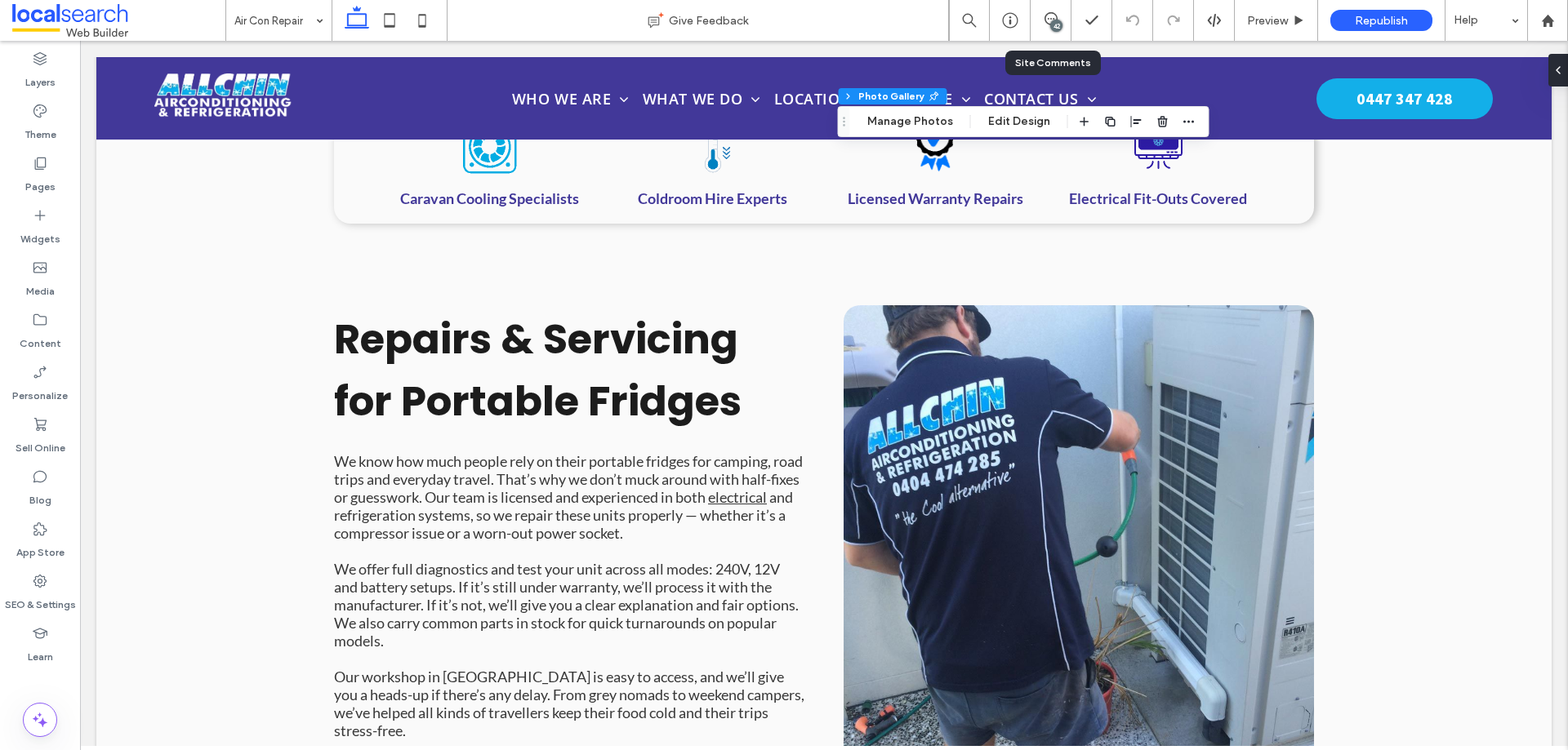
click at [1045, 26] on div "42" at bounding box center [1051, 20] width 40 height 16
click at [1049, 19] on use at bounding box center [1051, 19] width 13 height 13
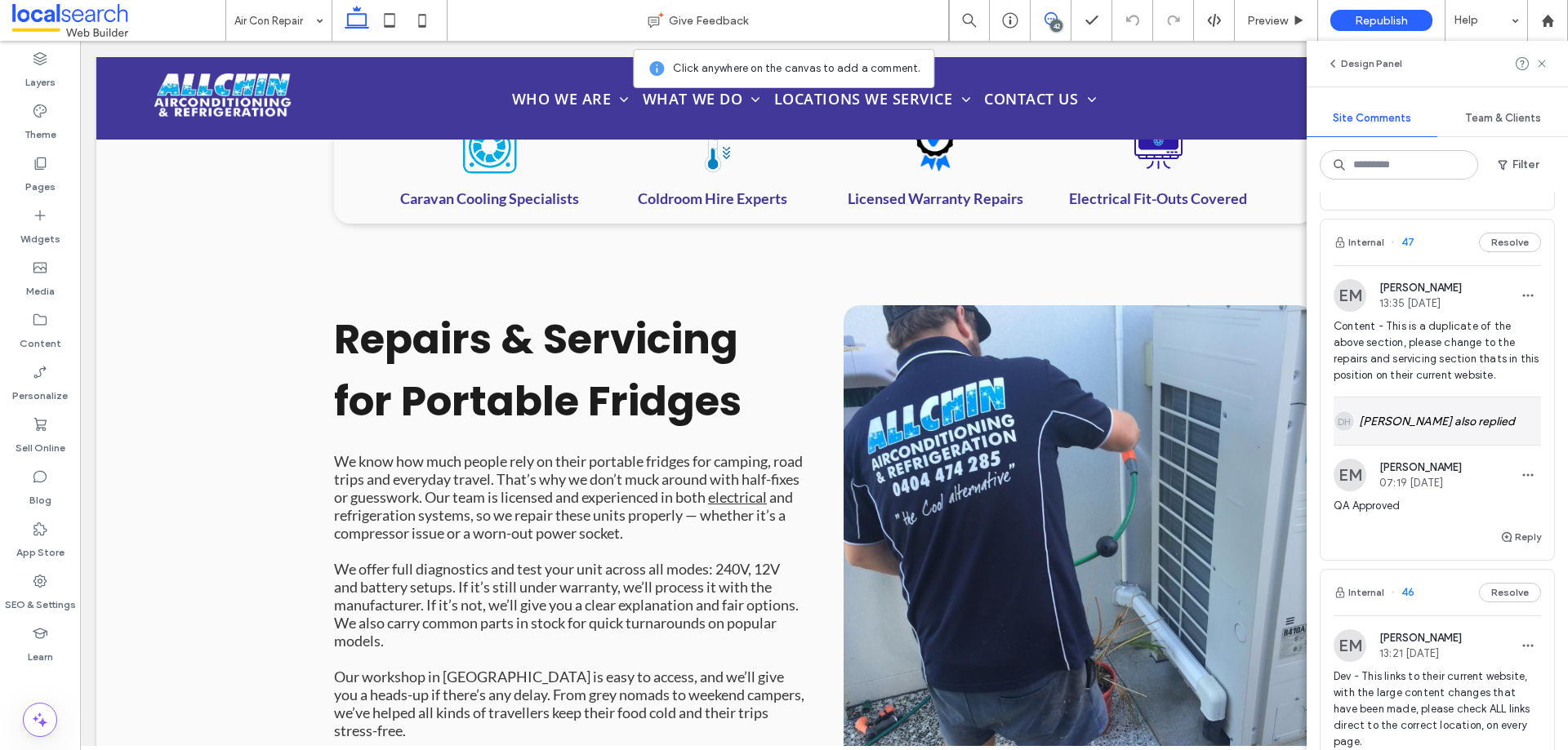
scroll to position [3838, 0]
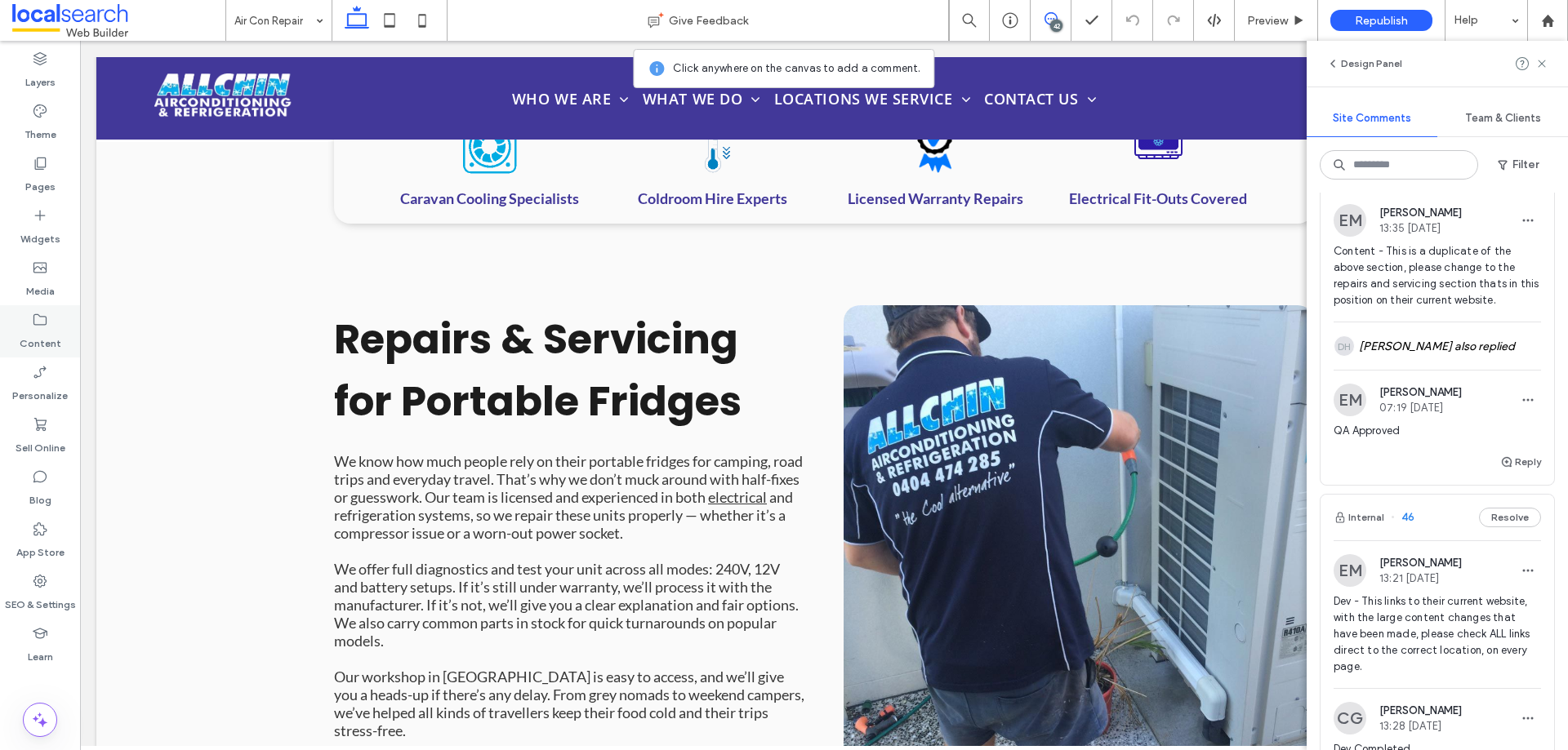
click at [38, 310] on div "Content" at bounding box center [39, 332] width 80 height 52
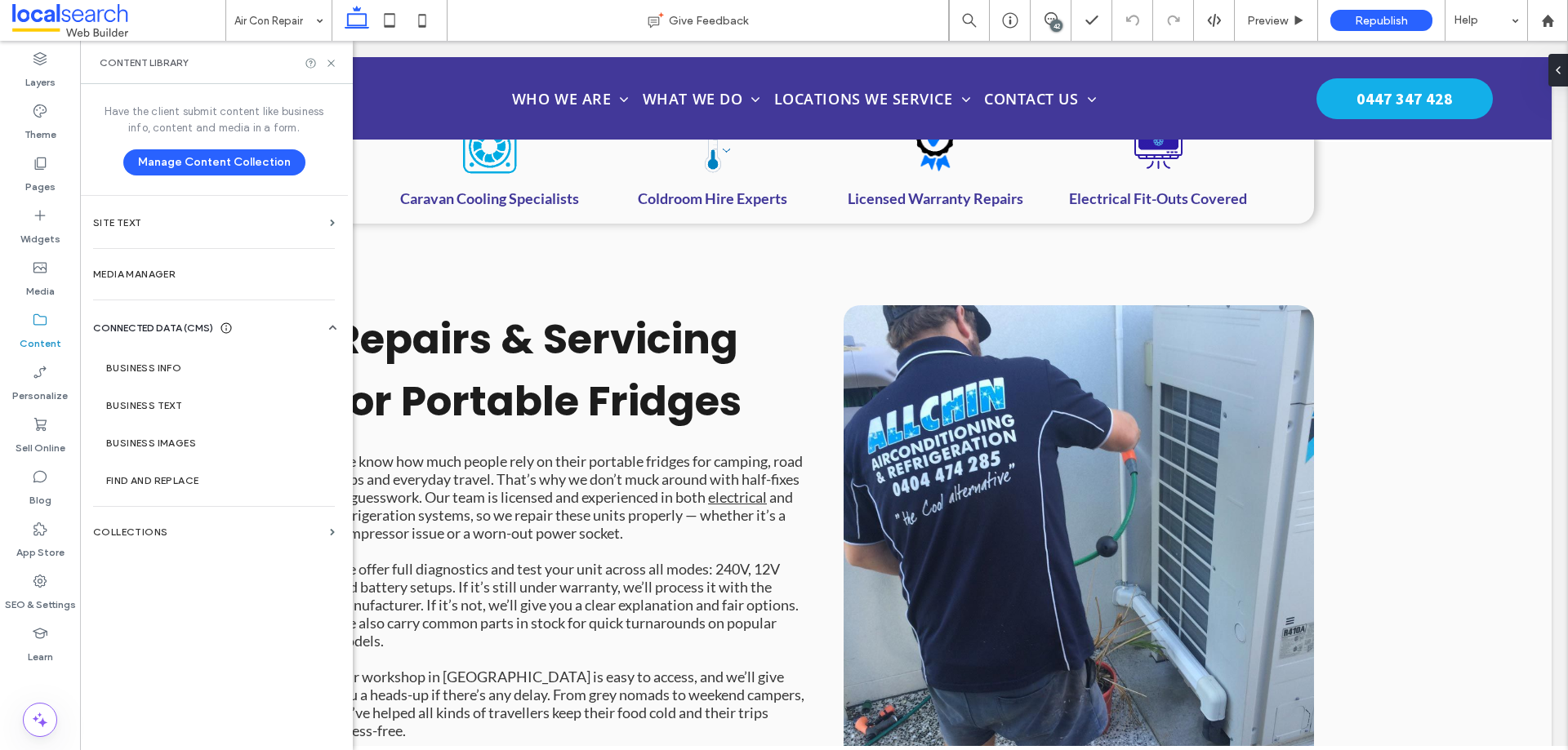
scroll to position [0, 0]
click at [189, 280] on section "Media Manager" at bounding box center [214, 274] width 268 height 38
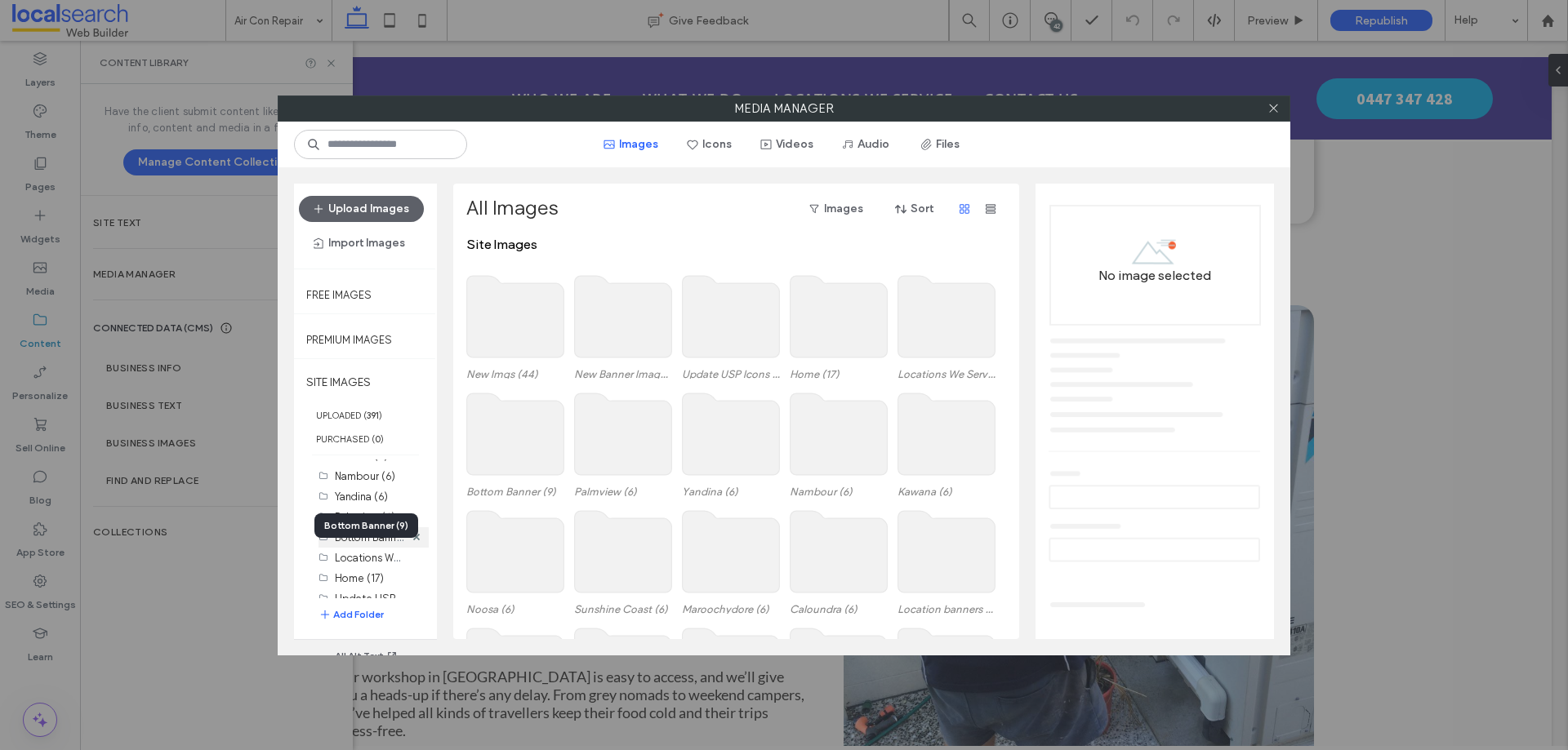
scroll to position [516, 0]
click at [356, 485] on label "Kawana (6)" at bounding box center [361, 485] width 53 height 12
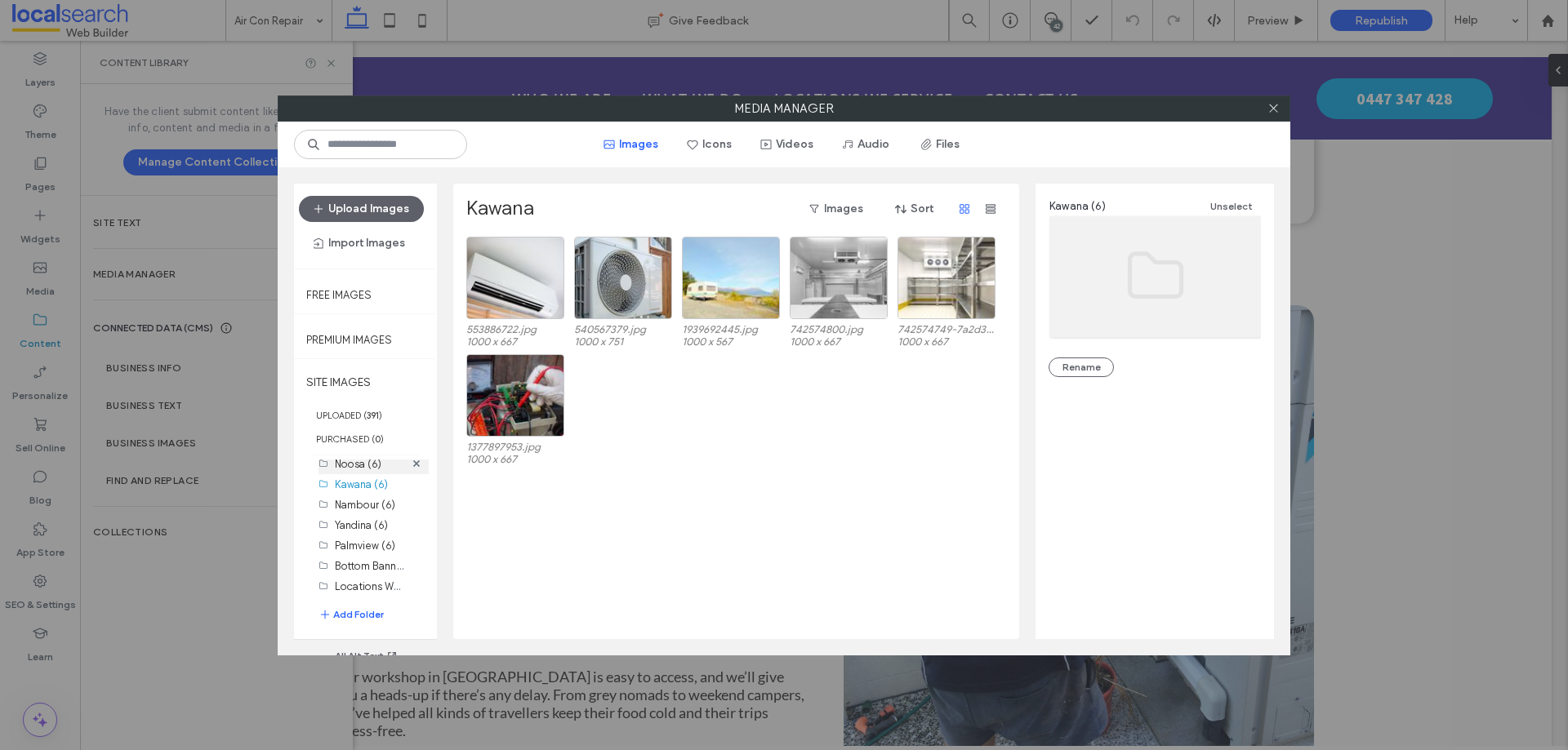
click at [348, 472] on div "Noosa (6)" at bounding box center [369, 464] width 69 height 17
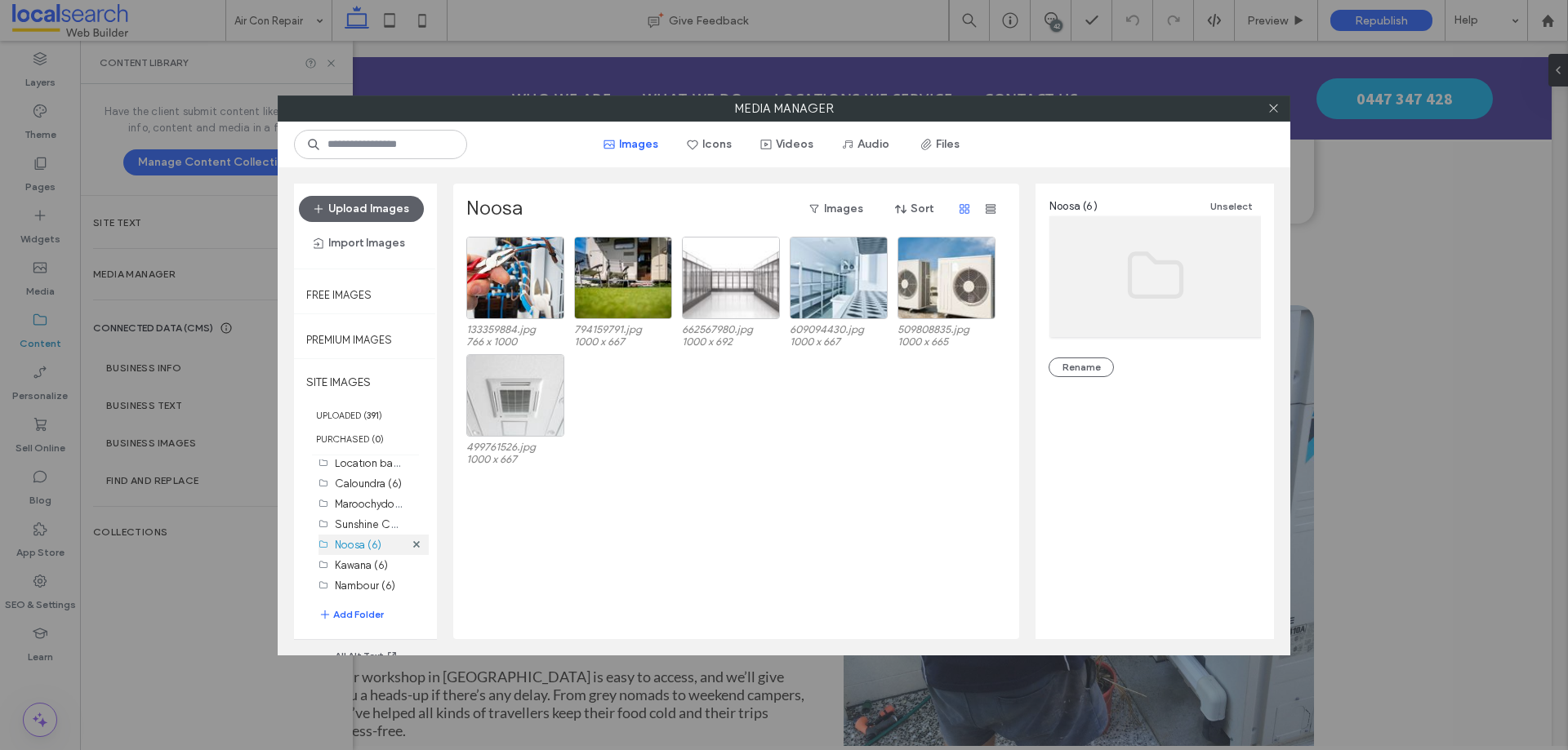
scroll to position [435, 0]
click at [346, 518] on label "Sunshine Coast (6)" at bounding box center [381, 525] width 93 height 15
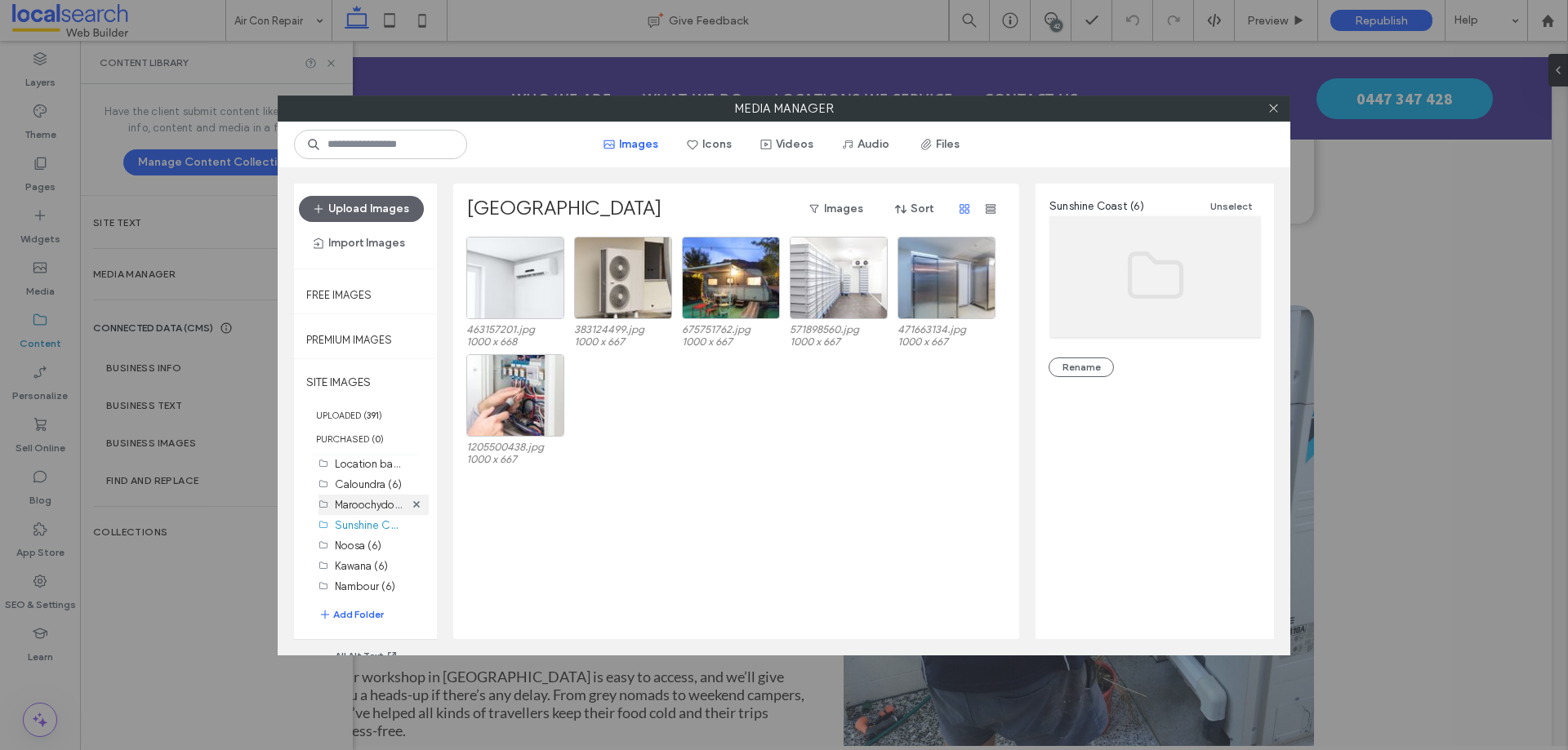
click at [346, 496] on div "Maroochydore (6)" at bounding box center [369, 505] width 69 height 17
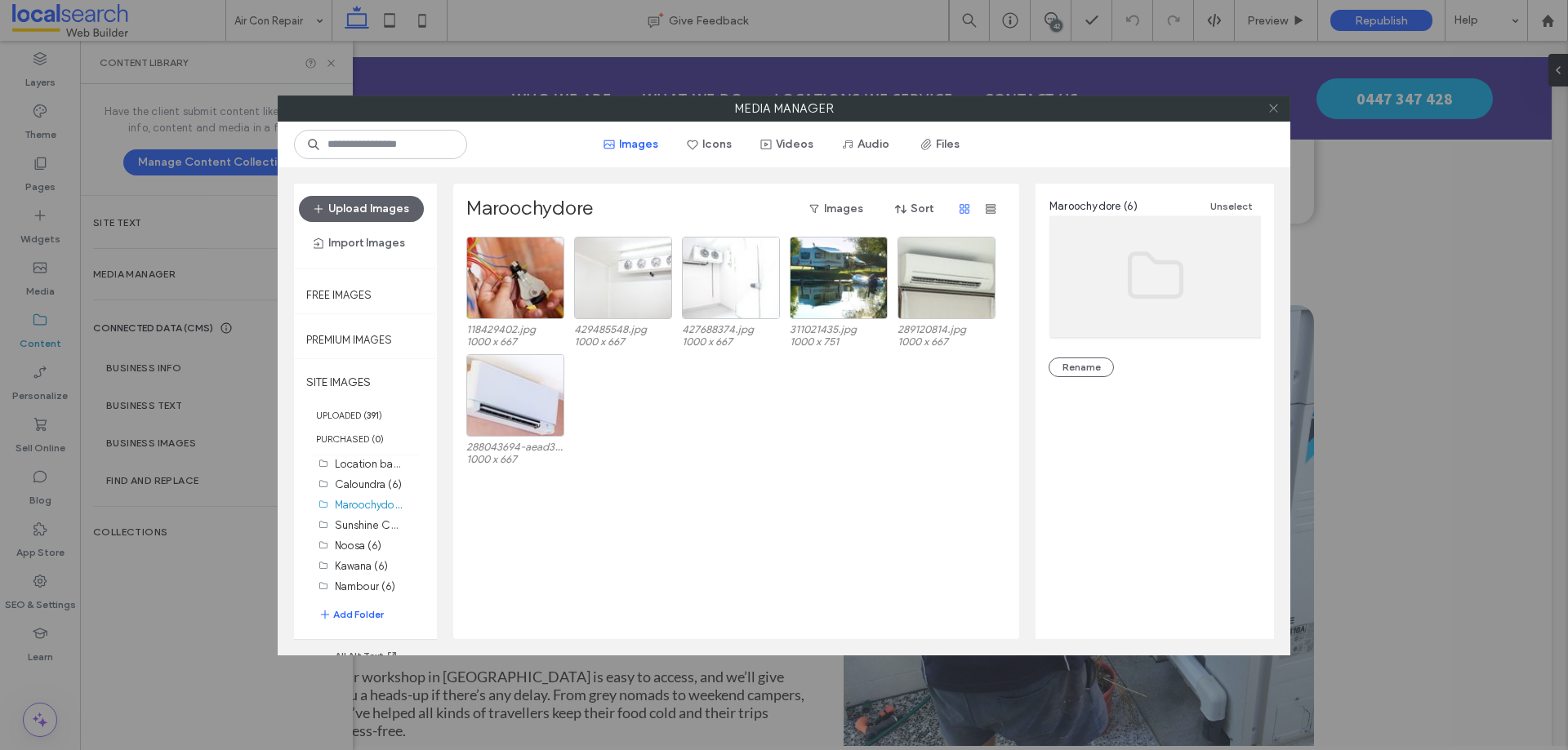
click at [1273, 106] on icon at bounding box center [1274, 108] width 13 height 12
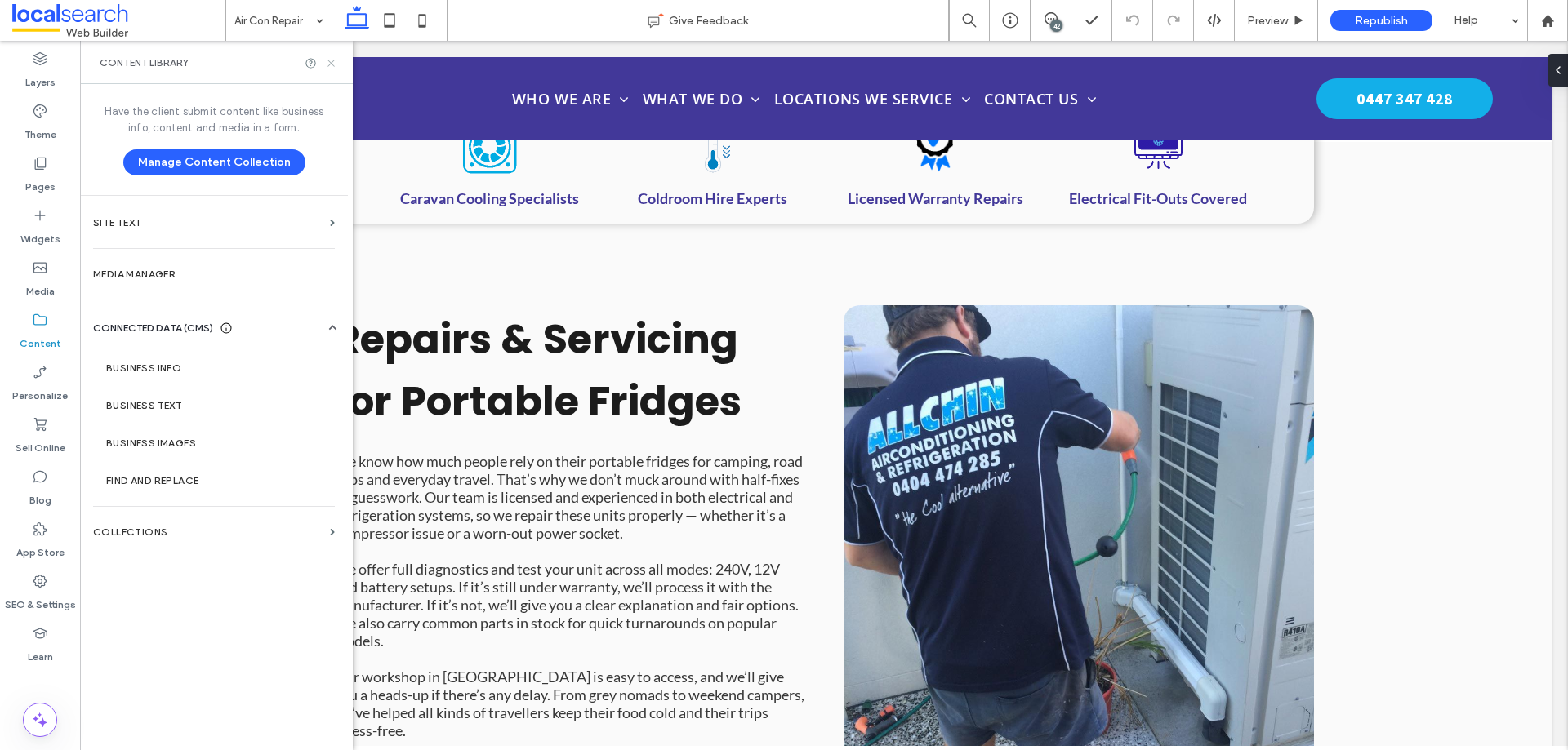
click at [330, 66] on icon at bounding box center [331, 62] width 13 height 12
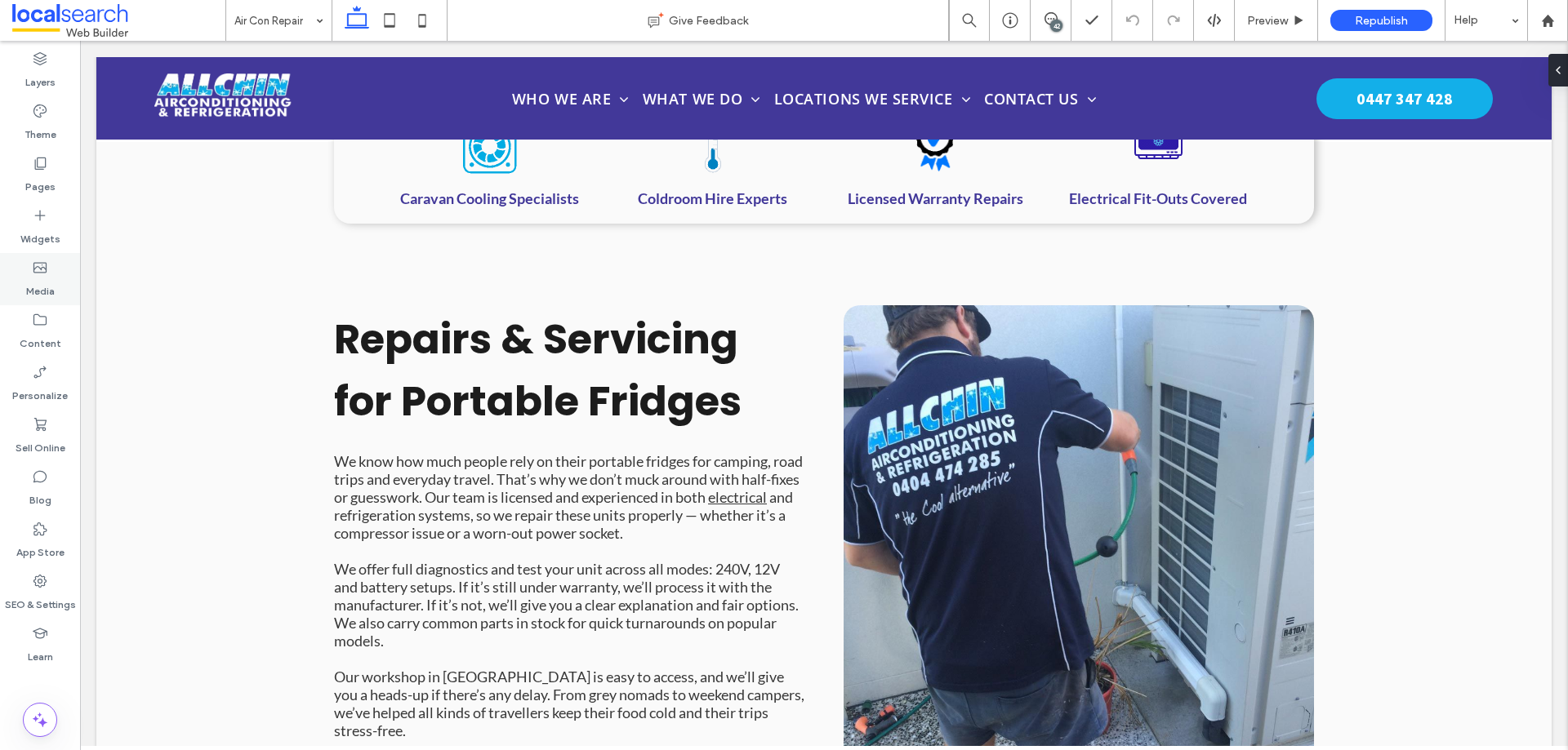
click at [42, 285] on label "Media" at bounding box center [40, 288] width 29 height 23
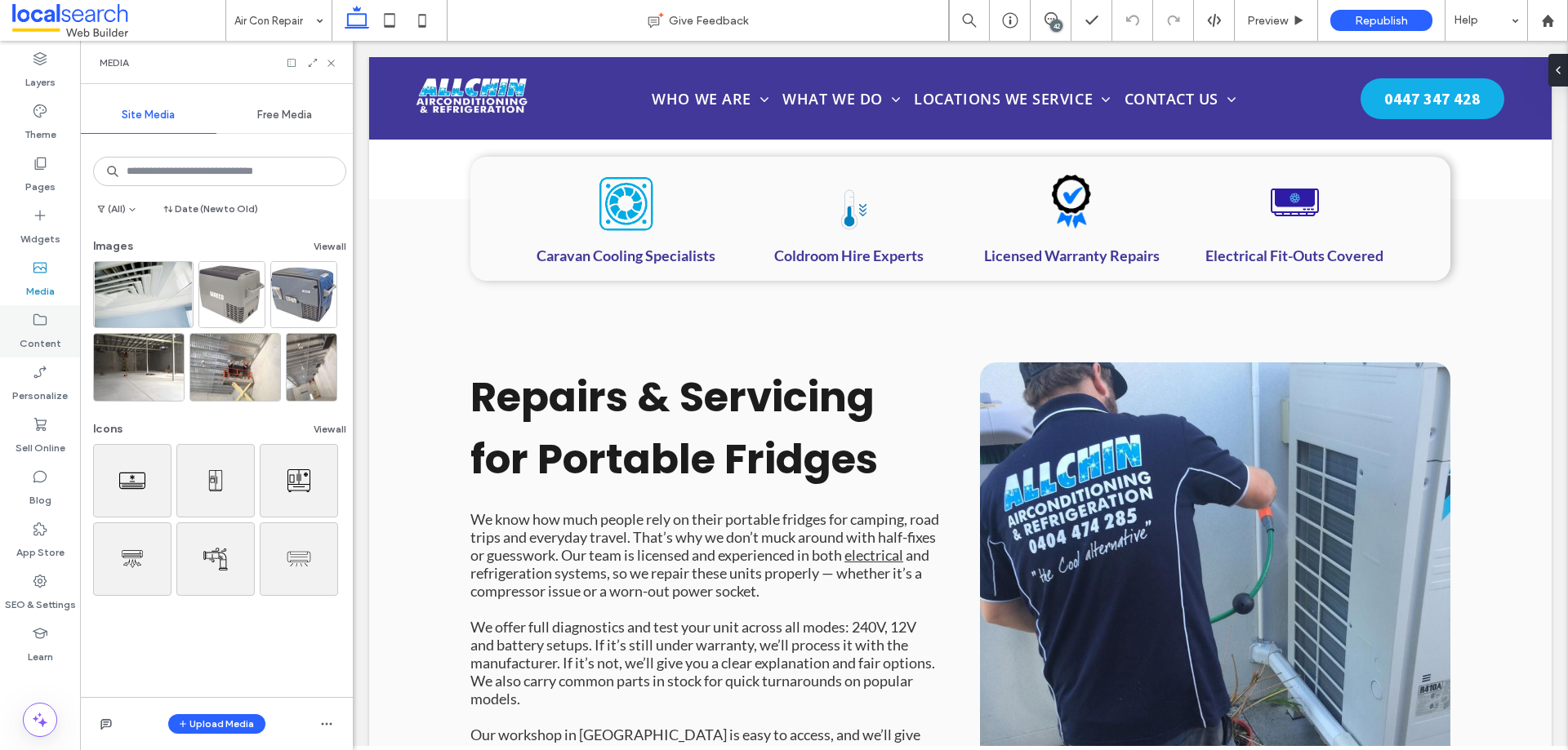
click at [47, 322] on icon at bounding box center [39, 319] width 16 height 16
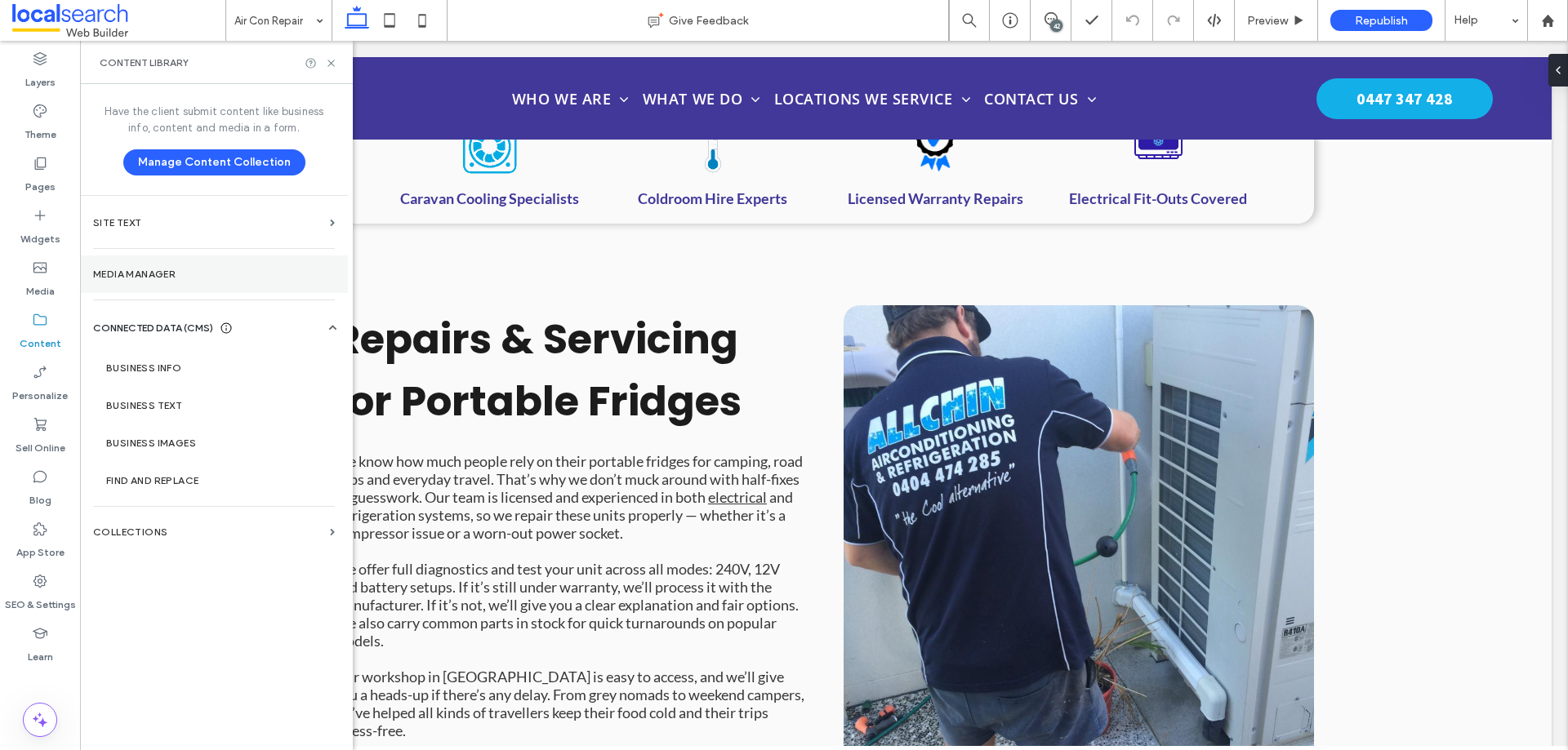
click at [123, 271] on label "Media Manager" at bounding box center [214, 274] width 241 height 12
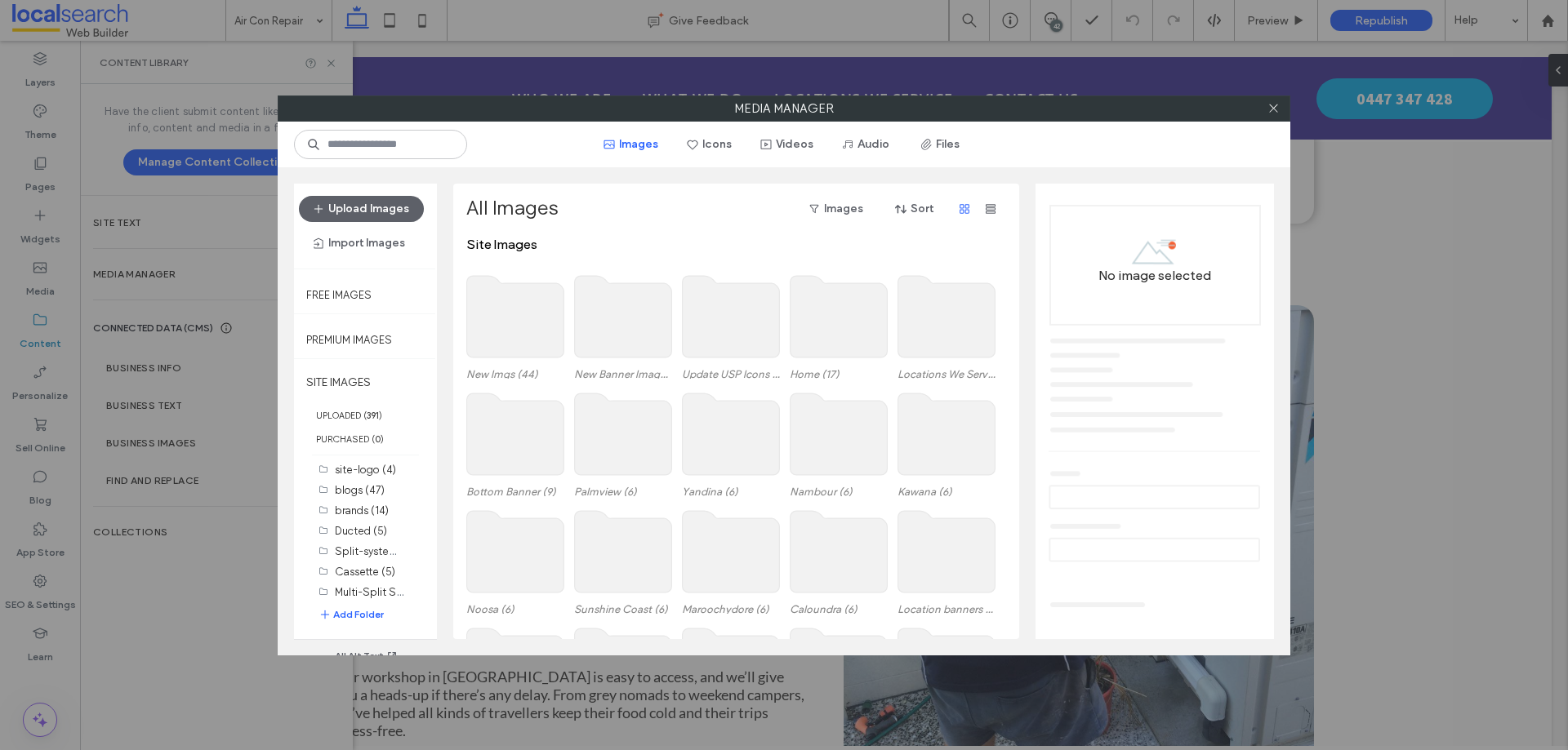
click at [487, 338] on use at bounding box center [516, 316] width 97 height 82
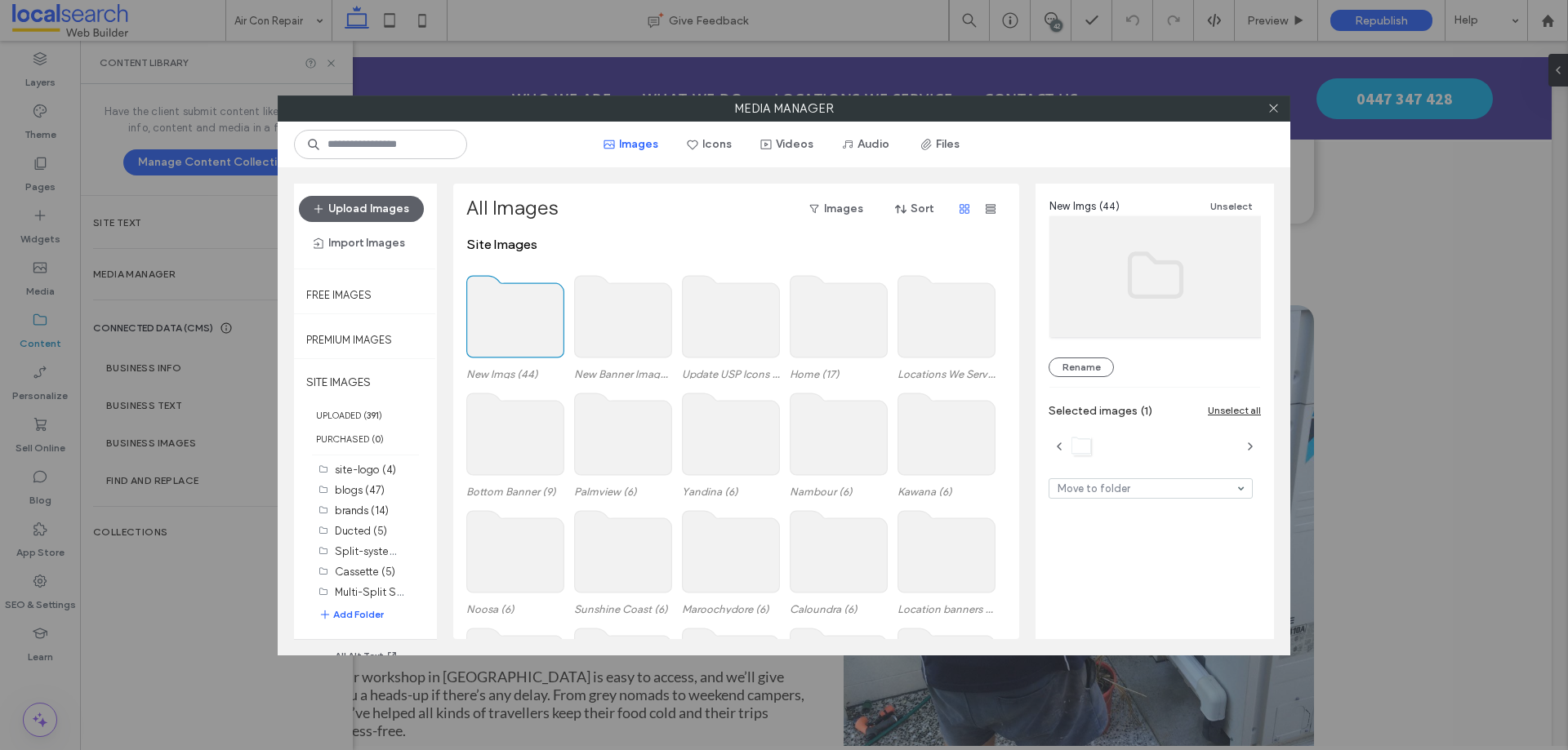
click at [487, 338] on use at bounding box center [516, 316] width 97 height 82
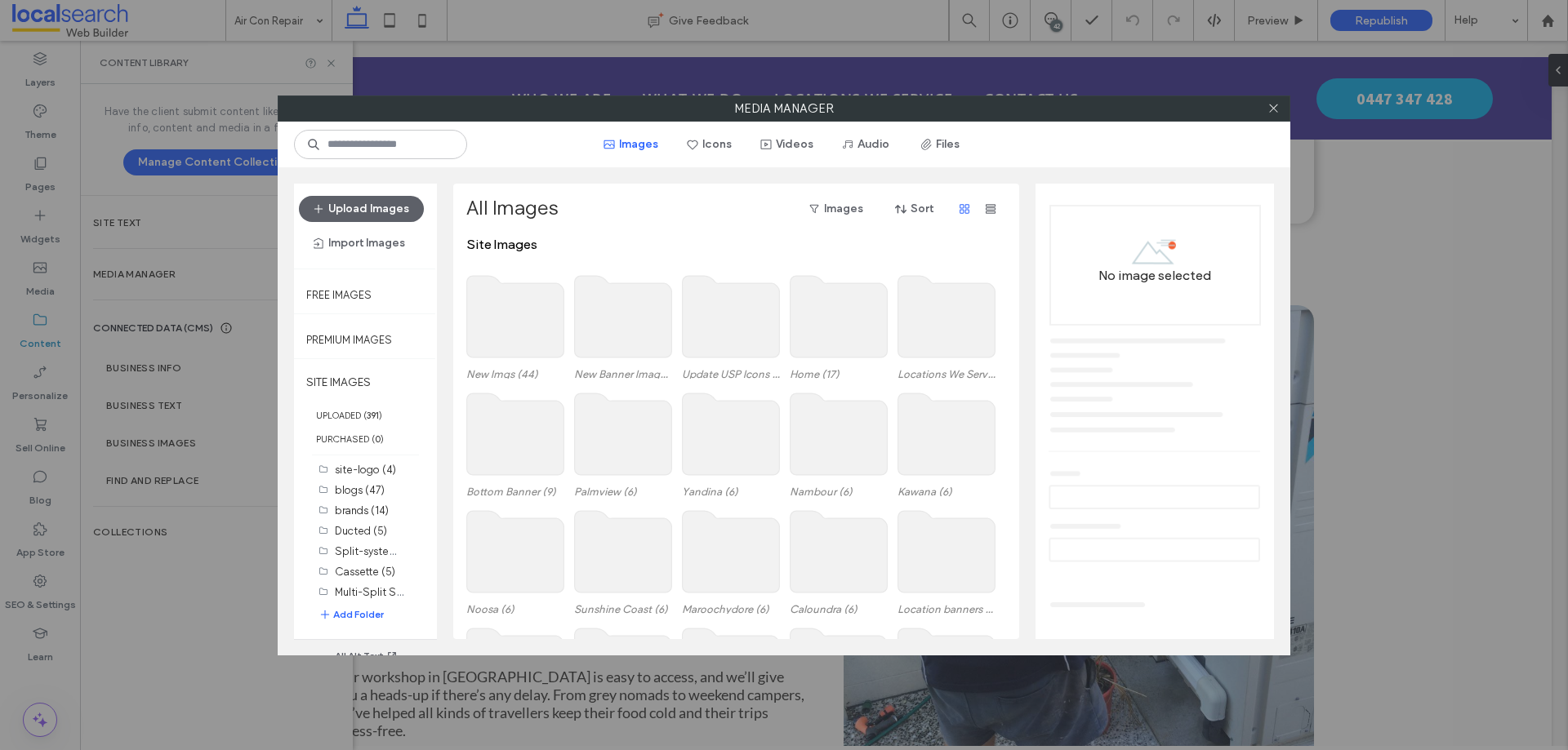
click at [494, 337] on use at bounding box center [516, 316] width 97 height 82
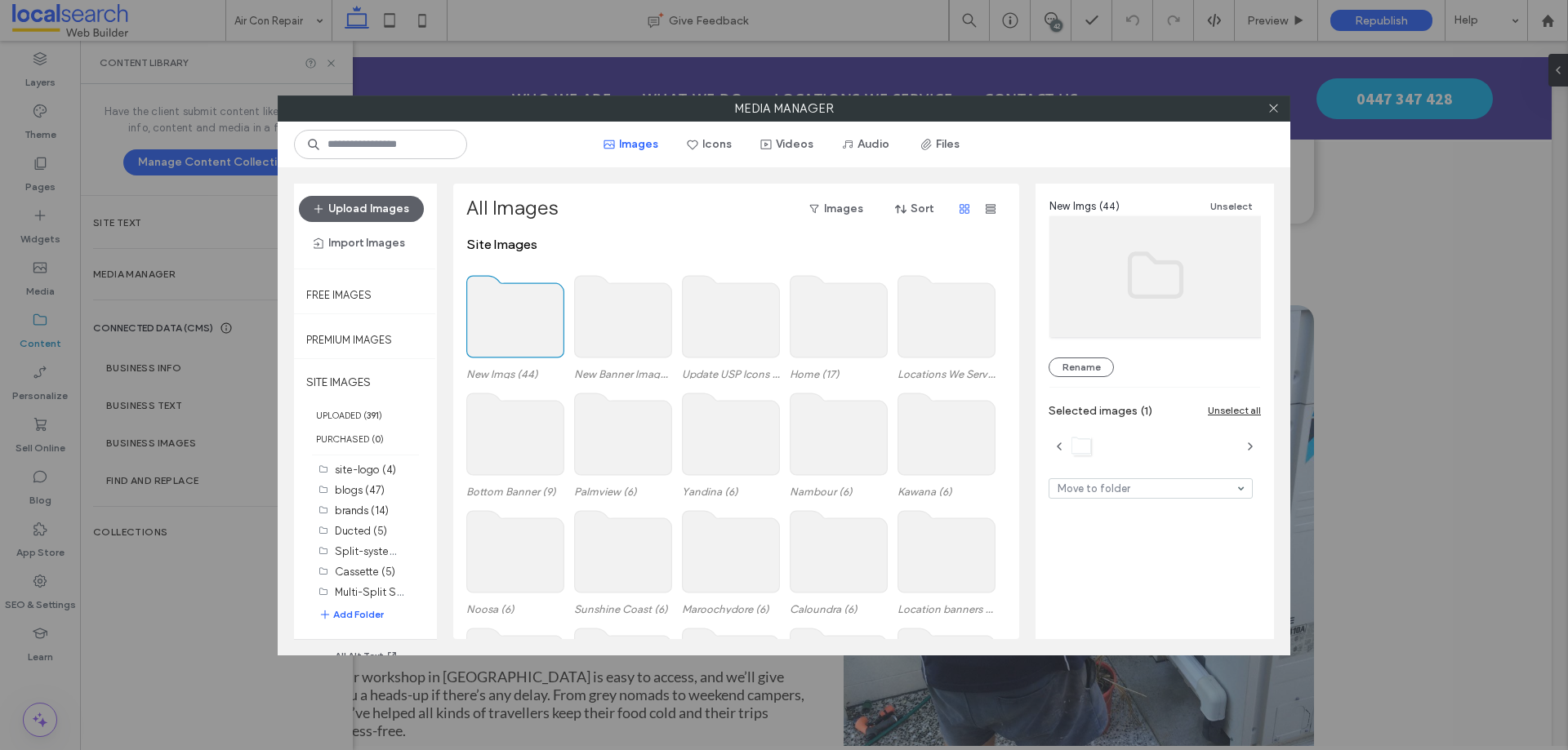
click at [494, 337] on use at bounding box center [516, 316] width 97 height 82
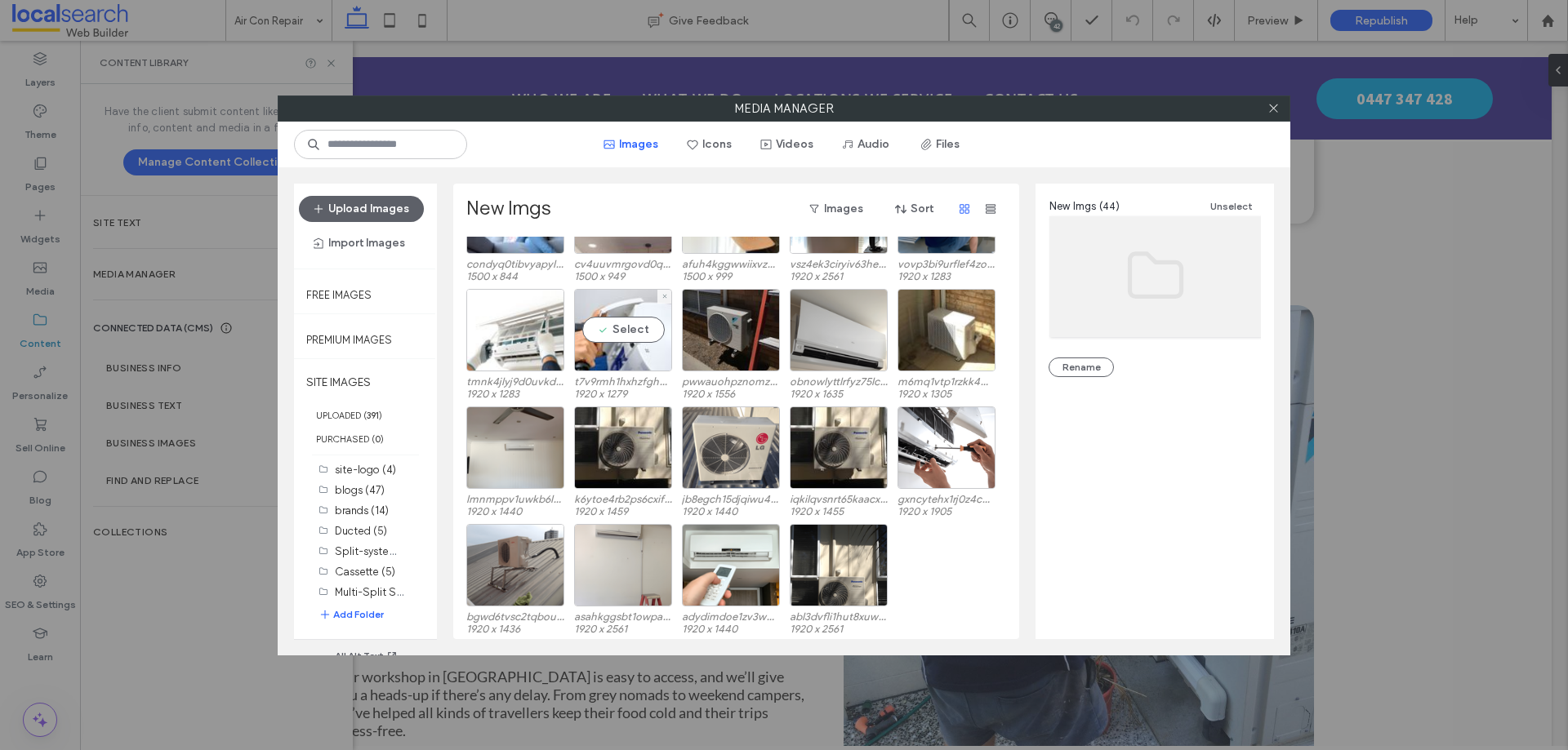
scroll to position [656, 0]
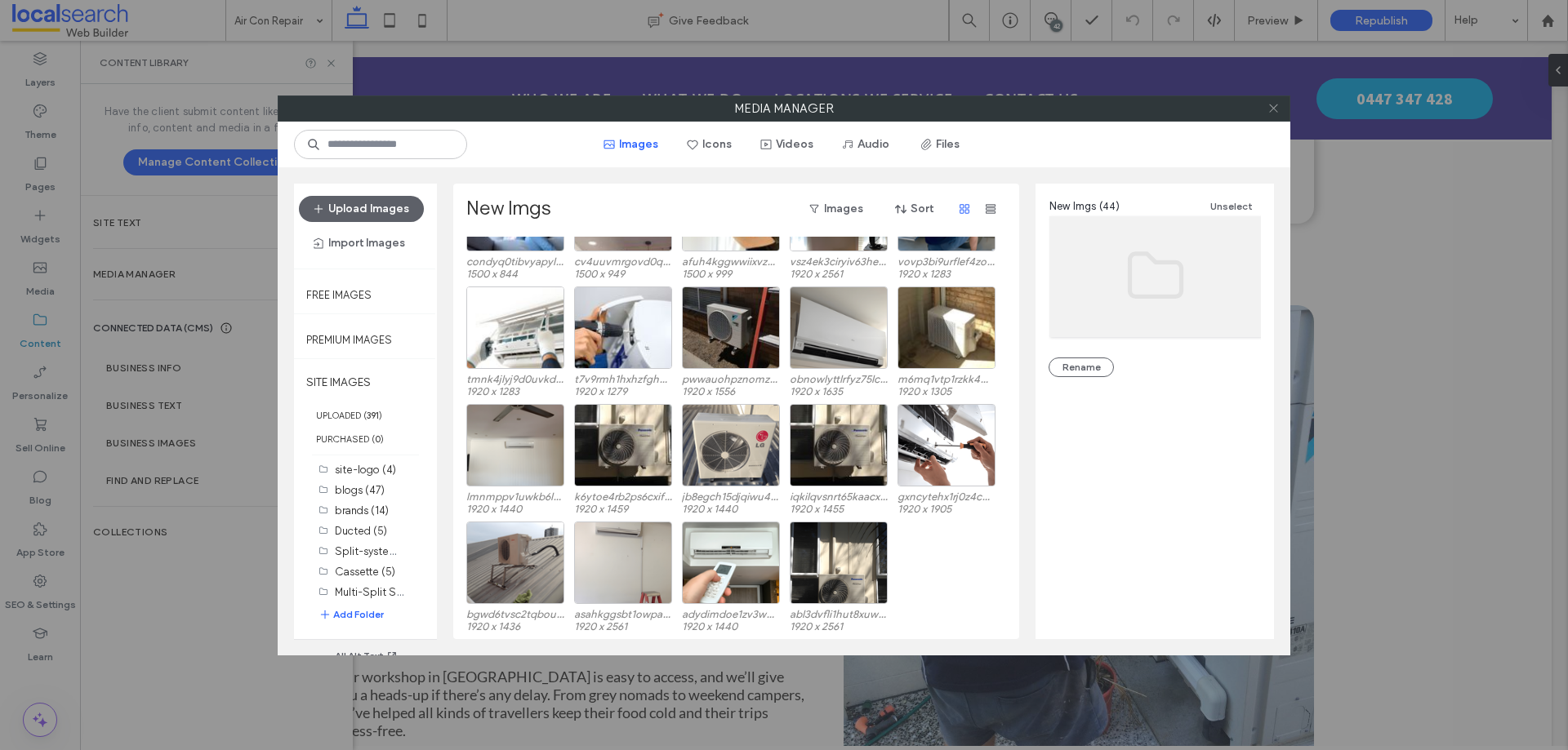
click at [1272, 106] on icon at bounding box center [1274, 108] width 13 height 12
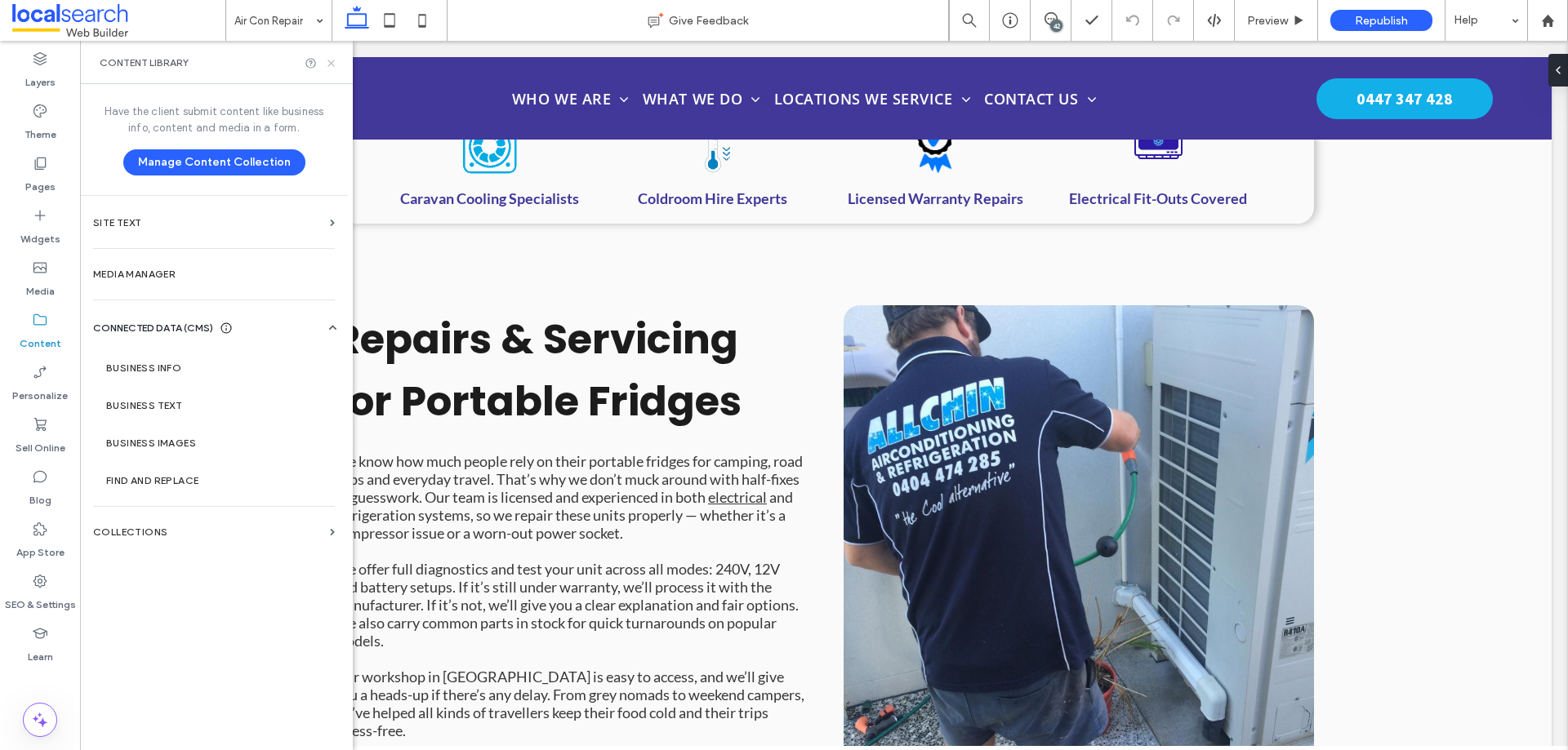
click at [331, 63] on use at bounding box center [331, 62] width 7 height 7
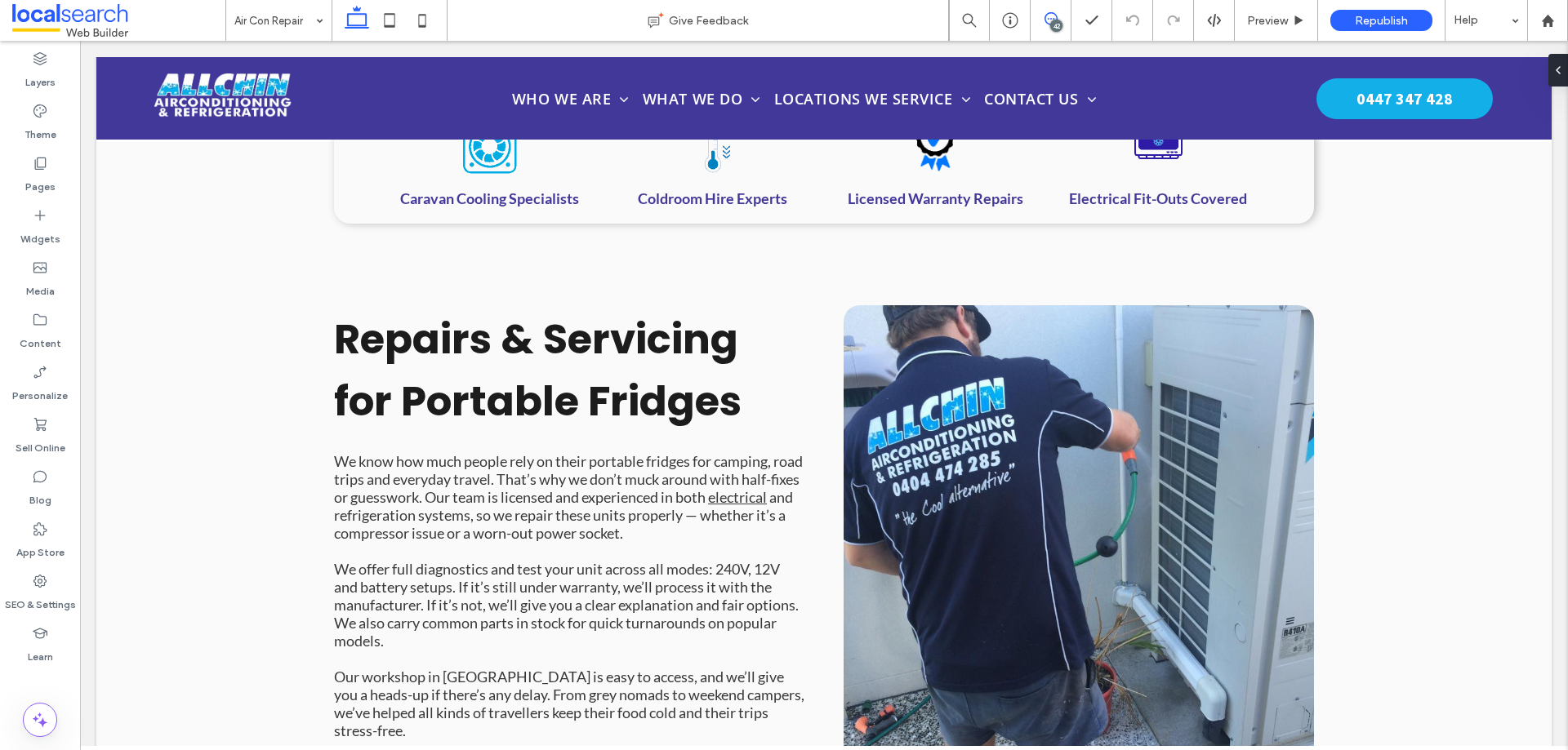
click at [1052, 15] on icon at bounding box center [1051, 19] width 13 height 13
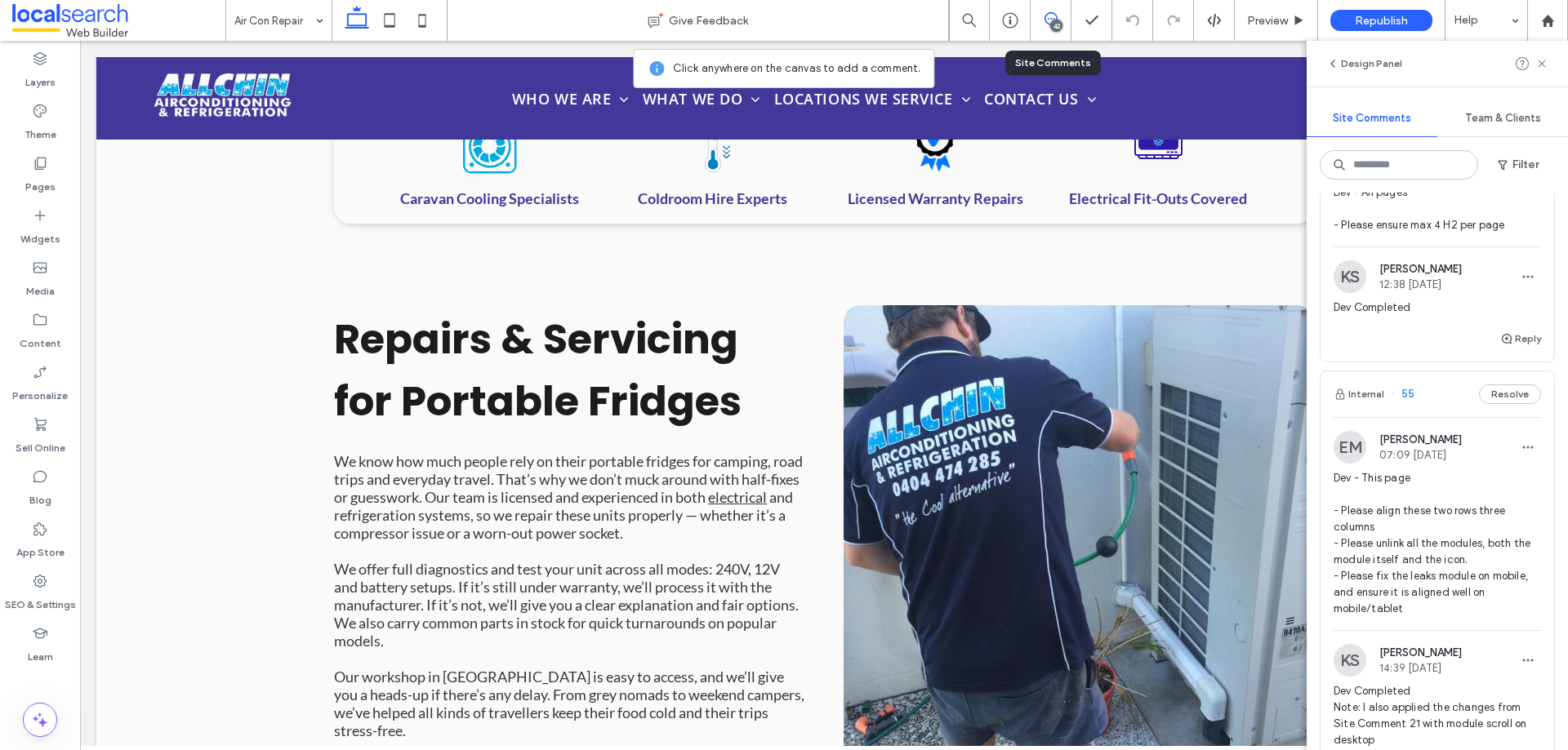
scroll to position [1062, 0]
click at [1432, 493] on span "Dev - This page - Please align these two rows three columns - Please unlink all…" at bounding box center [1438, 541] width 208 height 147
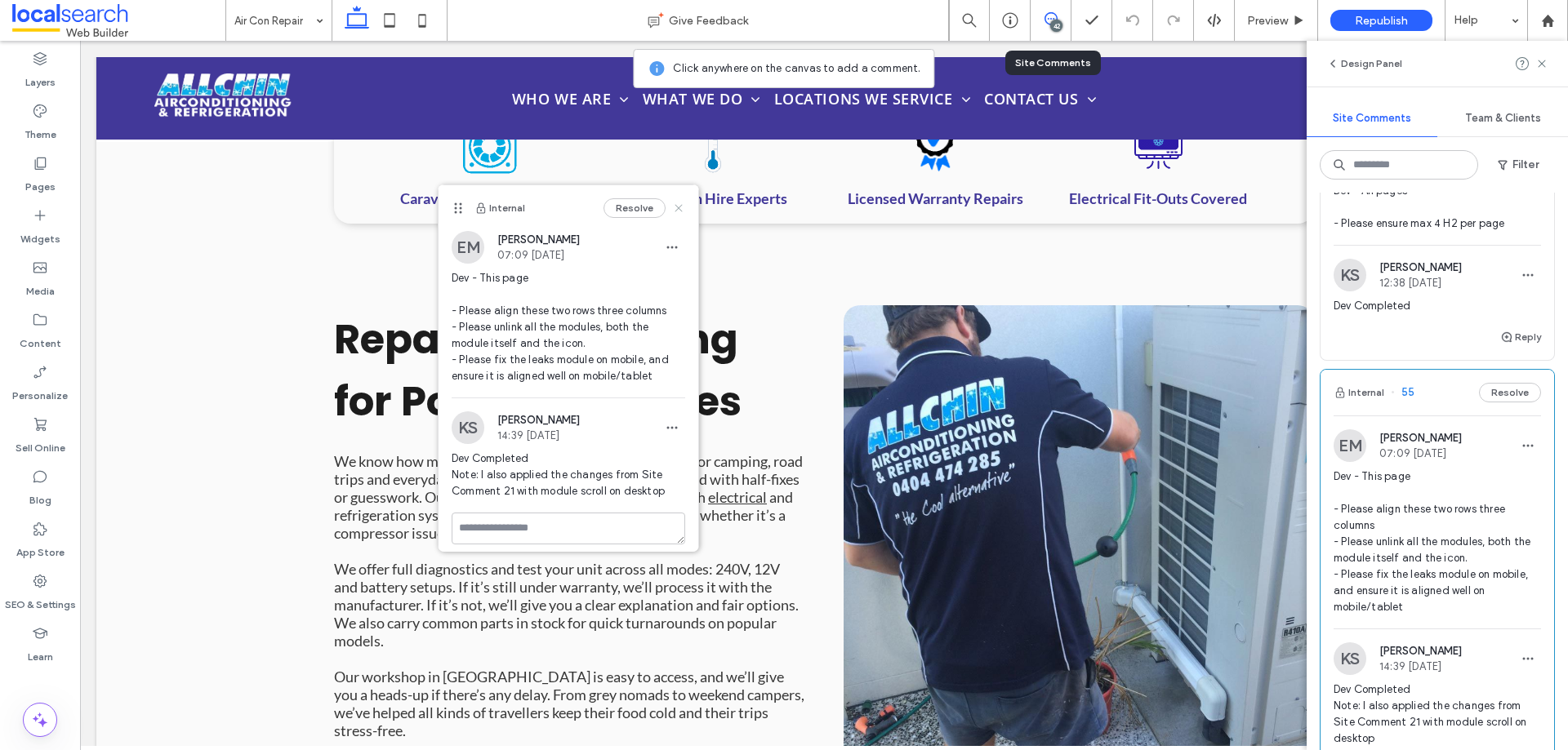
click at [674, 211] on use at bounding box center [678, 209] width 8 height 8
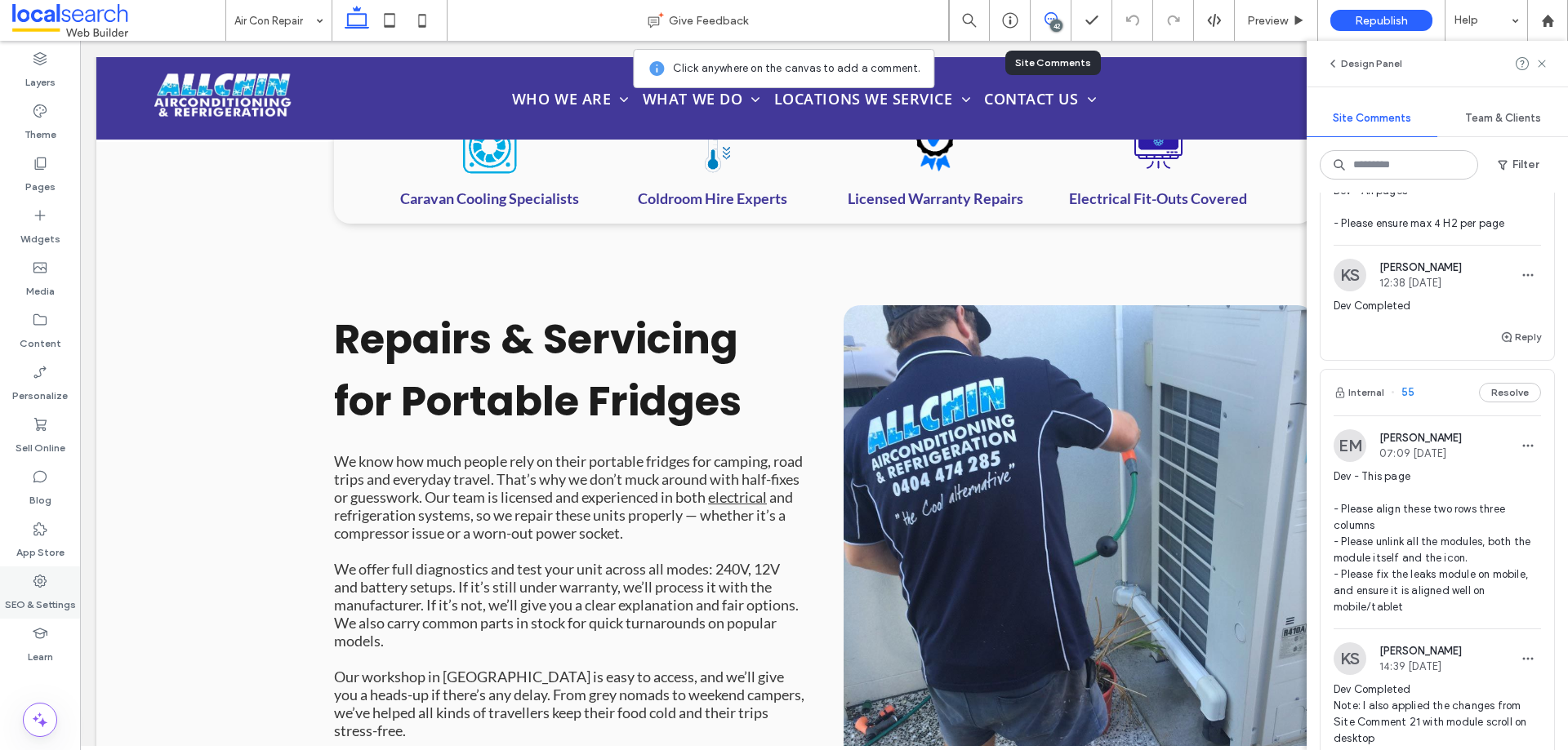
click at [47, 582] on icon at bounding box center [39, 581] width 16 height 16
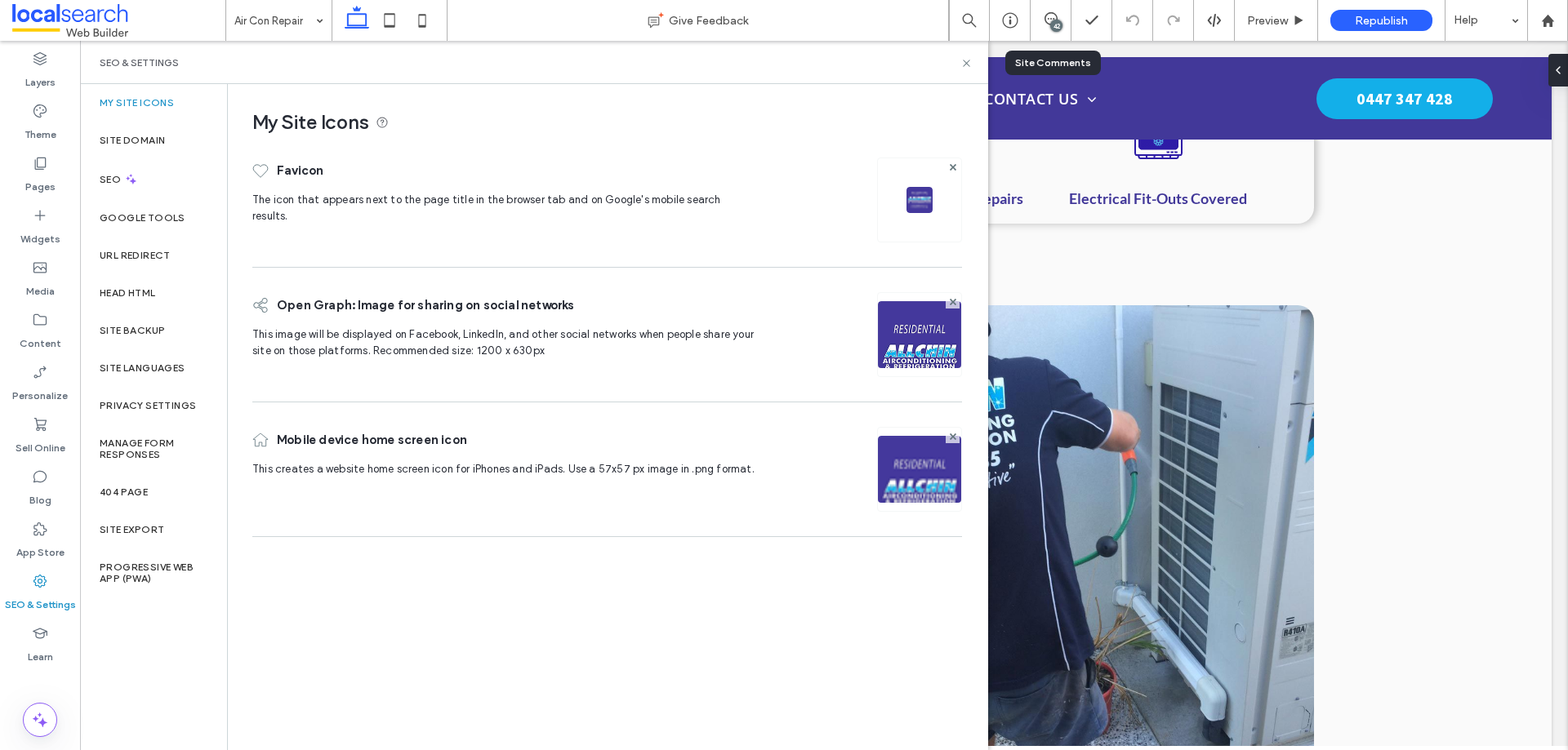
scroll to position [0, 0]
click at [127, 325] on label "Site Backup" at bounding box center [133, 331] width 65 height 12
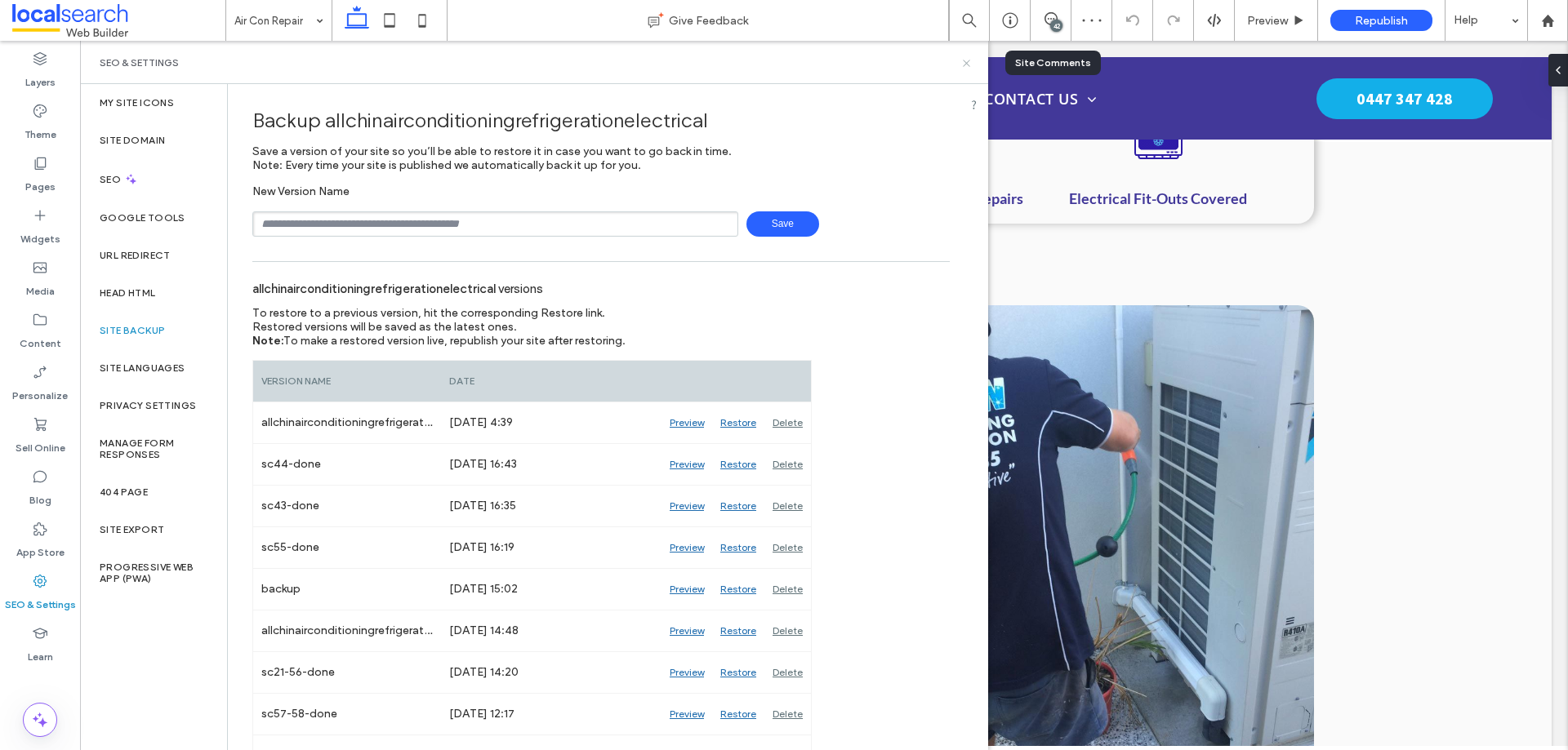
click at [965, 65] on use at bounding box center [966, 62] width 7 height 7
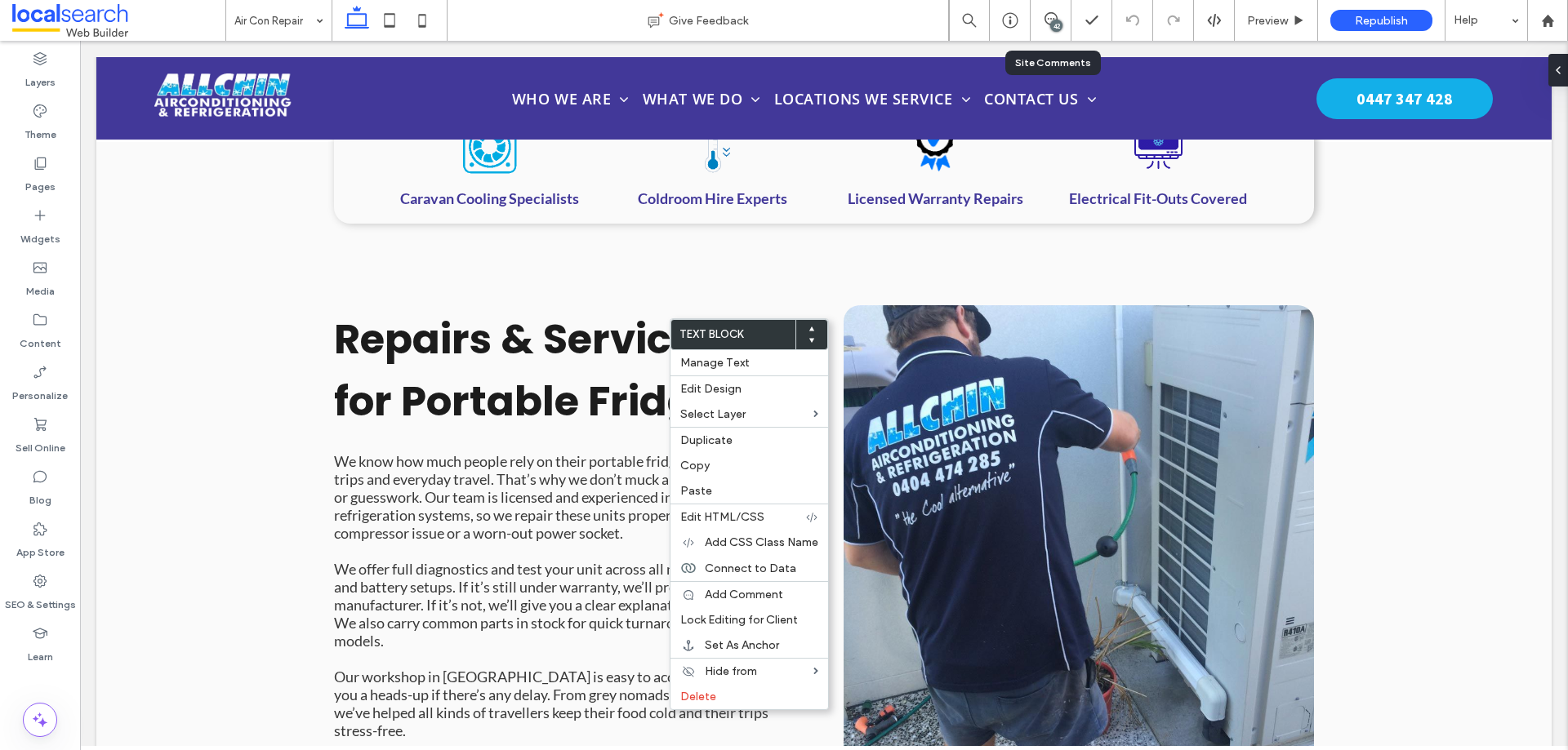
type input "***"
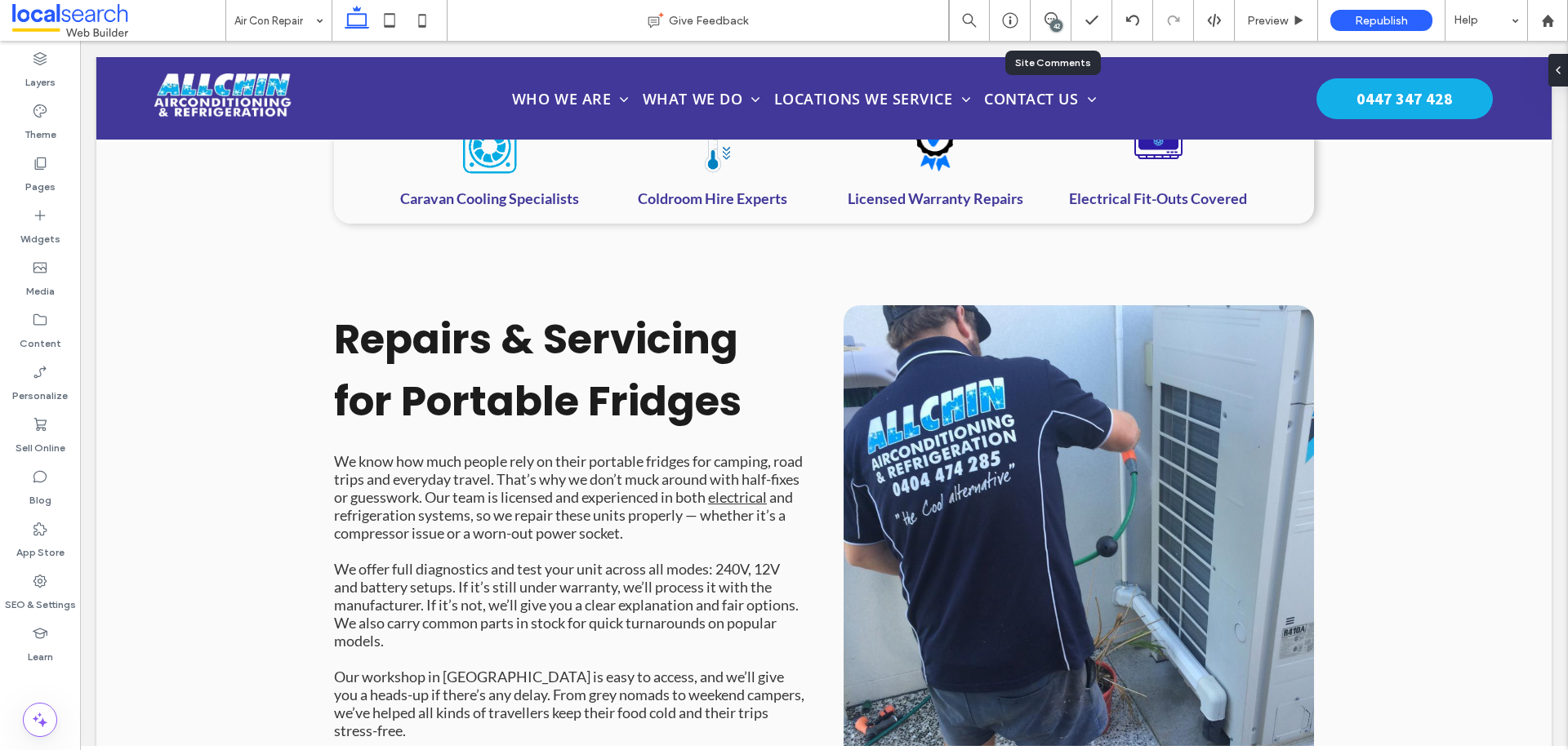
type input "***"
click at [1552, 77] on span at bounding box center [1553, 70] width 13 height 33
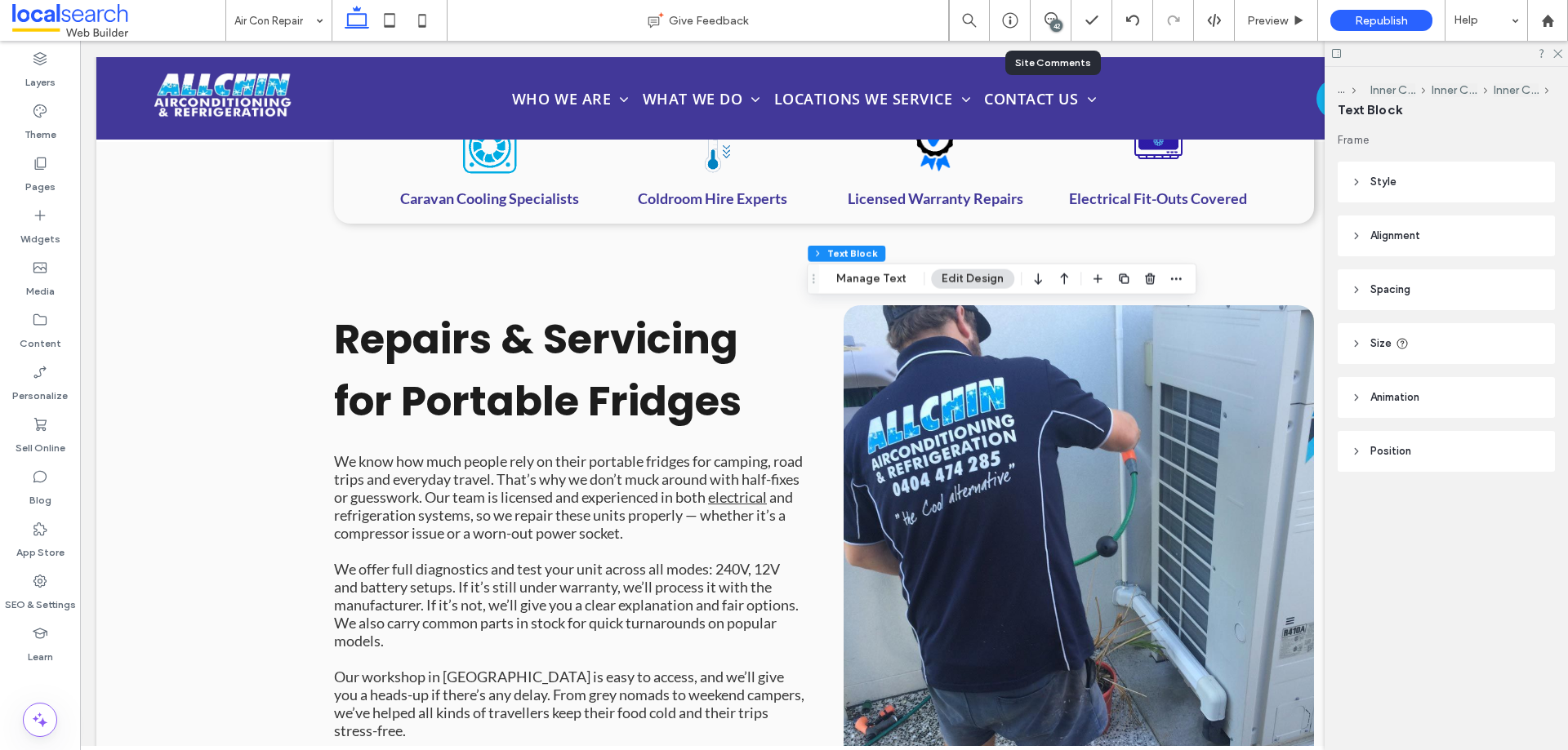
click at [1365, 236] on header "Alignment" at bounding box center [1447, 236] width 217 height 40
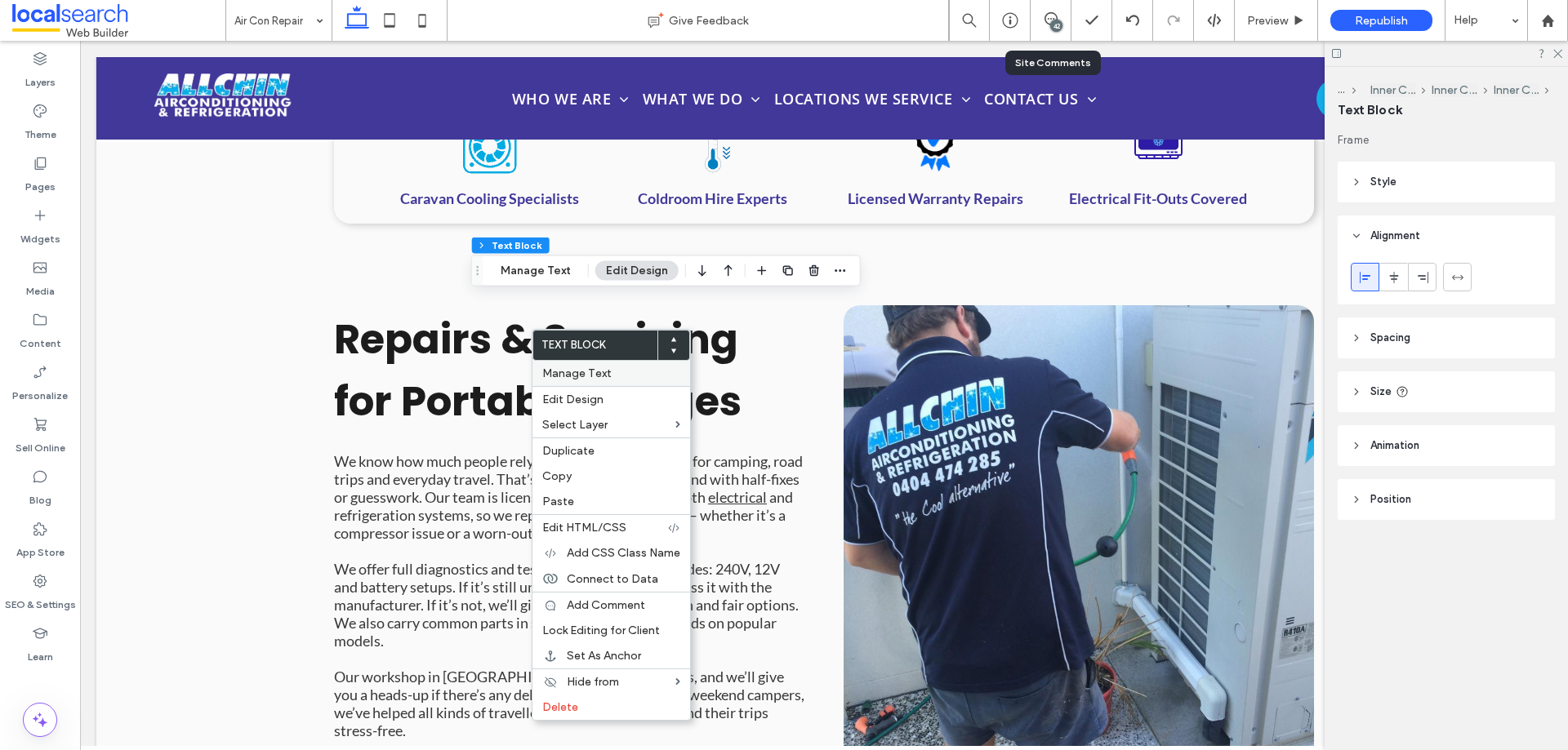
click at [571, 363] on div "Manage Text" at bounding box center [612, 373] width 158 height 25
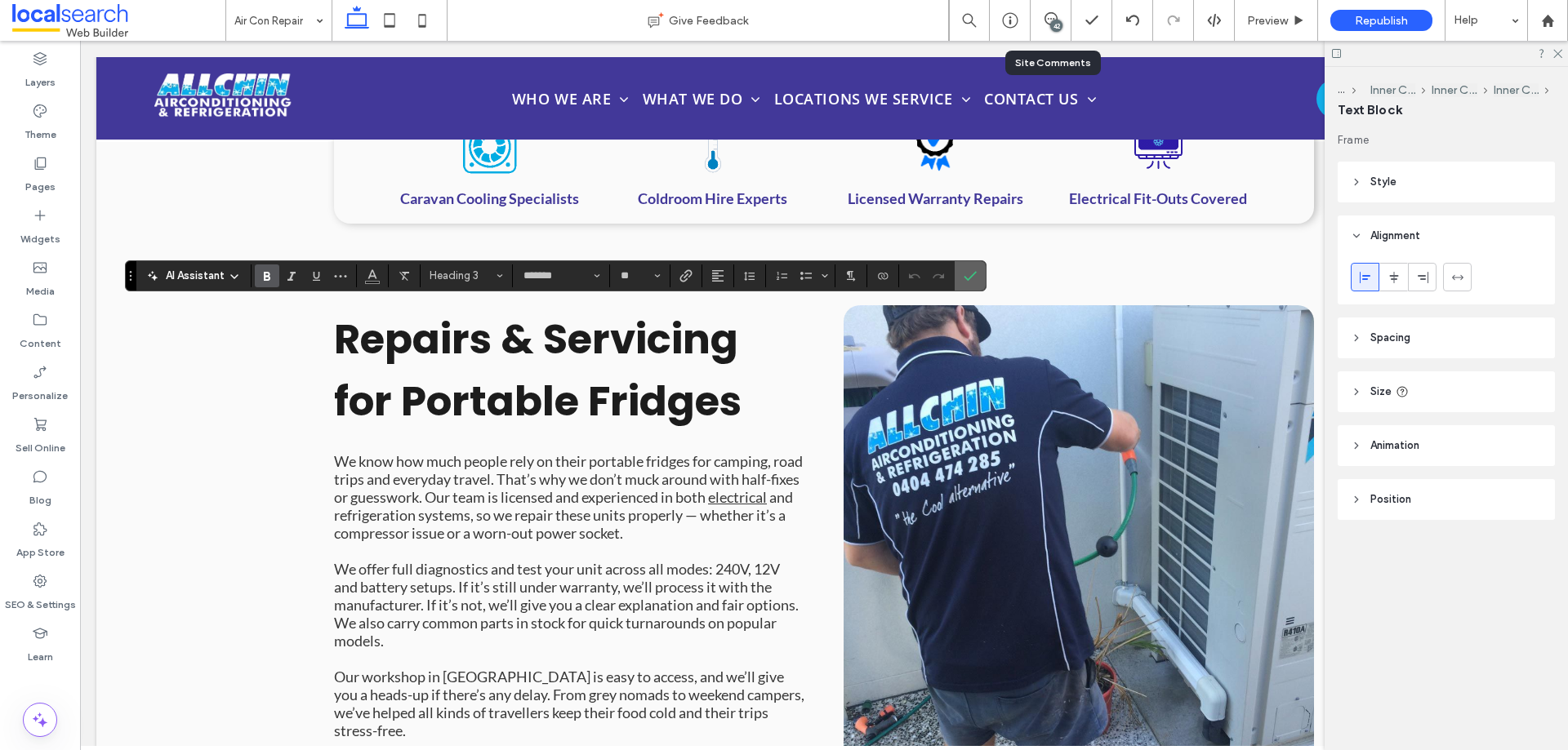
click at [968, 273] on icon "Confirm" at bounding box center [971, 276] width 13 height 13
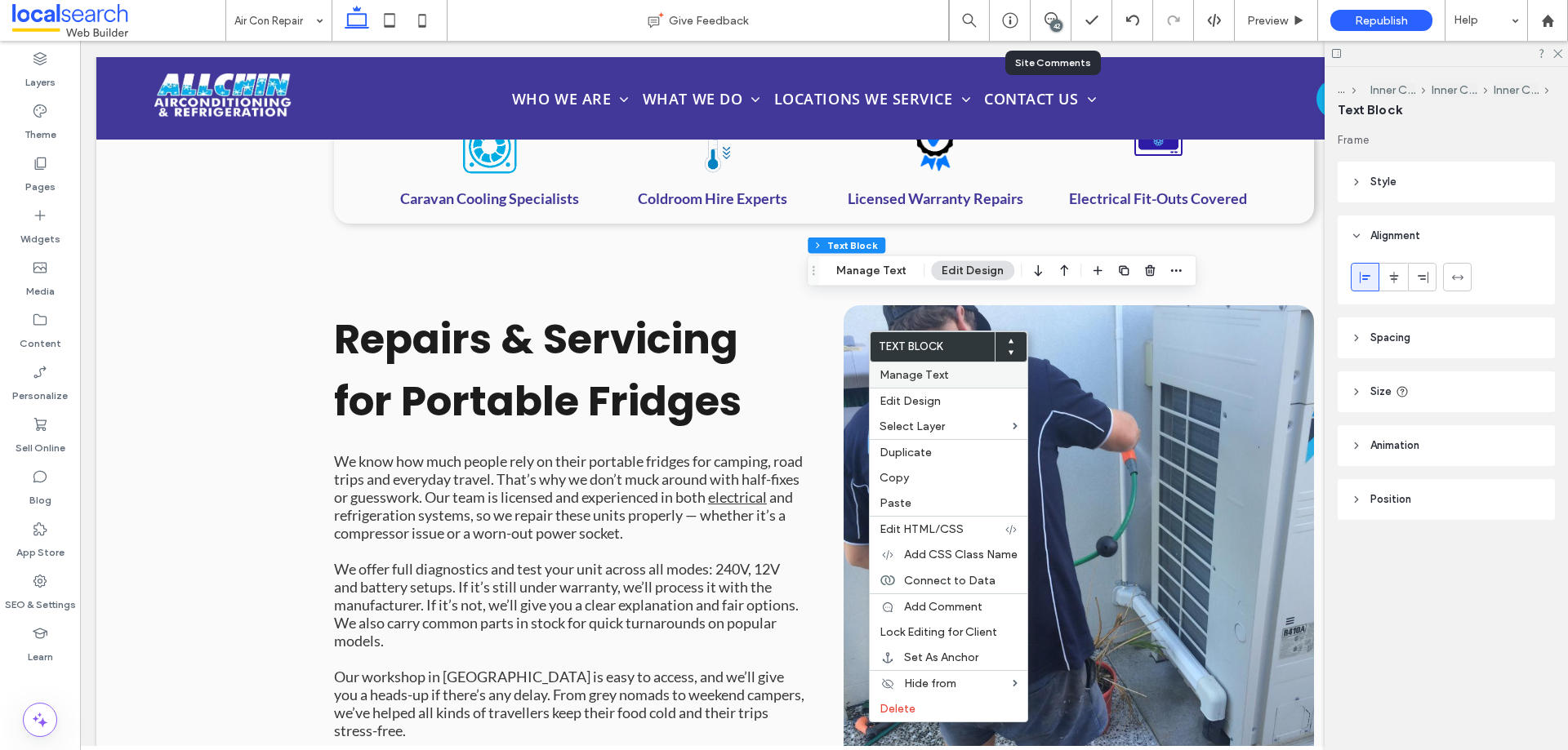
click at [899, 370] on span "Manage Text" at bounding box center [915, 375] width 69 height 13
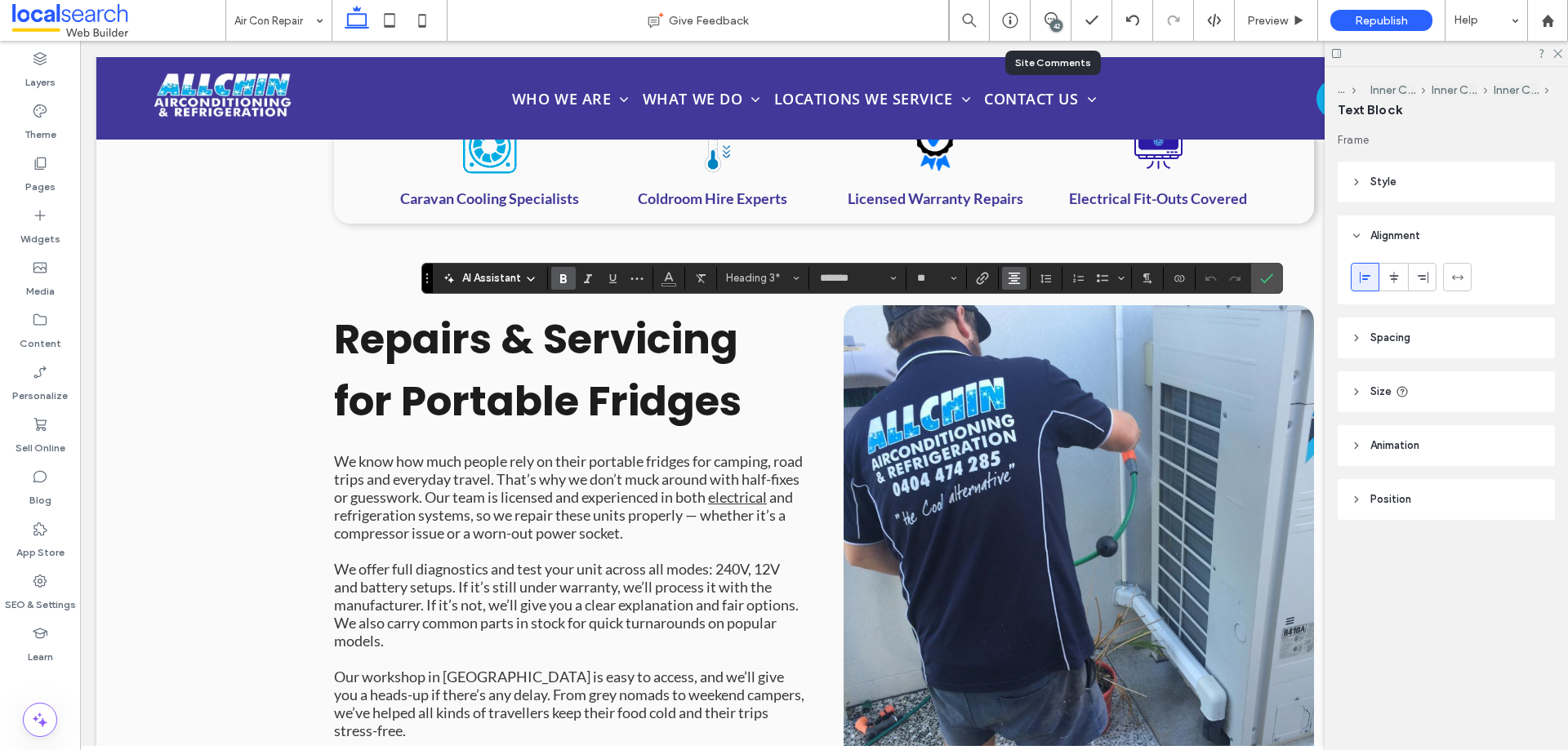
click at [1013, 288] on span "Alignment" at bounding box center [1015, 279] width 13 height 21
click at [1021, 305] on icon "ui.textEditor.alignment.left" at bounding box center [1027, 305] width 13 height 13
click at [1266, 273] on icon "Confirm" at bounding box center [1267, 279] width 13 height 13
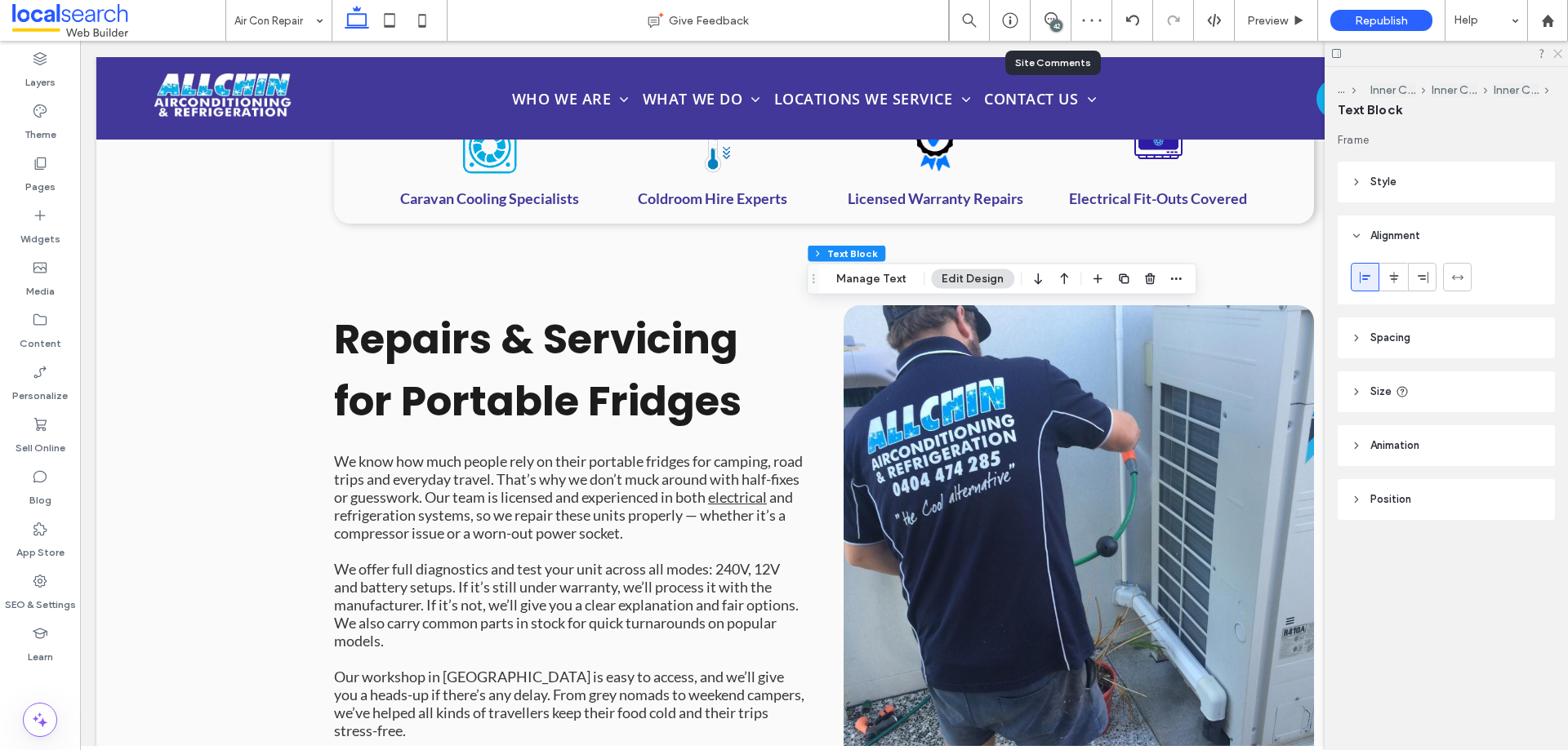
click at [1560, 53] on icon at bounding box center [1556, 52] width 11 height 11
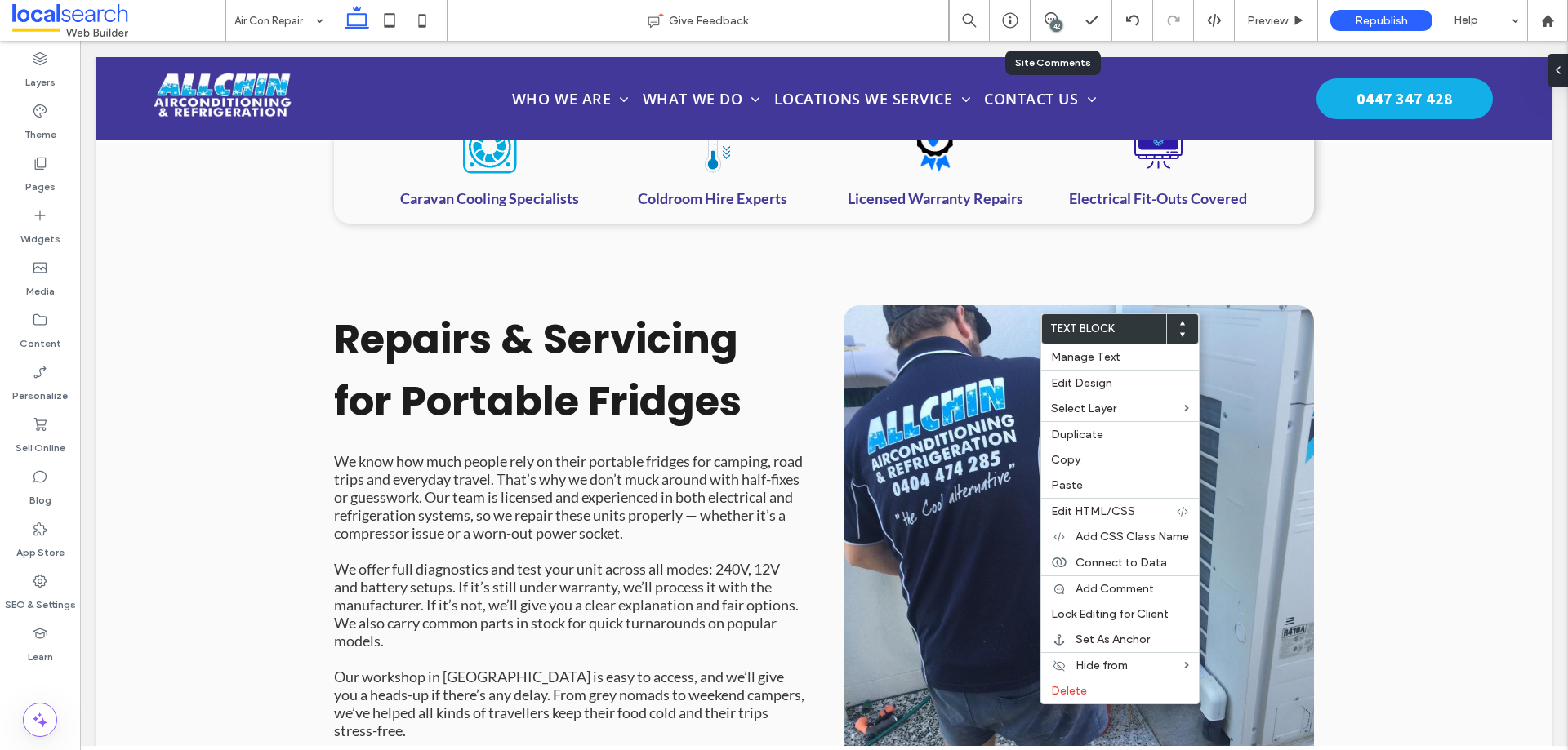
type input "***"
click at [1078, 277] on button "Manage Text" at bounding box center [1070, 279] width 91 height 19
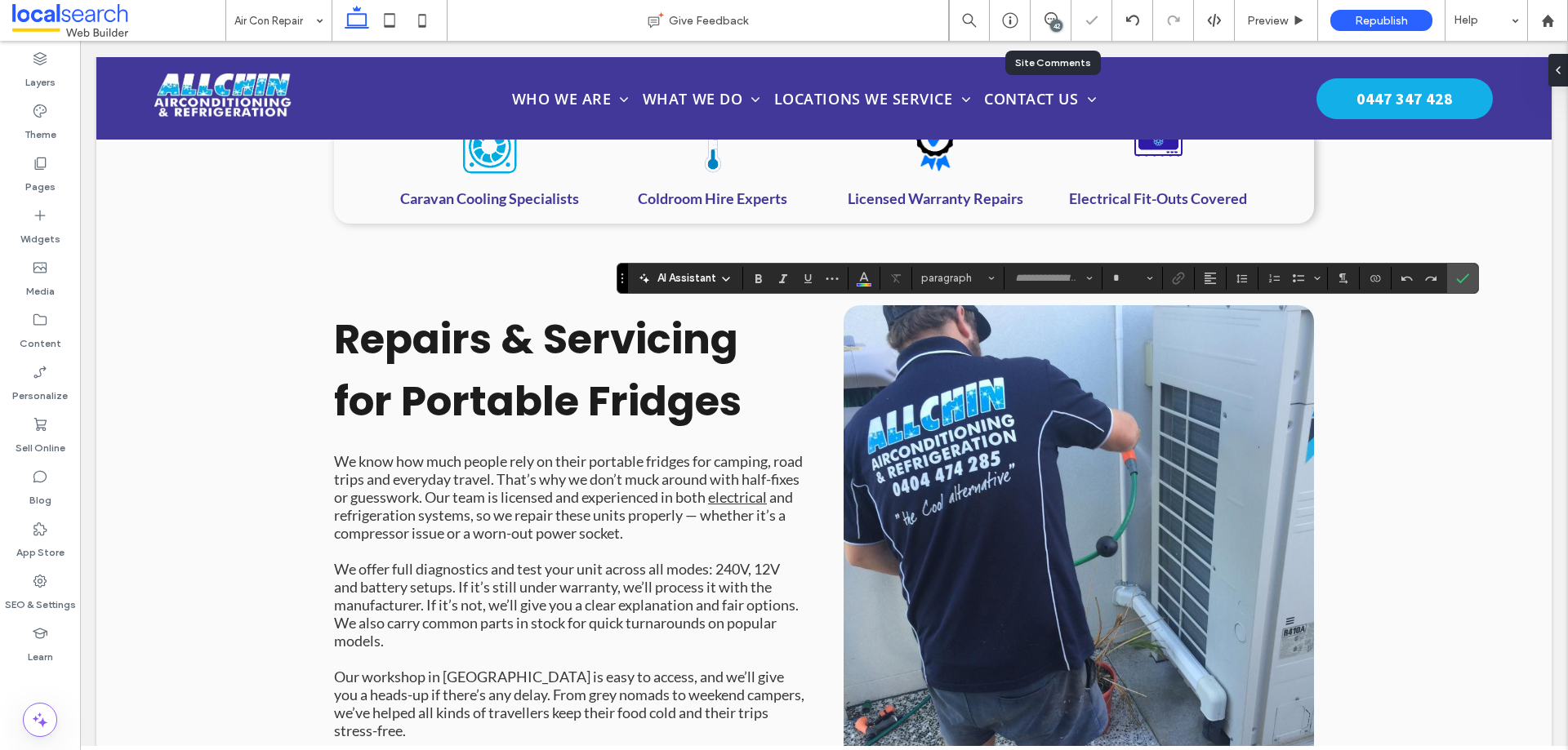
type input "*******"
type input "**"
click at [1199, 277] on button "Alignment" at bounding box center [1210, 279] width 24 height 23
click at [1207, 300] on span "ui.textEditor.alignment.left" at bounding box center [1208, 305] width 8 height 24
click at [1454, 276] on label "Confirm" at bounding box center [1462, 278] width 24 height 30
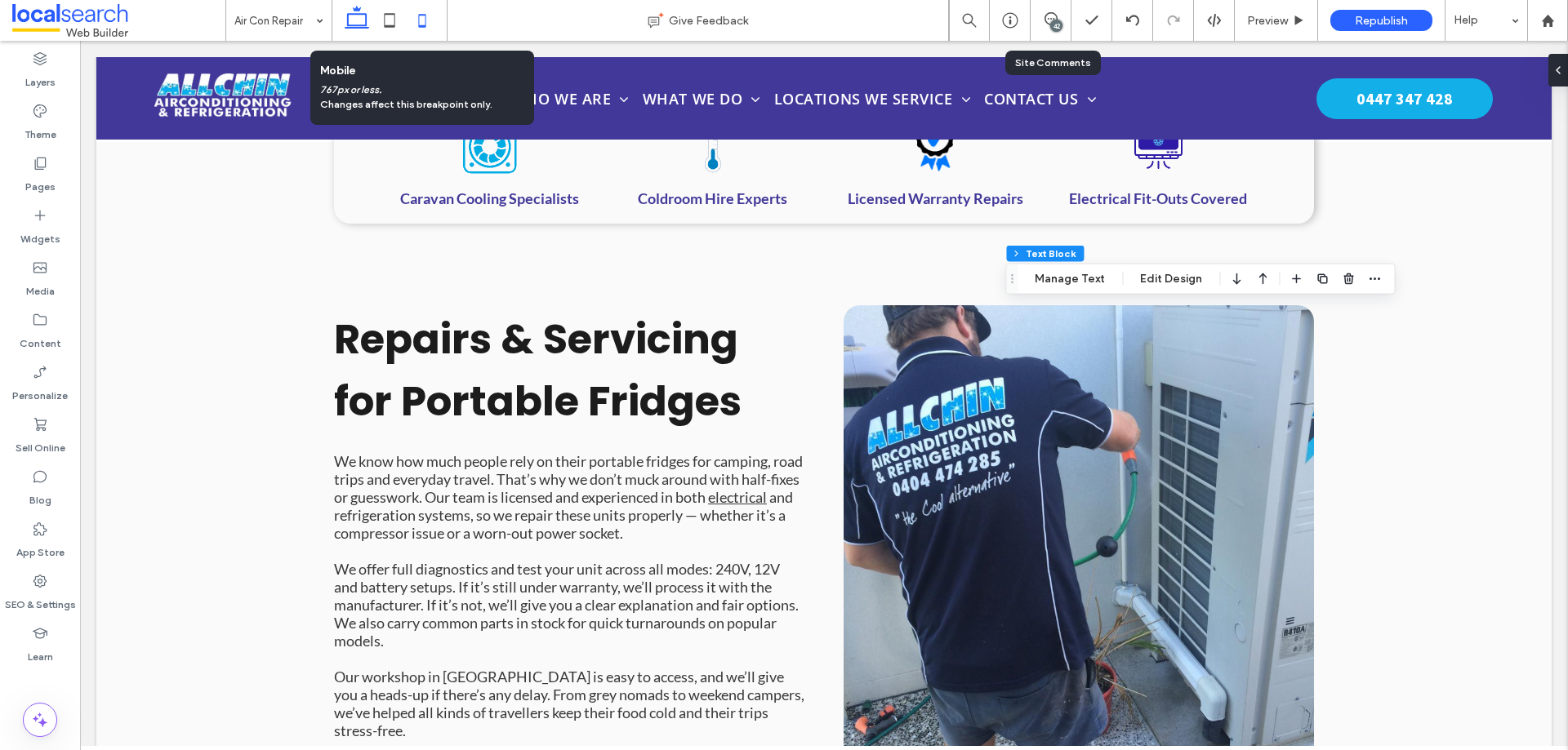
click at [421, 26] on use at bounding box center [423, 20] width 8 height 13
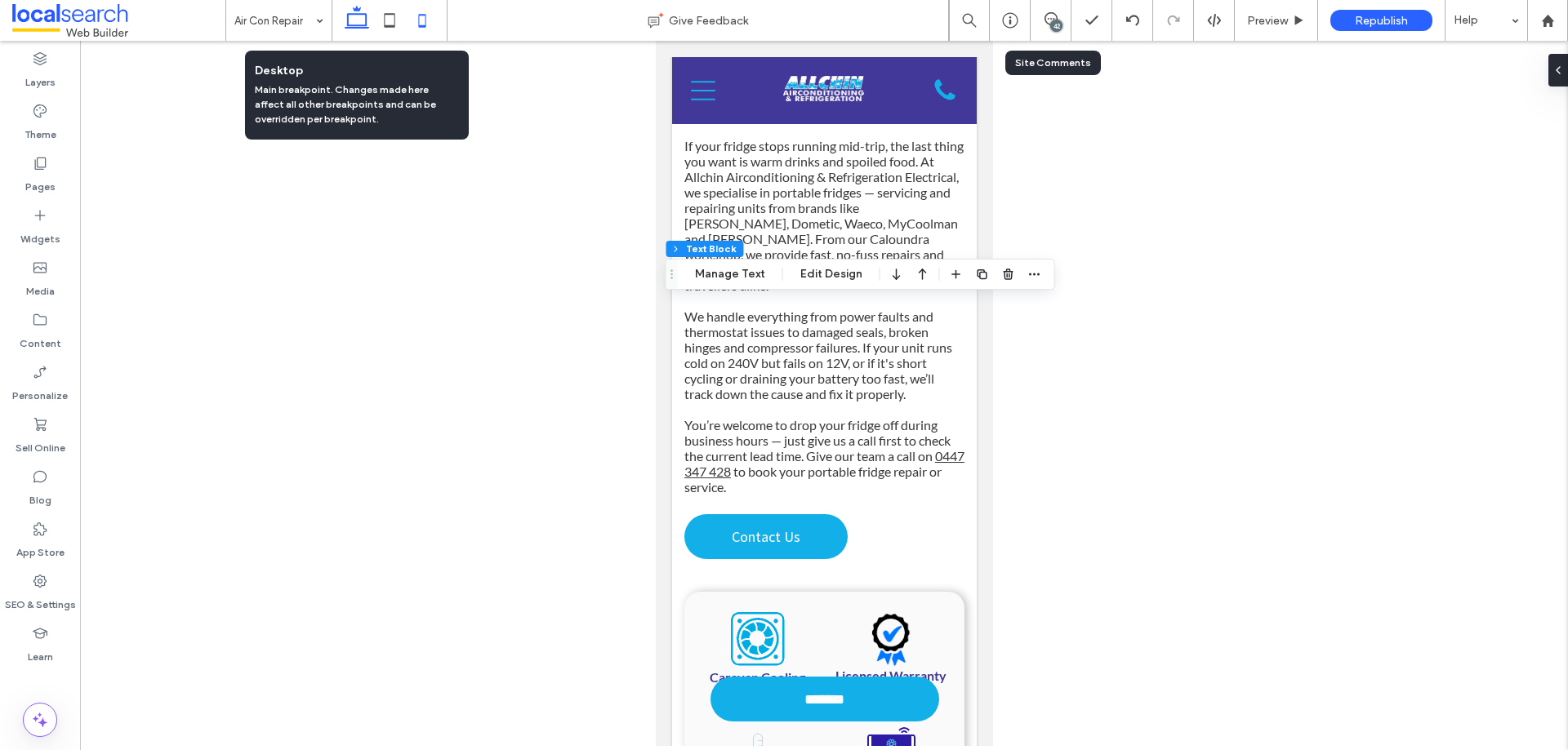
click at [363, 26] on use at bounding box center [356, 17] width 24 height 23
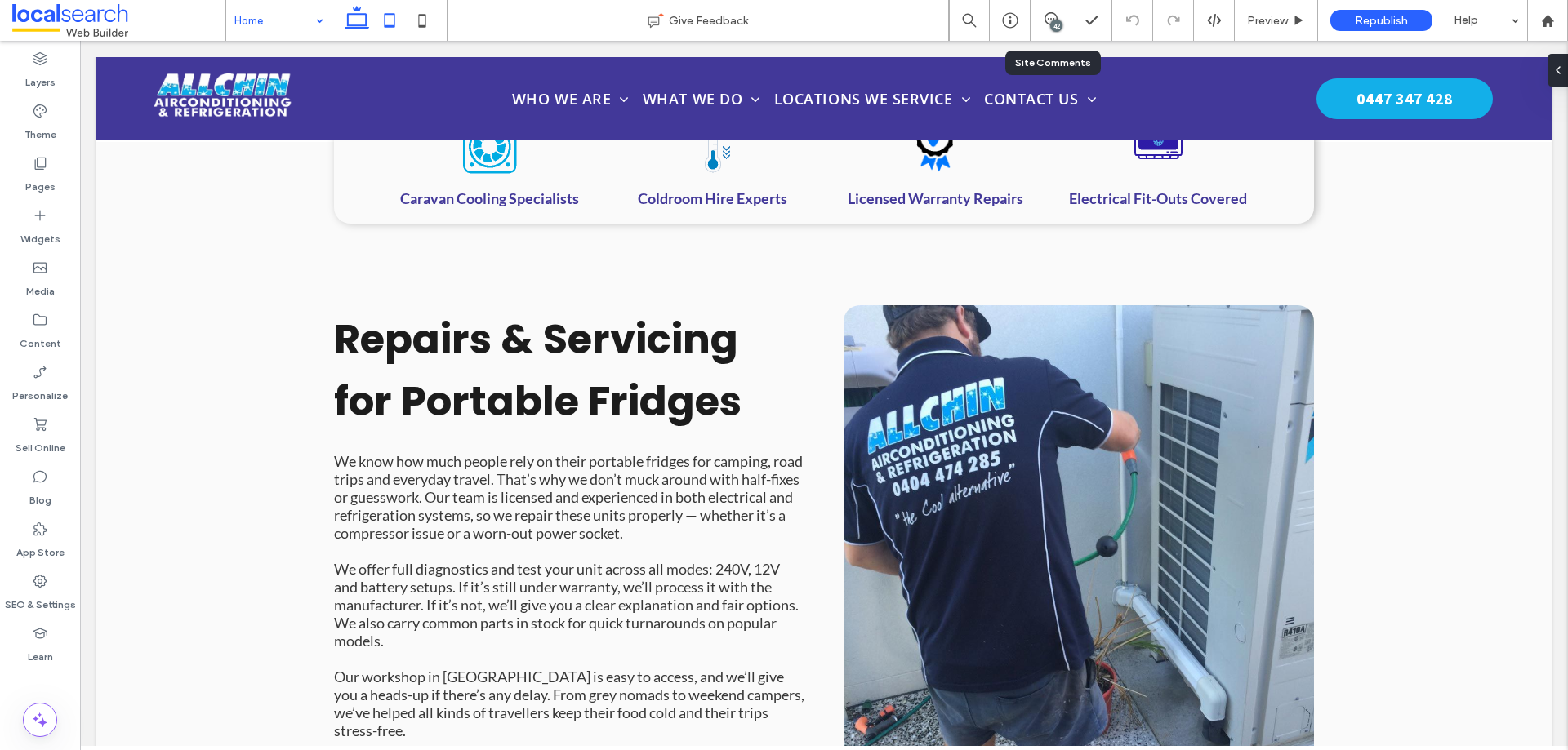
click at [391, 18] on icon at bounding box center [390, 20] width 33 height 33
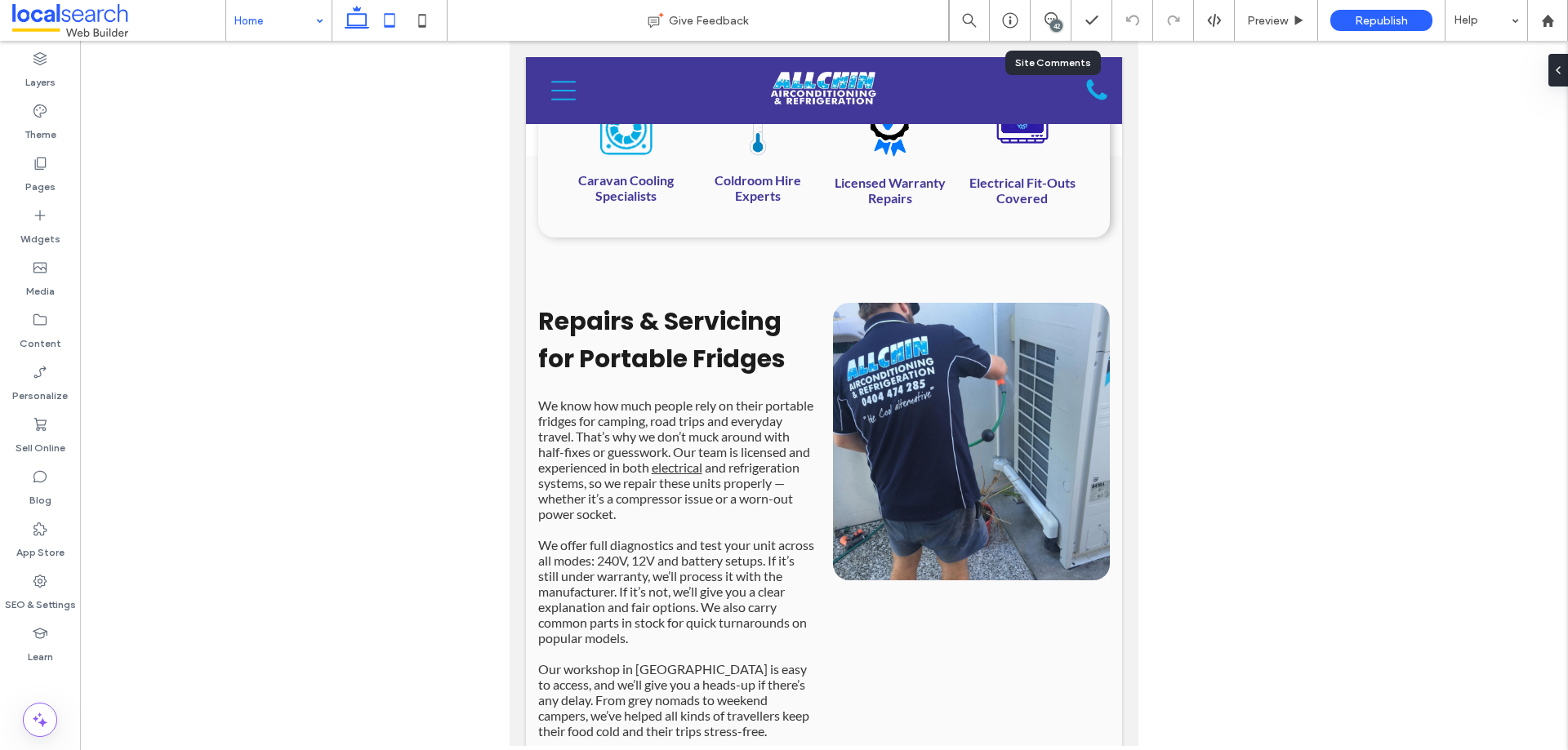
click at [349, 12] on icon at bounding box center [357, 20] width 33 height 33
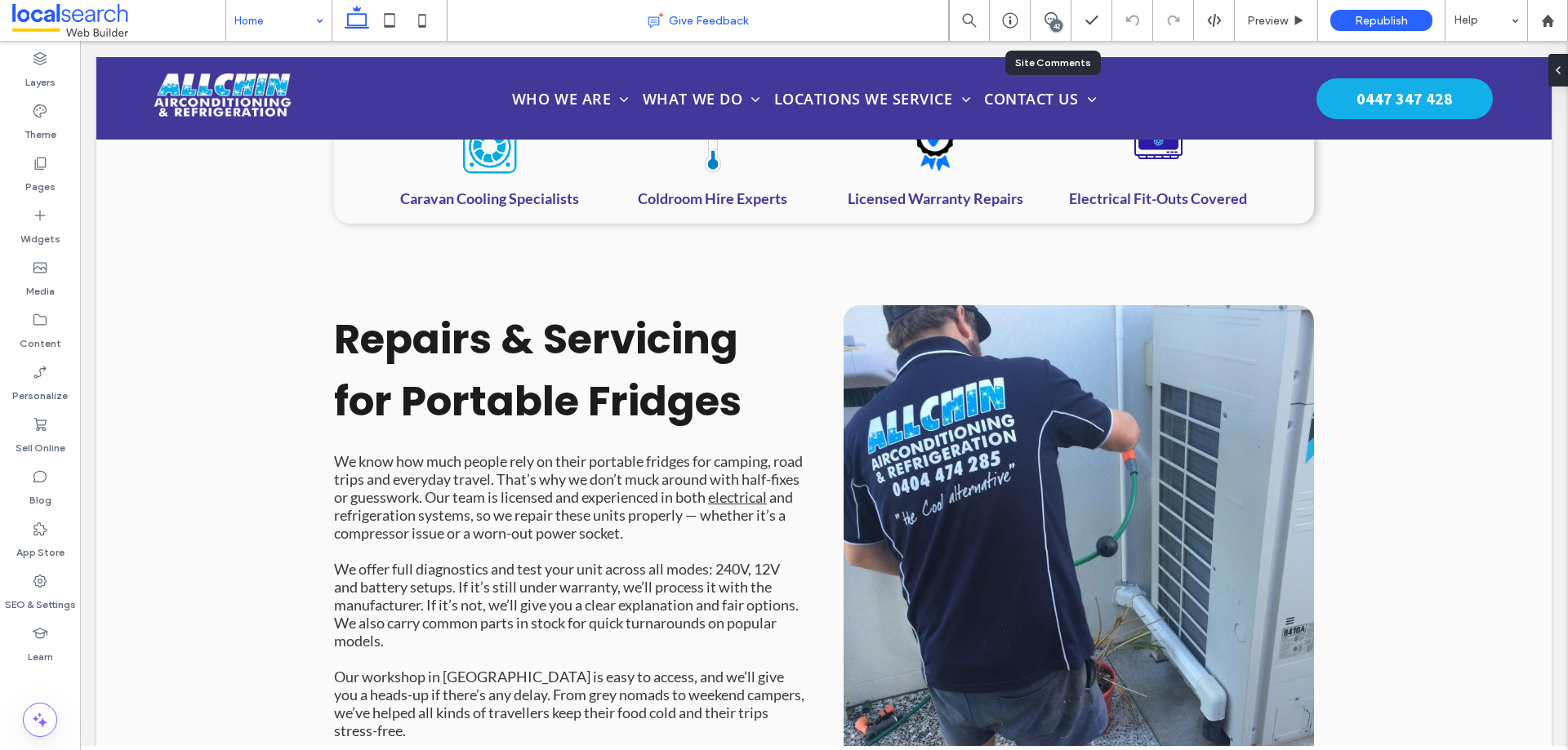
type input "***"
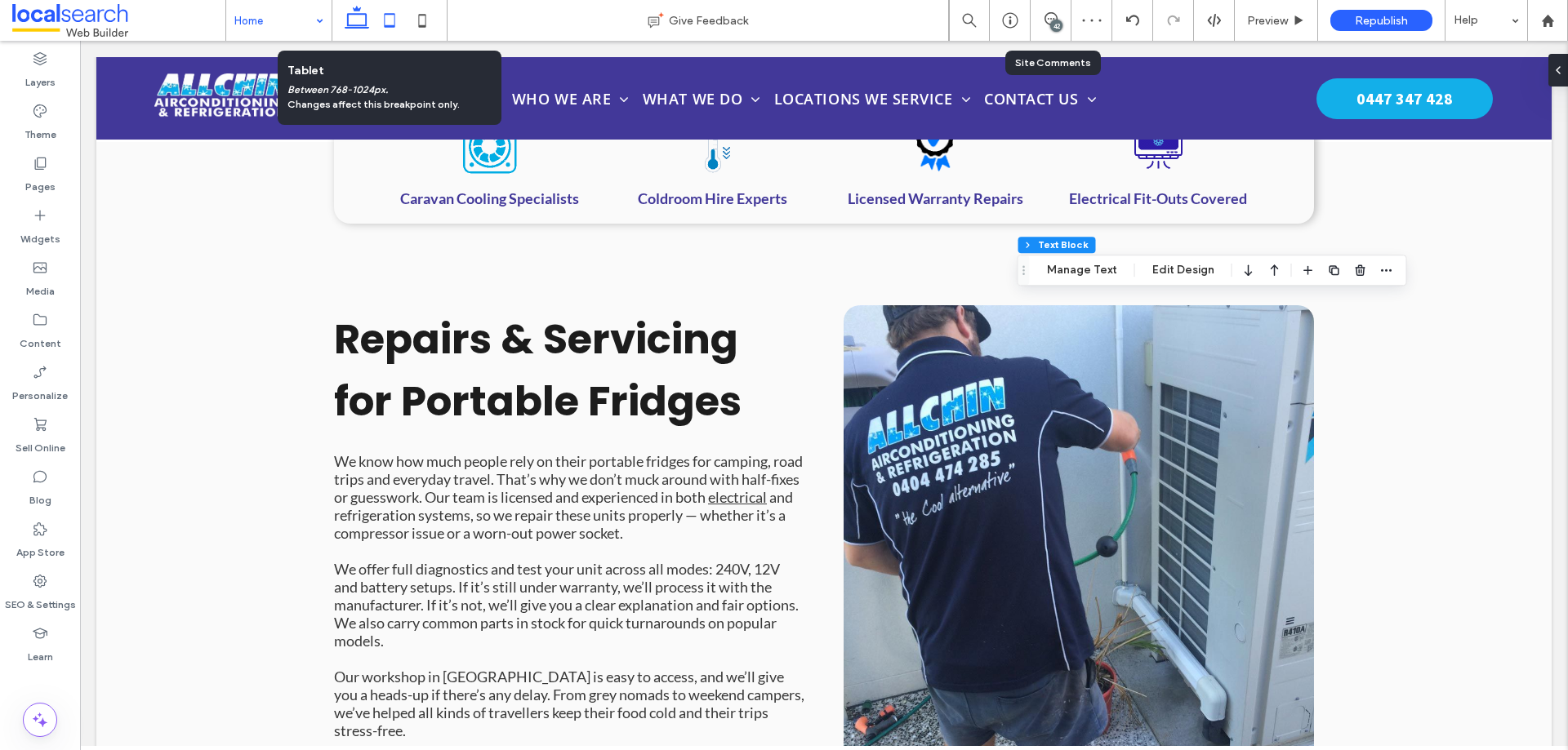
click at [398, 18] on icon at bounding box center [390, 20] width 33 height 33
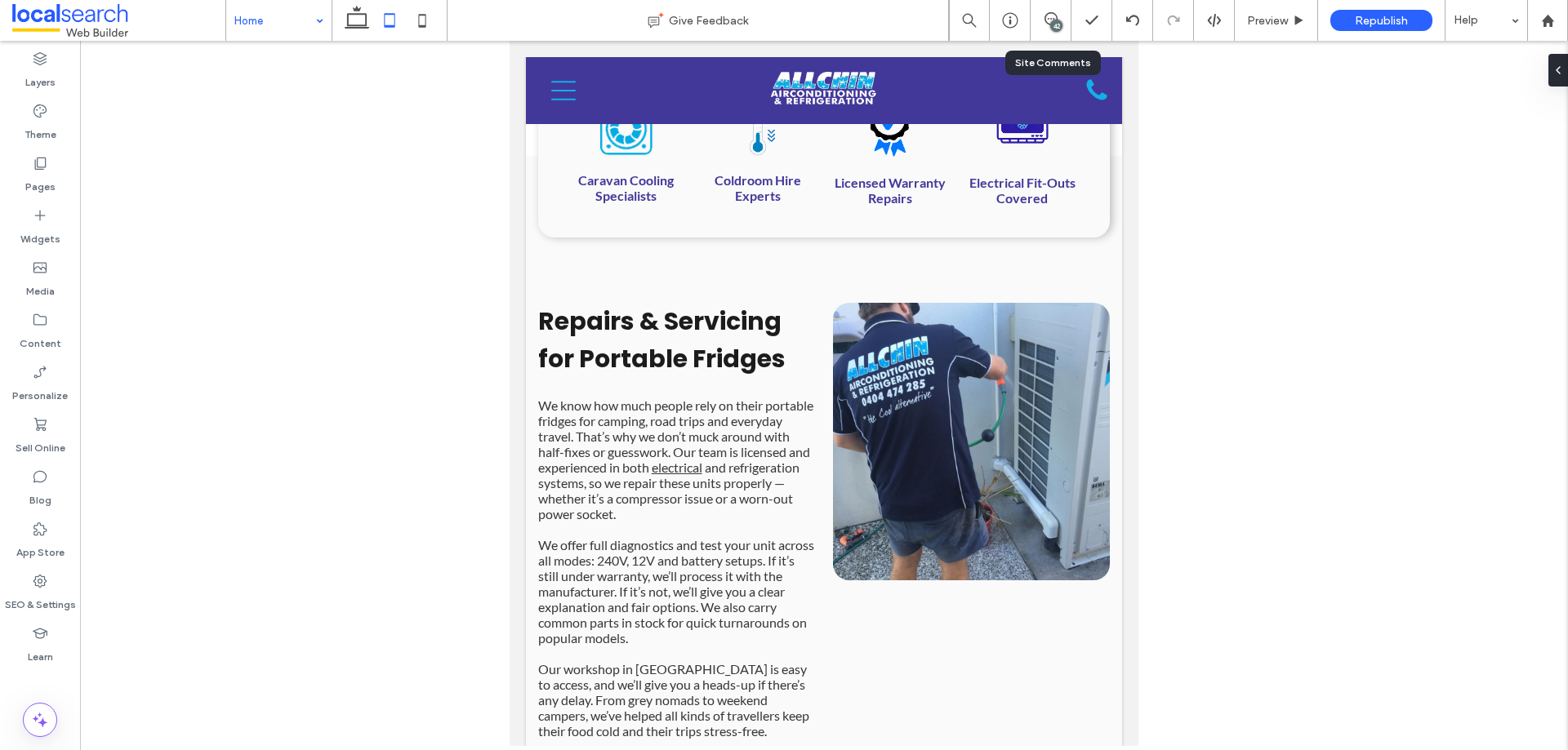
type input "***"
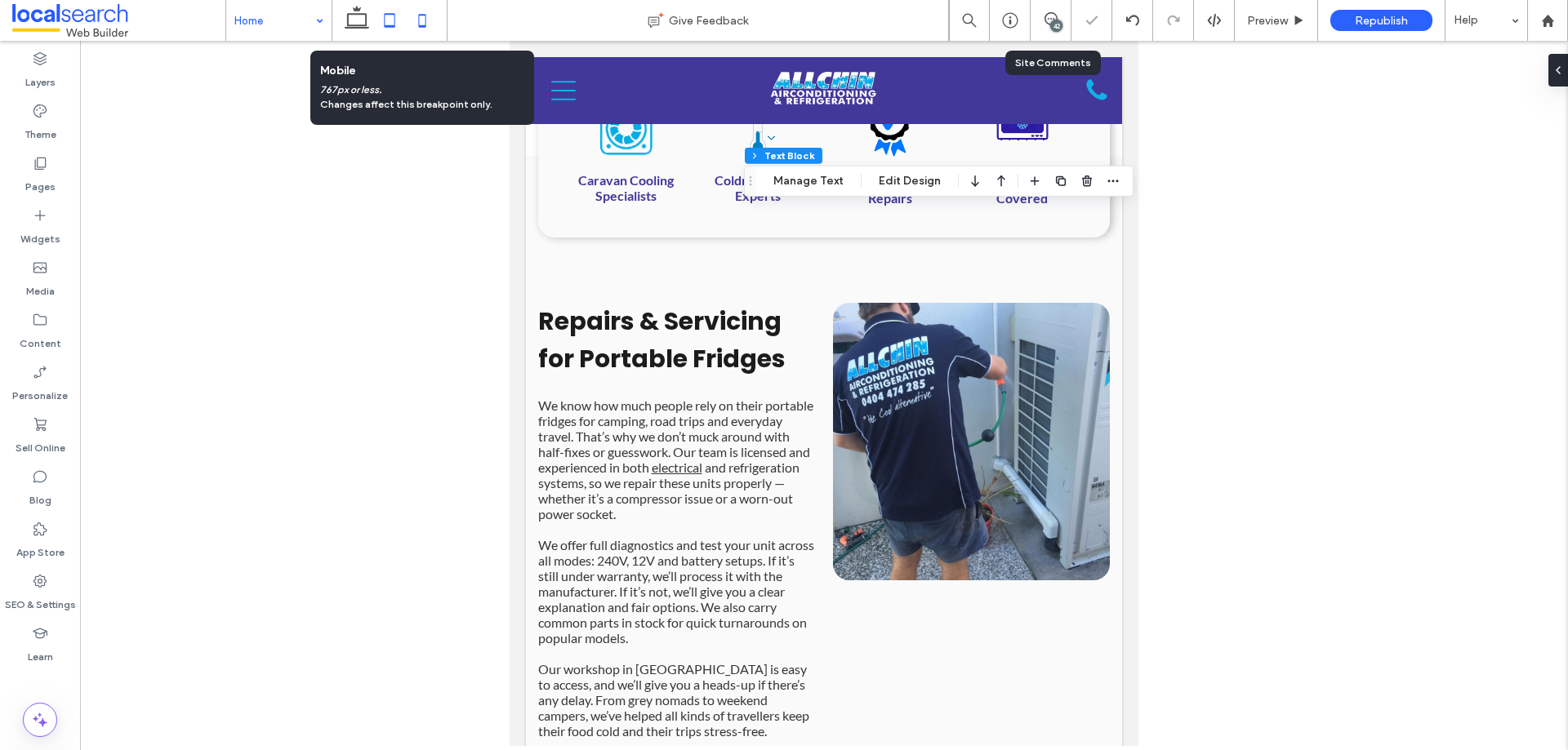
click at [430, 19] on icon at bounding box center [422, 20] width 33 height 33
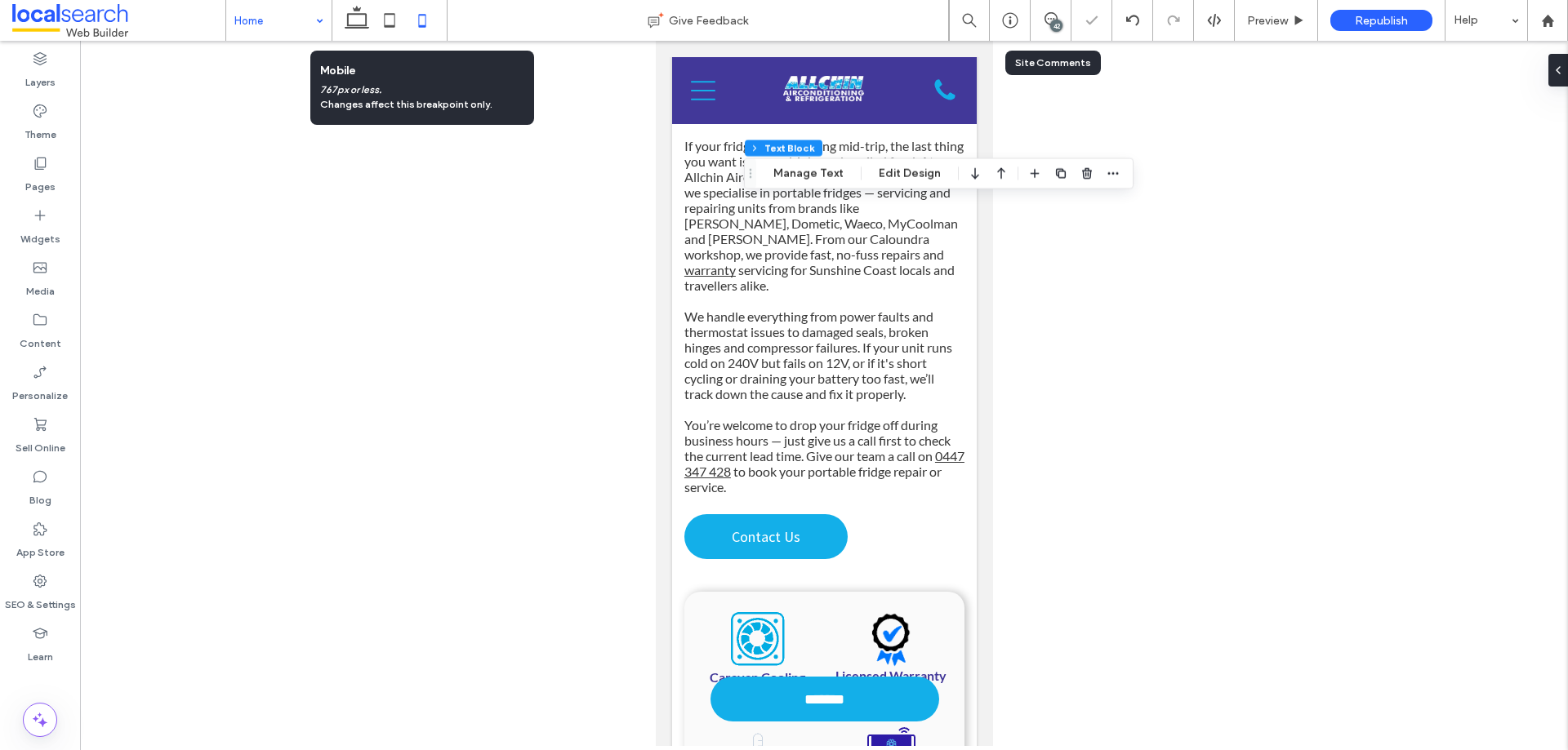
type input "***"
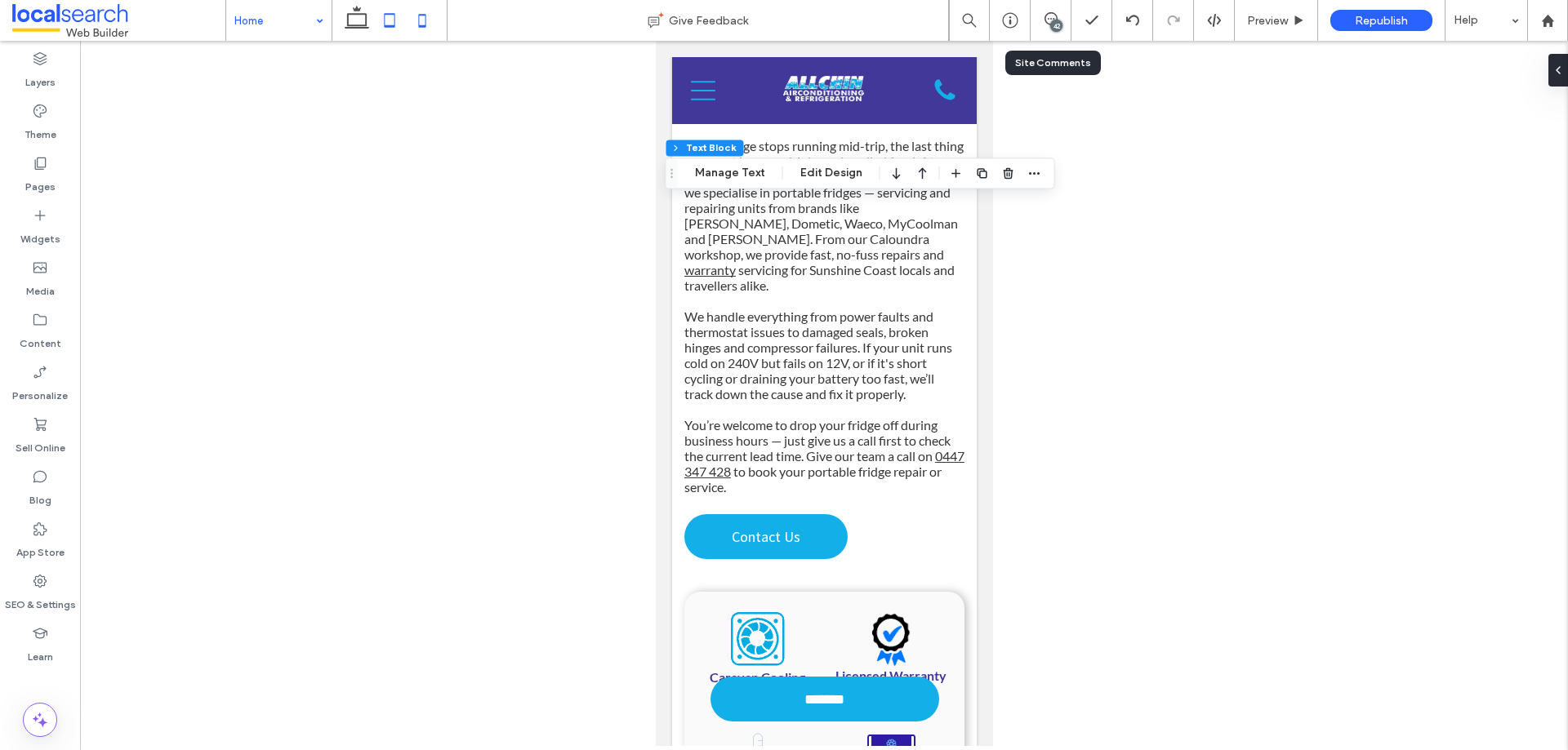
click at [381, 30] on icon at bounding box center [390, 20] width 33 height 33
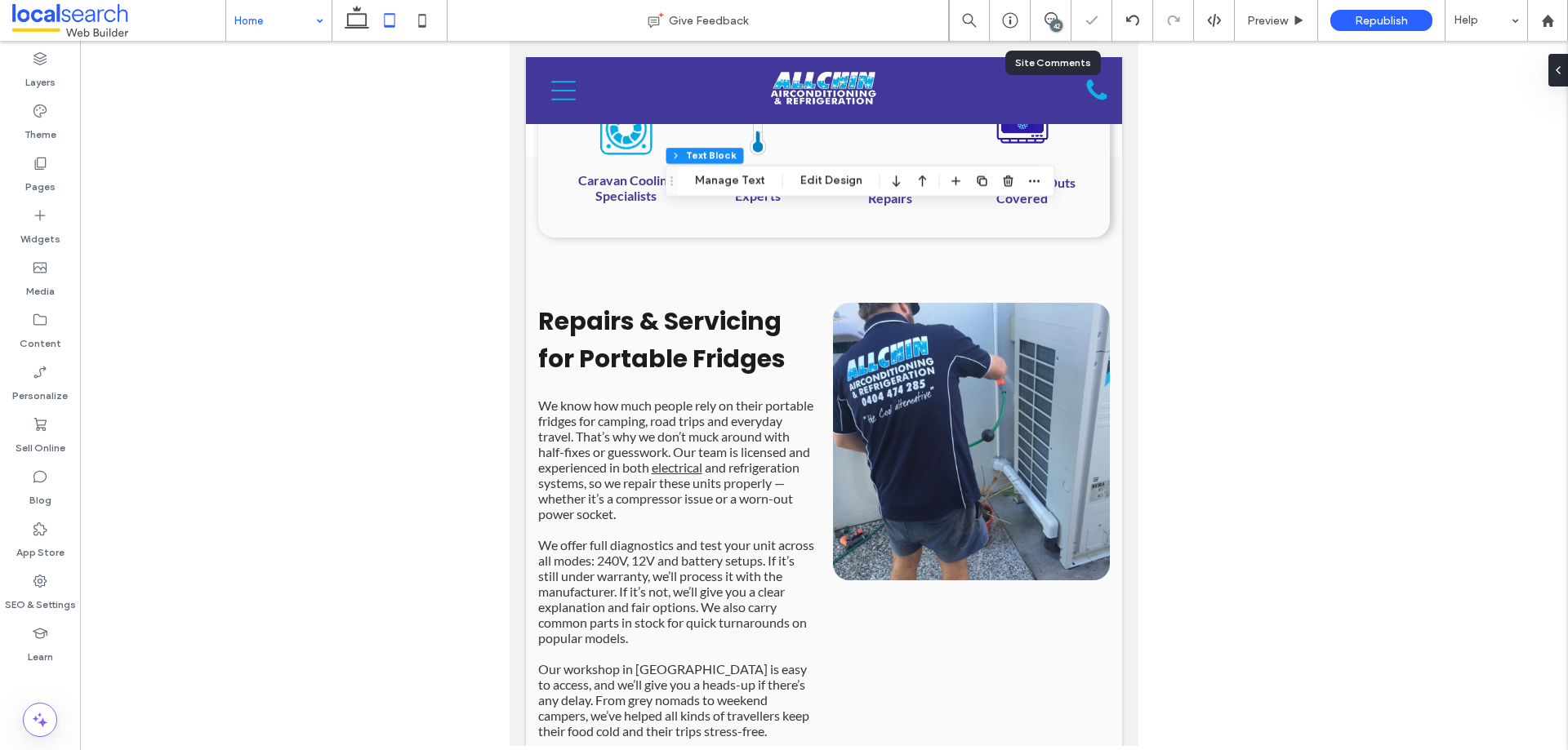
type input "***"
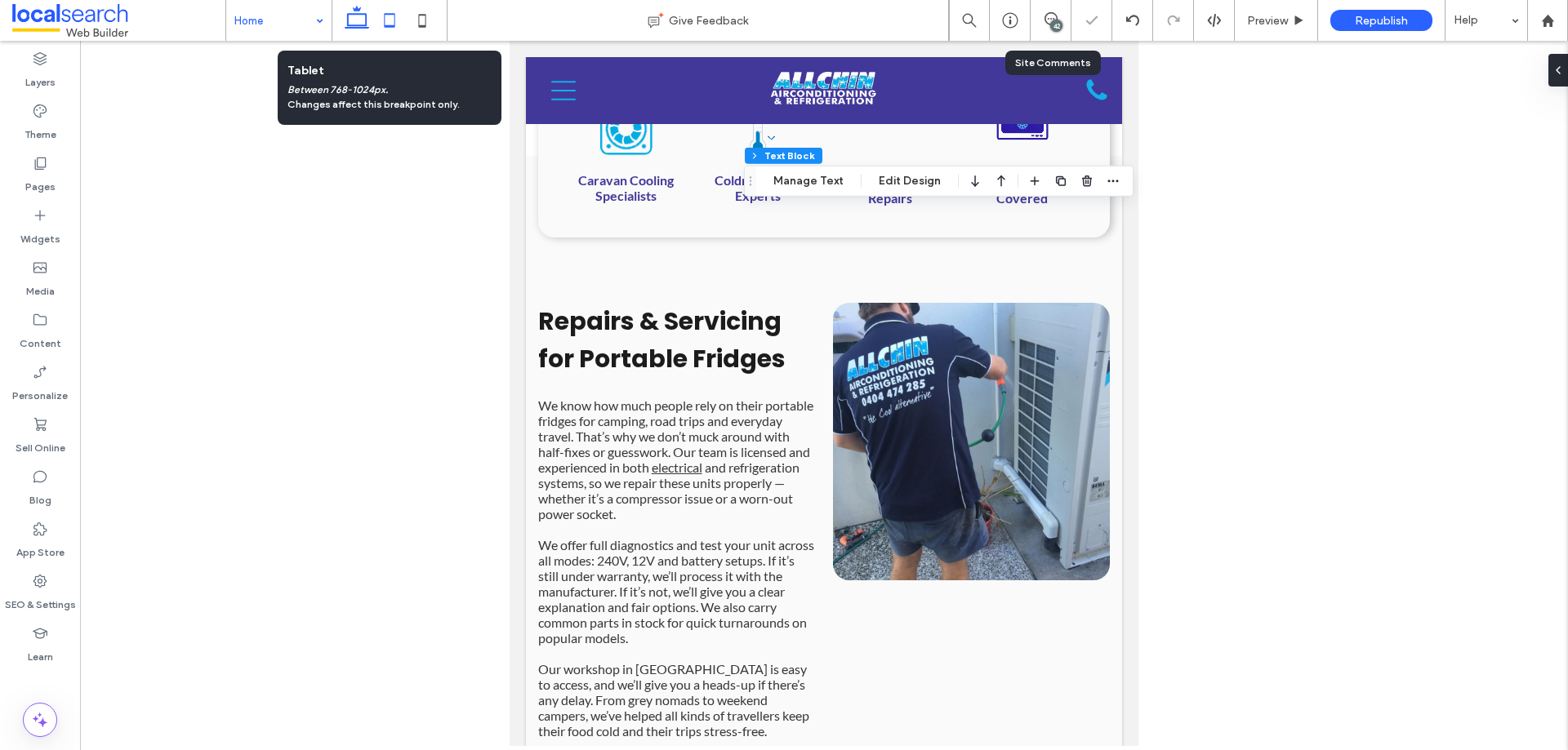
click at [363, 21] on icon at bounding box center [357, 20] width 33 height 33
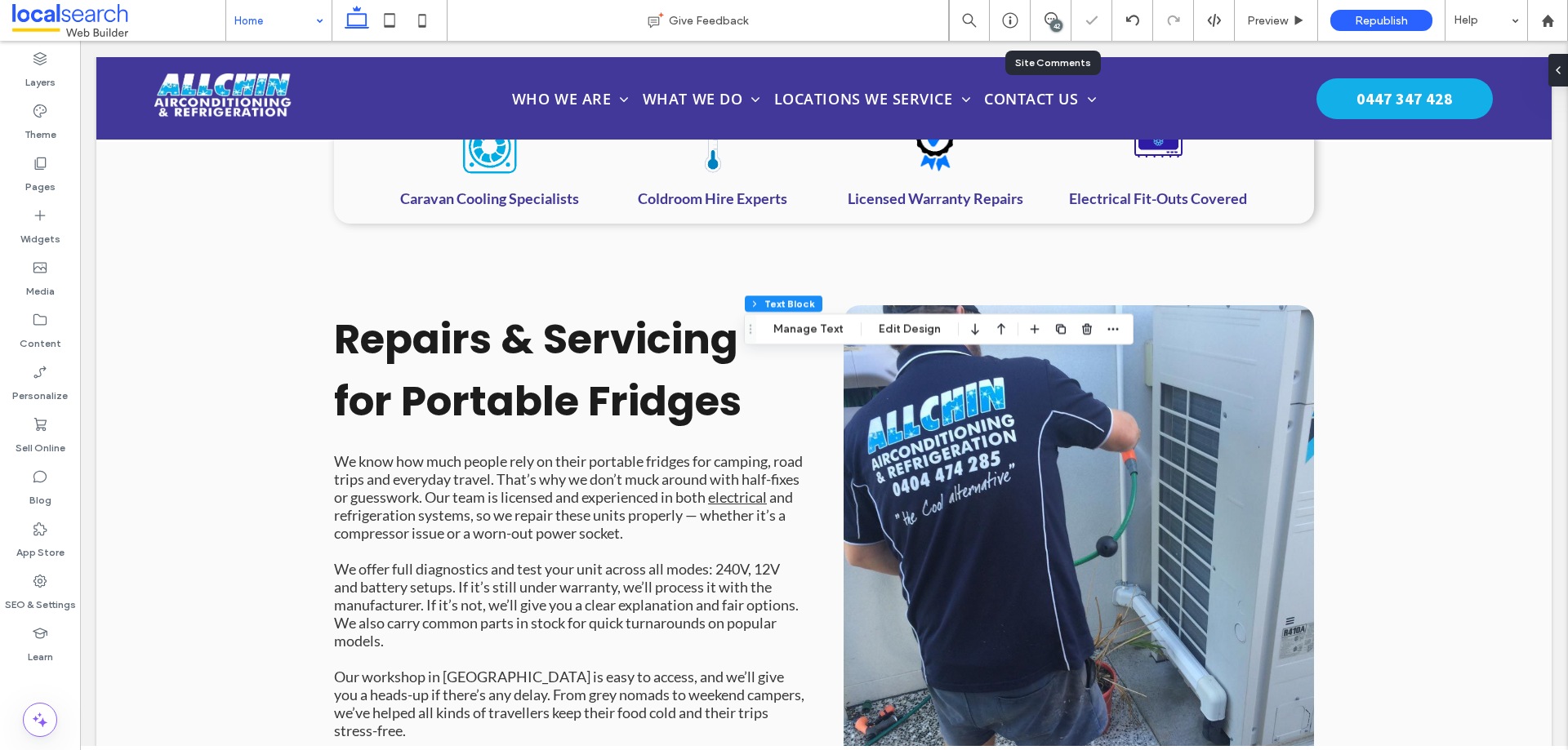
type input "***"
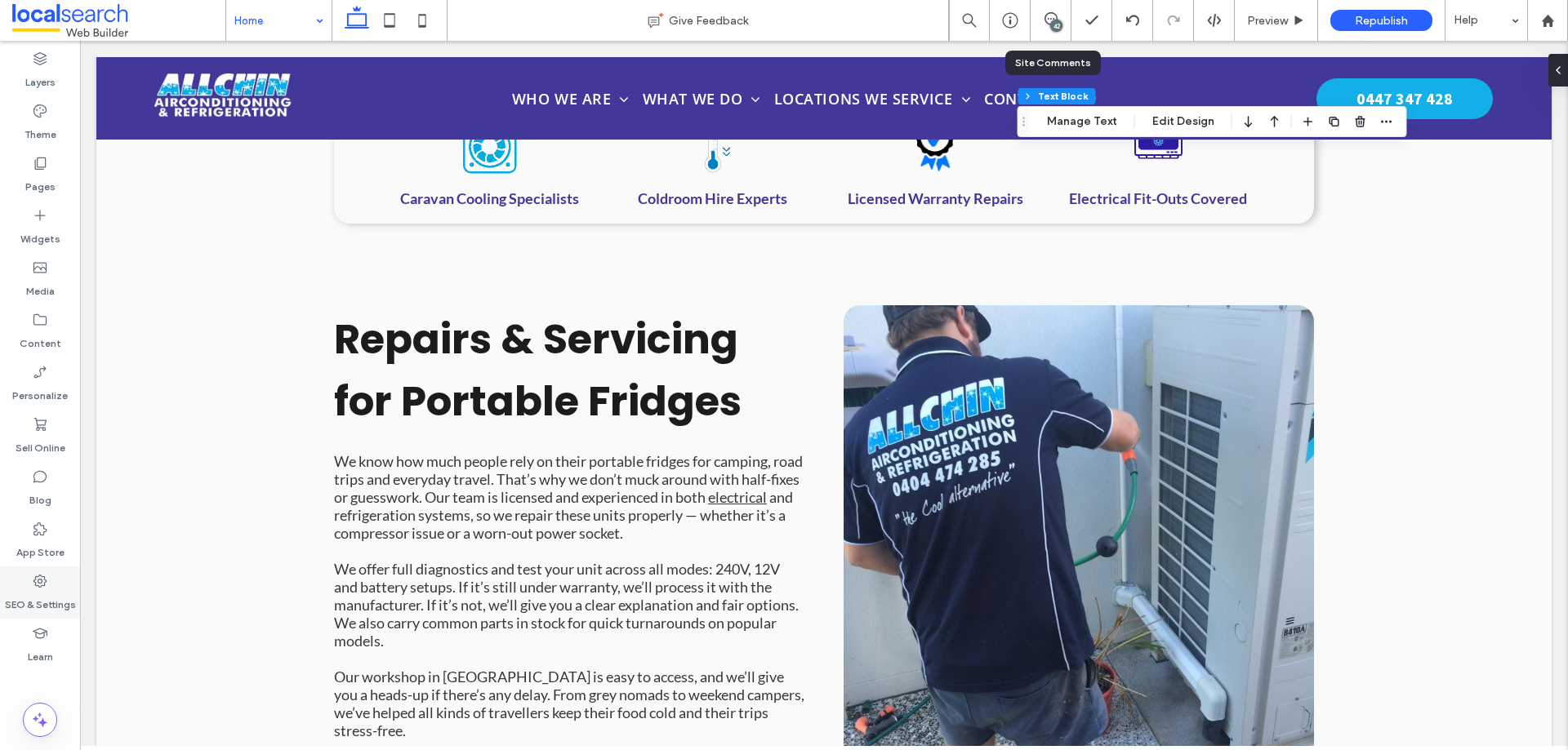
click at [51, 602] on label "SEO & Settings" at bounding box center [40, 601] width 71 height 23
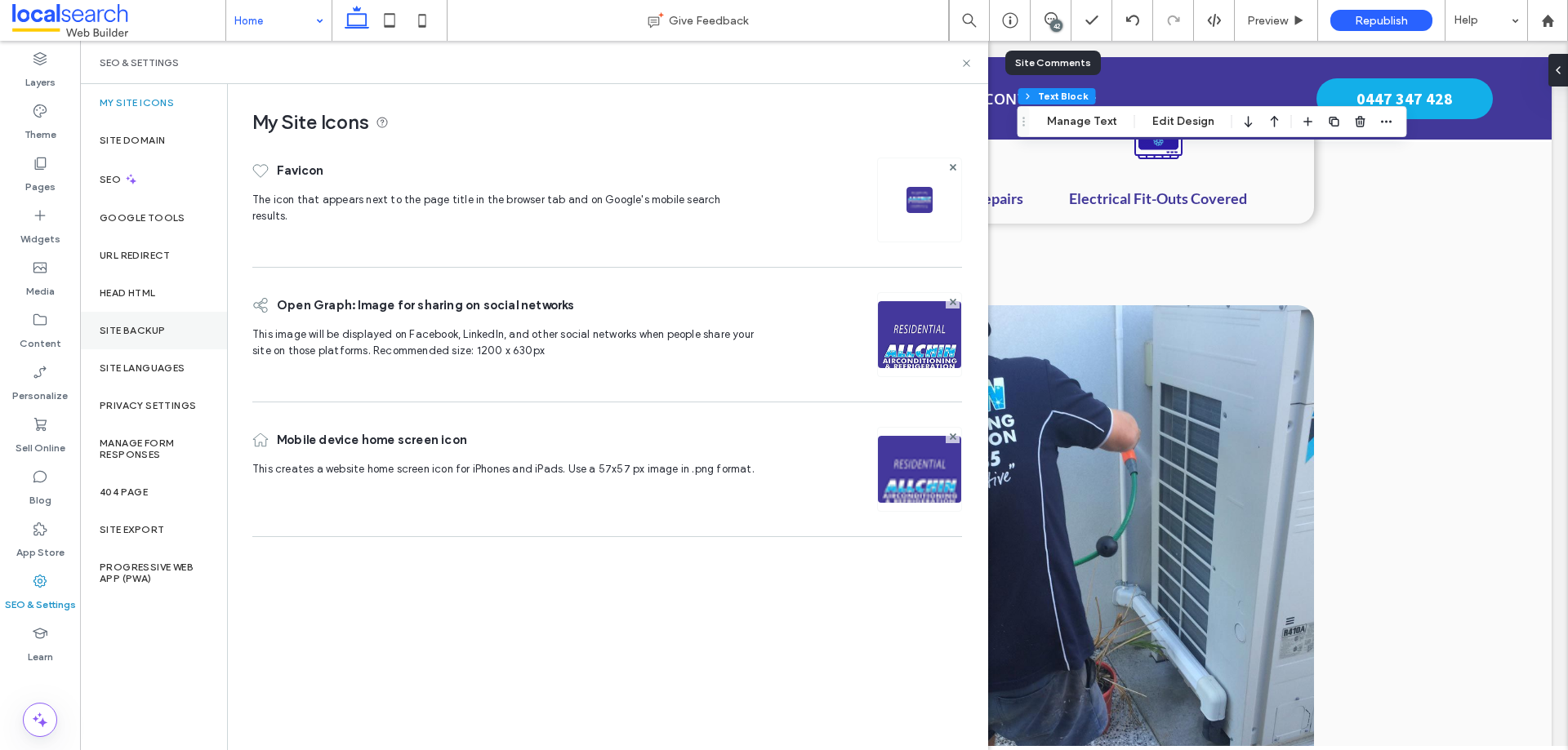
click at [135, 348] on div "Site Backup" at bounding box center [153, 330] width 147 height 38
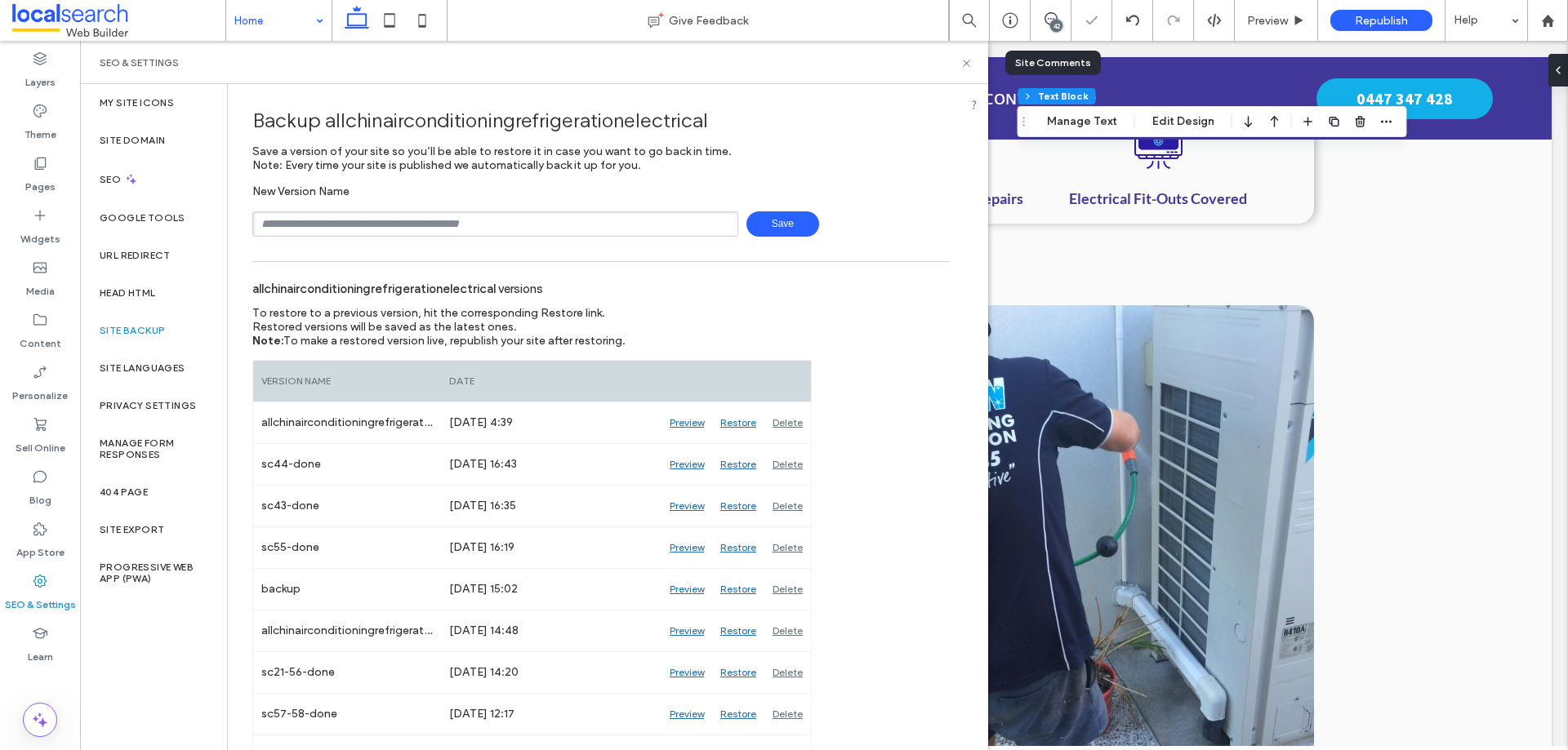
click at [359, 221] on input "text" at bounding box center [494, 224] width 486 height 25
type input "**********"
click at [788, 222] on span "Save" at bounding box center [783, 224] width 73 height 25
click at [966, 62] on use at bounding box center [966, 62] width 7 height 7
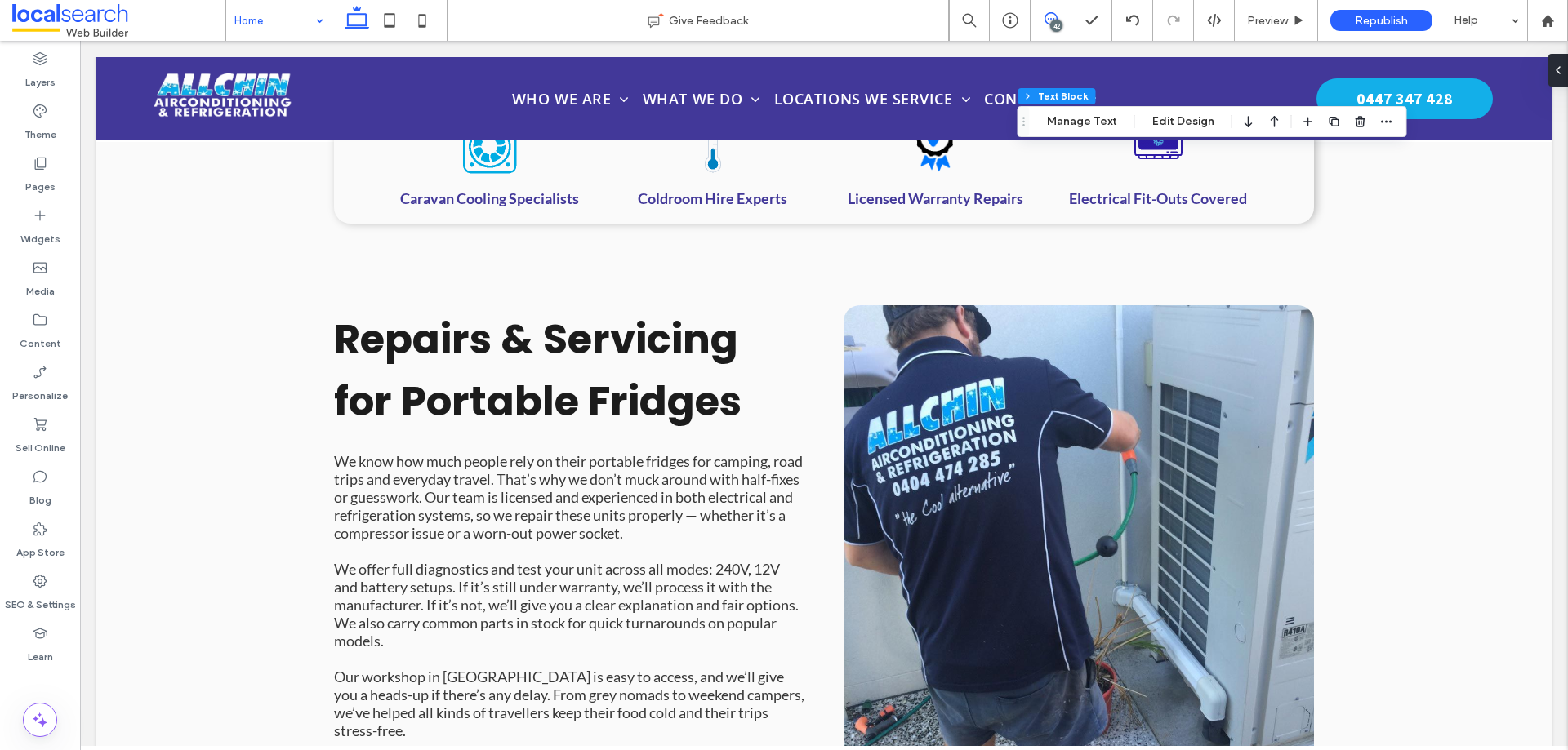
click at [1045, 24] on icon at bounding box center [1051, 19] width 13 height 13
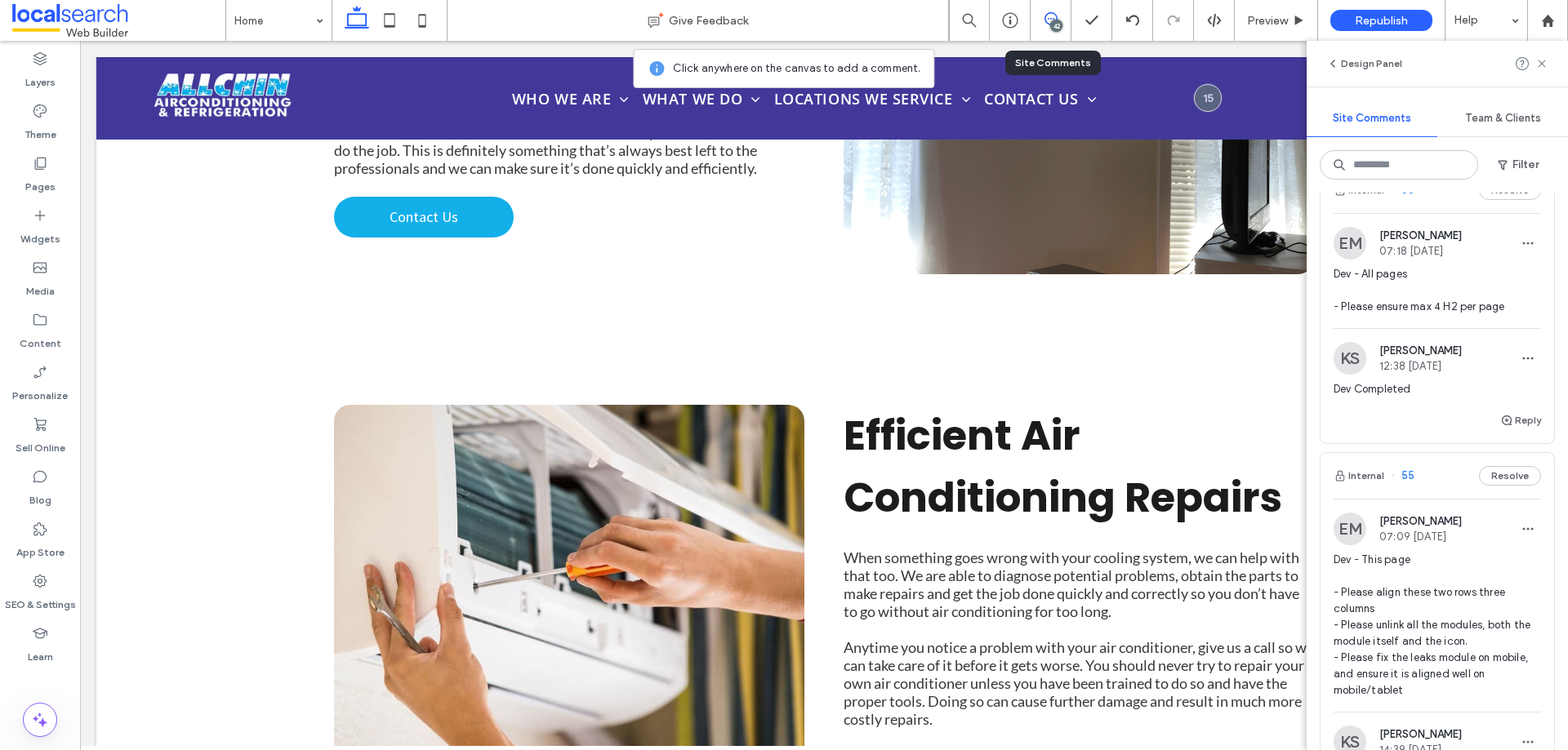
scroll to position [980, 0]
click at [1393, 617] on span "Dev - This page - Please align these two rows three columns - Please unlink all…" at bounding box center [1438, 623] width 208 height 147
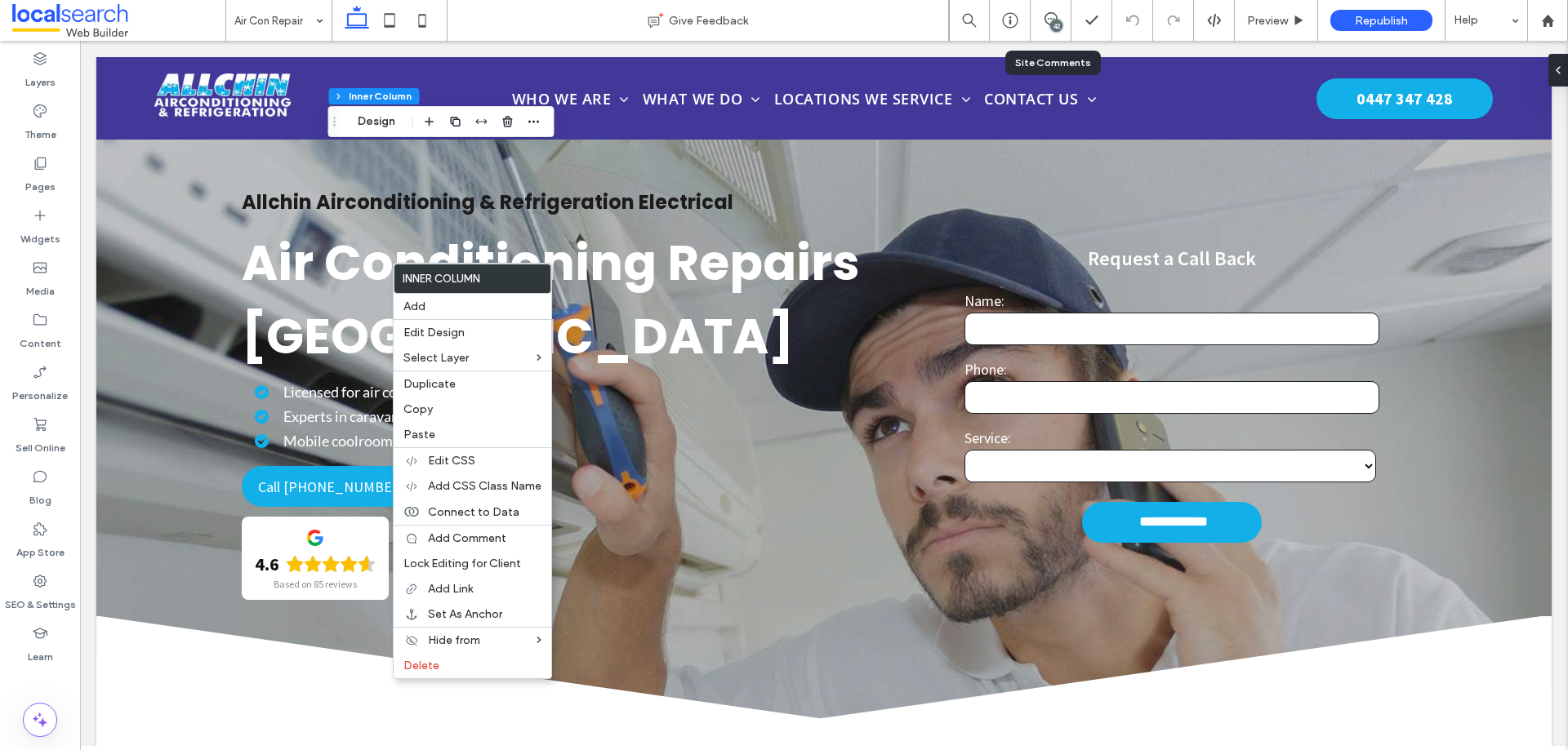
scroll to position [5125, 0]
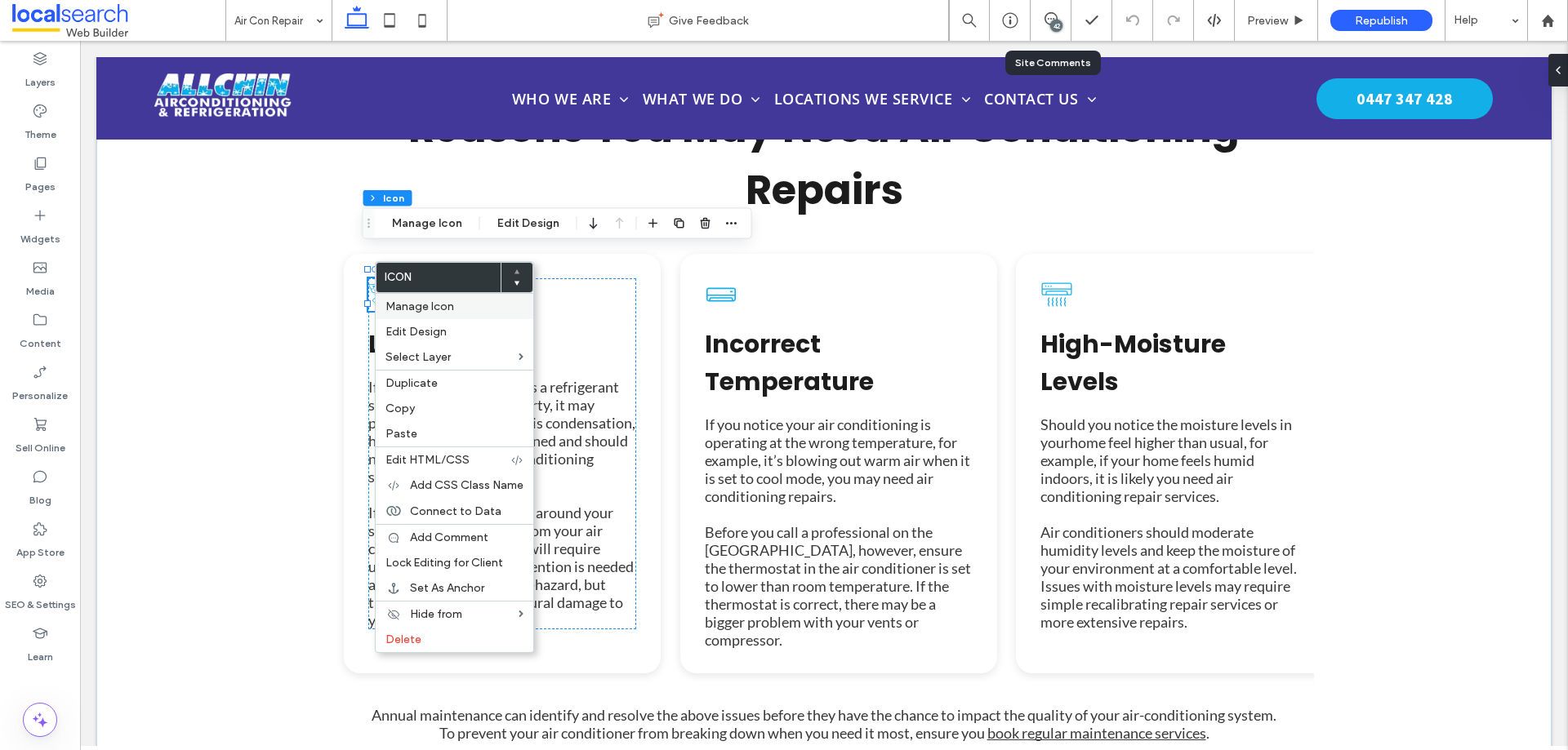
click at [398, 306] on span "Manage Icon" at bounding box center [419, 307] width 68 height 13
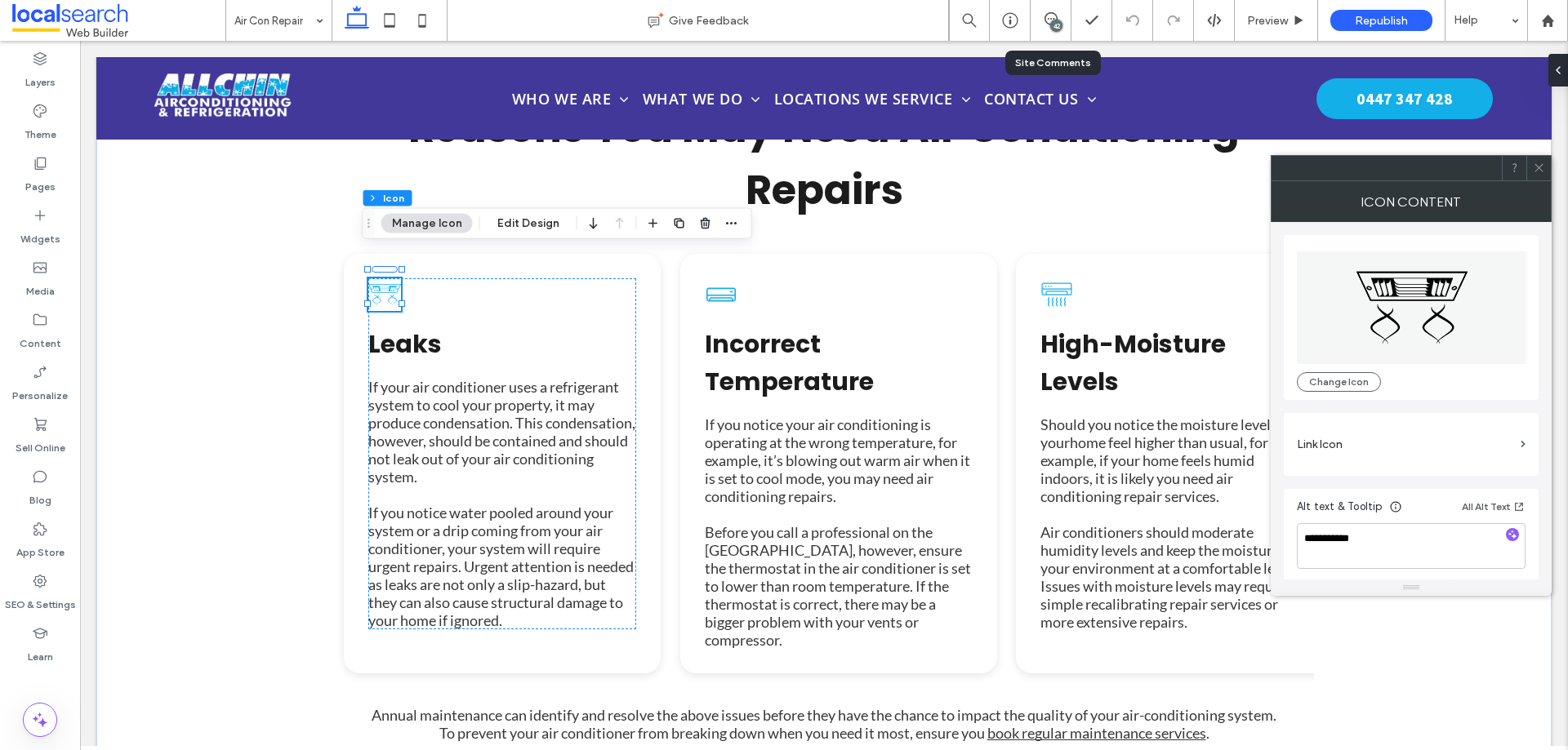
click at [1535, 168] on icon at bounding box center [1539, 167] width 13 height 12
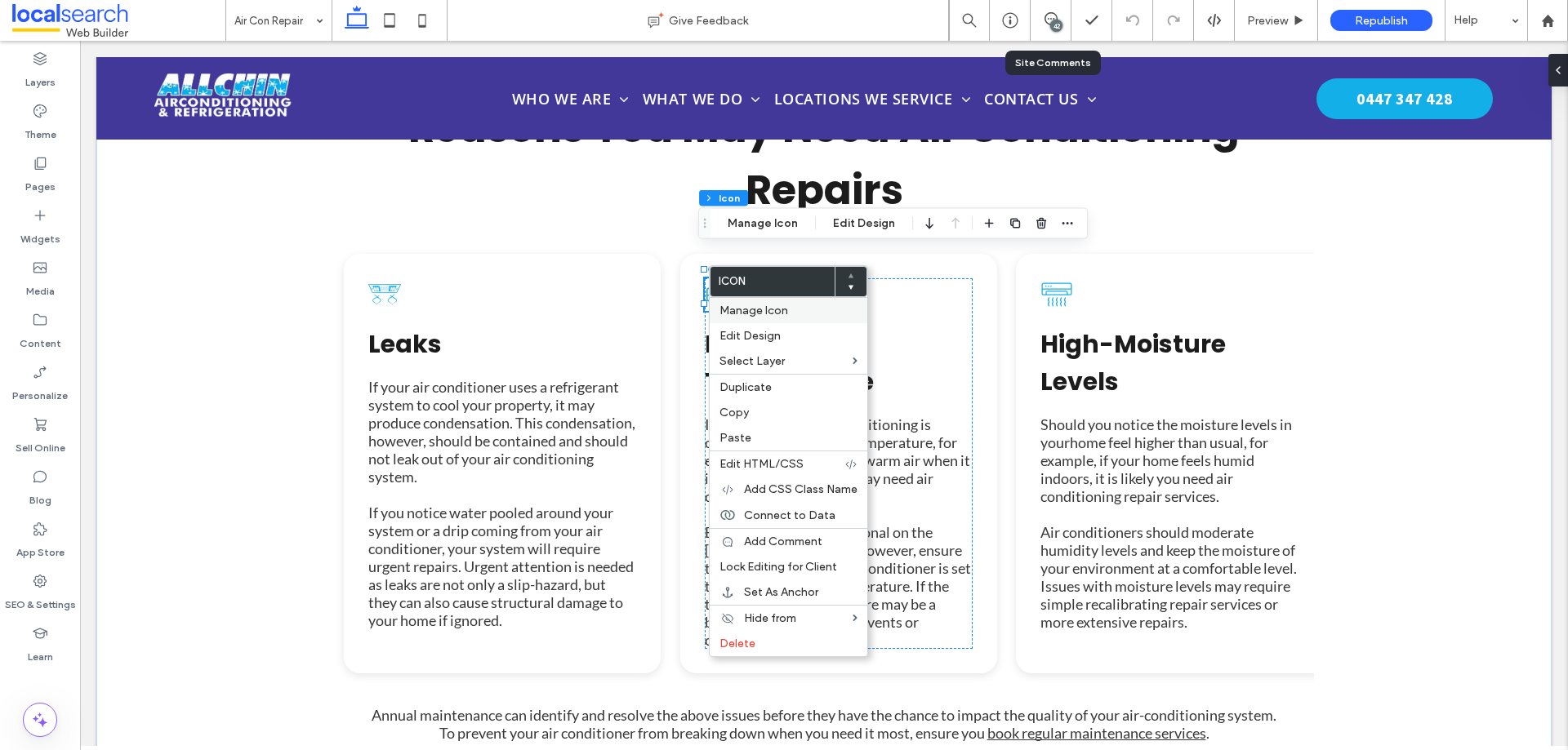
click at [734, 306] on span "Manage Icon" at bounding box center [753, 311] width 68 height 13
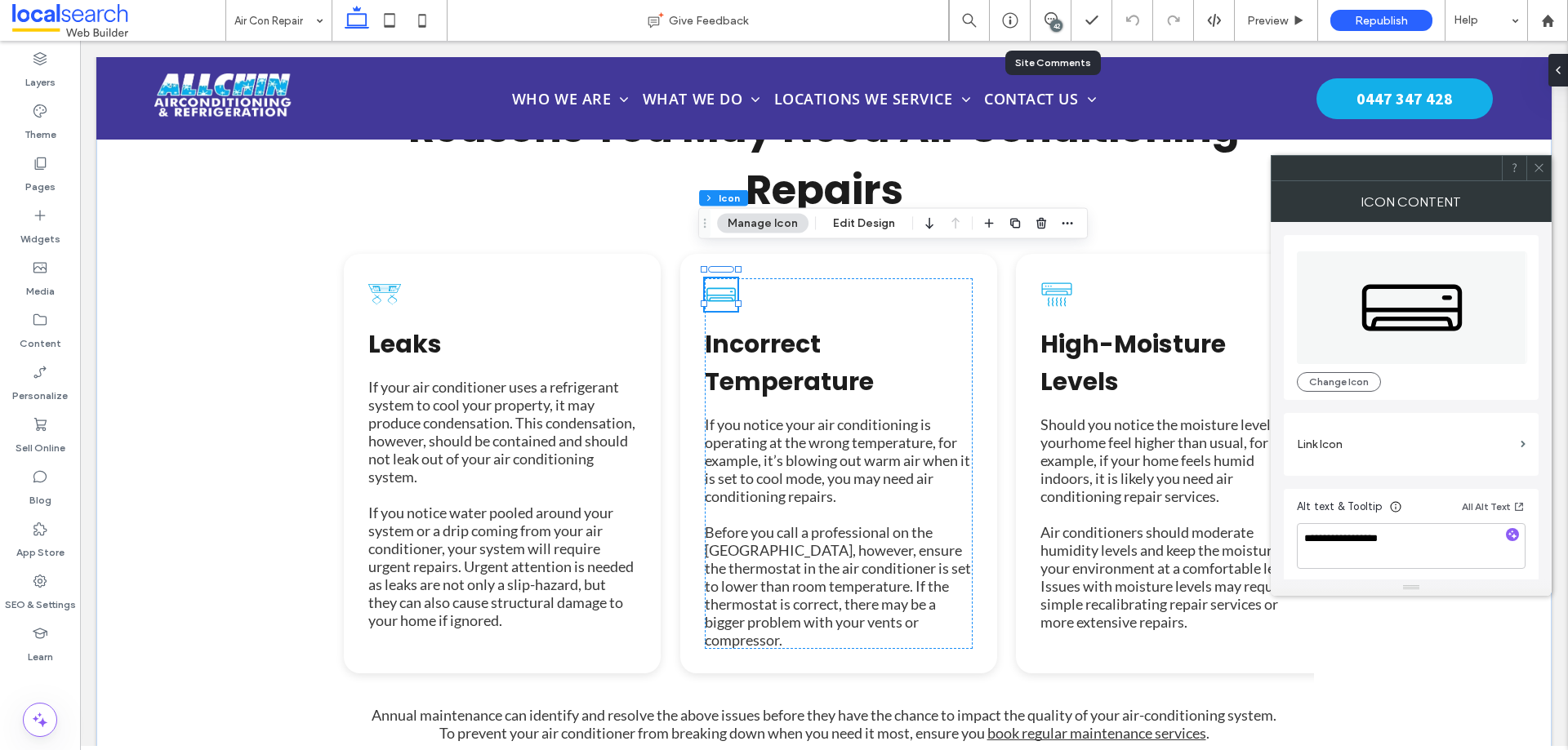
click at [1539, 168] on use at bounding box center [1539, 168] width 8 height 8
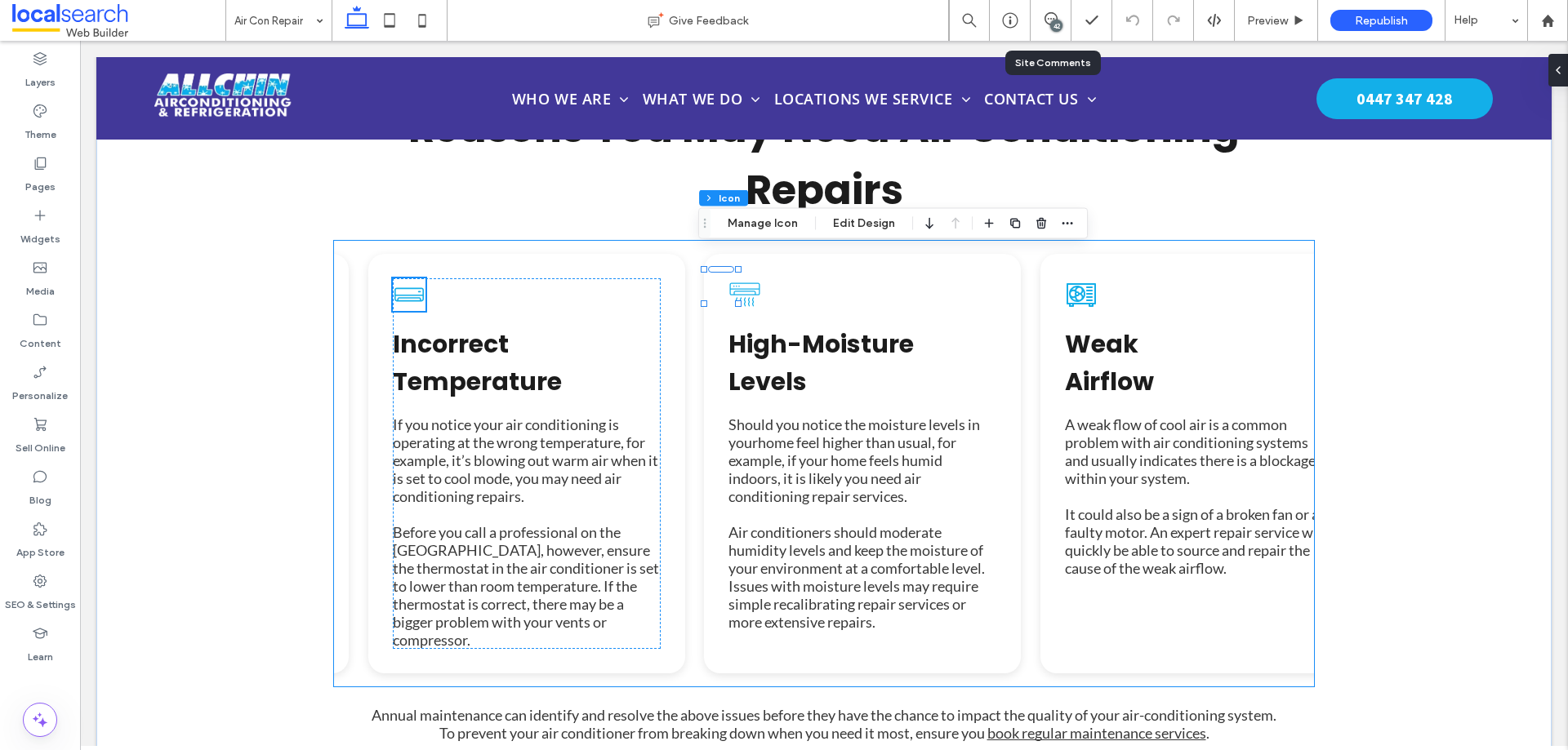
scroll to position [0, 443]
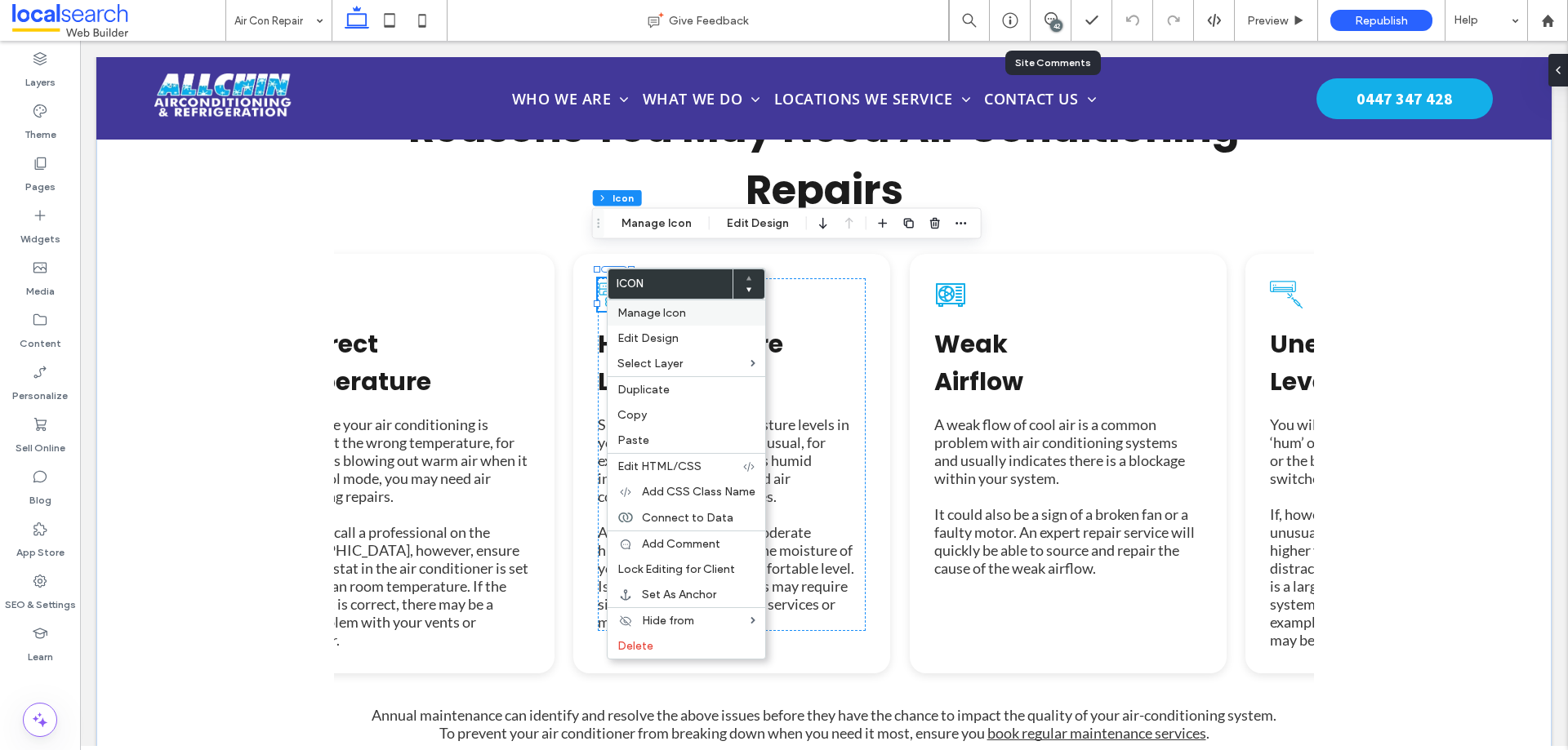
click at [631, 306] on div "Manage Icon" at bounding box center [687, 312] width 158 height 26
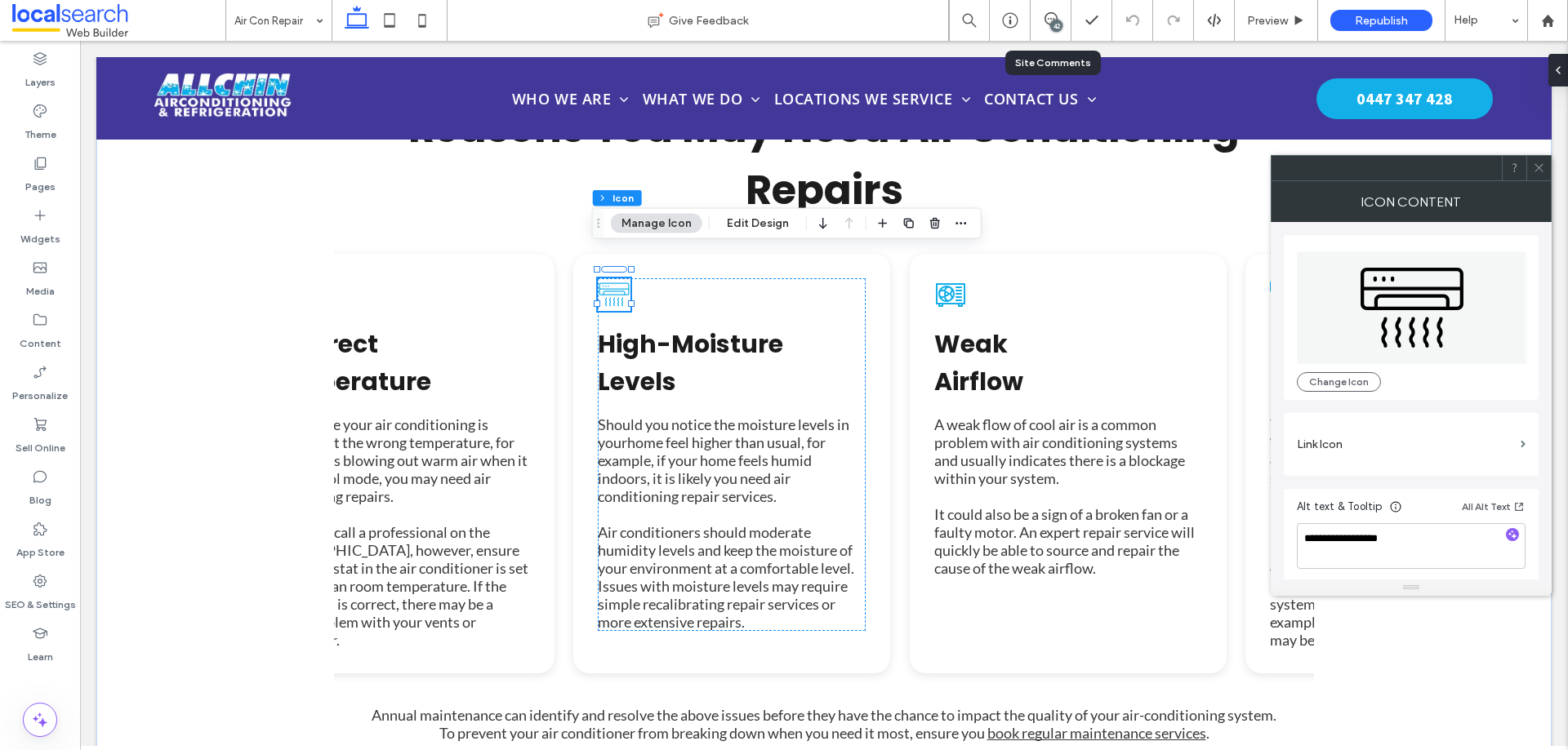
click at [1539, 176] on span at bounding box center [1539, 167] width 13 height 24
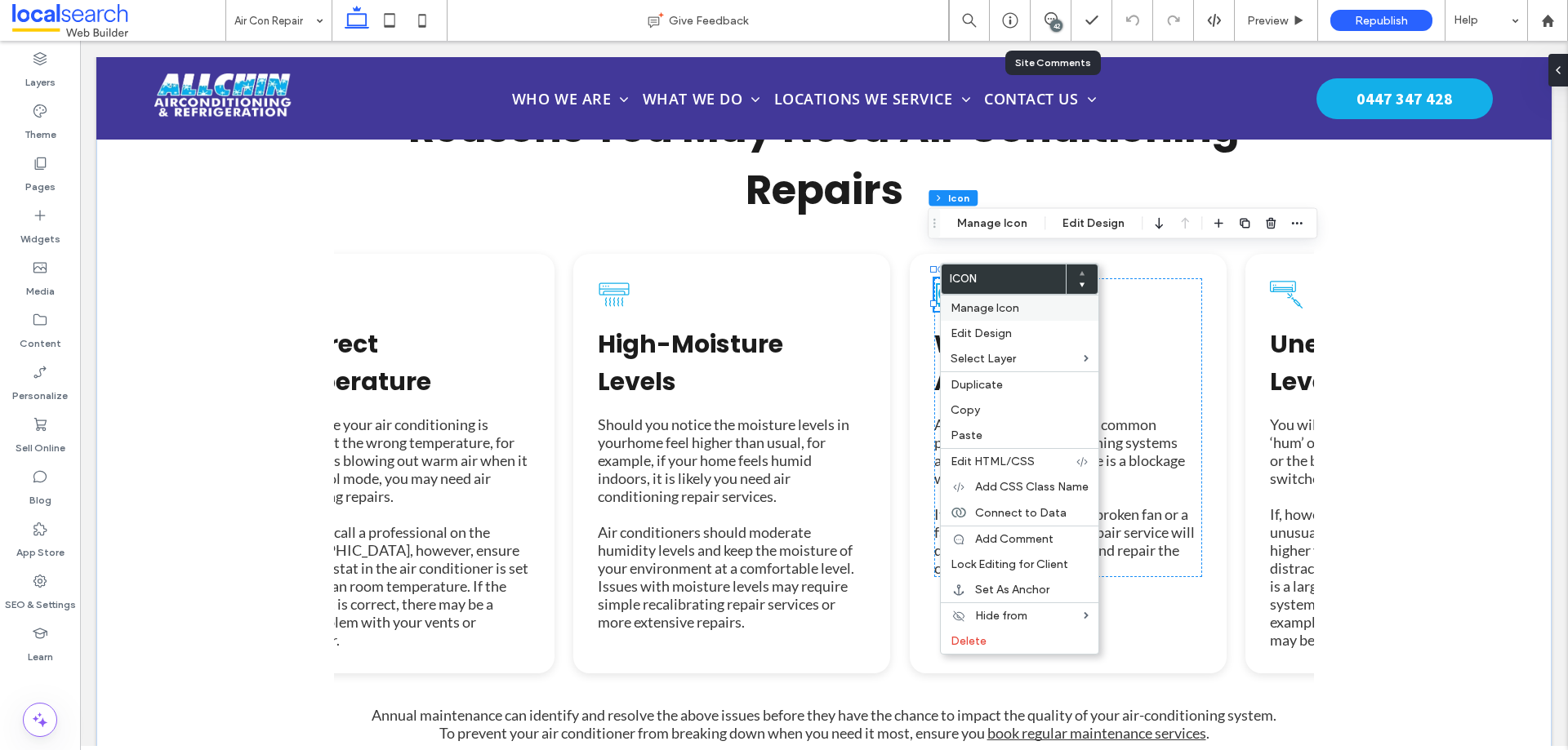
click at [958, 298] on div "Manage Icon" at bounding box center [1020, 308] width 158 height 26
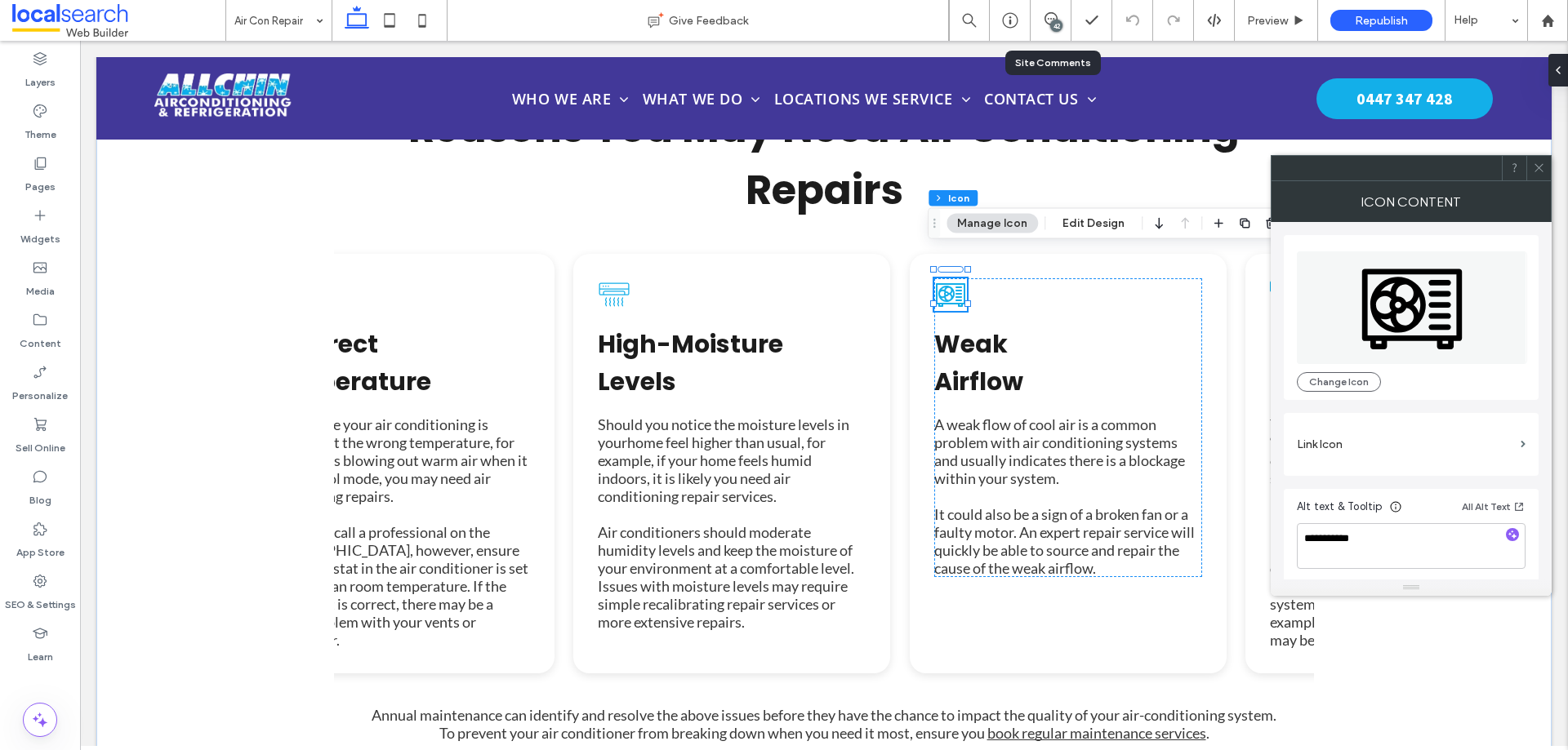
click at [1534, 163] on icon at bounding box center [1539, 167] width 13 height 12
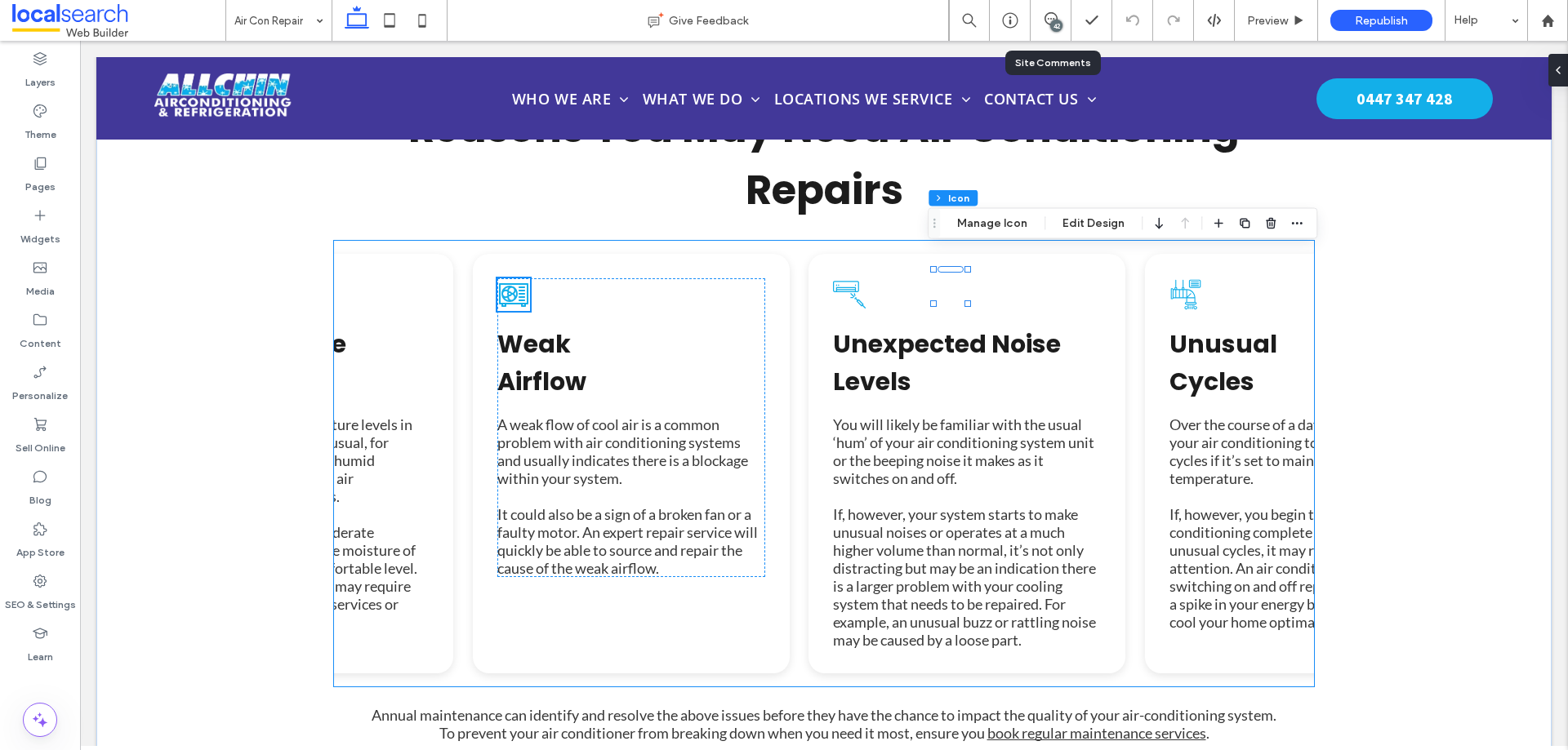
scroll to position [0, 883]
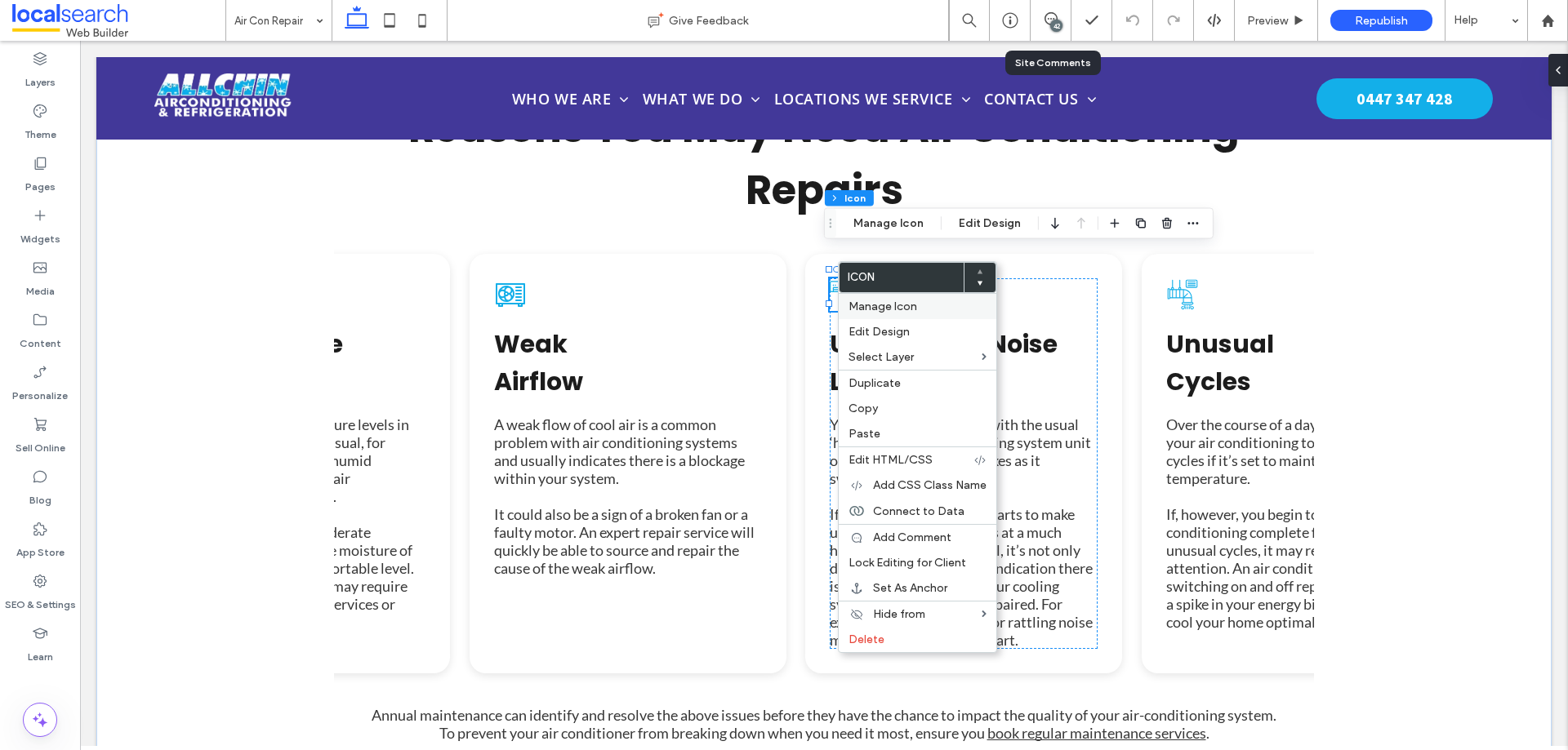
click at [860, 301] on span "Manage Icon" at bounding box center [882, 307] width 68 height 13
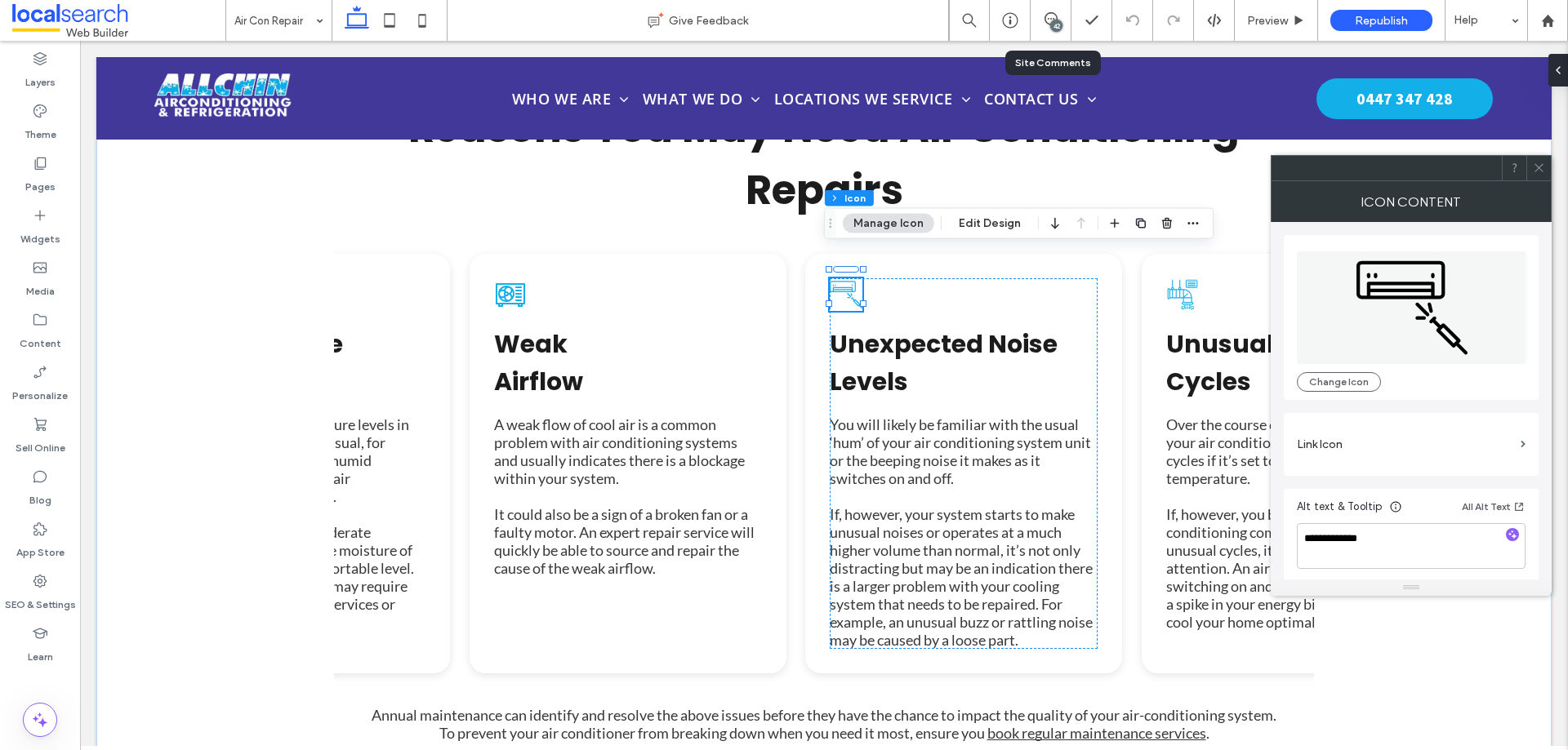
click at [1538, 169] on use at bounding box center [1539, 168] width 8 height 8
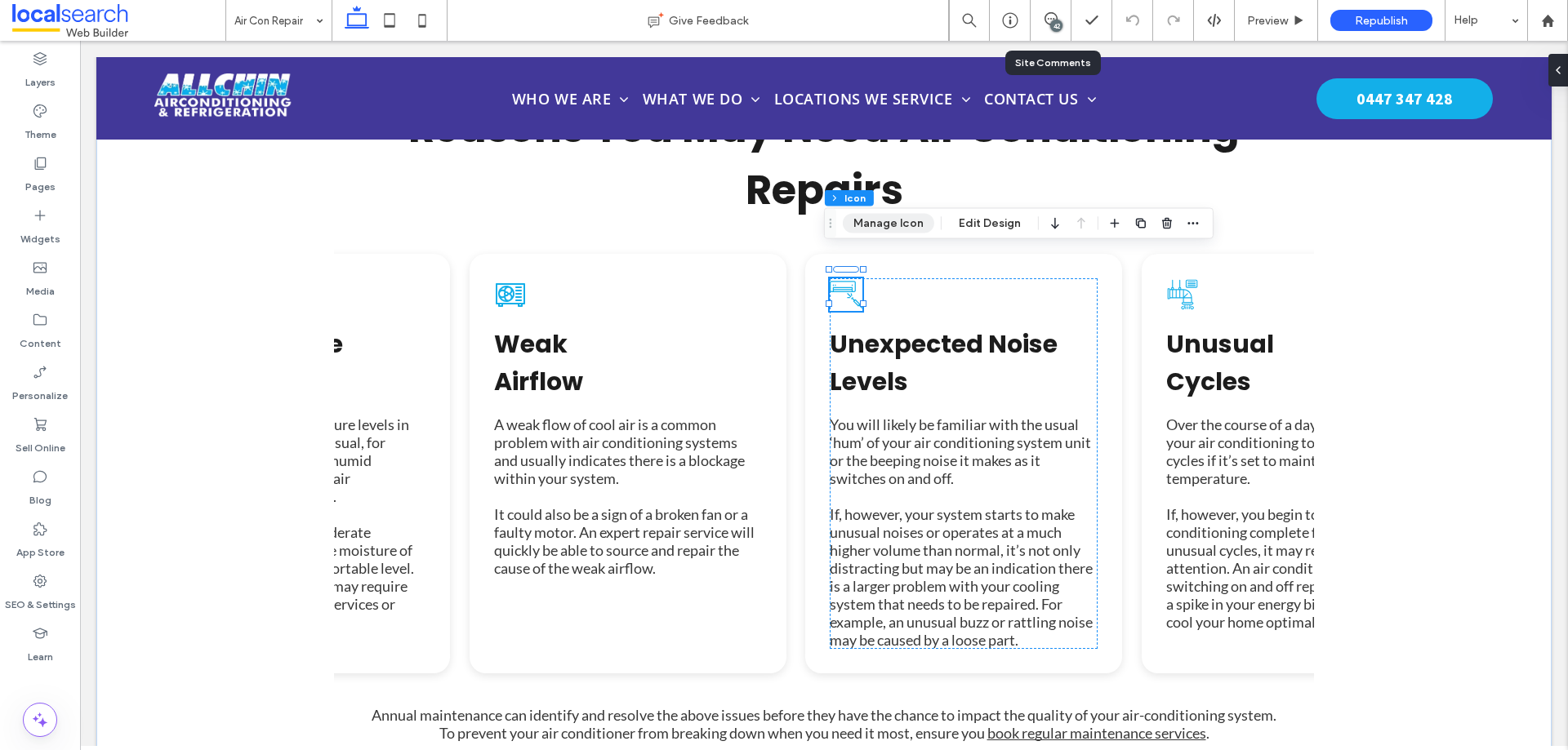
click at [907, 222] on button "Manage Icon" at bounding box center [888, 223] width 91 height 19
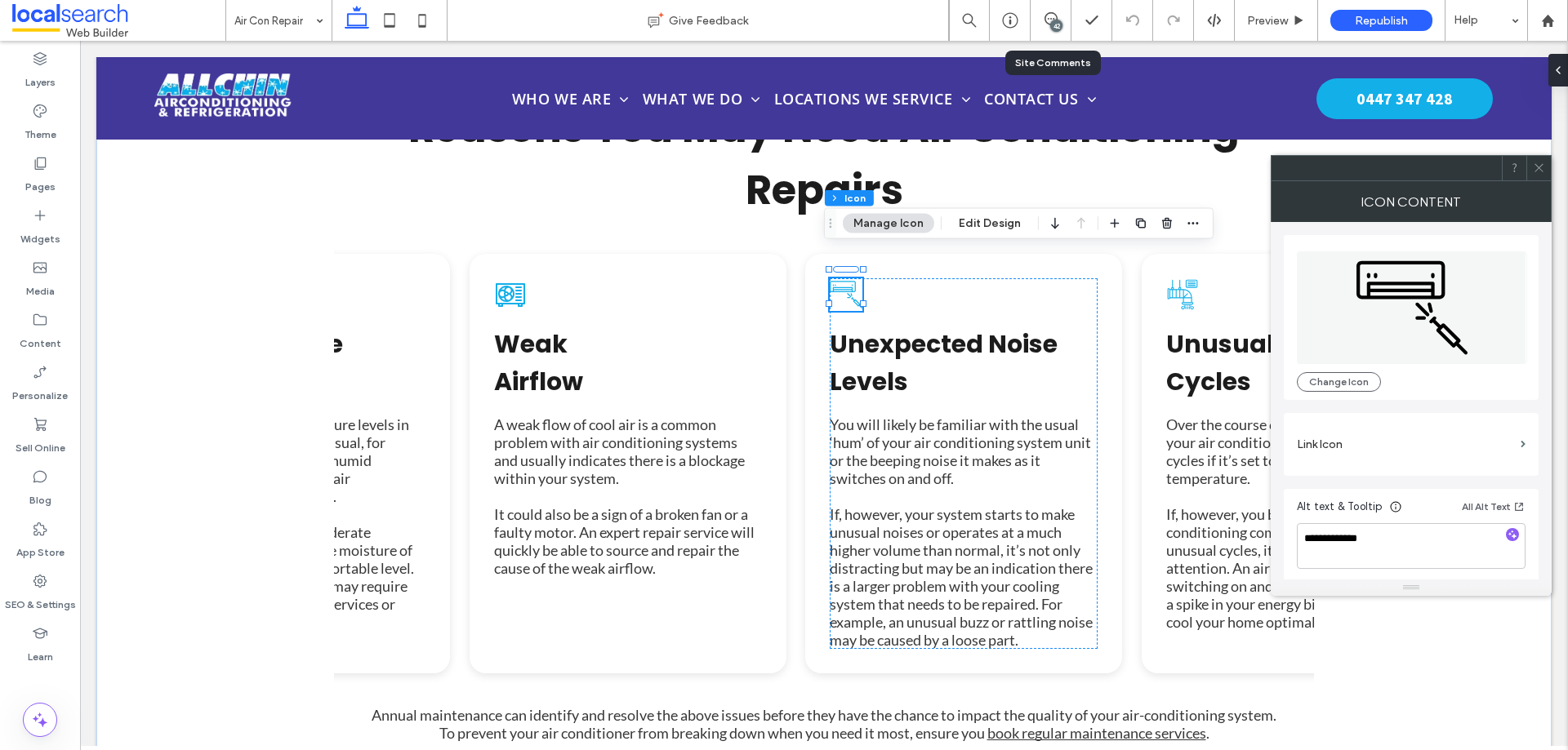
click at [1539, 173] on icon at bounding box center [1539, 167] width 13 height 12
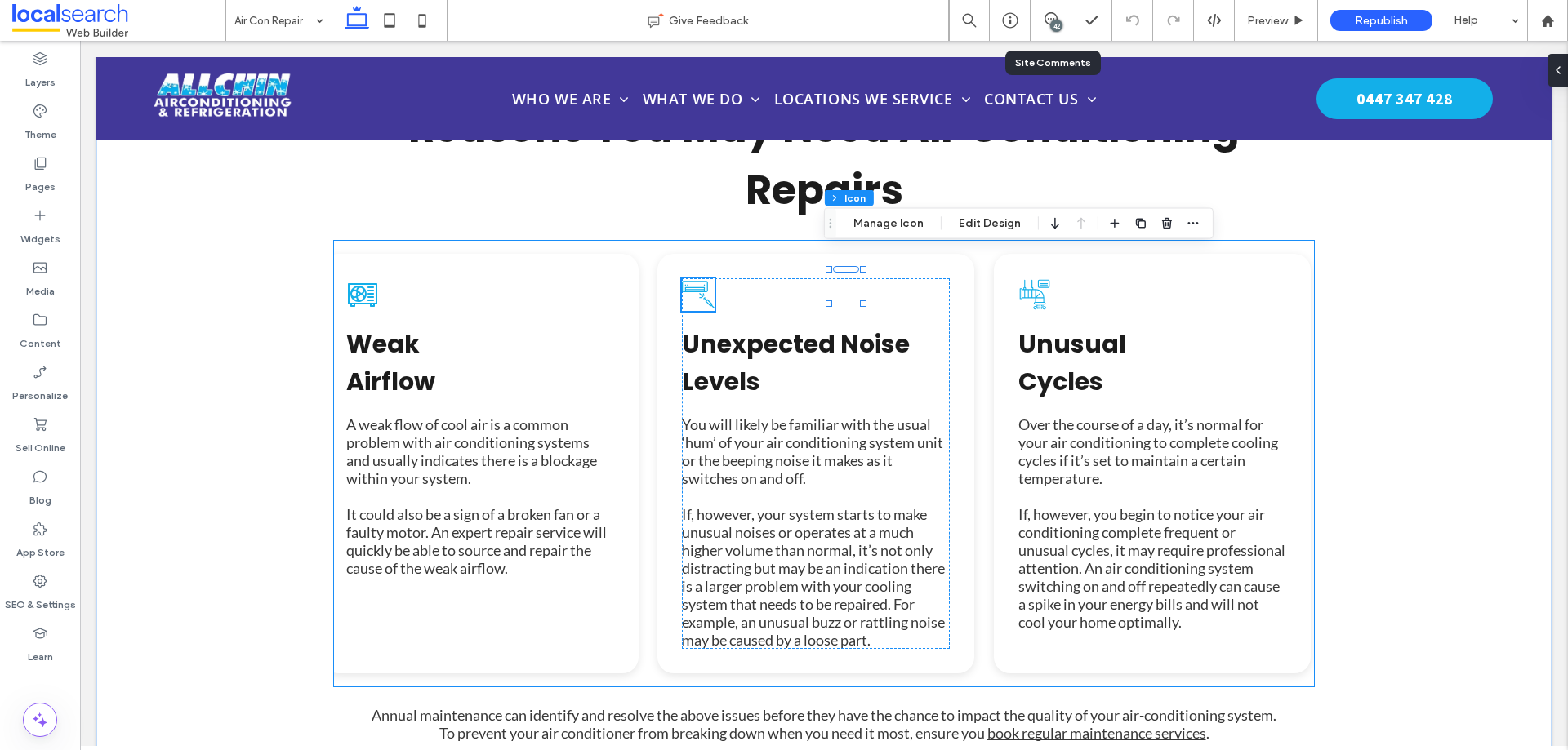
scroll to position [0, 1037]
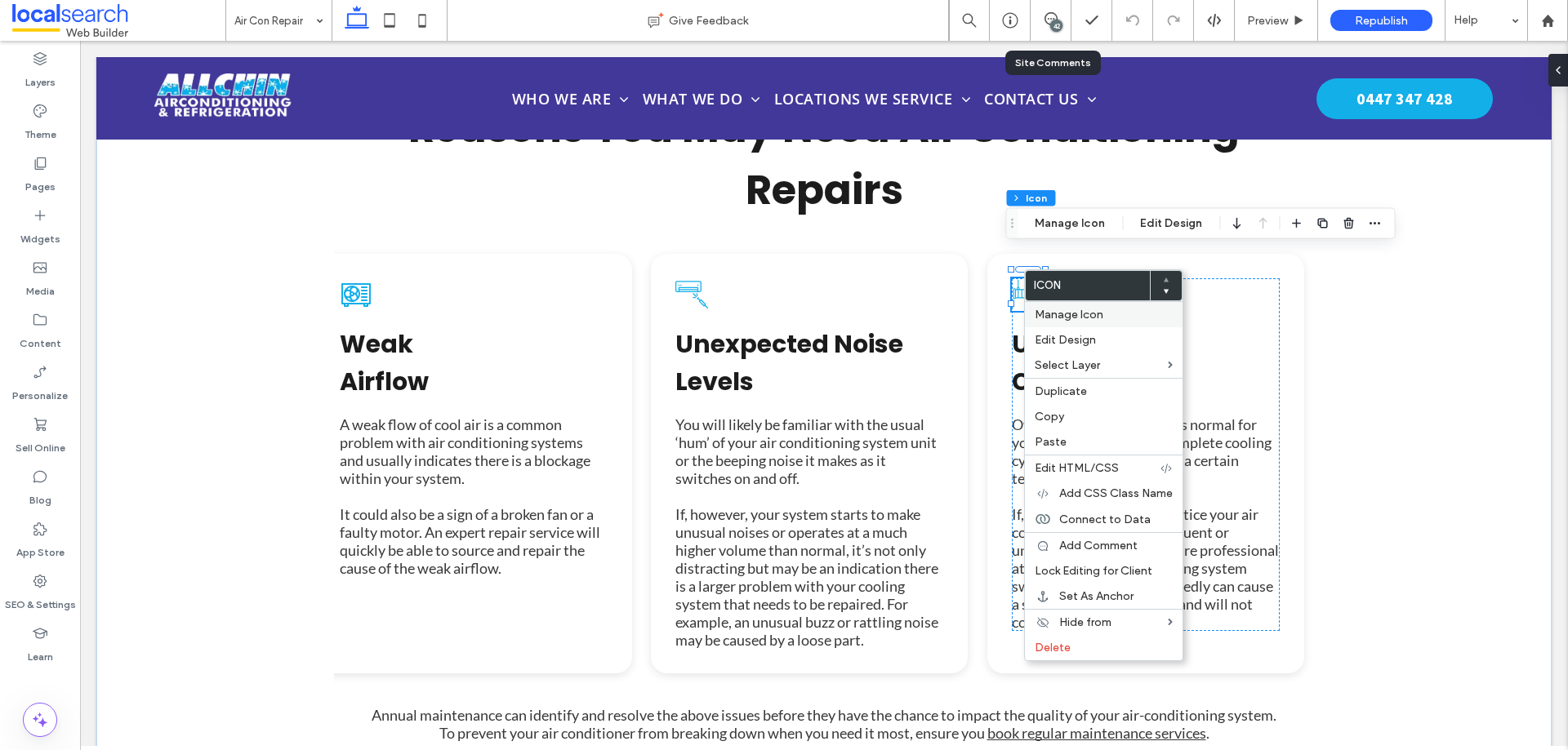
click at [1045, 312] on span "Manage Icon" at bounding box center [1069, 314] width 68 height 13
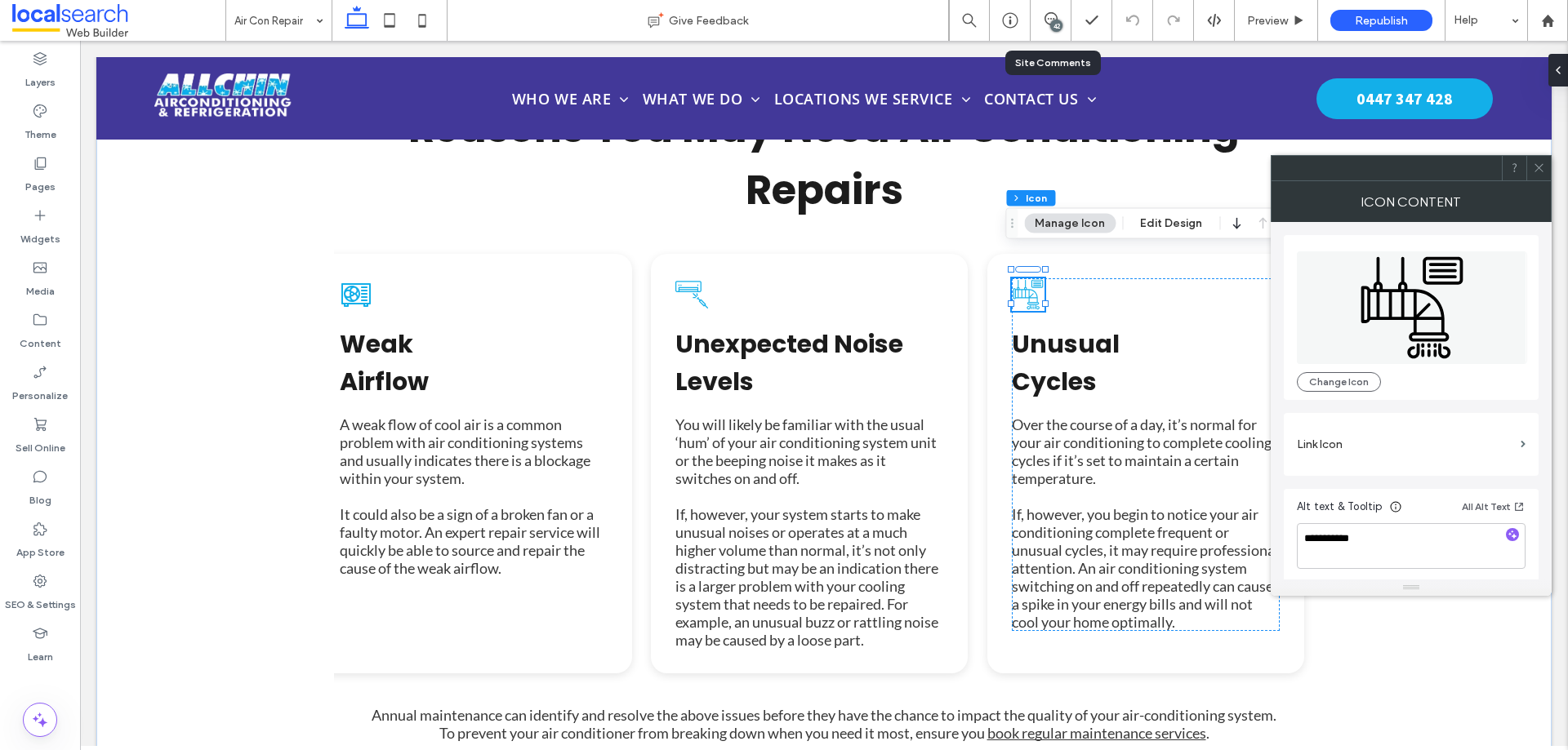
click at [1542, 165] on use at bounding box center [1539, 168] width 8 height 8
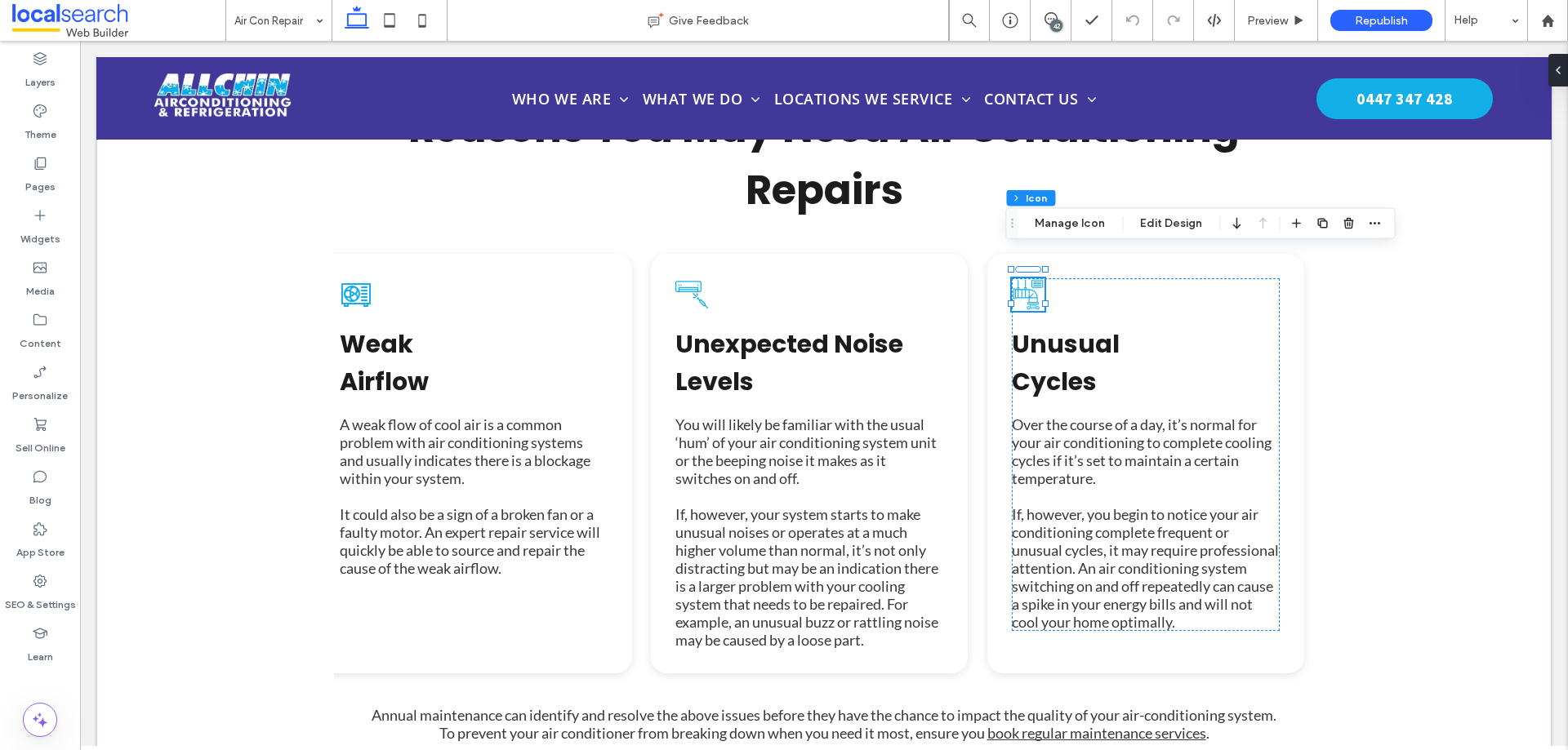
click at [1052, 25] on div "42" at bounding box center [1056, 25] width 13 height 12
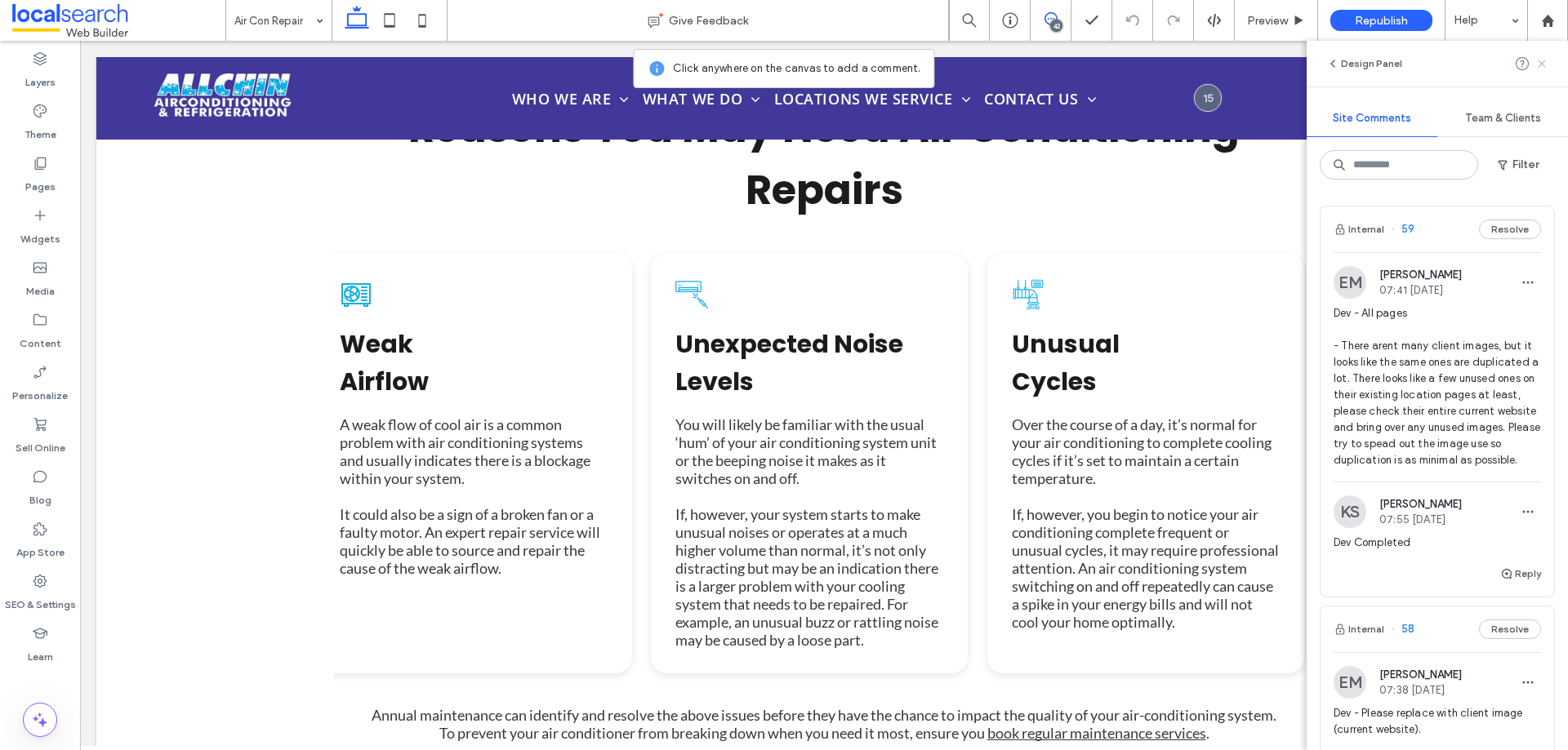
click at [1540, 64] on icon at bounding box center [1542, 63] width 13 height 13
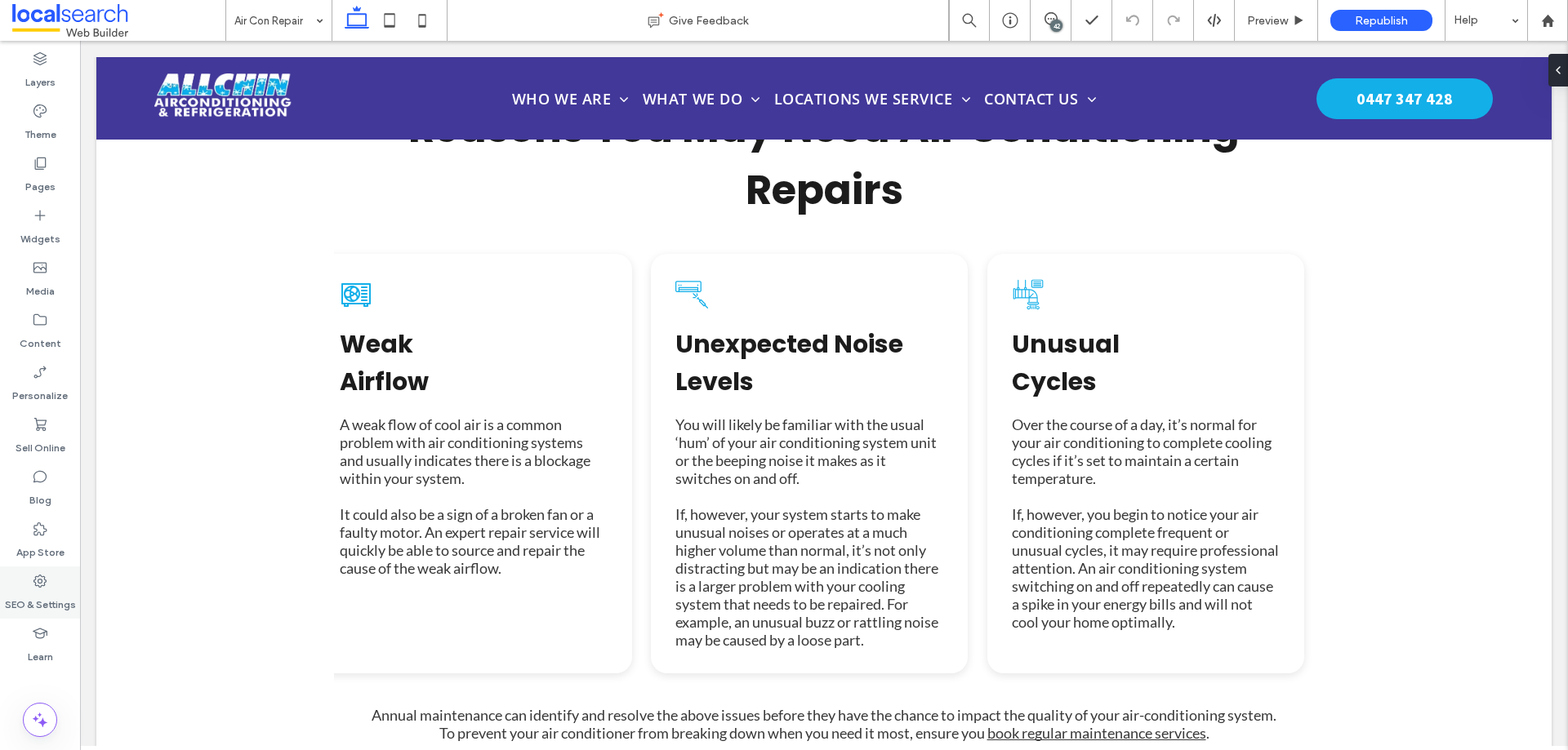
click at [34, 596] on label "SEO & Settings" at bounding box center [40, 601] width 71 height 23
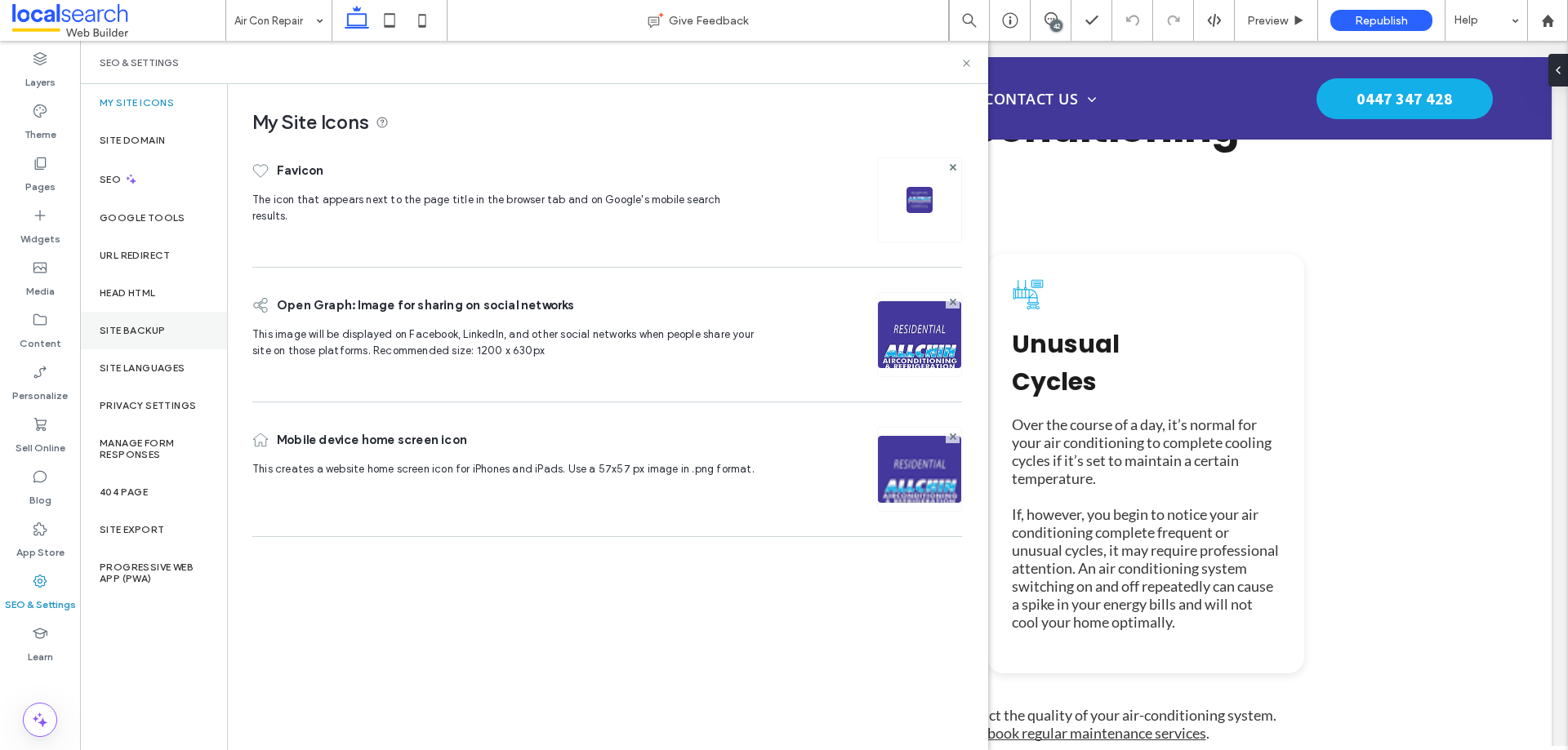
click at [150, 332] on label "Site Backup" at bounding box center [133, 331] width 65 height 12
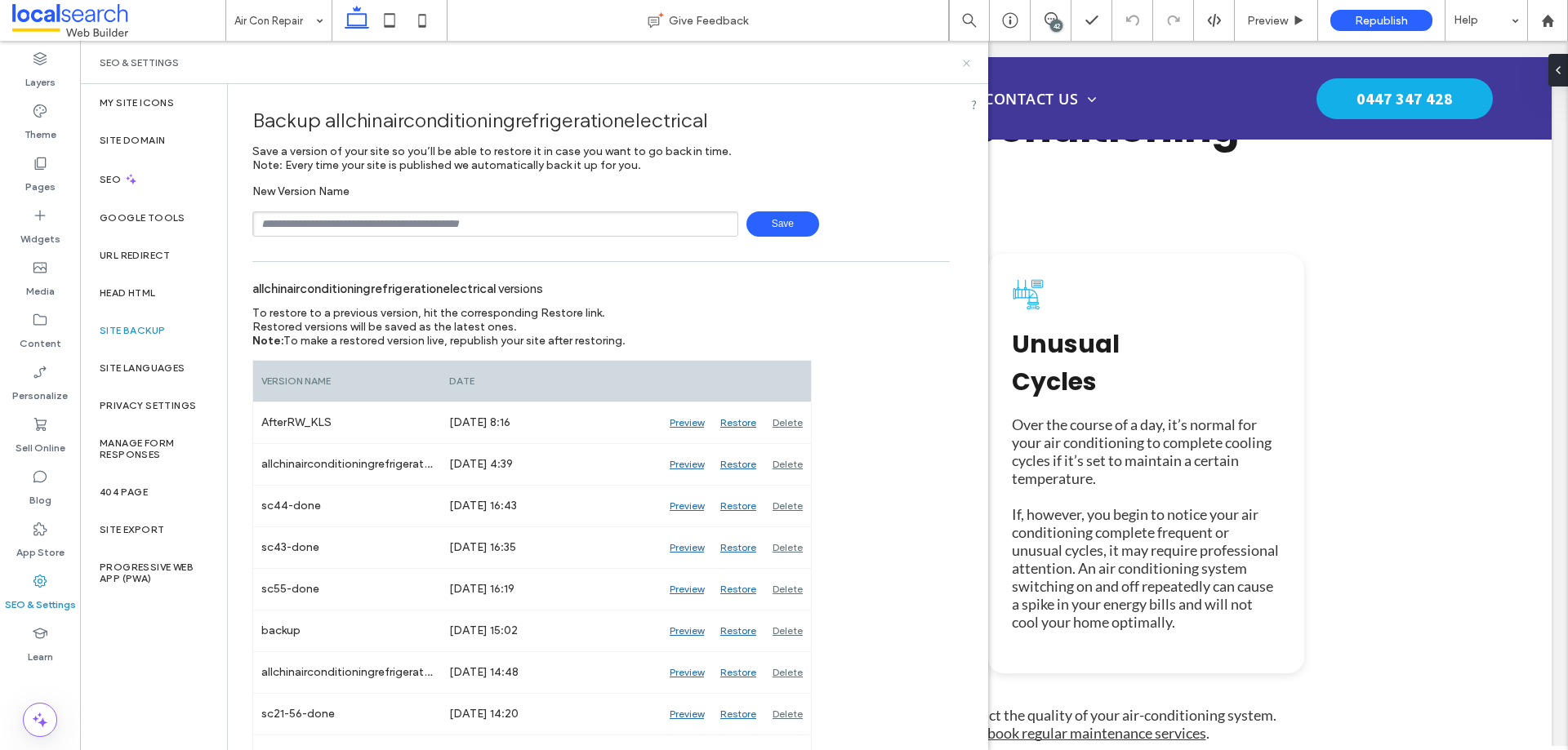
drag, startPoint x: 965, startPoint y: 65, endPoint x: 794, endPoint y: 5, distance: 181.2
click at [965, 65] on use at bounding box center [966, 62] width 7 height 7
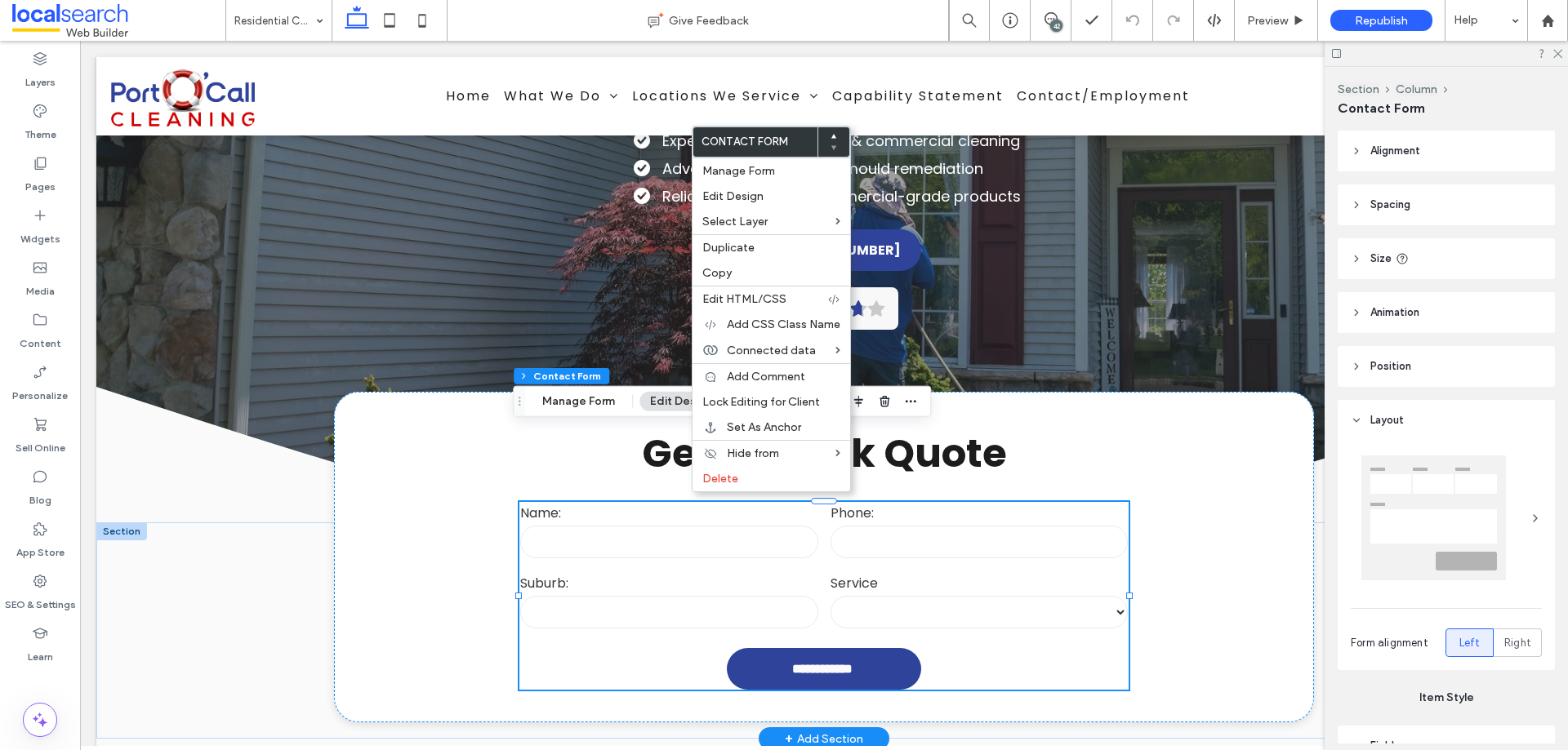
type input "*"
type input "***"
type input "**"
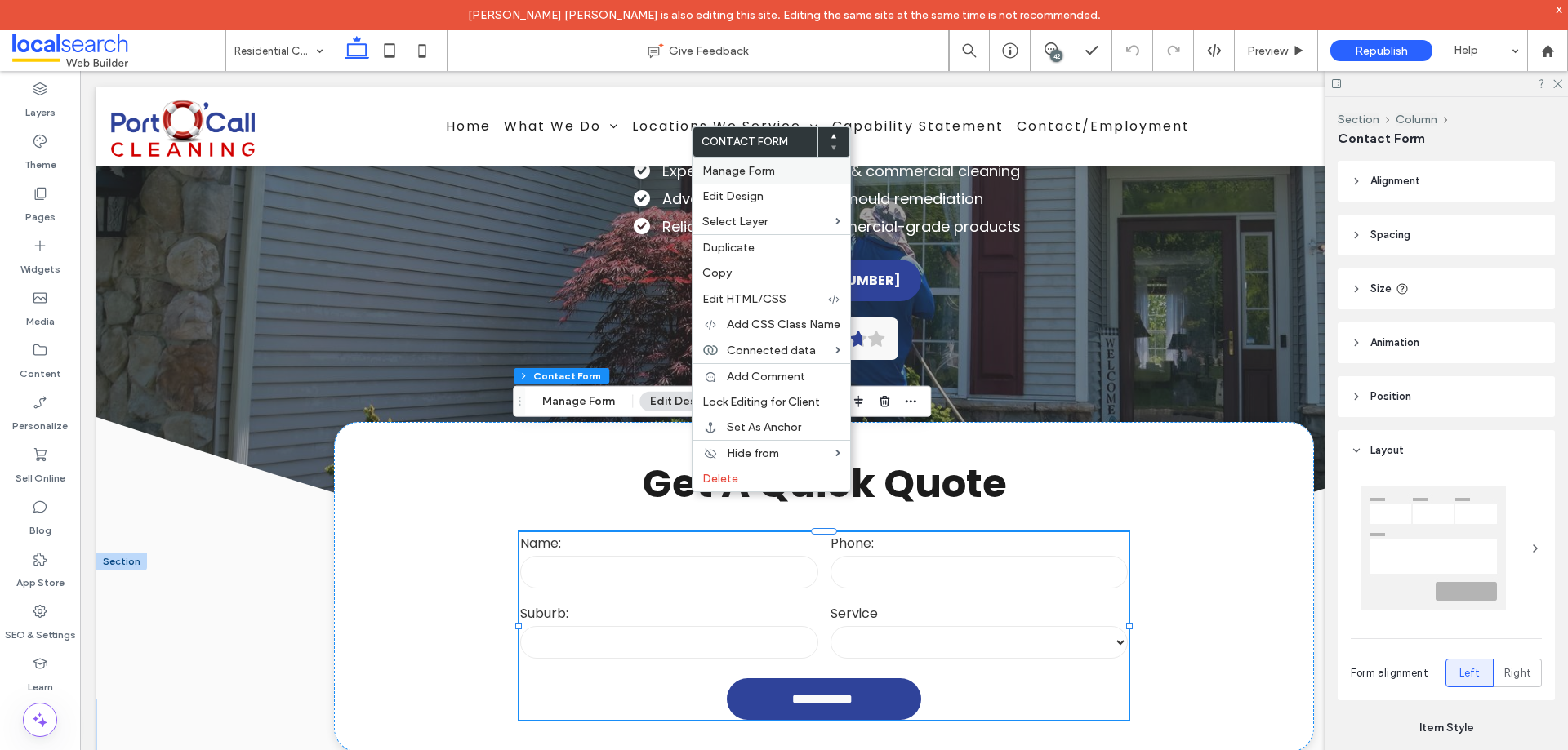
click at [780, 166] on label "Manage Form" at bounding box center [771, 171] width 139 height 13
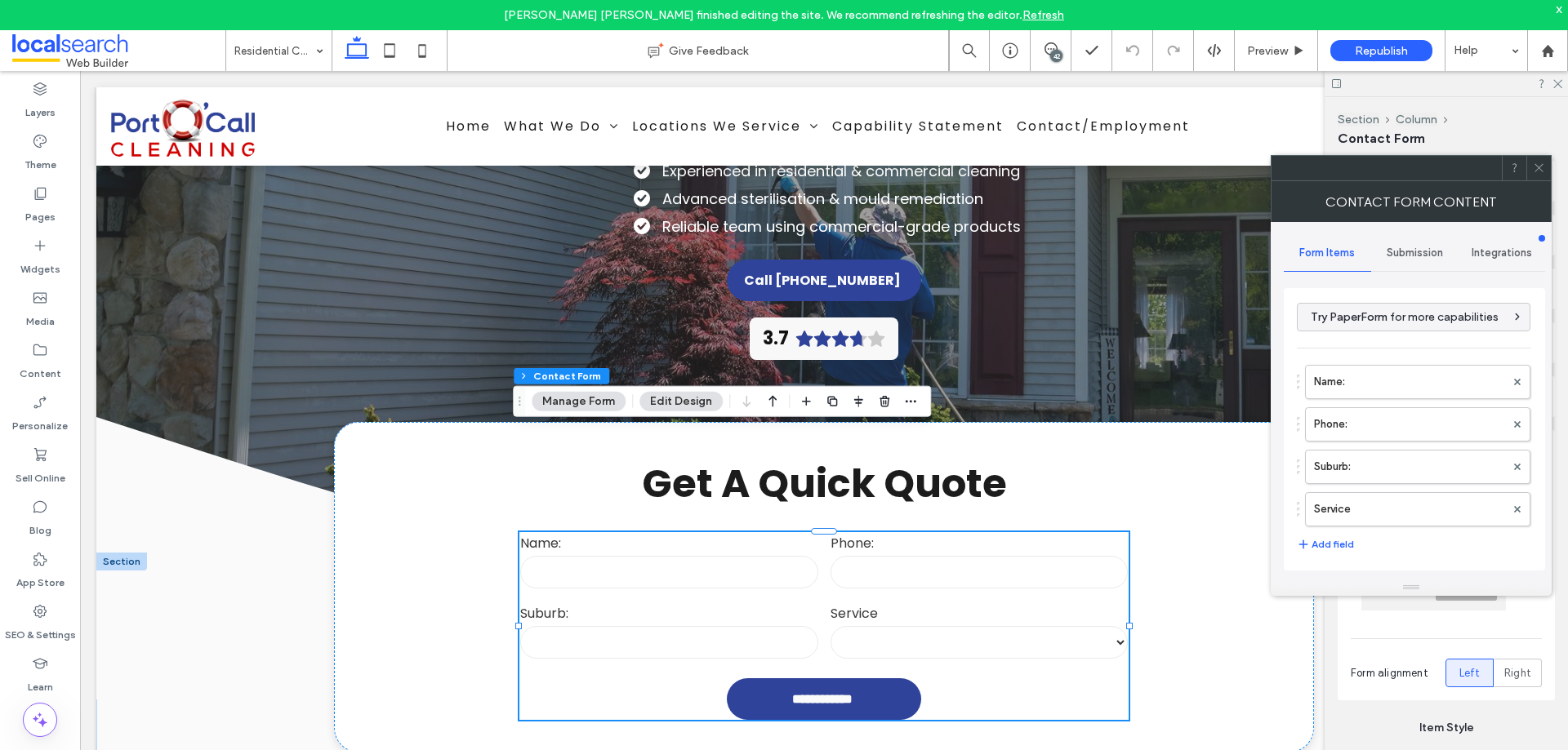
click at [1428, 257] on span "Submission" at bounding box center [1415, 253] width 57 height 13
click at [1325, 255] on span "Form Items" at bounding box center [1328, 253] width 56 height 13
drag, startPoint x: 1390, startPoint y: 465, endPoint x: 1292, endPoint y: 458, distance: 98.2
click at [1292, 458] on div "**********" at bounding box center [1415, 430] width 262 height 283
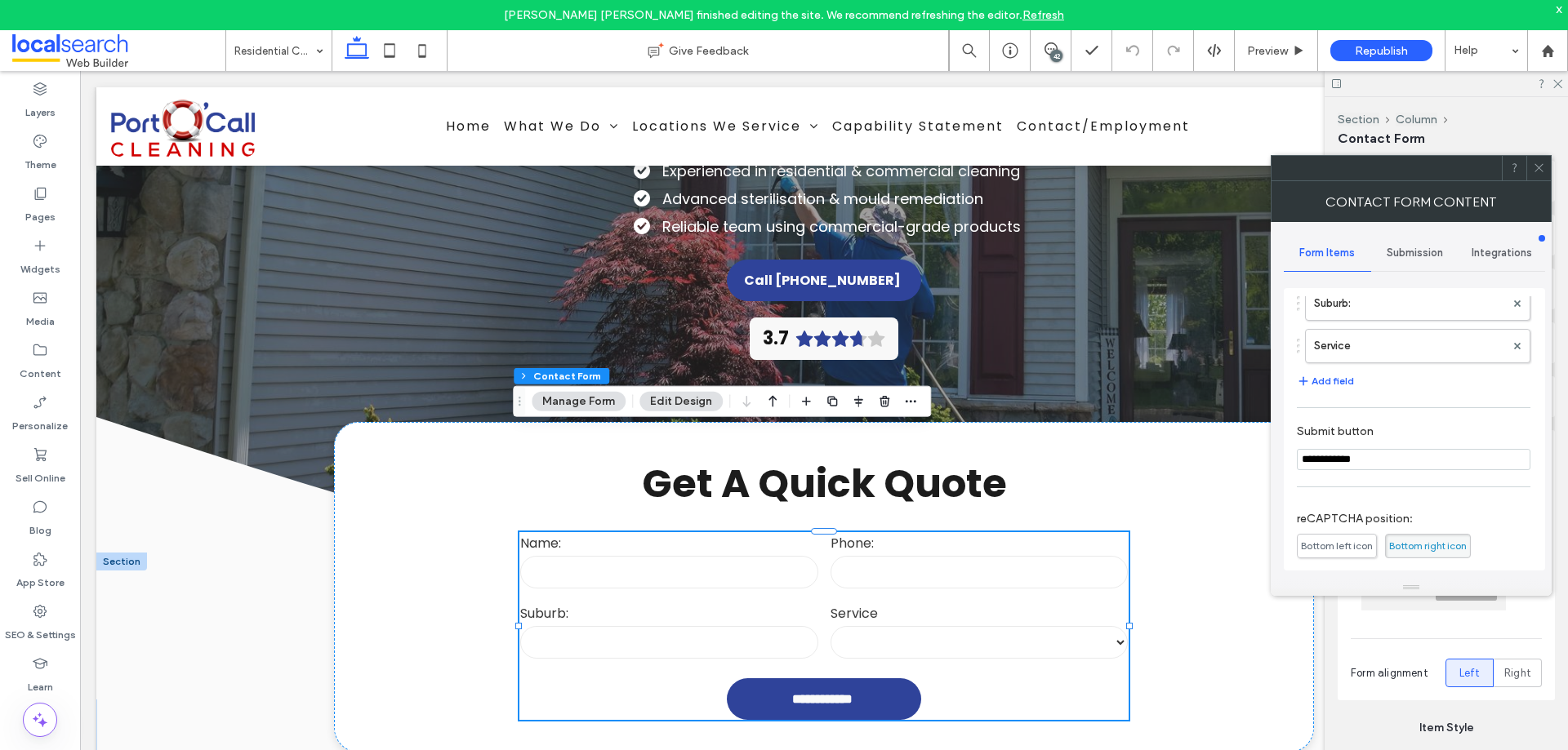
click at [1401, 465] on input "**********" at bounding box center [1414, 460] width 234 height 21
type input "*"
type input "**"
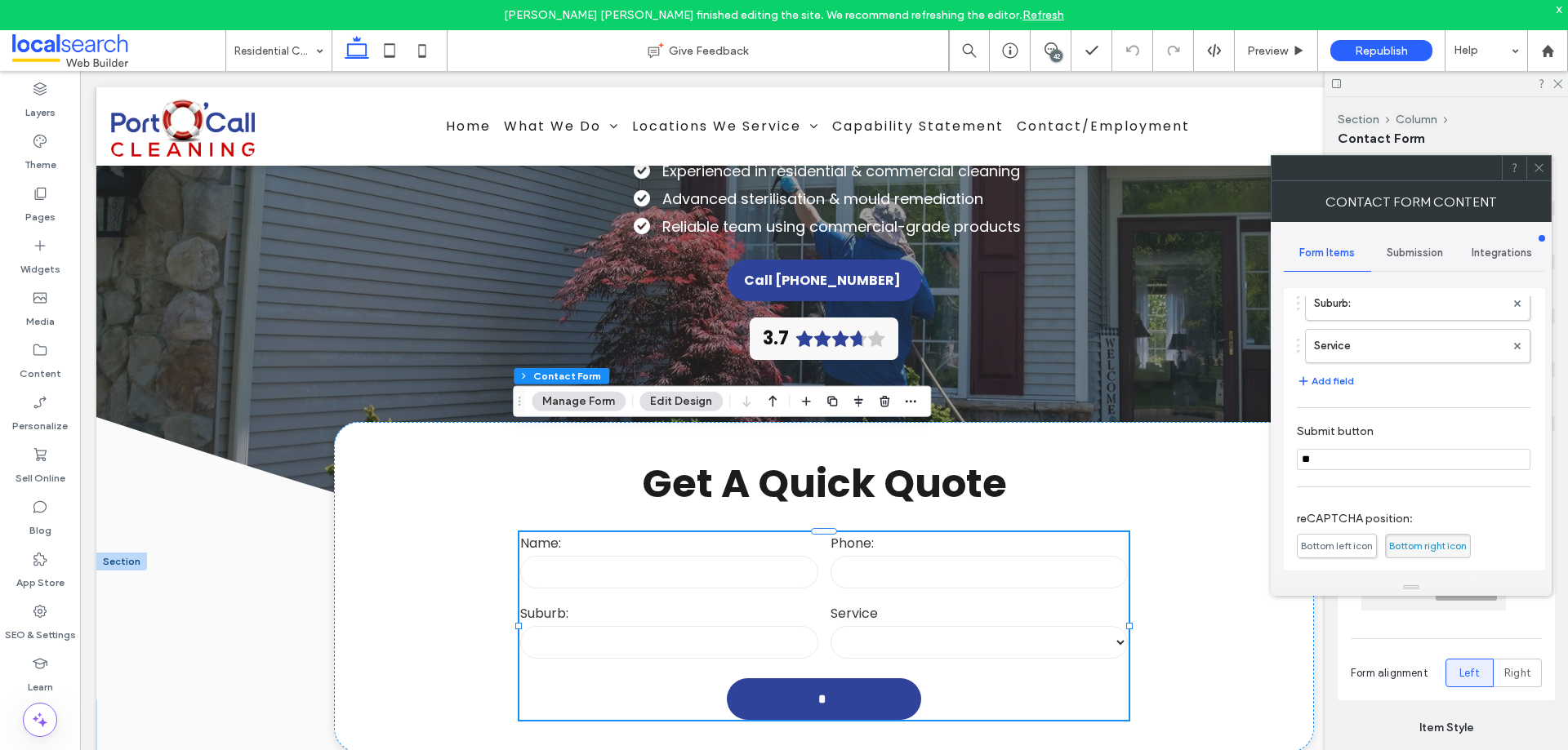
type input "***"
type input "****"
type input "*****"
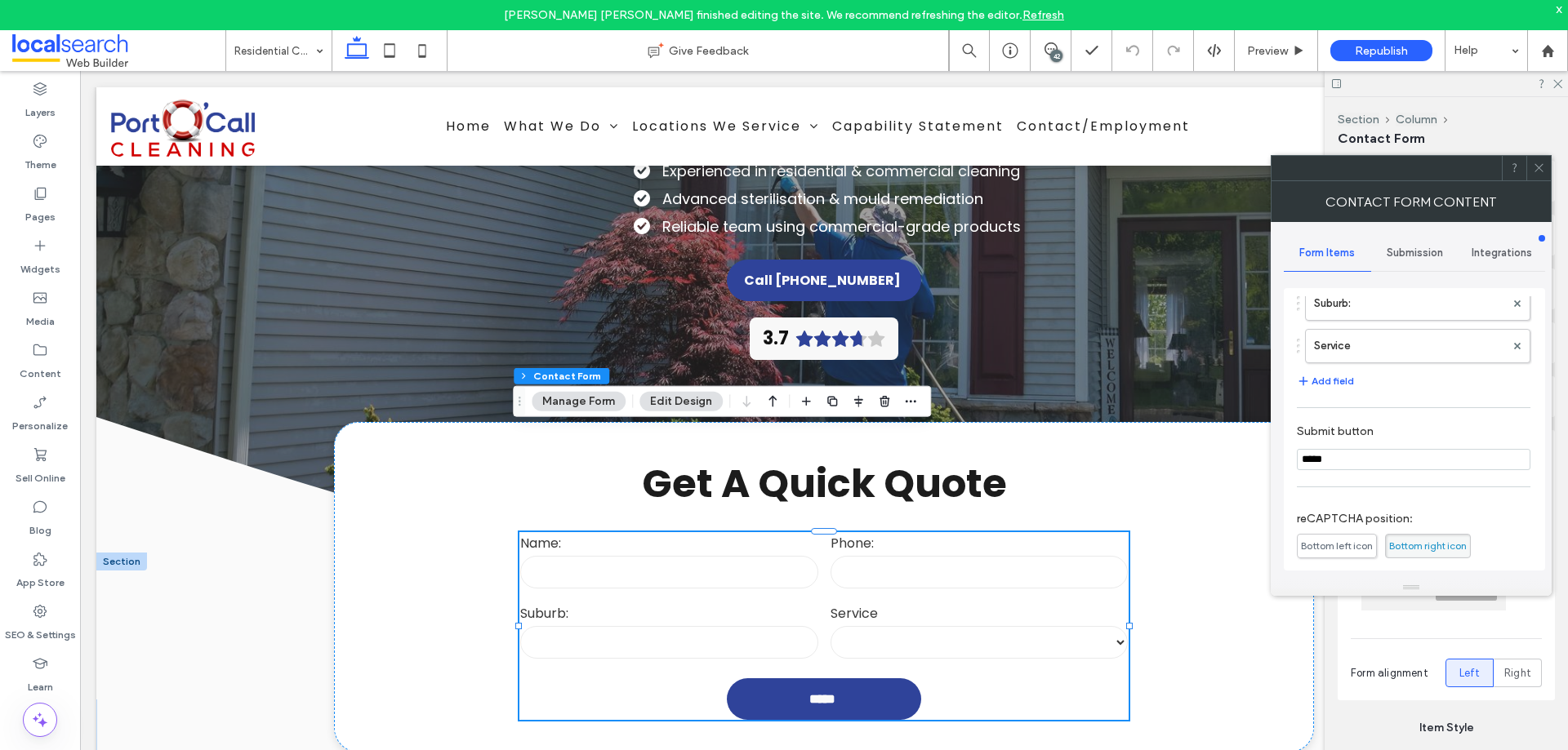
type input "******"
type input "*******"
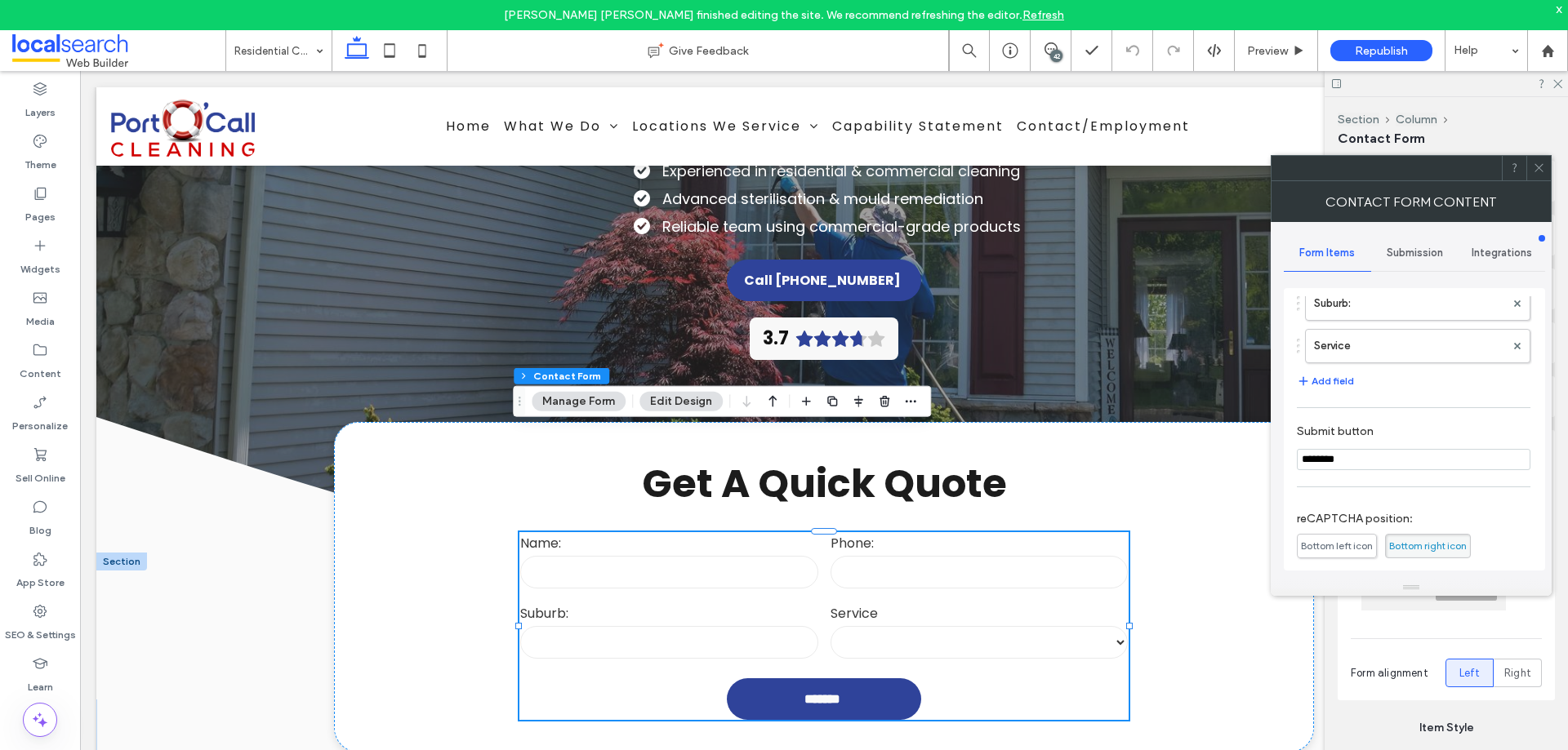
type input "*******"
type input "*********"
type input "**********"
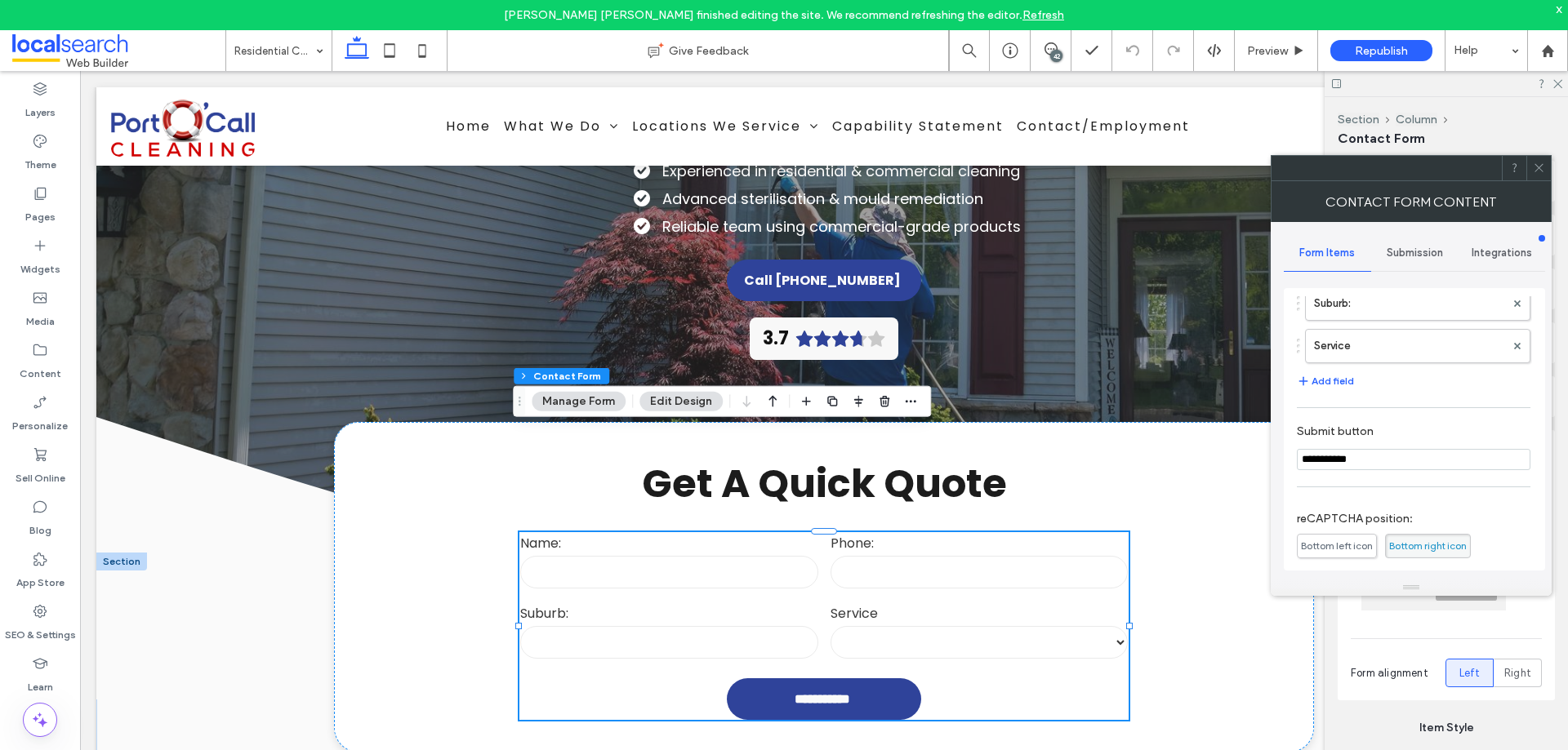
type input "**********"
click at [1504, 213] on div "Contact Form Content" at bounding box center [1411, 202] width 281 height 40
click at [1539, 168] on use at bounding box center [1539, 168] width 8 height 8
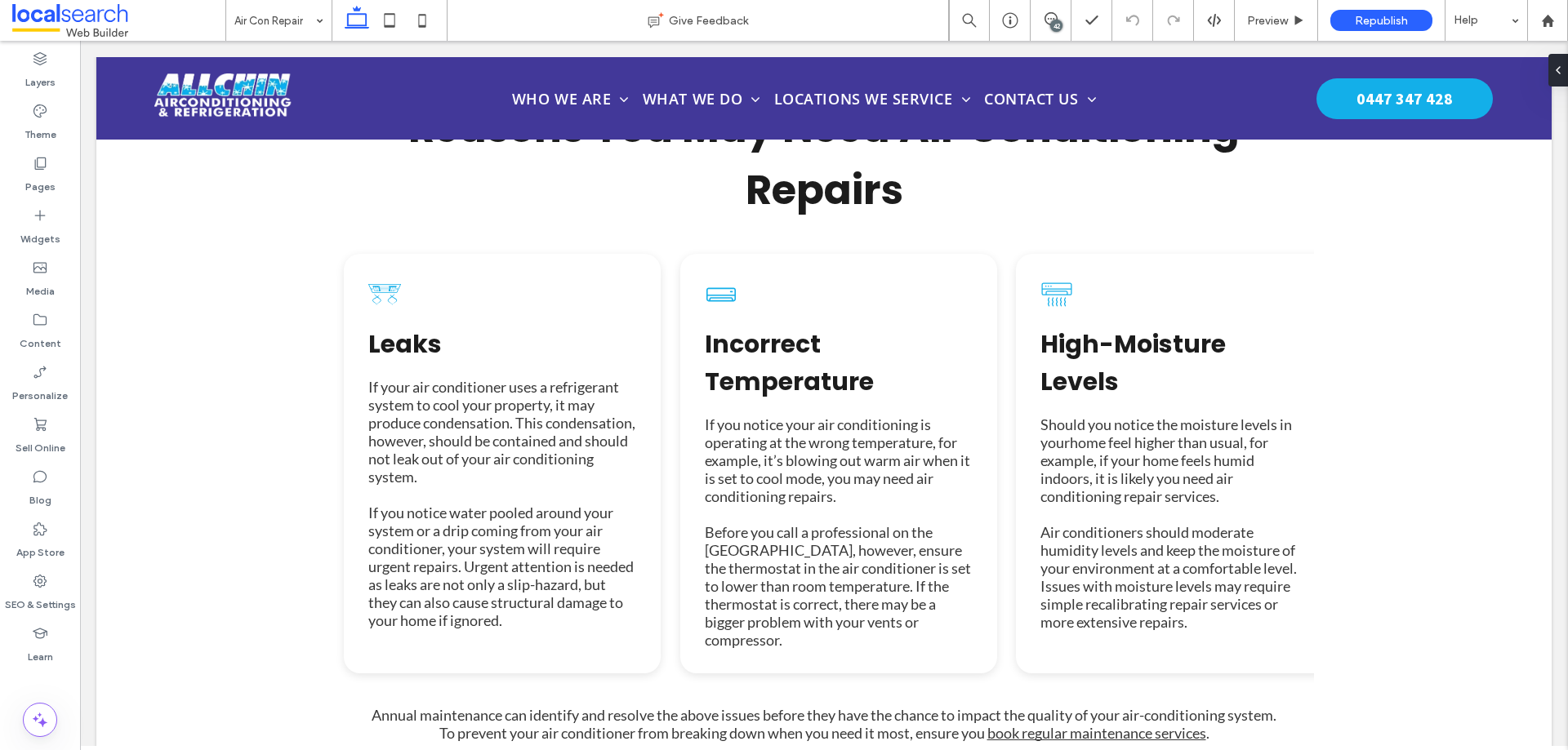
scroll to position [0, 1037]
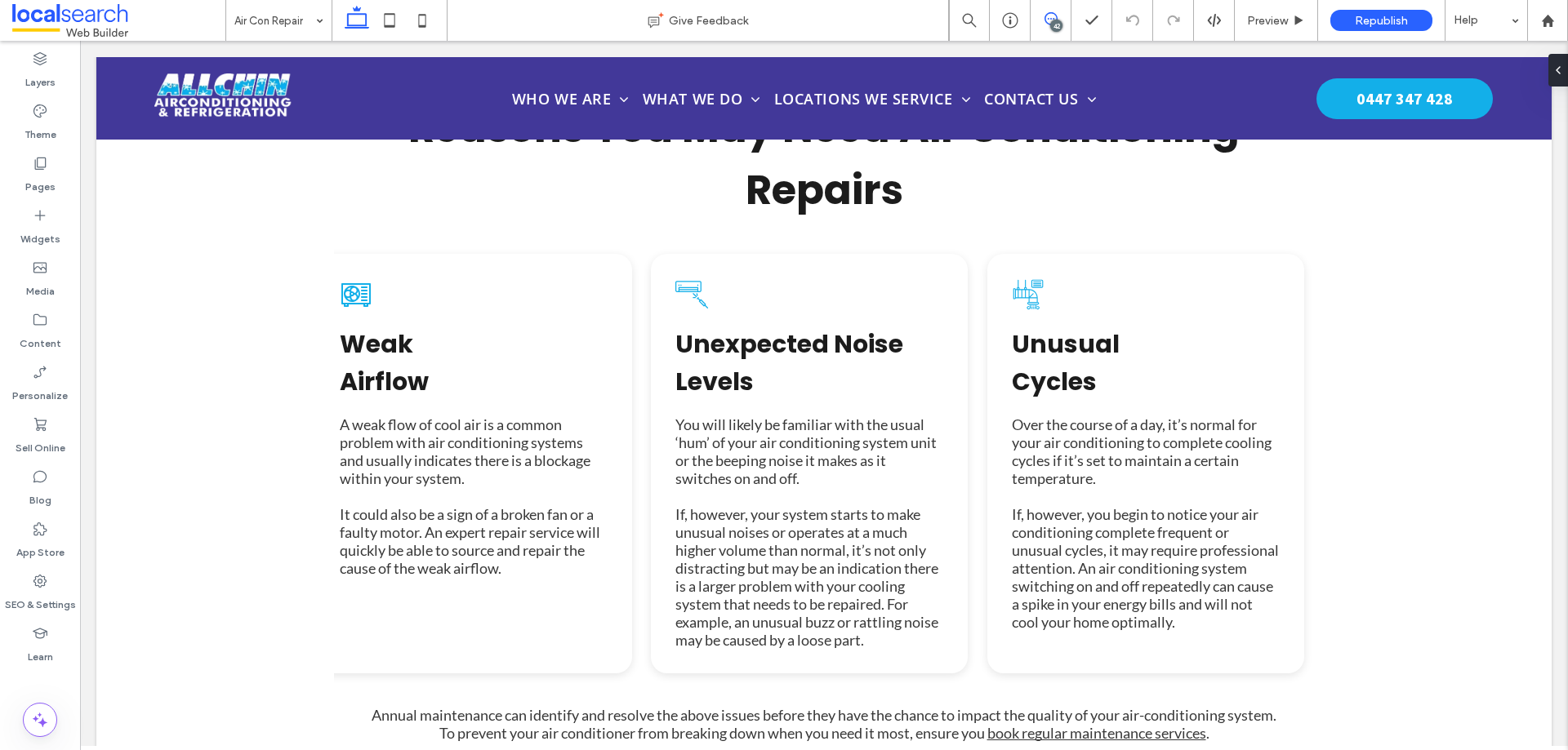
click at [1049, 24] on use at bounding box center [1051, 19] width 13 height 13
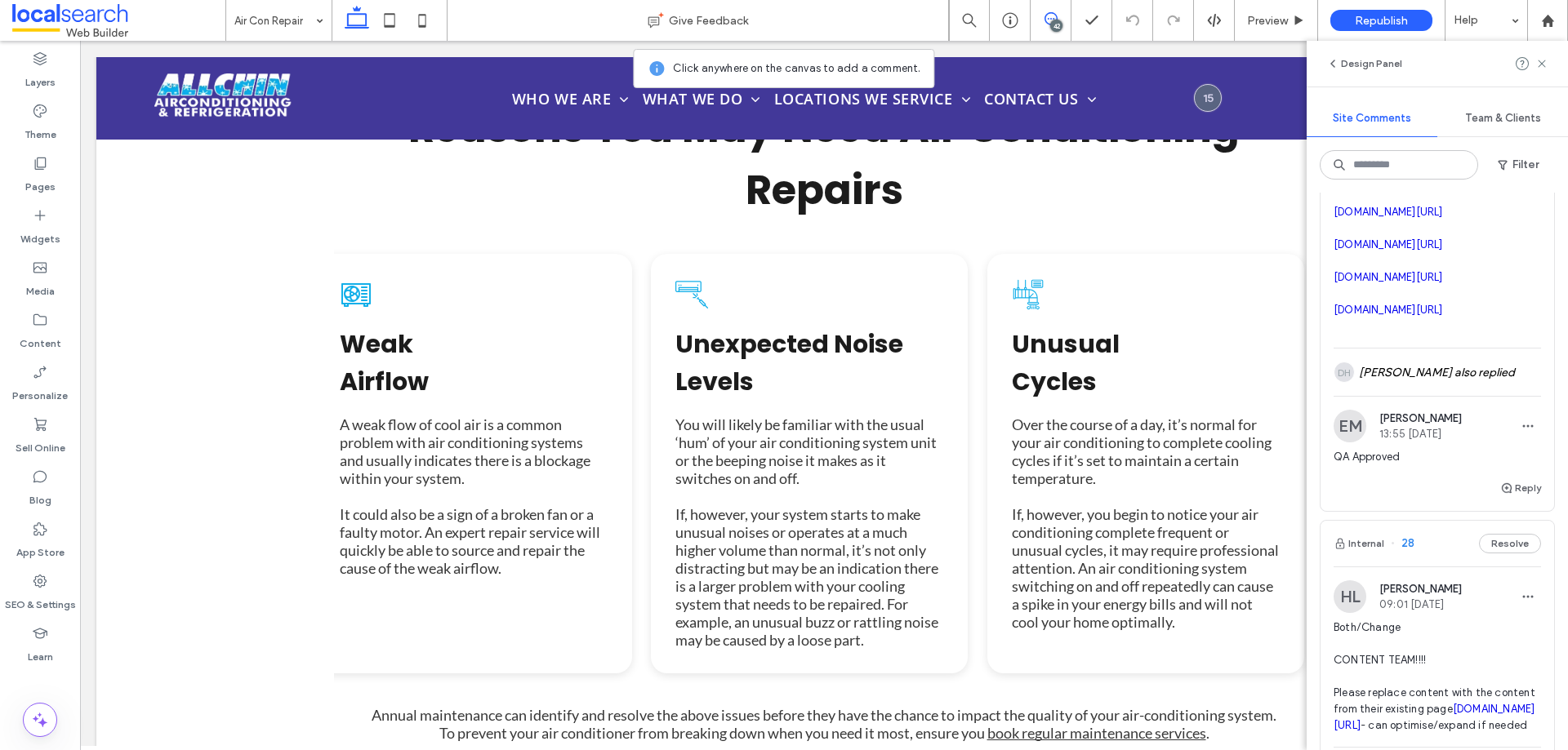
scroll to position [9309, 0]
